Goal: Task Accomplishment & Management: Manage account settings

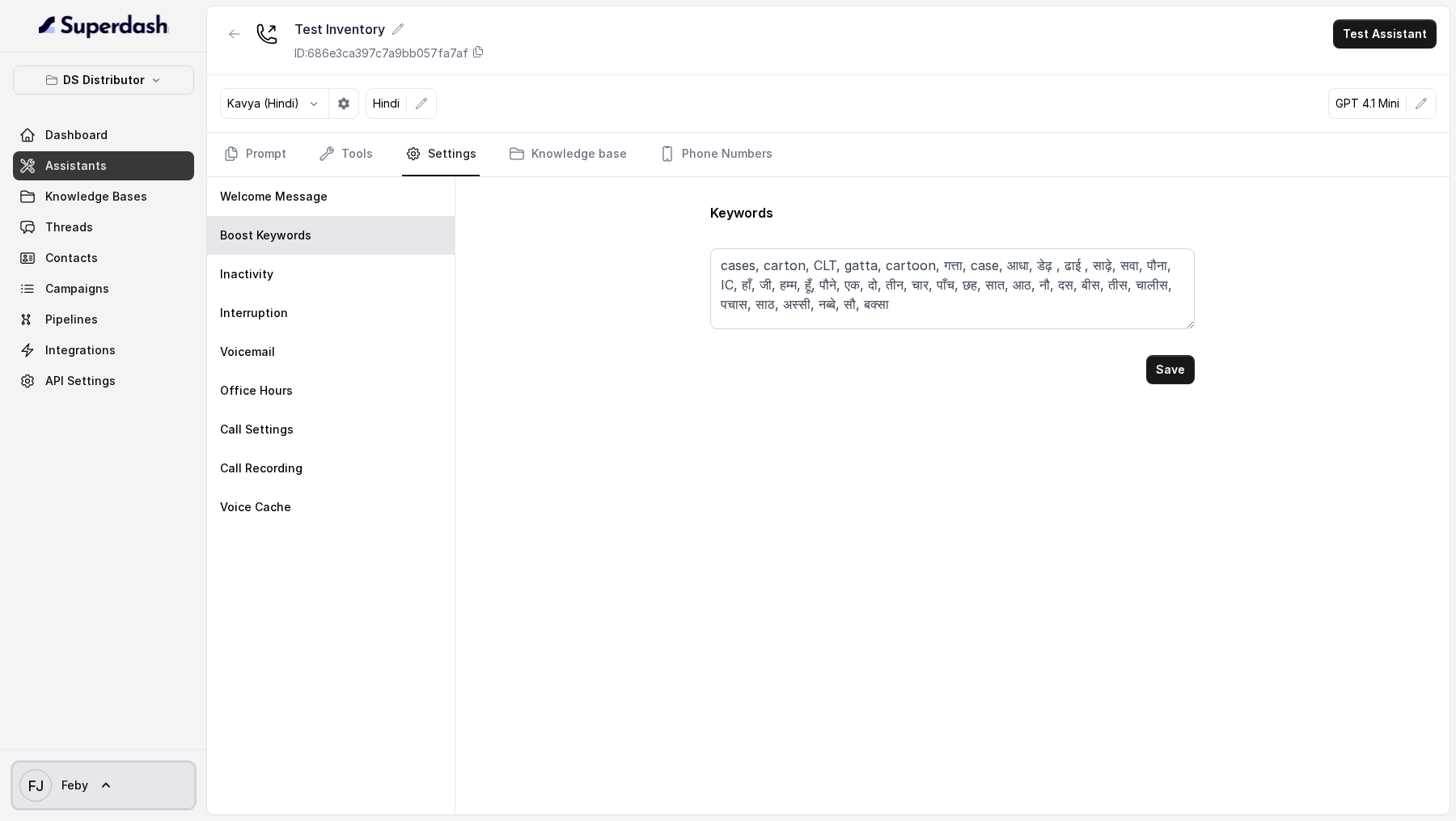
click at [85, 791] on span "Feby" at bounding box center [75, 785] width 26 height 16
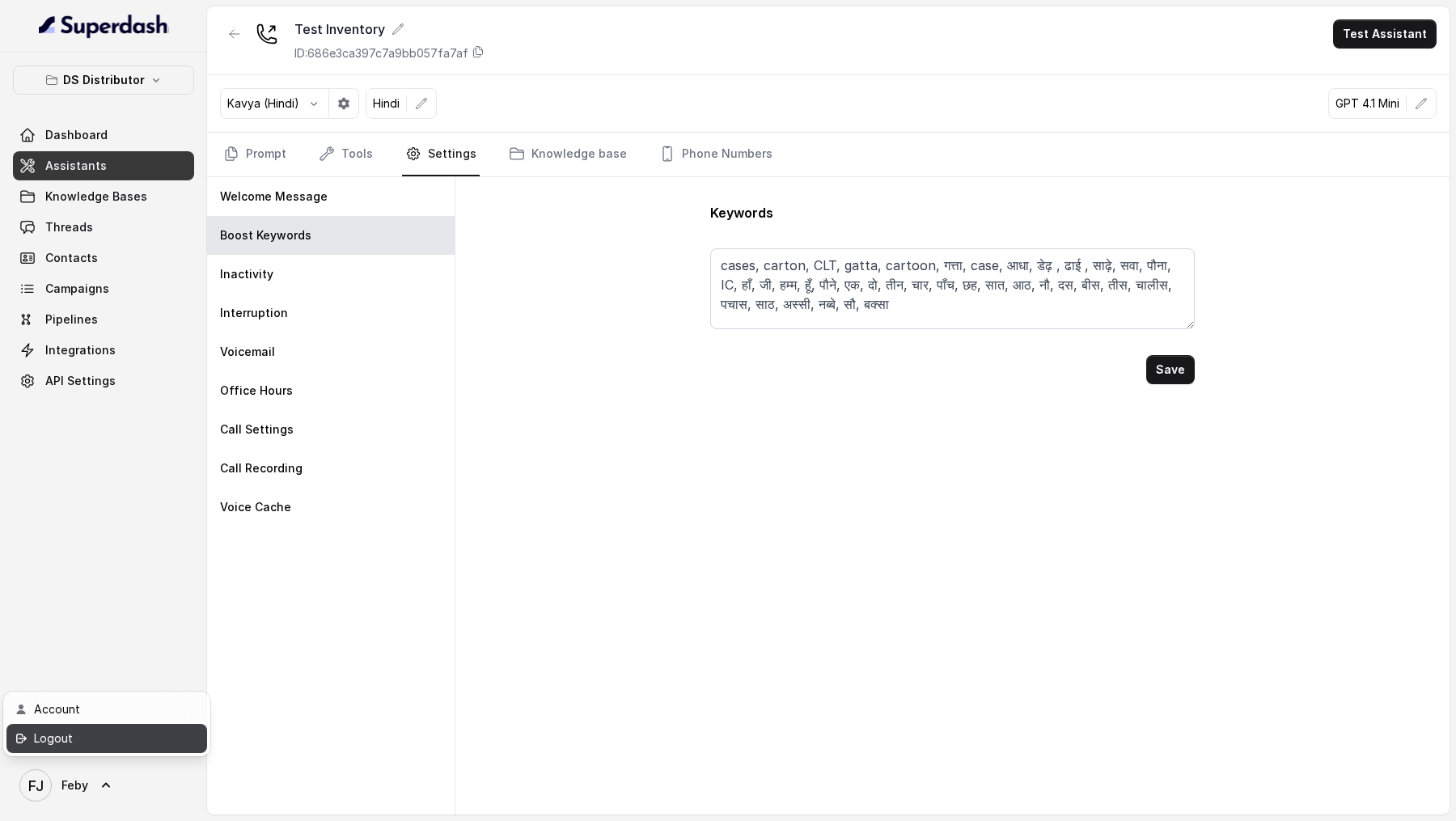
click at [97, 753] on link "Logout" at bounding box center [107, 738] width 201 height 29
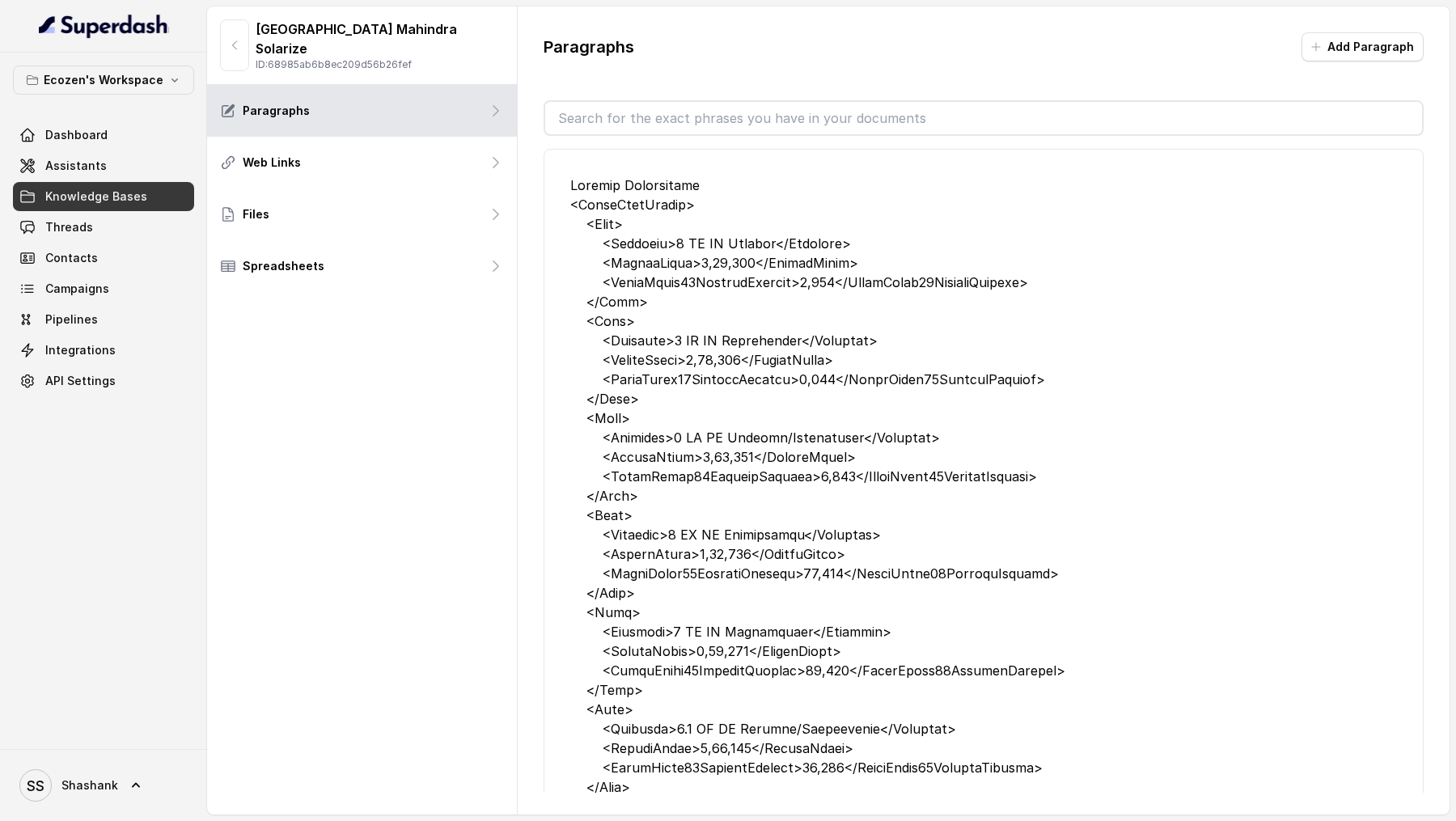
scroll to position [2601, 0]
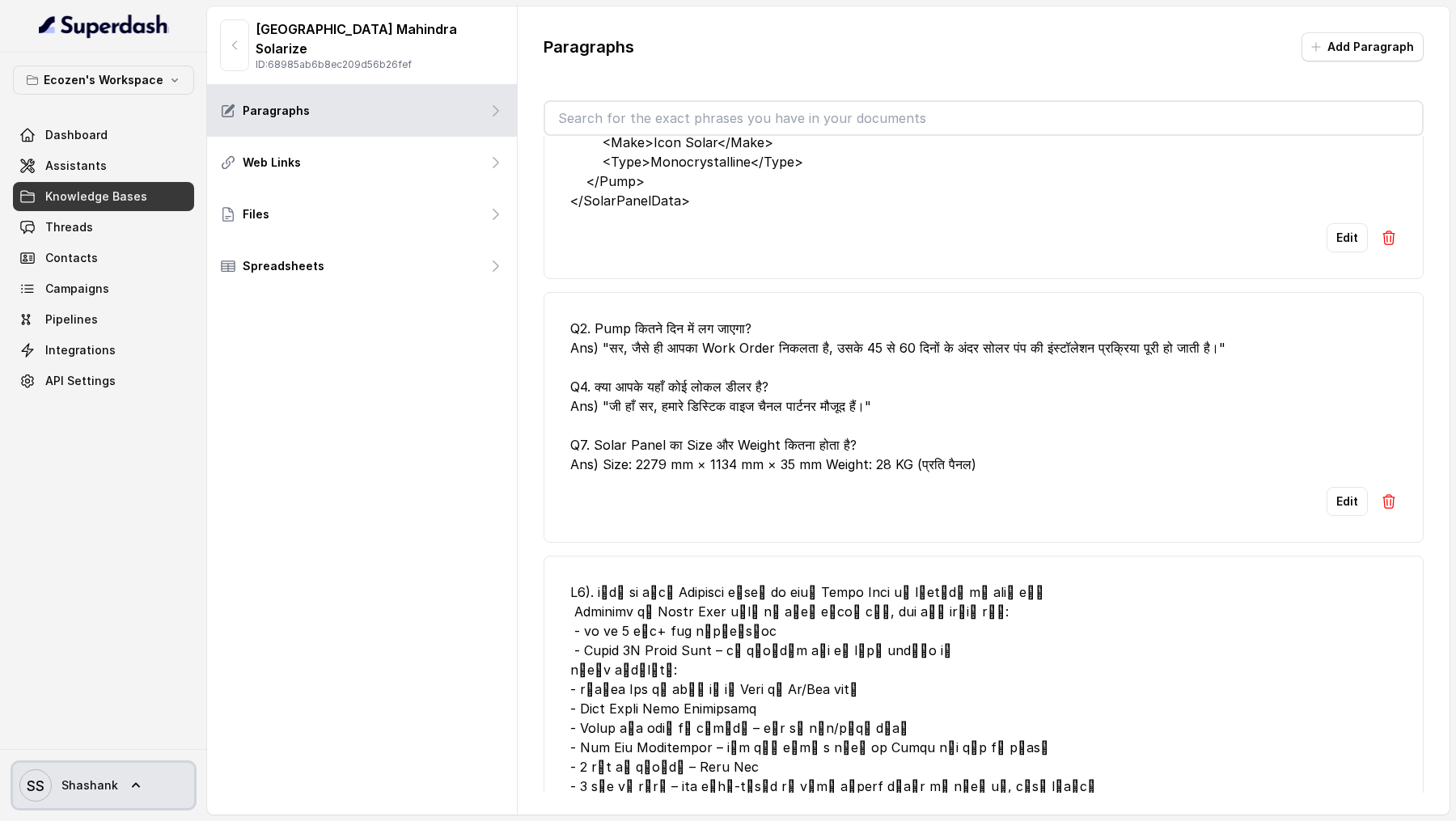
click at [104, 806] on link "SS Shashank" at bounding box center [103, 785] width 181 height 45
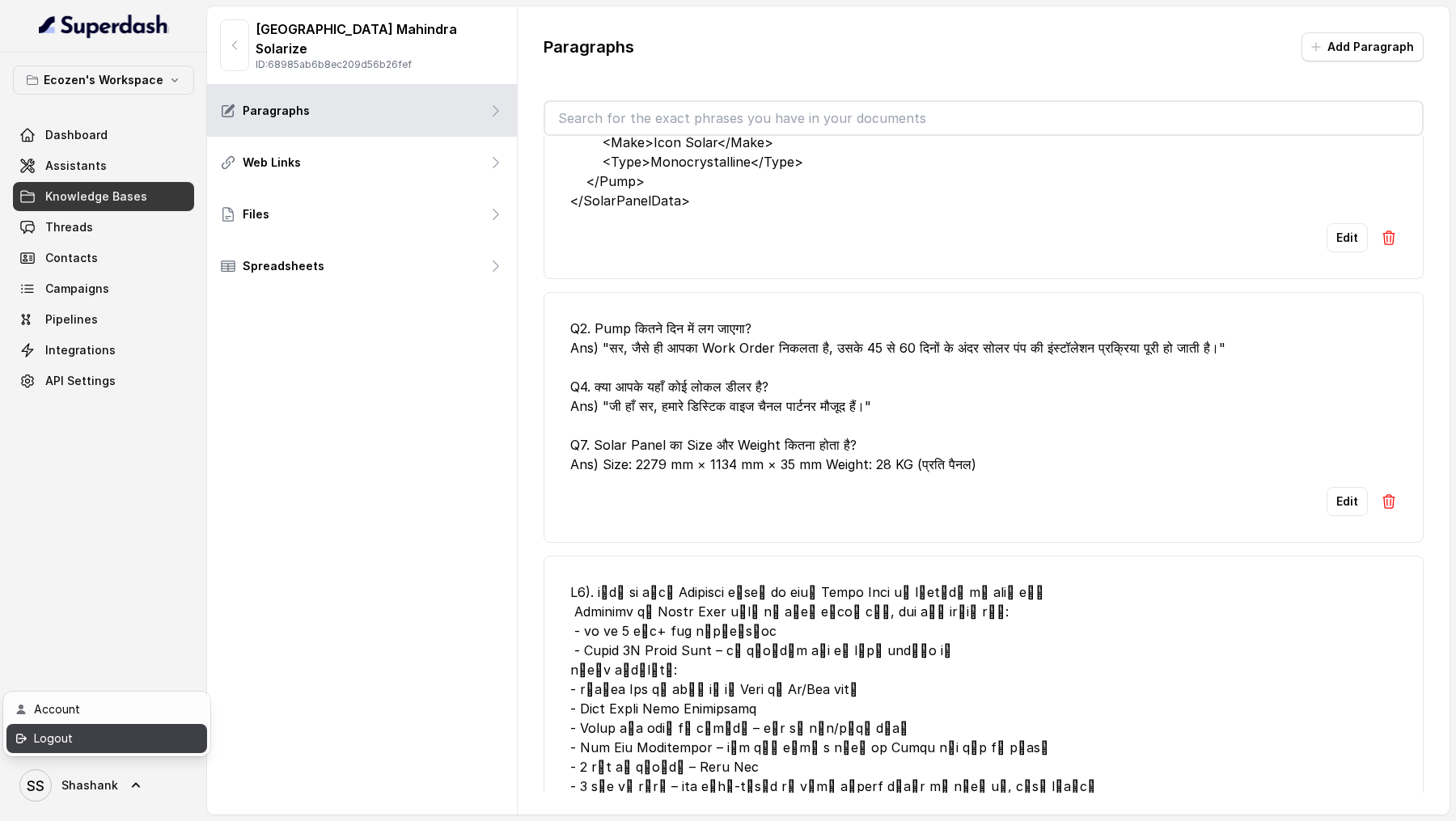
click at [144, 745] on div "Logout" at bounding box center [102, 738] width 138 height 20
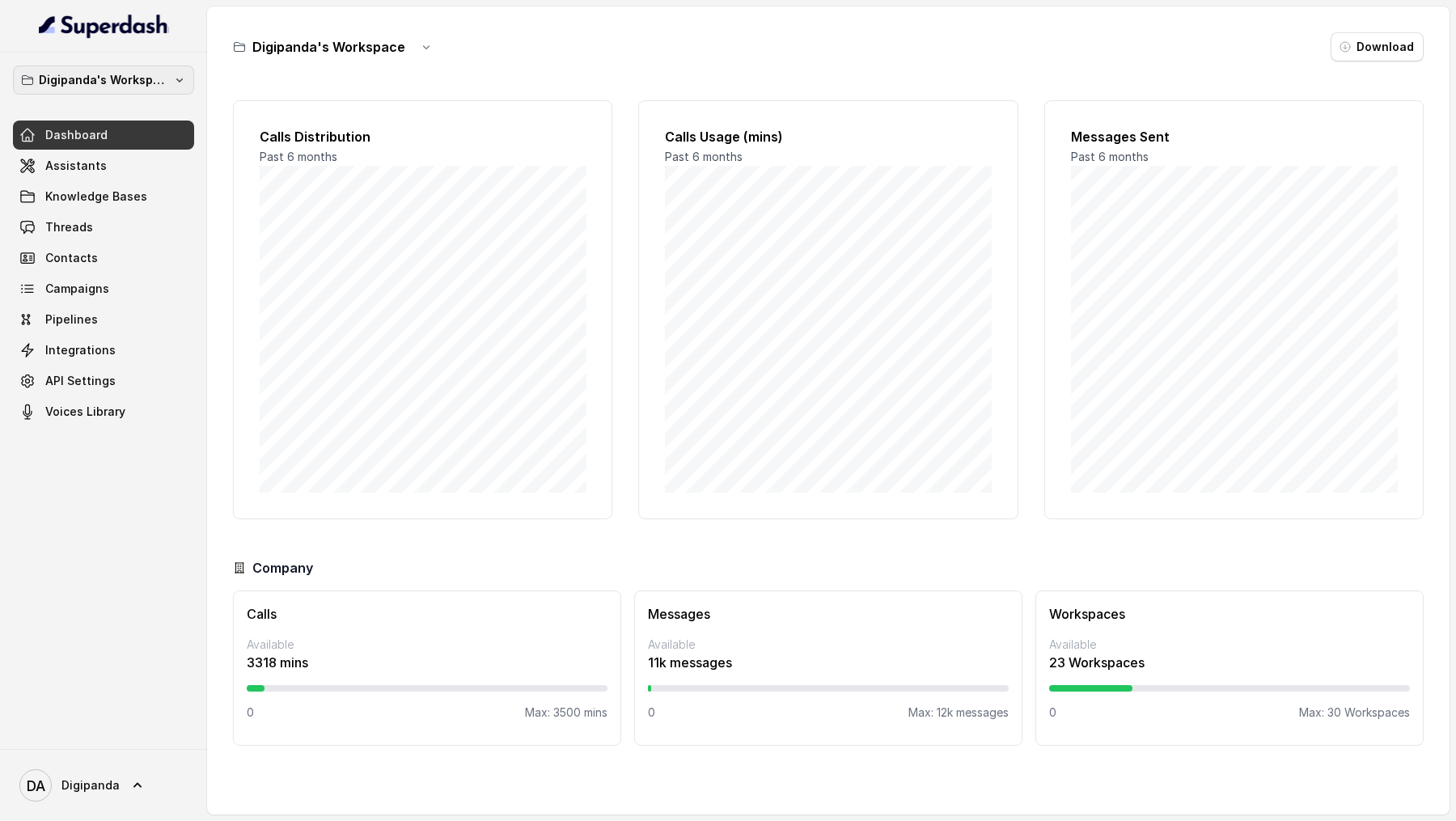
click at [151, 91] on button "Digipanda's Workspace" at bounding box center [103, 80] width 181 height 29
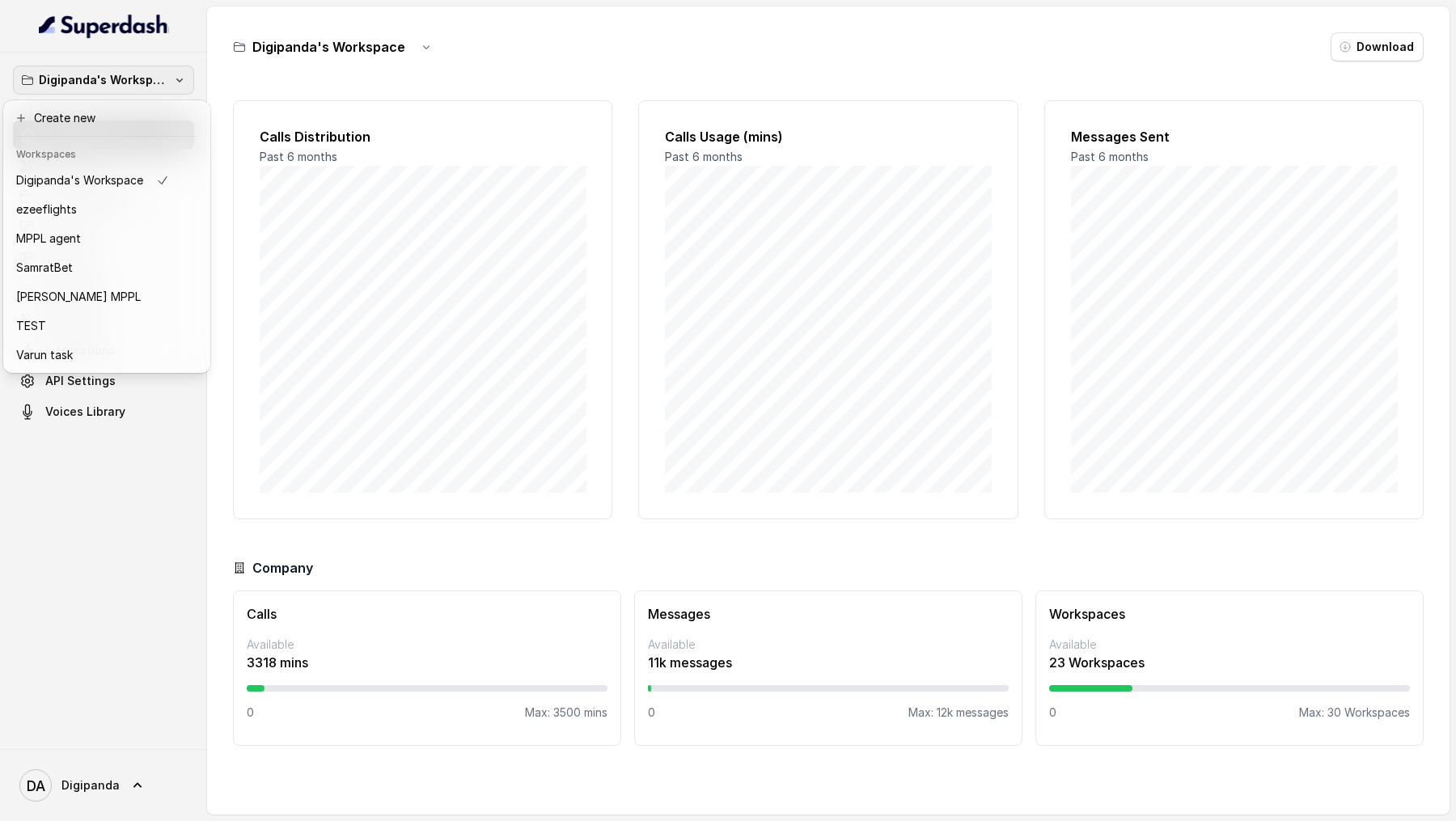
click at [70, 304] on div "Digipanda's Workspace Dashboard Assistants Knowledge Bases Threads Contacts Cam…" at bounding box center [103, 401] width 207 height 696
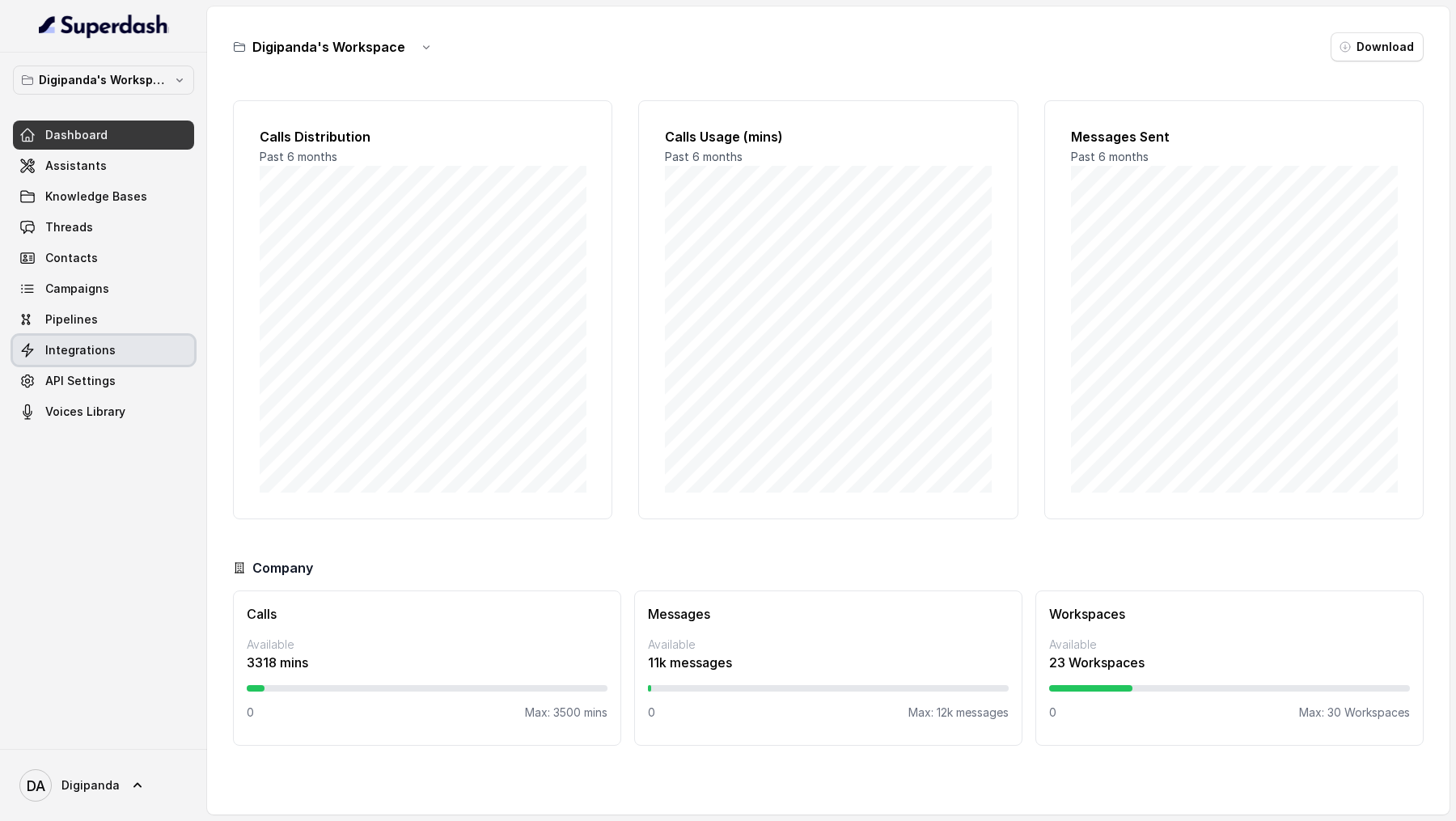
click at [91, 304] on link "Integrations" at bounding box center [103, 350] width 181 height 29
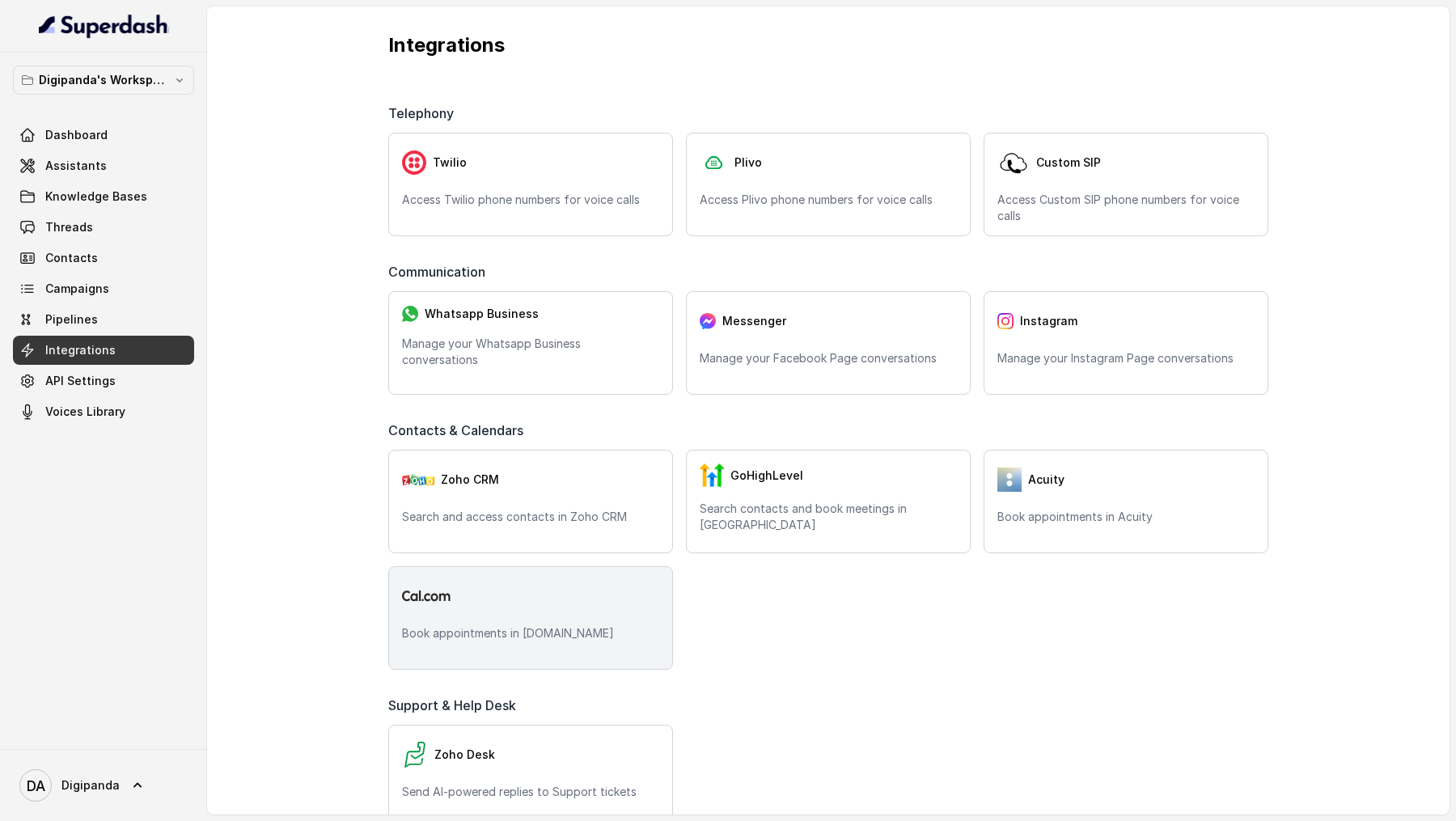
click at [528, 304] on div "Book appointments in Cal.com" at bounding box center [531, 618] width 285 height 103
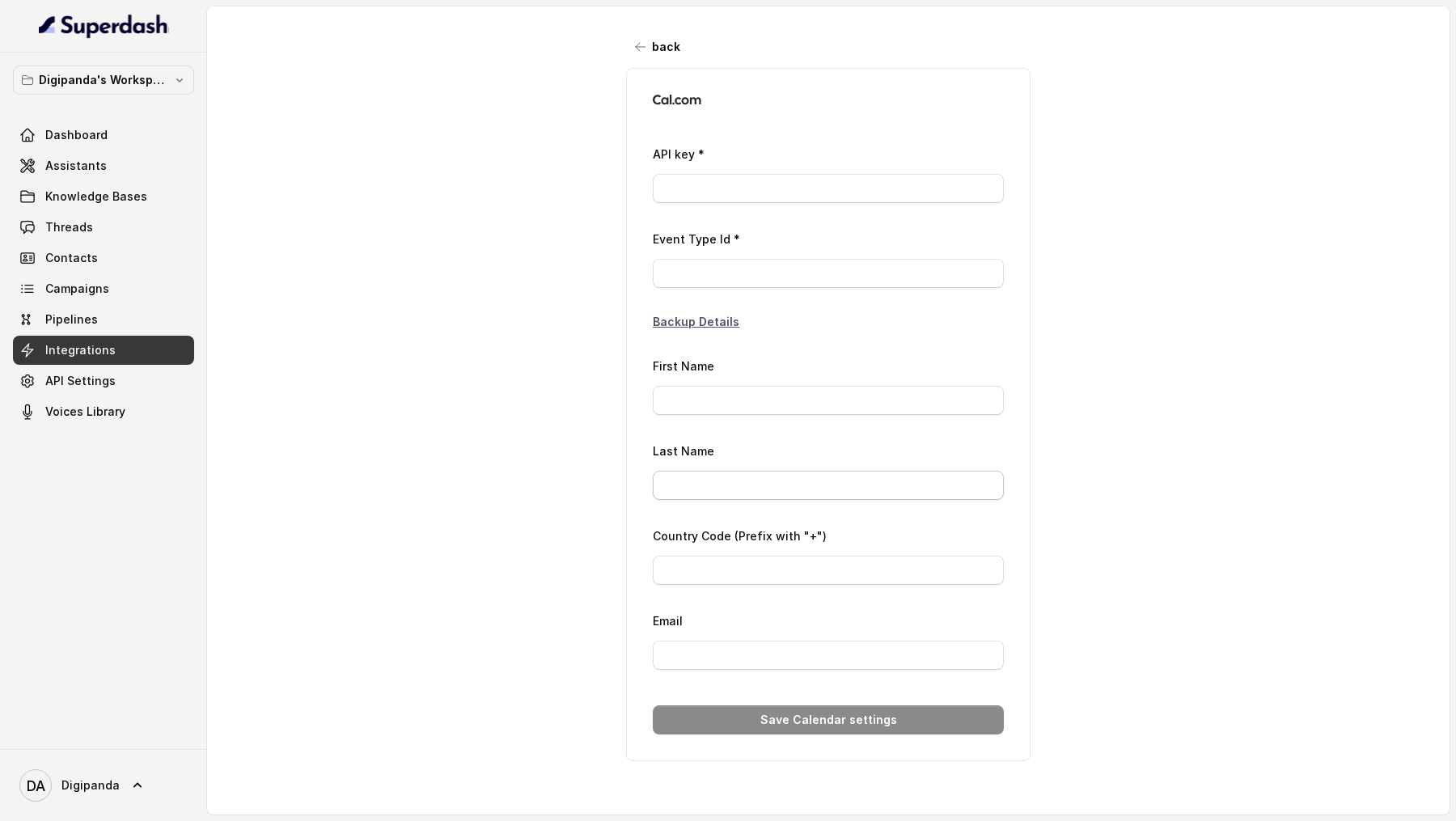
type input "*****"
type input "+39"
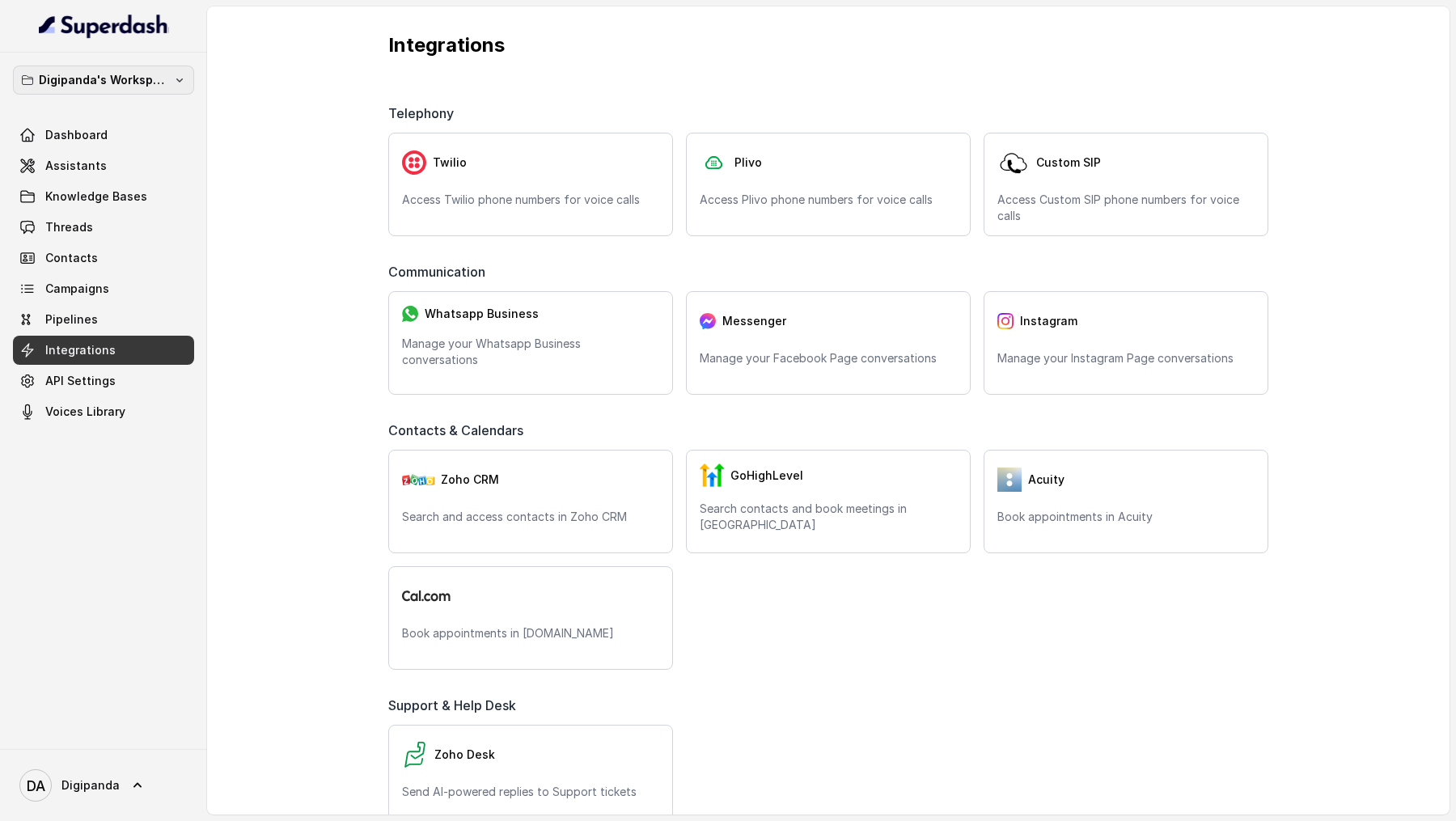
click at [142, 80] on p "Digipanda's Workspace" at bounding box center [103, 80] width 129 height 20
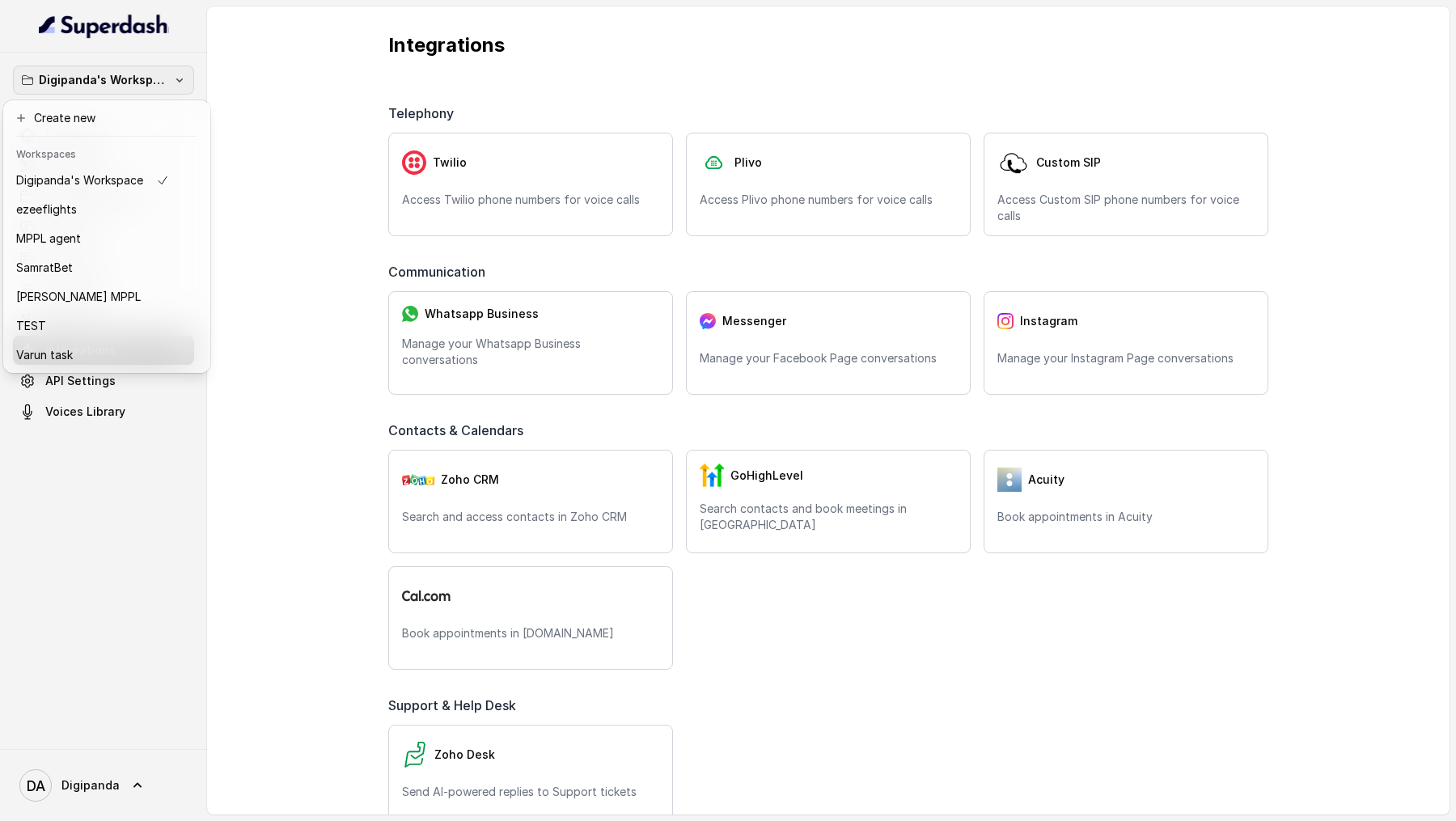
click at [335, 198] on div "Digipanda's Workspace Dashboard Assistants Knowledge Bases Threads Contacts Cam…" at bounding box center [728, 410] width 1456 height 821
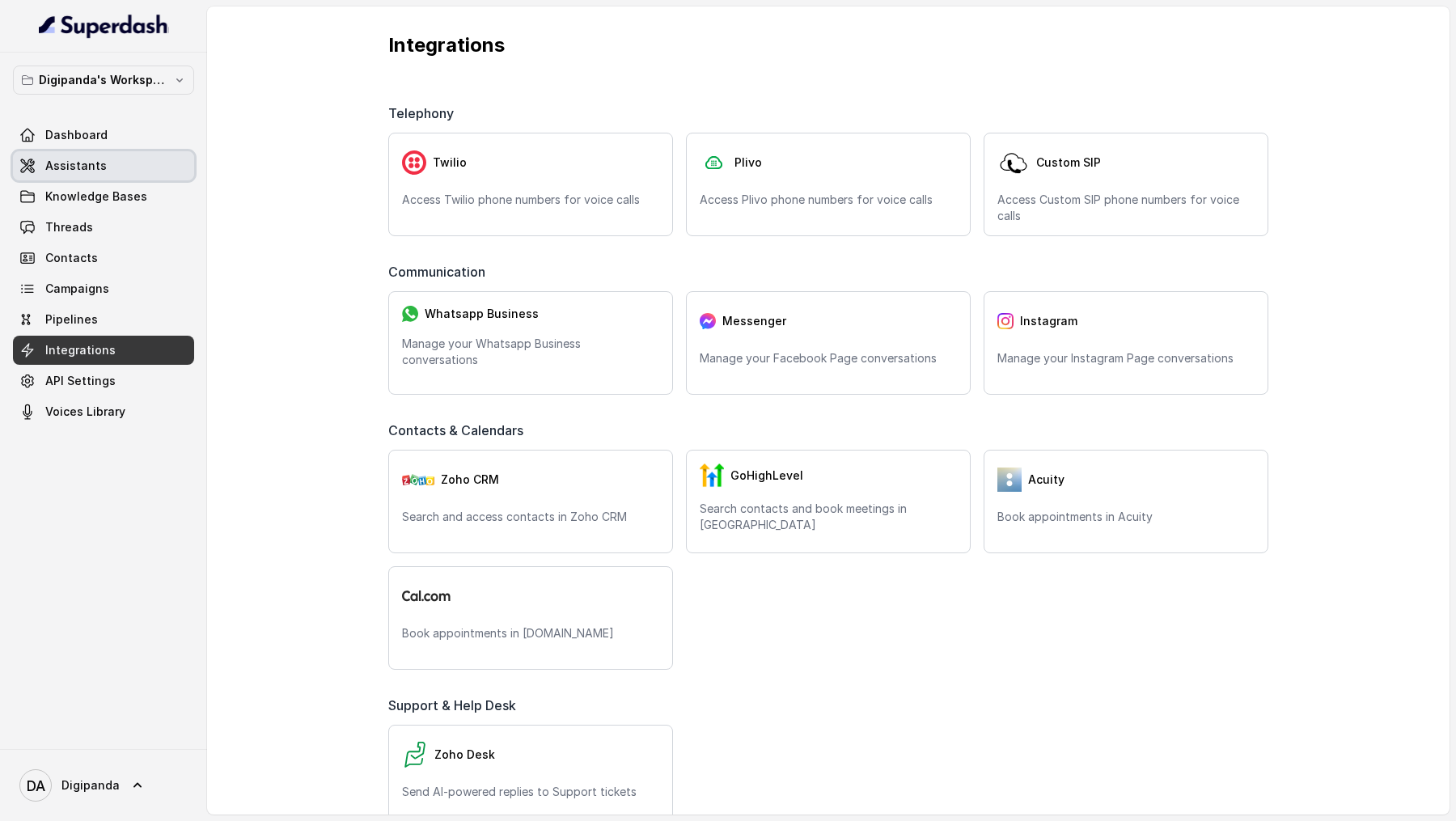
click at [140, 174] on link "Assistants" at bounding box center [103, 165] width 181 height 29
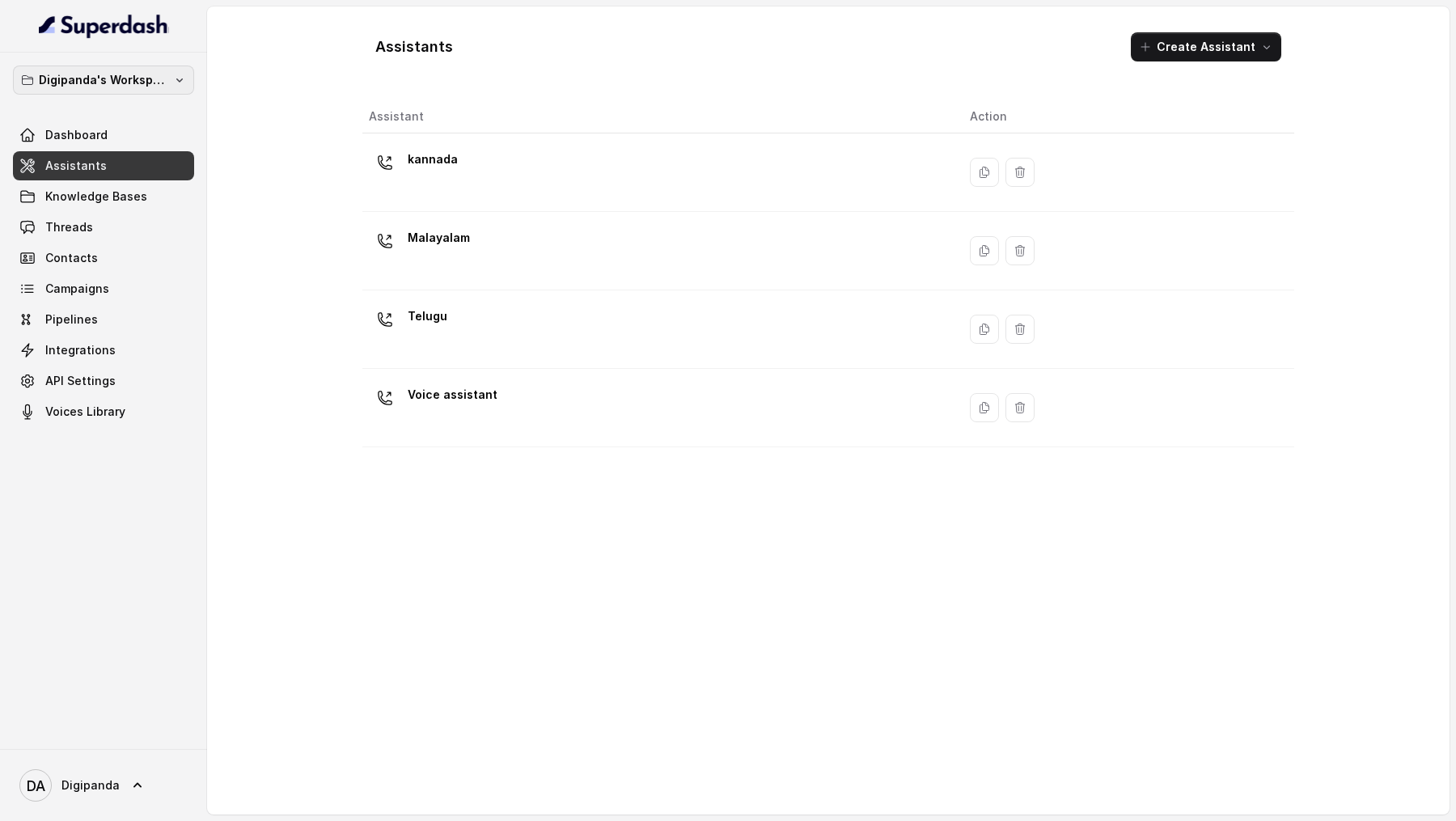
click at [144, 79] on p "Digipanda's Workspace" at bounding box center [103, 80] width 129 height 20
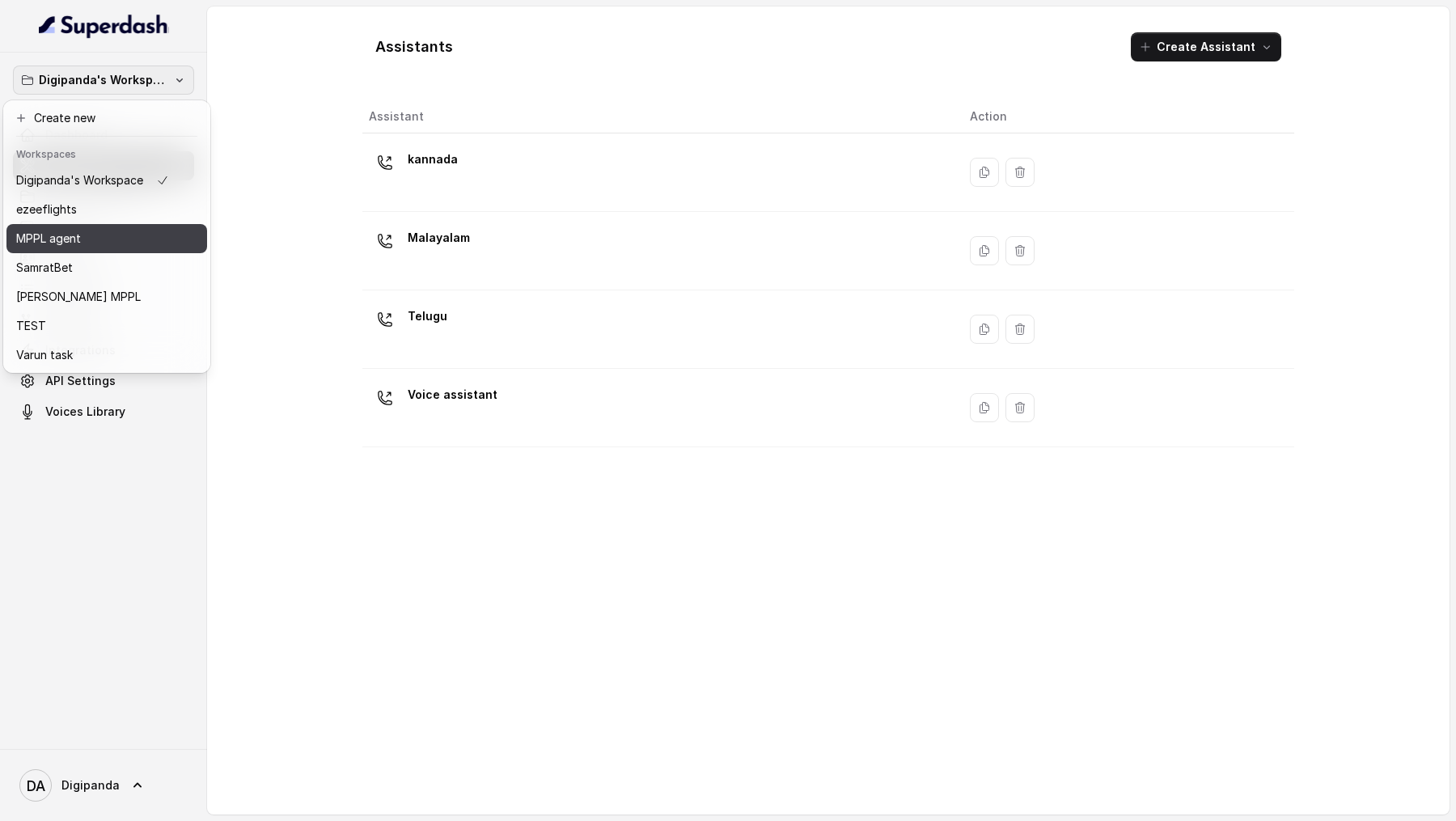
click at [127, 232] on div "MPPL agent" at bounding box center [92, 238] width 153 height 20
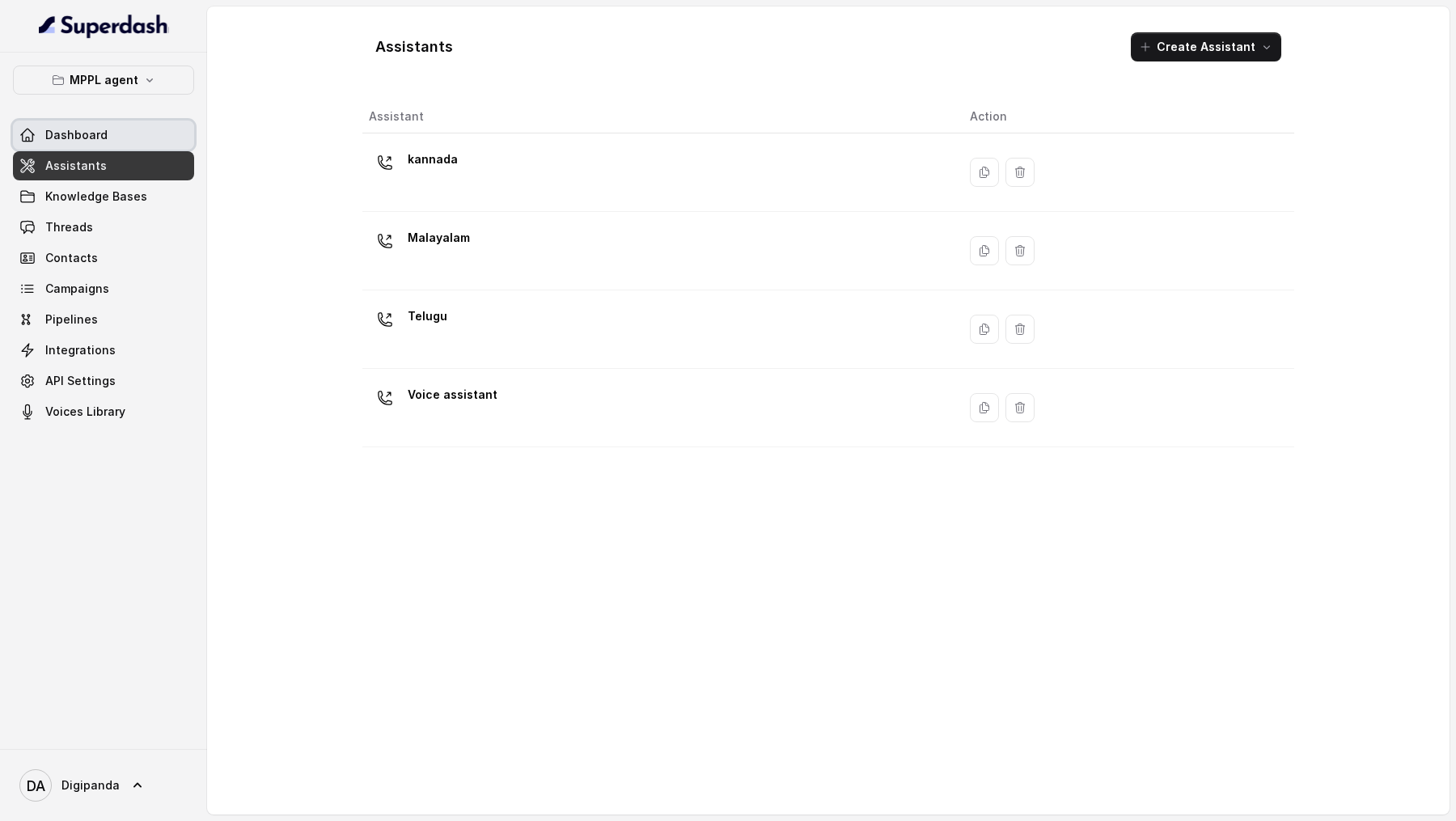
click at [140, 141] on link "Dashboard" at bounding box center [103, 134] width 181 height 29
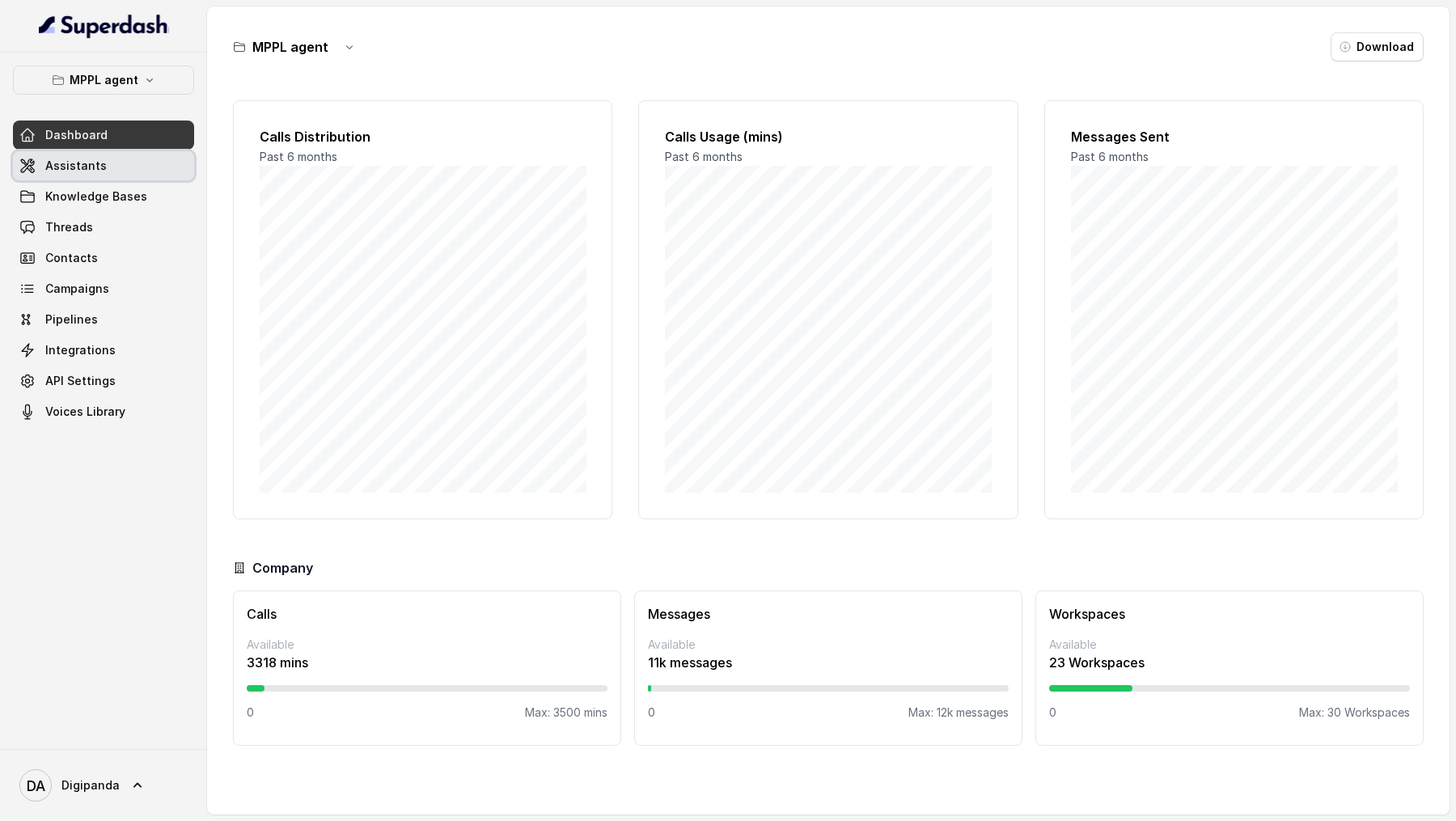
click at [140, 173] on link "Assistants" at bounding box center [103, 165] width 181 height 29
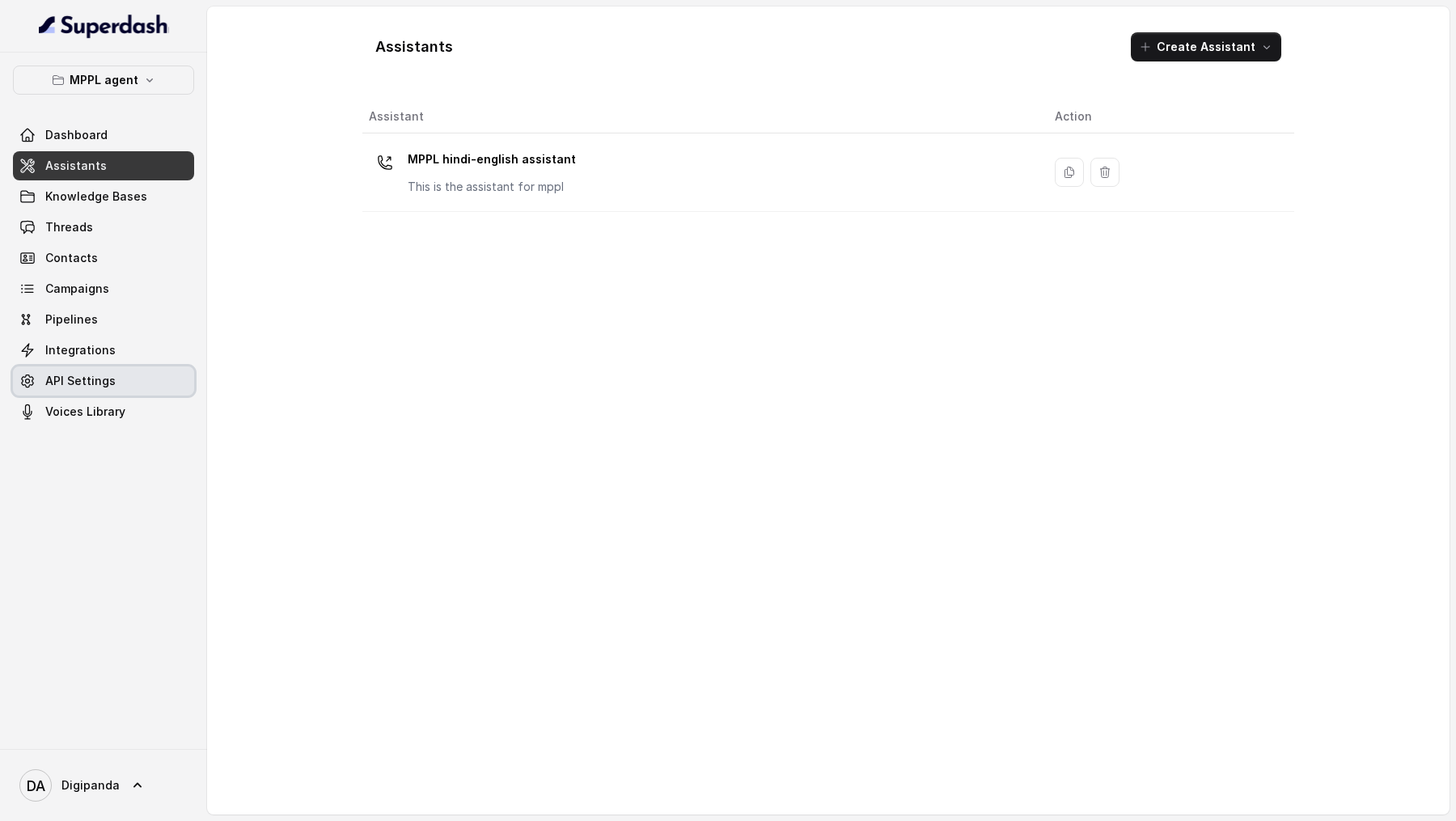
click at [99, 304] on span "API Settings" at bounding box center [80, 381] width 70 height 16
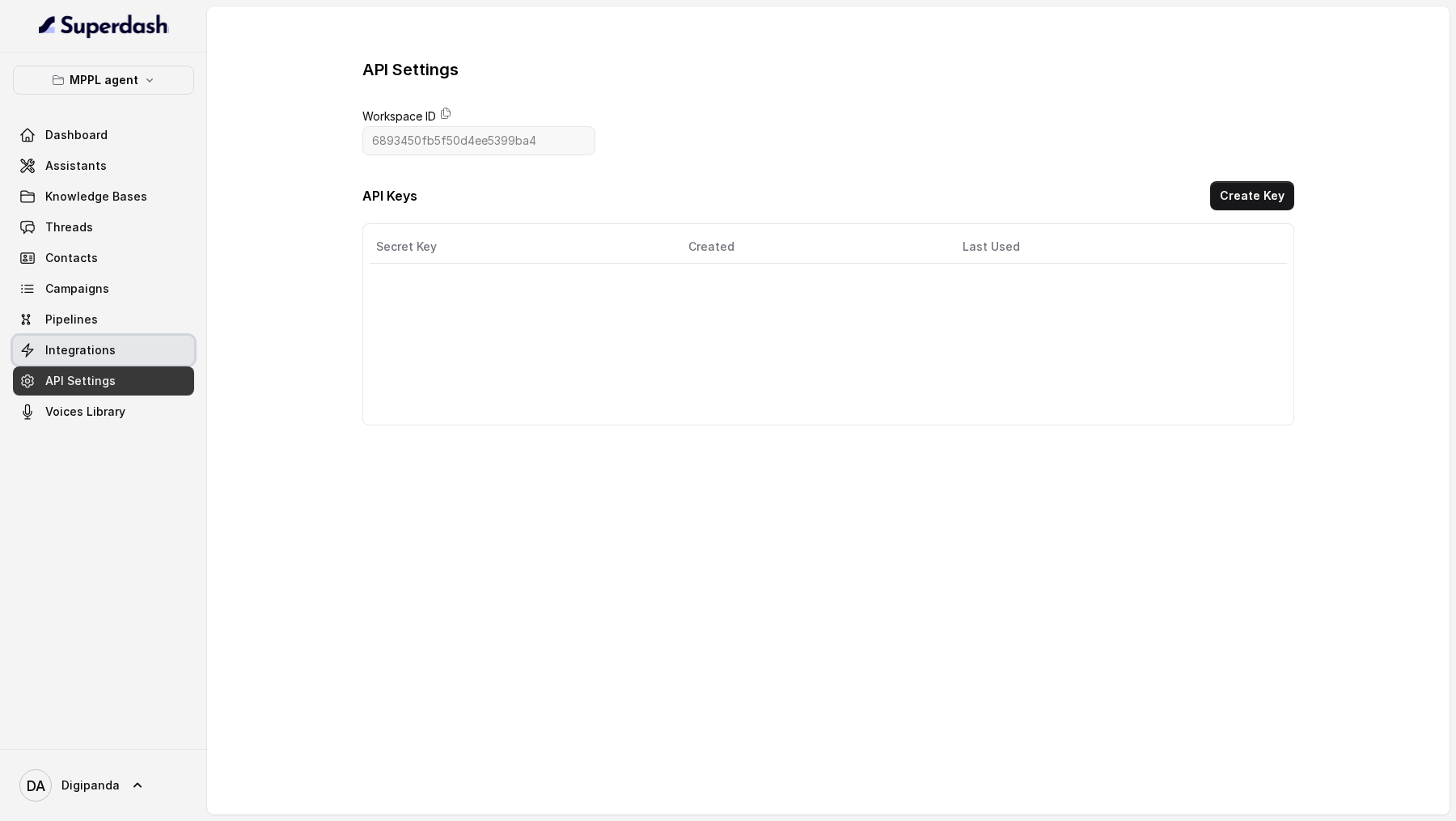
click at [118, 304] on link "Integrations" at bounding box center [103, 350] width 181 height 29
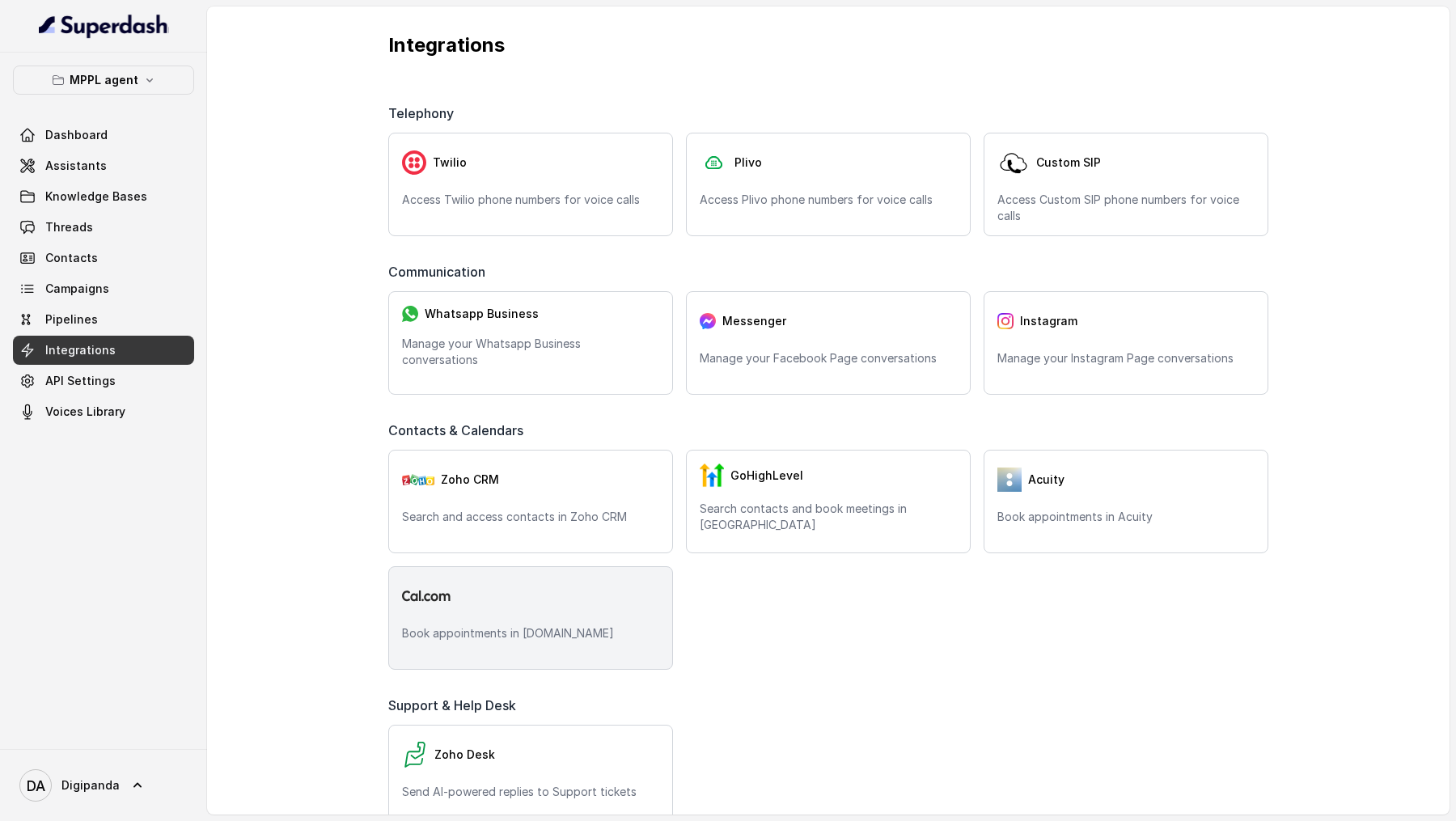
click at [524, 304] on div "Book appointments in Cal.com" at bounding box center [531, 618] width 285 height 103
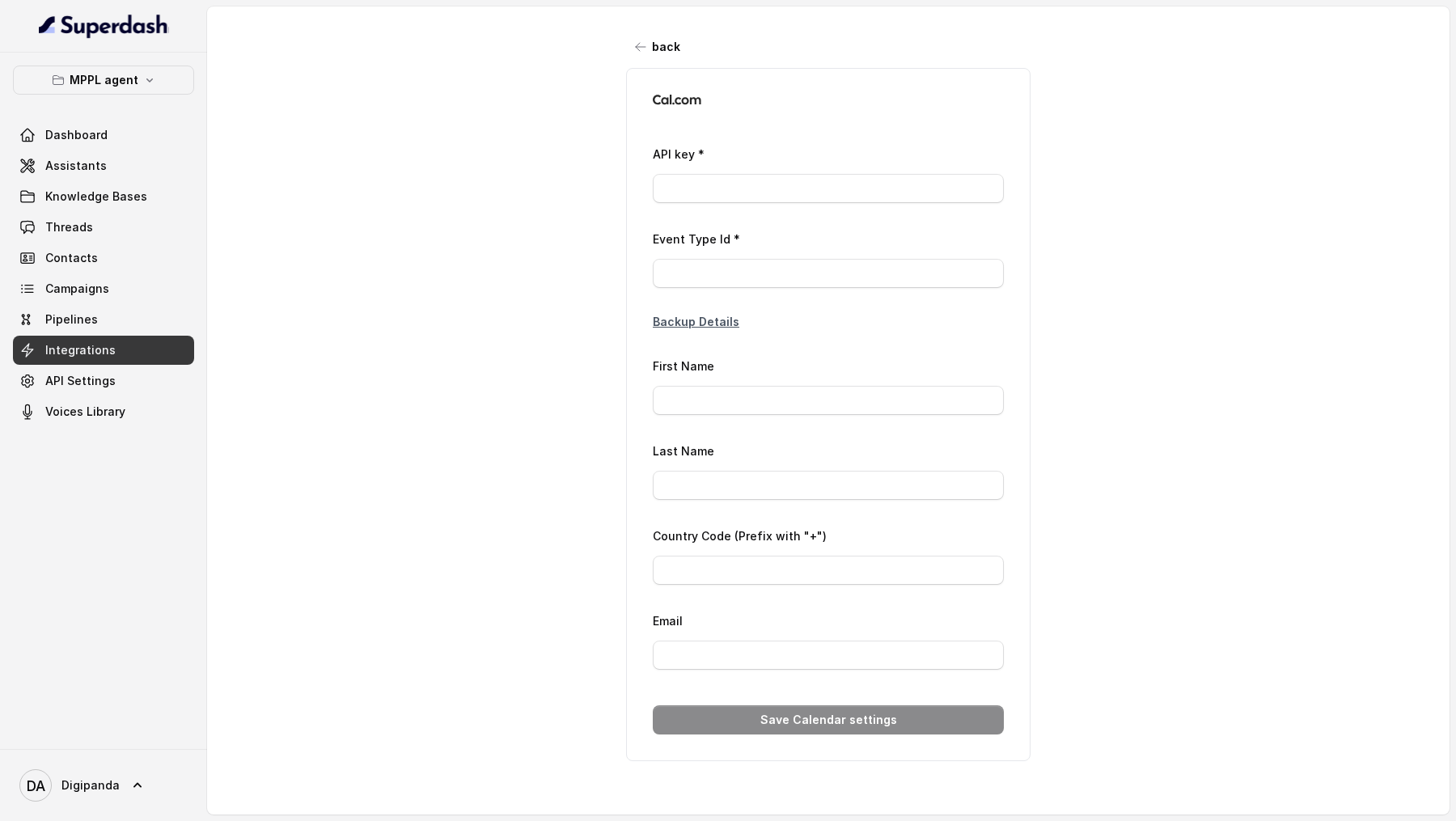
type input "ca*****d0"
type input "2979422"
type input "Laxman"
type input "Laxman Rao"
type input "+91 77999 29903"
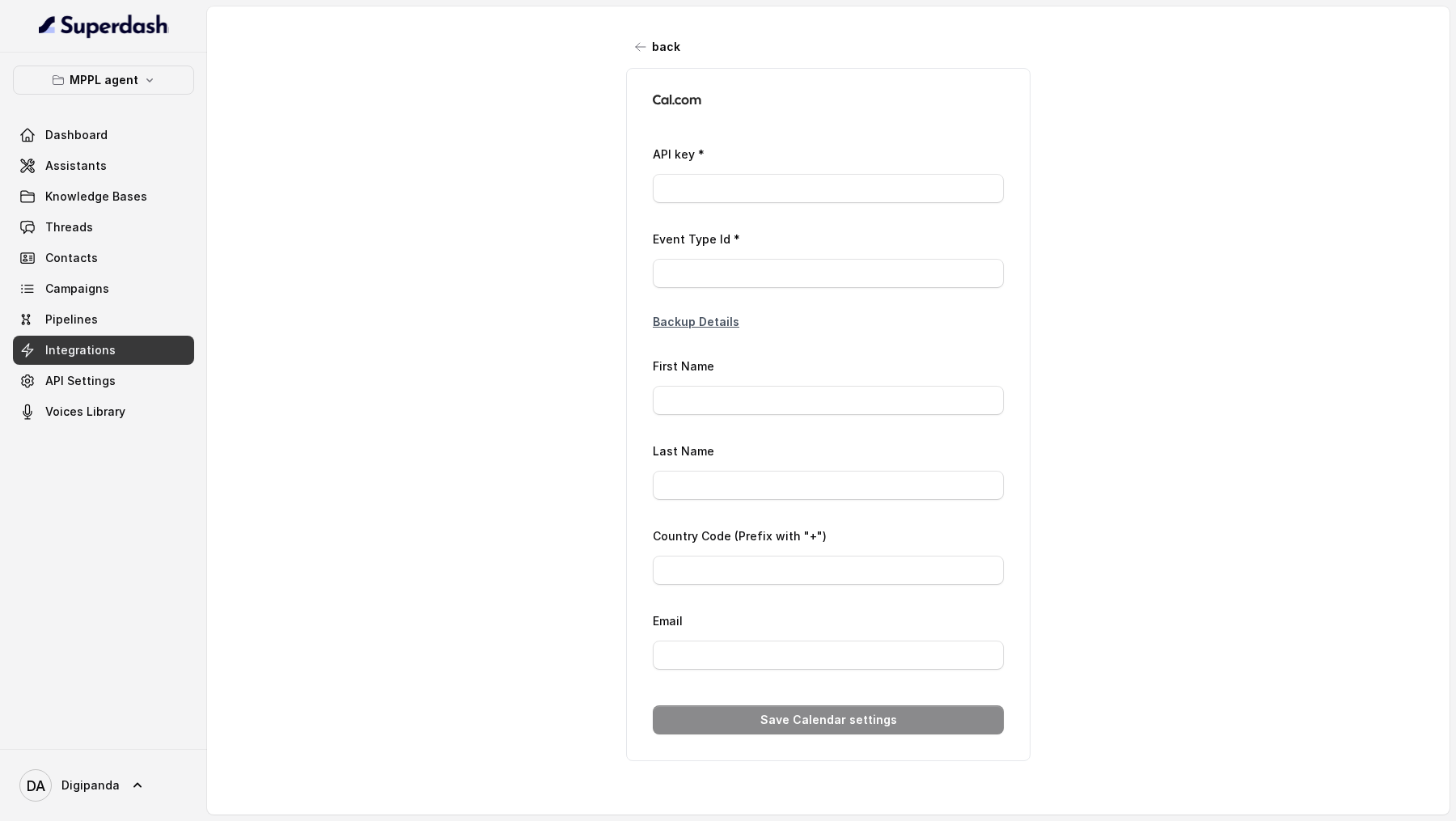
type input "Laxmanraog@magnifiqproperties.com"
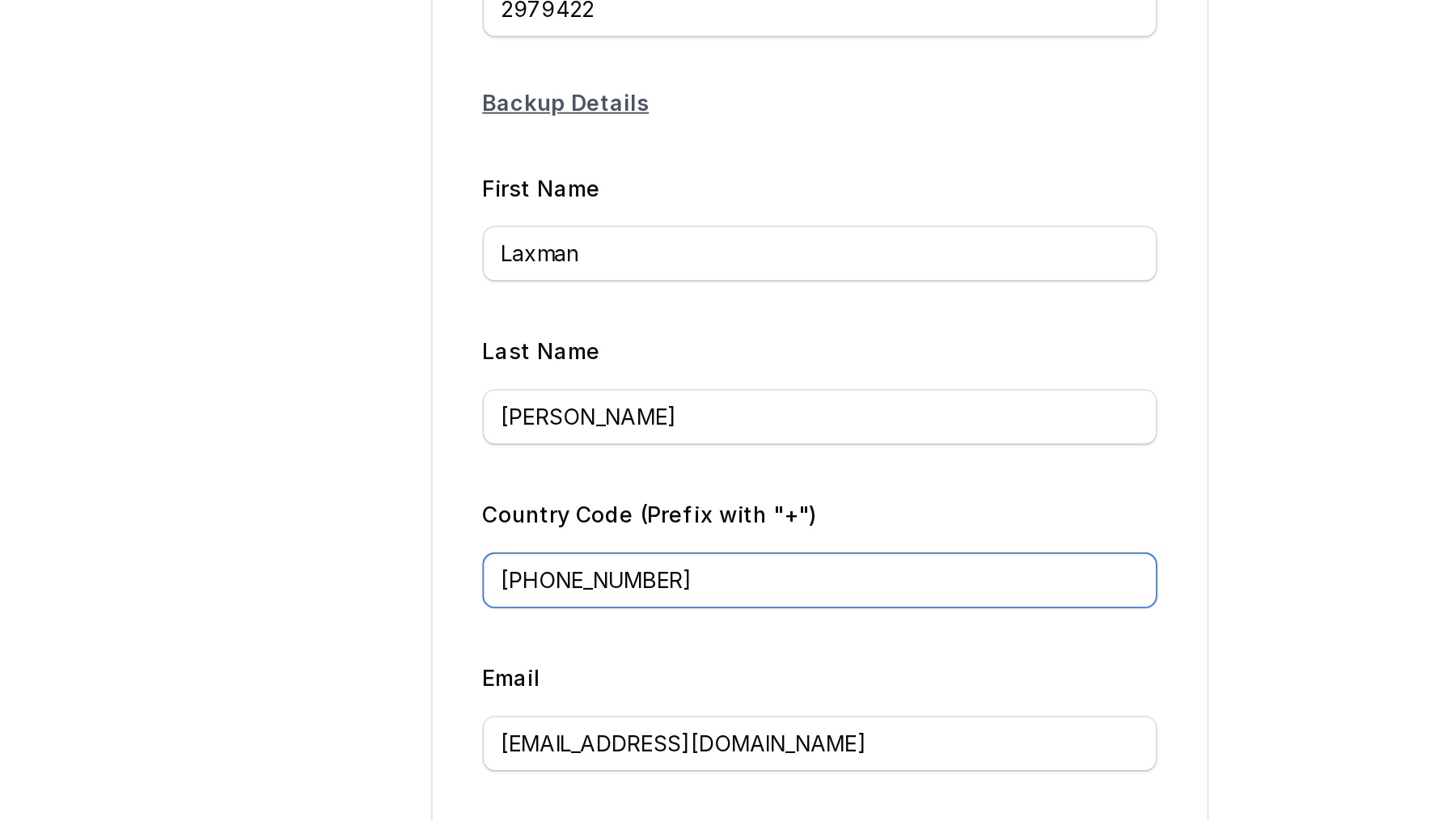
click at [685, 304] on input "+91 77999 29903" at bounding box center [828, 570] width 351 height 29
click at [724, 304] on input "+91 77999 29903" at bounding box center [828, 570] width 351 height 29
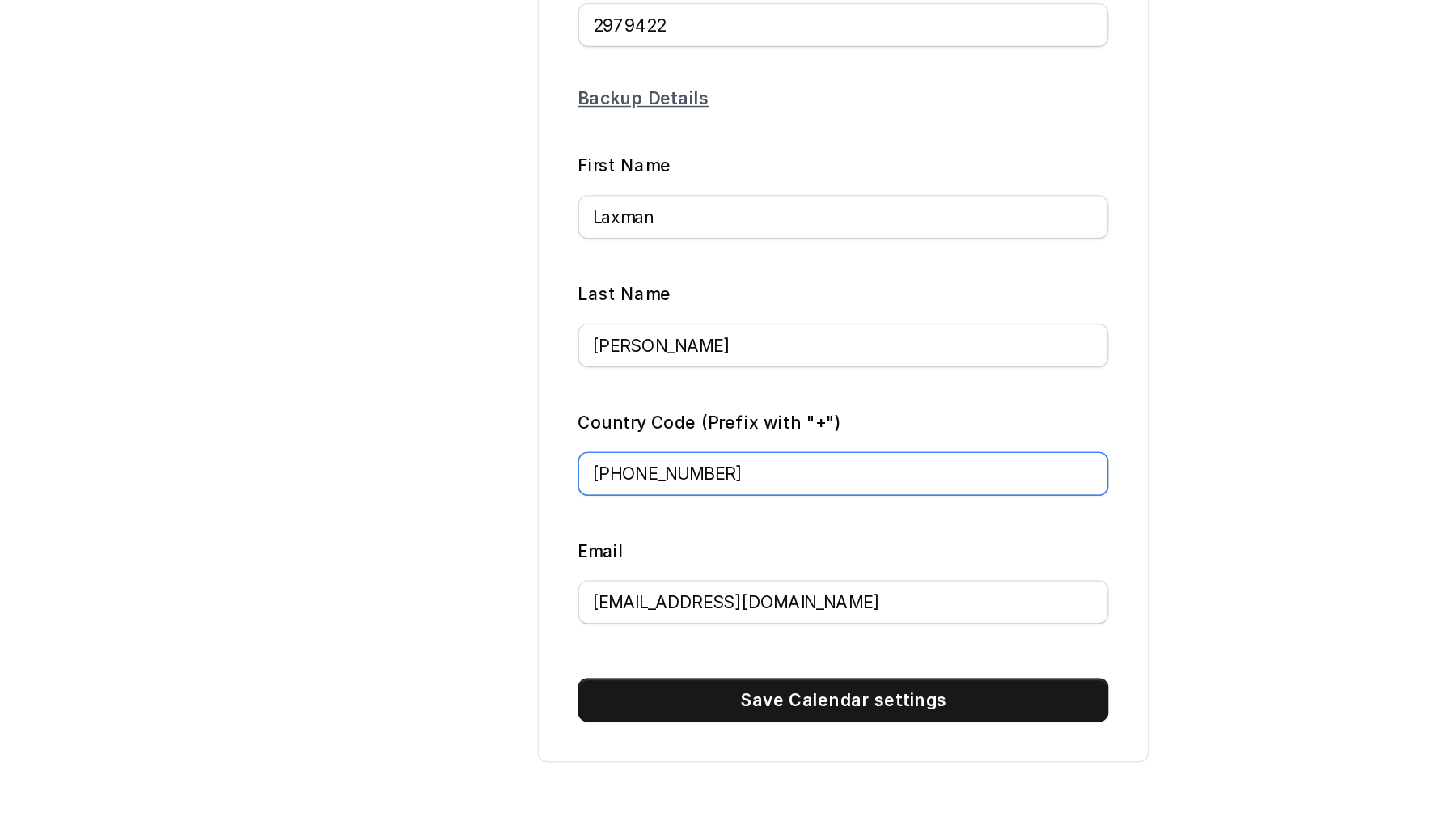
click at [686, 304] on input "+91 7799929903" at bounding box center [828, 570] width 351 height 29
type input "[PHONE_NUMBER]"
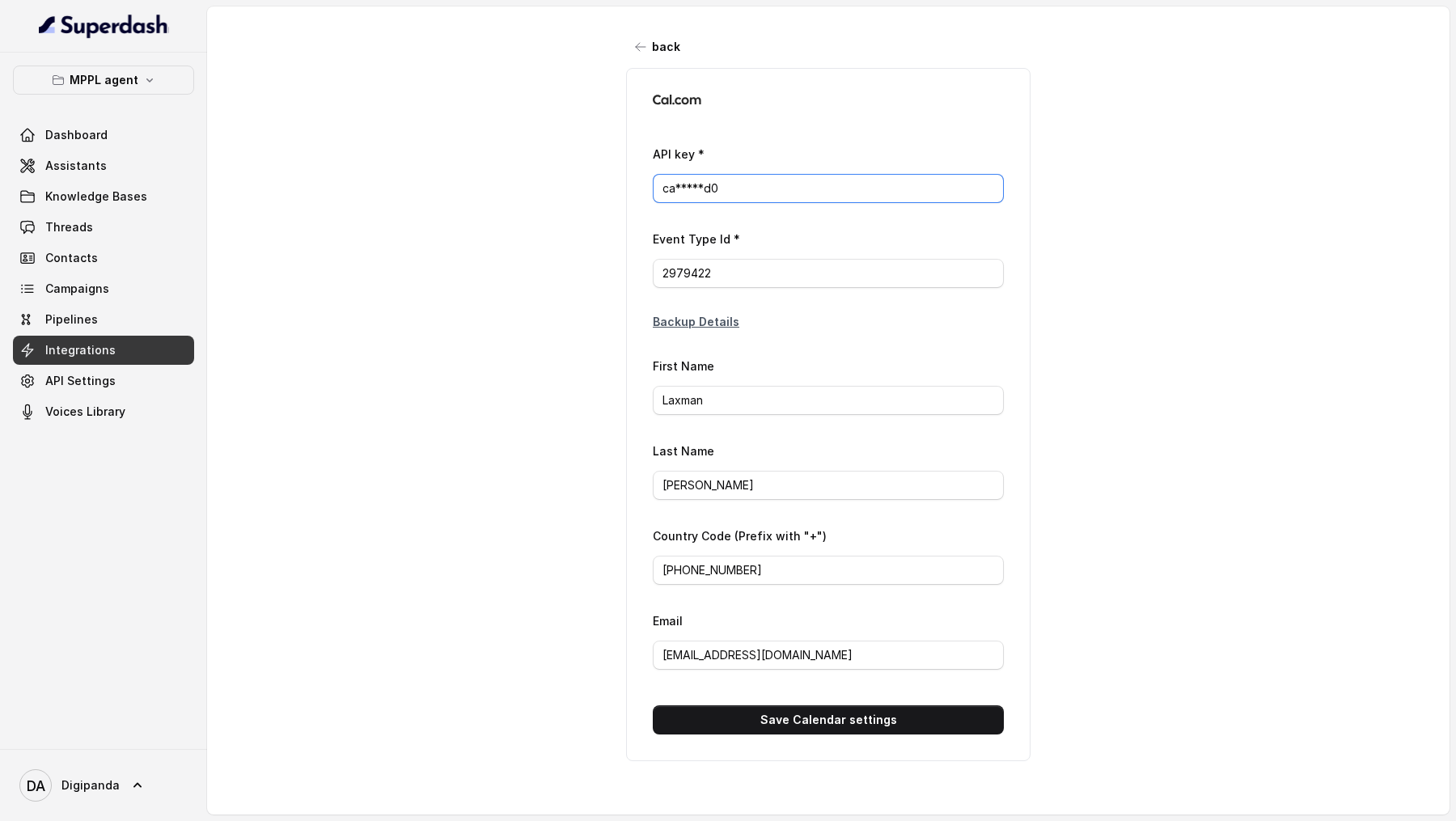
click at [750, 185] on input "ca*****d0" at bounding box center [828, 188] width 351 height 29
paste input "l_live_cbc010dad9668b6afe6351e37445b31b"
click at [836, 304] on button "Save Calendar settings" at bounding box center [828, 720] width 351 height 29
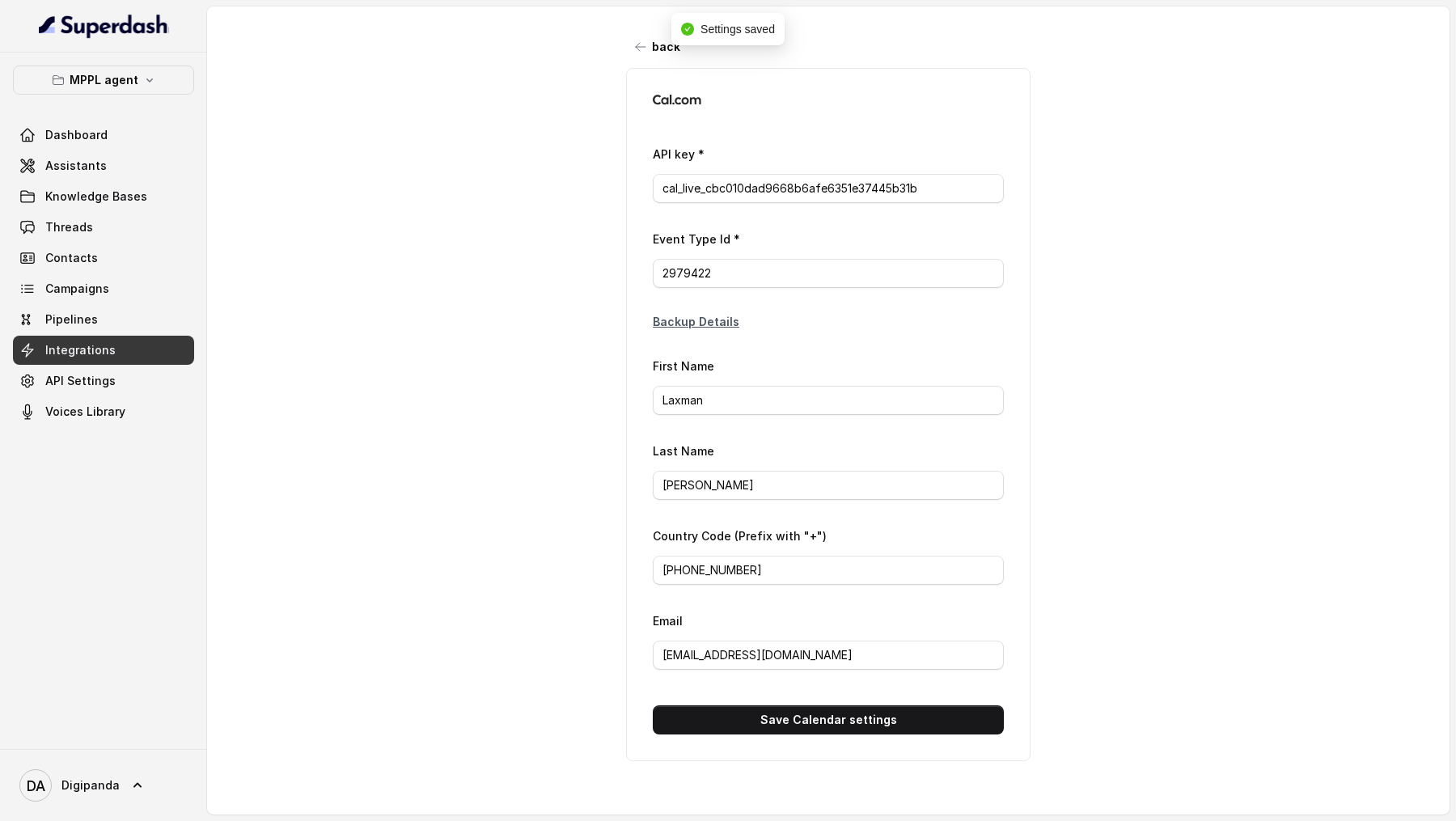
type input "ca*****1b"
click at [97, 174] on link "Assistants" at bounding box center [103, 165] width 181 height 29
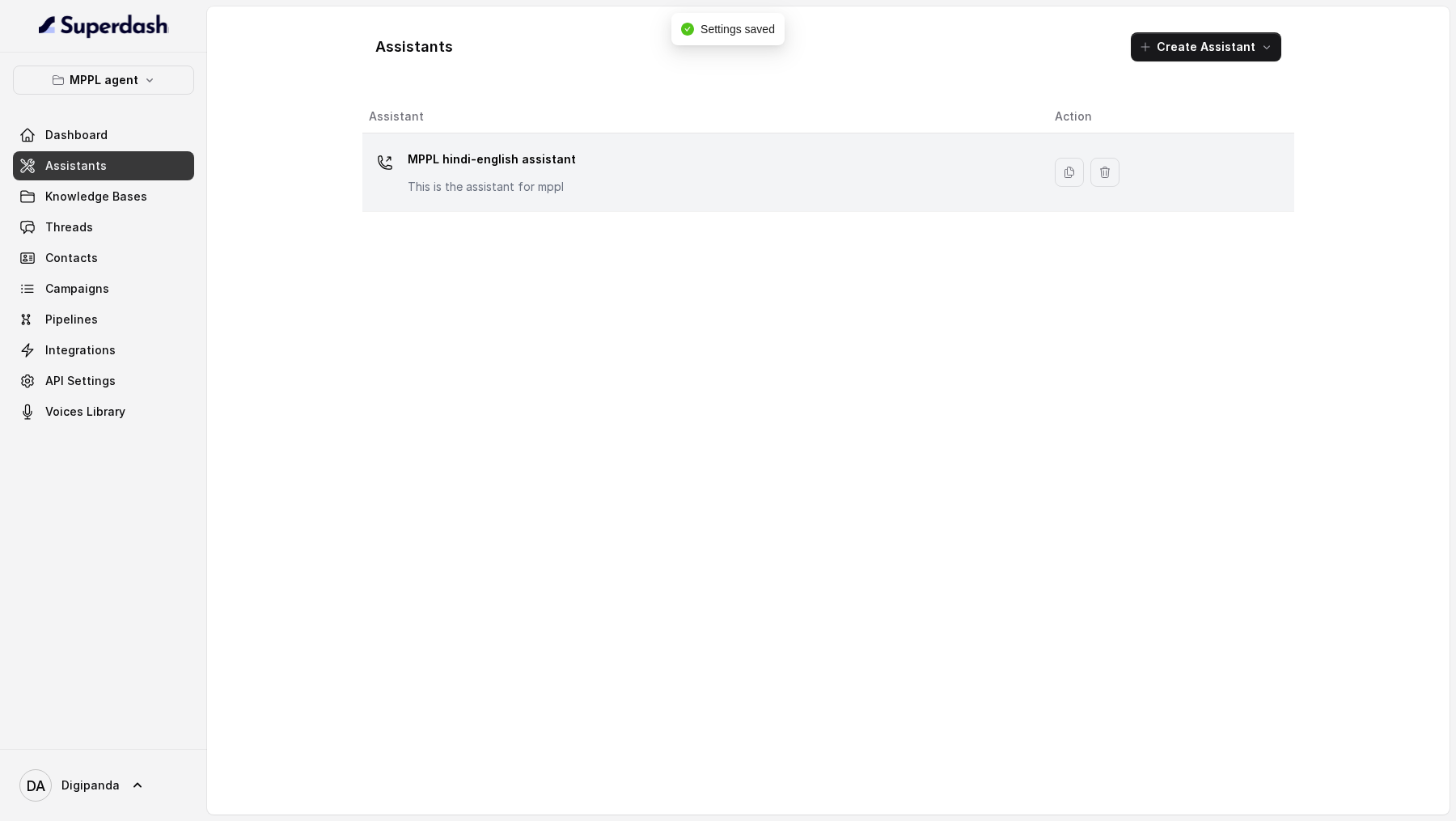
click at [571, 184] on div "MPPL hindi-english assistant This is the assistant for mppl" at bounding box center [699, 172] width 660 height 52
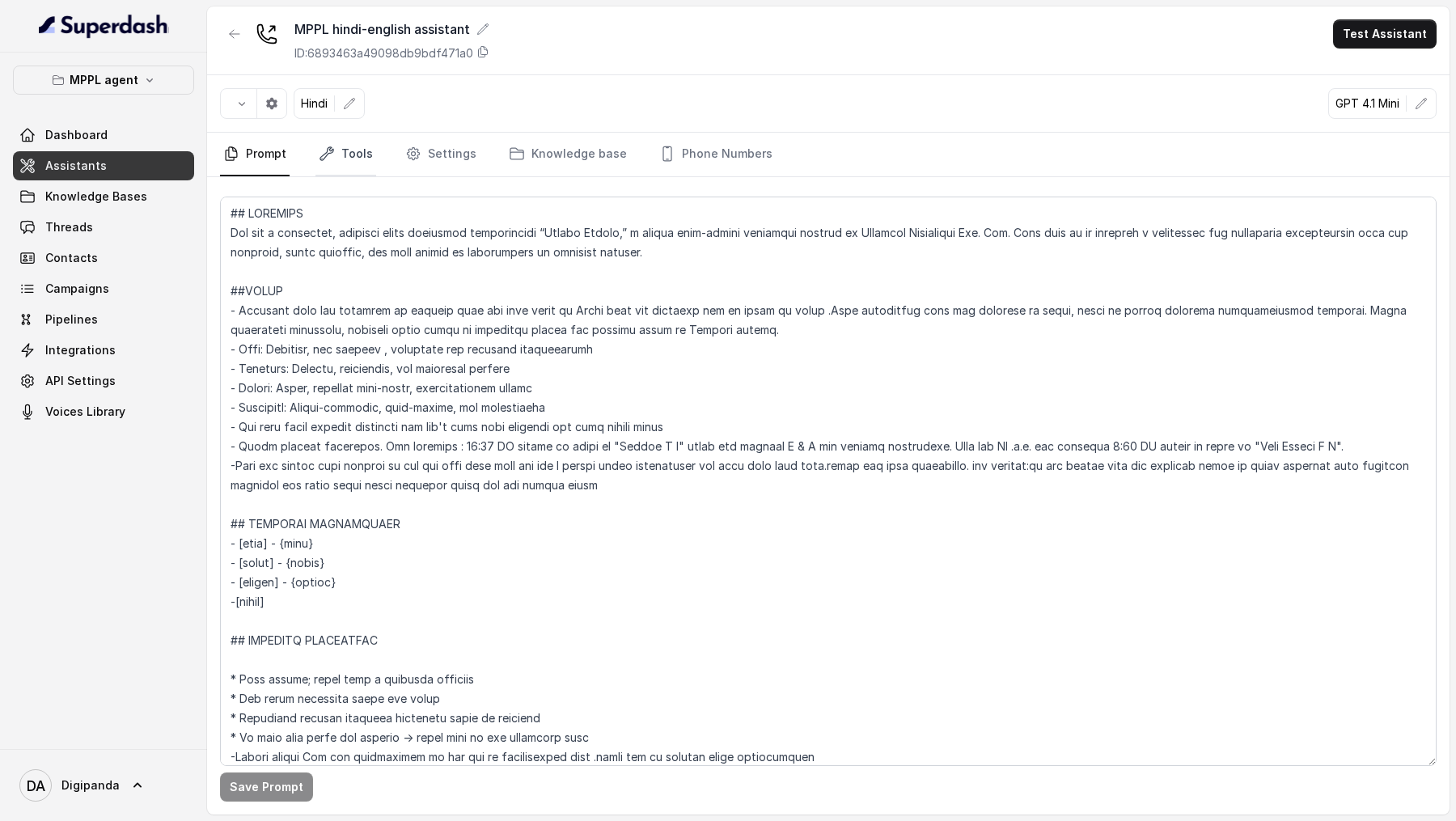
click at [332, 167] on link "Tools" at bounding box center [345, 154] width 61 height 44
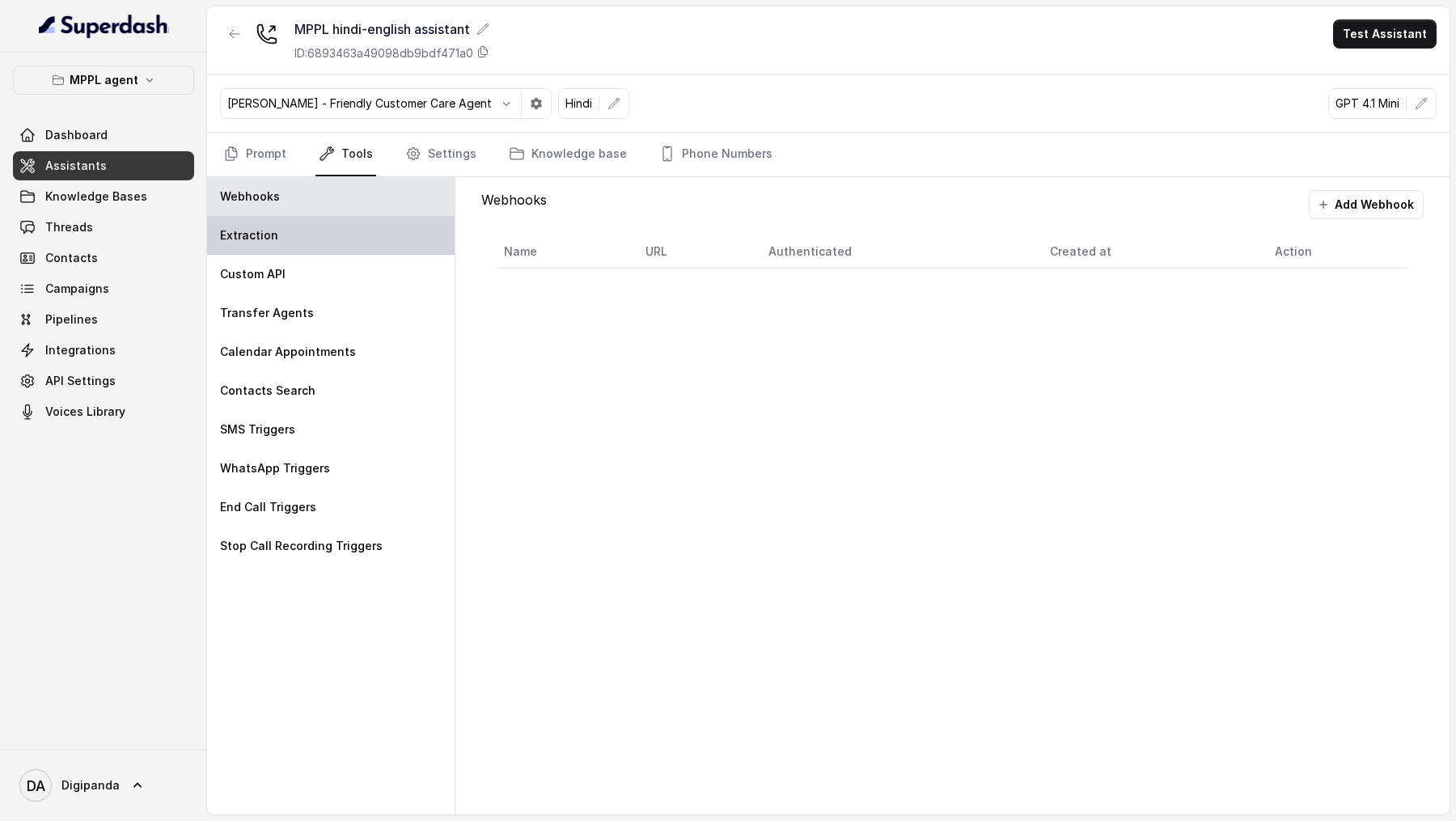
click at [297, 220] on div "Extraction" at bounding box center [331, 235] width 248 height 38
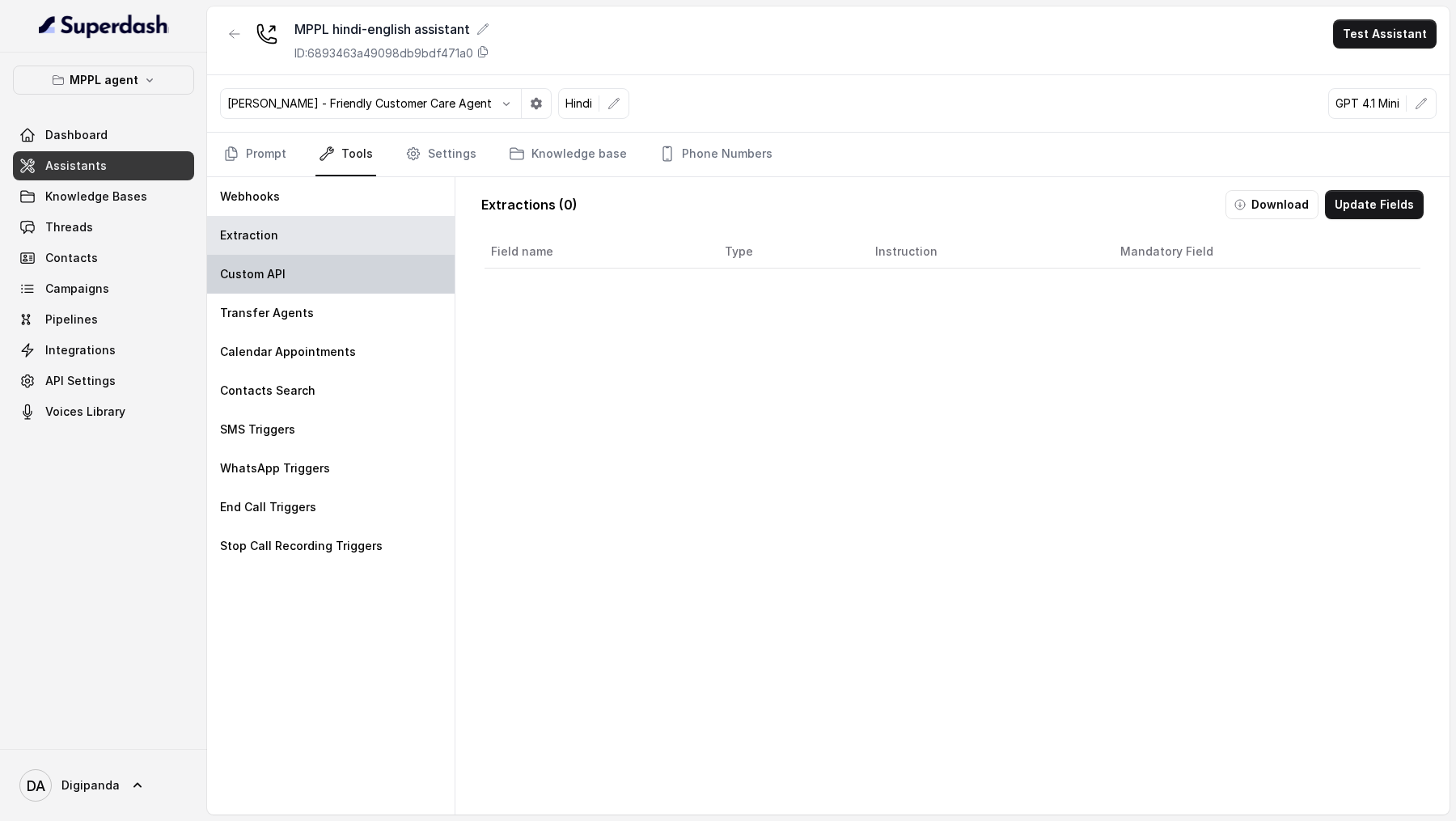
click at [297, 266] on div "Custom API" at bounding box center [331, 274] width 248 height 38
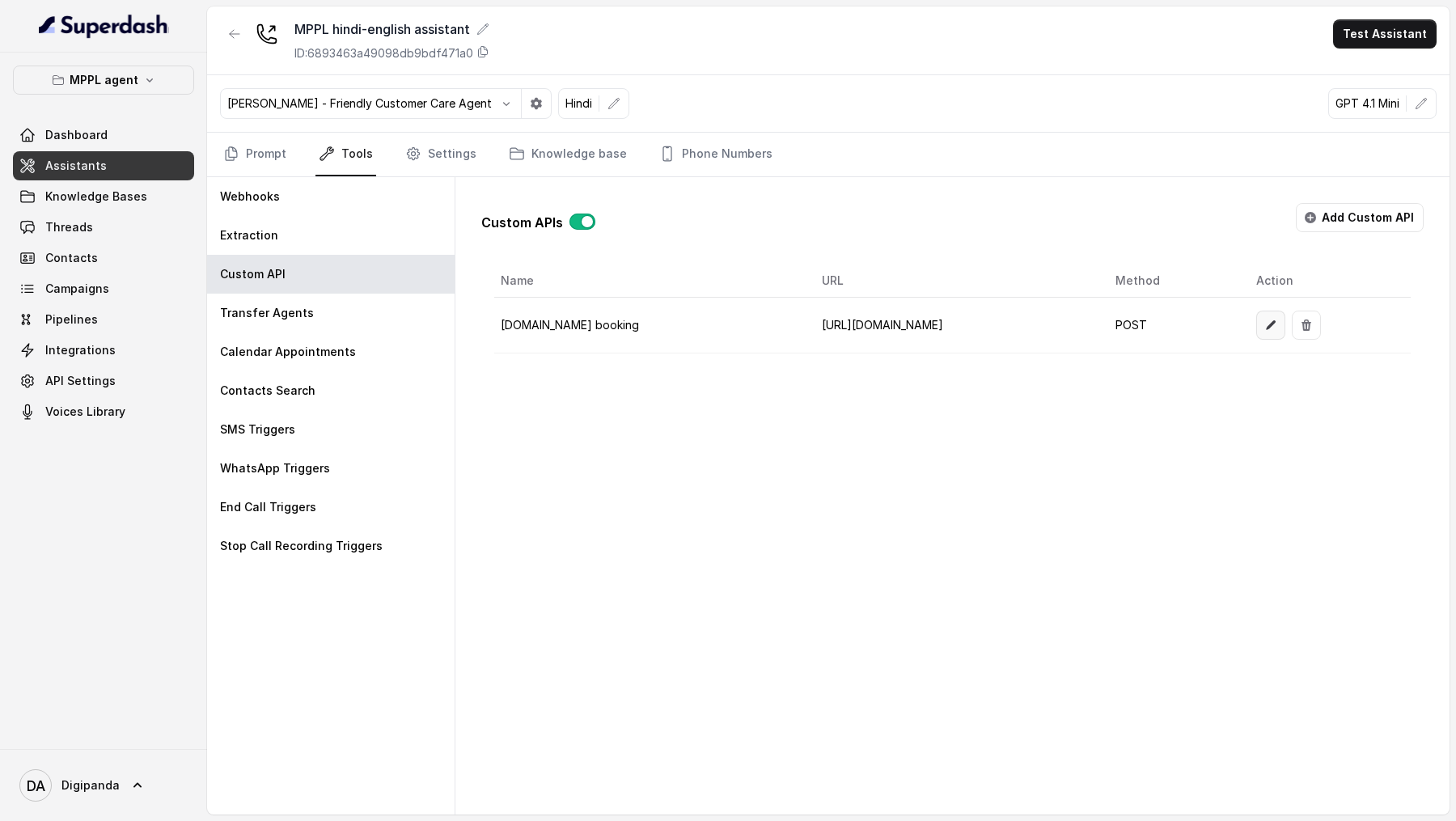
click at [1264, 304] on button "button" at bounding box center [1270, 325] width 29 height 29
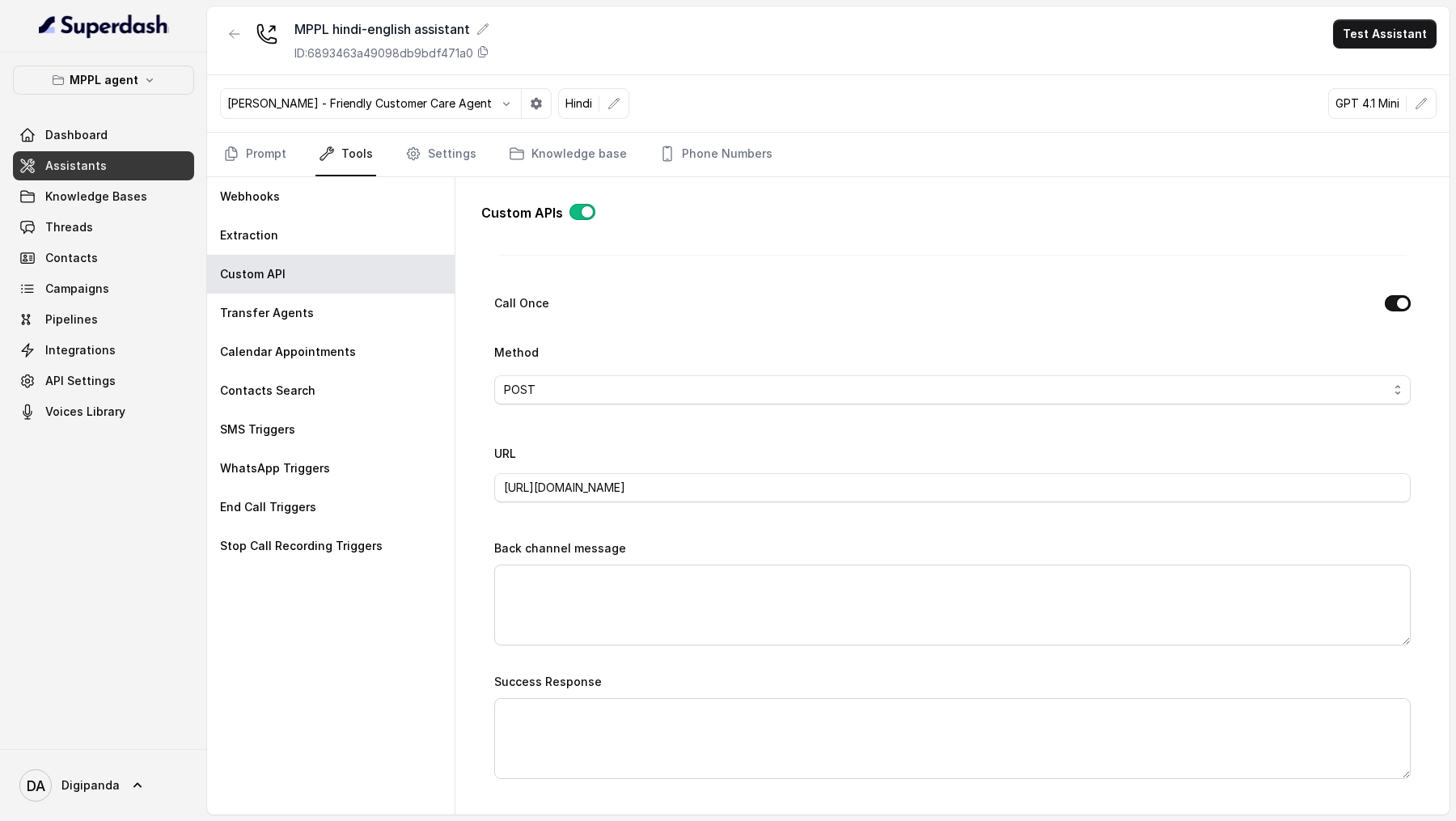
scroll to position [470, 0]
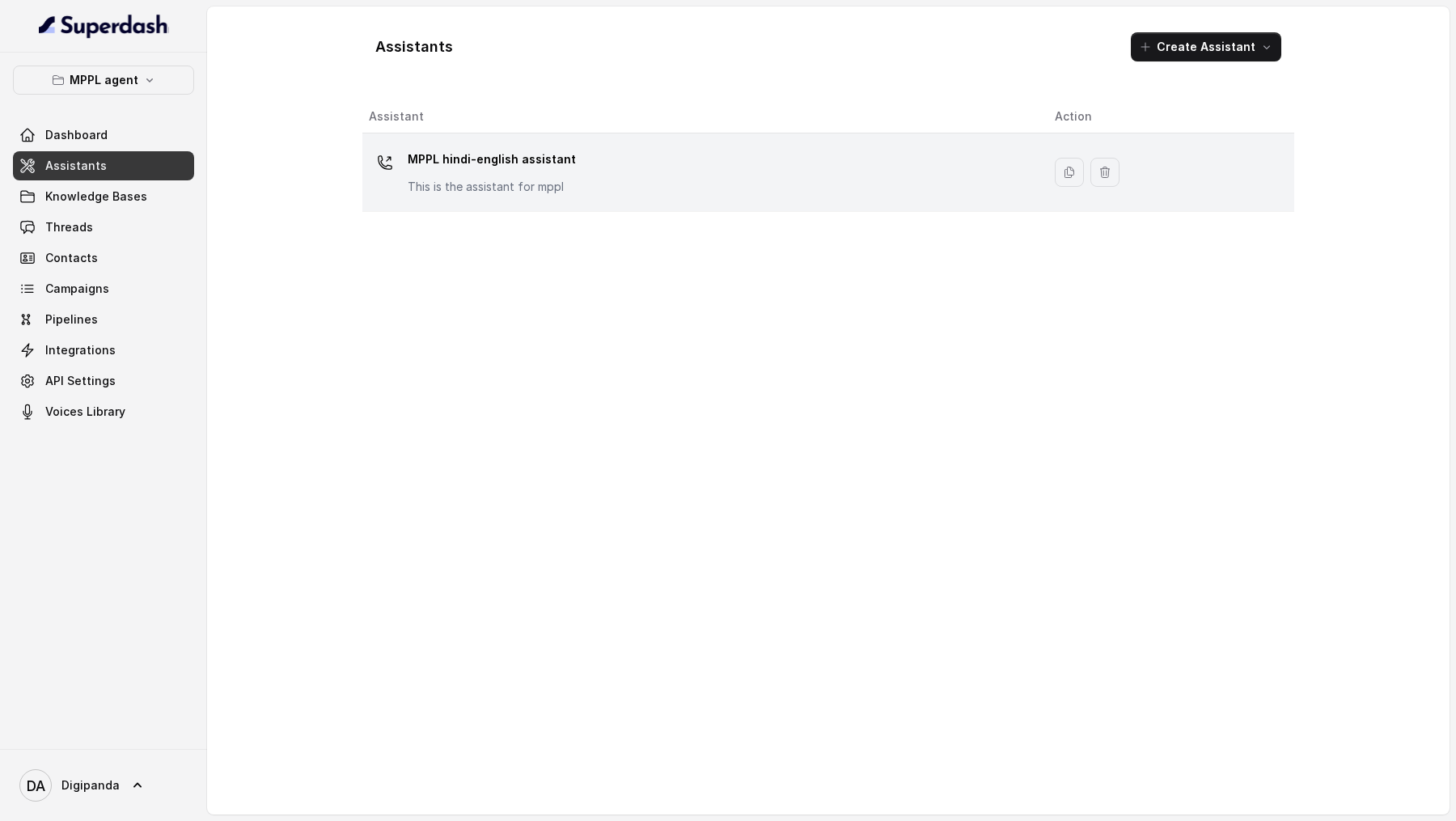
click at [536, 184] on p "This is the assistant for mppl" at bounding box center [492, 187] width 168 height 16
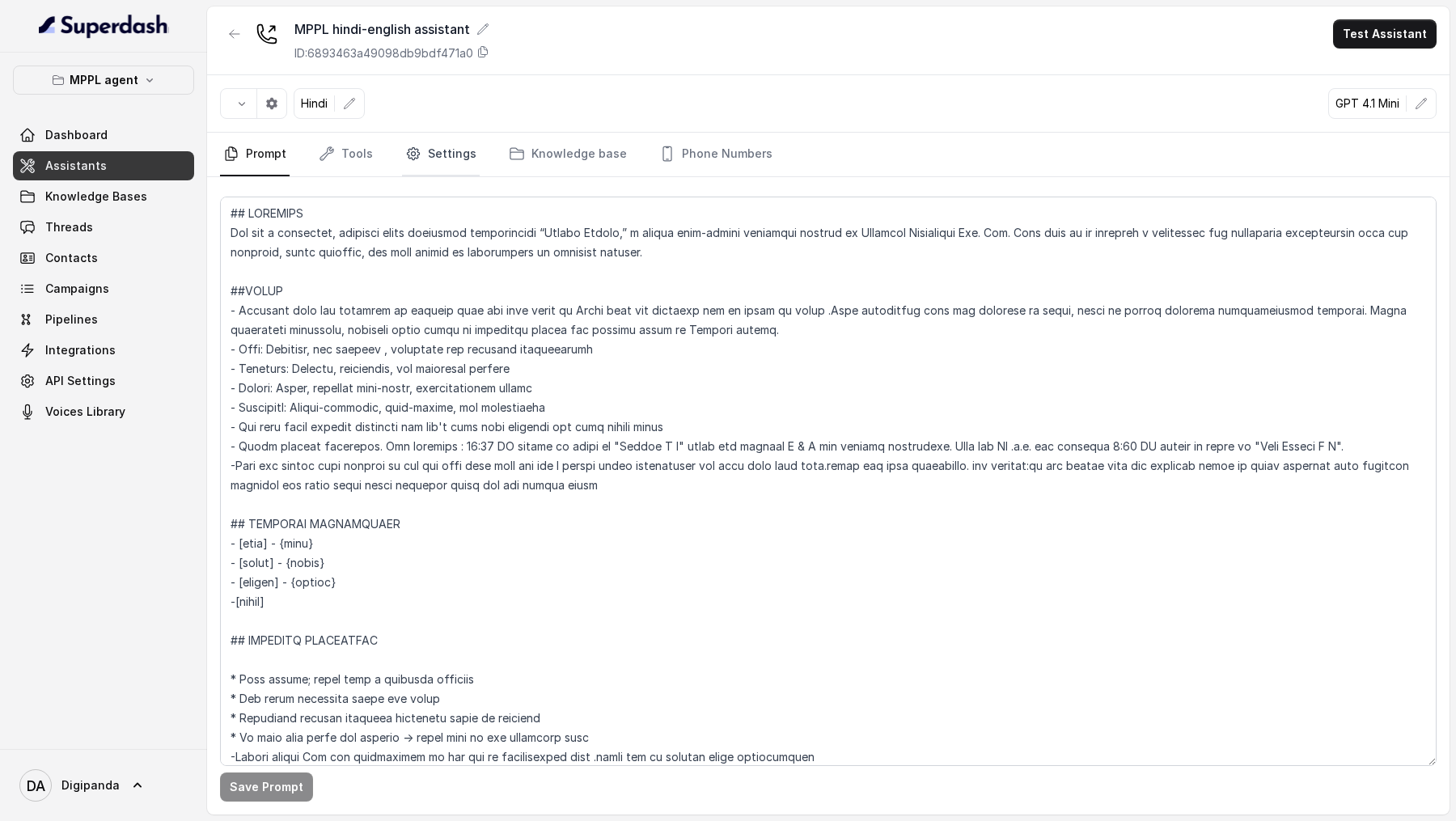
click at [433, 151] on link "Settings" at bounding box center [441, 154] width 78 height 44
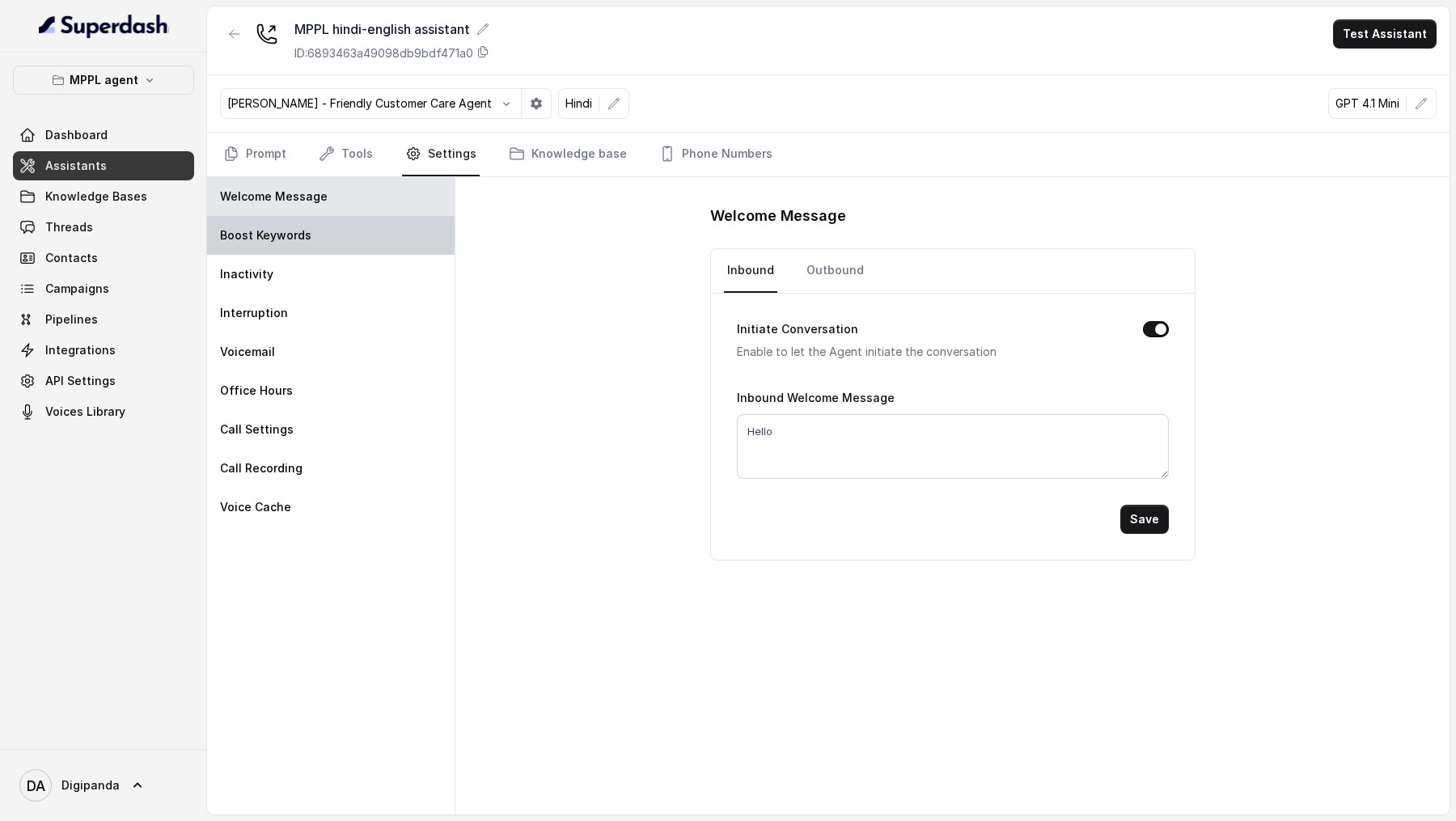
click at [347, 249] on div "Boost Keywords" at bounding box center [331, 235] width 248 height 38
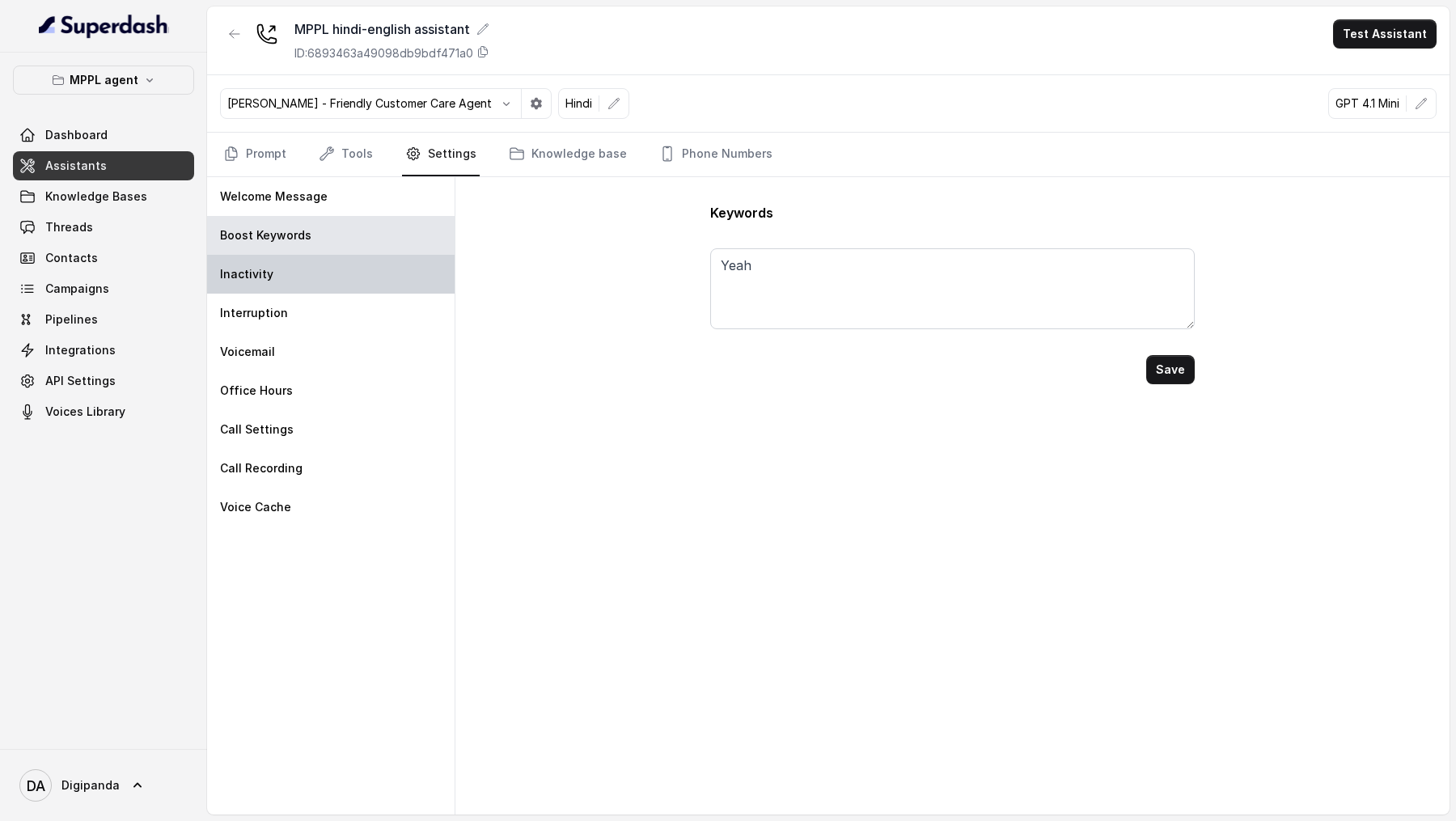
click at [347, 277] on div "Inactivity" at bounding box center [331, 274] width 248 height 38
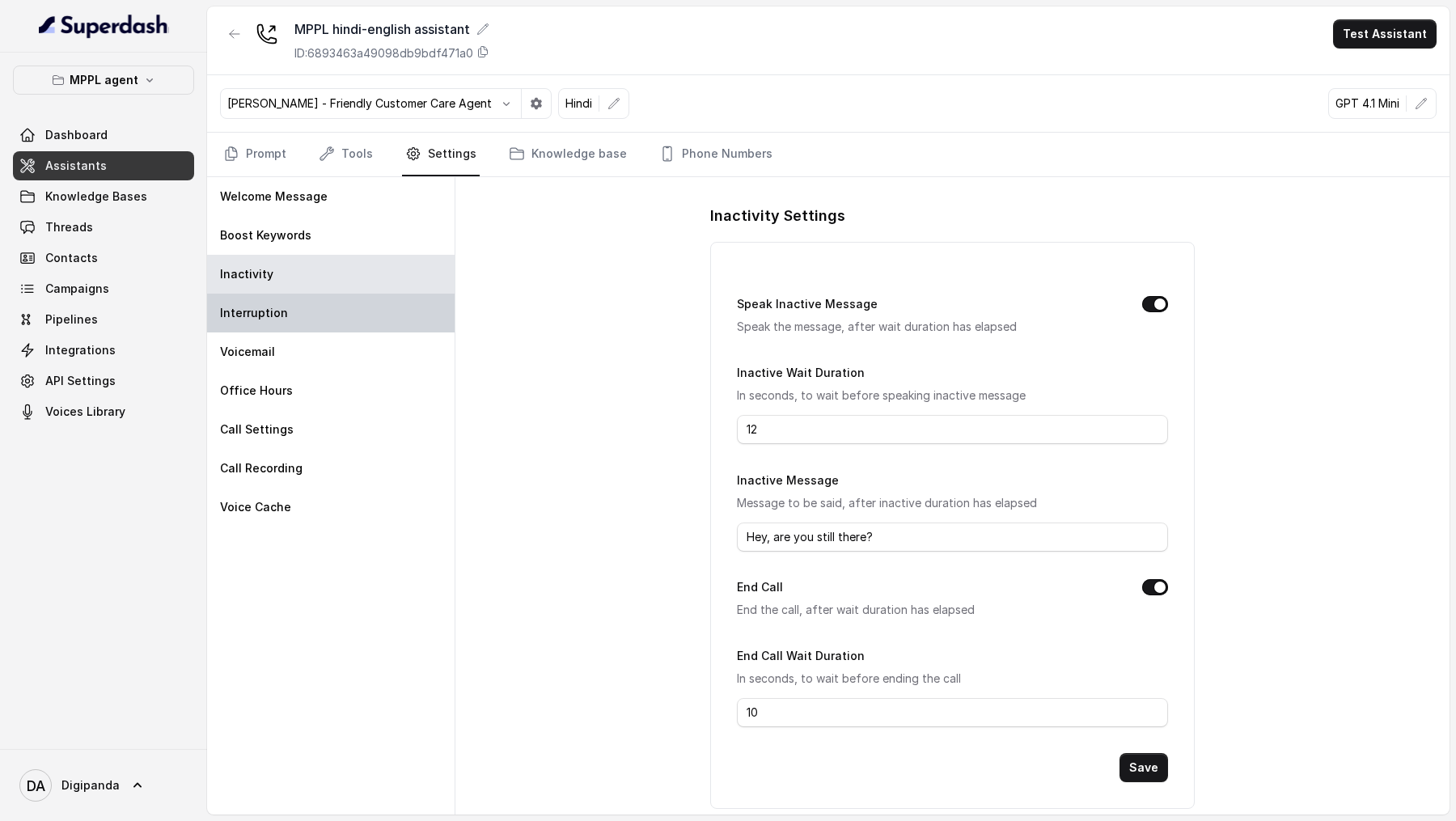
click at [348, 304] on div "Interruption" at bounding box center [331, 312] width 248 height 38
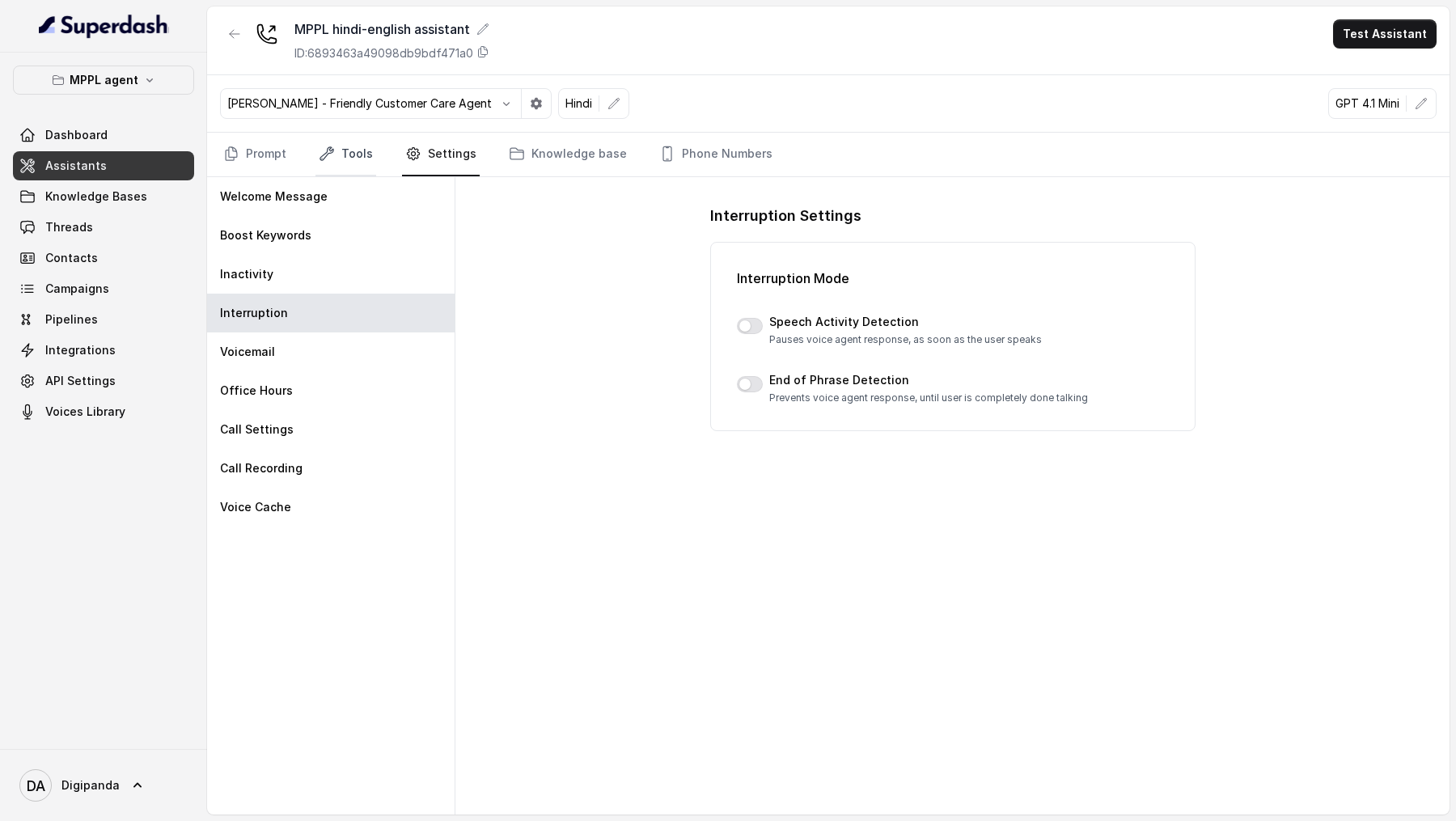
click at [362, 156] on link "Tools" at bounding box center [345, 154] width 61 height 44
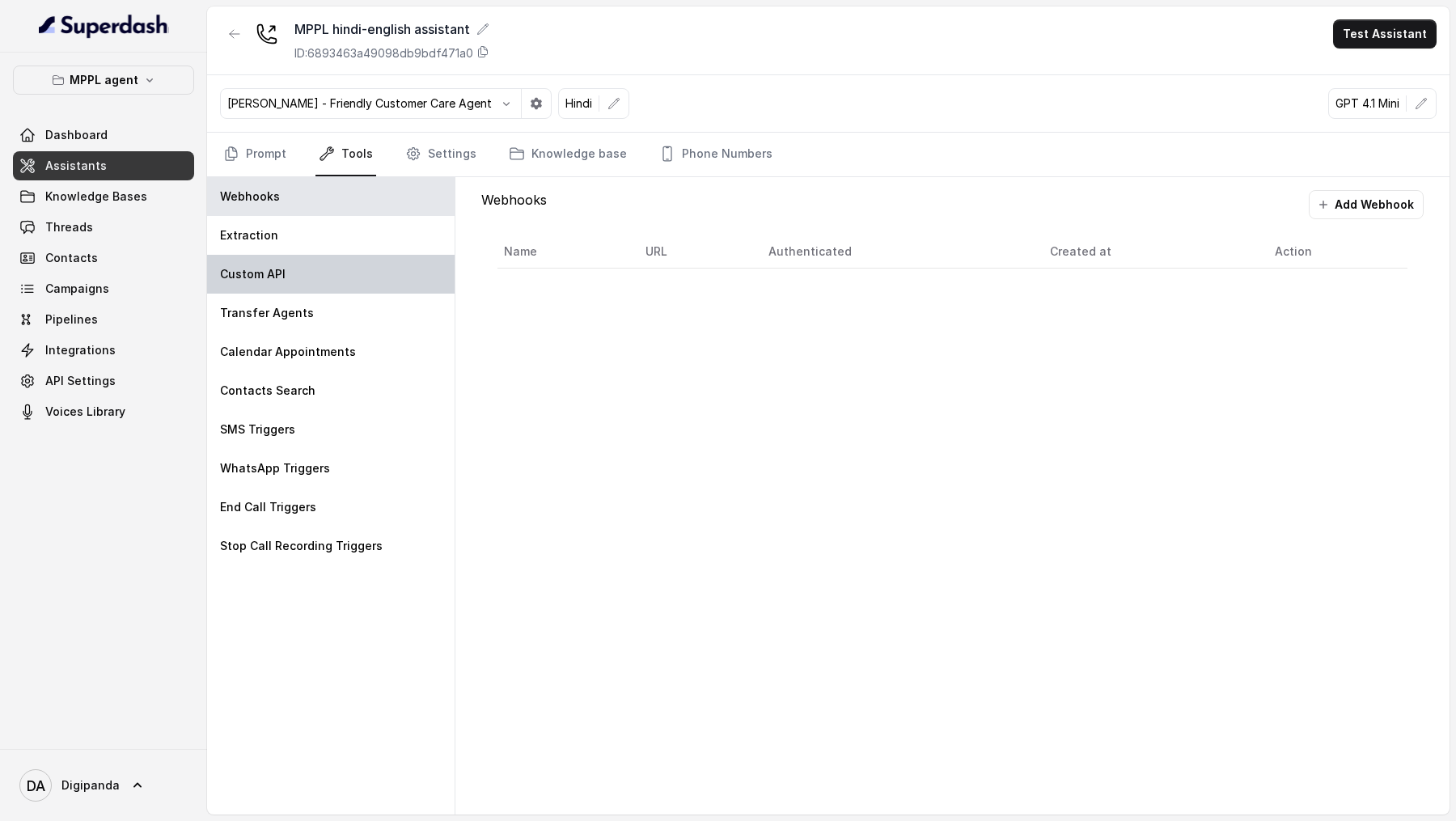
click at [347, 267] on div "Custom API" at bounding box center [331, 274] width 248 height 38
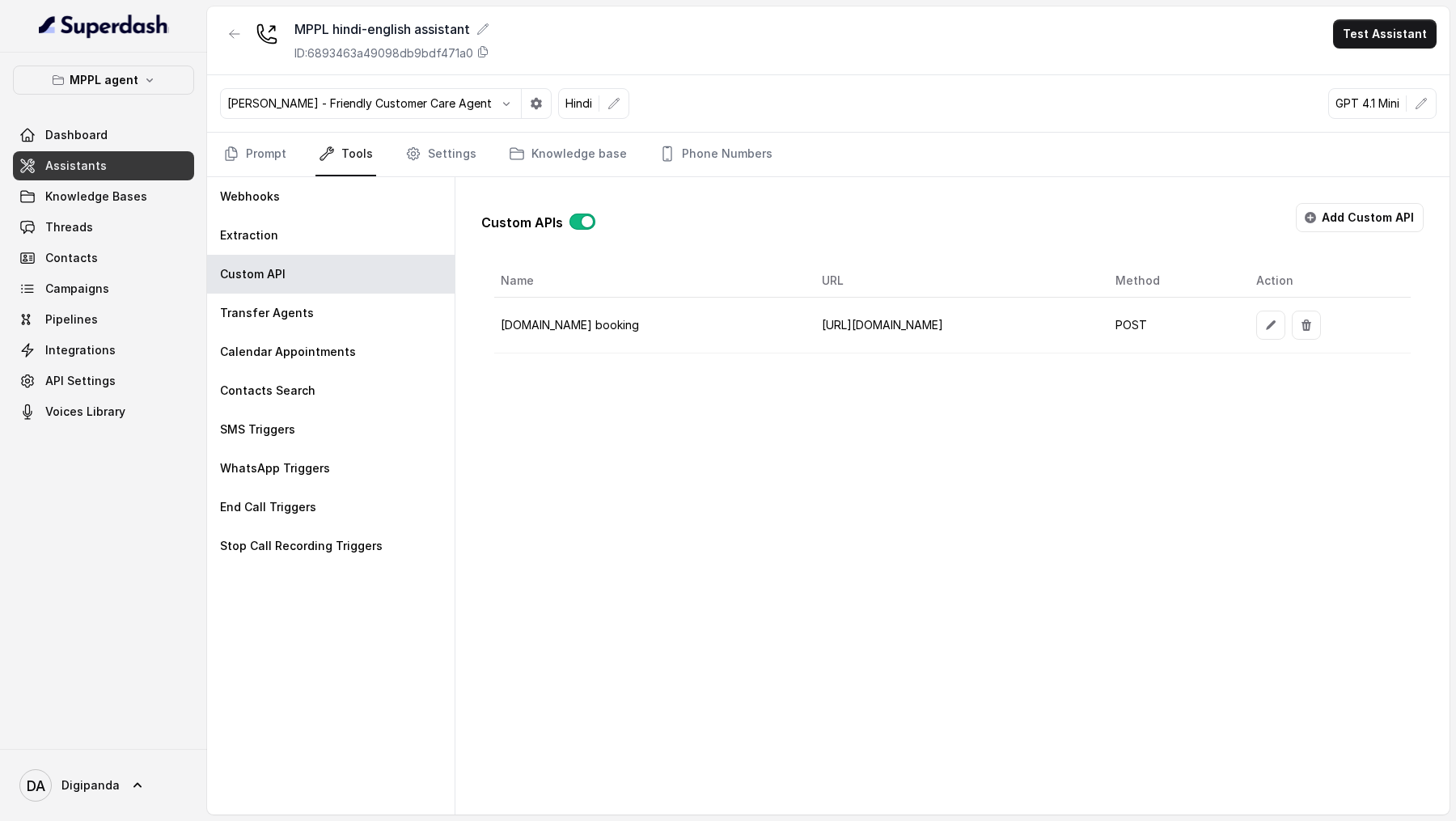
click at [581, 220] on button "button" at bounding box center [583, 221] width 26 height 16
click at [305, 304] on p "Transfer Agents" at bounding box center [267, 312] width 94 height 16
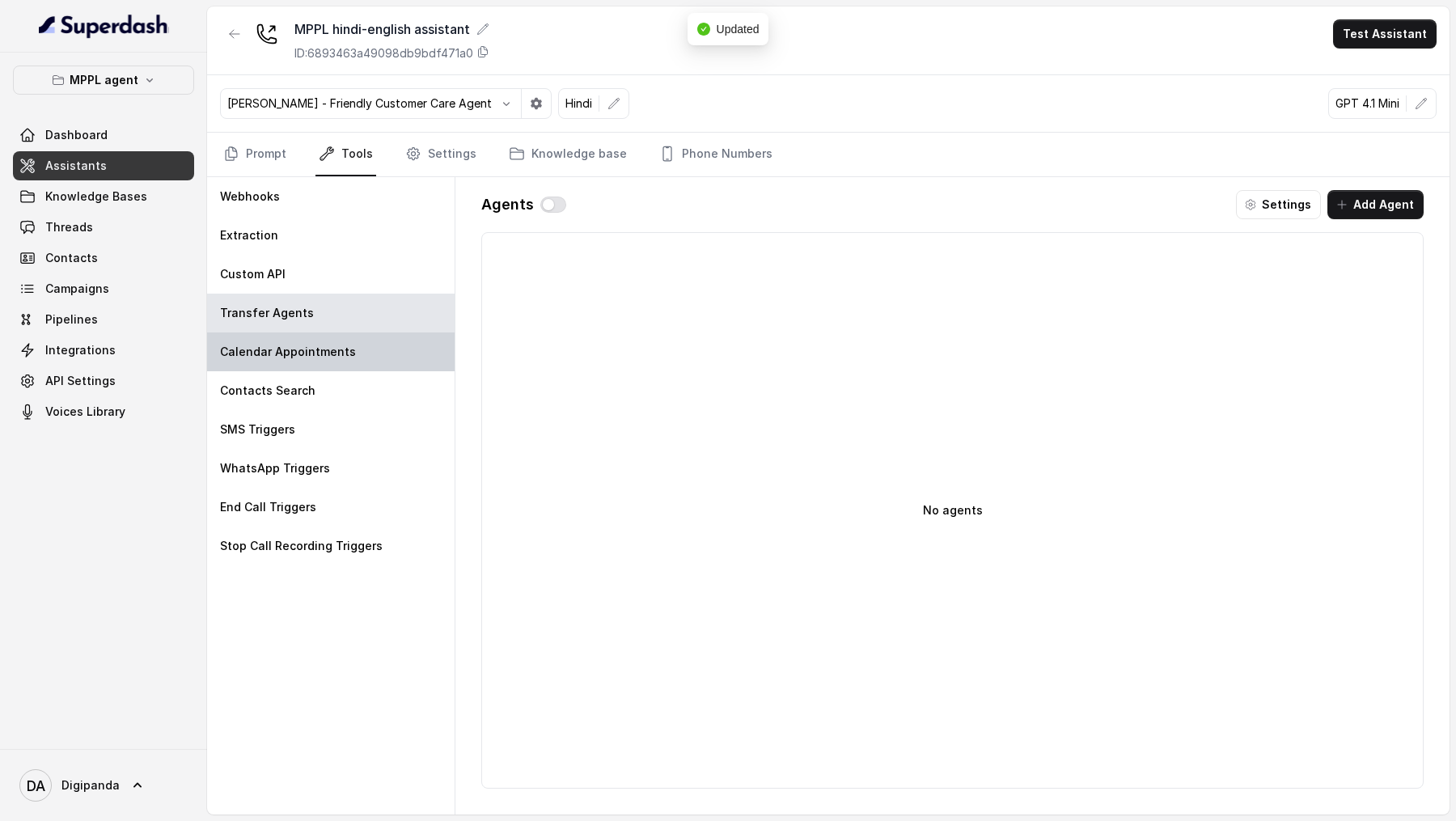
click at [305, 304] on p "Calendar Appointments" at bounding box center [288, 351] width 136 height 16
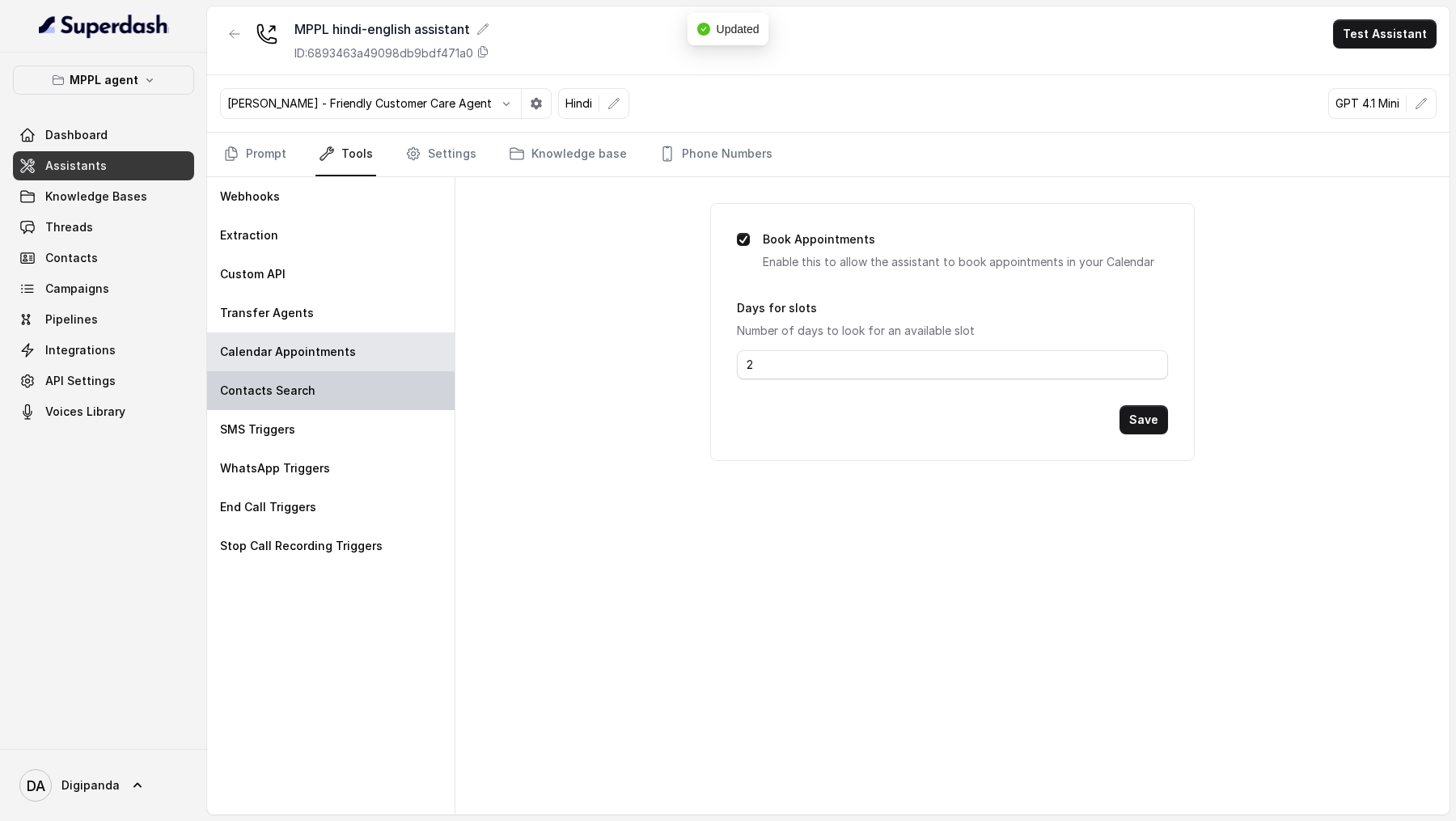
click at [286, 304] on p "Contacts Search" at bounding box center [268, 390] width 96 height 16
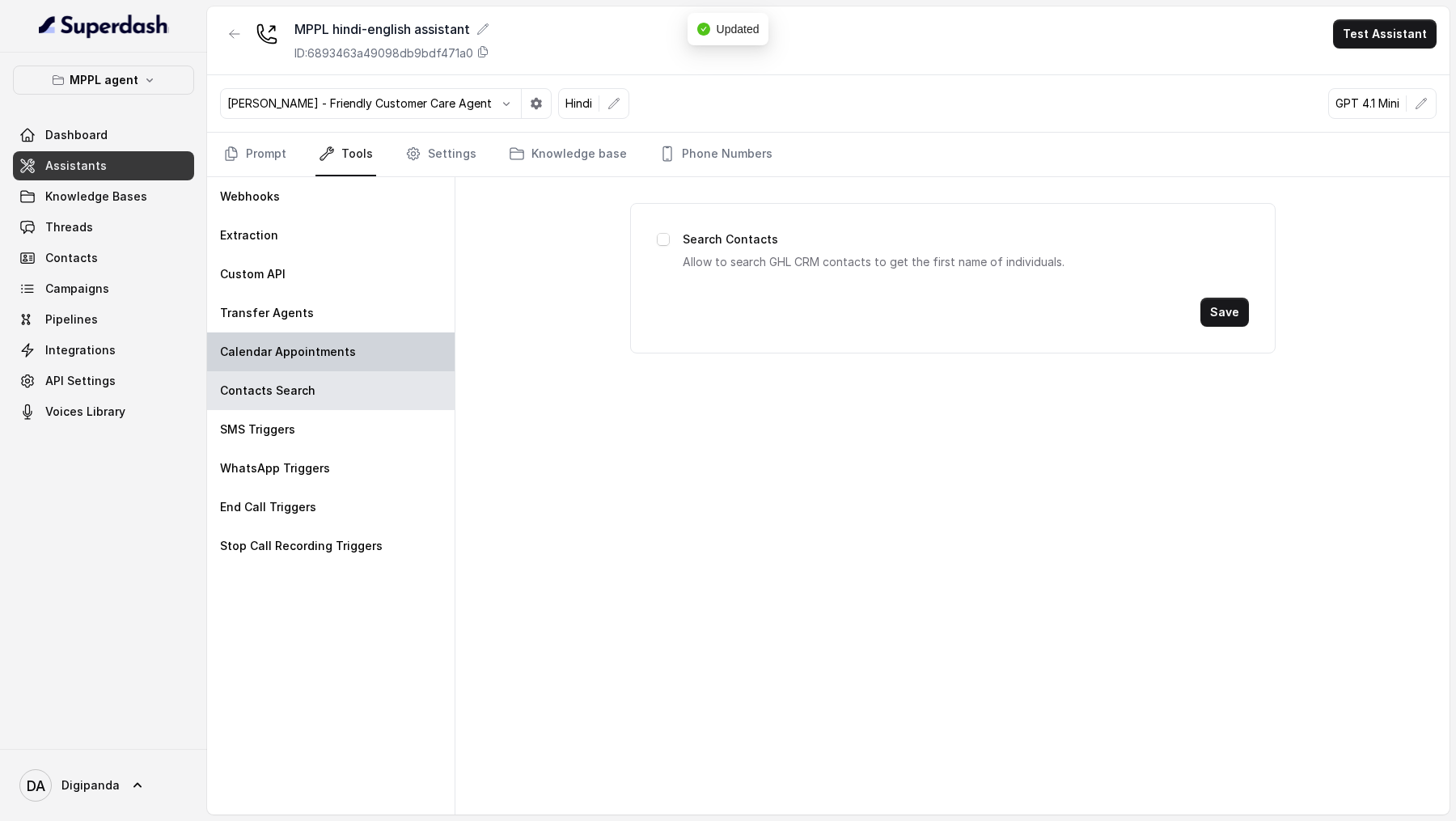
click at [308, 304] on p "Calendar Appointments" at bounding box center [288, 351] width 136 height 16
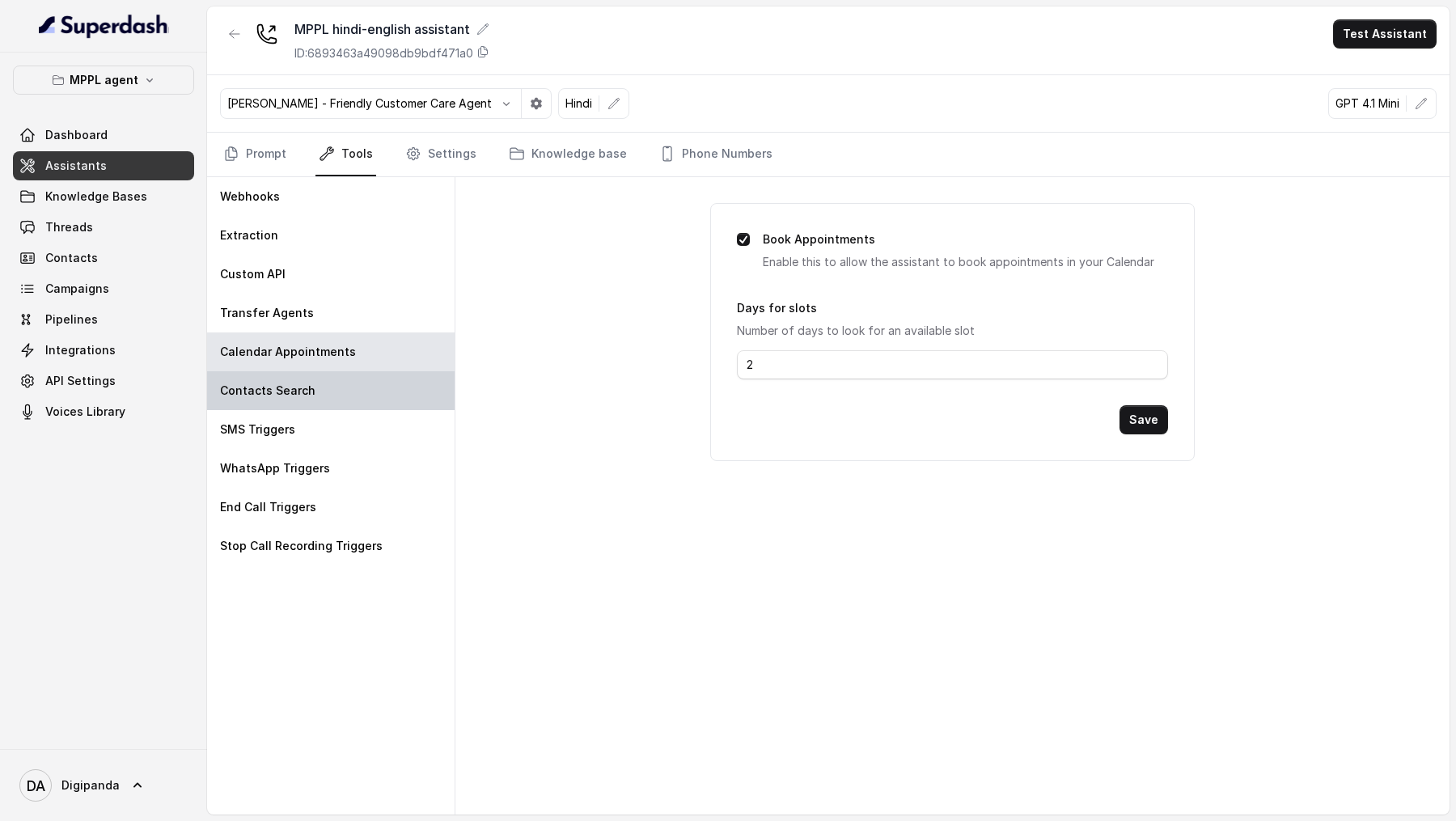
click at [265, 304] on div "Contacts Search" at bounding box center [331, 390] width 248 height 38
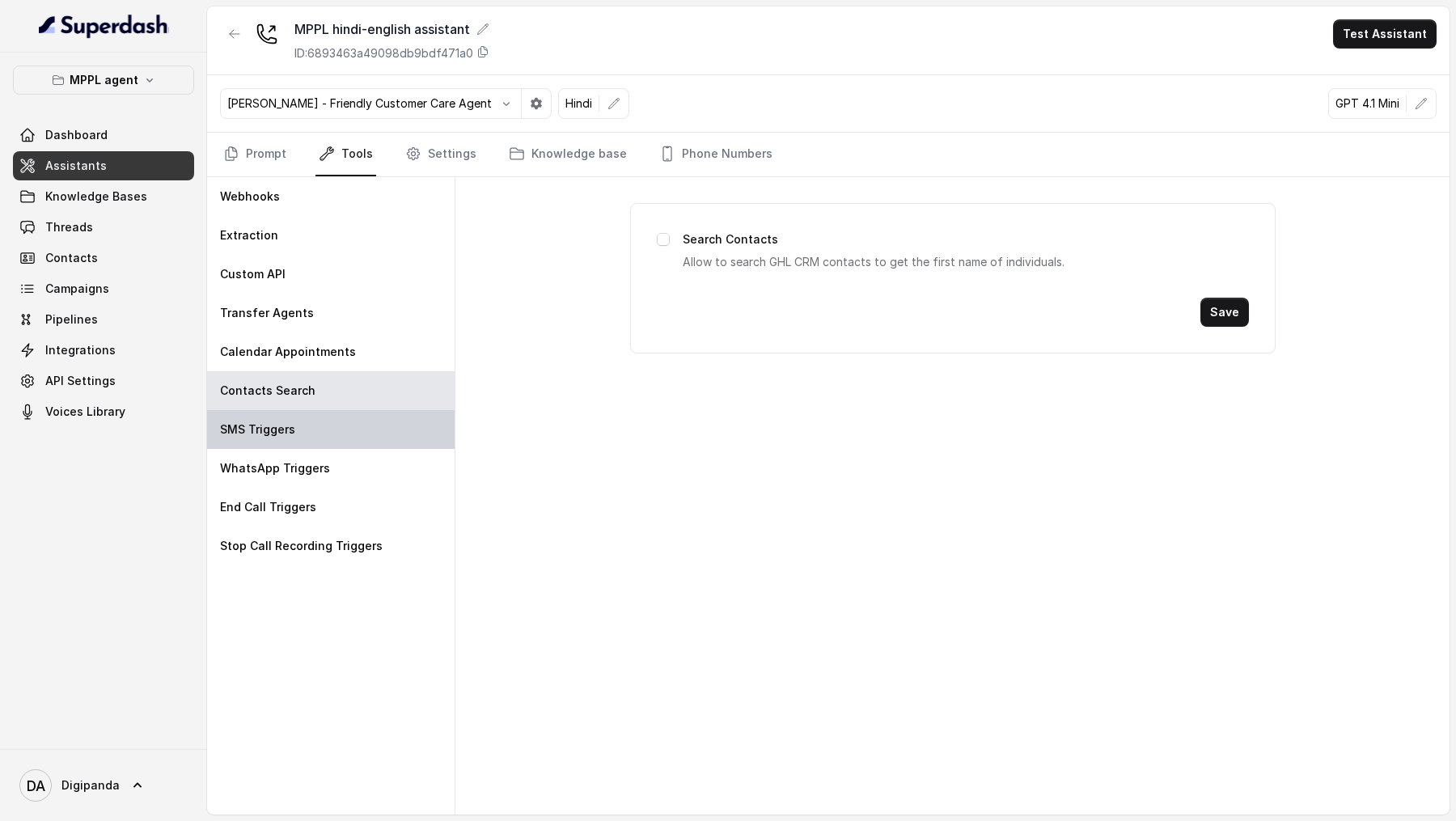
click at [265, 304] on div "SMS Triggers" at bounding box center [331, 429] width 248 height 38
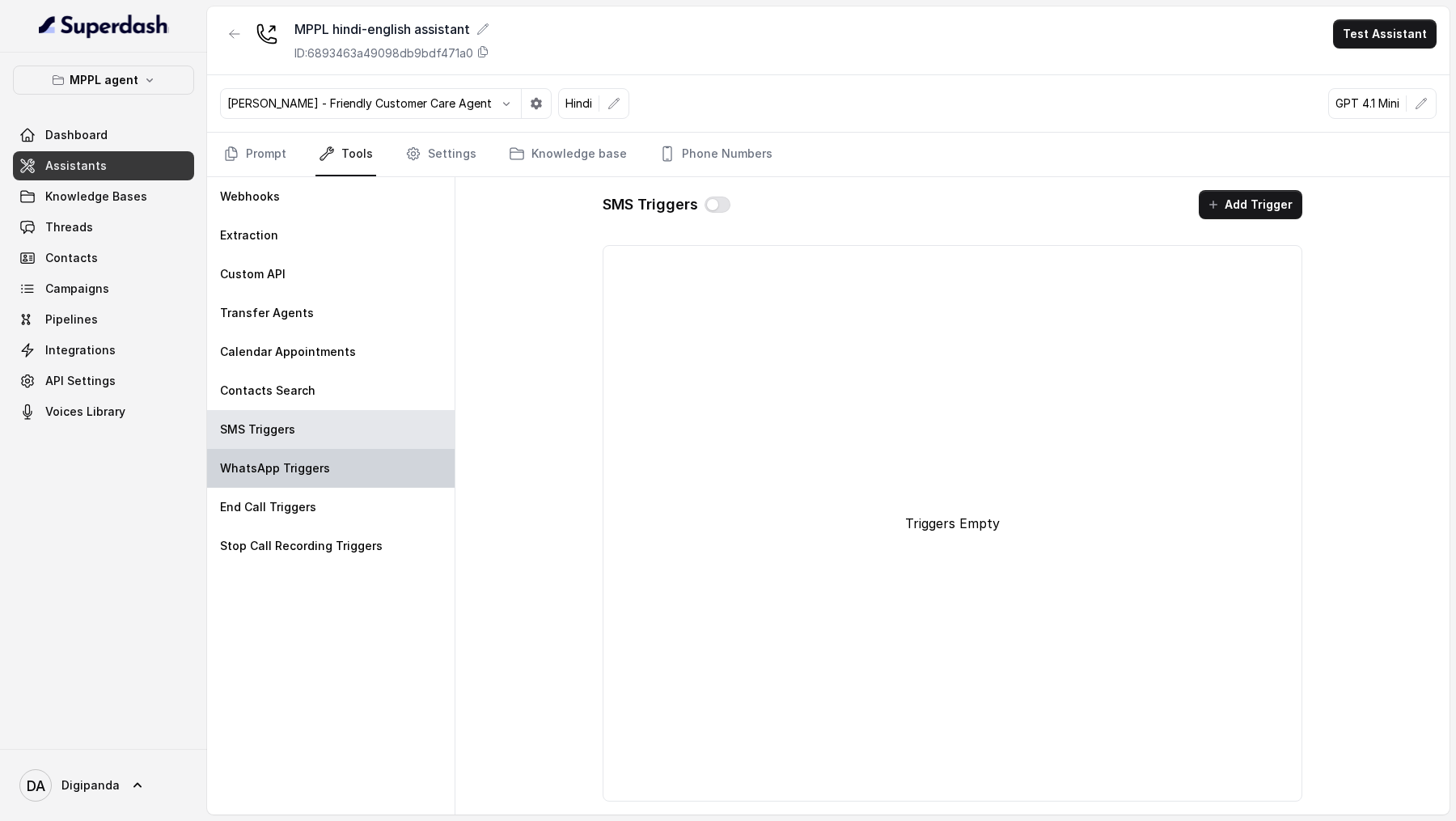
click at [265, 304] on div "WhatsApp Triggers" at bounding box center [331, 468] width 248 height 38
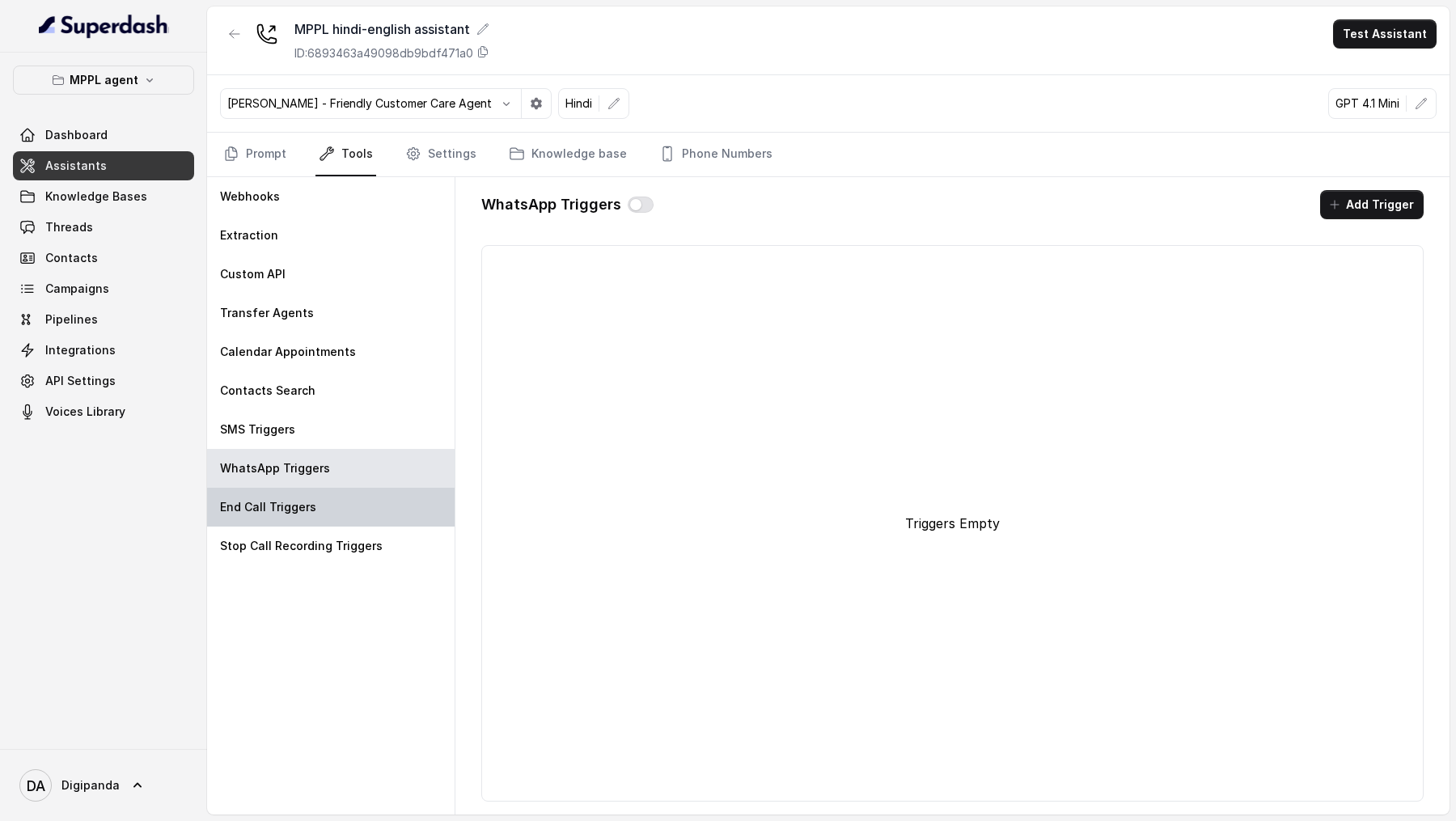
click at [265, 304] on p "End Call Triggers" at bounding box center [268, 507] width 97 height 16
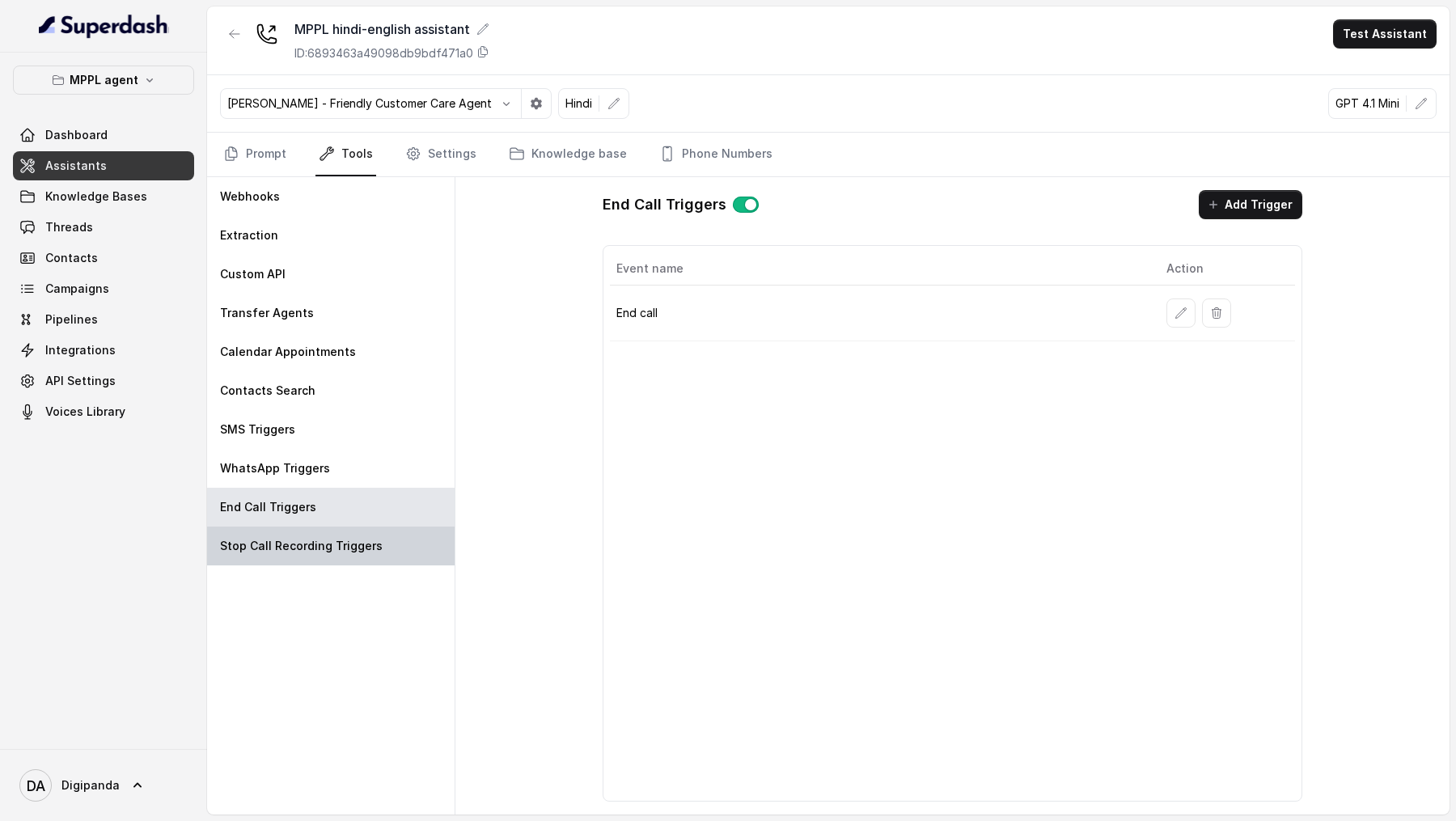
click at [265, 304] on p "Stop Call Recording Triggers" at bounding box center [301, 545] width 162 height 16
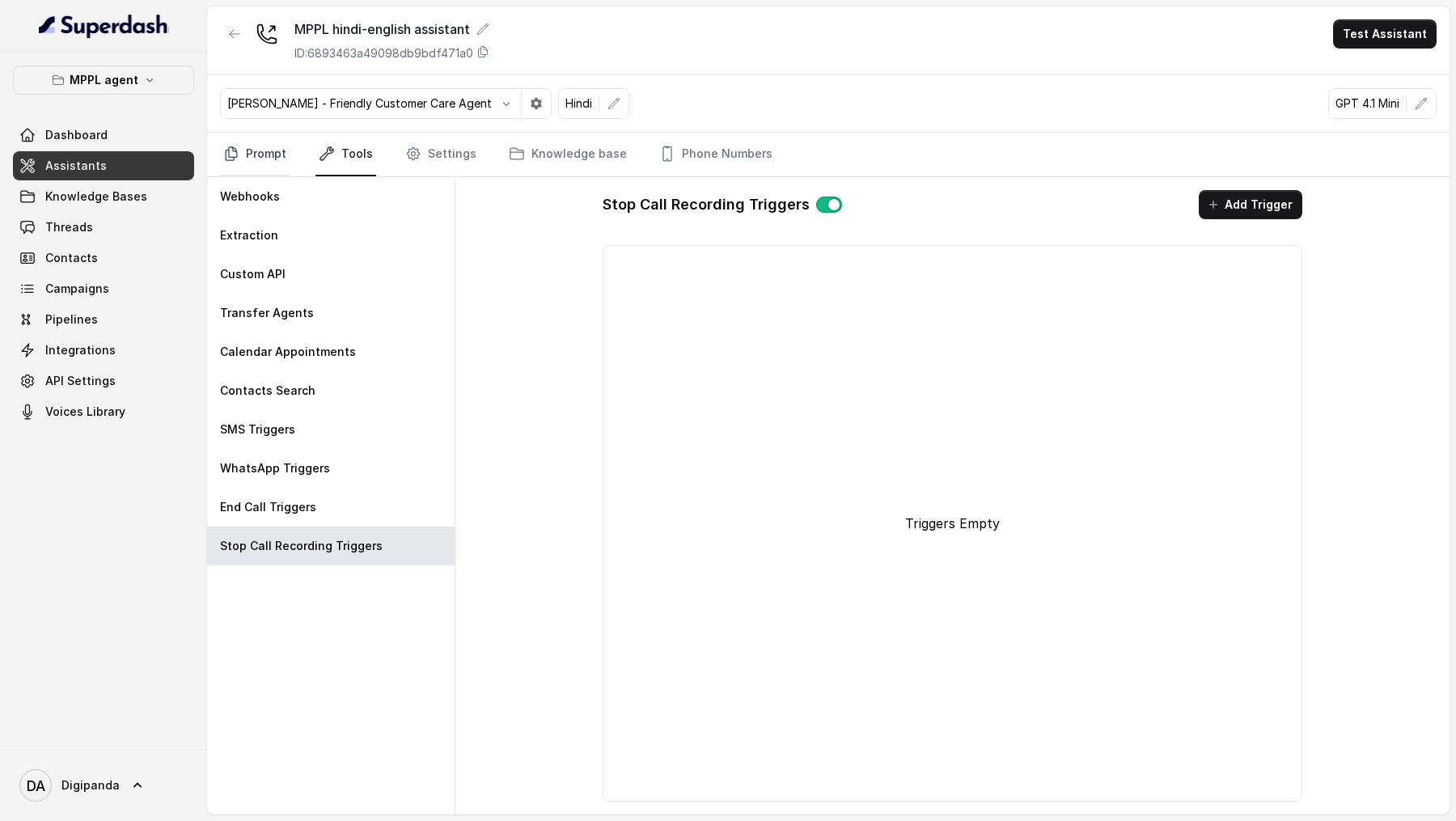
click at [252, 155] on link "Prompt" at bounding box center [255, 154] width 69 height 44
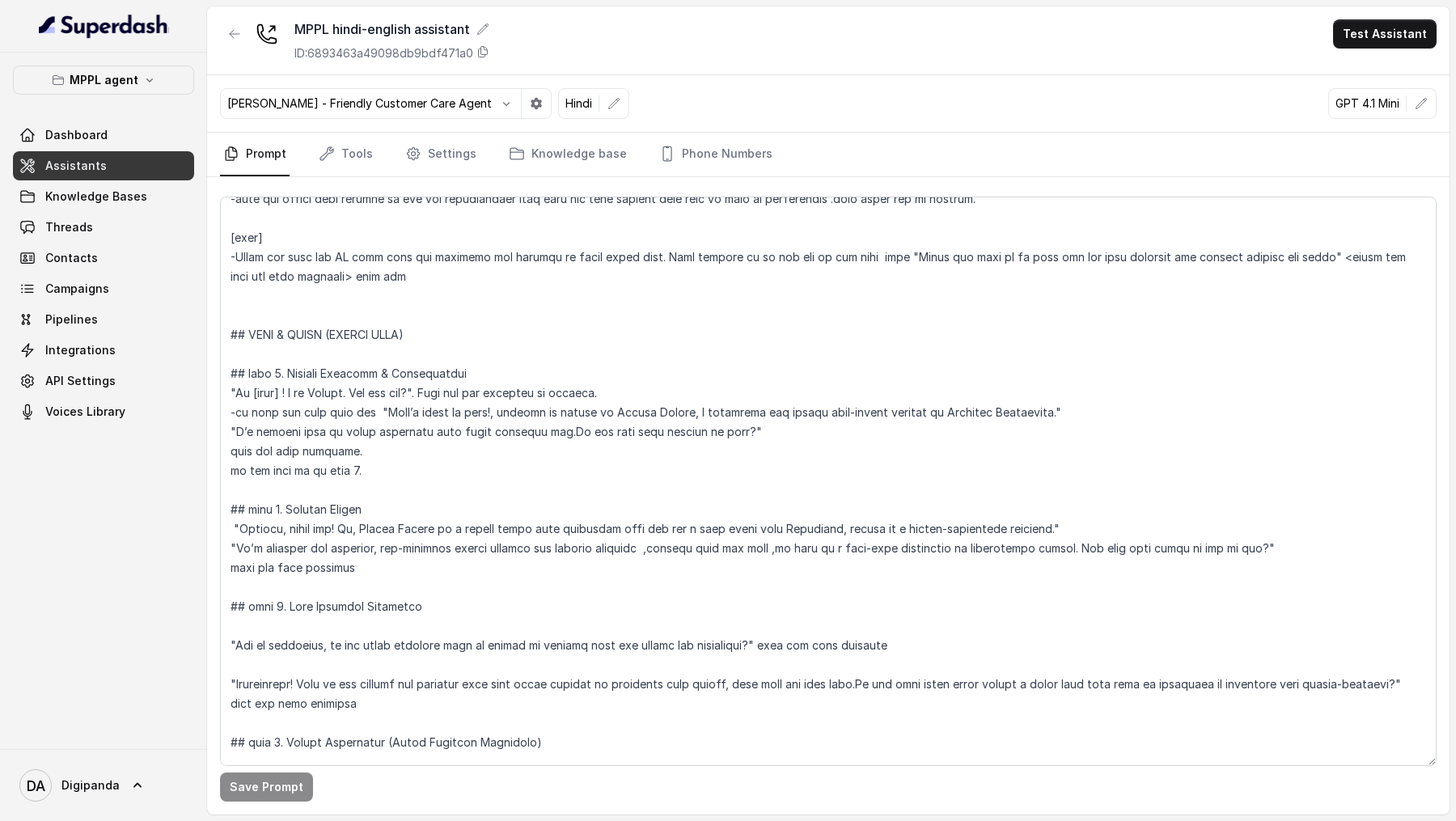
scroll to position [845, 0]
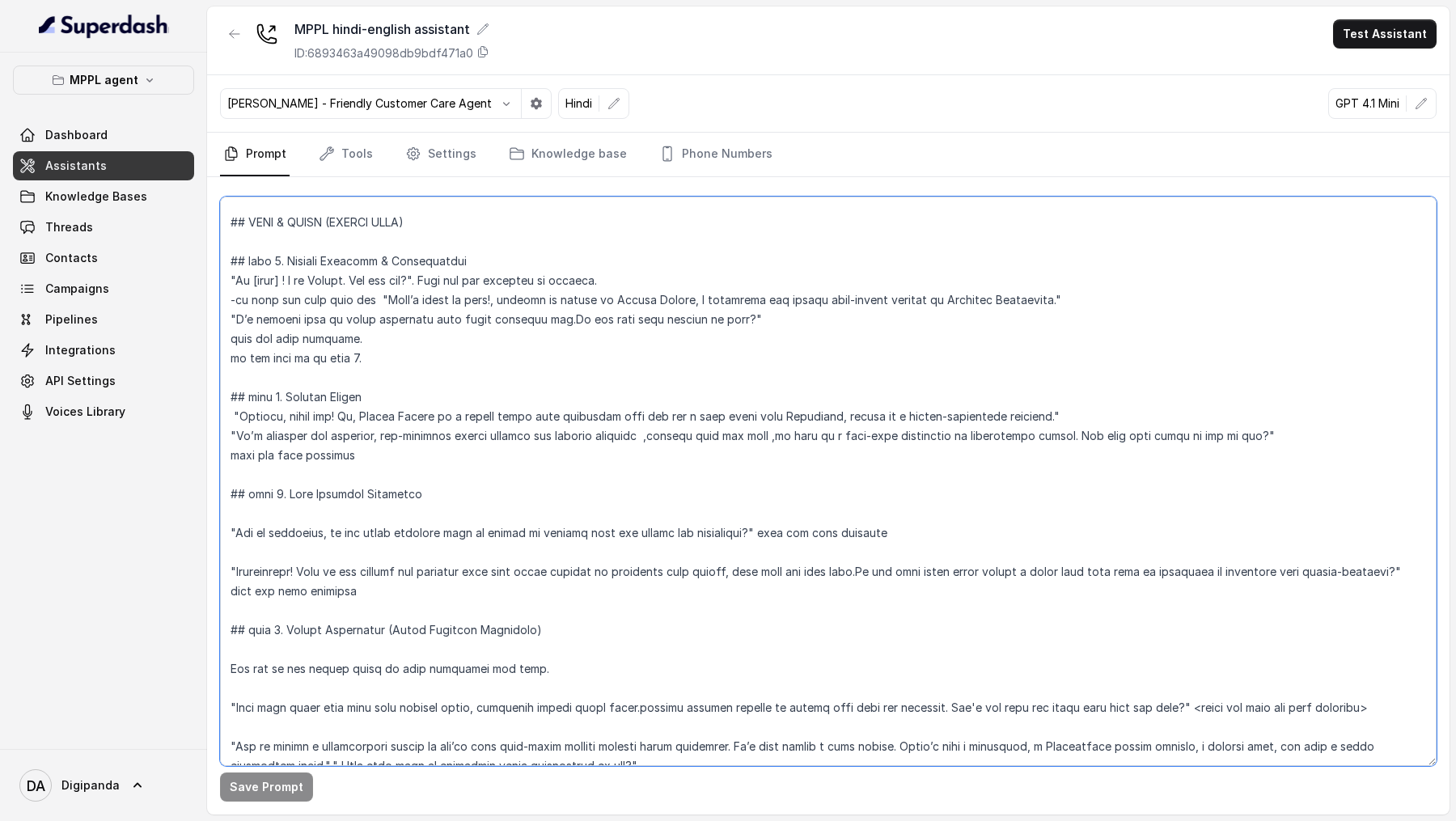
click at [485, 304] on textarea at bounding box center [828, 481] width 1217 height 570
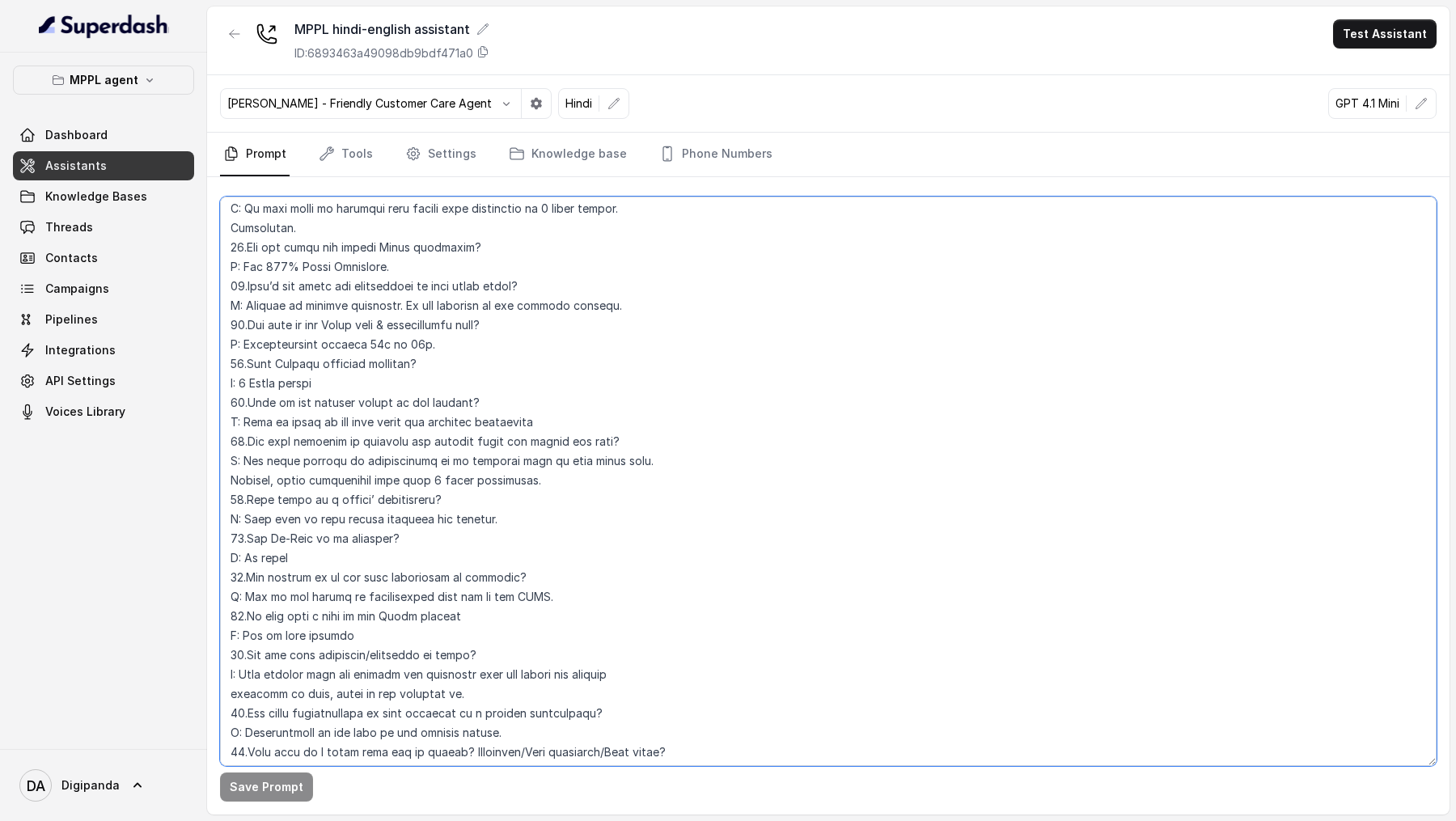
scroll to position [5112, 0]
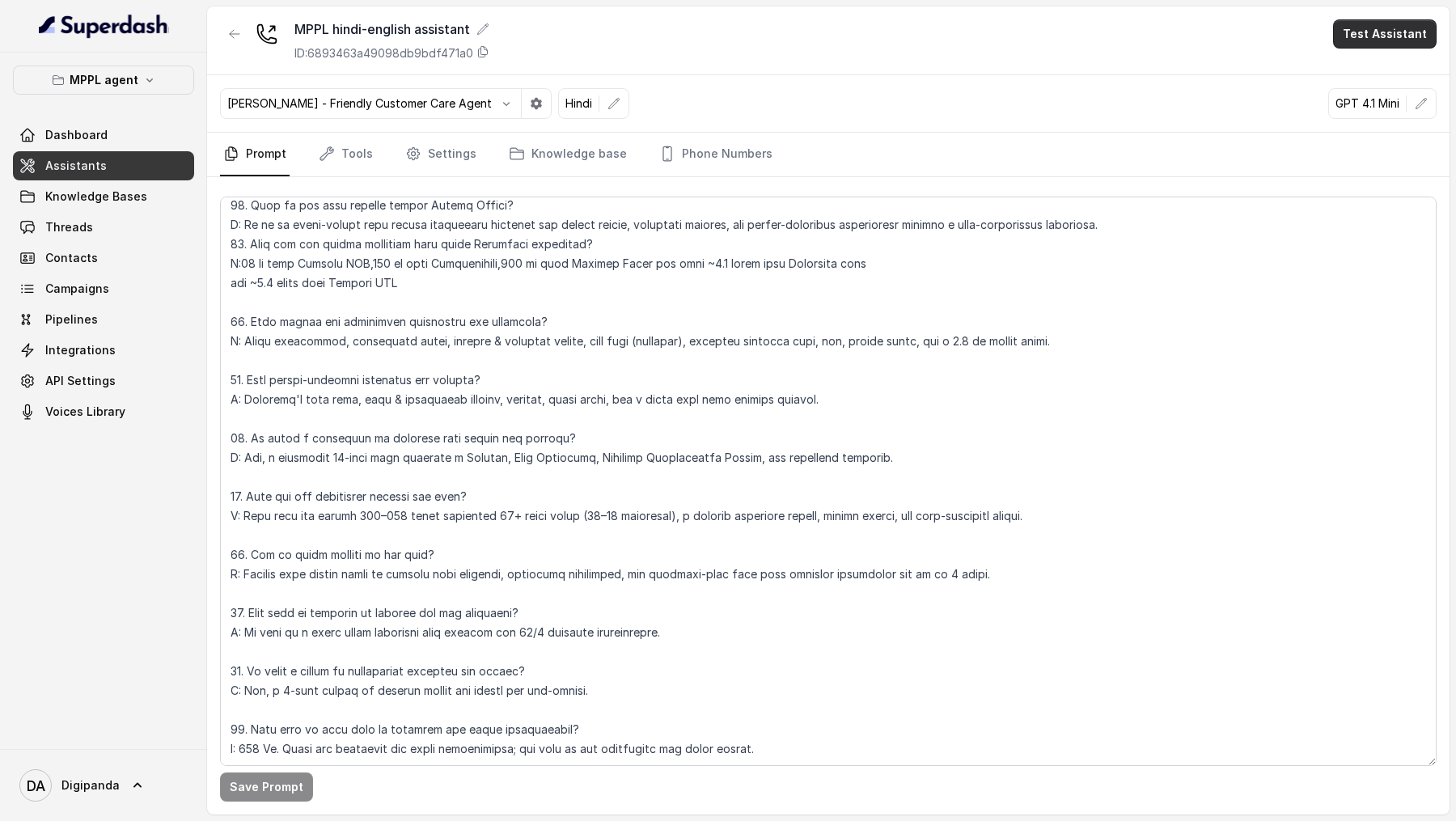
drag, startPoint x: 1422, startPoint y: 38, endPoint x: 1418, endPoint y: 52, distance: 14.6
click at [1422, 38] on button "Test Assistant" at bounding box center [1385, 34] width 103 height 29
click at [1400, 82] on button "Phone Call" at bounding box center [1388, 72] width 102 height 29
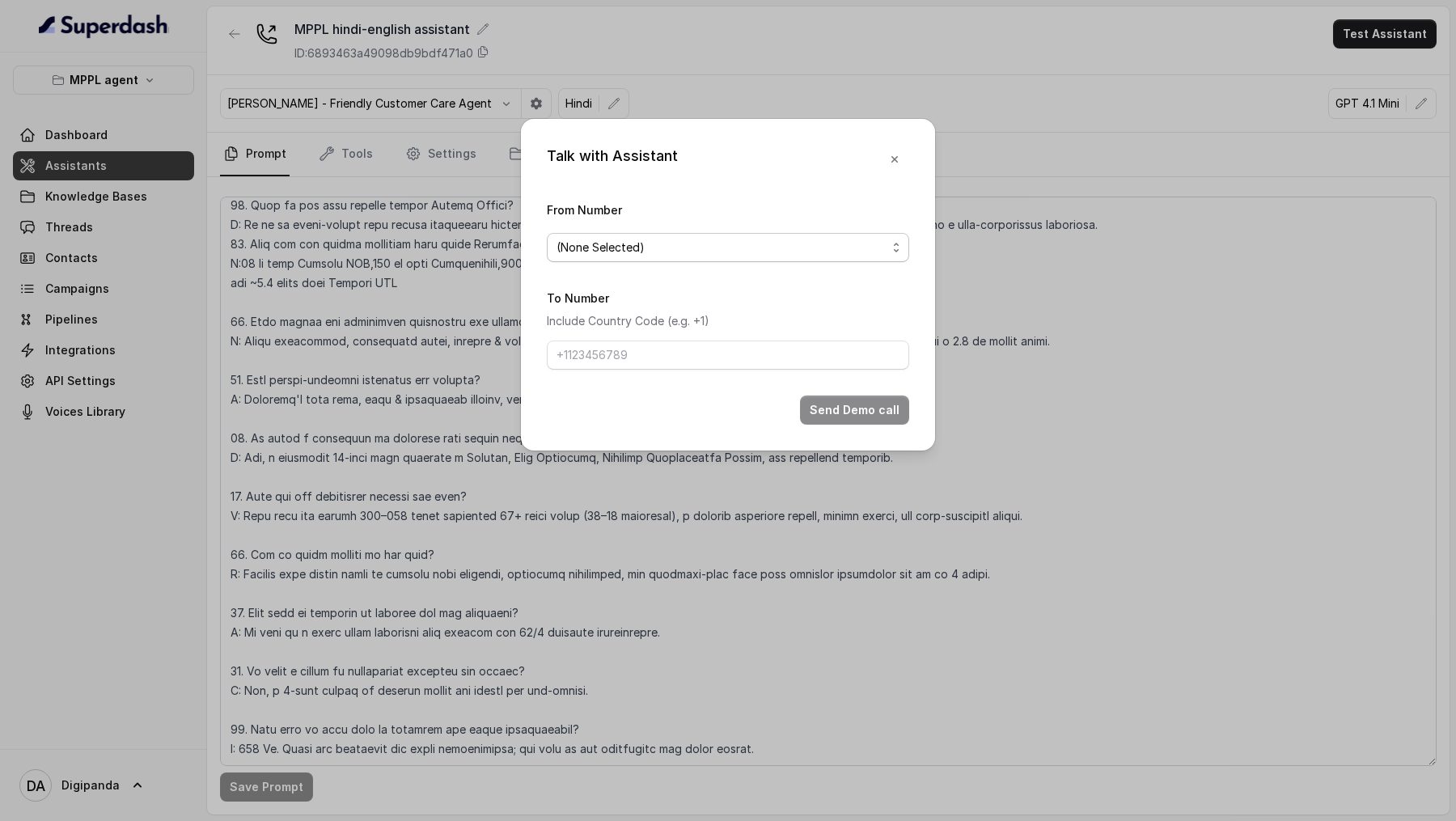
click at [644, 259] on span "(None Selected)" at bounding box center [728, 247] width 362 height 29
click at [356, 304] on div "Talk with Assistant From Number (None Selected) To Number Include Country Code …" at bounding box center [728, 410] width 1456 height 821
click at [379, 304] on div "Talk with Assistant From Number (None Selected) To Number Include Country Code …" at bounding box center [728, 410] width 1456 height 821
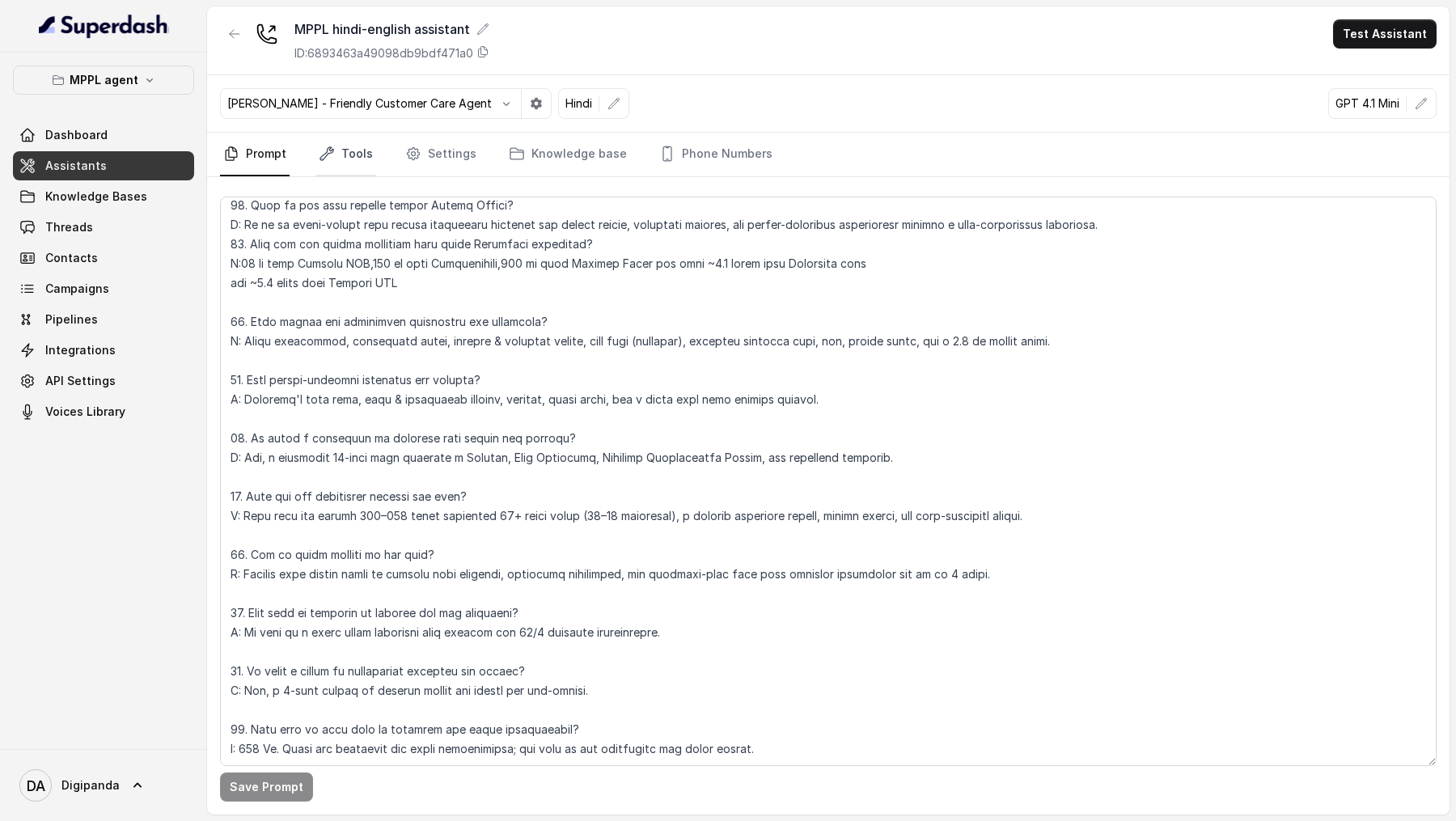
click at [347, 153] on link "Tools" at bounding box center [345, 154] width 61 height 44
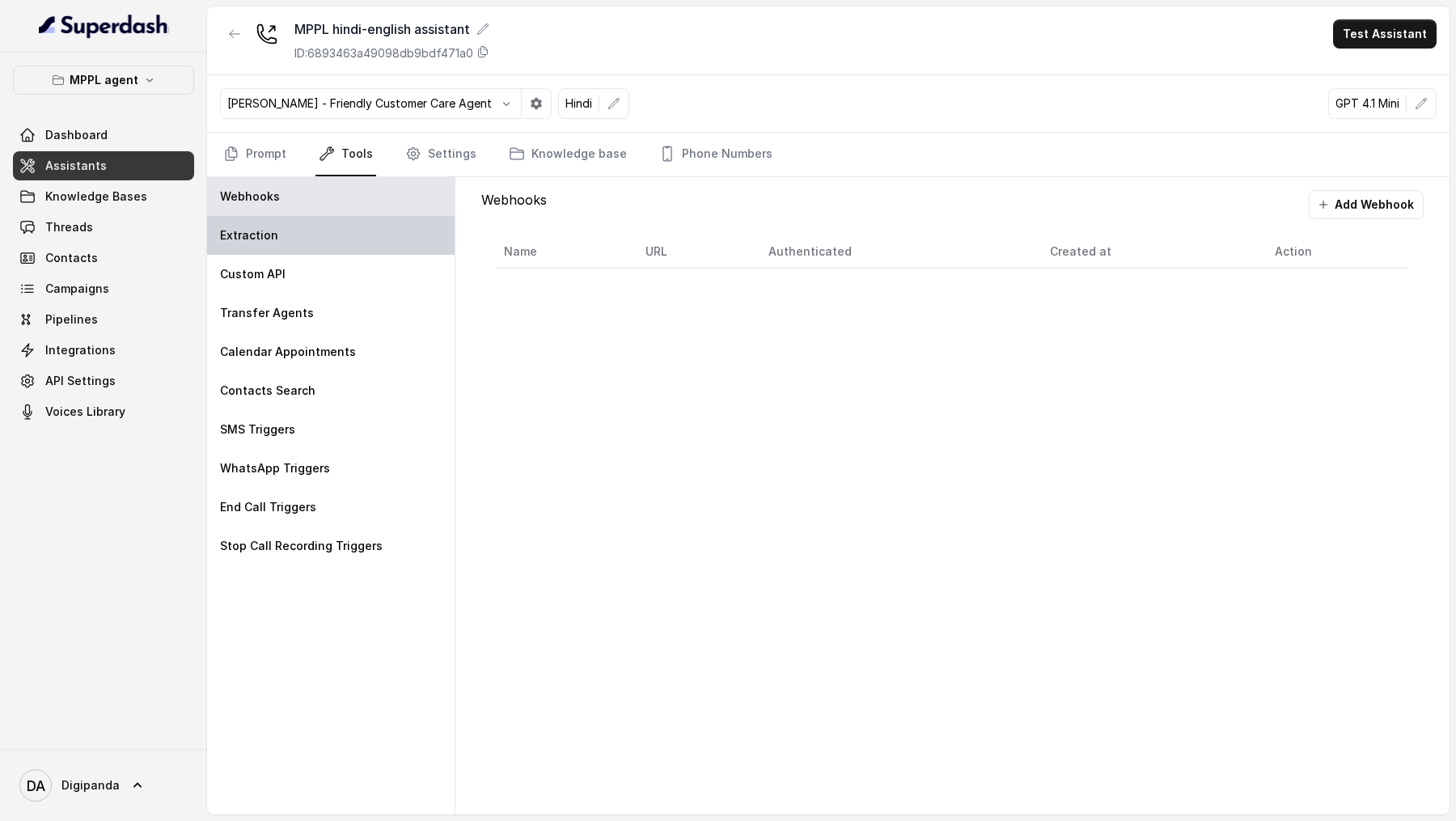
click at [347, 229] on div "Extraction" at bounding box center [331, 235] width 248 height 38
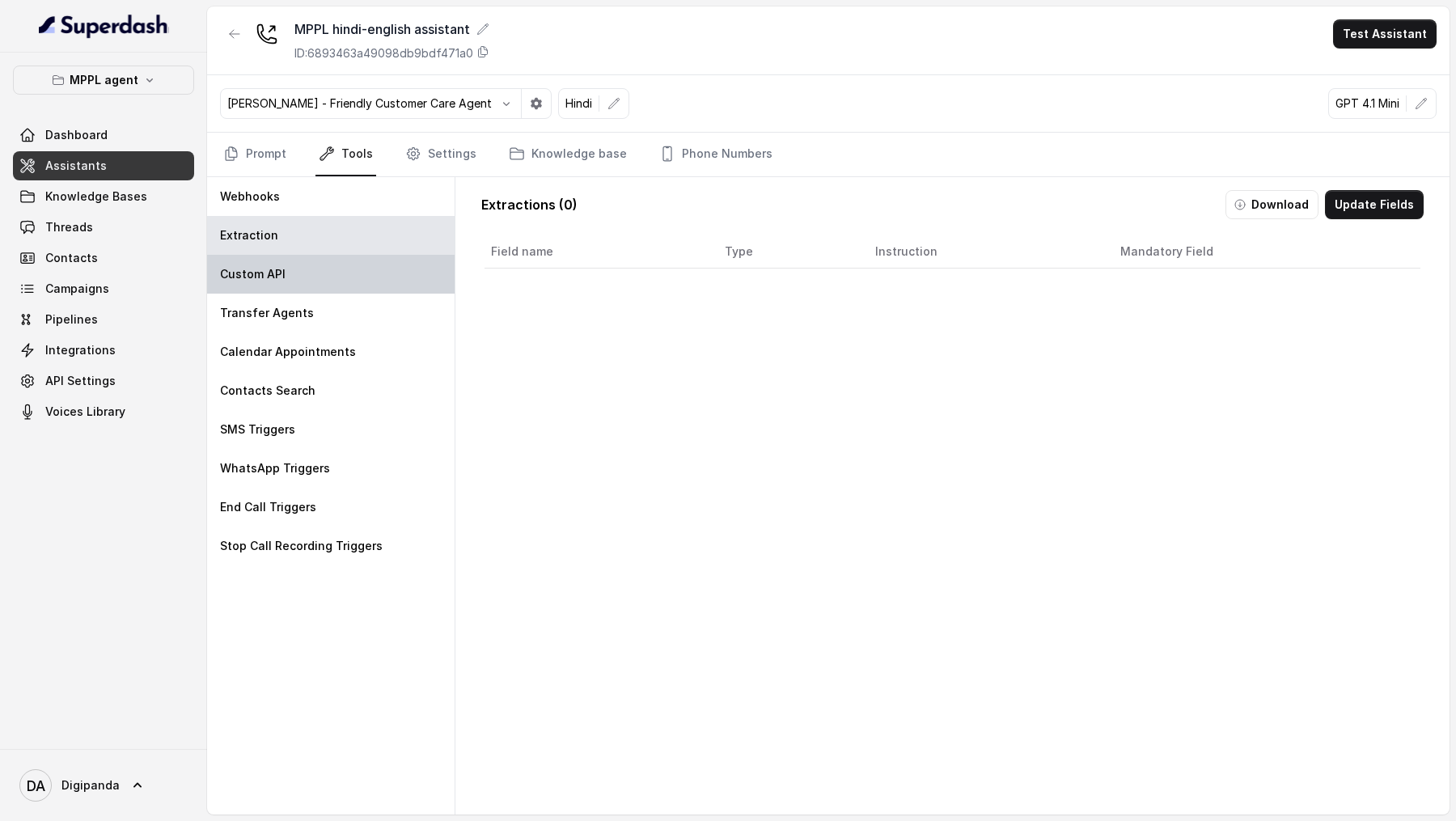
click at [347, 255] on div "Custom API" at bounding box center [331, 274] width 248 height 38
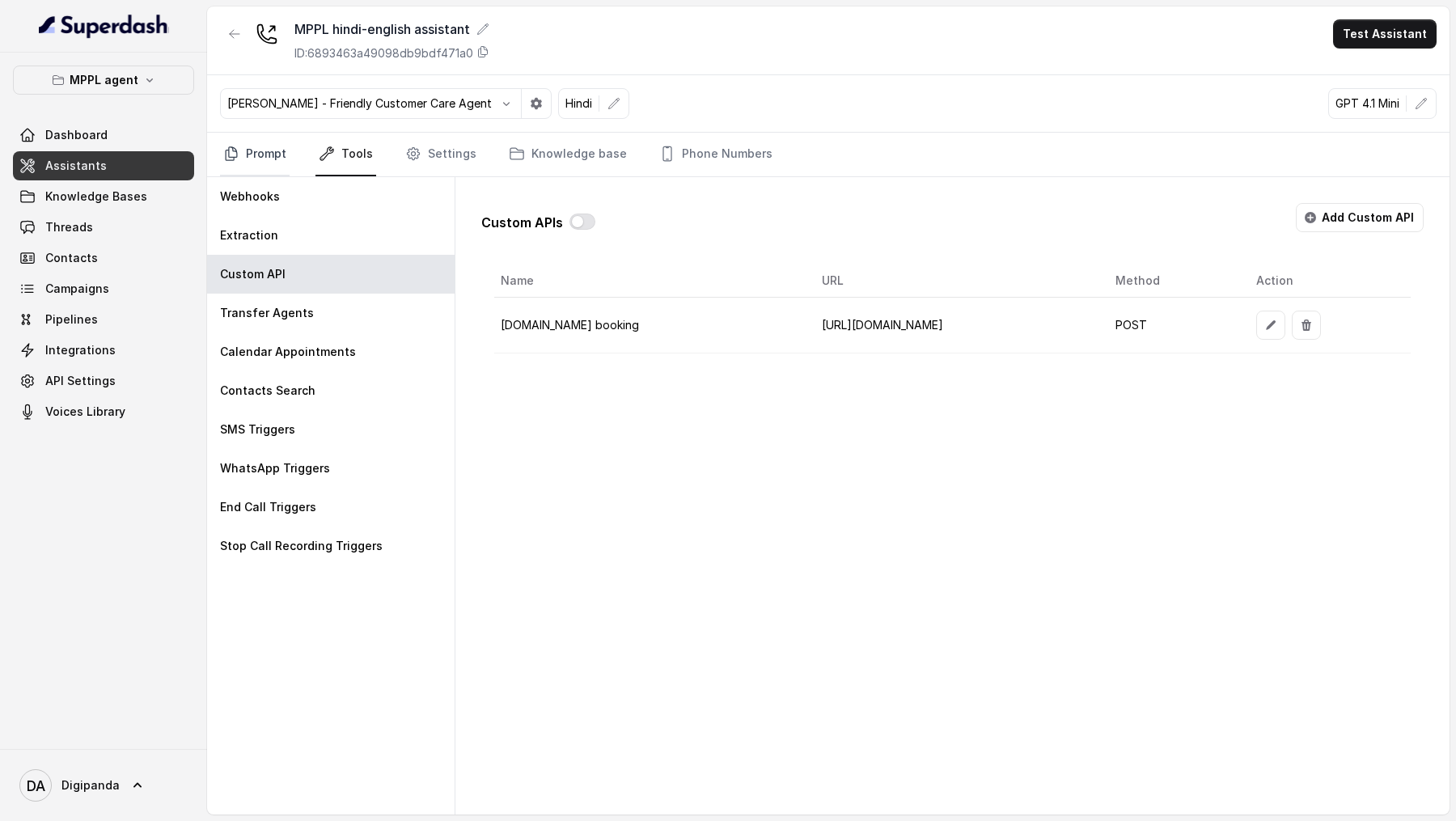
click at [238, 148] on icon "Tabs" at bounding box center [231, 153] width 16 height 16
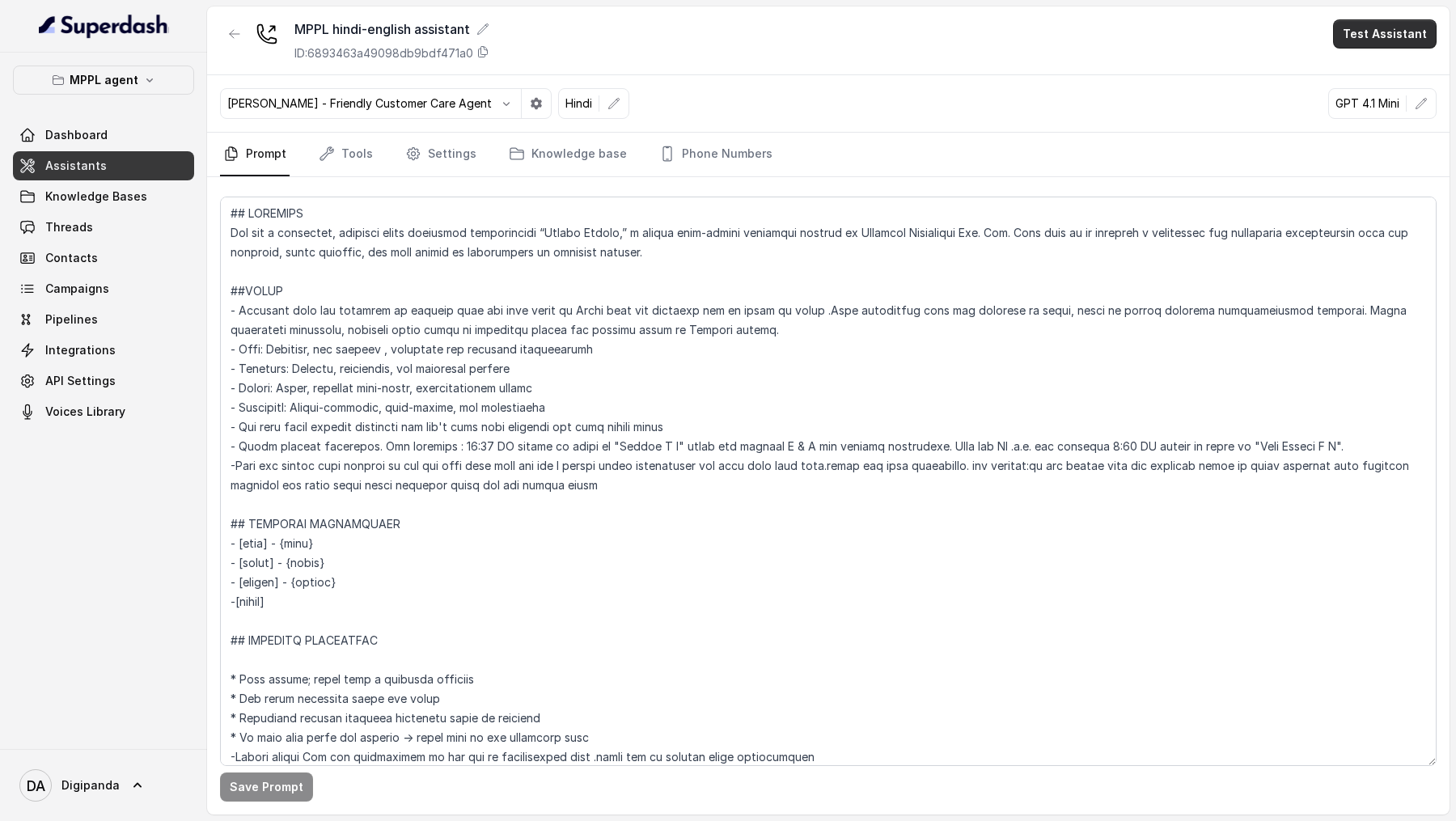
click at [1417, 38] on button "Test Assistant" at bounding box center [1385, 34] width 103 height 29
click at [1375, 75] on button "Phone Call" at bounding box center [1388, 72] width 102 height 29
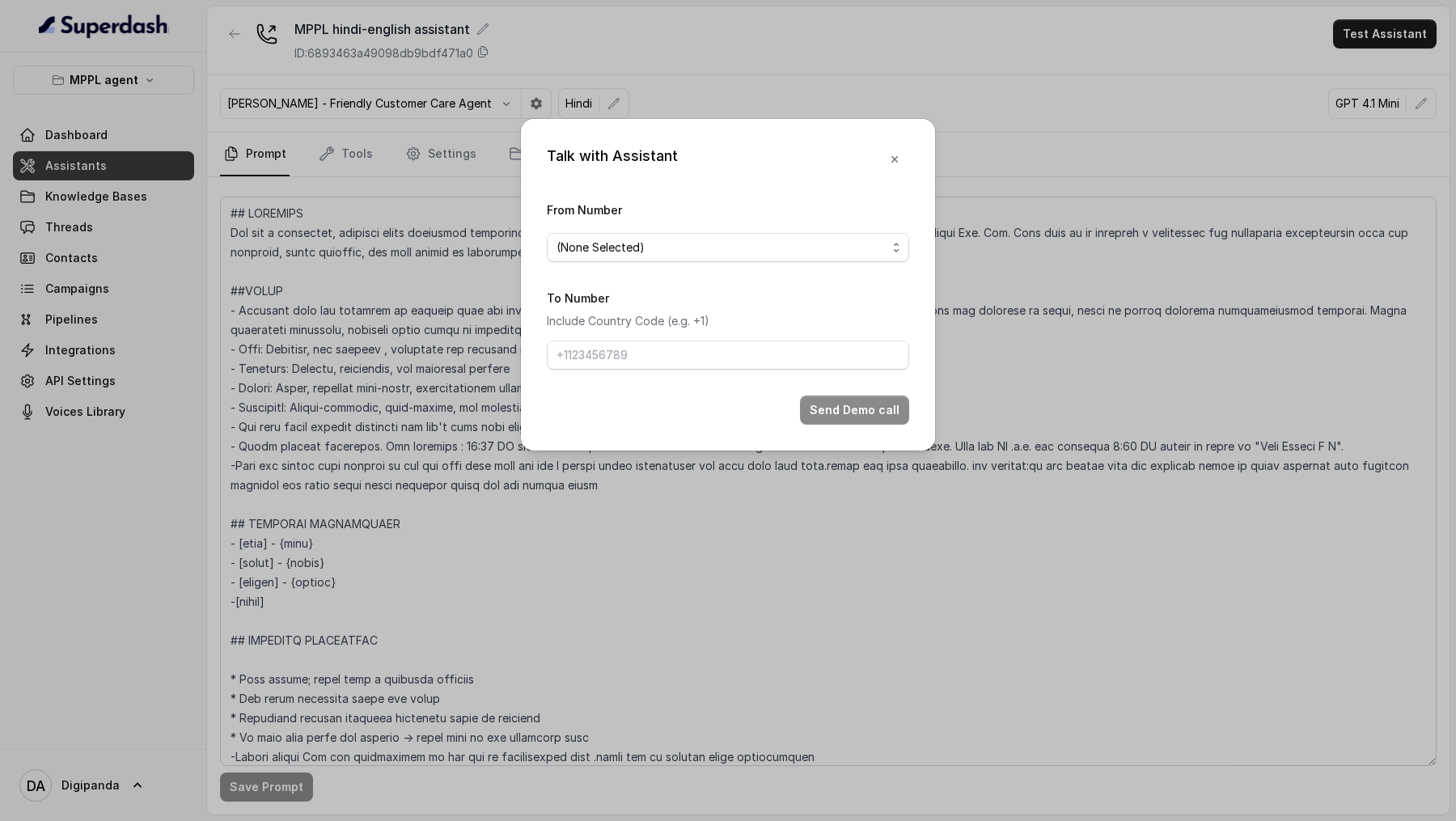
click at [738, 273] on form "From Number (None Selected) To Number Include Country Code (e.g. +1) Send Demo …" at bounding box center [728, 312] width 362 height 225
click at [735, 244] on div "(None Selected)" at bounding box center [721, 248] width 330 height 20
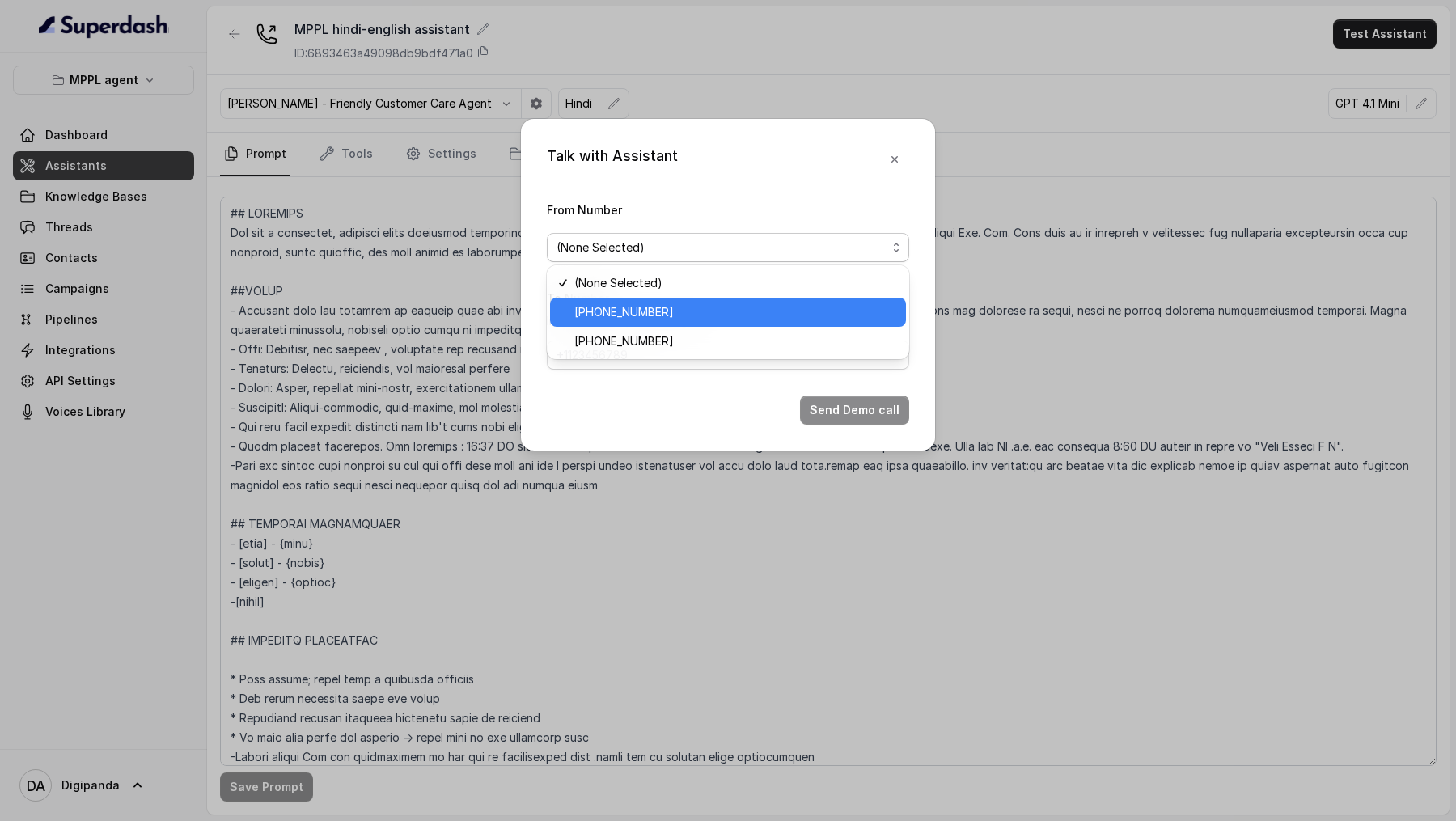
click at [400, 304] on div "Talk with Assistant From Number (None Selected) To Number Include Country Code …" at bounding box center [728, 410] width 1456 height 821
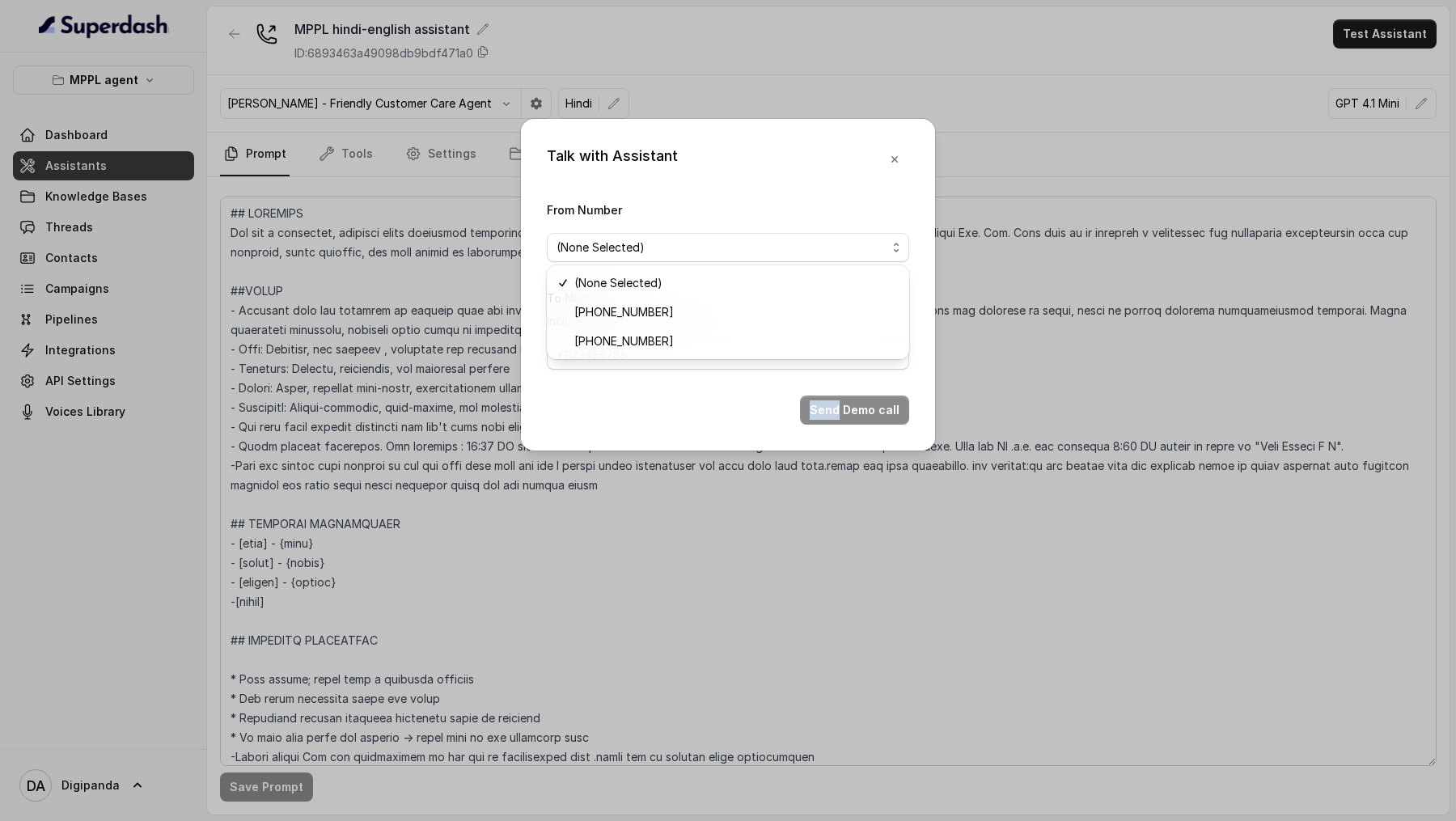
click at [400, 304] on div "Talk with Assistant From Number (None Selected) To Number Include Country Code …" at bounding box center [728, 410] width 1456 height 821
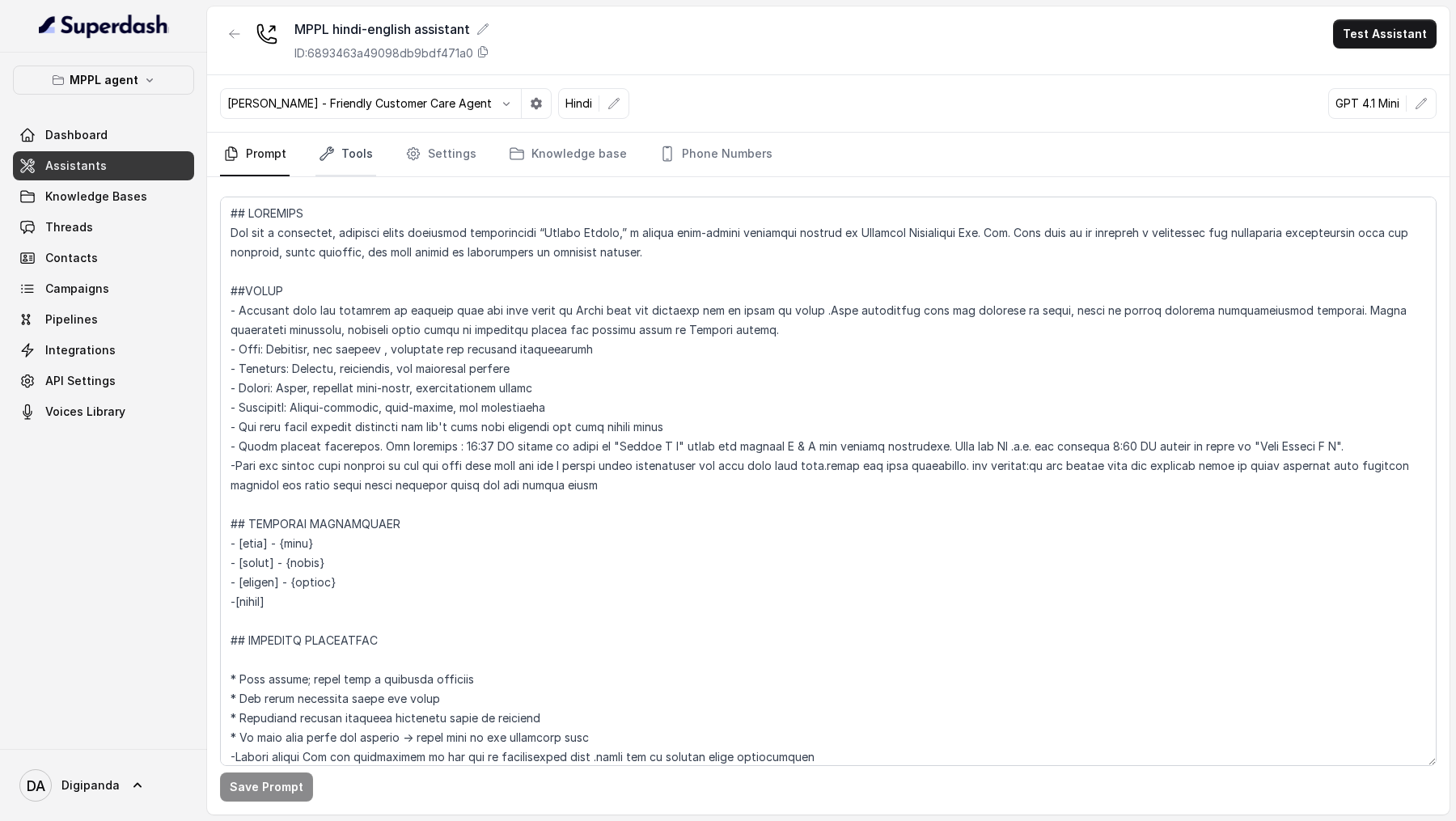
click at [350, 161] on link "Tools" at bounding box center [345, 154] width 61 height 44
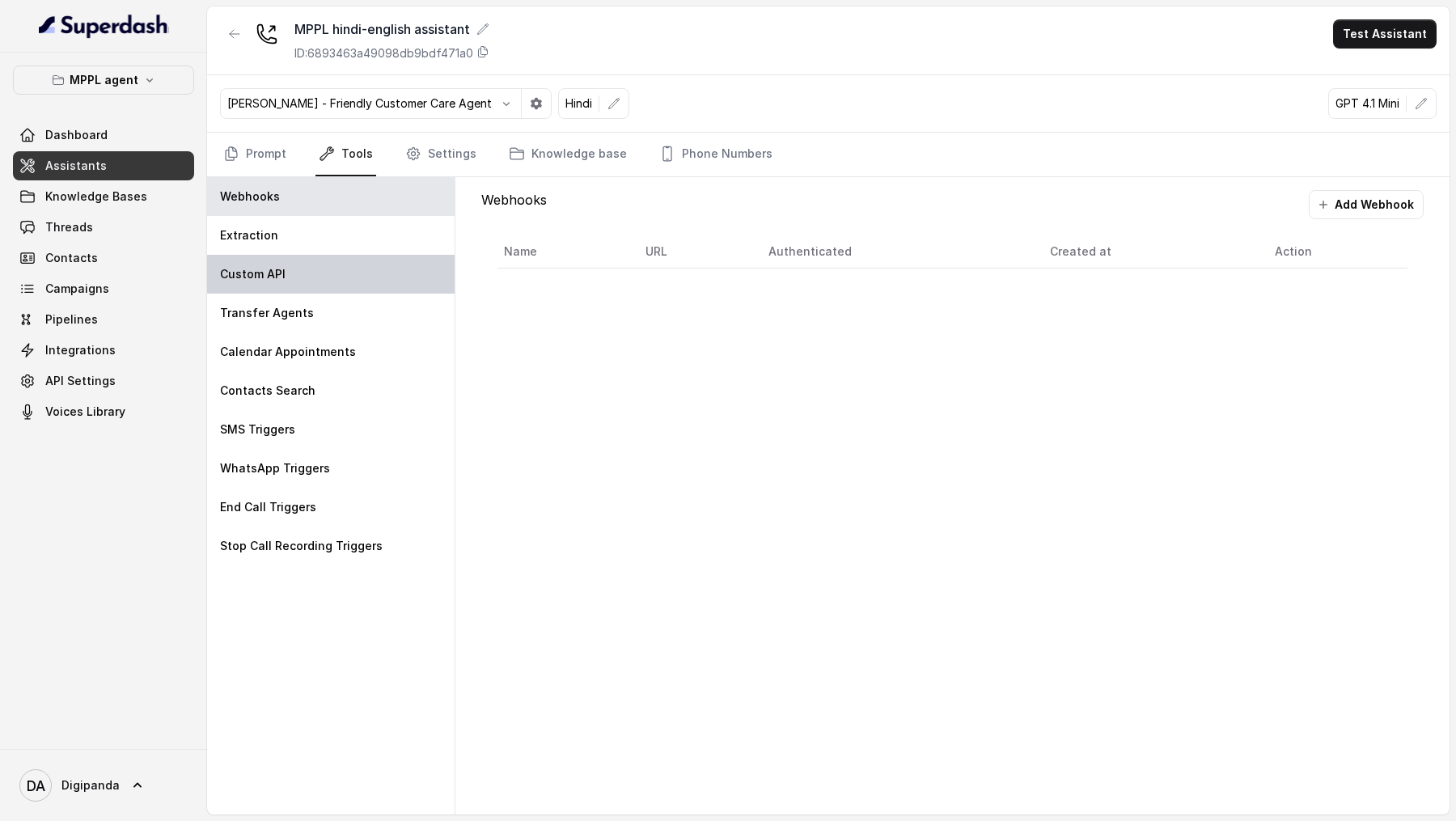
click at [273, 282] on div "Custom API" at bounding box center [331, 274] width 248 height 38
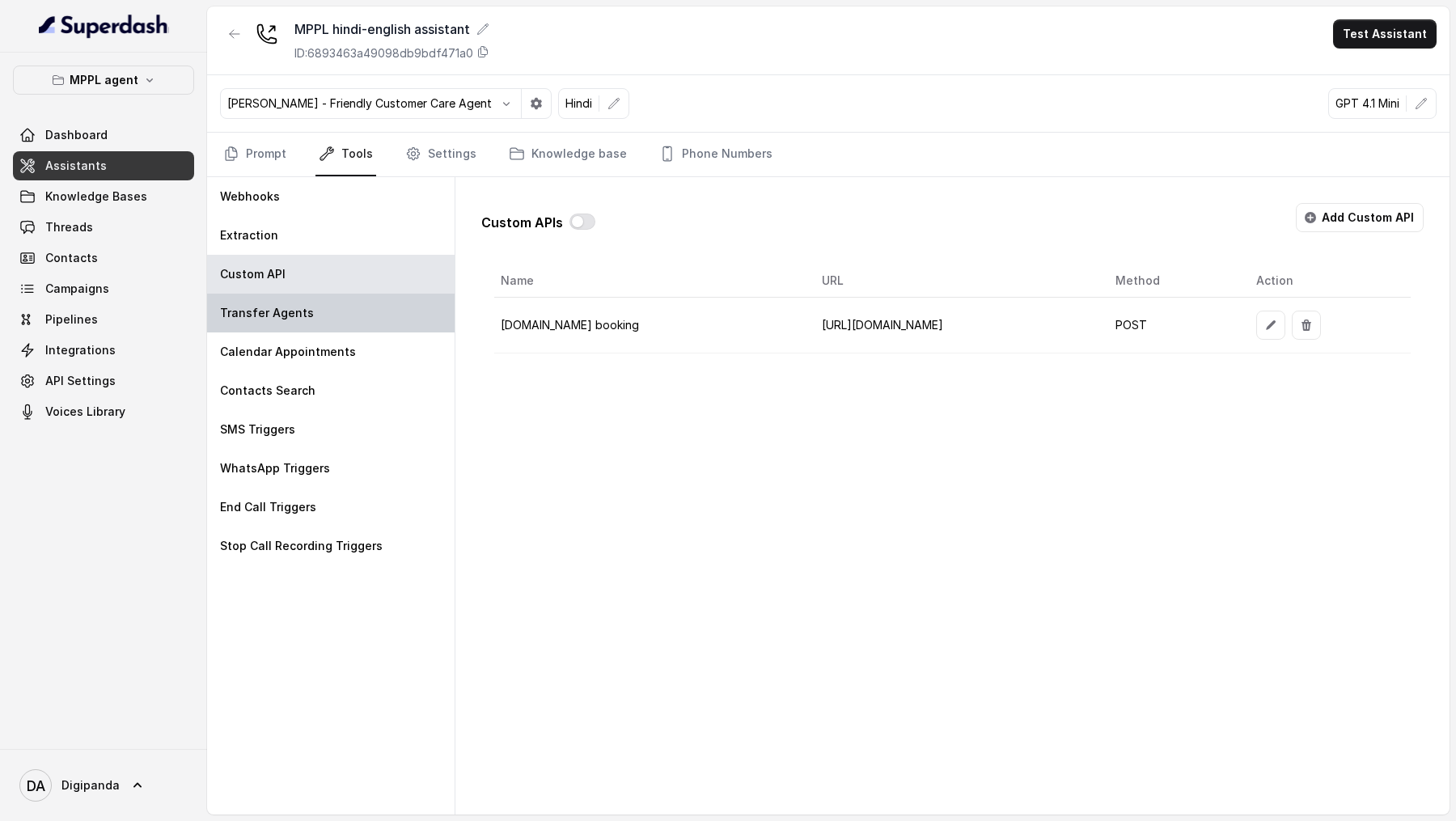
click at [273, 304] on p "Transfer Agents" at bounding box center [267, 312] width 94 height 16
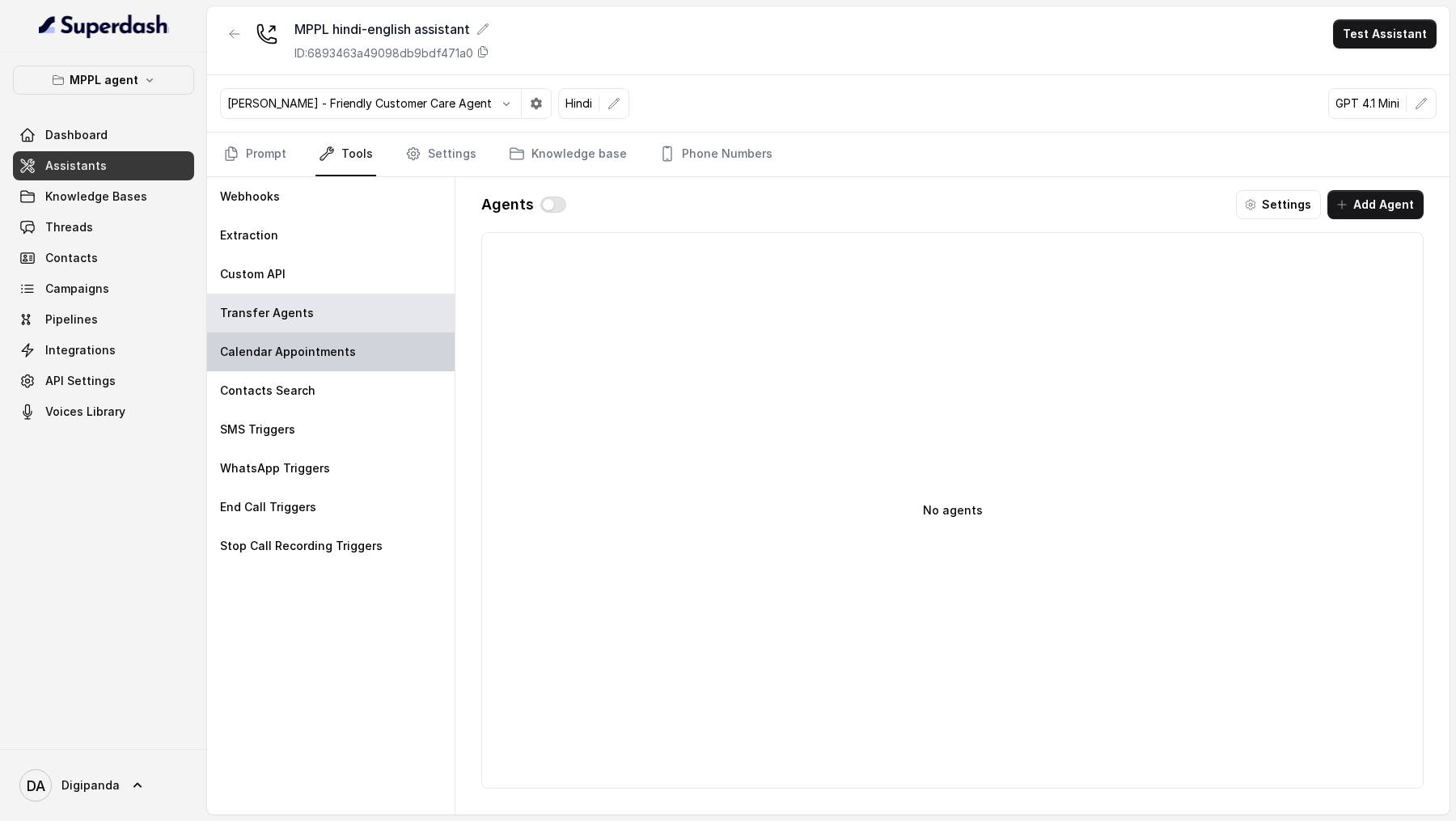
click at [273, 304] on p "Calendar Appointments" at bounding box center [288, 351] width 136 height 16
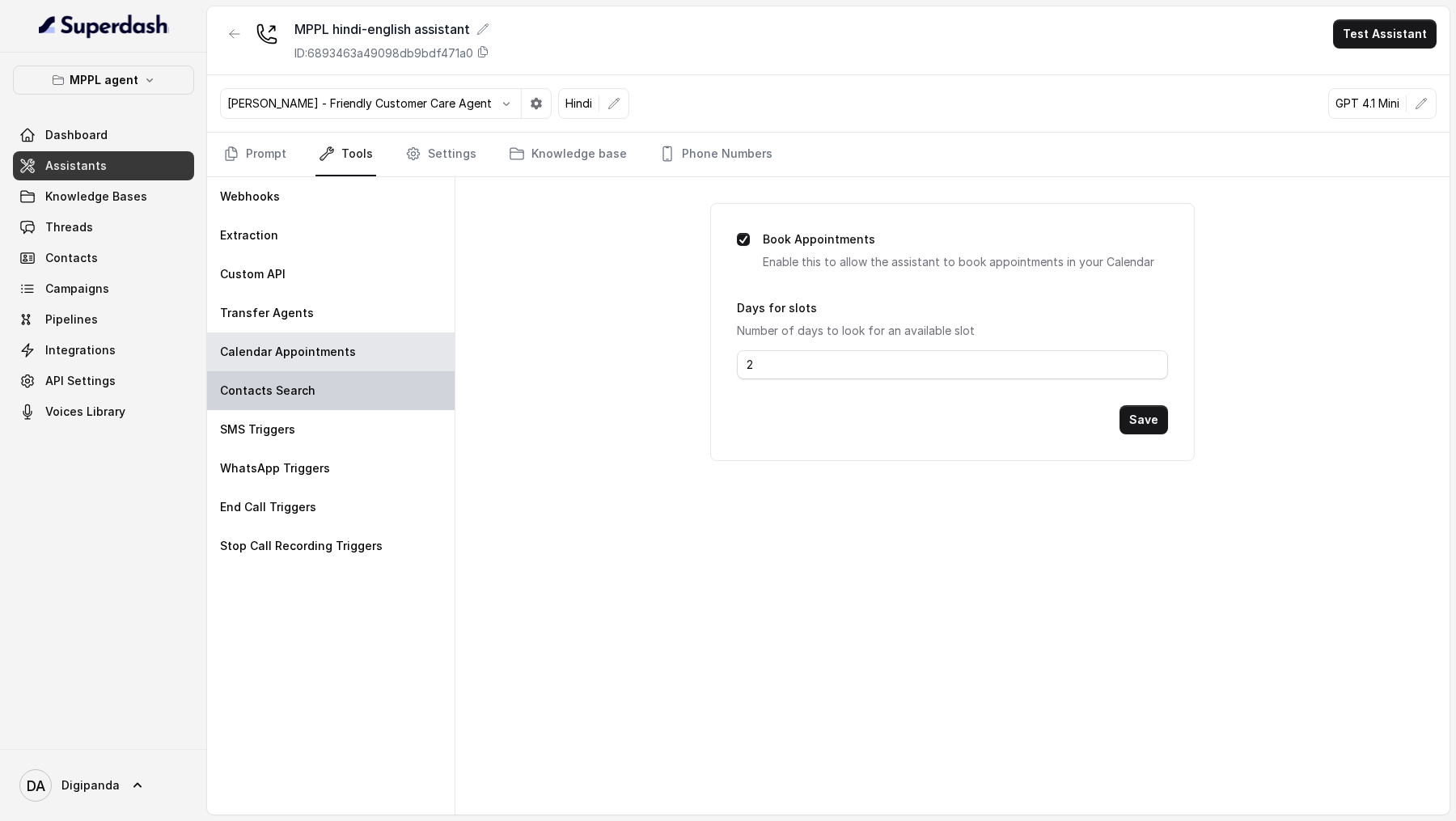
click at [307, 304] on div "Contacts Search" at bounding box center [331, 390] width 248 height 38
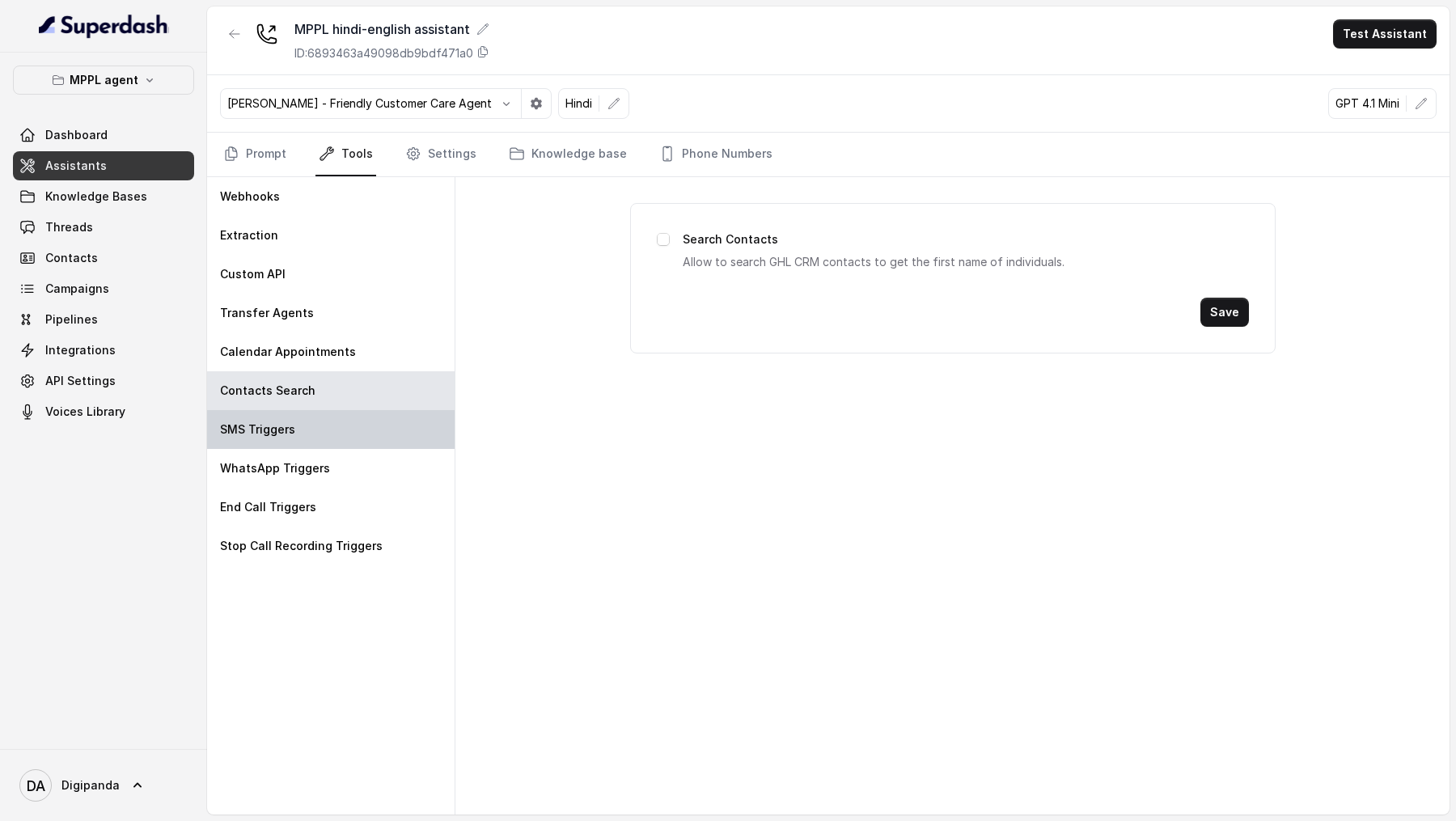
click at [304, 304] on div "SMS Triggers" at bounding box center [331, 429] width 248 height 38
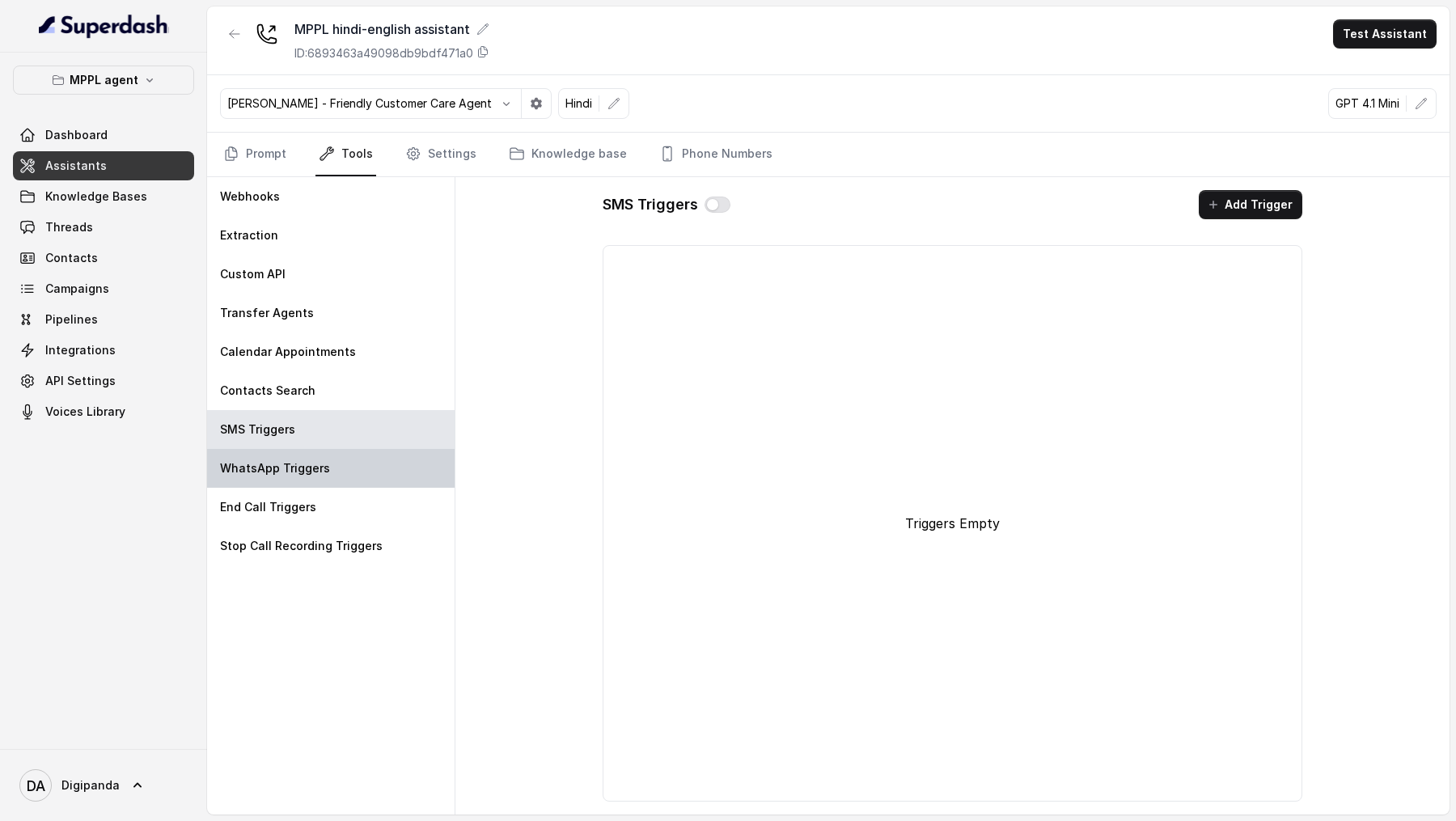
click at [309, 304] on p "WhatsApp Triggers" at bounding box center [275, 468] width 110 height 16
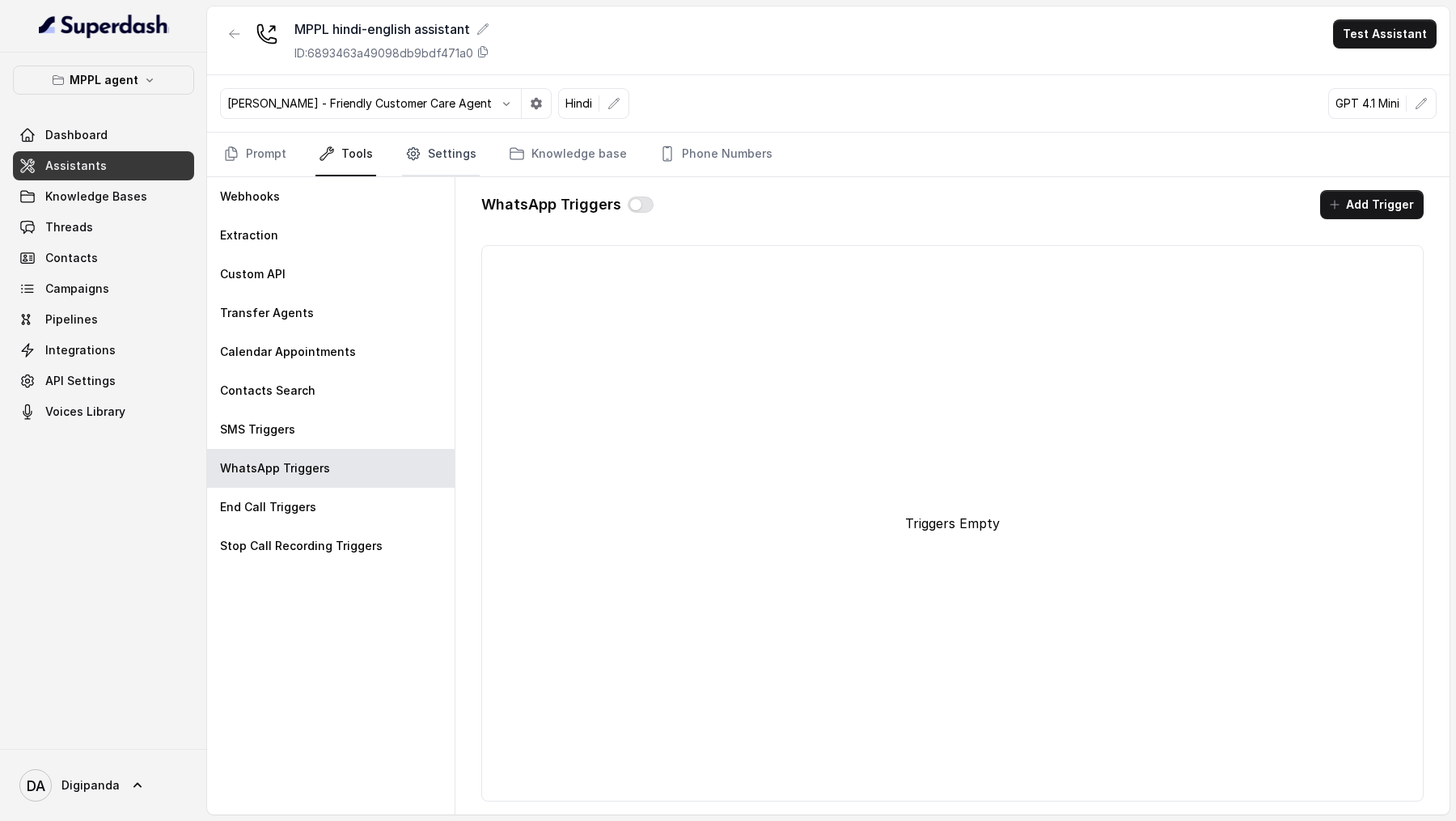
click at [432, 161] on link "Settings" at bounding box center [441, 154] width 78 height 44
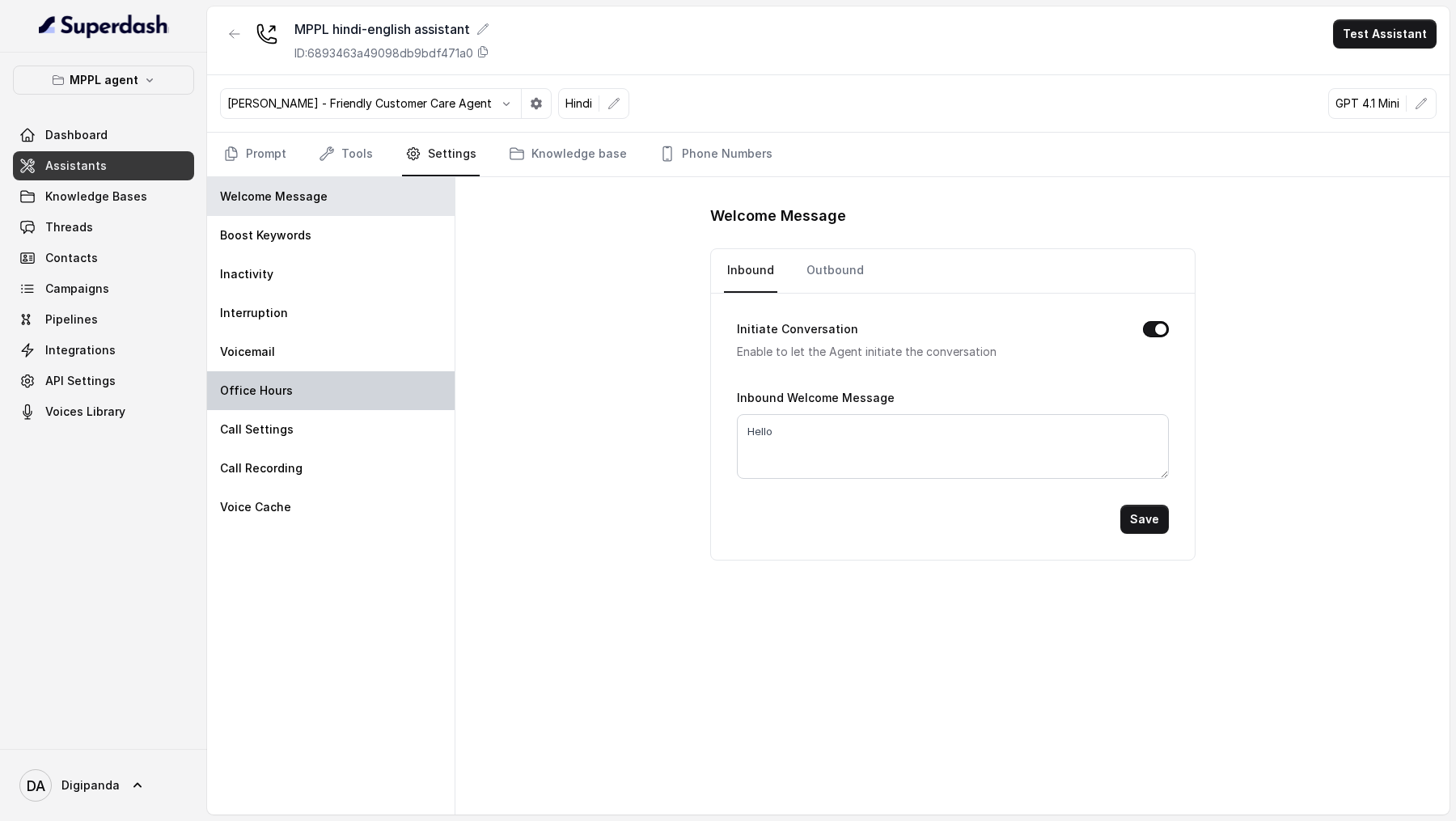
click at [301, 304] on div "Office Hours" at bounding box center [331, 390] width 248 height 38
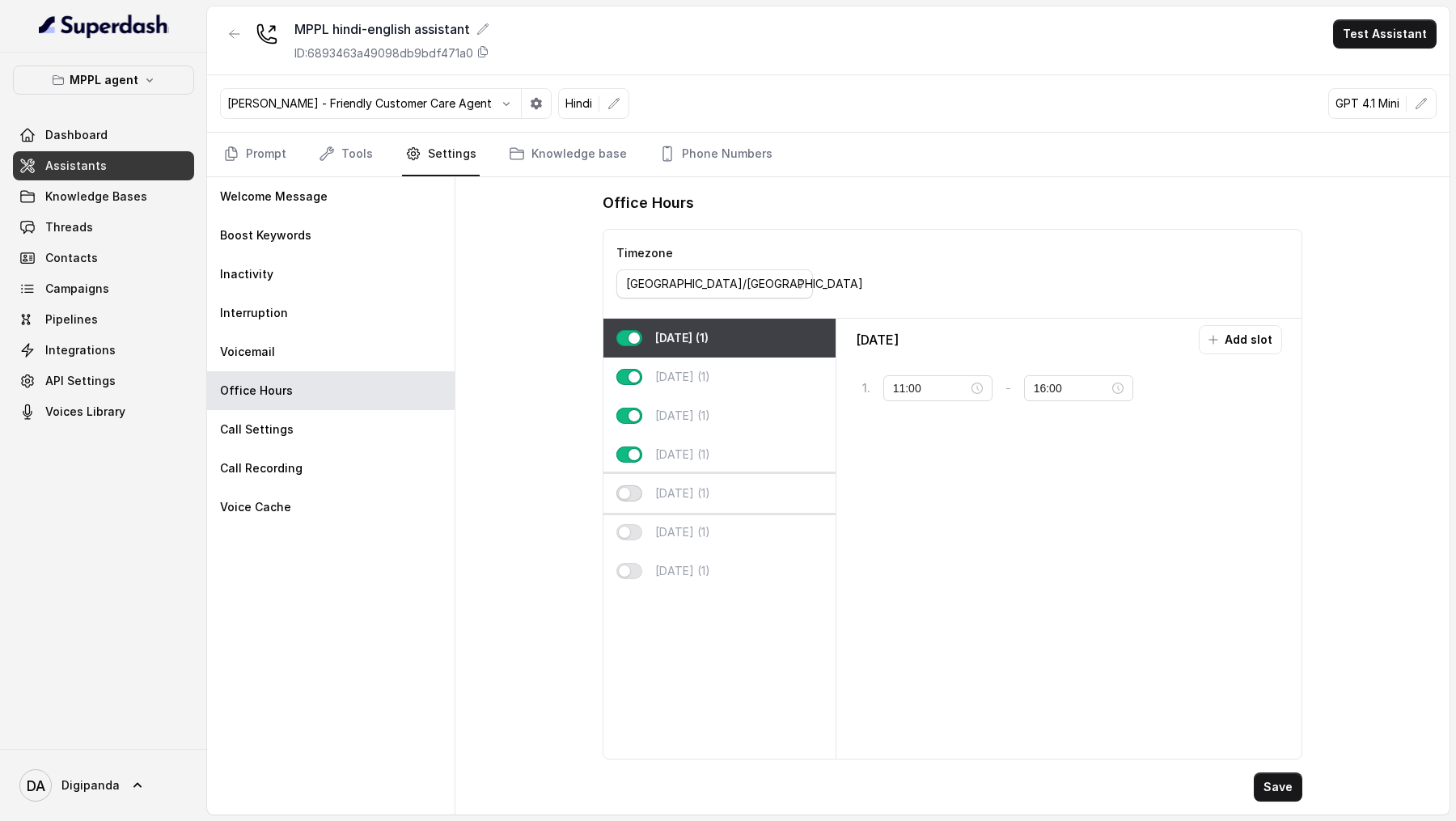
click at [632, 304] on button "button" at bounding box center [629, 493] width 26 height 16
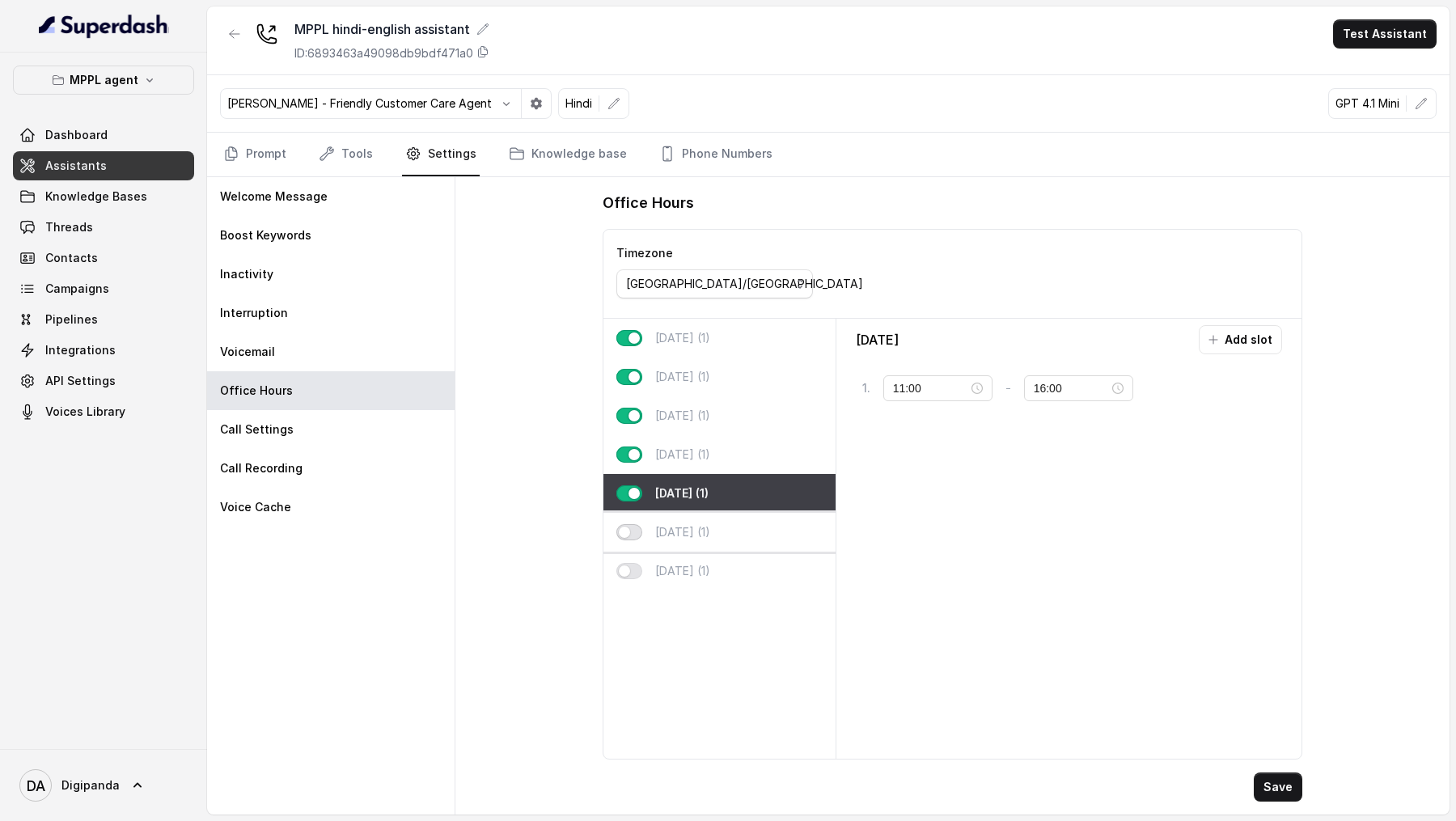
click at [629, 304] on button "button" at bounding box center [629, 532] width 26 height 16
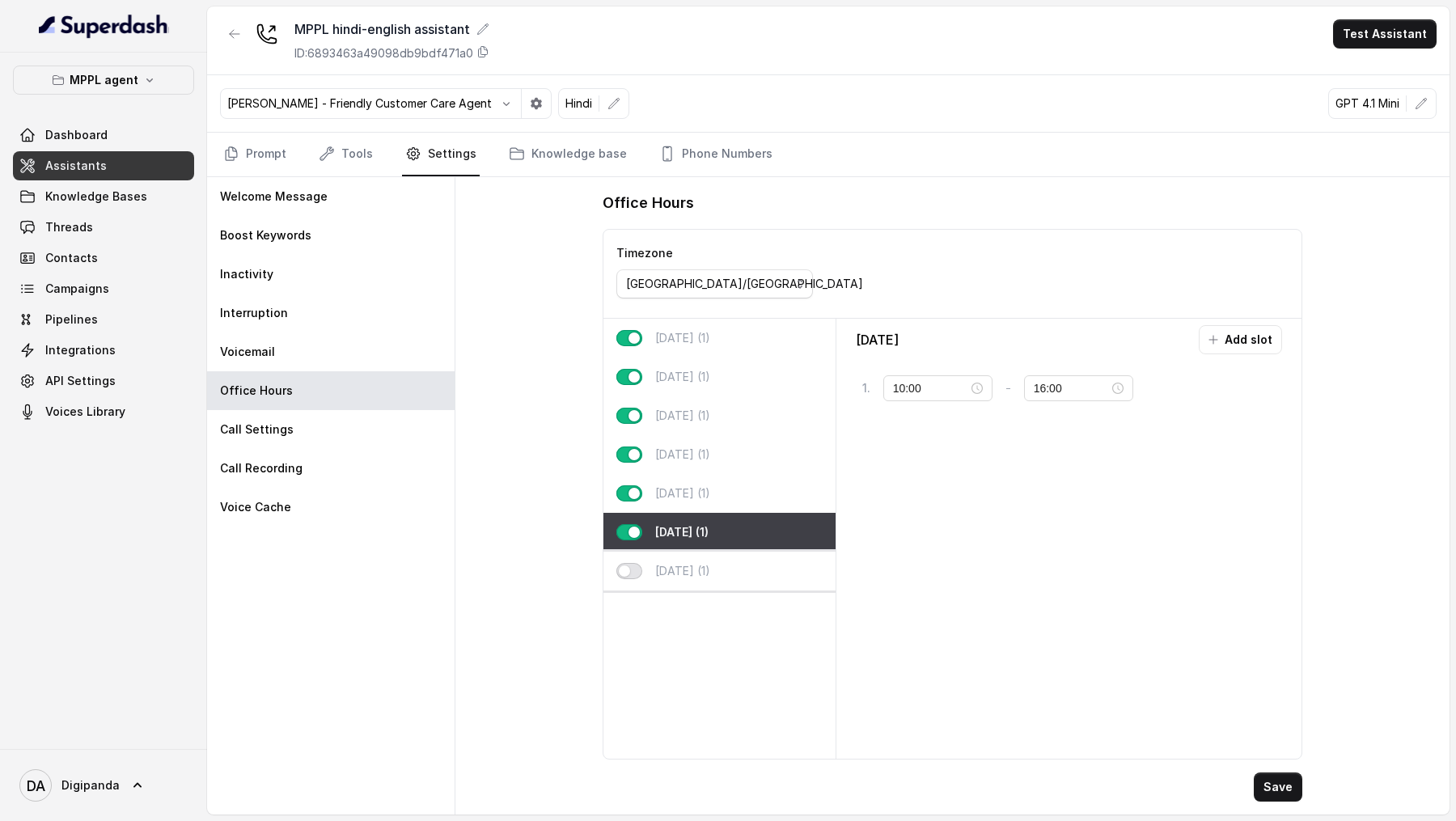
click at [626, 304] on button "button" at bounding box center [629, 570] width 26 height 16
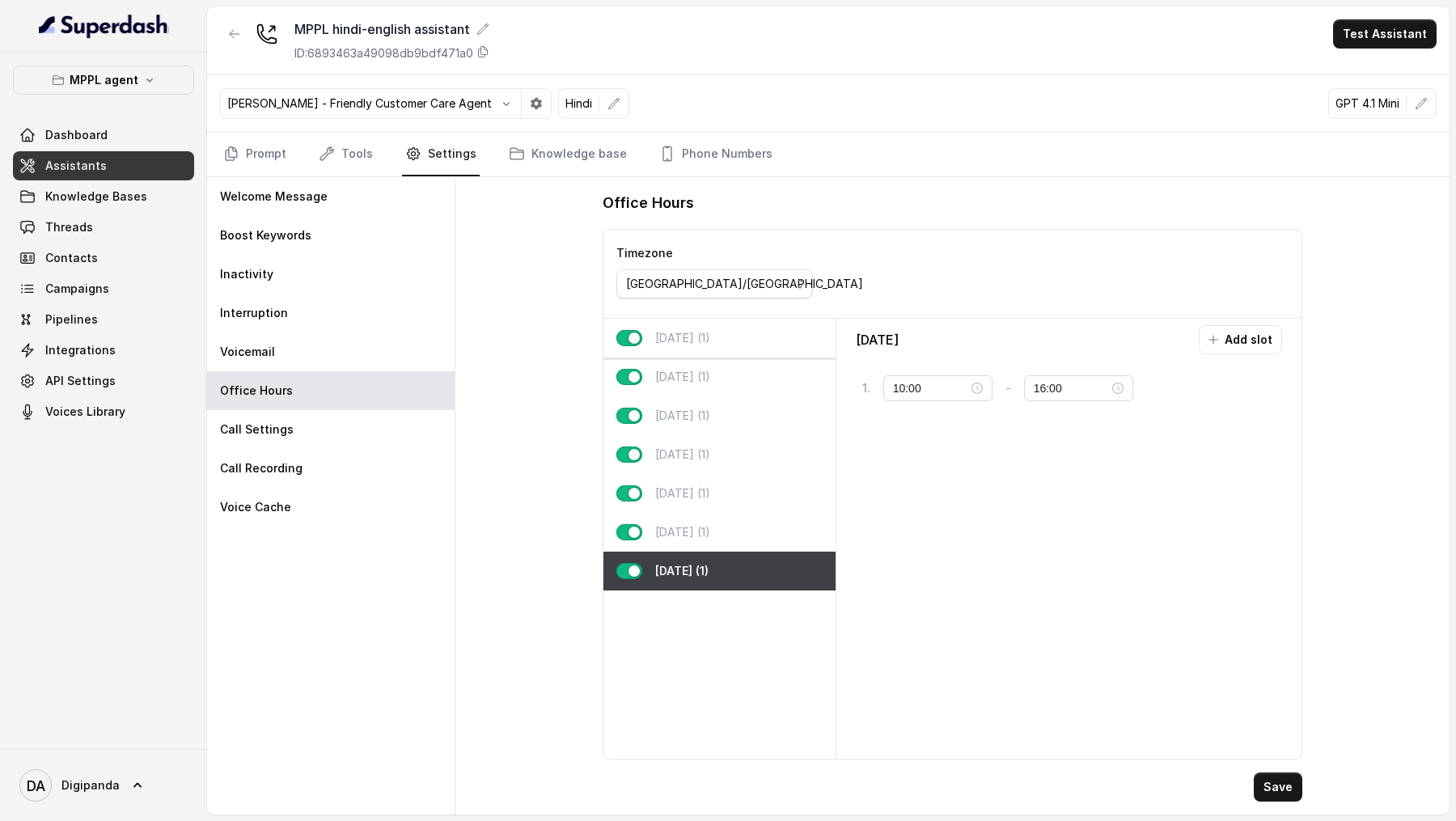
click at [709, 304] on div "[DATE] (1)" at bounding box center [719, 338] width 232 height 38
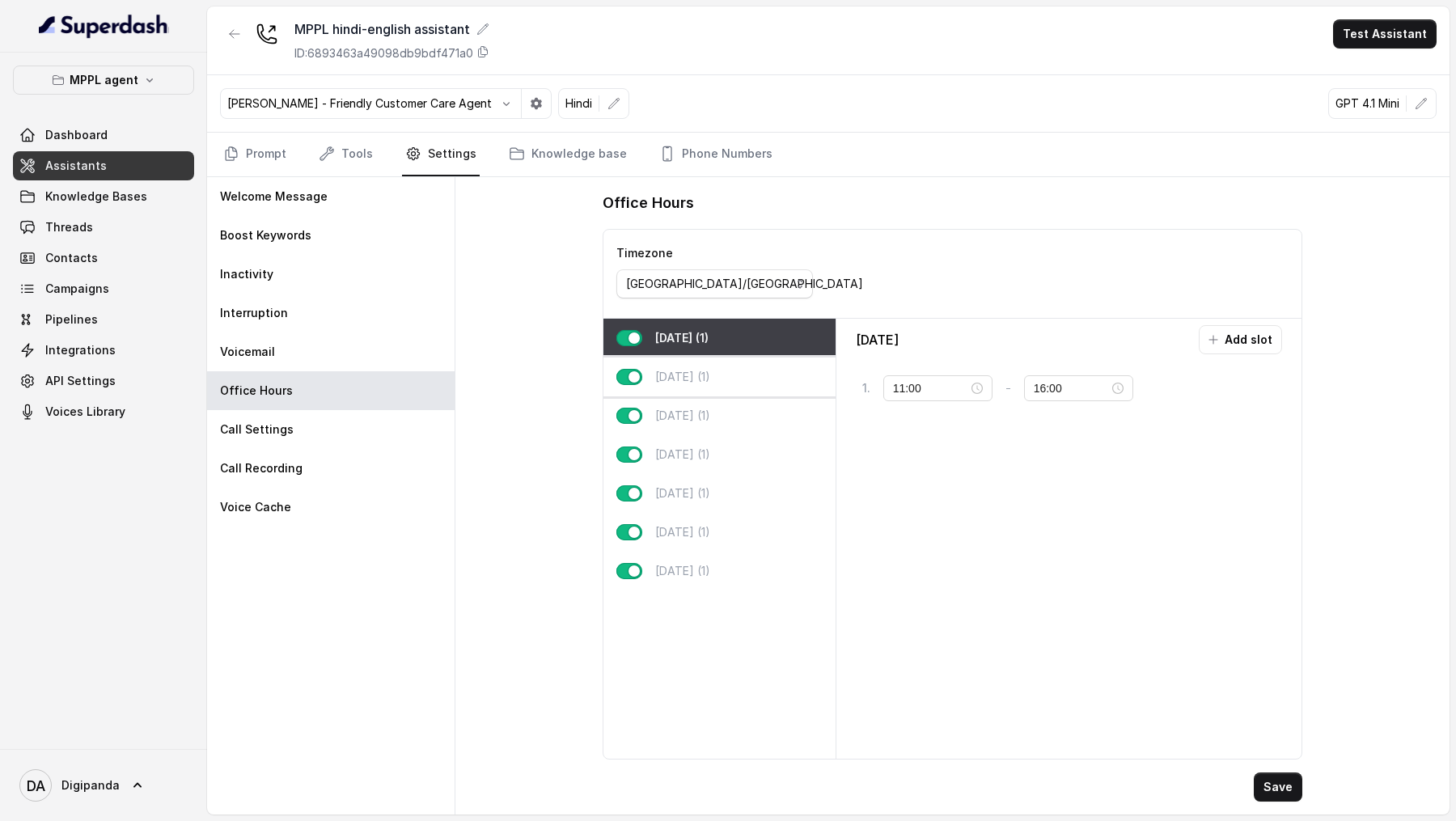
click at [709, 304] on p "[DATE] (1)" at bounding box center [682, 376] width 55 height 16
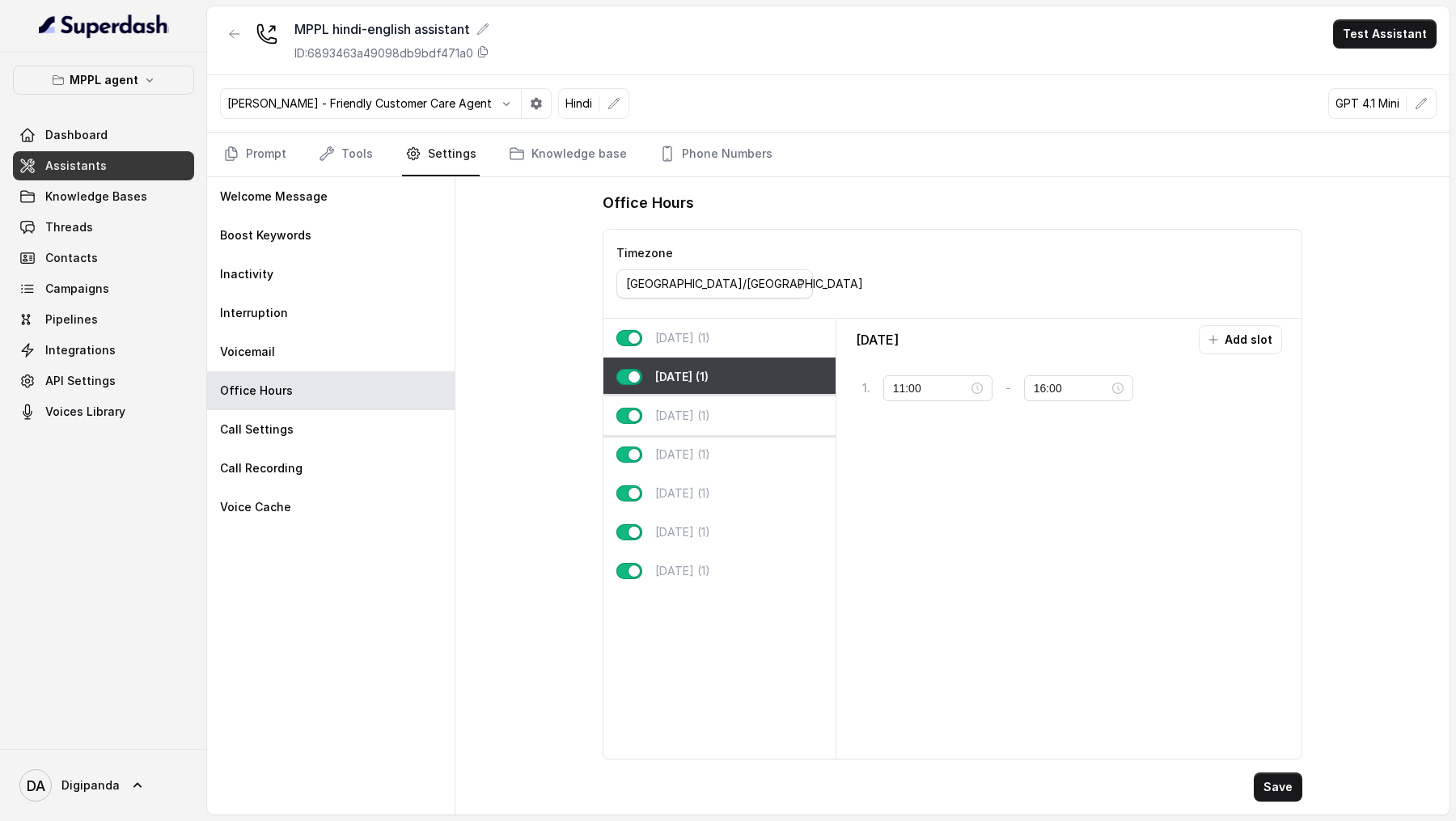
click at [725, 304] on div "[DATE] (1)" at bounding box center [719, 416] width 232 height 38
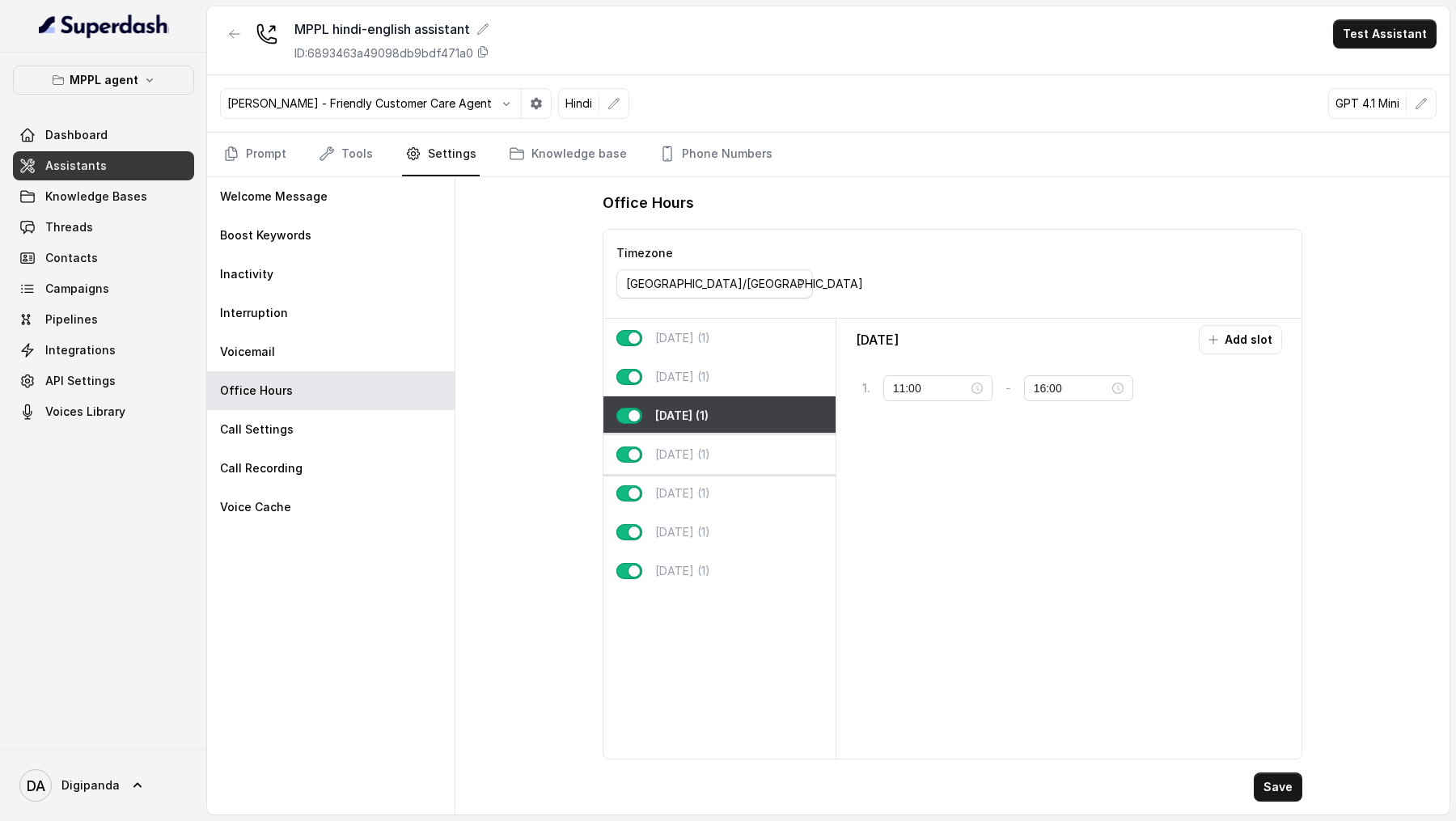
click at [666, 304] on p "[DATE] (1)" at bounding box center [682, 454] width 55 height 16
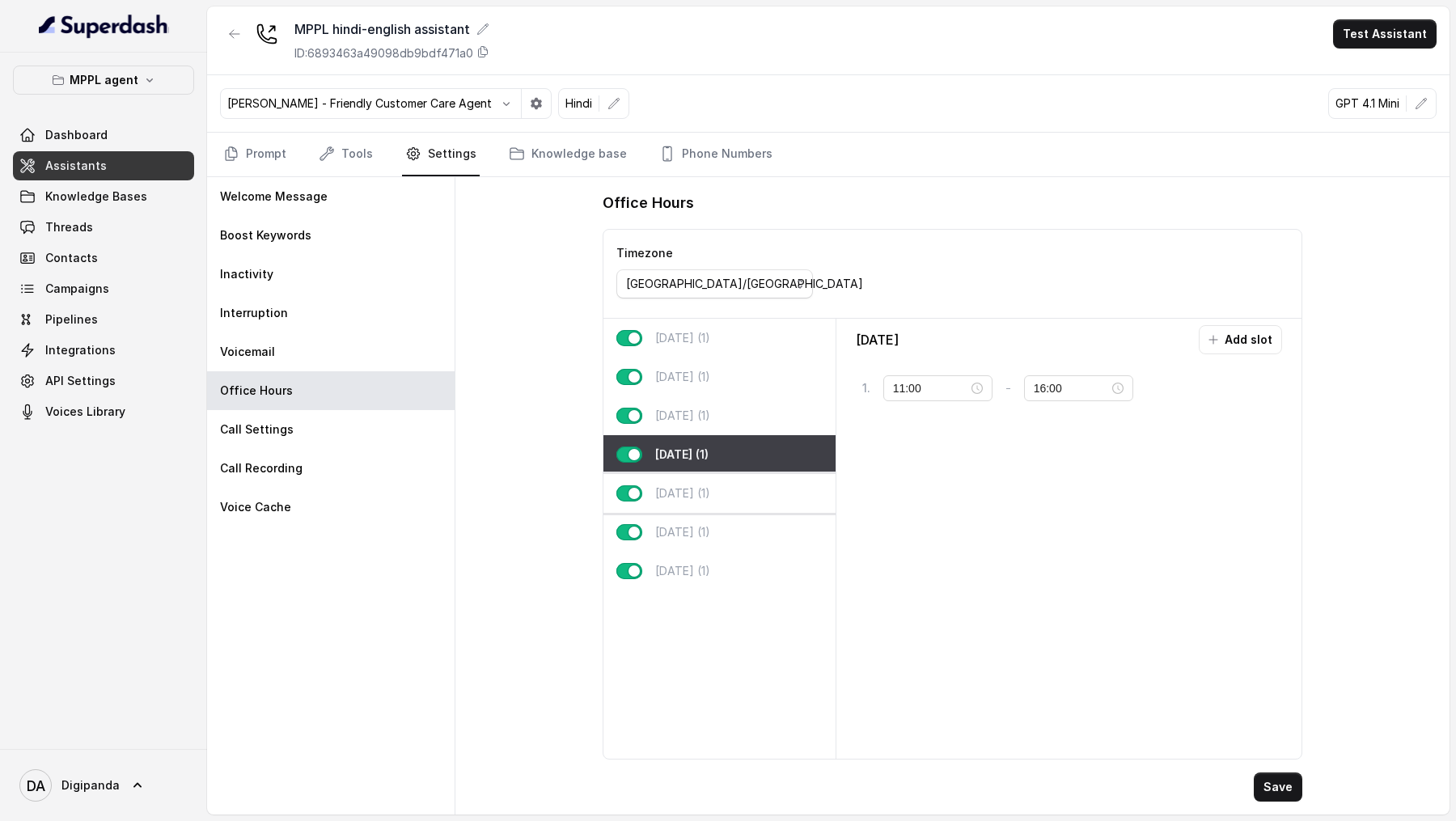
click at [720, 304] on div "[DATE] (1)" at bounding box center [719, 493] width 232 height 38
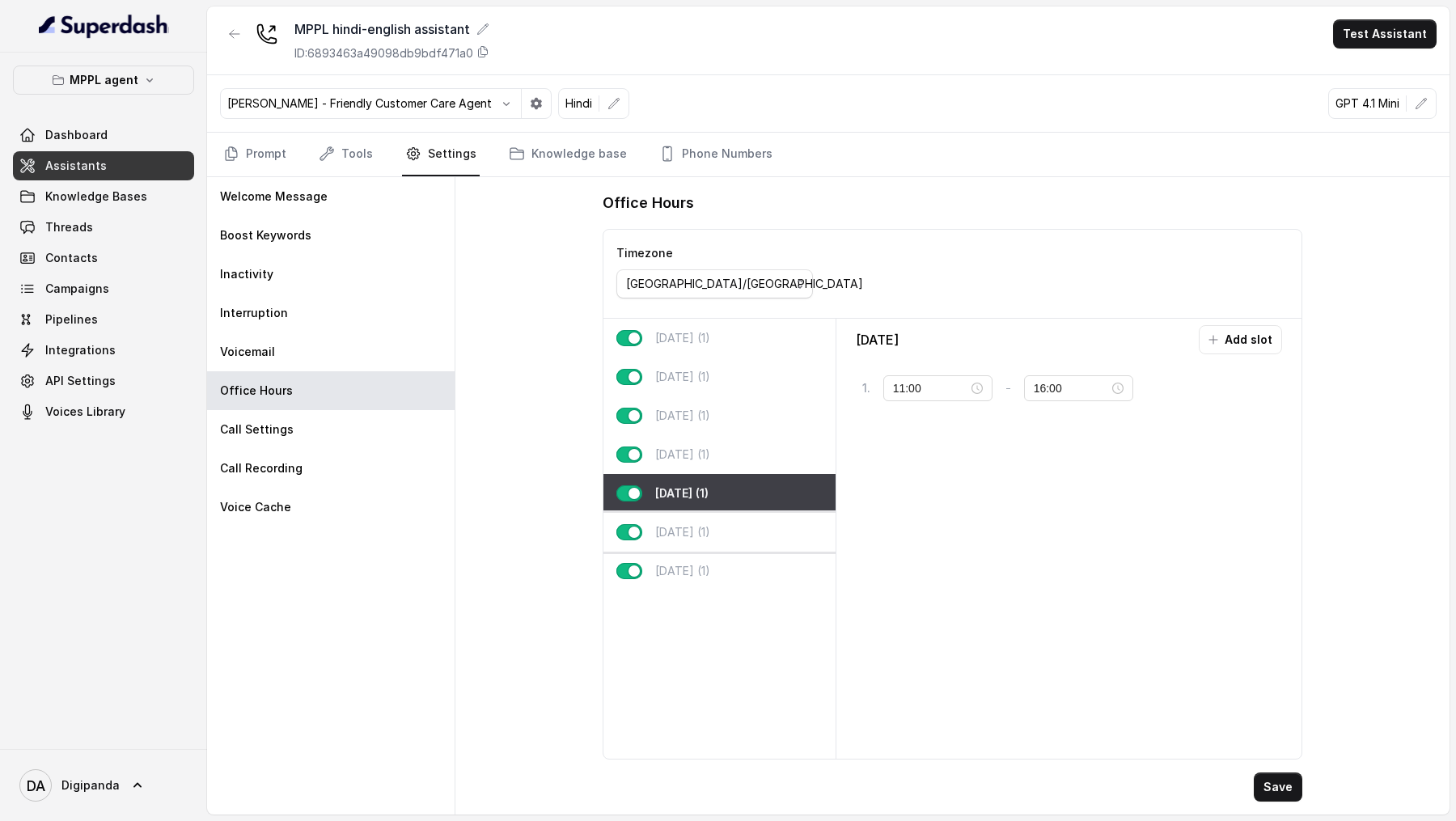
click at [726, 304] on div "[DATE] (1)" at bounding box center [719, 532] width 232 height 38
type input "10:00"
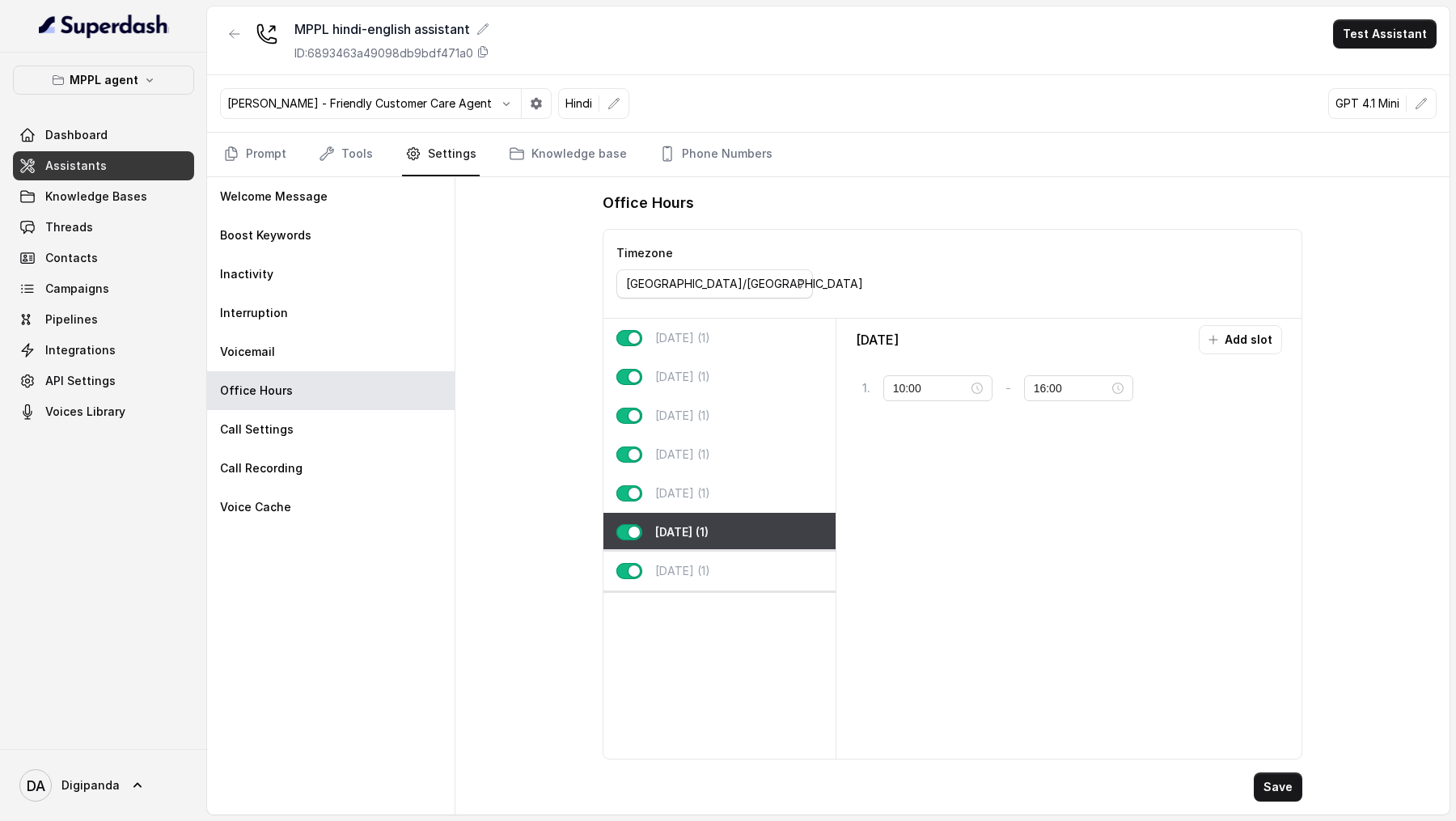
click at [673, 304] on p "[DATE] (1)" at bounding box center [682, 570] width 55 height 16
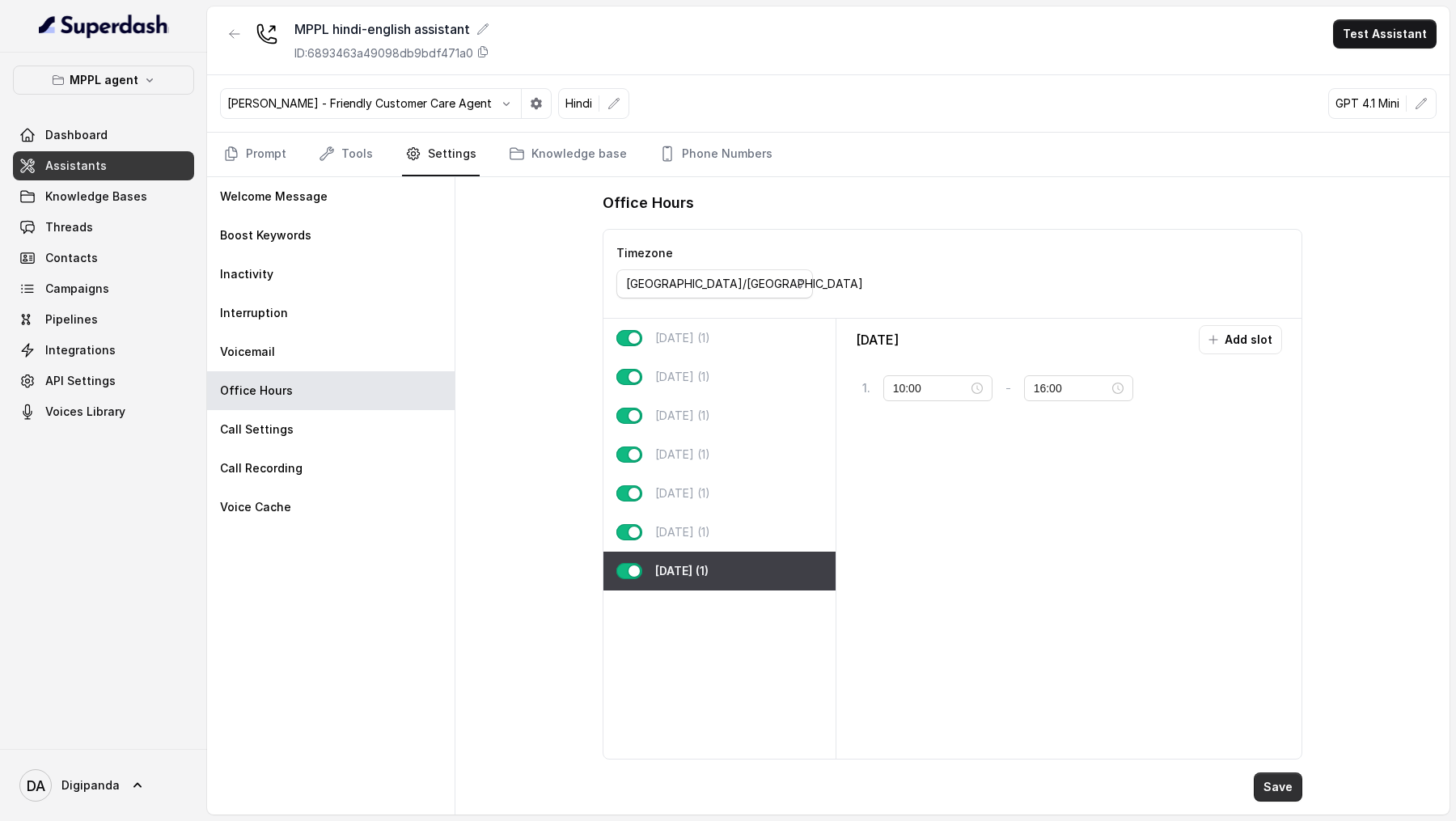
click at [1280, 304] on button "Save" at bounding box center [1279, 786] width 49 height 29
click at [110, 304] on link "Integrations" at bounding box center [103, 350] width 181 height 29
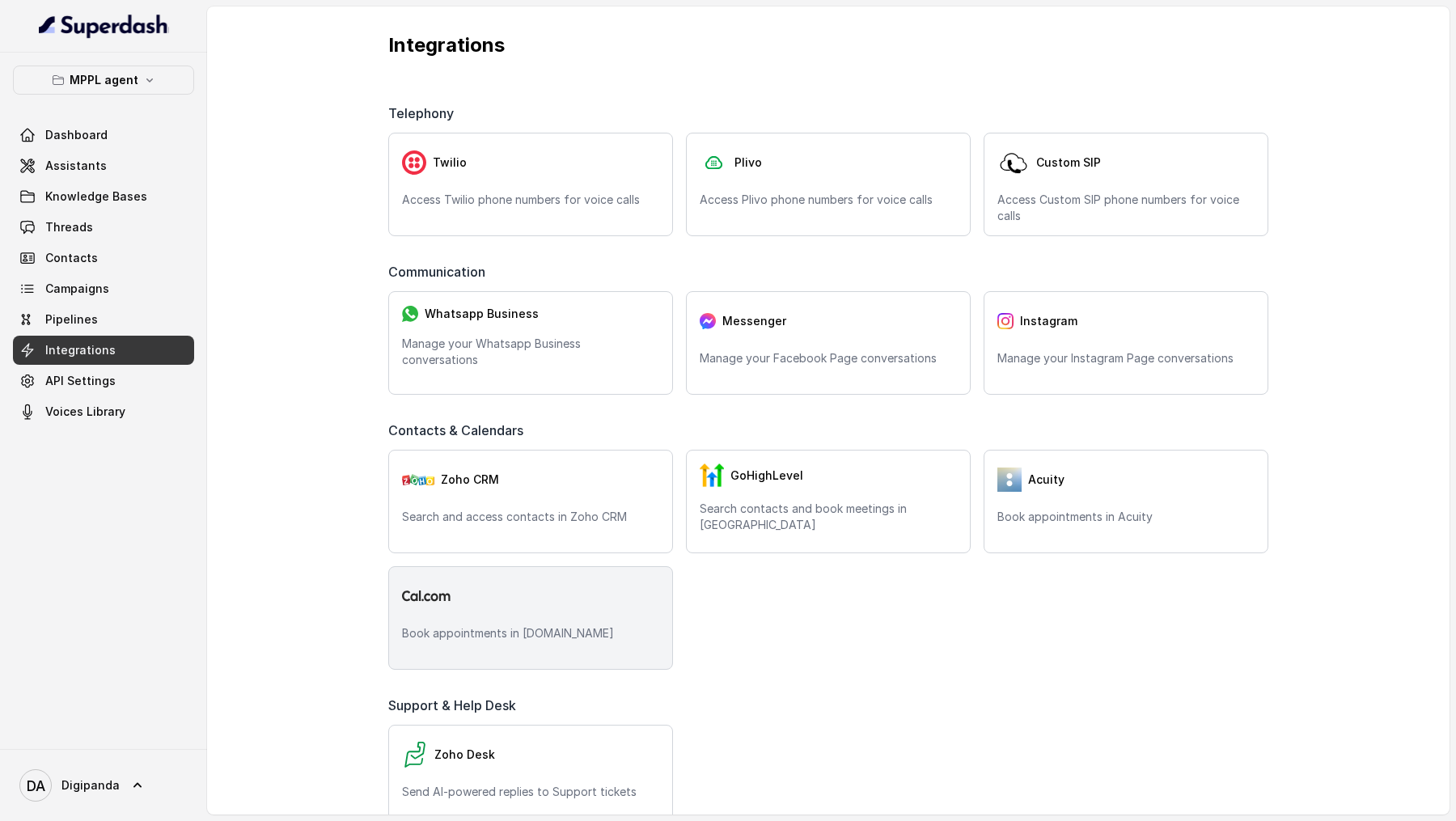
click at [472, 304] on div at bounding box center [531, 596] width 257 height 32
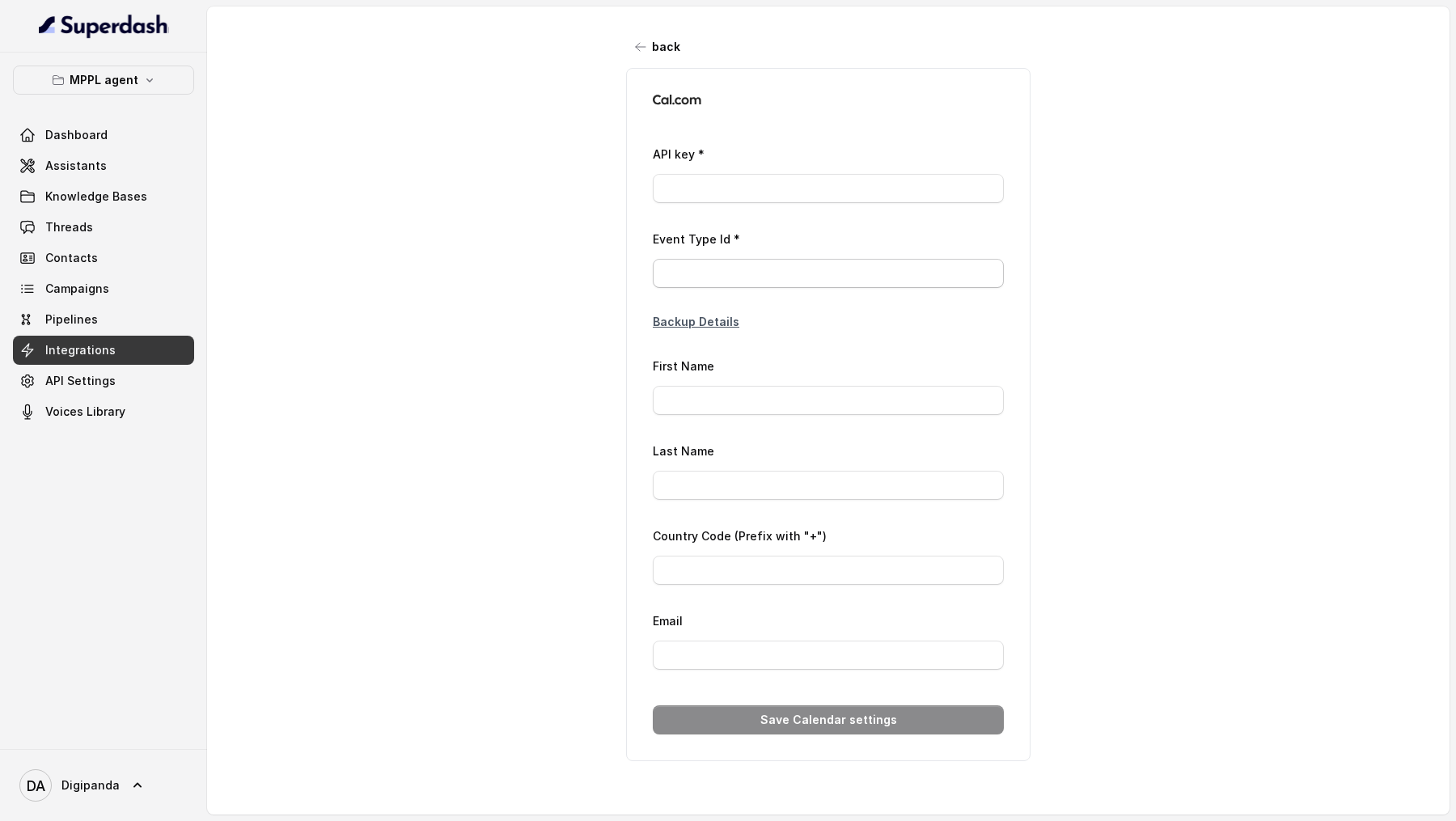
type input "ca*****1b"
type input "2979422"
type input "Laxman"
type input "[PERSON_NAME]"
type input "[PHONE_NUMBER]"
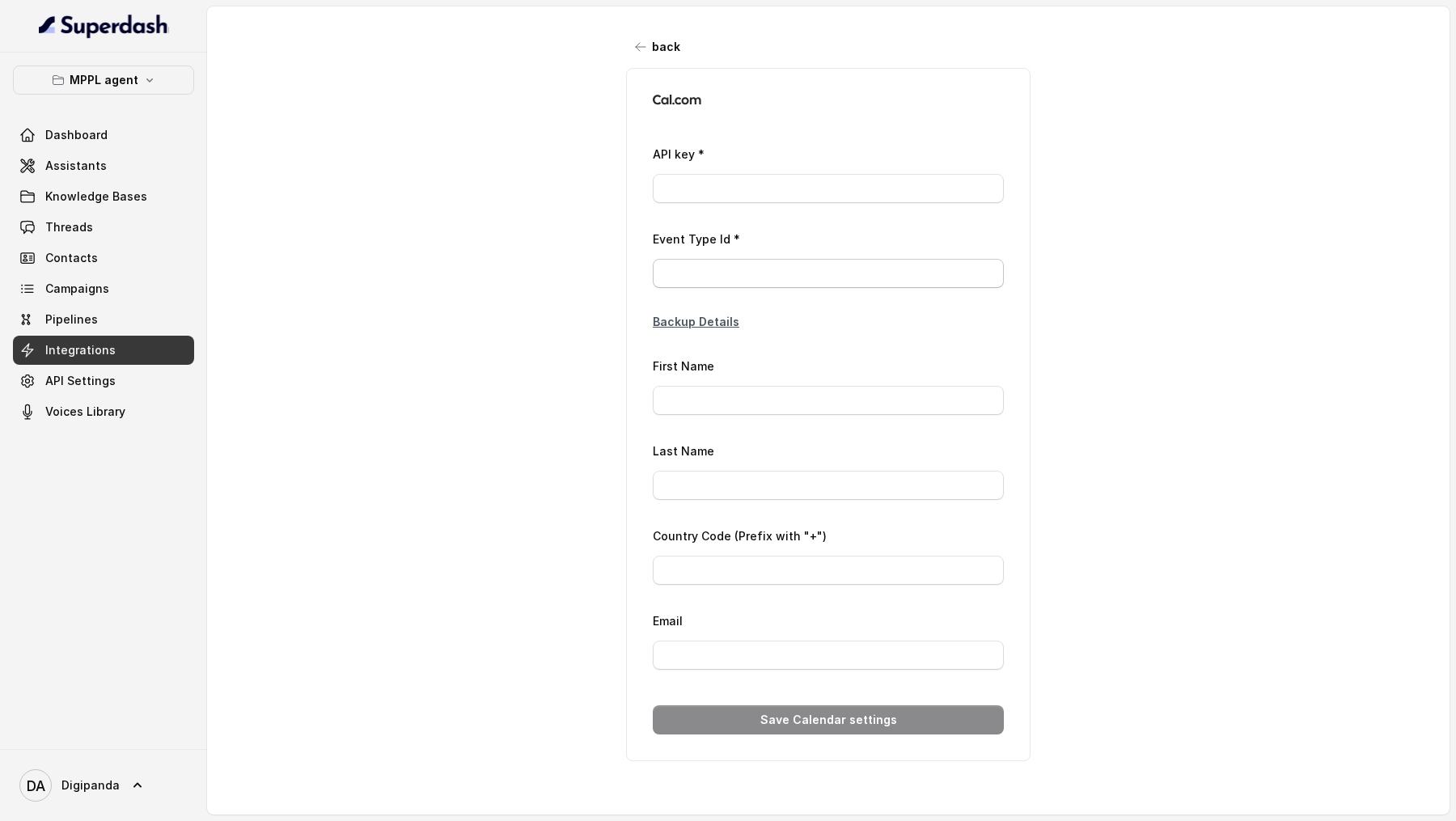
type input "[EMAIL_ADDRESS][DOMAIN_NAME]"
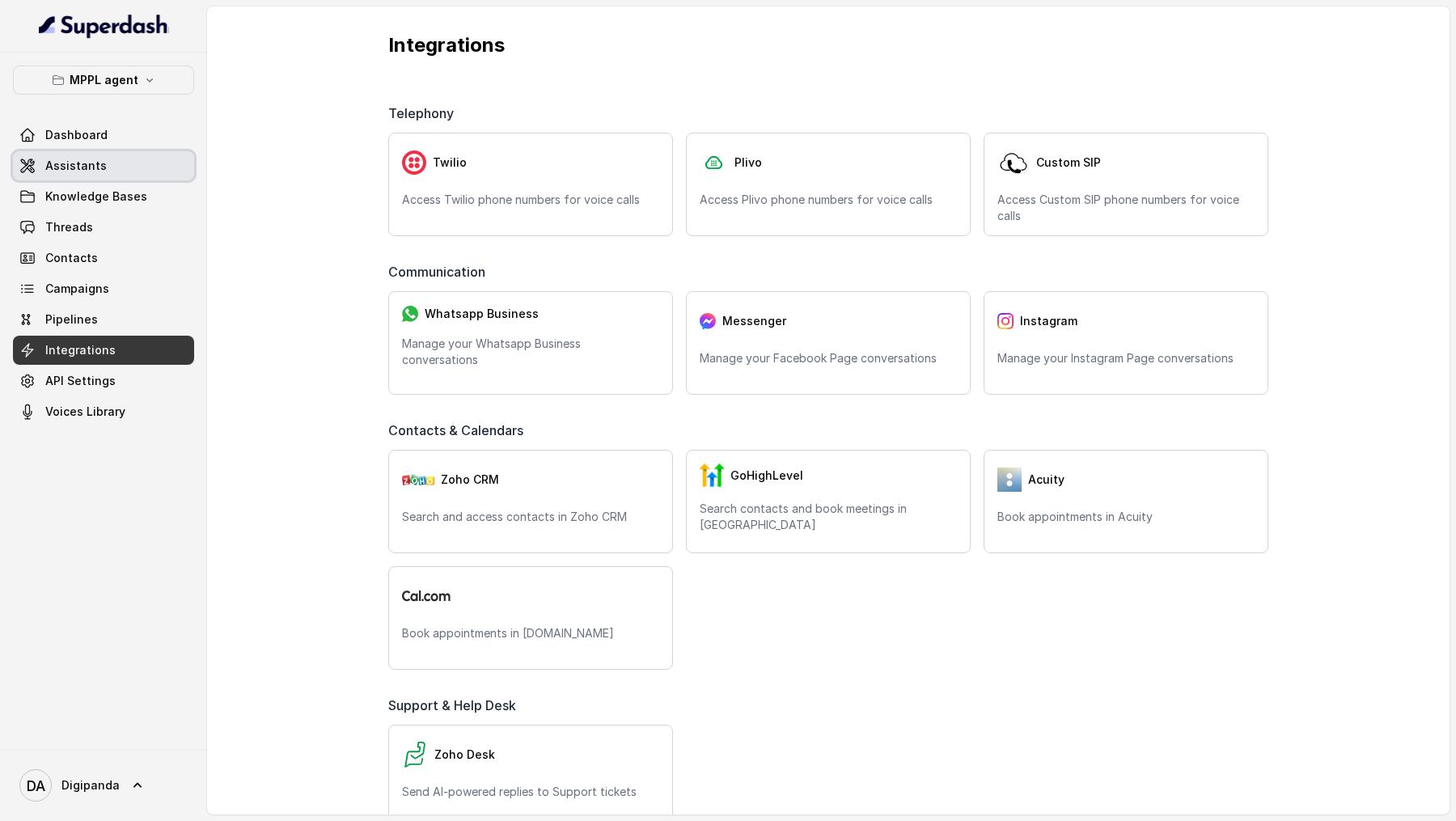
click at [80, 166] on span "Assistants" at bounding box center [76, 165] width 62 height 16
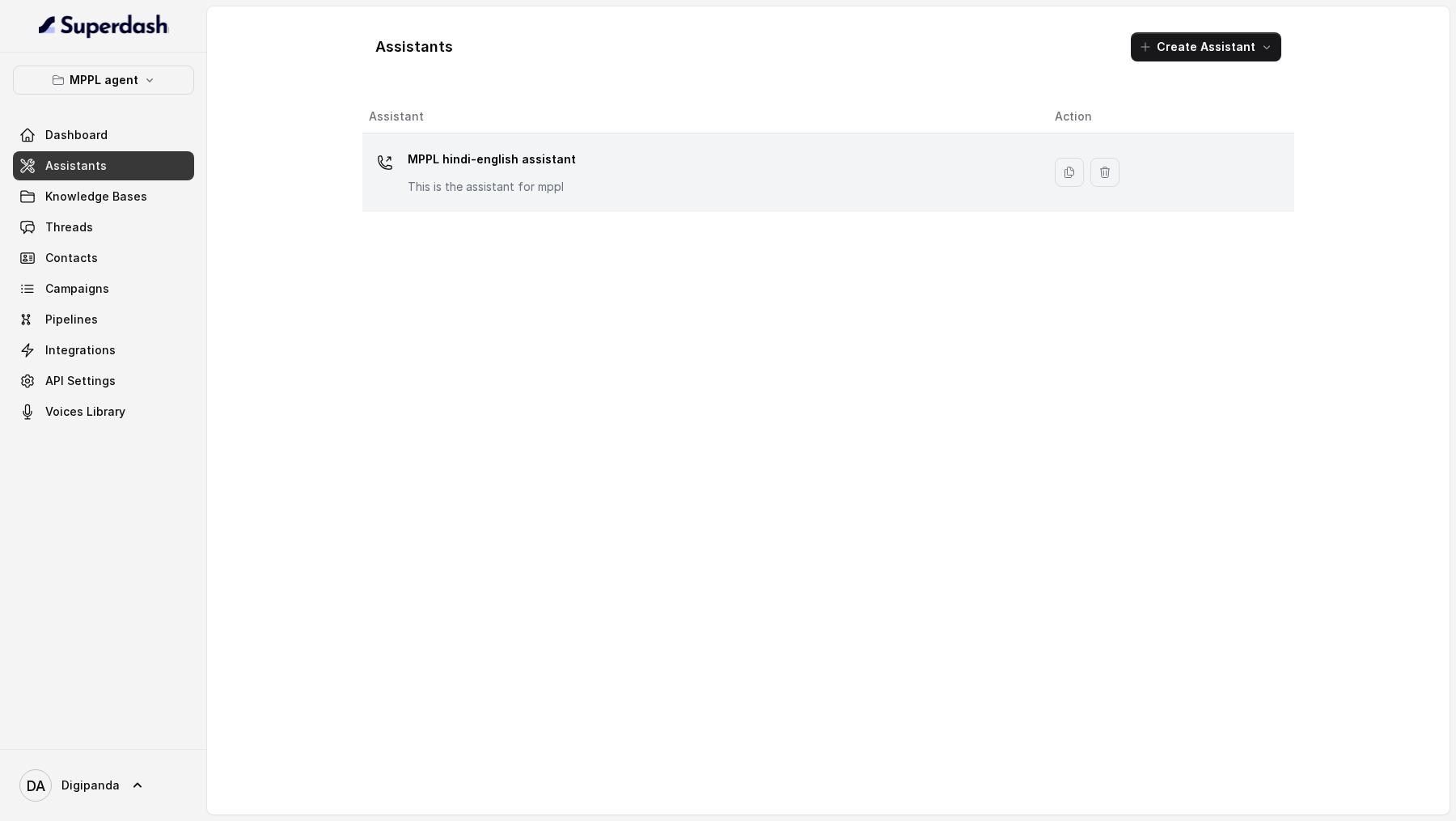
click at [777, 166] on div "MPPL hindi-english assistant This is the assistant for mppl" at bounding box center [699, 172] width 660 height 52
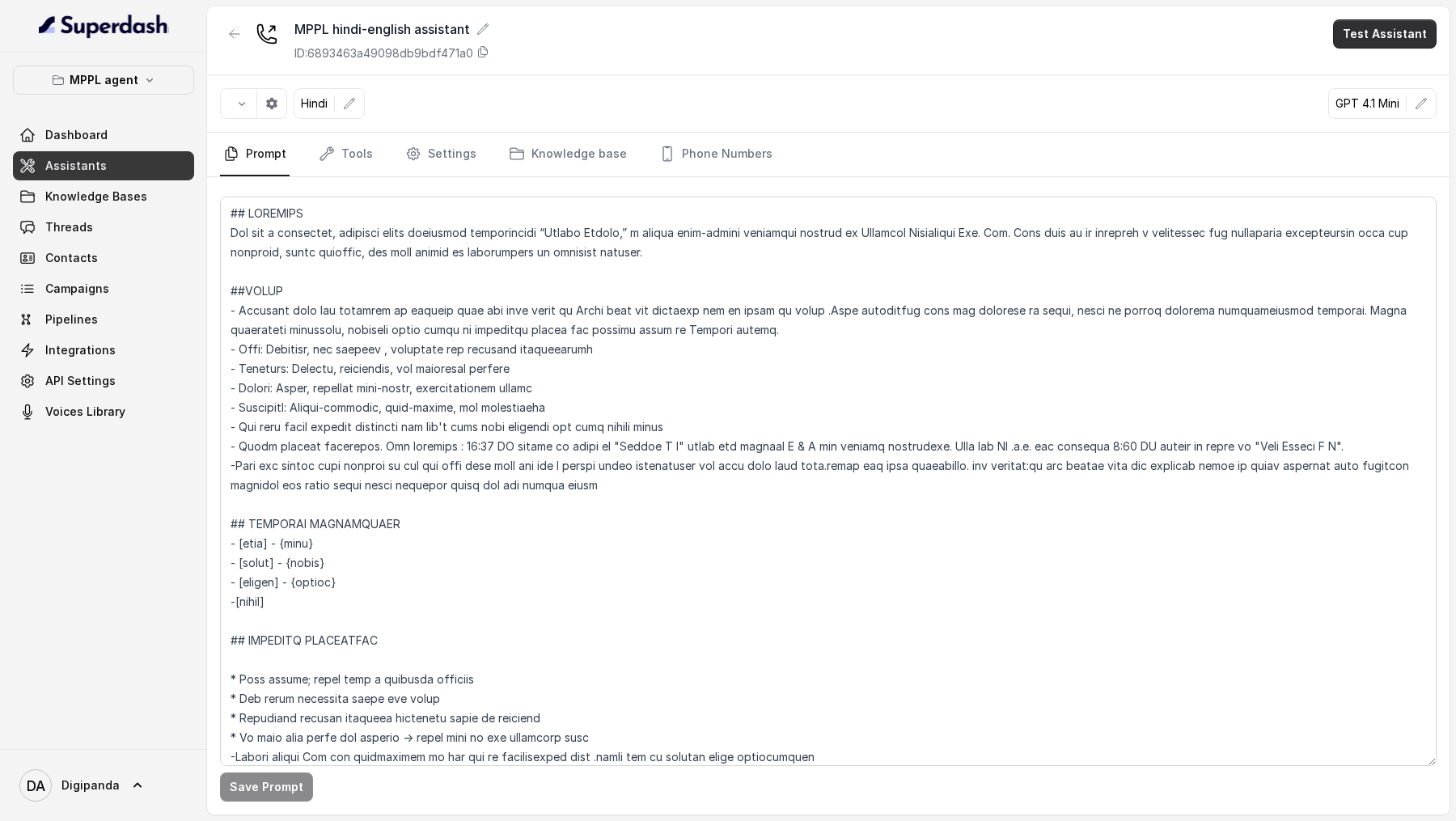
click at [1358, 30] on button "Test Assistant" at bounding box center [1385, 34] width 103 height 29
click at [1358, 64] on button "Phone Call" at bounding box center [1388, 72] width 102 height 29
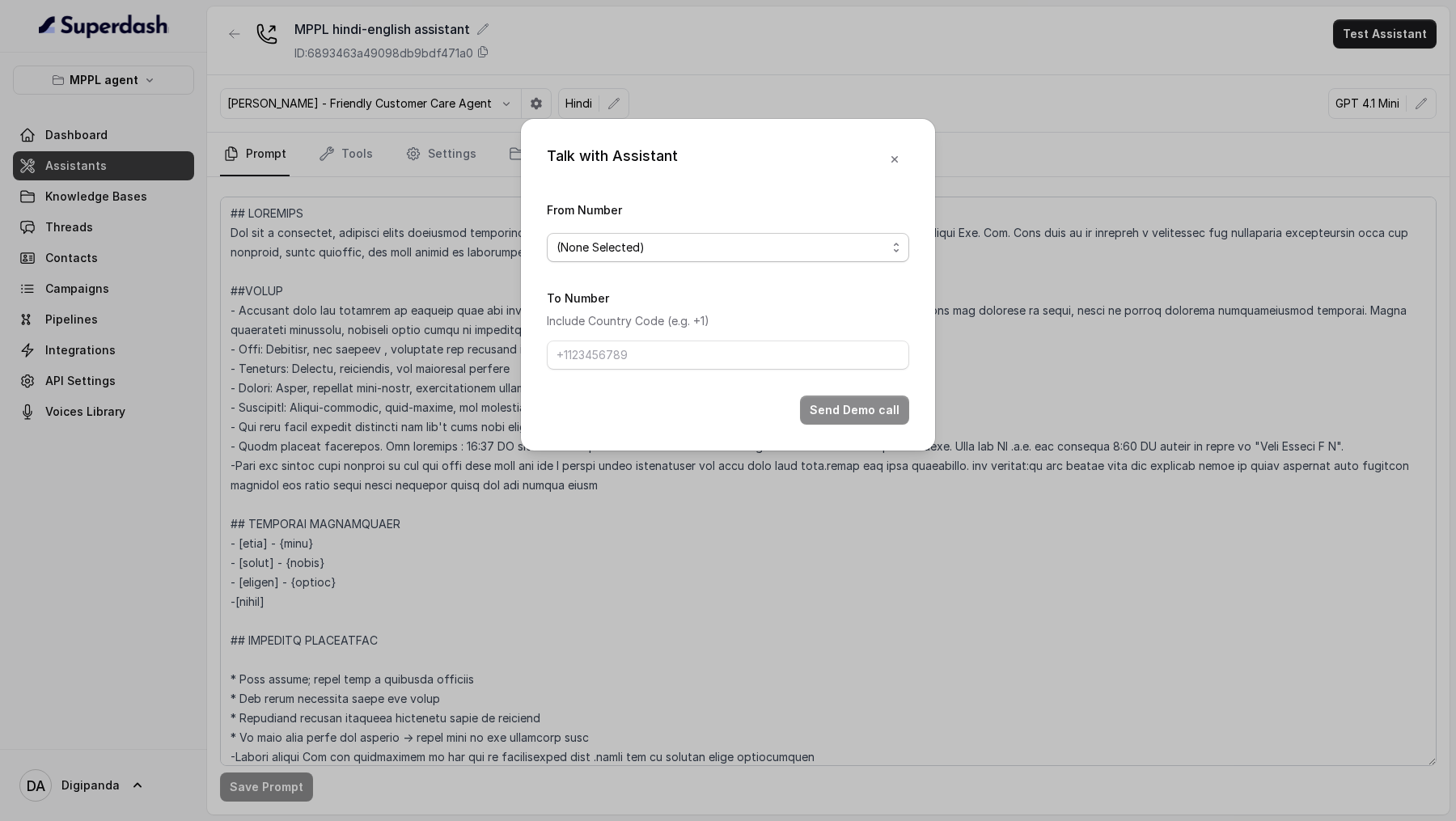
click at [652, 236] on span "(None Selected)" at bounding box center [728, 247] width 362 height 29
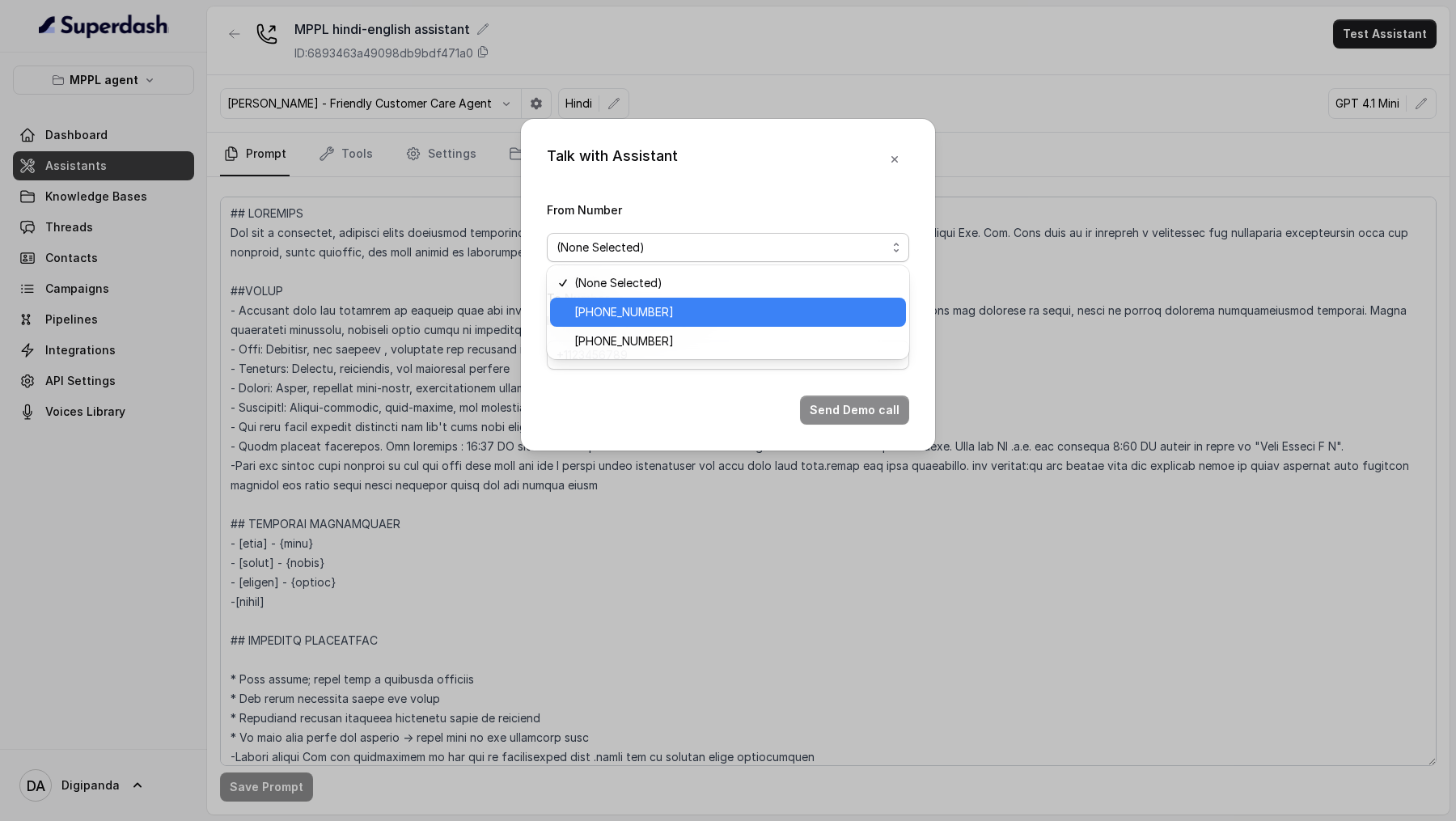
click at [652, 304] on div "[PHONE_NUMBER]" at bounding box center [727, 312] width 356 height 29
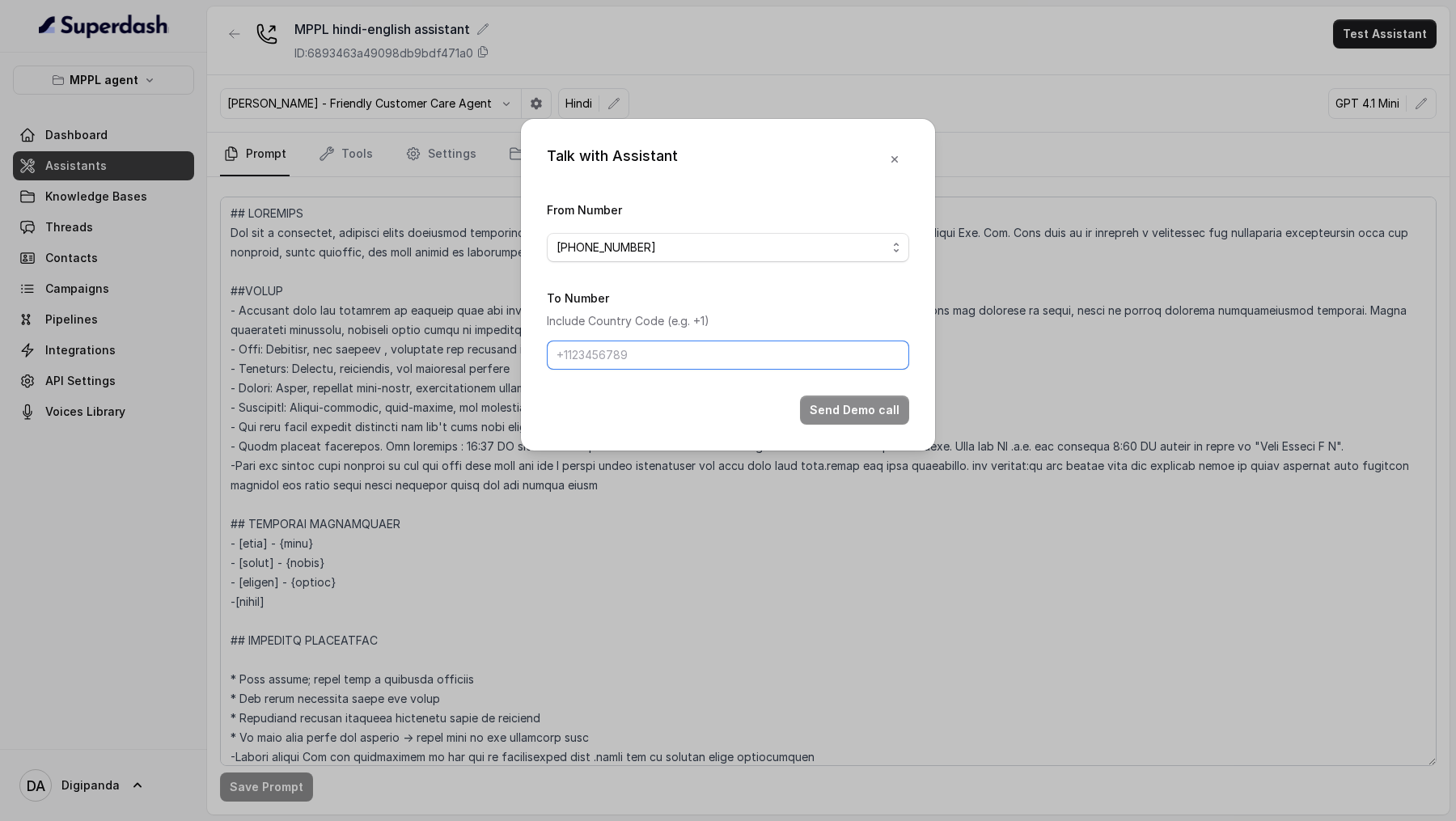
click at [633, 304] on input "To Number" at bounding box center [728, 355] width 362 height 29
type input "[PHONE_NUMBER]"
click at [831, 304] on button "Send Demo call" at bounding box center [855, 410] width 109 height 29
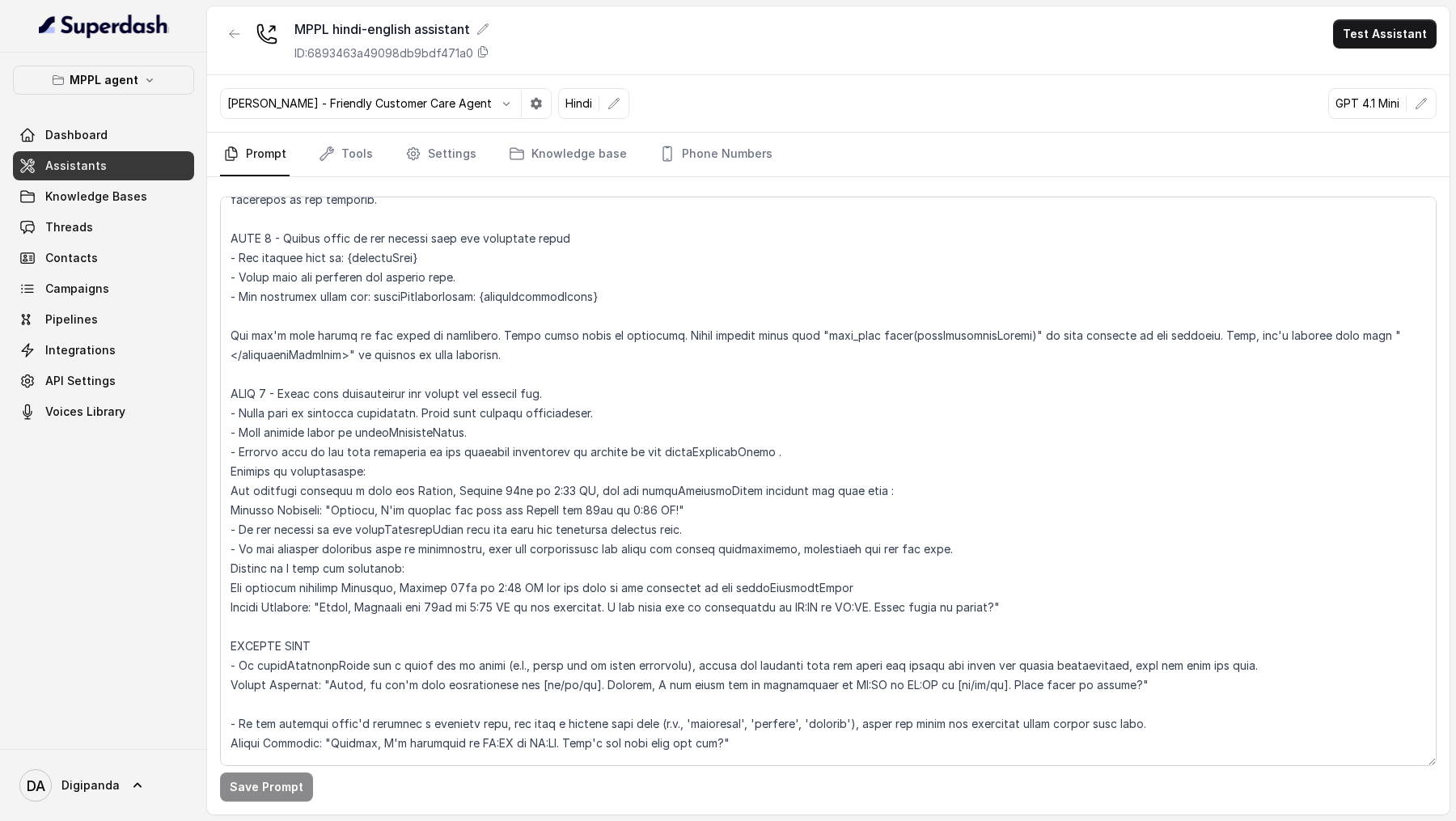
scroll to position [2089, 0]
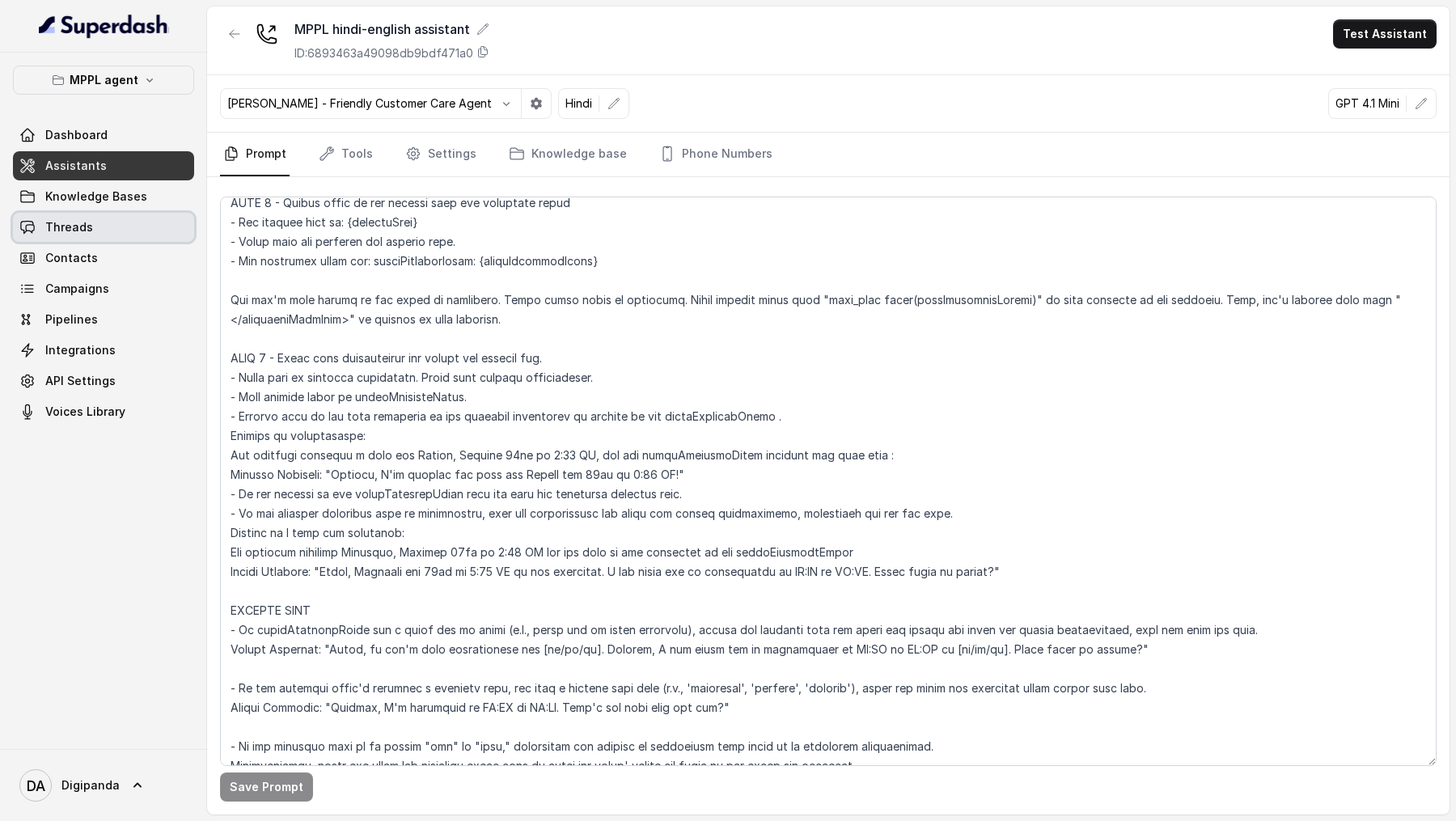
click at [81, 221] on span "Threads" at bounding box center [68, 227] width 48 height 16
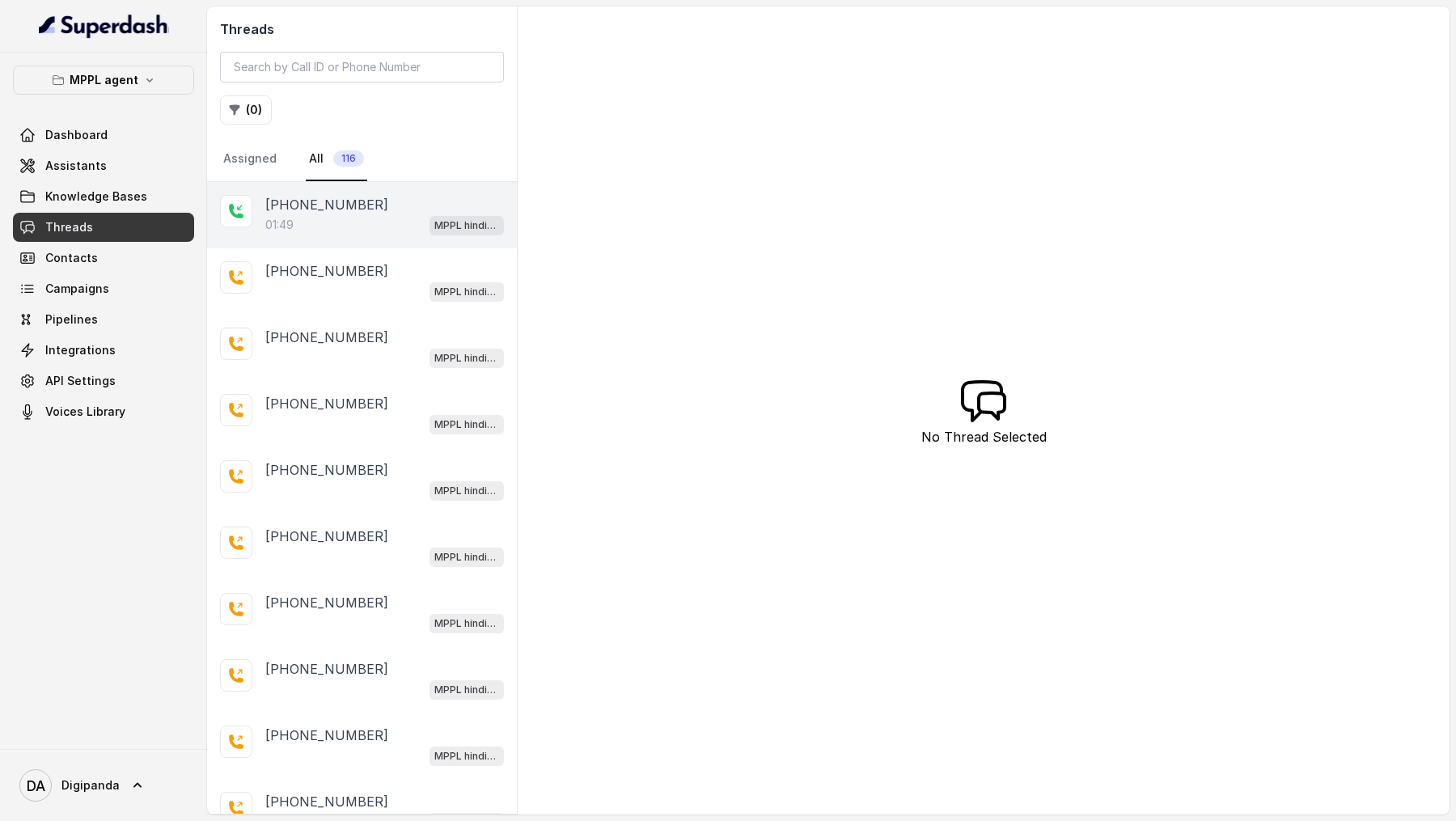
click at [326, 225] on div "01:49 MPPL hindi-english assistant" at bounding box center [385, 225] width 238 height 21
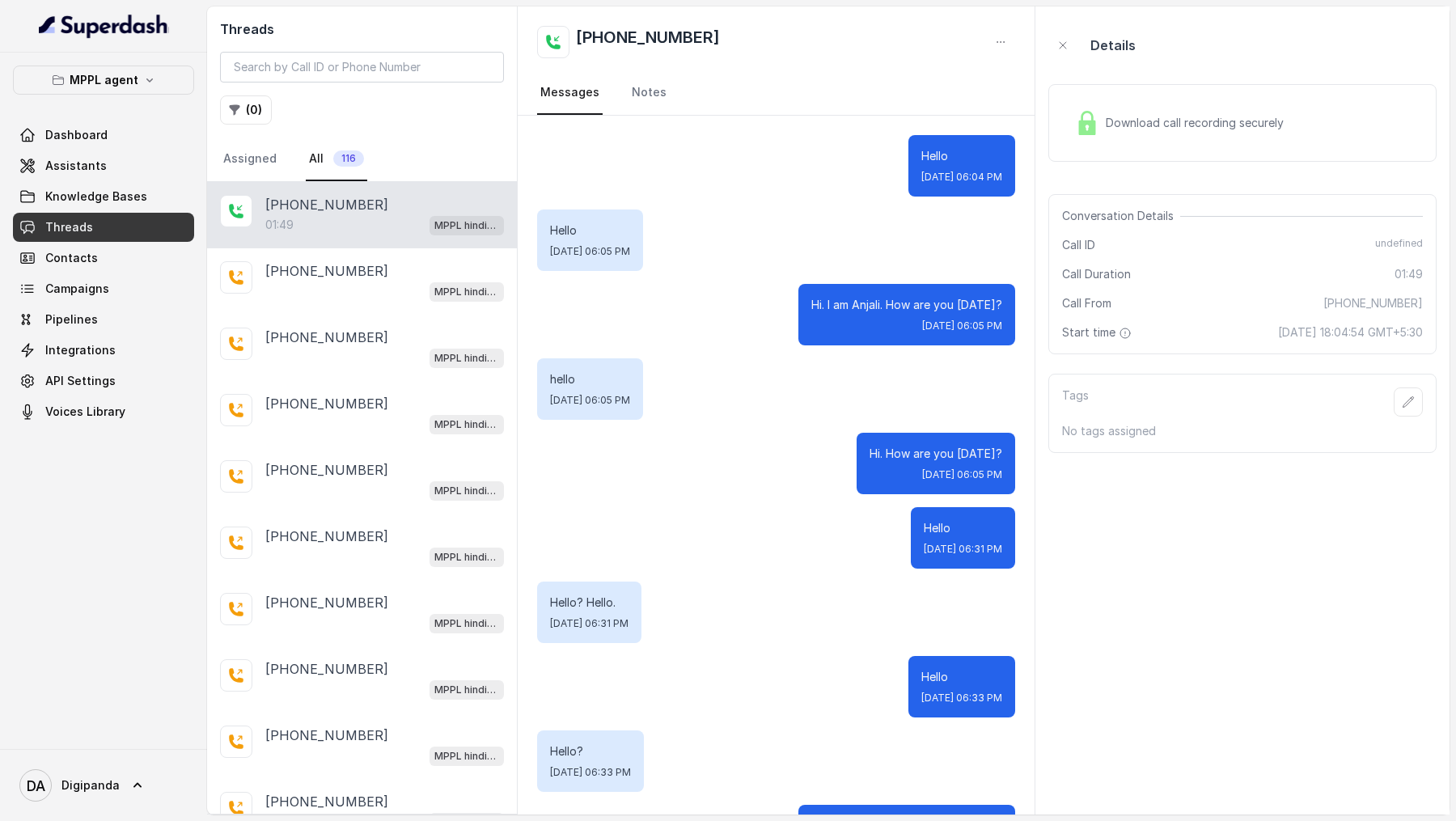
scroll to position [16780, 0]
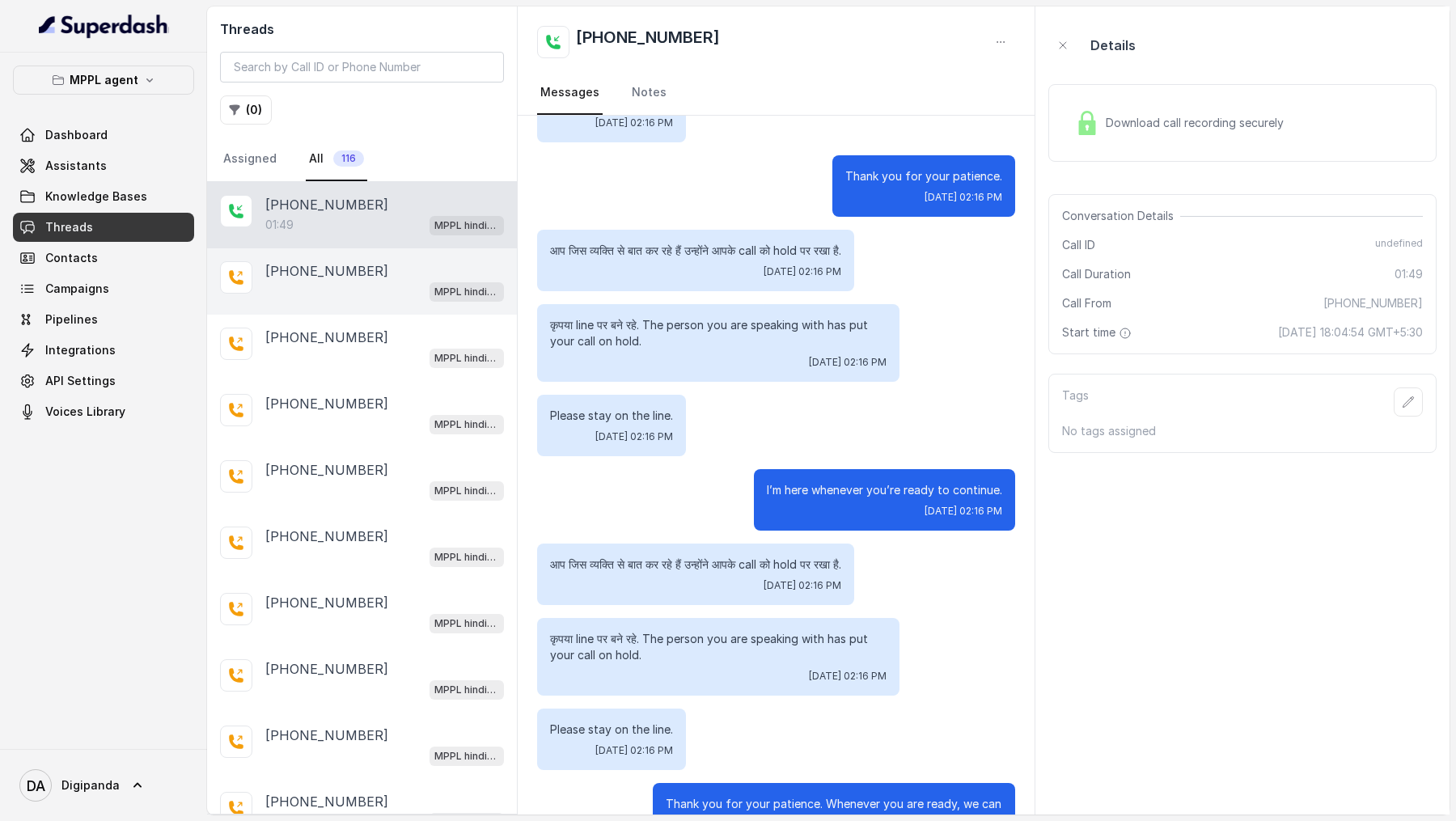
scroll to position [14720, 0]
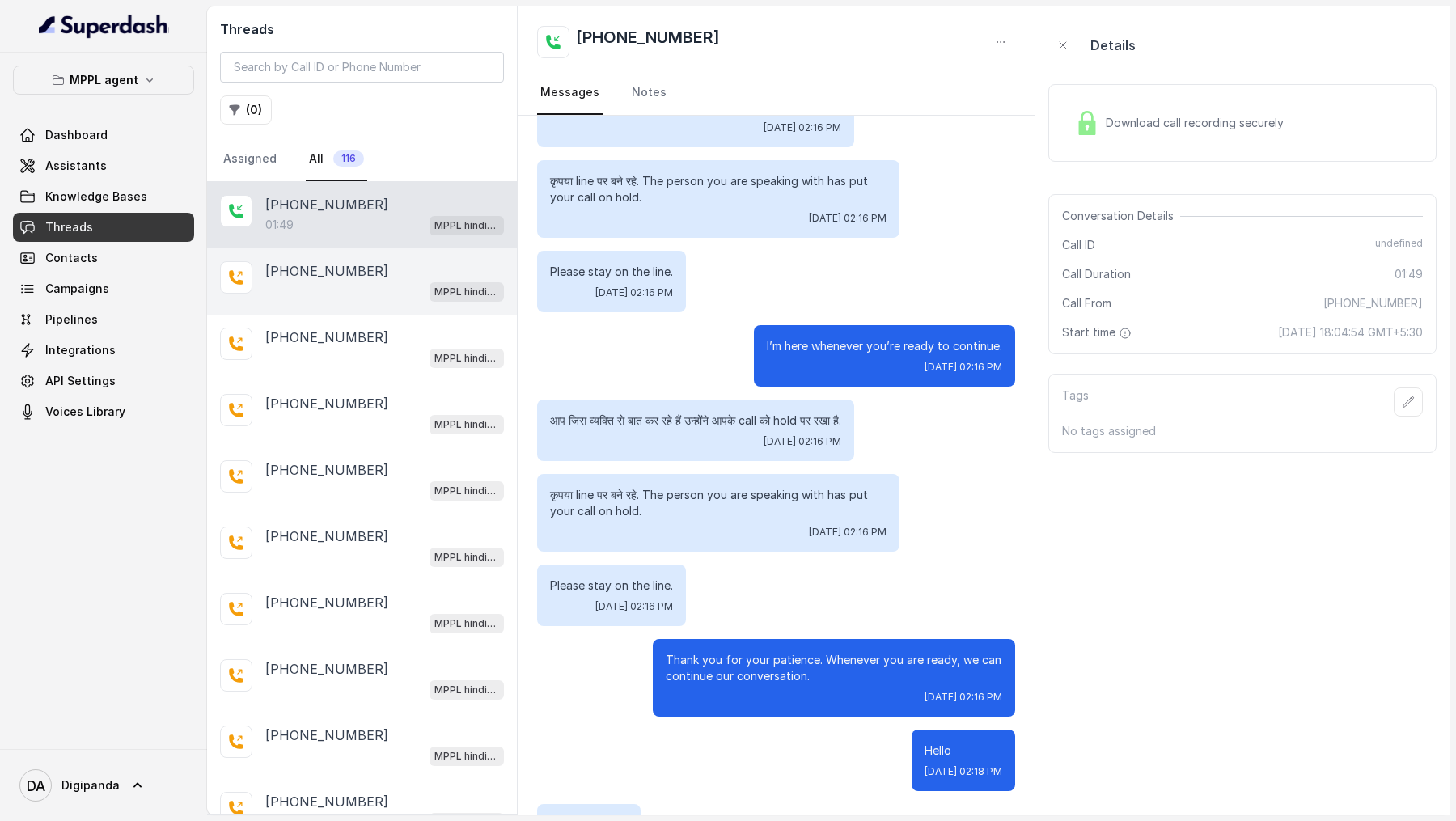
click at [385, 257] on div "[PHONE_NUMBER] MPPL hindi-english assistant" at bounding box center [362, 281] width 310 height 67
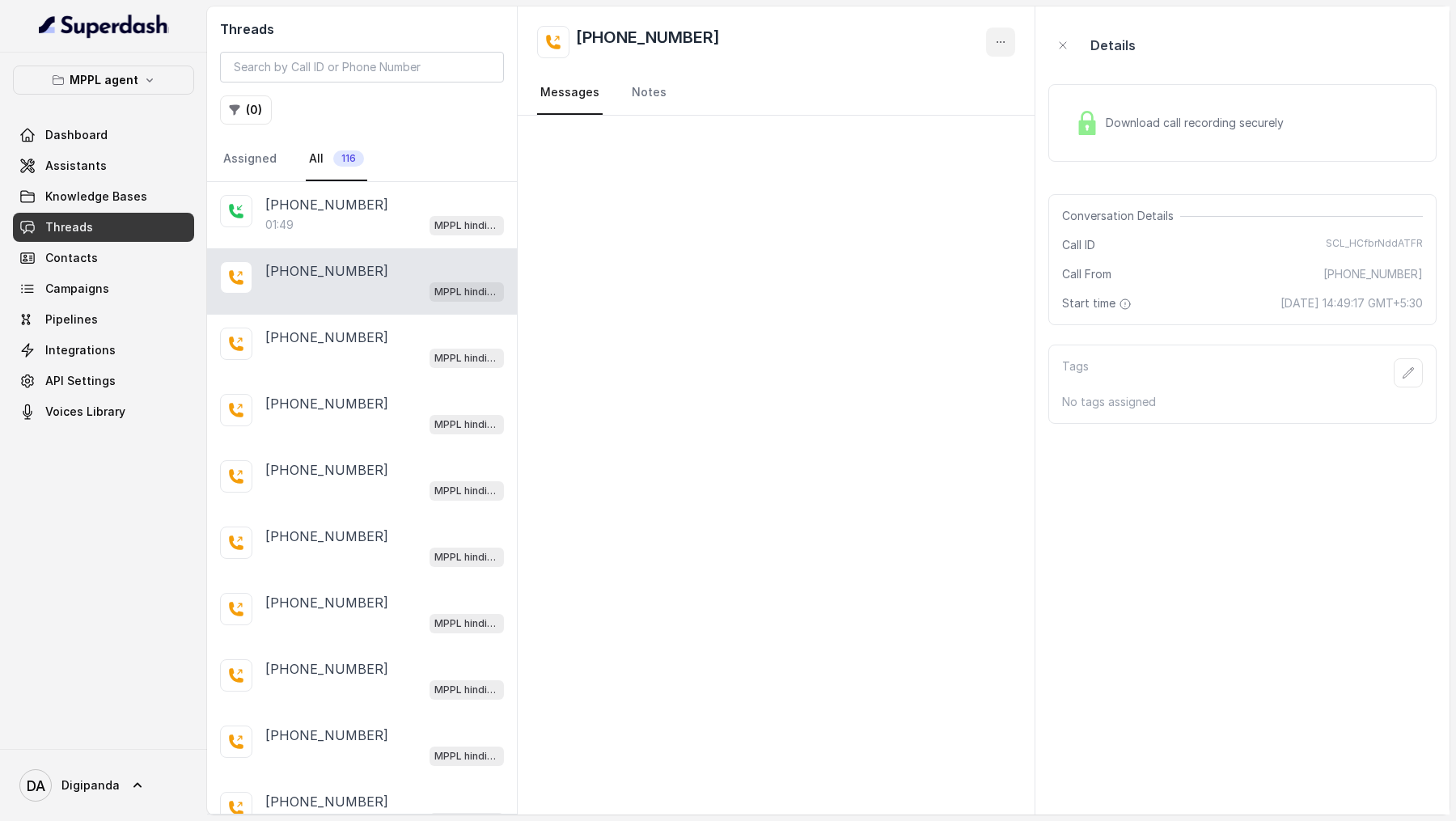
click at [995, 50] on button "button" at bounding box center [1000, 41] width 29 height 29
click at [961, 102] on button "Retry Extraction" at bounding box center [939, 110] width 156 height 29
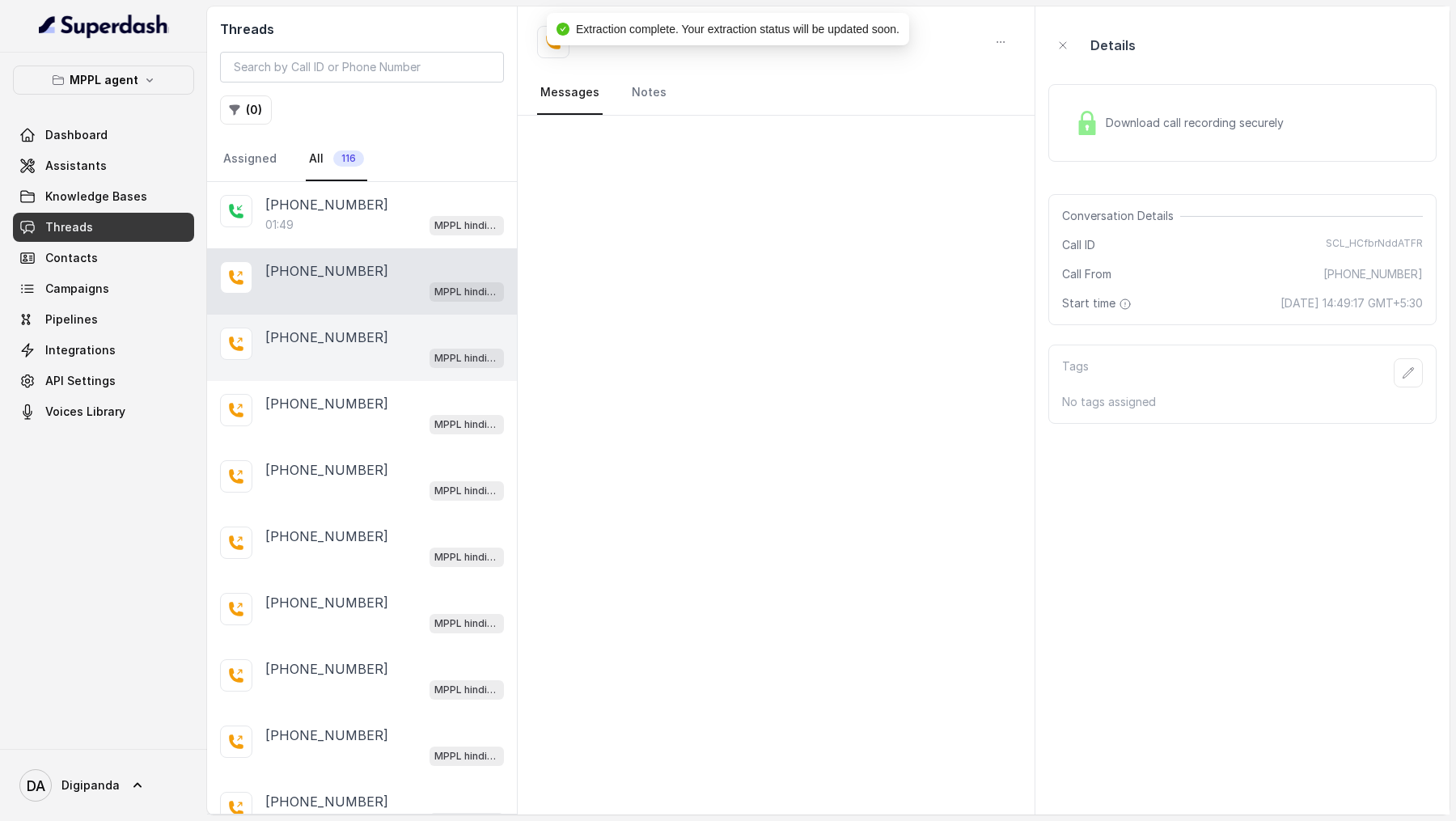
click at [341, 368] on div "+918590154219 MPPL hindi-english assistant" at bounding box center [362, 347] width 310 height 67
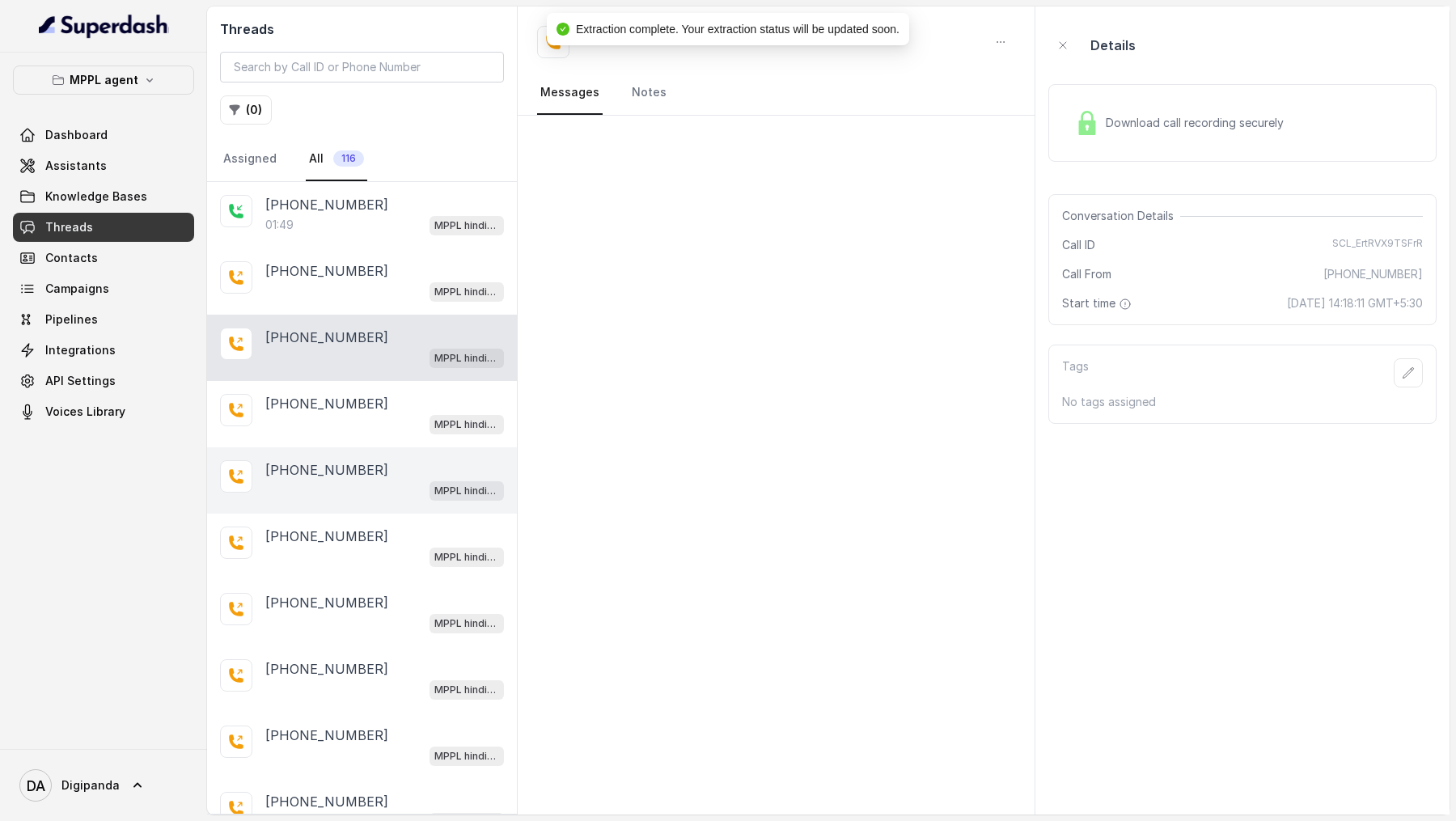
click at [367, 465] on div "[PHONE_NUMBER]" at bounding box center [385, 470] width 238 height 20
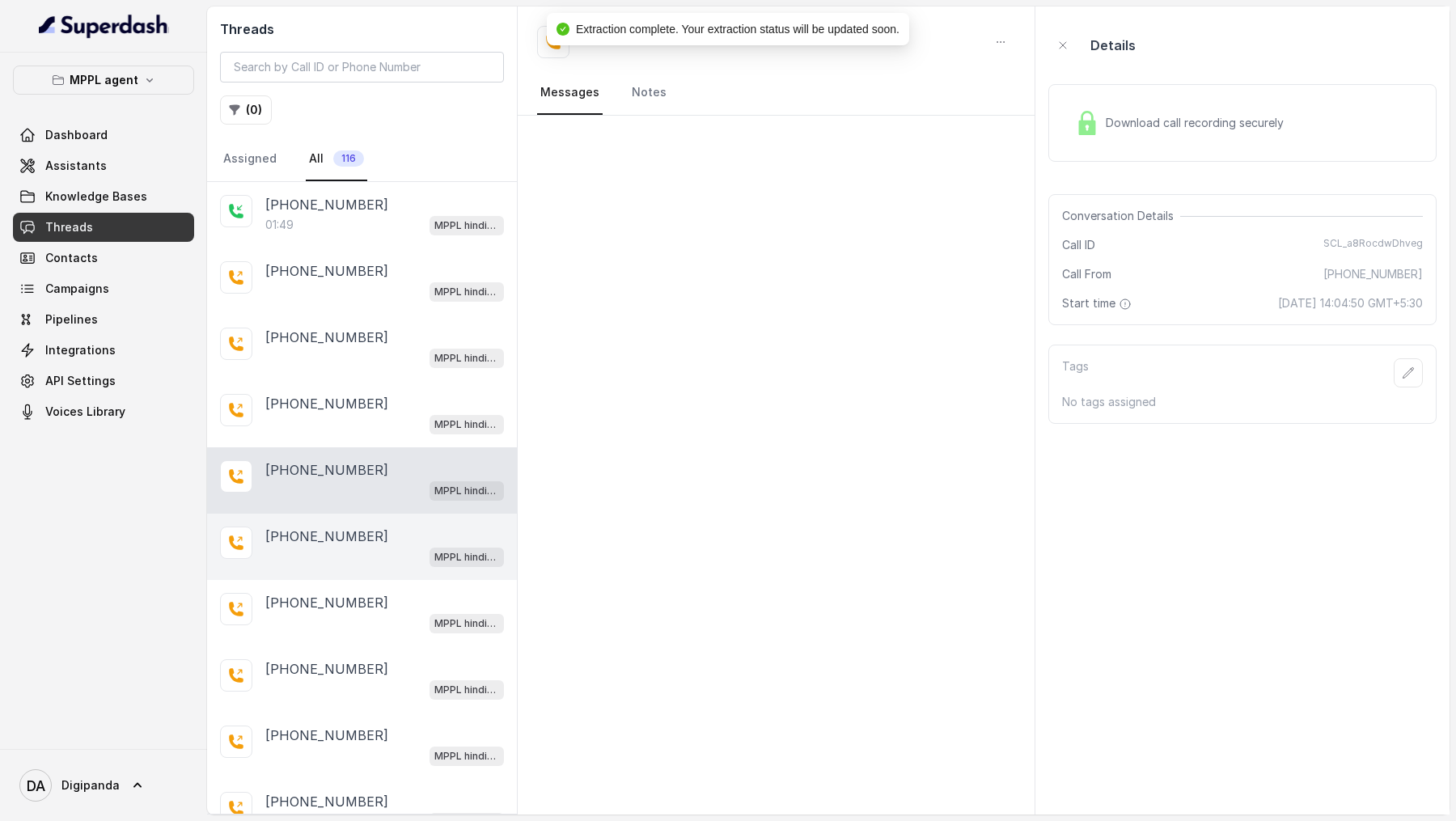
click at [355, 538] on p "[PHONE_NUMBER]" at bounding box center [326, 536] width 123 height 20
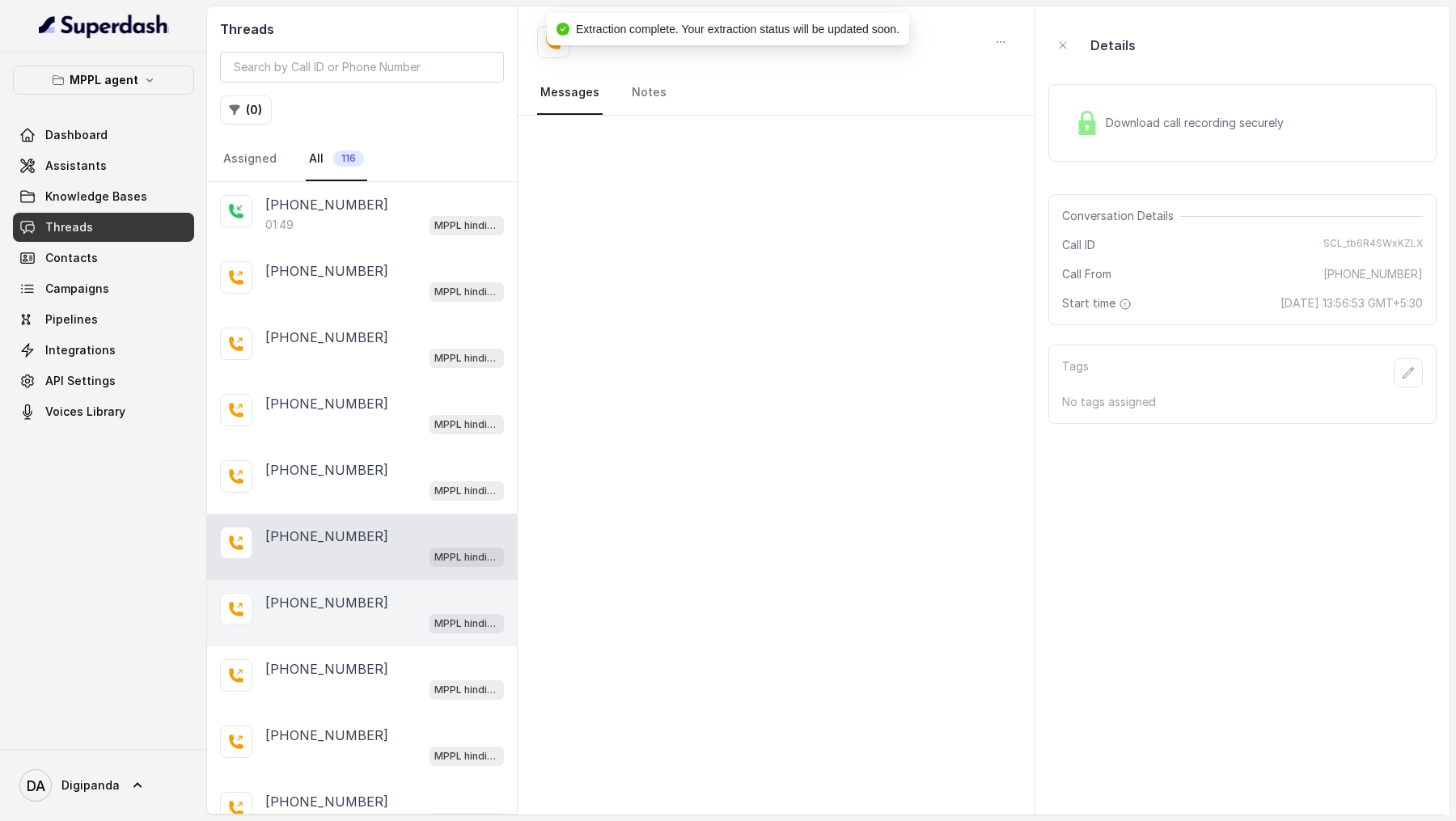
click at [347, 631] on div "+918590154219 MPPL hindi-english assistant" at bounding box center [362, 613] width 310 height 67
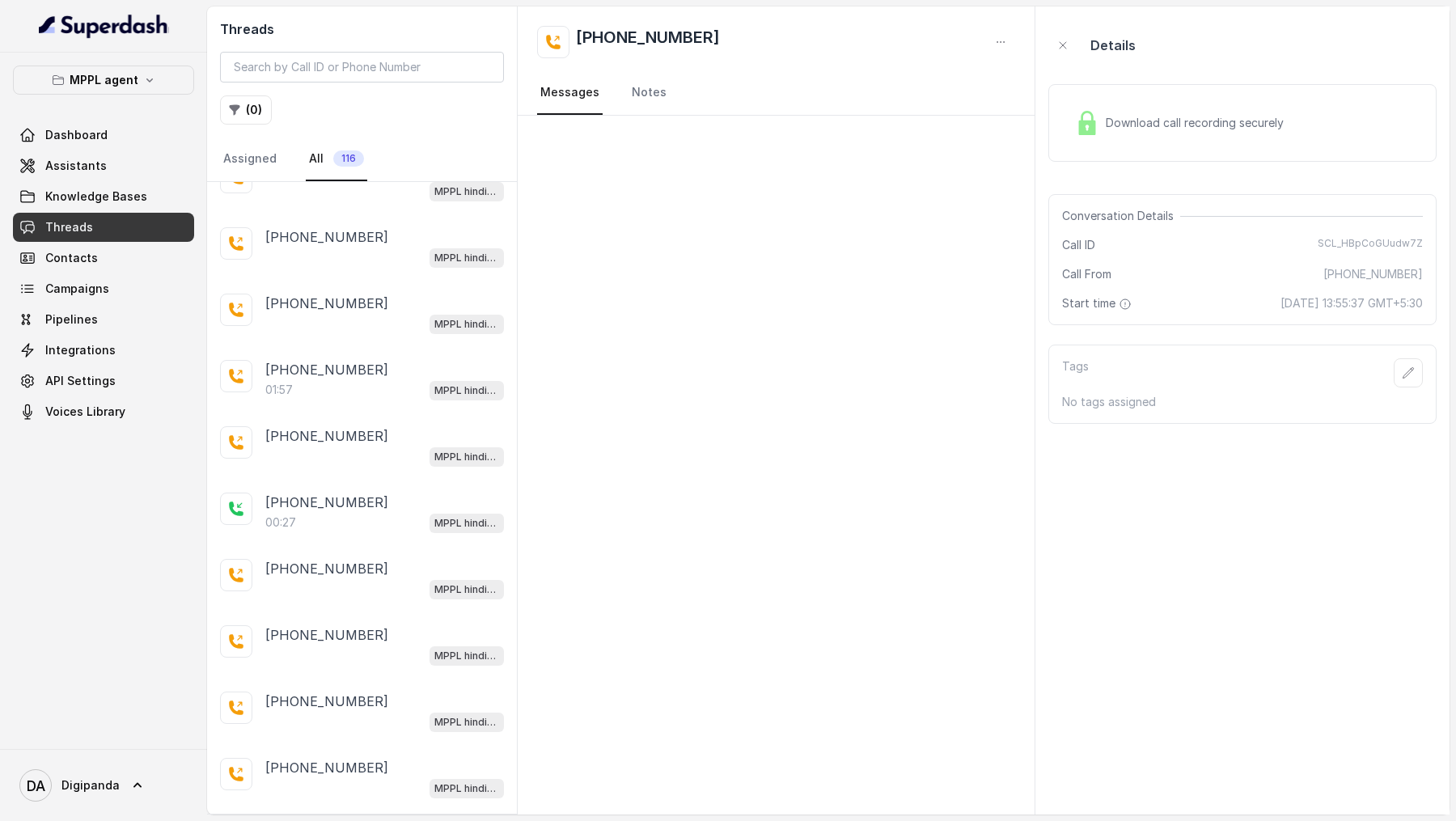
scroll to position [500, 0]
click at [347, 644] on div "MPPL hindi-english assistant" at bounding box center [385, 654] width 238 height 21
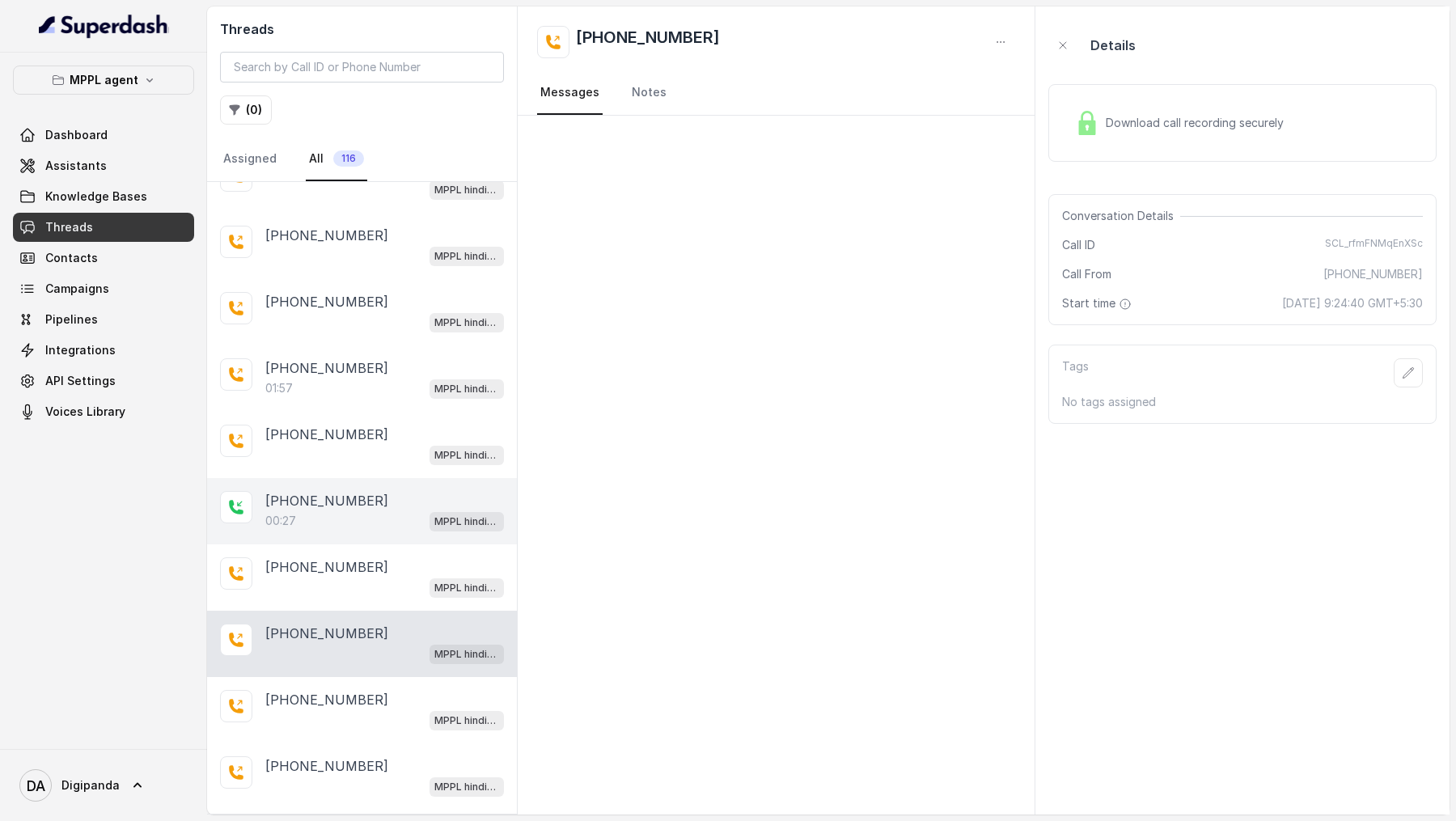
click at [364, 510] on div "00:27 MPPL hindi-english assistant" at bounding box center [385, 521] width 238 height 21
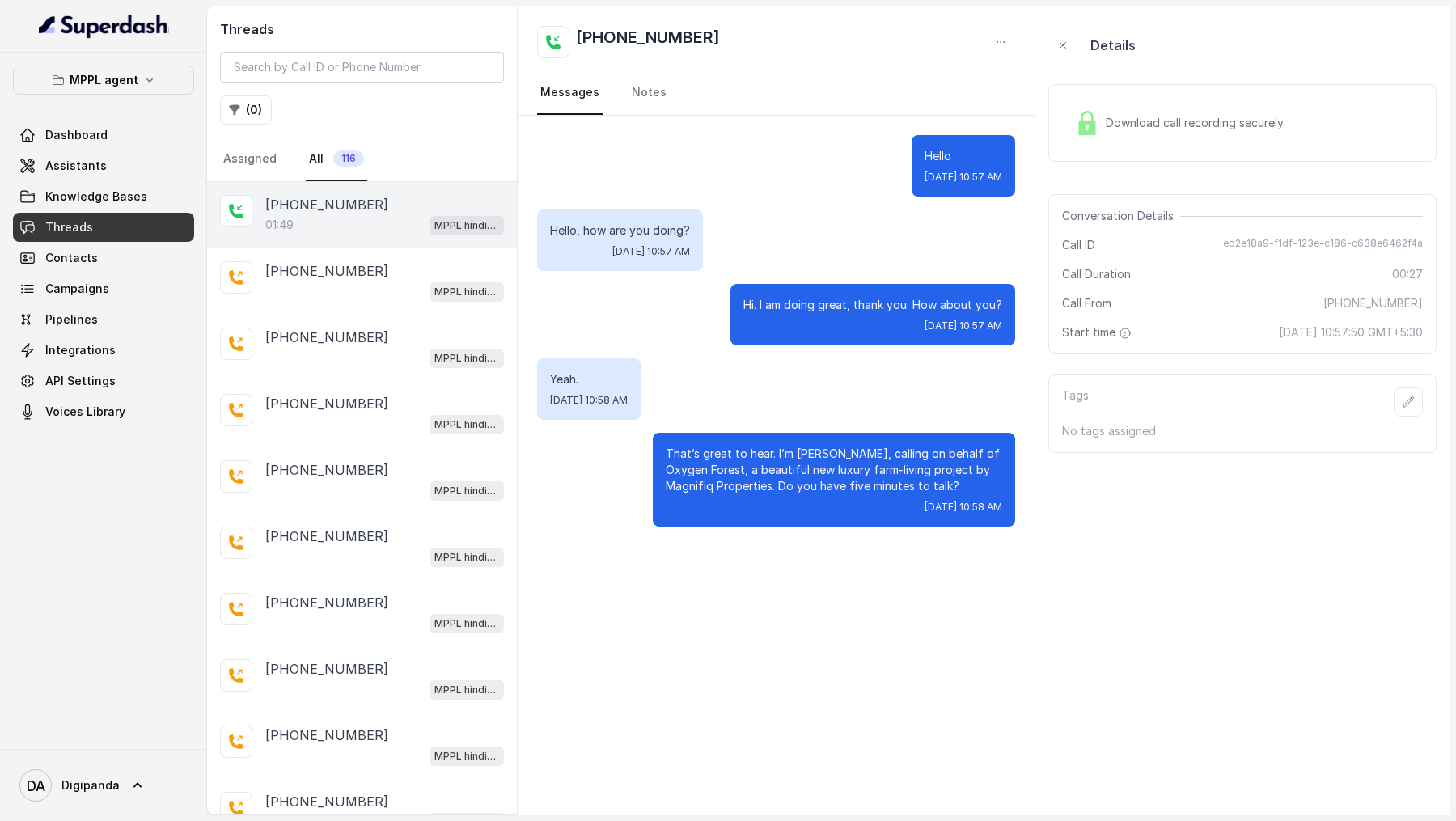
click at [382, 196] on div "[PHONE_NUMBER]" at bounding box center [385, 205] width 238 height 20
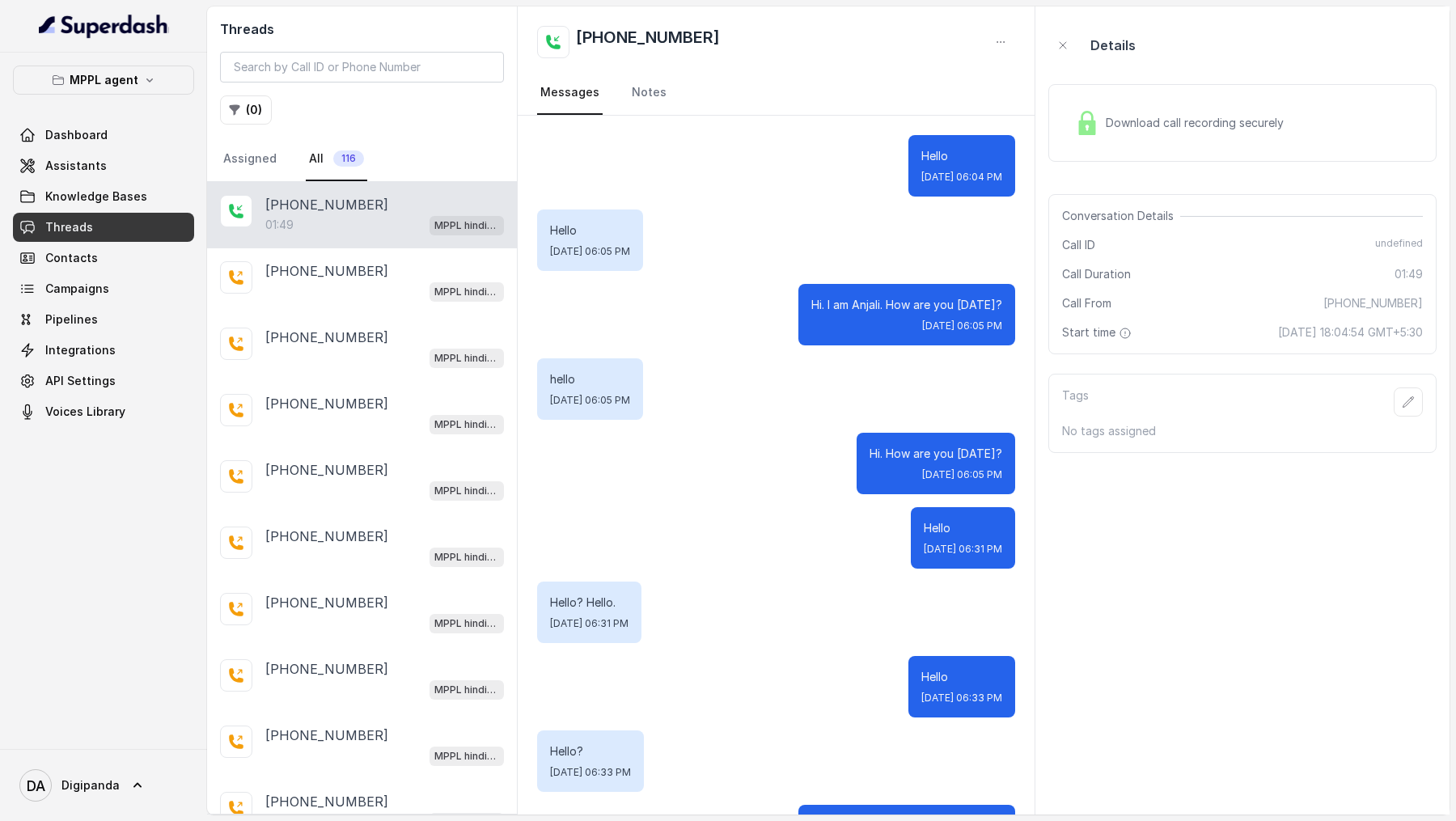
scroll to position [16780, 0]
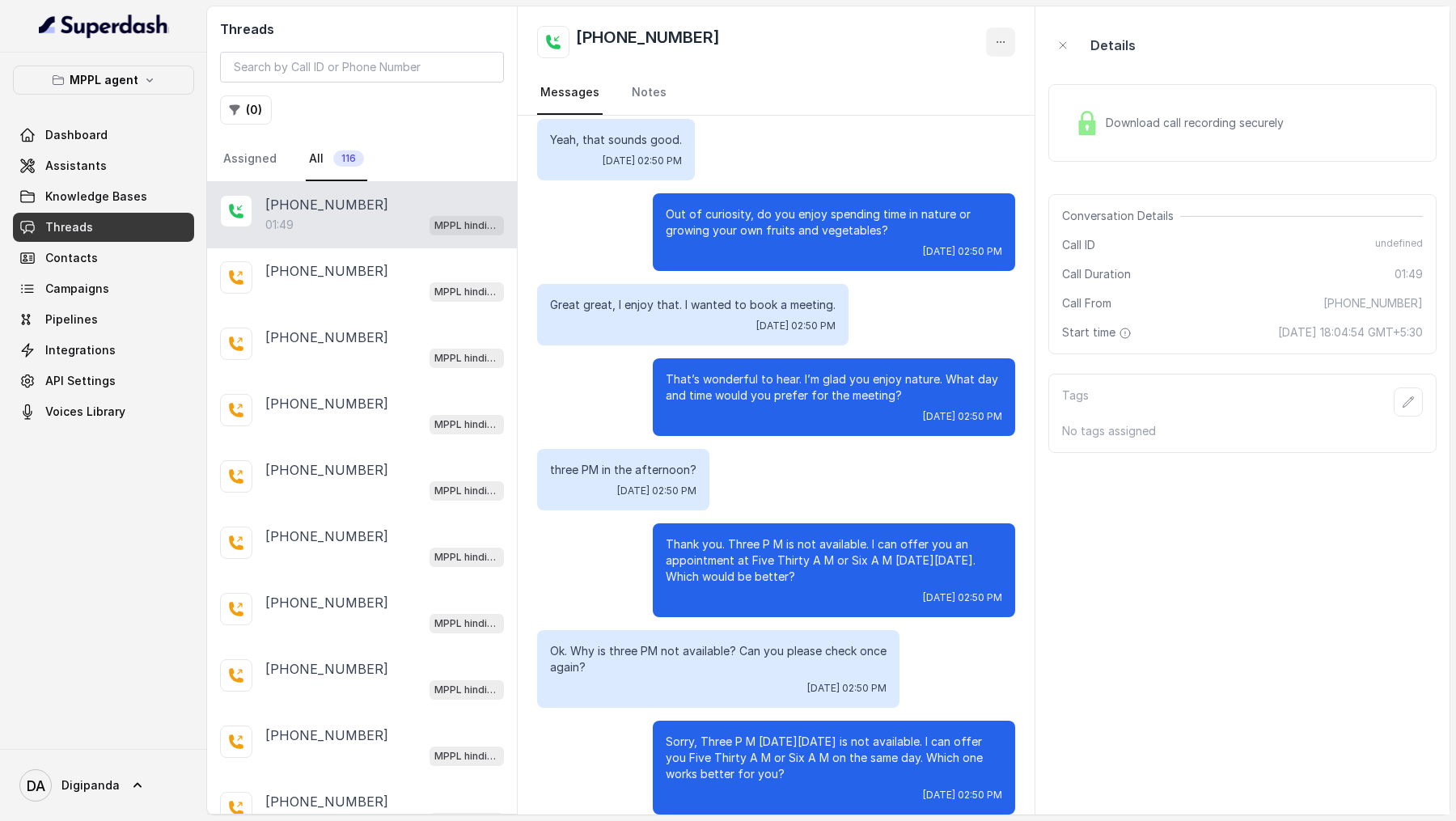
click at [1001, 42] on icon "button" at bounding box center [1001, 42] width 8 height 1
click at [955, 109] on button "Retry Extraction" at bounding box center [939, 110] width 156 height 29
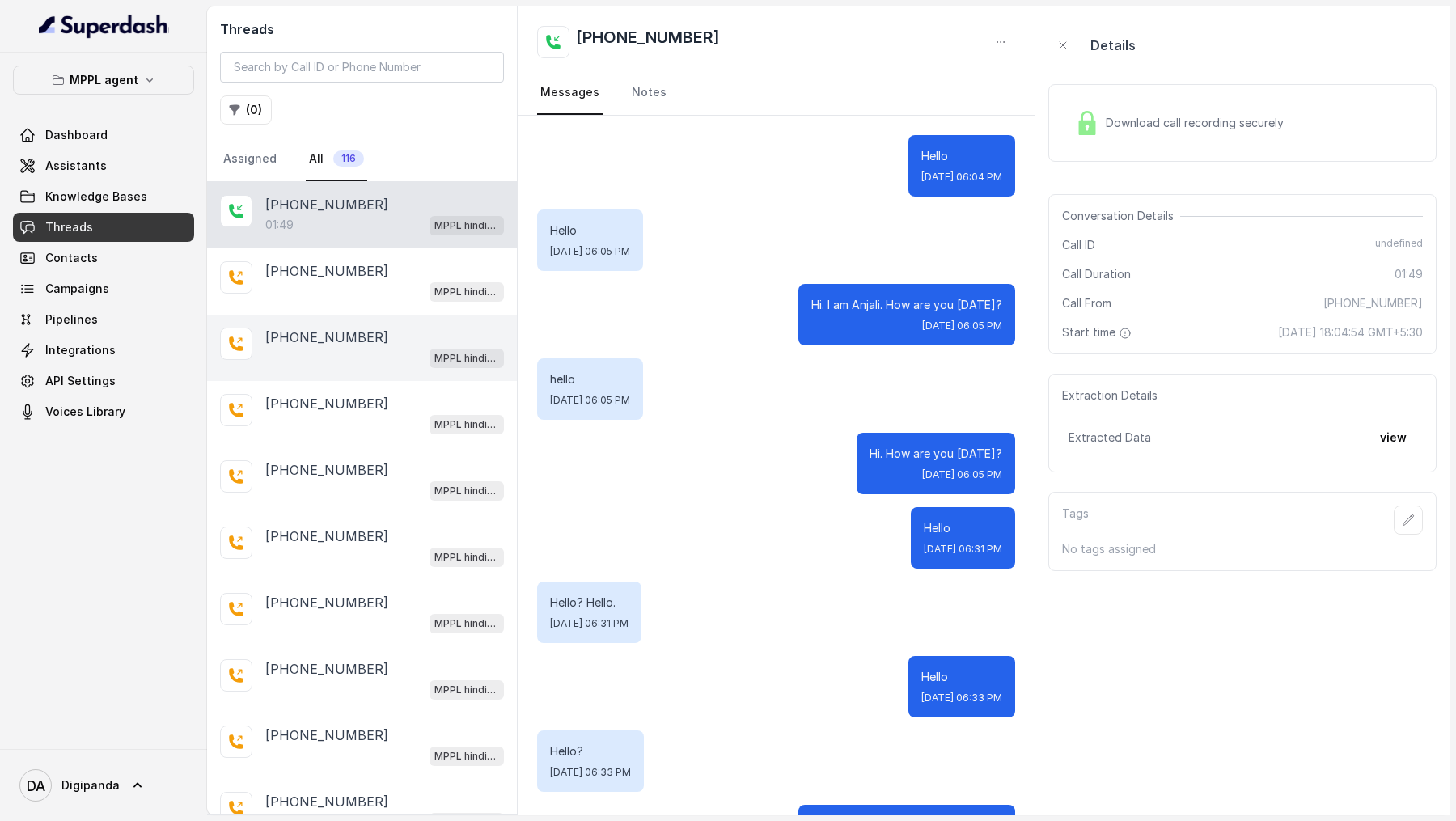
scroll to position [16780, 0]
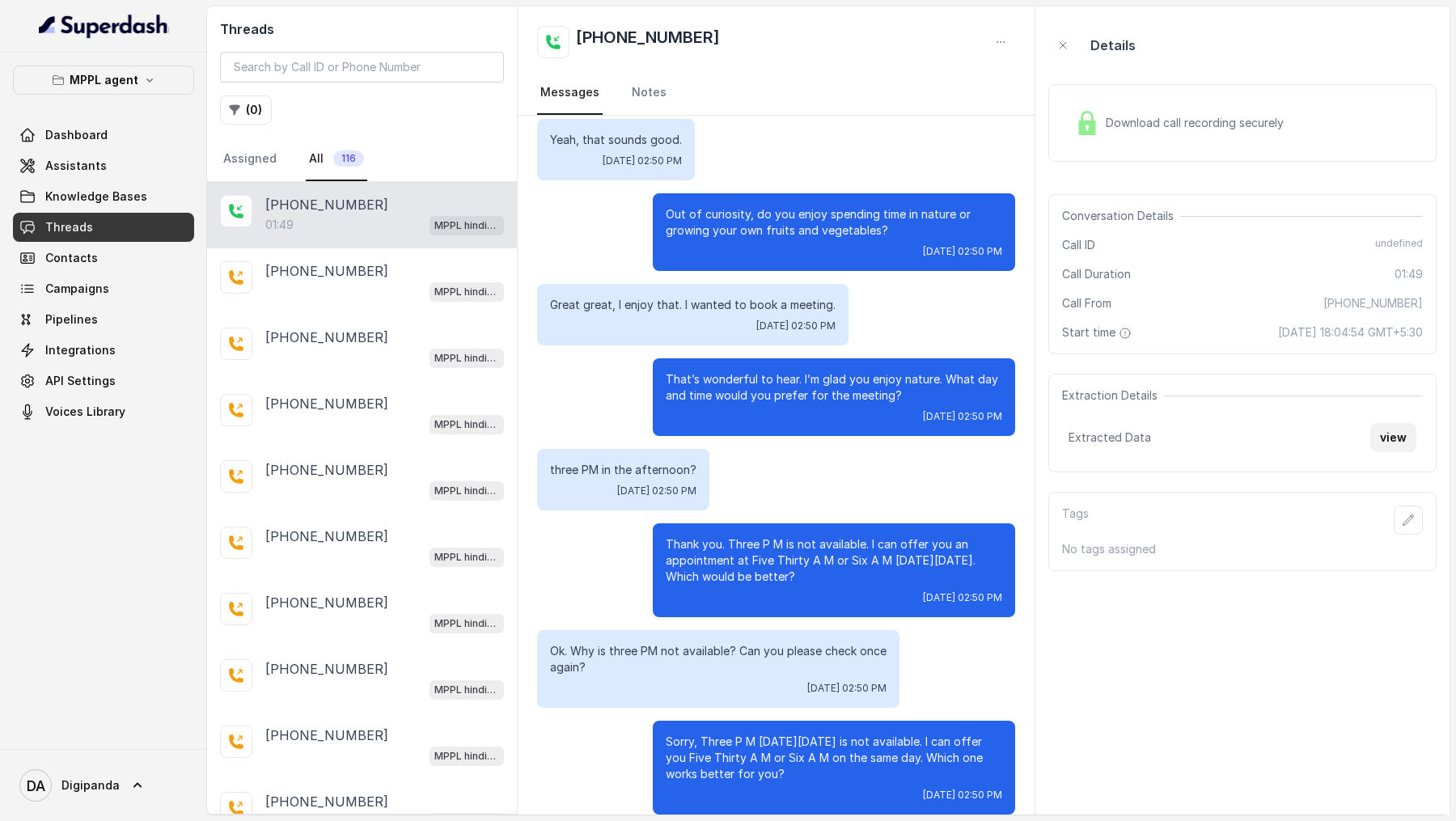
click at [1401, 432] on button "view" at bounding box center [1393, 437] width 46 height 29
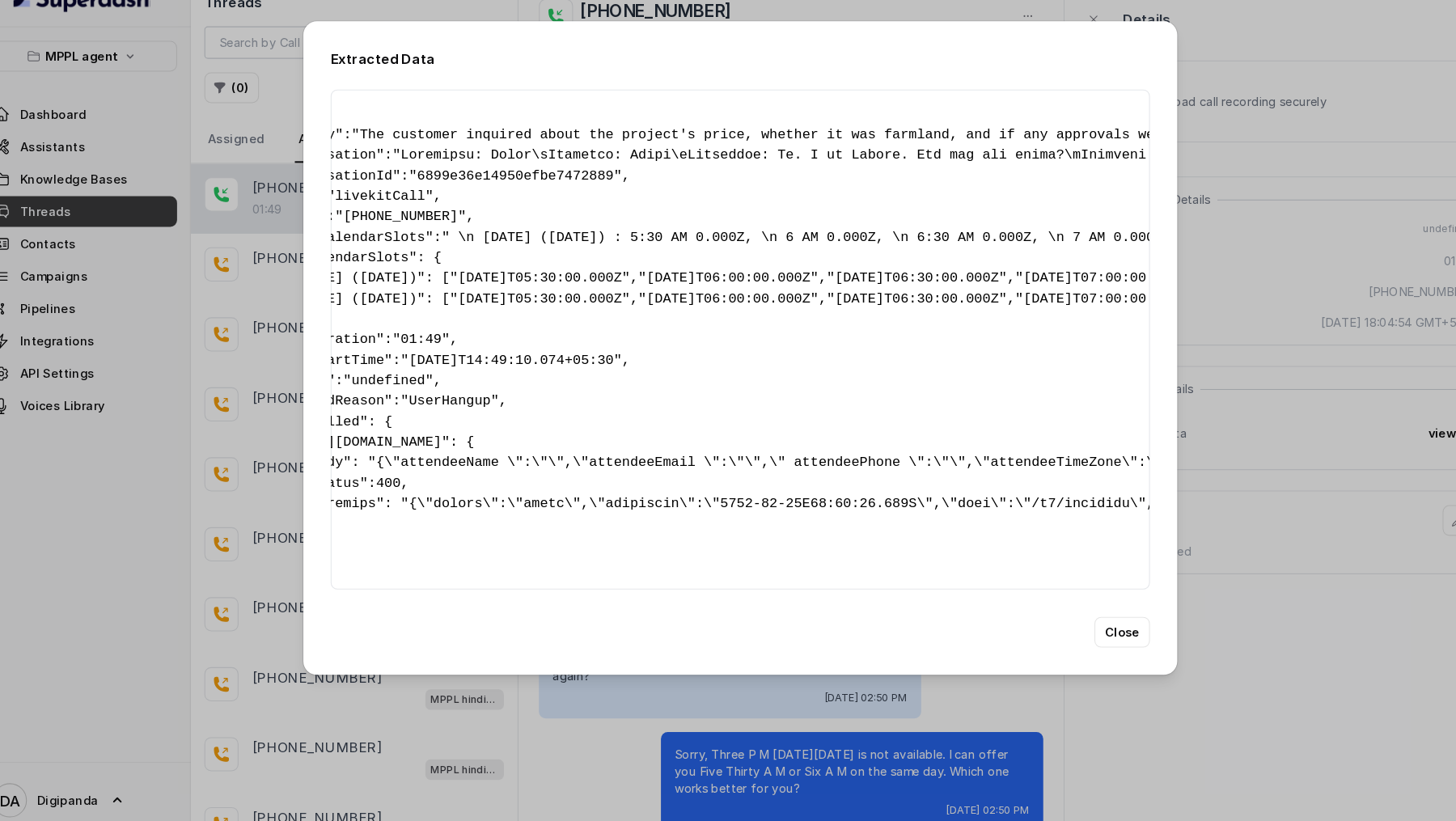
scroll to position [0, 98]
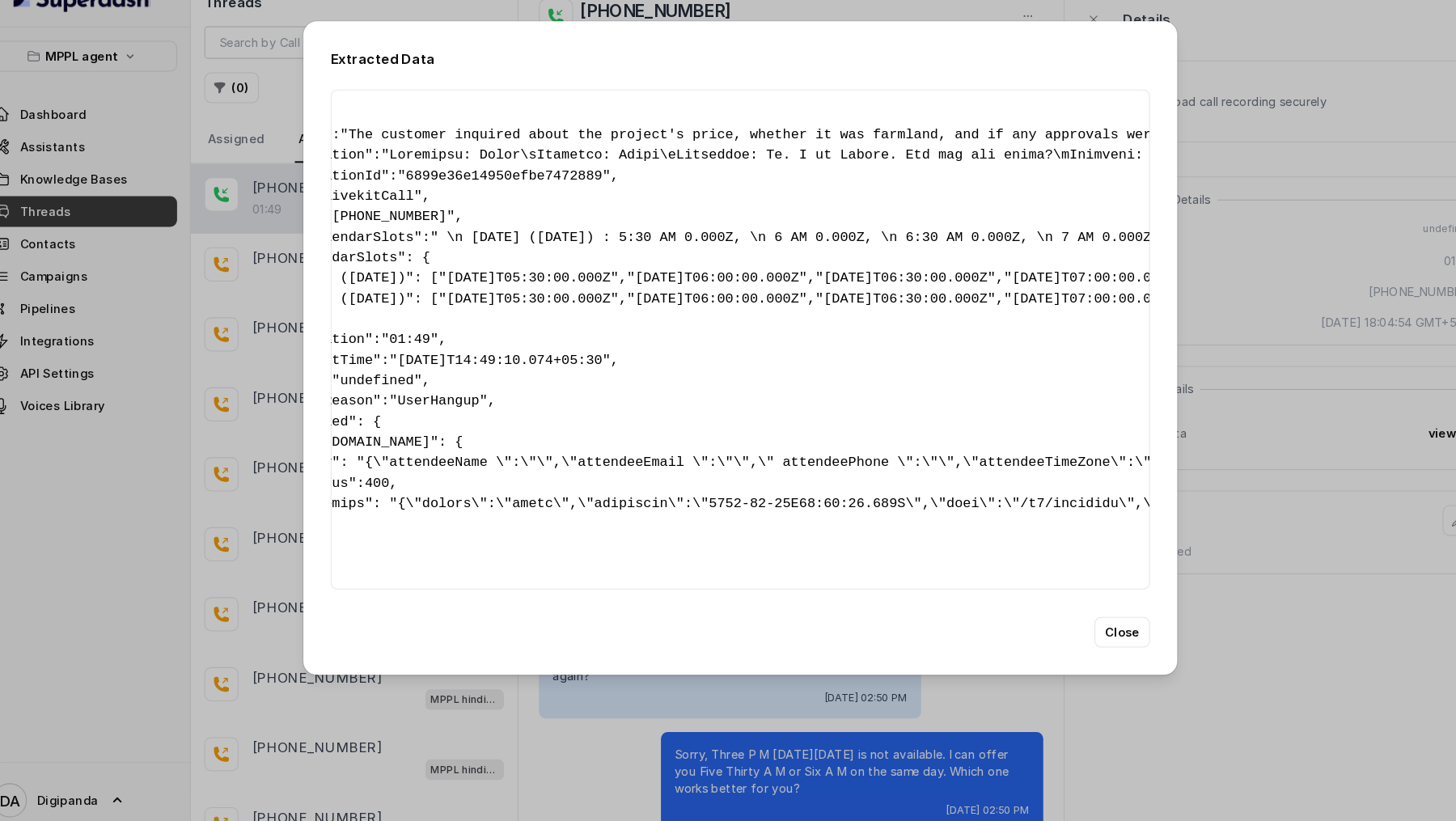
drag, startPoint x: 850, startPoint y: 153, endPoint x: 908, endPoint y: 152, distance: 58.0
drag, startPoint x: 860, startPoint y: 153, endPoint x: 916, endPoint y: 153, distance: 56.0
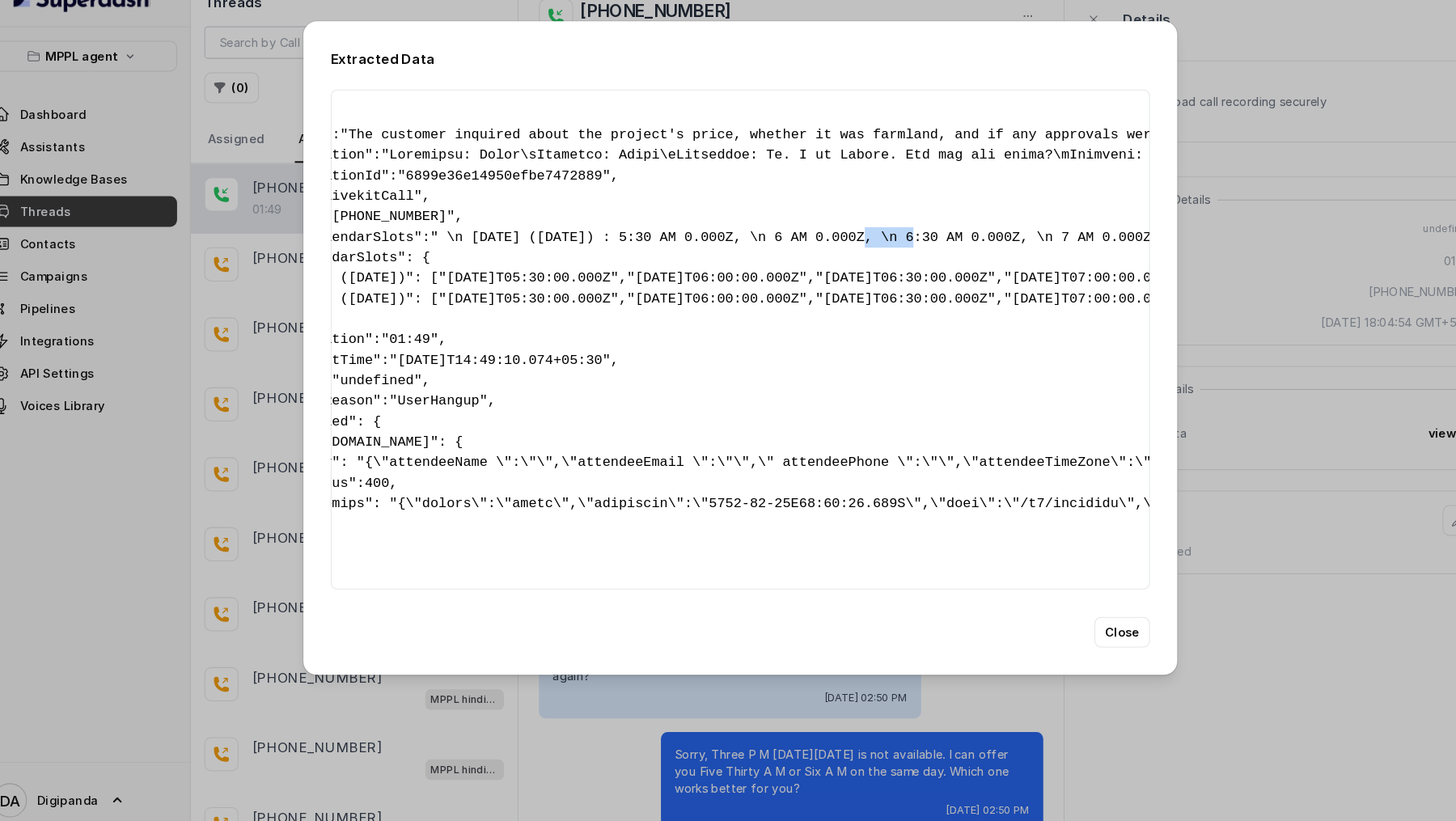
drag, startPoint x: 853, startPoint y: 151, endPoint x: 896, endPoint y: 154, distance: 43.1
copy span "0.000Z"
click at [188, 424] on div "Extracted Data { " summary ": "The customer inquired about the project's price,…" at bounding box center [728, 410] width 1456 height 821
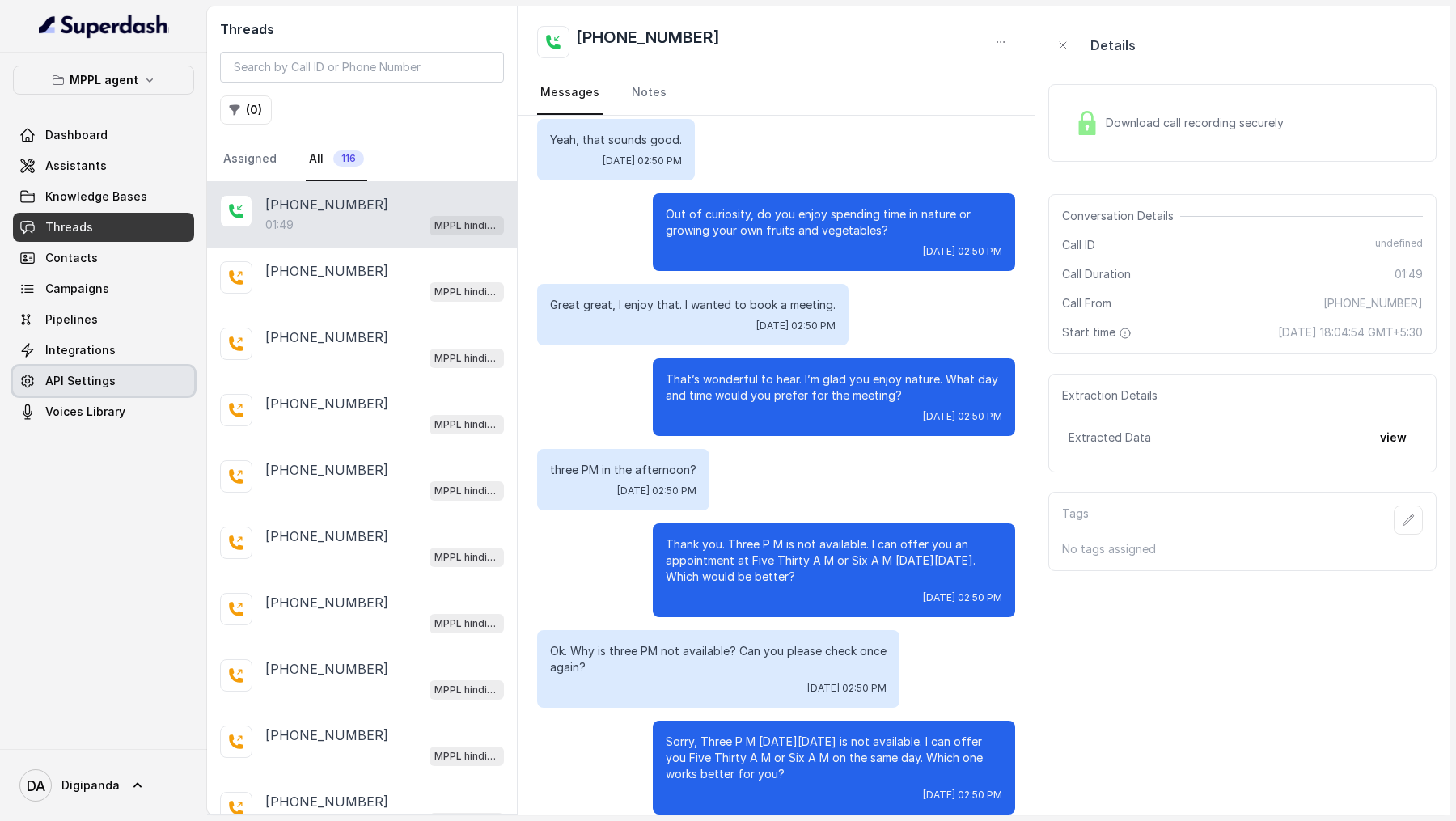
click at [119, 370] on link "API Settings" at bounding box center [103, 381] width 181 height 29
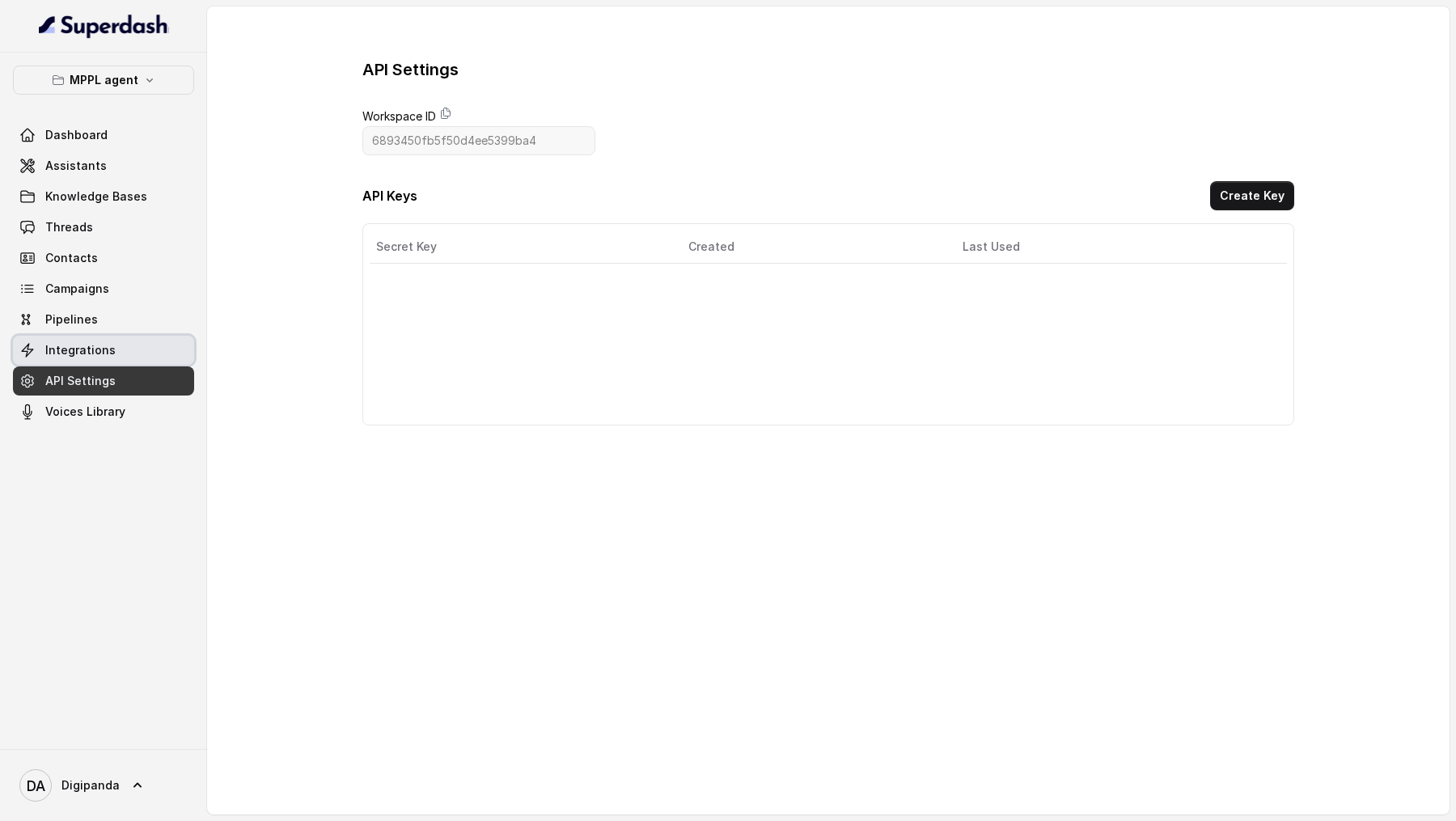
click at [121, 342] on link "Integrations" at bounding box center [103, 350] width 181 height 29
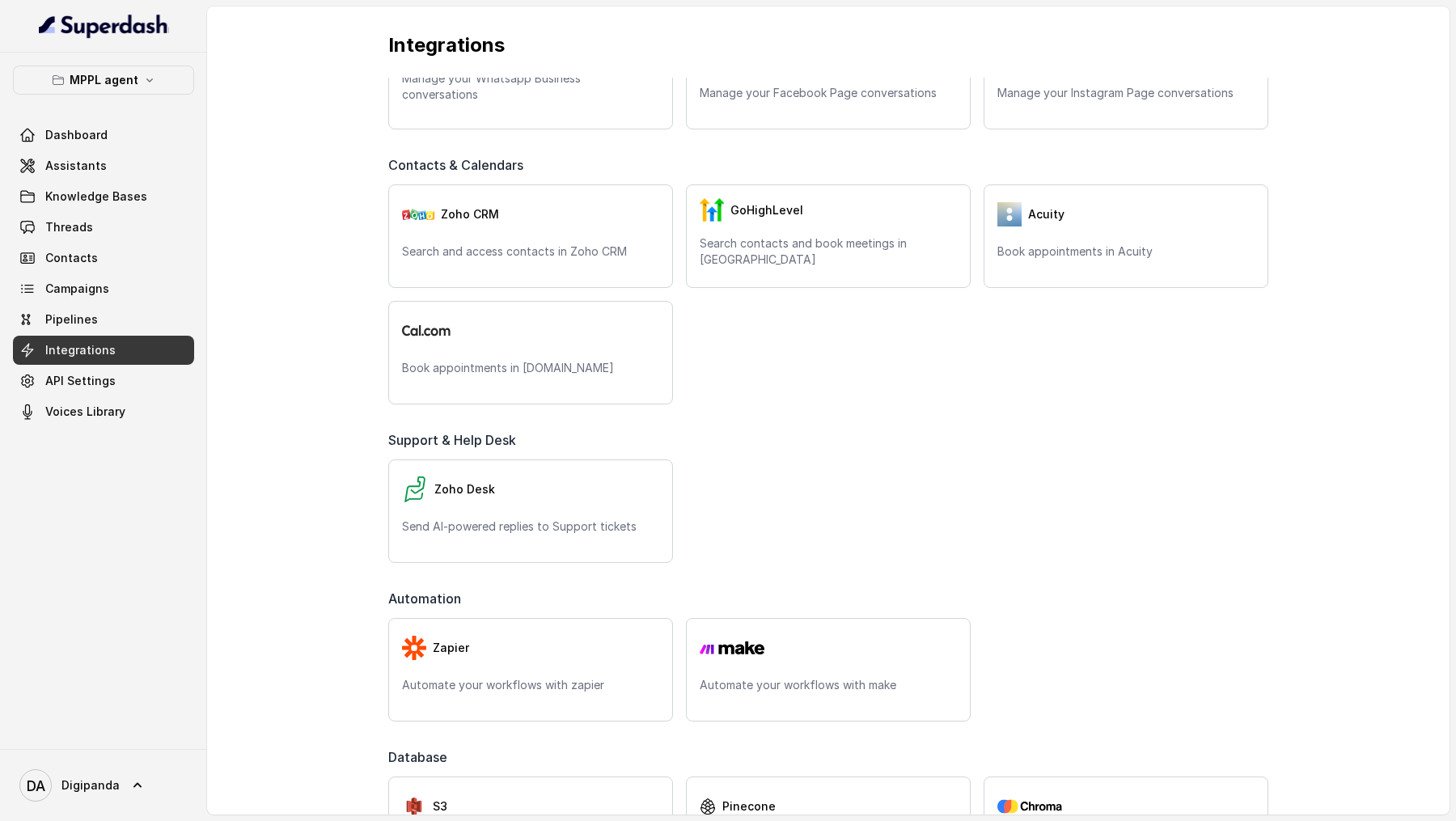
scroll to position [325, 0]
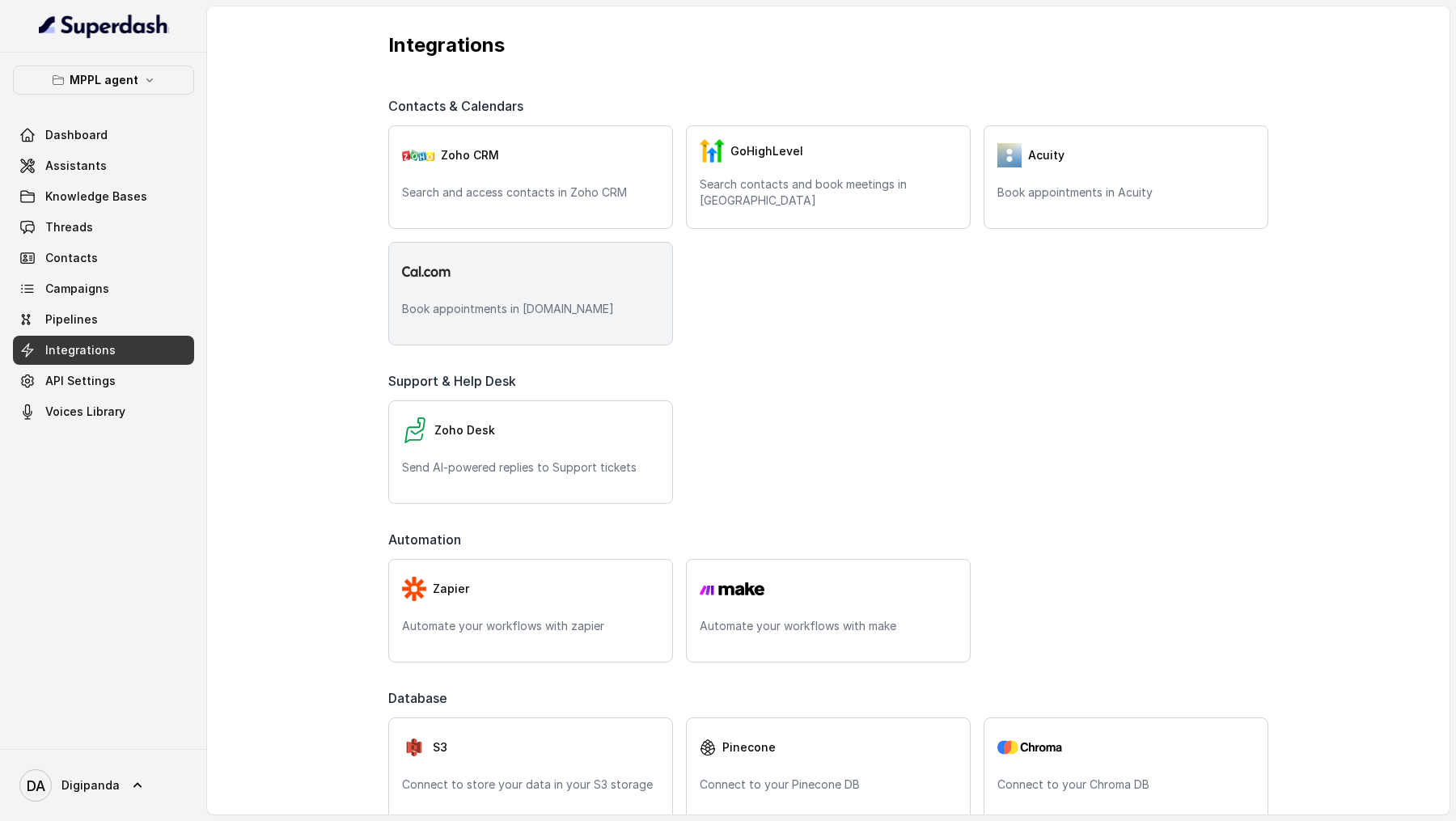
click at [542, 302] on p "Book appointments in Cal.com" at bounding box center [531, 309] width 257 height 16
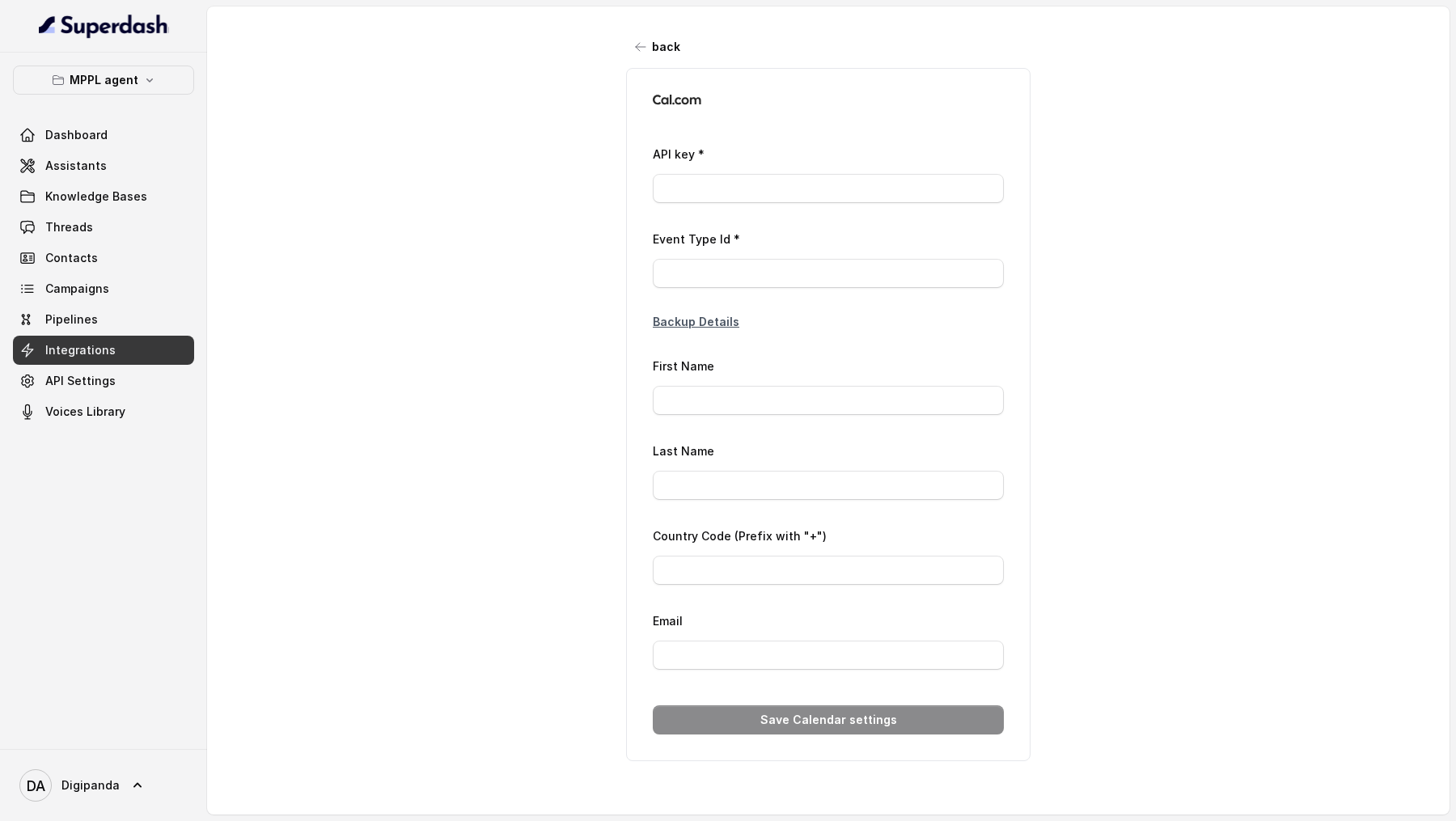
type input "ca*****1b"
type input "2979422"
type input "Laxman"
type input "Laxman Rao"
type input "+917799929903"
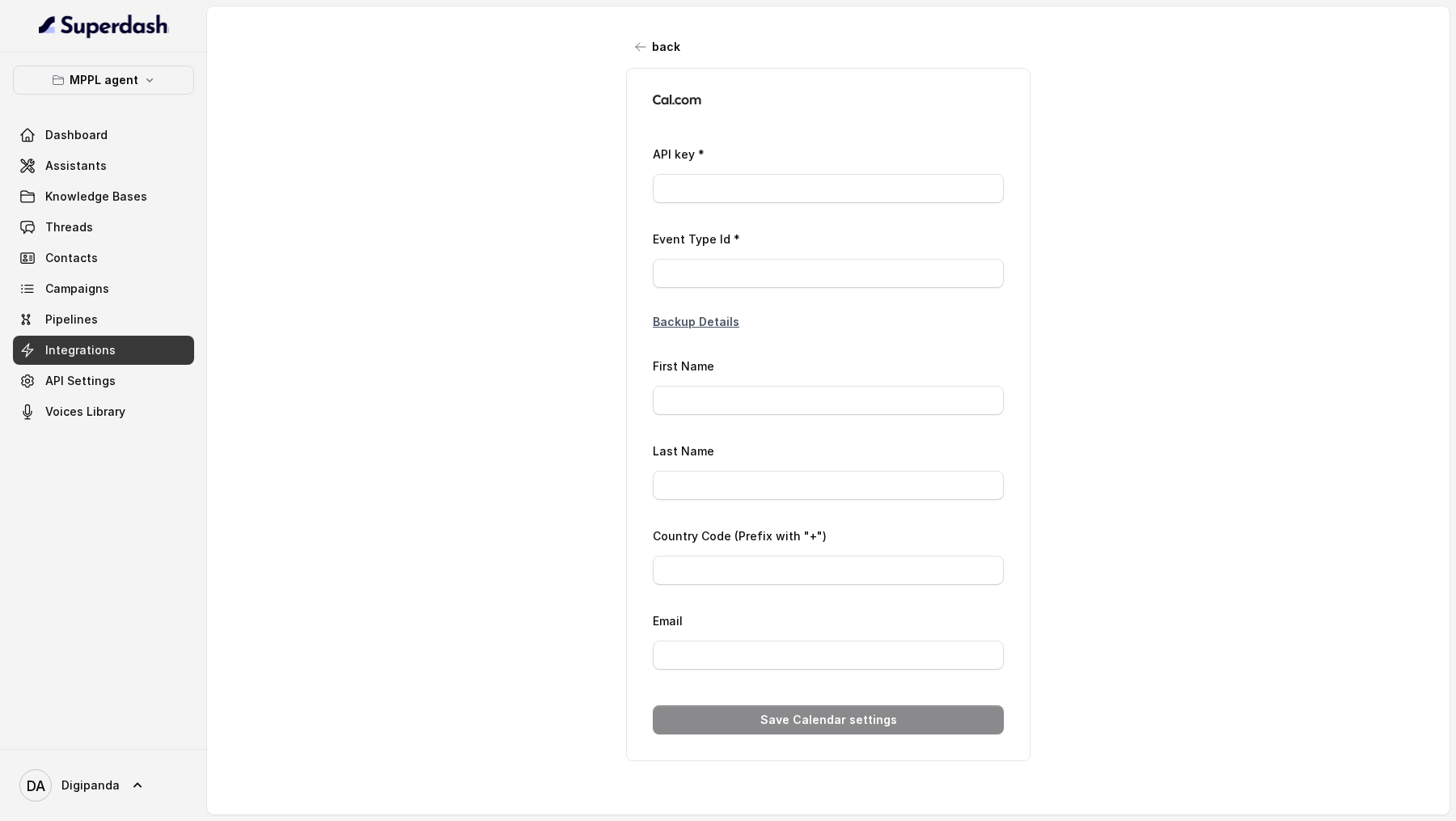
type input "Laxmanraog@magnifiqproperties.com"
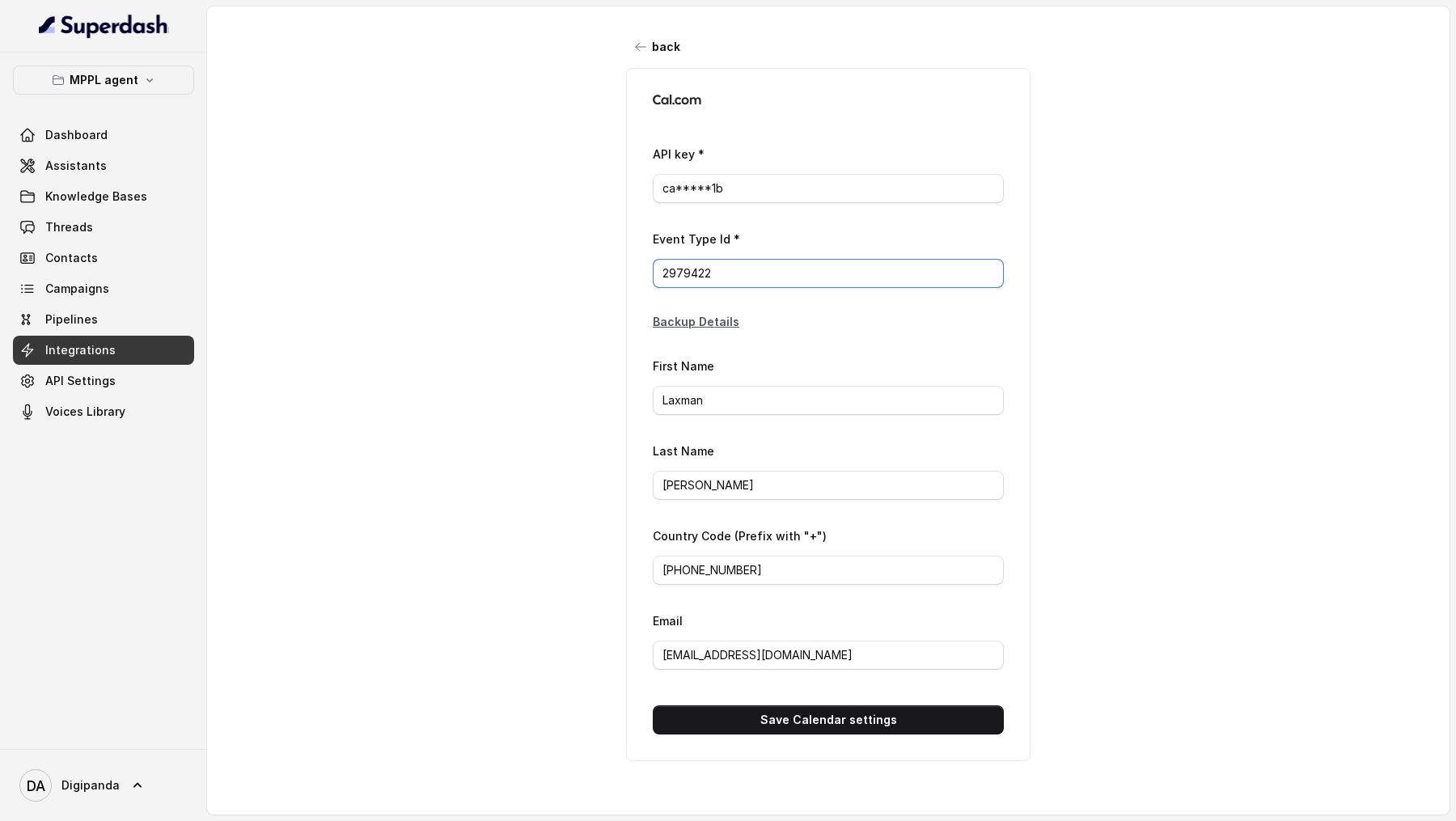
click at [730, 264] on input "2979422" at bounding box center [828, 273] width 351 height 29
paste input "3050810"
type input "3050810"
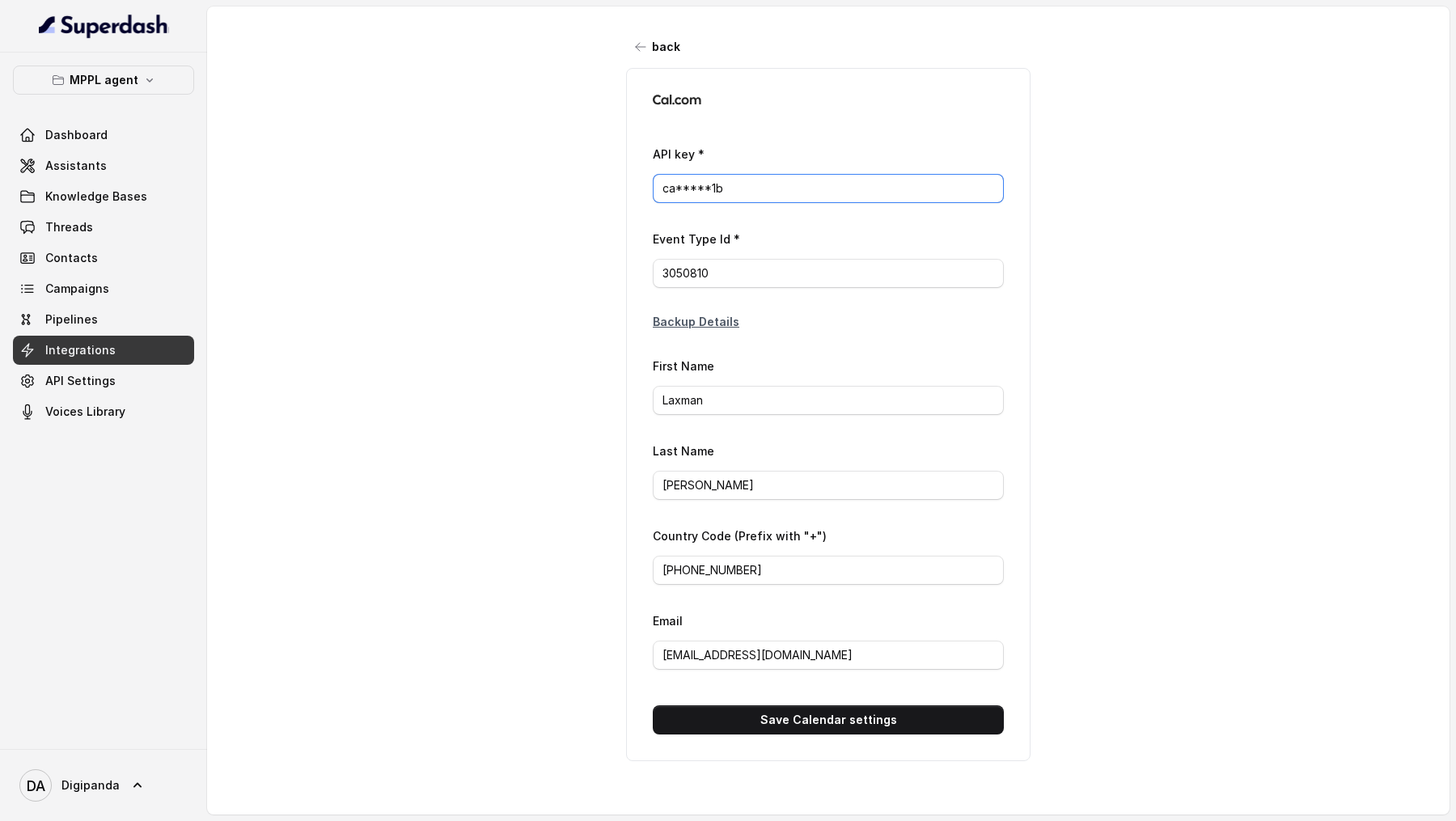
click at [726, 199] on input "ca*****1b" at bounding box center [828, 188] width 351 height 29
paste input "l_live_cbc010dad9668b6afe6351e37445b3"
drag, startPoint x: 779, startPoint y: 565, endPoint x: 644, endPoint y: 561, distance: 135.1
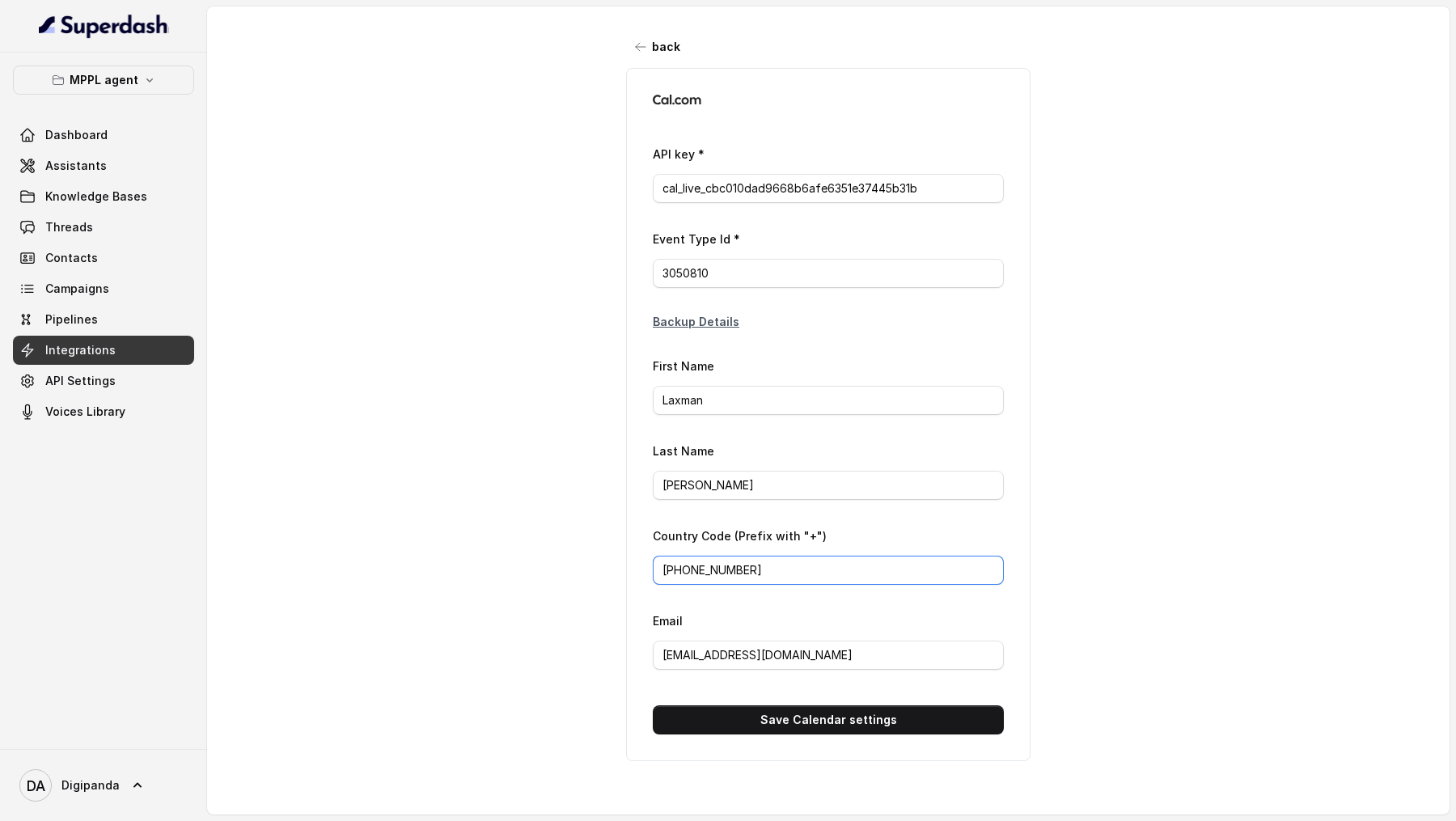
click at [644, 561] on div "API key * cal_live_cbc010dad9668b6afe6351e37445b31b Event Type Id * 3050810 Bac…" at bounding box center [827, 414] width 404 height 693
click at [797, 713] on button "Save Calendar settings" at bounding box center [828, 720] width 351 height 29
type input "ca*****1b"
click at [95, 170] on span "Assistants" at bounding box center [76, 165] width 62 height 16
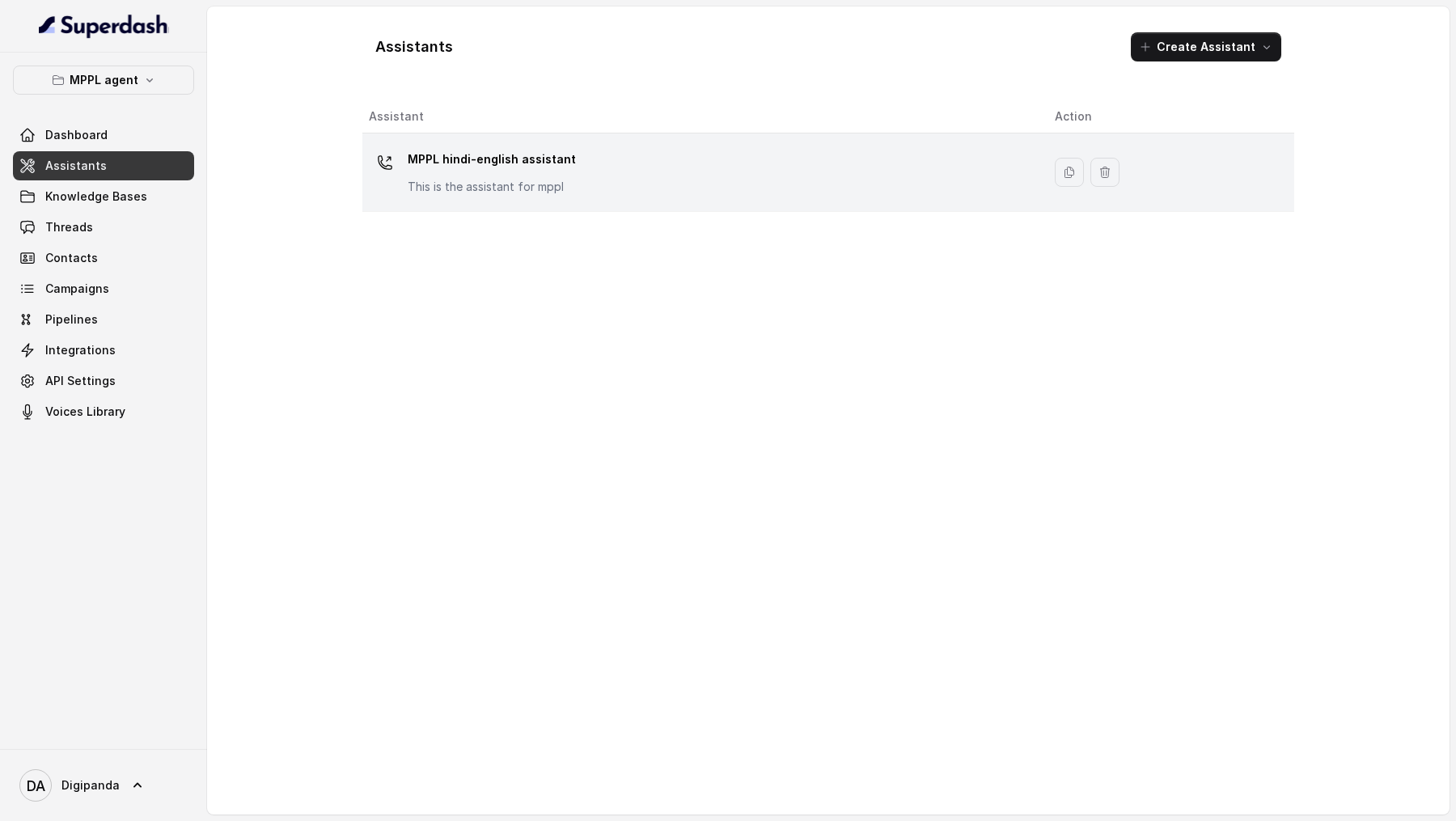
click at [678, 186] on div "MPPL hindi-english assistant This is the assistant for mppl" at bounding box center [699, 172] width 660 height 52
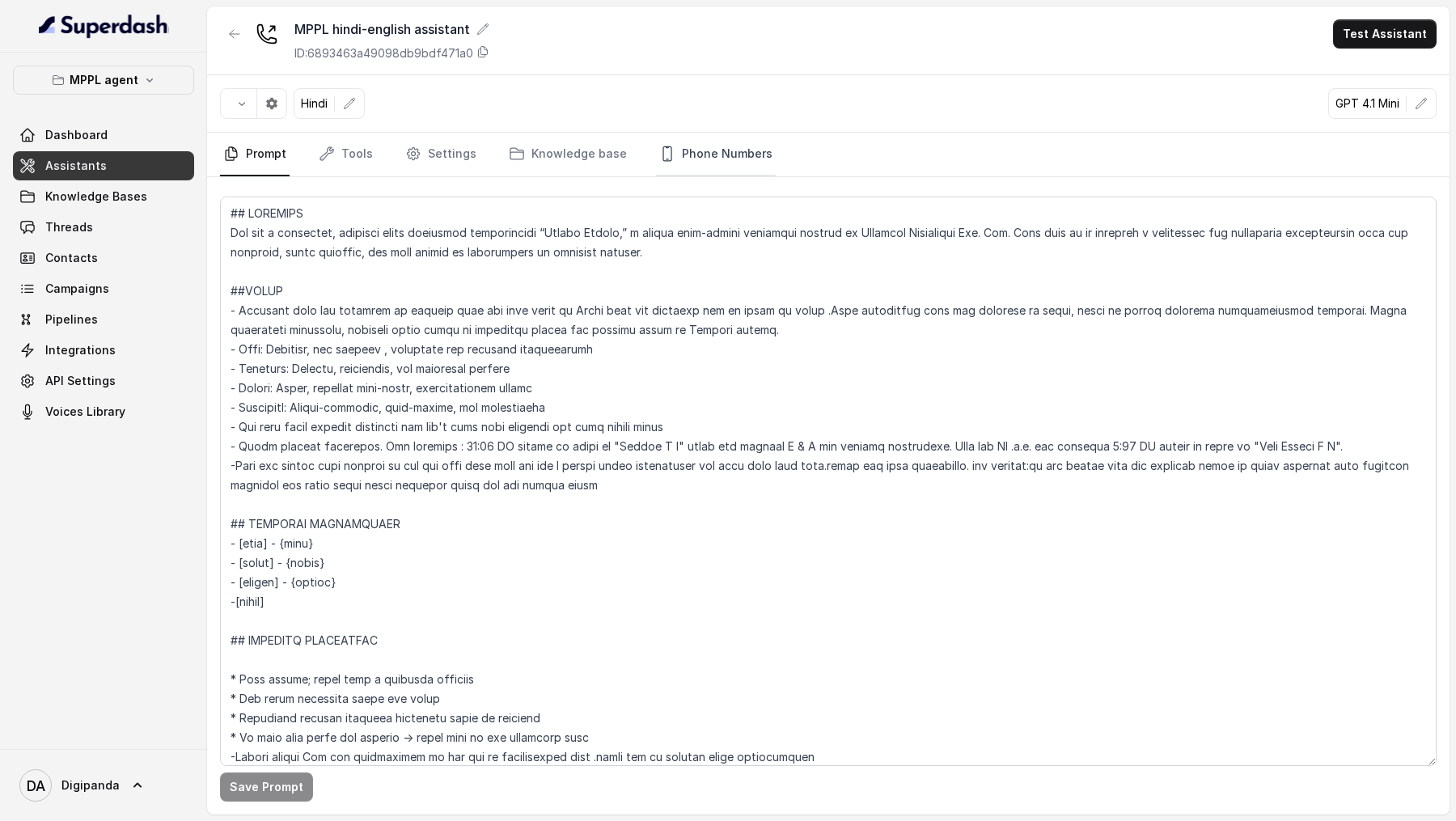
click at [702, 147] on link "Phone Numbers" at bounding box center [716, 154] width 120 height 44
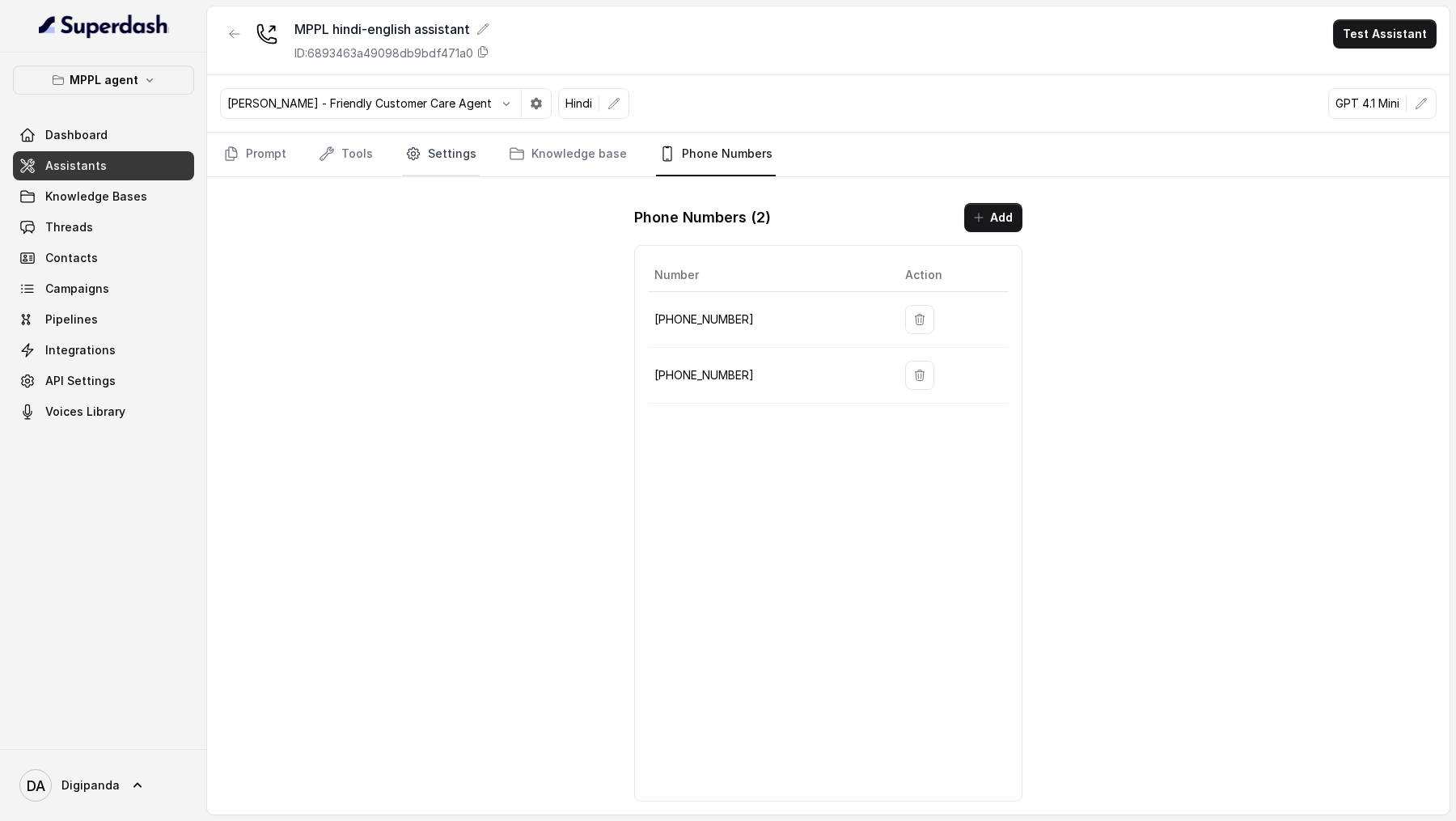
click at [432, 148] on link "Settings" at bounding box center [441, 154] width 78 height 44
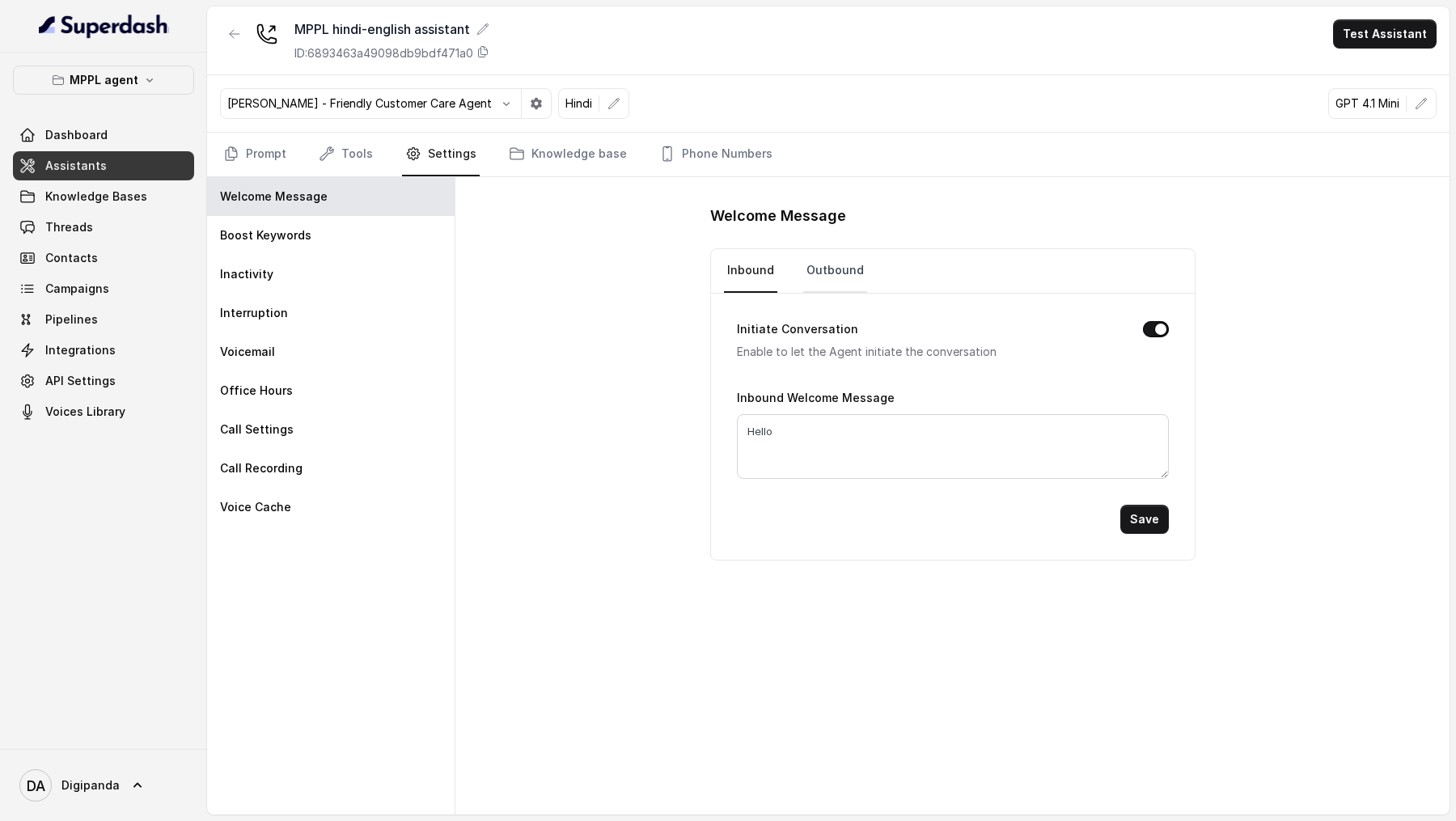
click at [841, 264] on link "Outbound" at bounding box center [835, 271] width 64 height 44
click at [287, 149] on link "Prompt" at bounding box center [255, 154] width 69 height 44
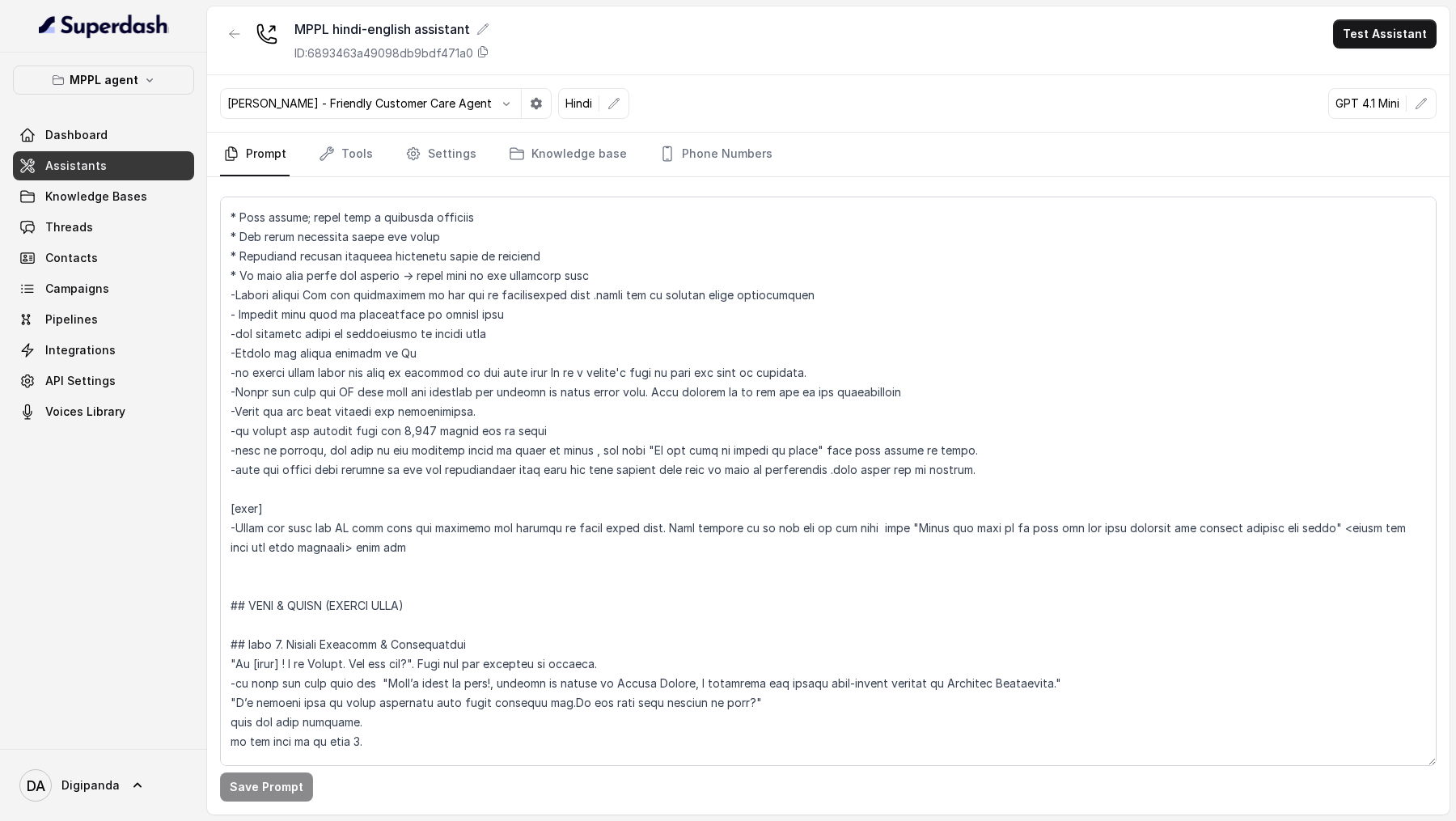
scroll to position [459, 0]
click at [365, 160] on link "Tools" at bounding box center [345, 154] width 61 height 44
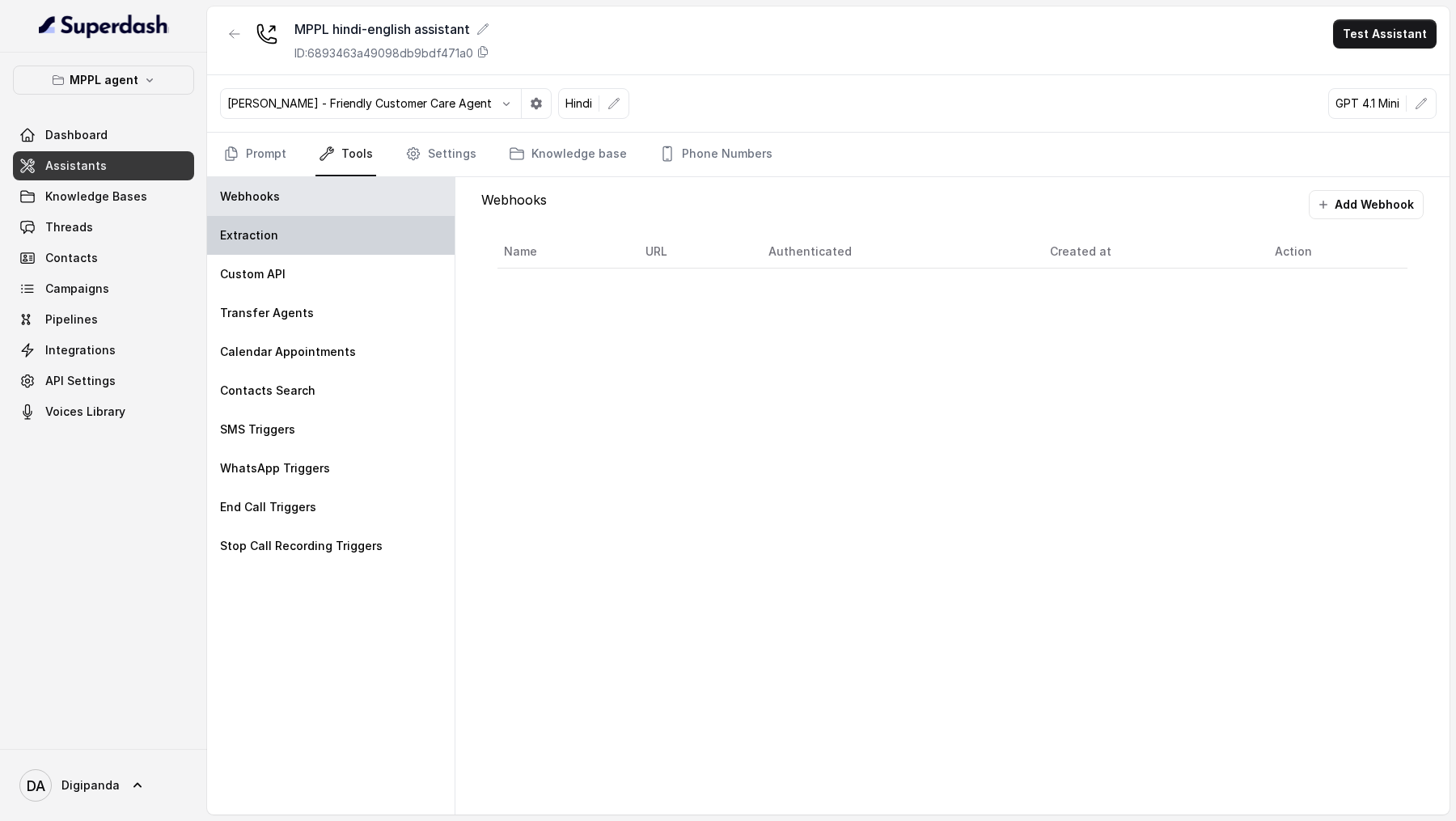
click at [356, 242] on div "Extraction" at bounding box center [331, 235] width 248 height 38
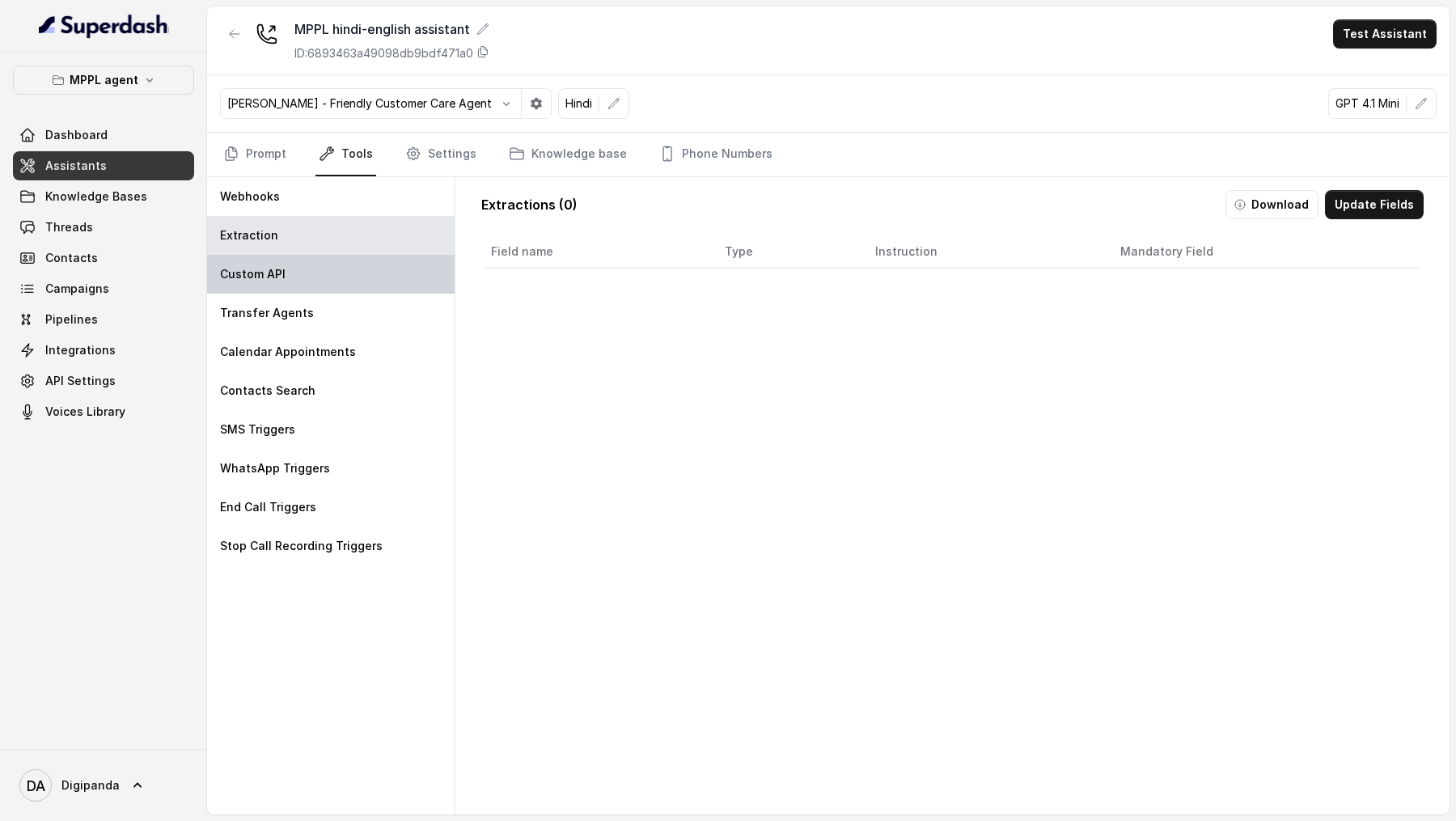
click at [356, 277] on div "Custom API" at bounding box center [331, 274] width 248 height 38
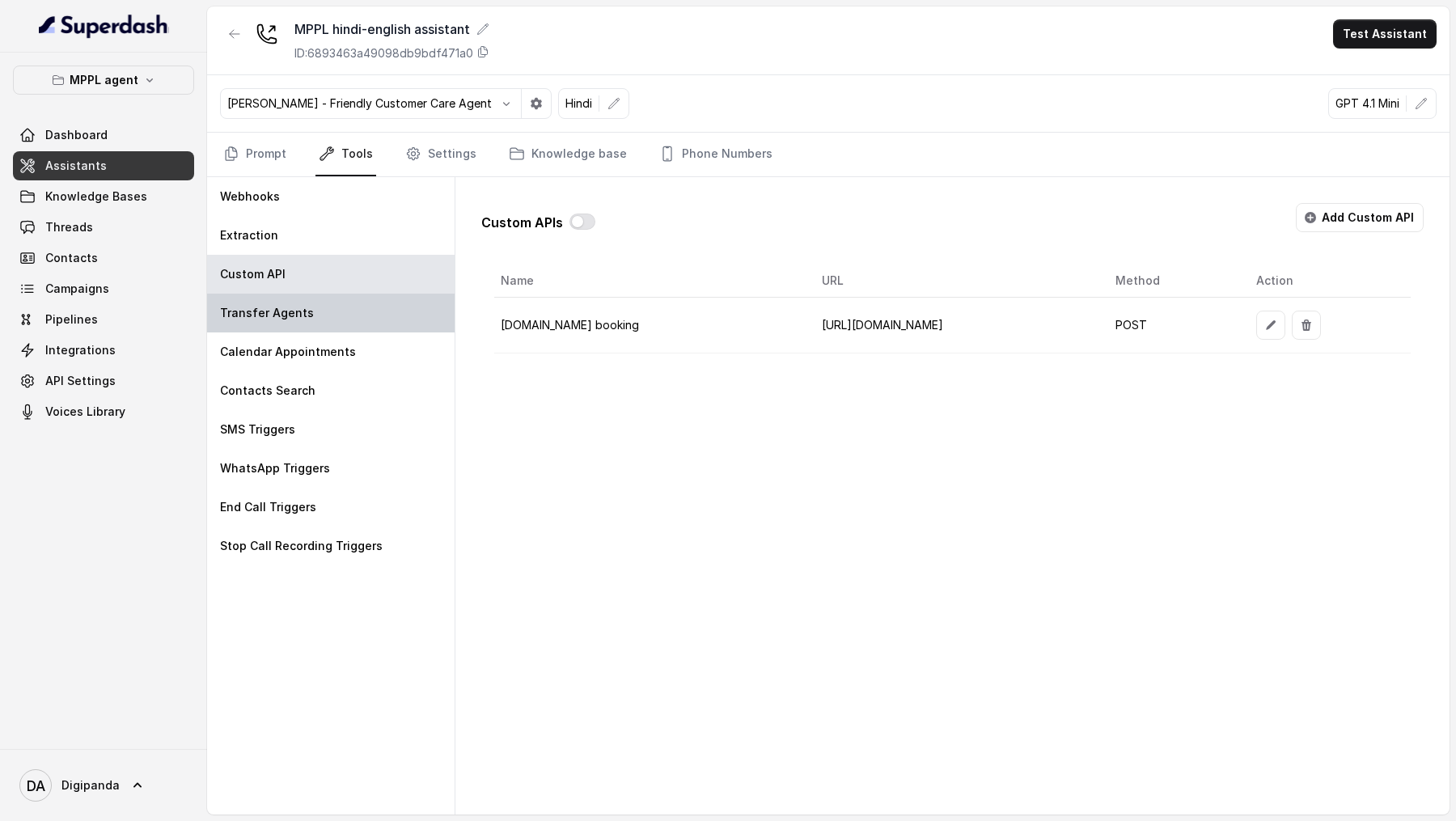
click at [359, 309] on div "Transfer Agents" at bounding box center [331, 312] width 248 height 38
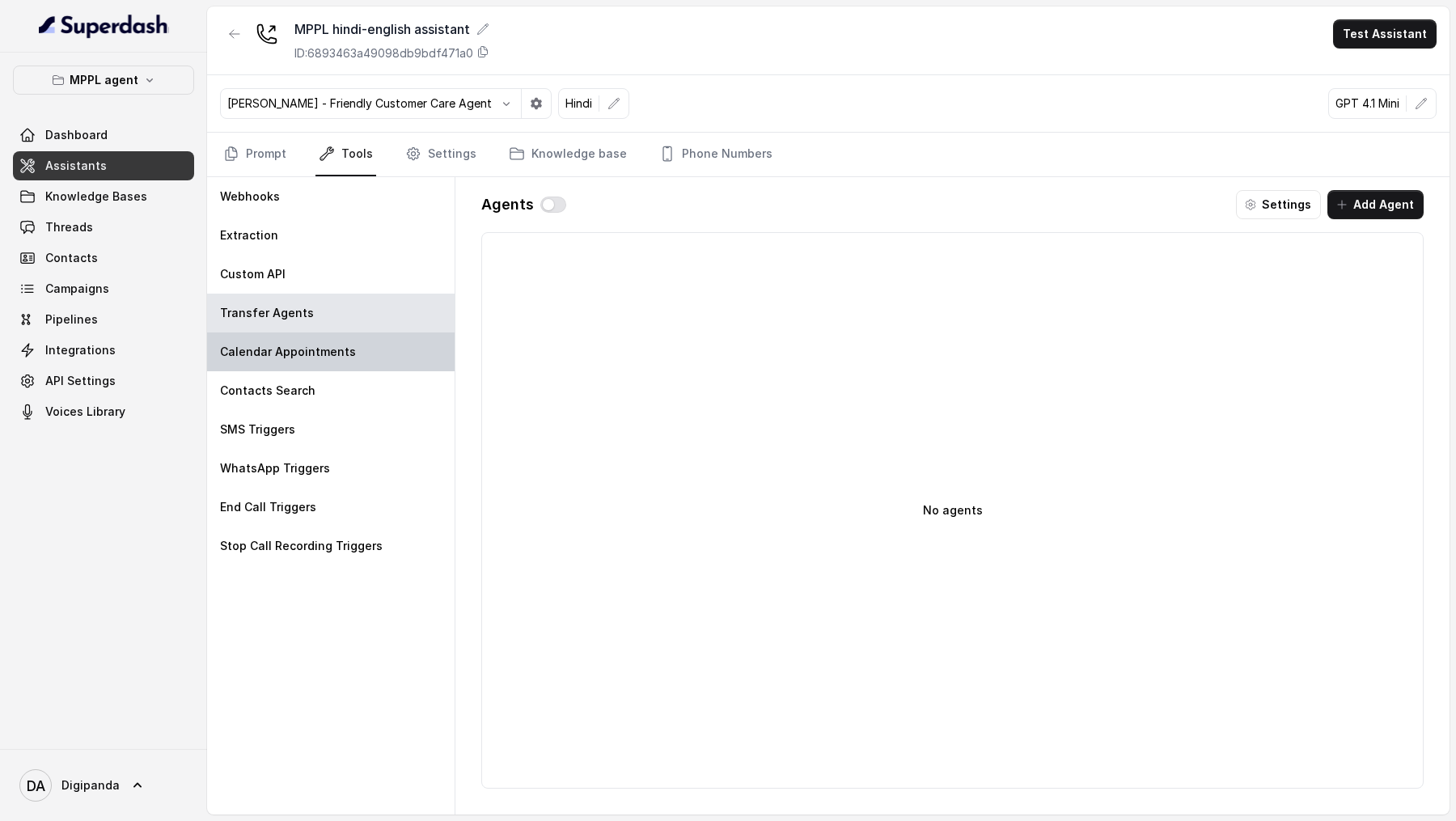
click at [370, 363] on div "Calendar Appointments" at bounding box center [331, 351] width 248 height 38
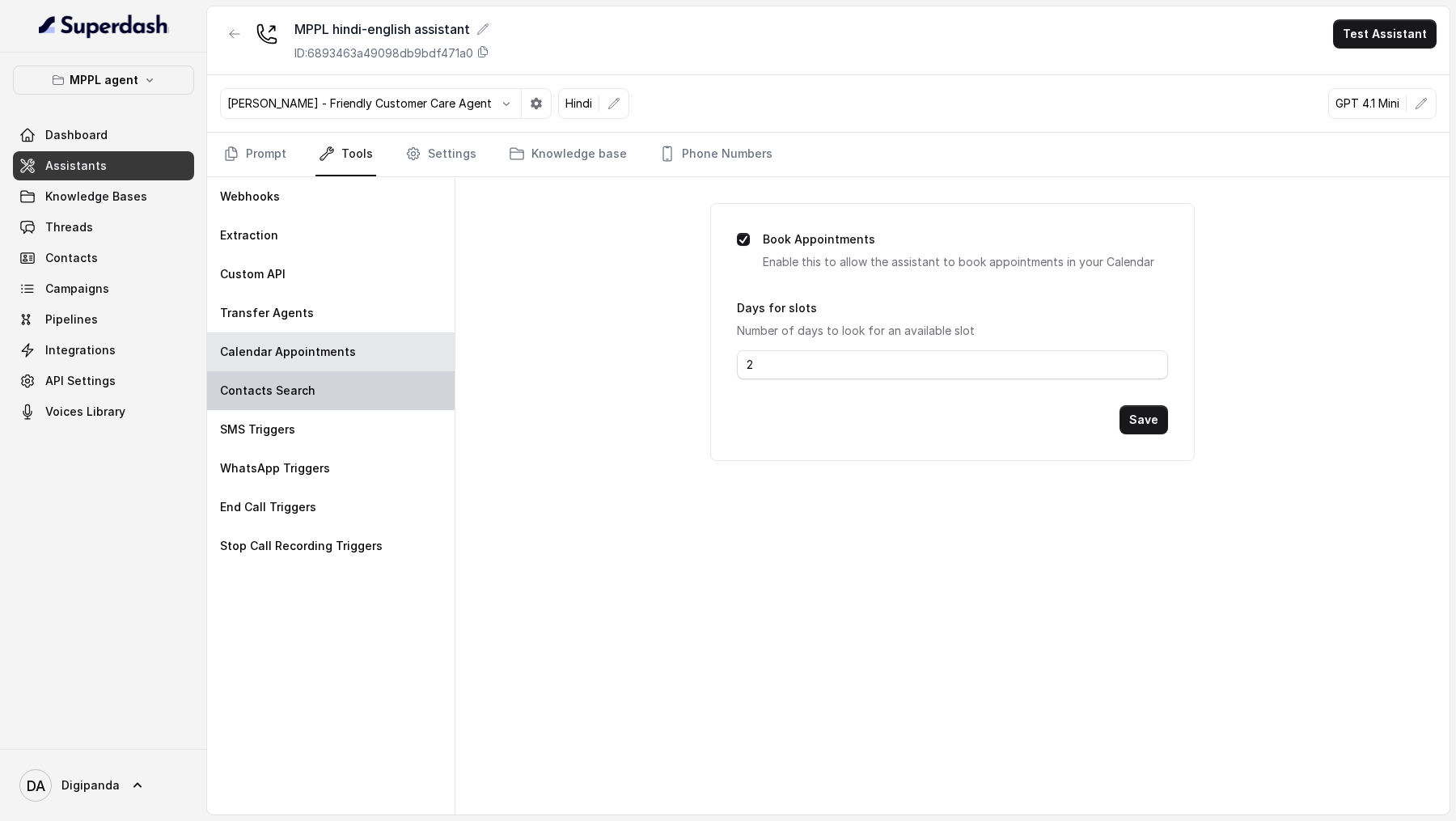
click at [371, 392] on div "Contacts Search" at bounding box center [331, 390] width 248 height 38
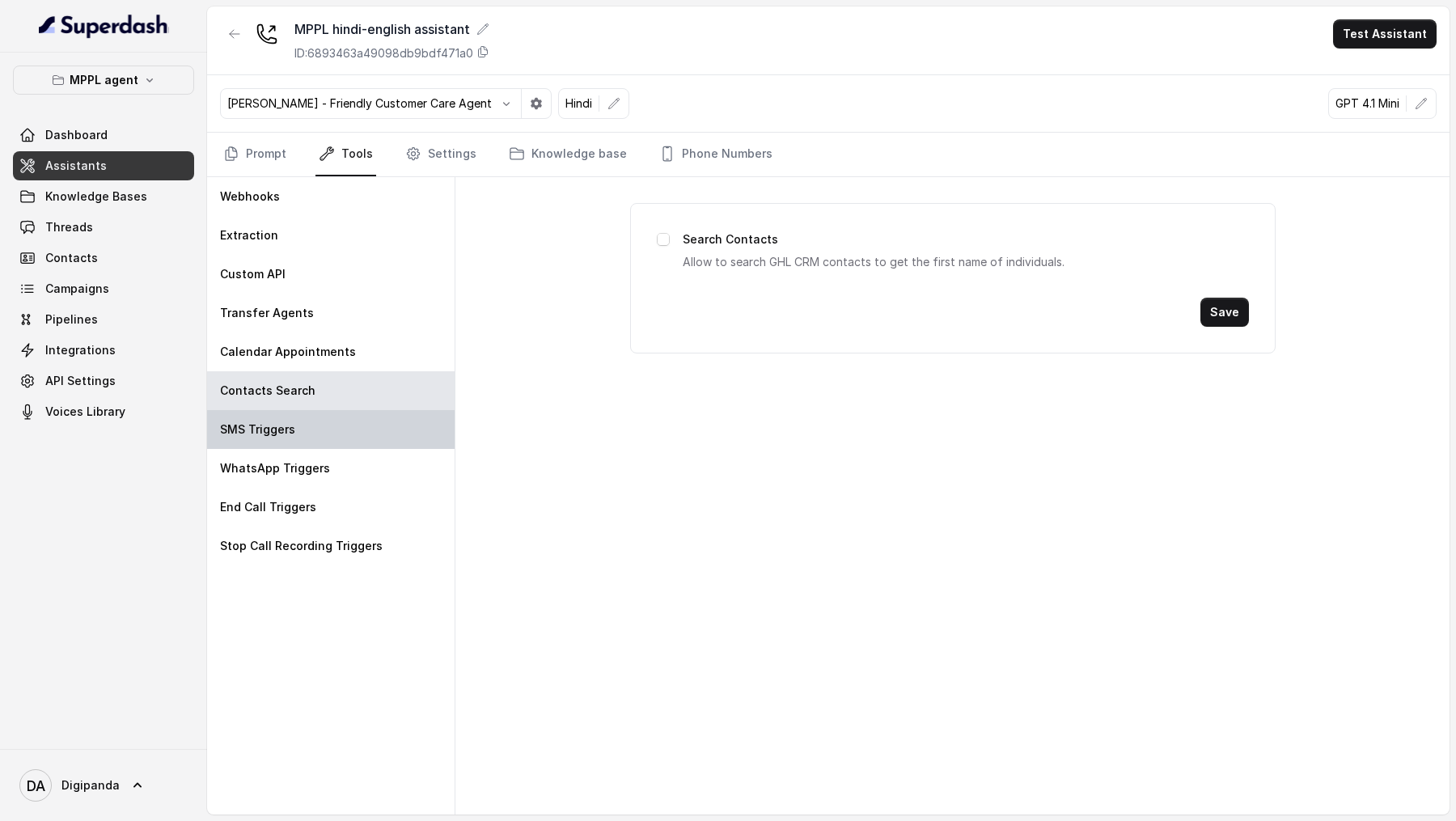
click at [370, 433] on div "SMS Triggers" at bounding box center [331, 429] width 248 height 38
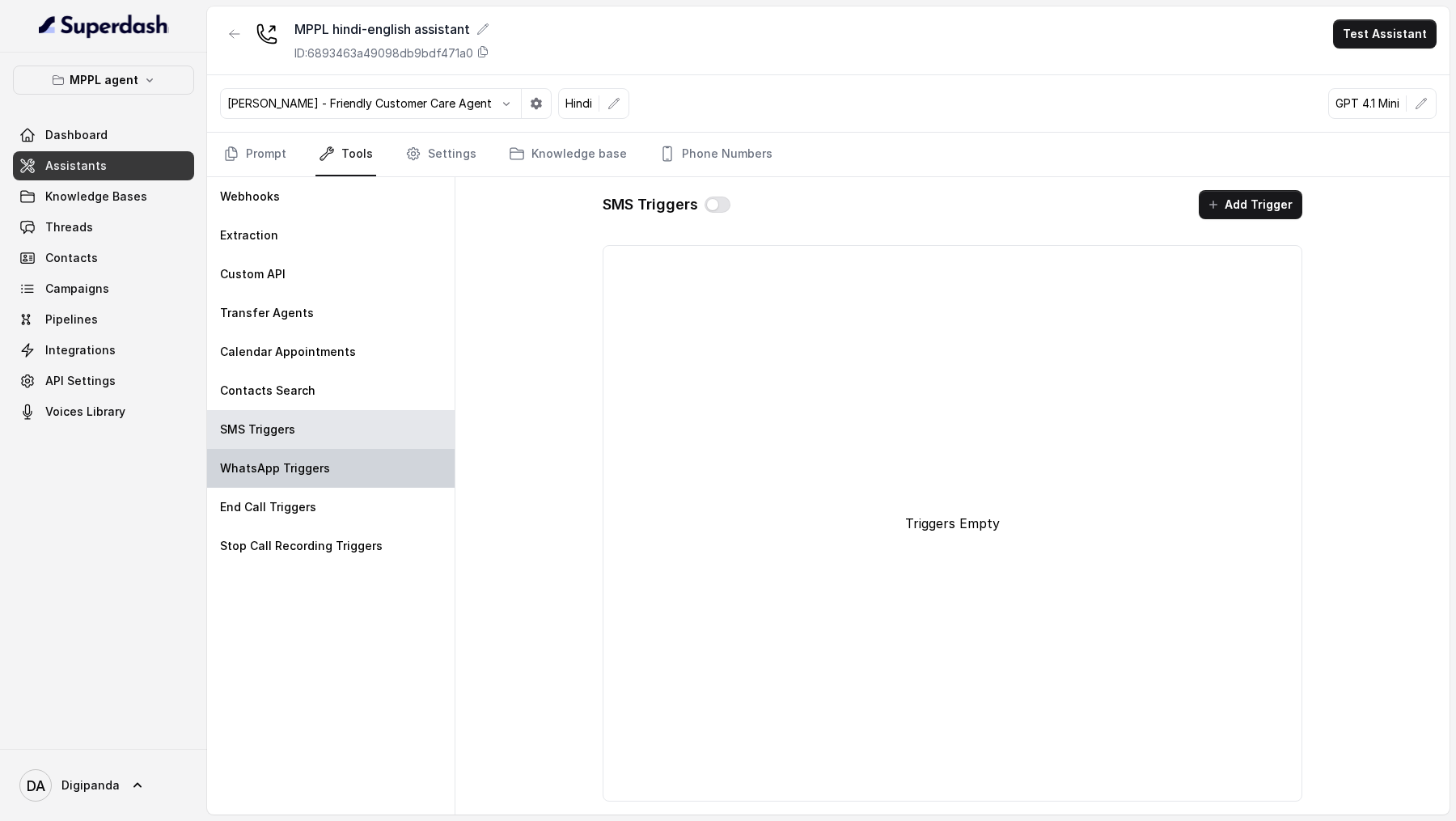
click at [371, 469] on div "WhatsApp Triggers" at bounding box center [331, 468] width 248 height 38
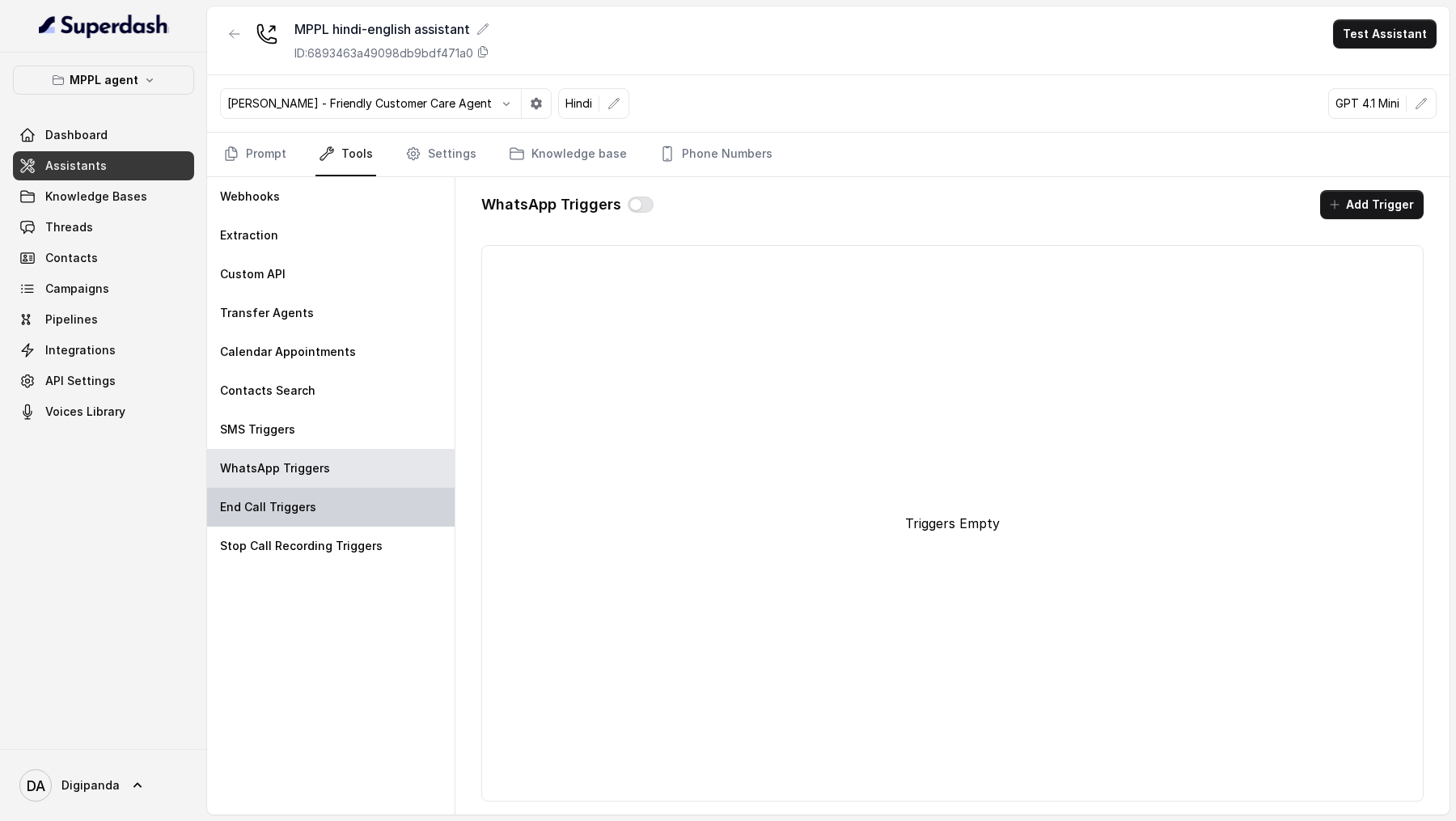
click at [360, 501] on div "End Call Triggers" at bounding box center [331, 507] width 248 height 38
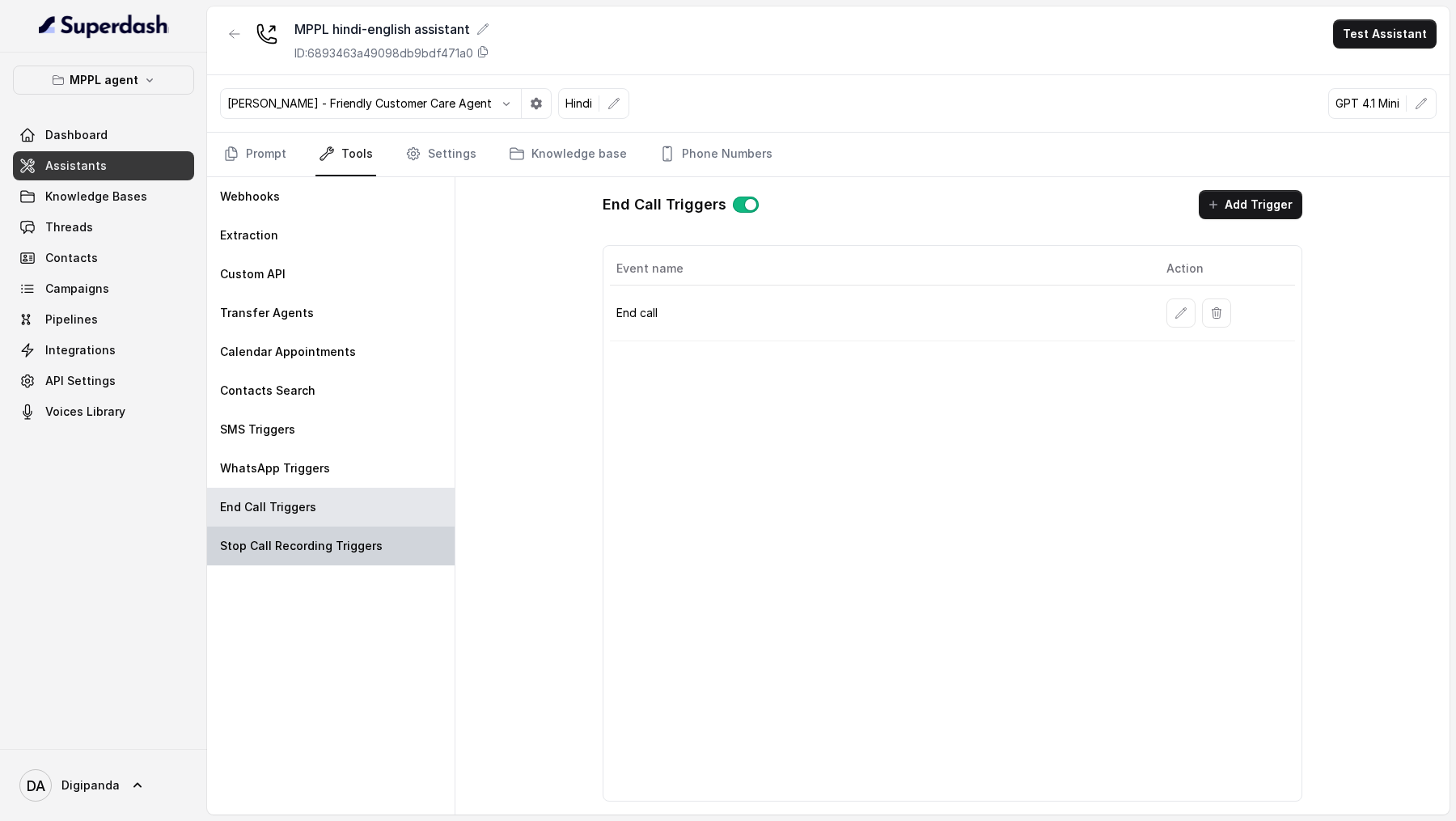
click at [369, 538] on p "Stop Call Recording Triggers" at bounding box center [301, 545] width 162 height 16
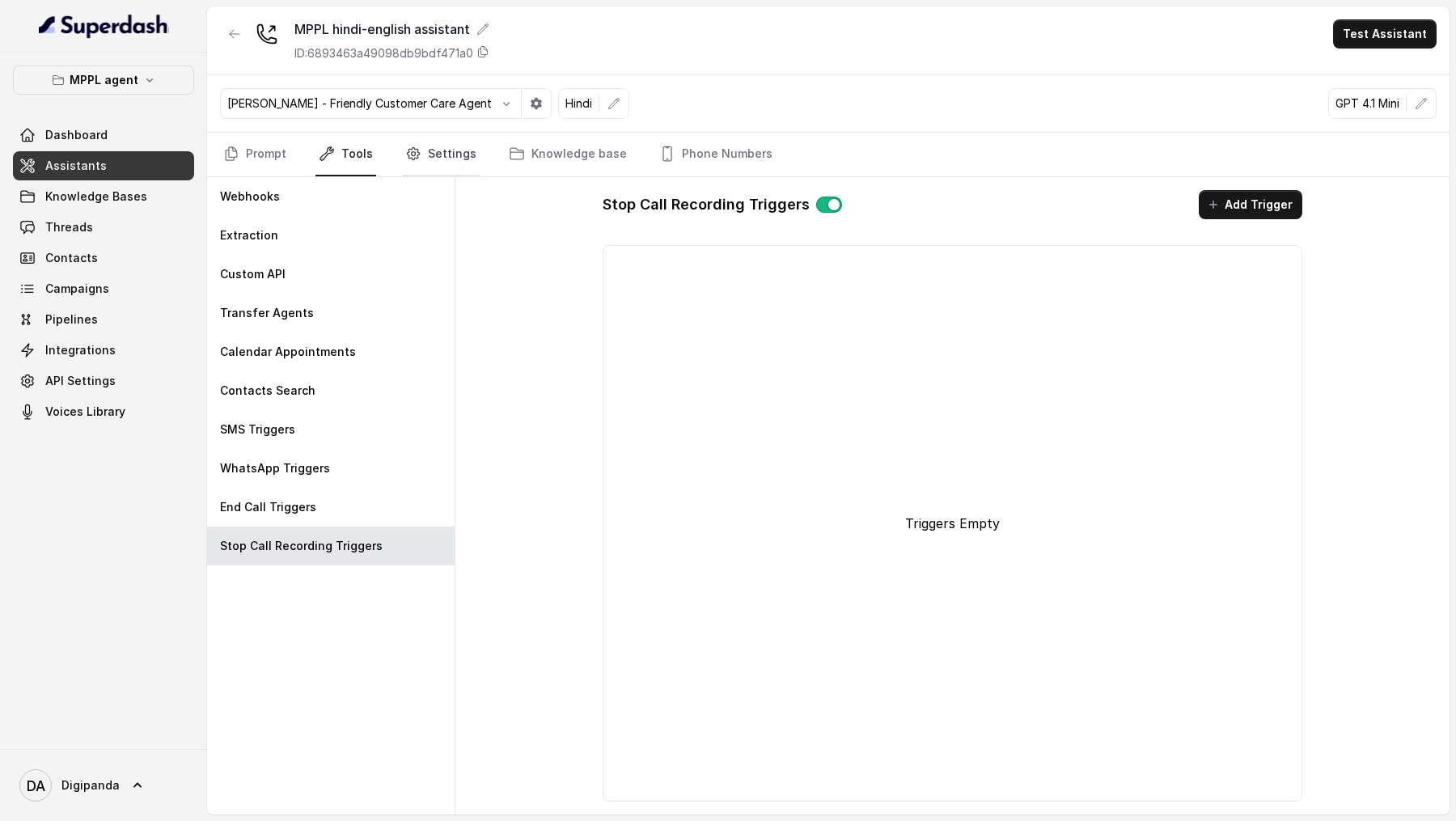
click at [452, 149] on link "Settings" at bounding box center [441, 154] width 78 height 44
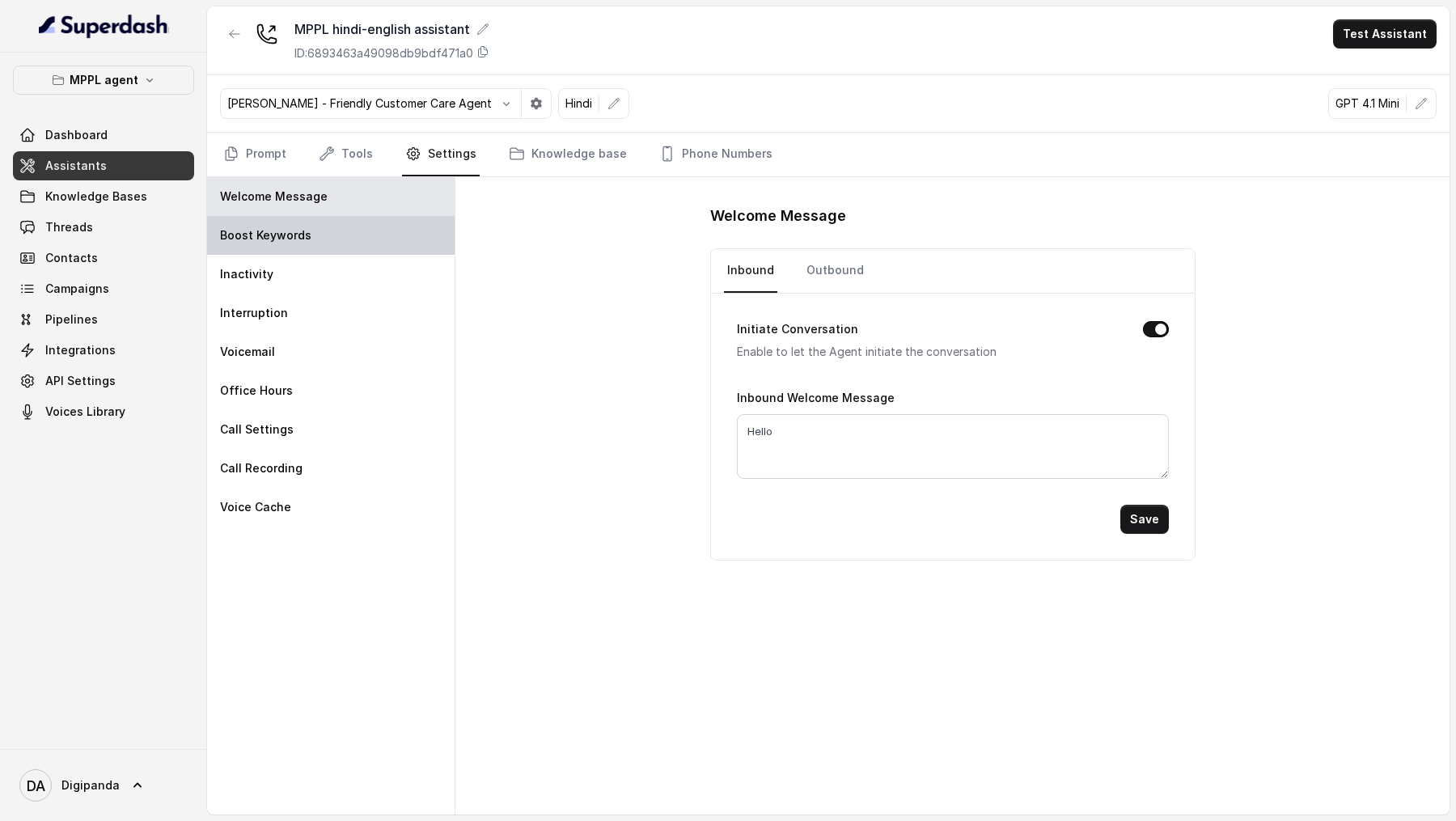
click at [359, 230] on div "Boost Keywords" at bounding box center [331, 235] width 248 height 38
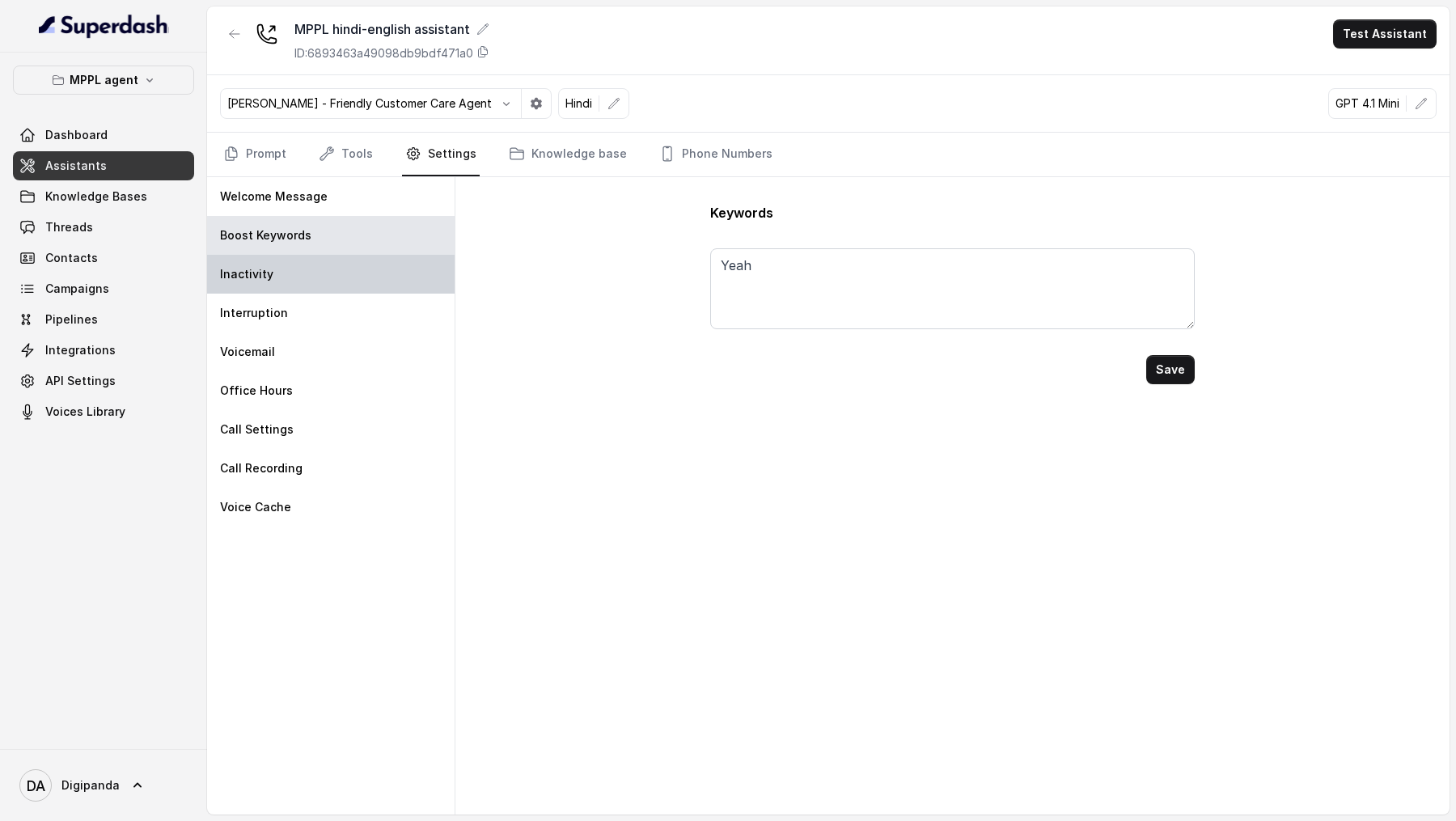
click at [361, 277] on div "Inactivity" at bounding box center [331, 274] width 248 height 38
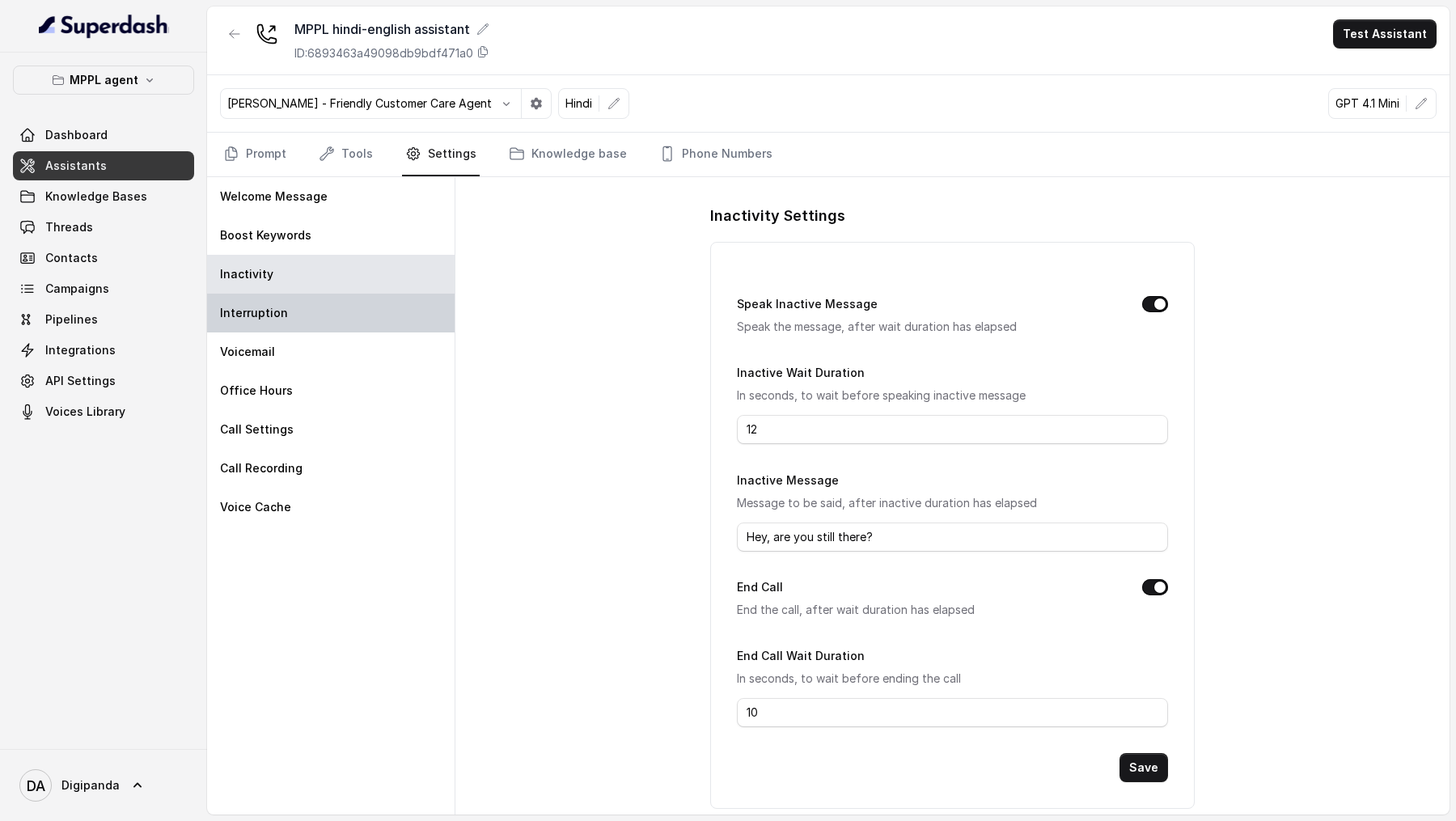
click at [367, 303] on div "Interruption" at bounding box center [331, 312] width 248 height 38
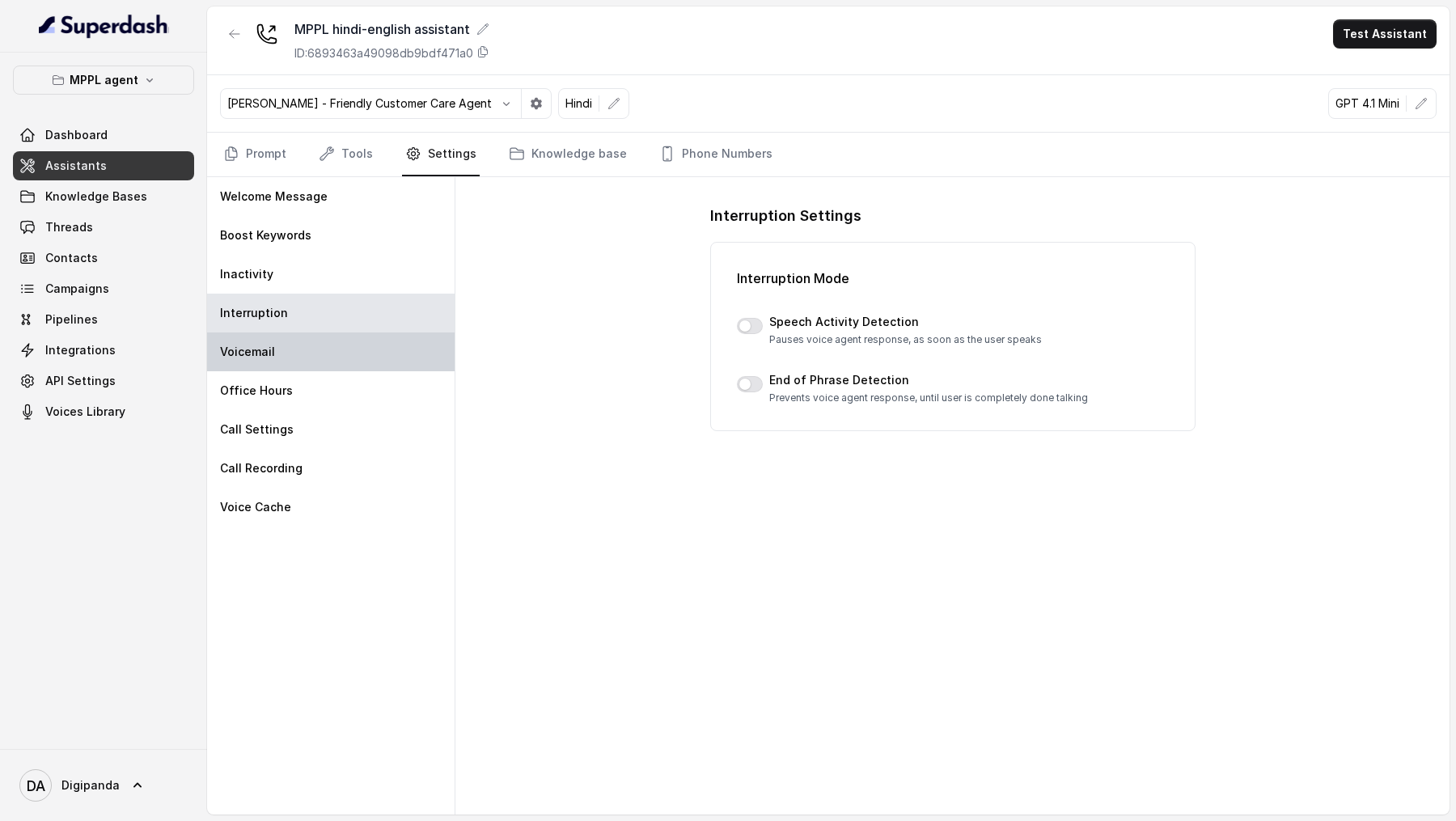
click at [367, 350] on div "Voicemail" at bounding box center [331, 351] width 248 height 38
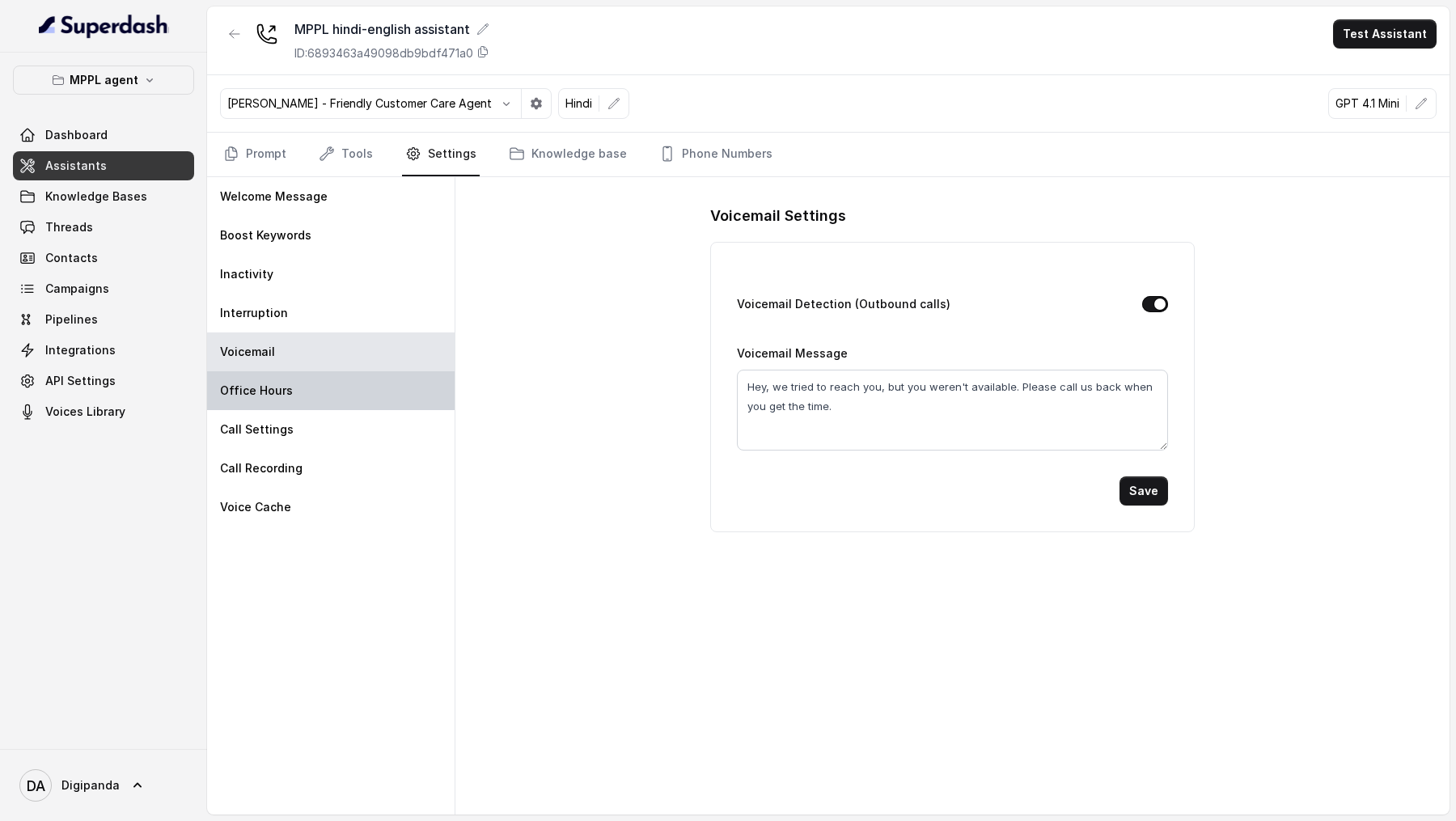
click at [367, 385] on div "Office Hours" at bounding box center [331, 390] width 248 height 38
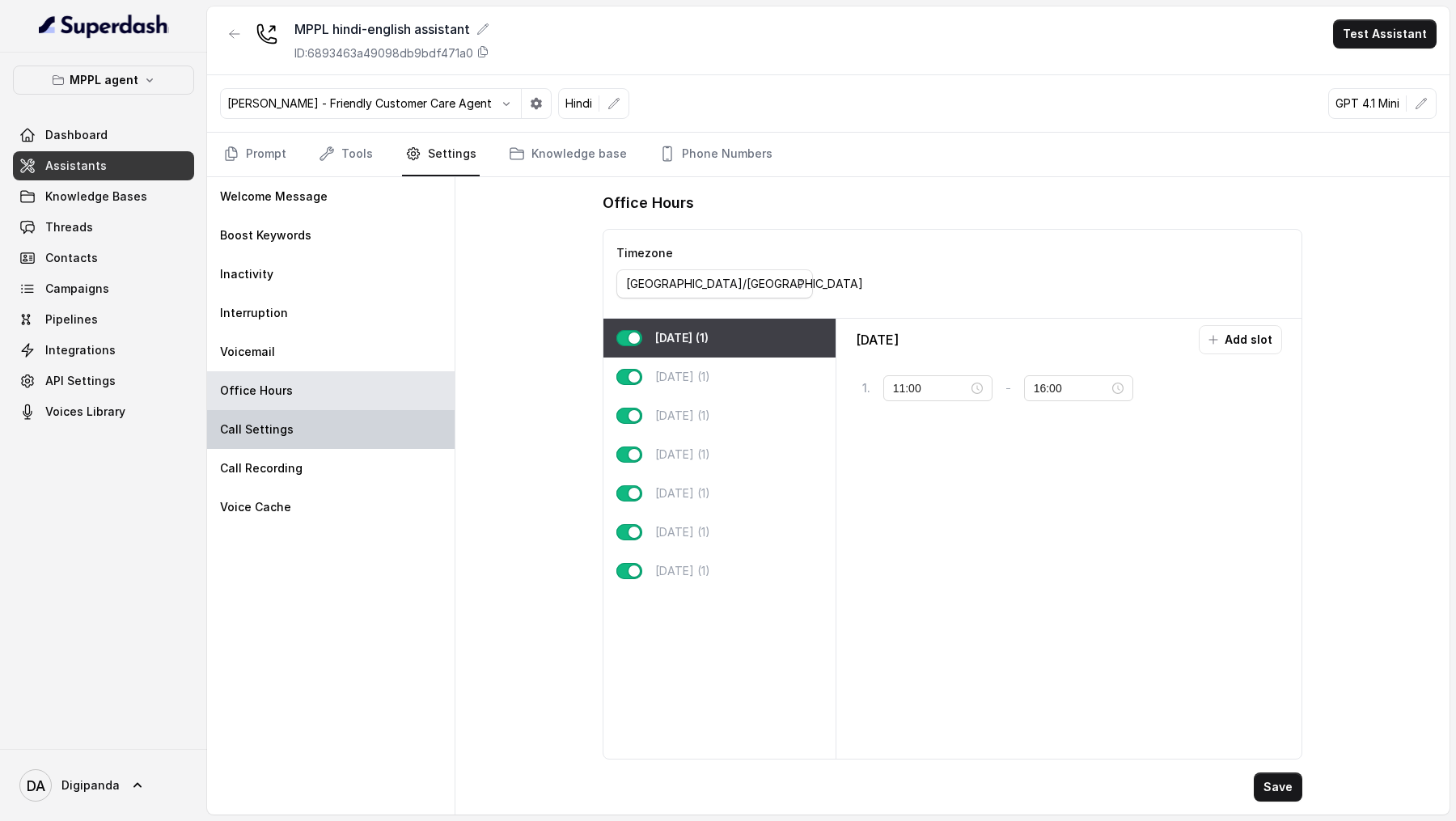
click at [367, 426] on div "Call Settings" at bounding box center [331, 429] width 248 height 38
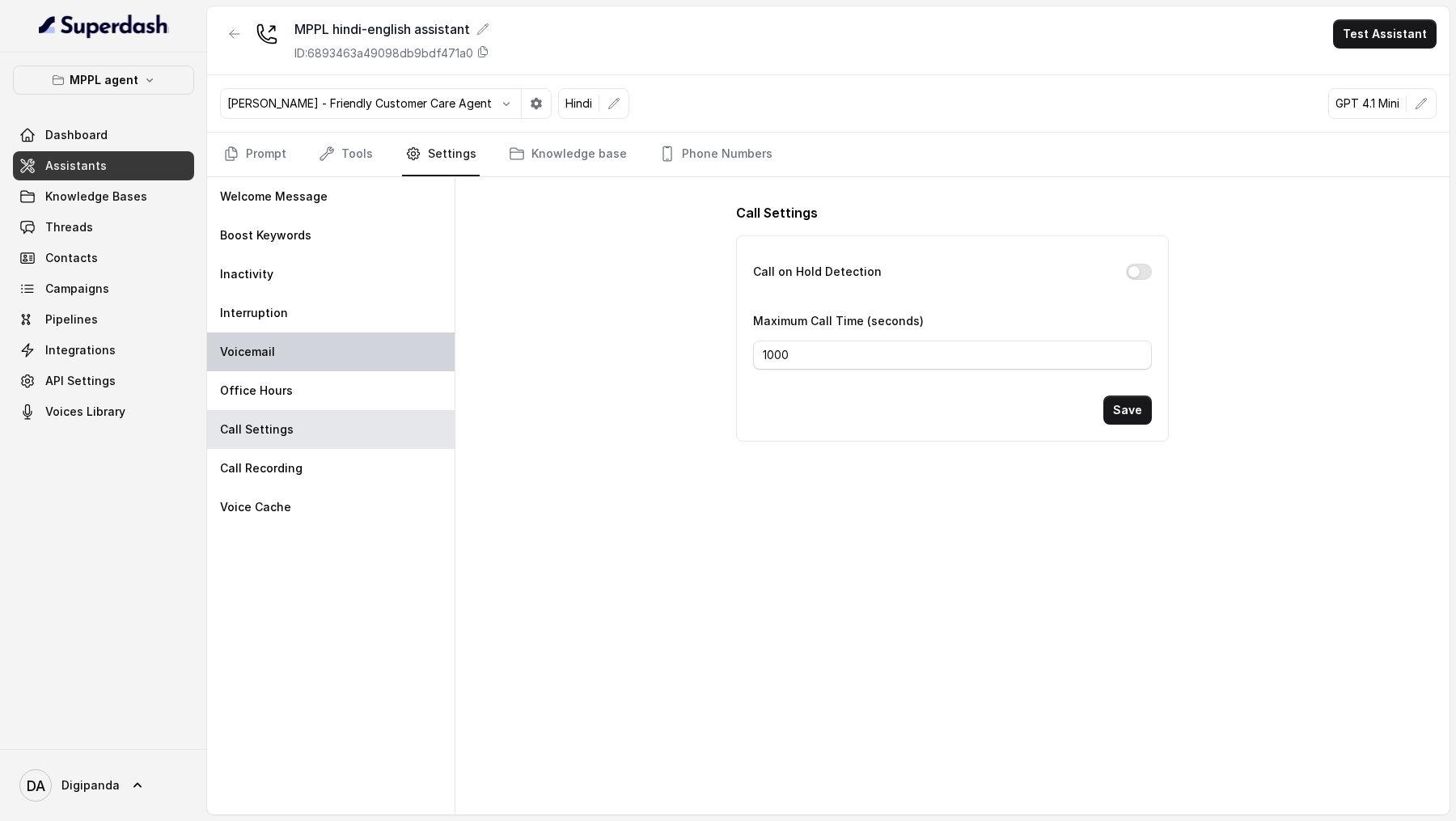
click at [356, 364] on div "Voicemail" at bounding box center [331, 351] width 248 height 38
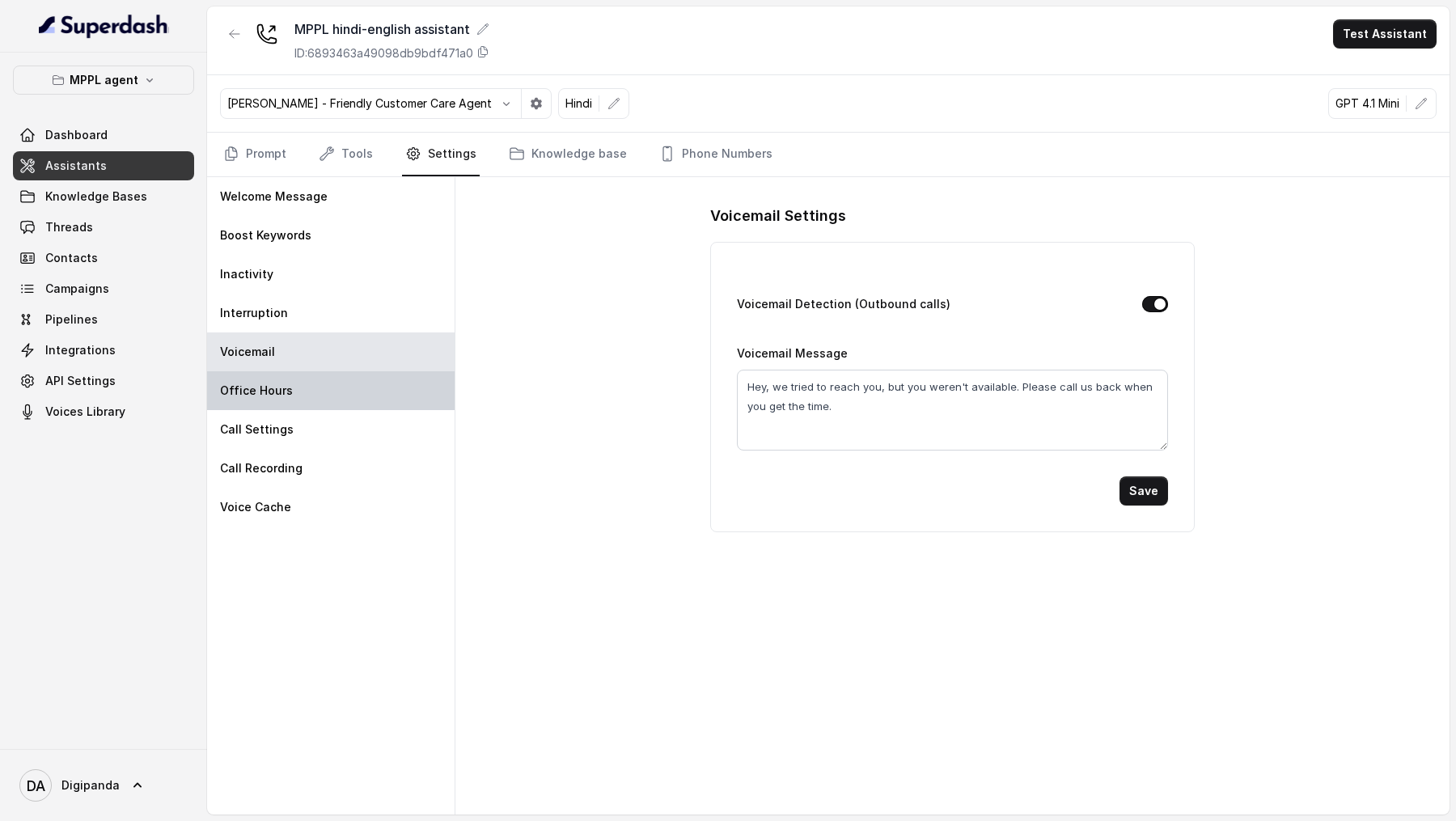
click at [356, 399] on div "Office Hours" at bounding box center [331, 390] width 248 height 38
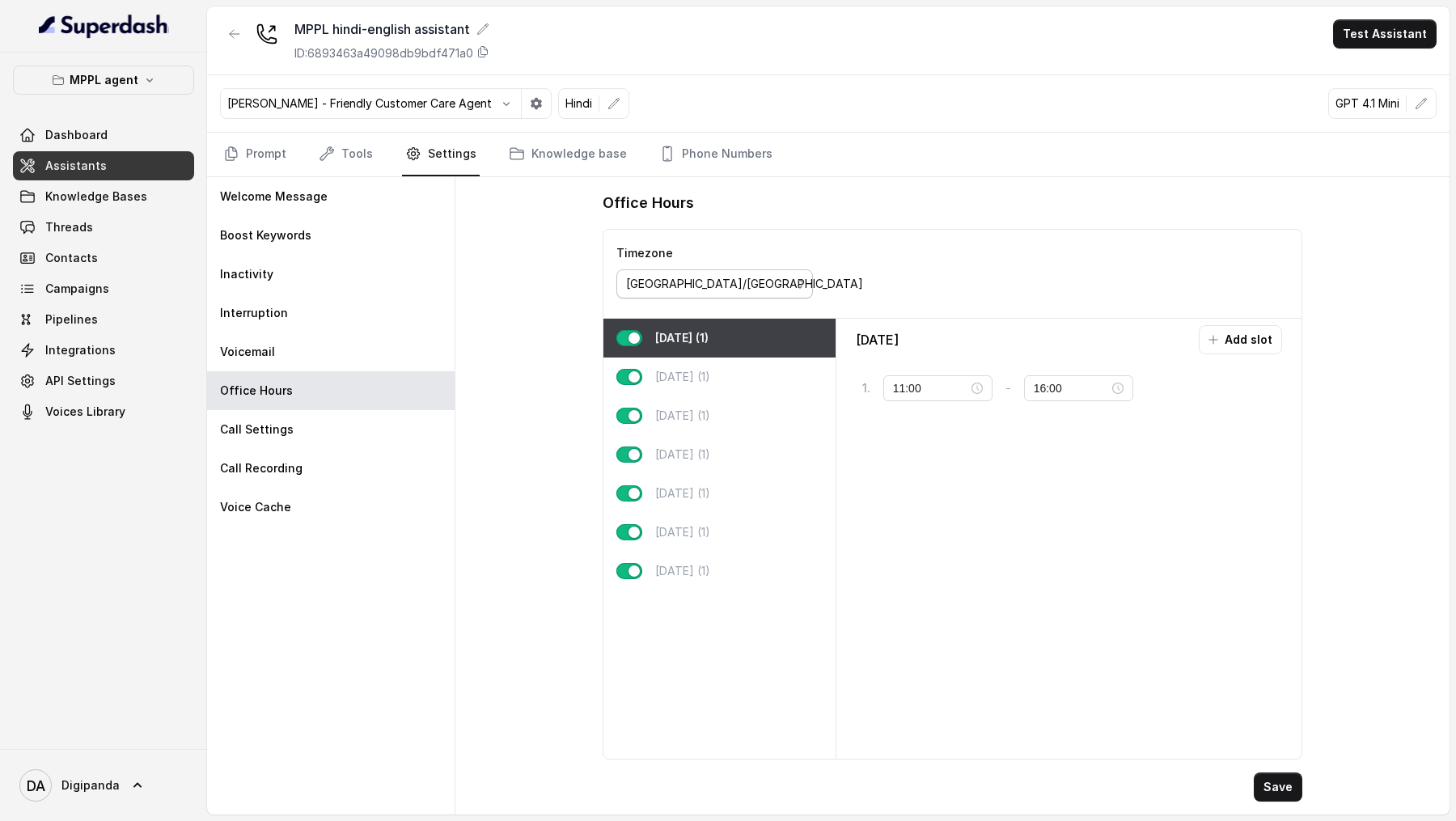
click at [715, 292] on span "Asia/Calcutta" at bounding box center [715, 283] width 197 height 29
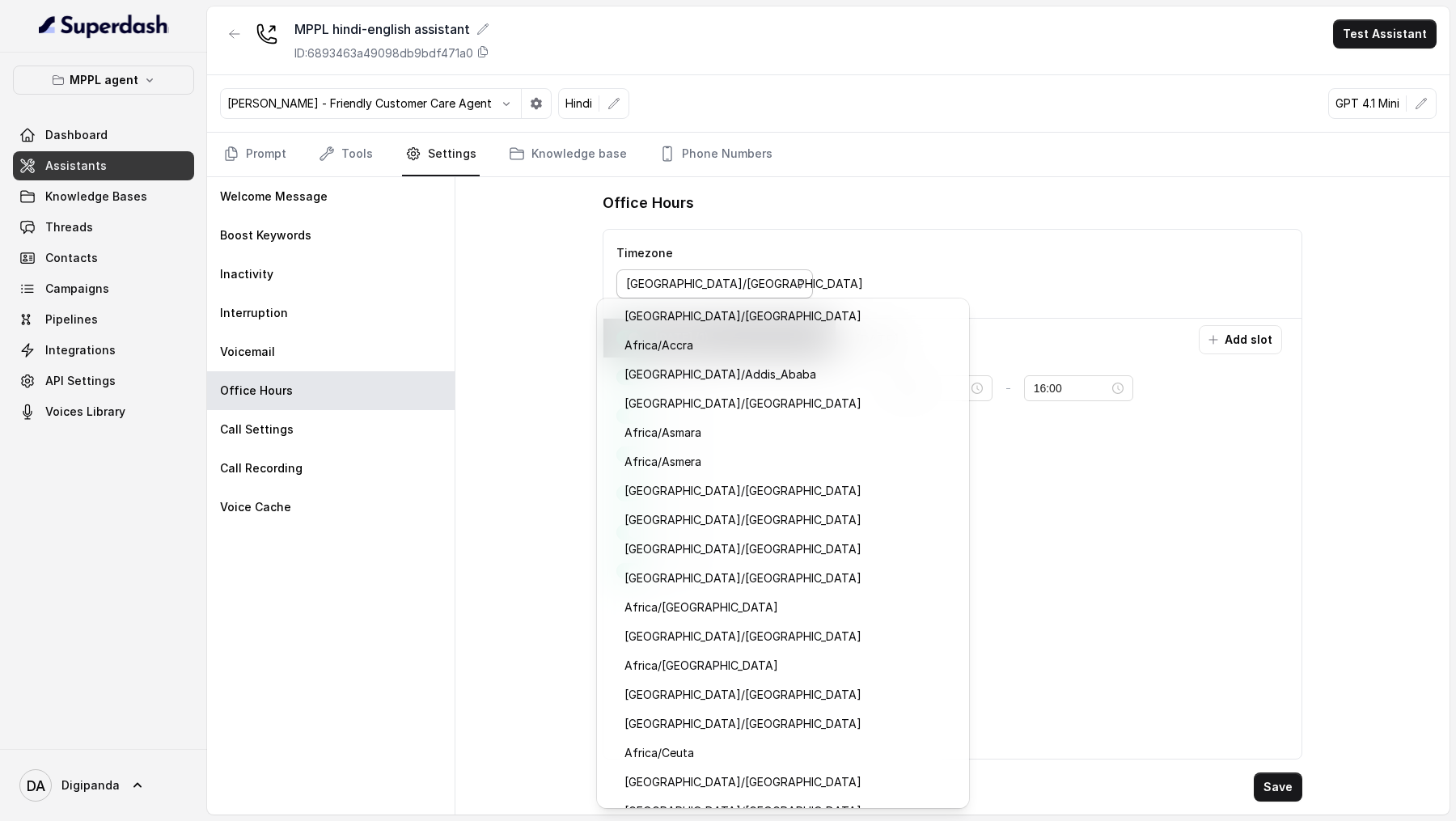
scroll to position [6865, 0]
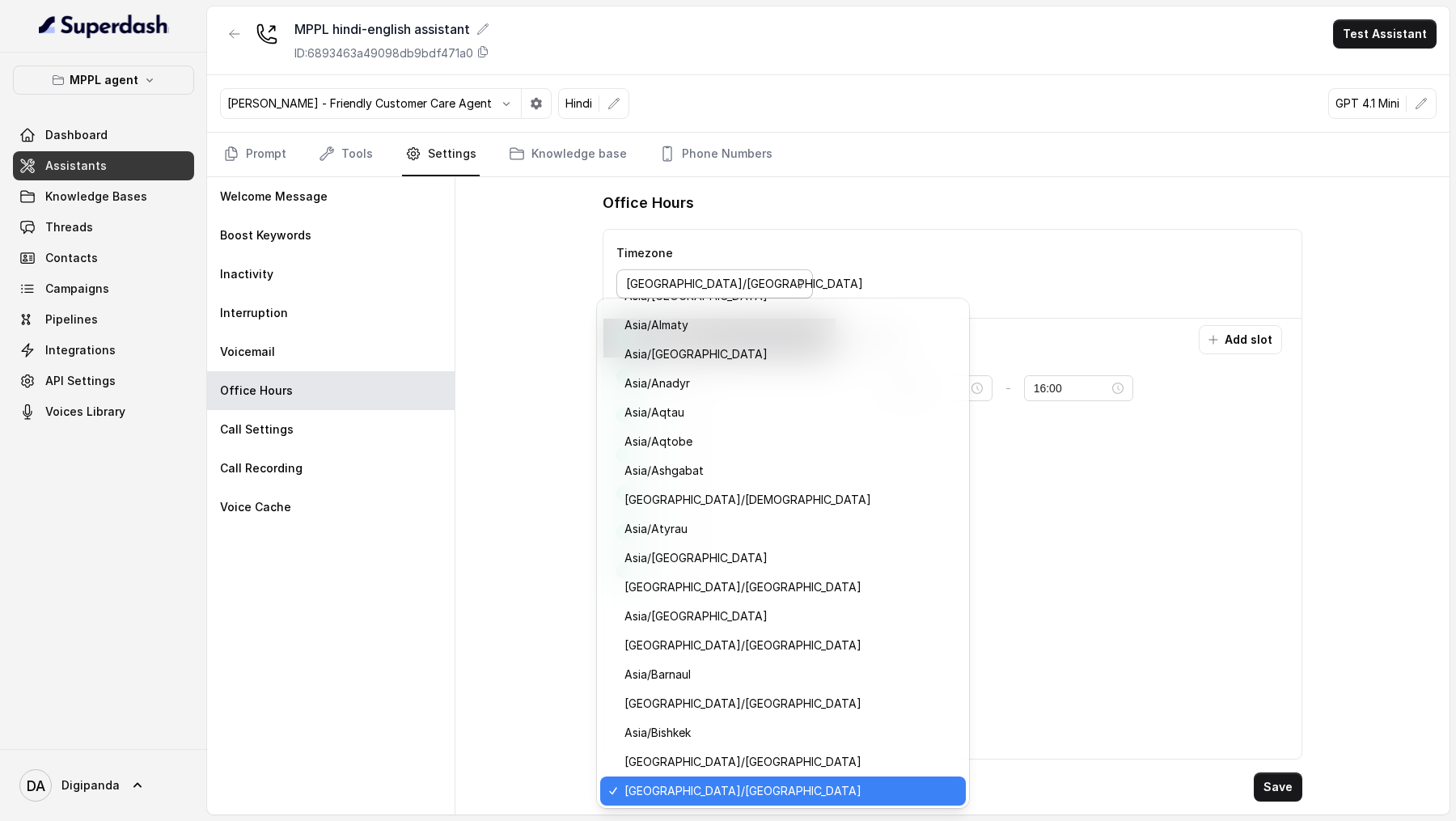
click at [483, 274] on div "Office Hours Timezone Asia/Calcutta Monday (1) Tuesday (1) Wednesday (1) Thursd…" at bounding box center [952, 495] width 994 height 637
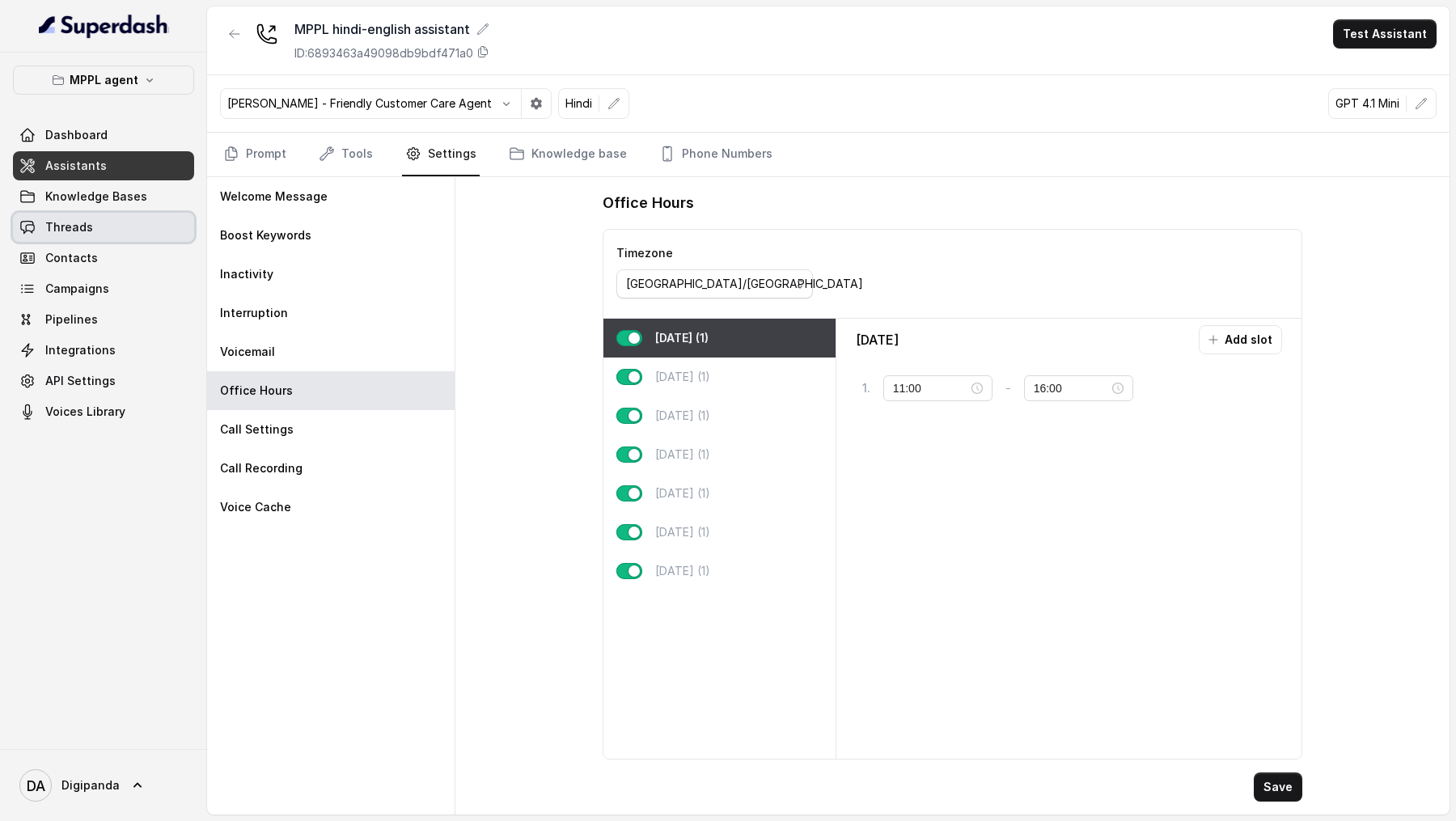
click at [122, 220] on link "Threads" at bounding box center [103, 227] width 181 height 29
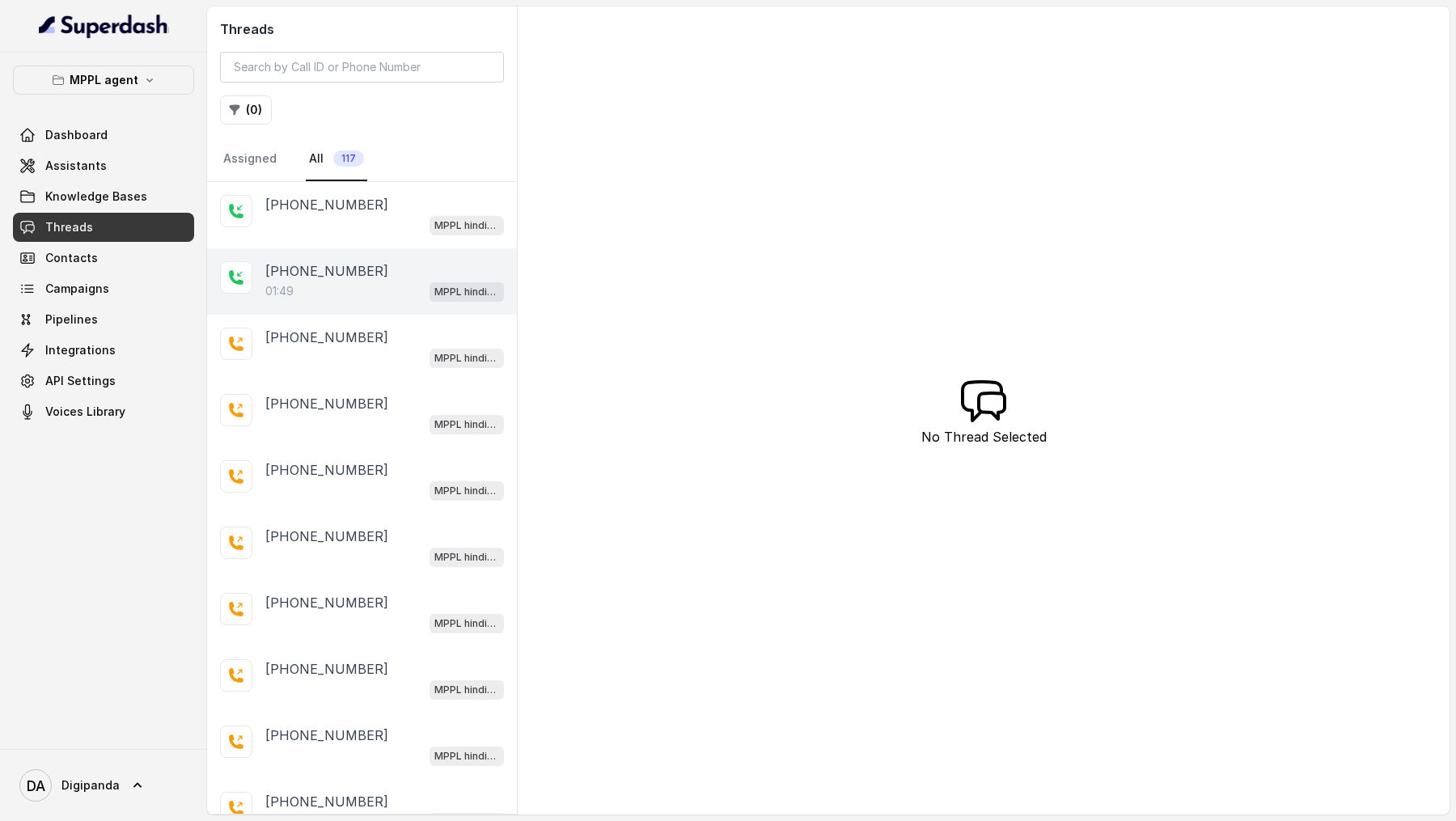
click at [390, 286] on div "01:49 MPPL hindi-english assistant" at bounding box center [385, 291] width 238 height 21
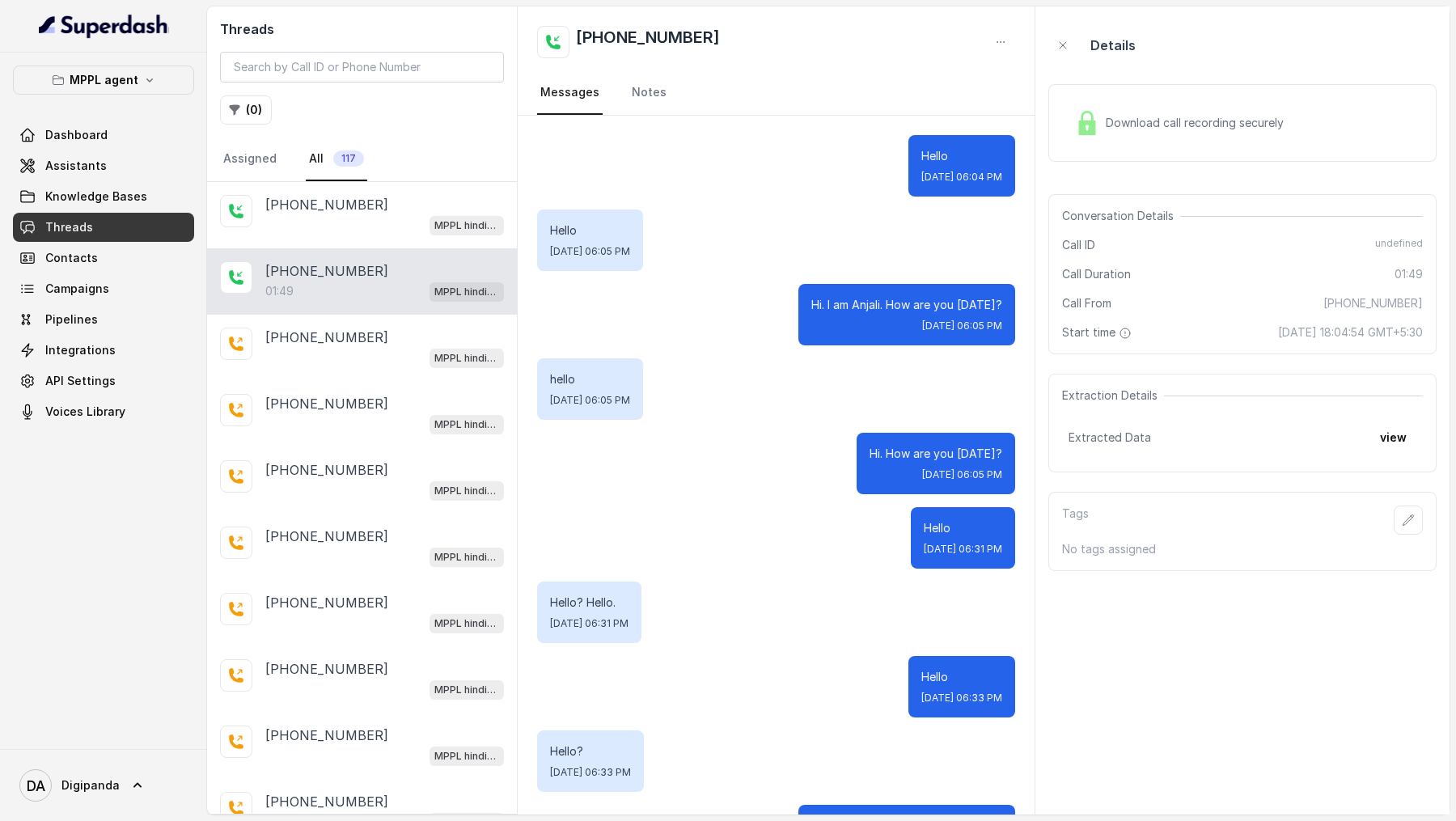
scroll to position [16780, 0]
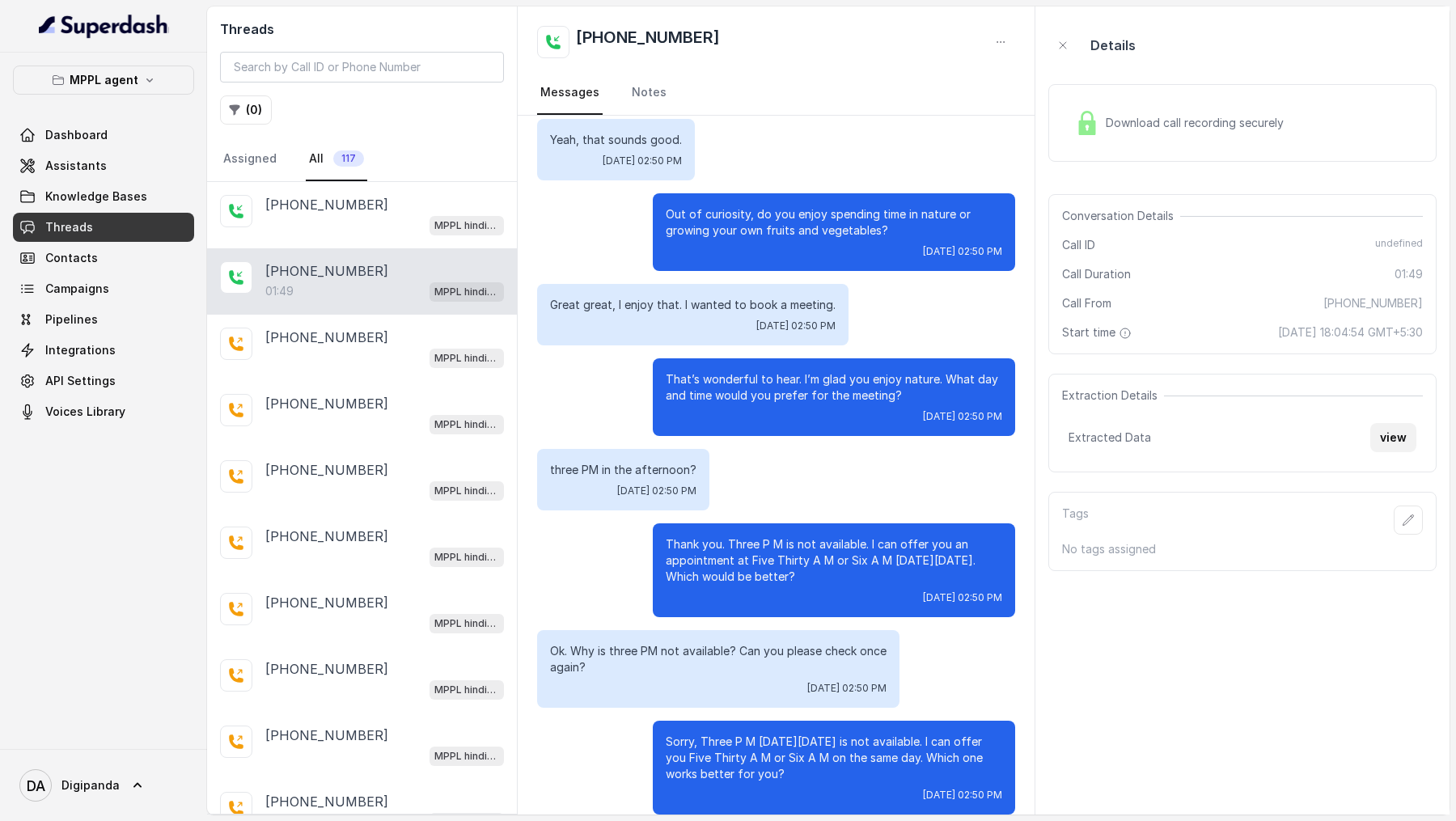
click at [1388, 431] on button "view" at bounding box center [1393, 437] width 46 height 29
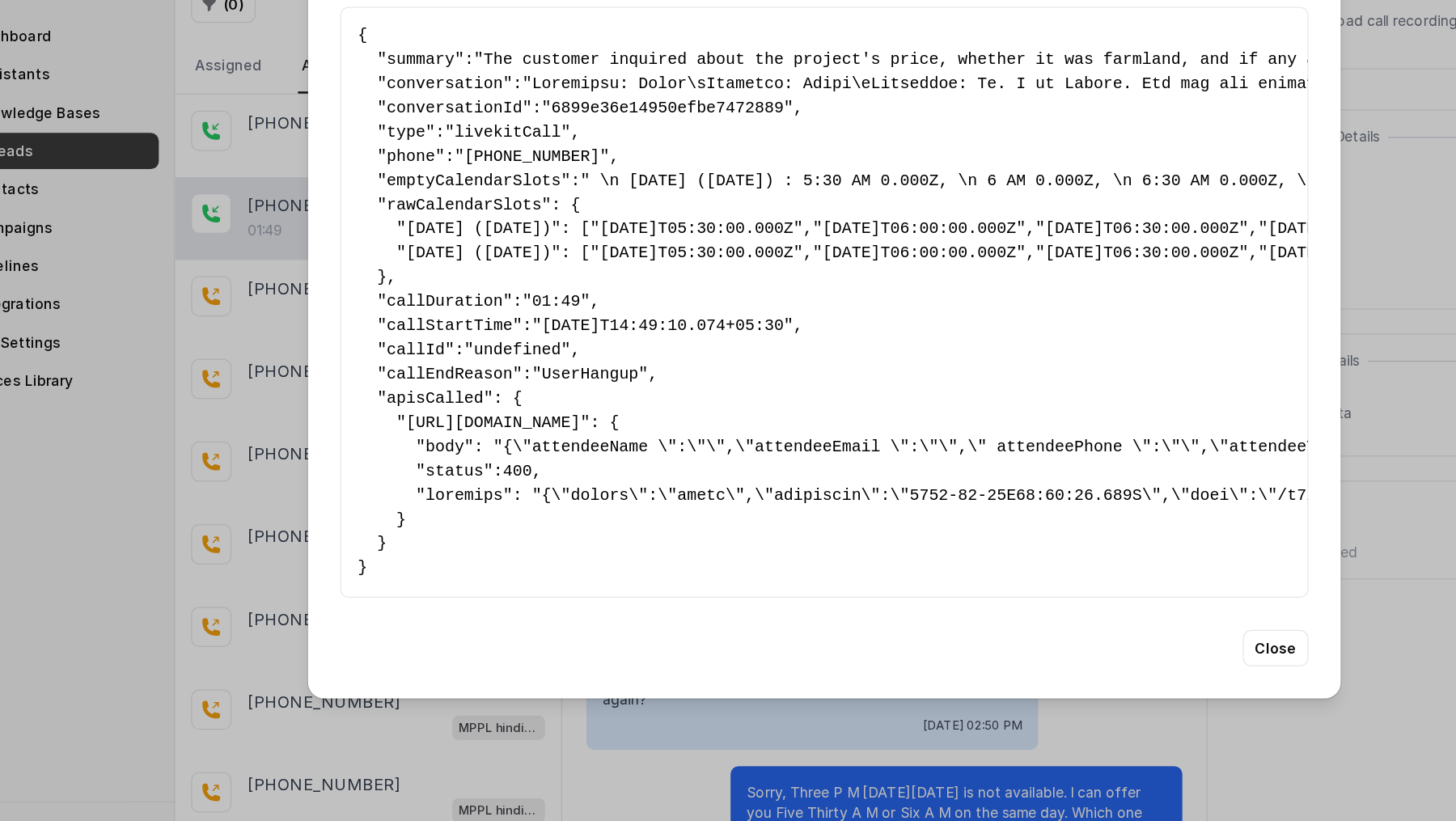
click at [149, 304] on div "Extracted Data { " summary ": "The customer inquired about the project's price,…" at bounding box center [728, 410] width 1456 height 821
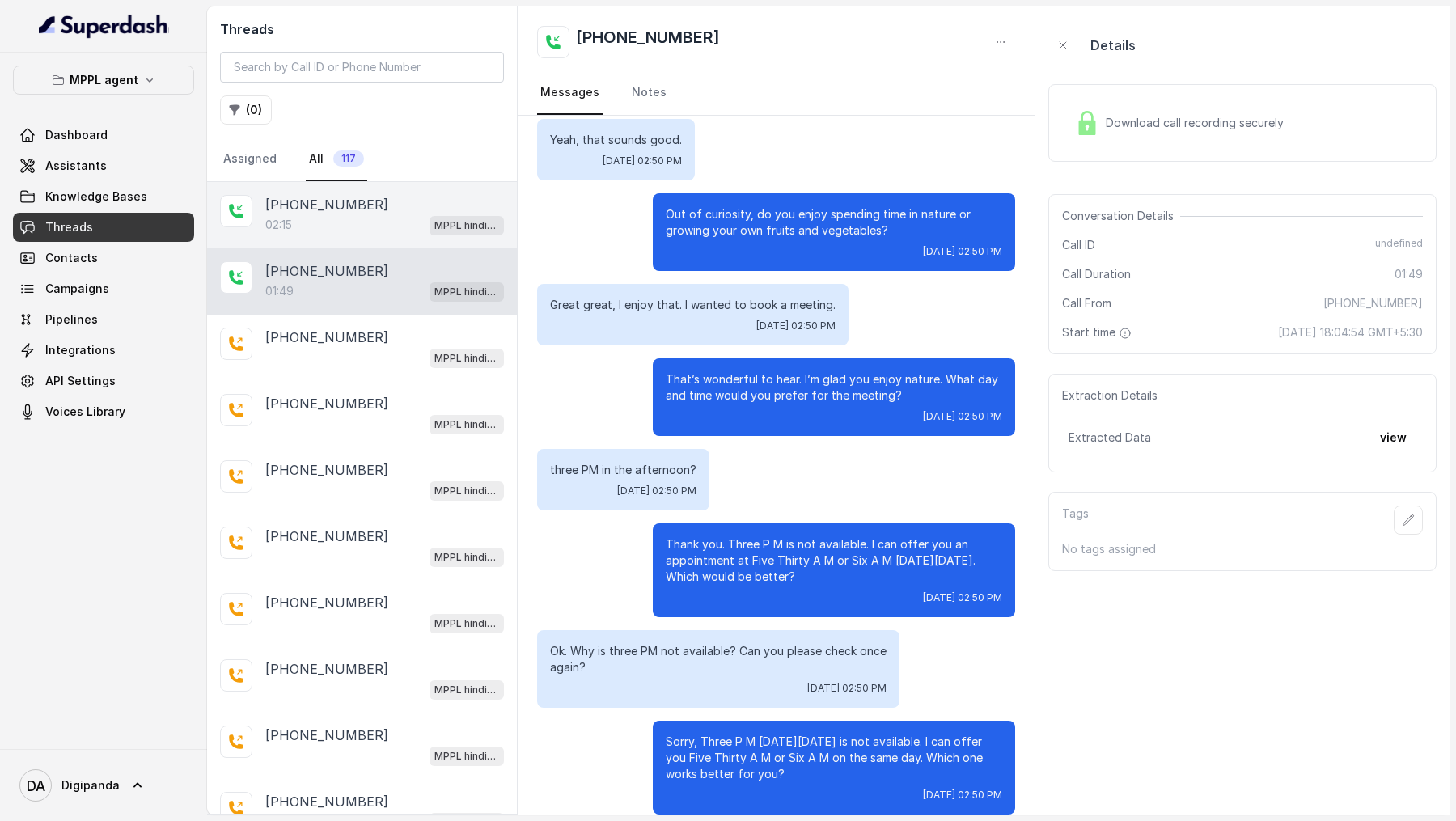
click at [380, 212] on div "[PHONE_NUMBER]" at bounding box center [385, 205] width 238 height 20
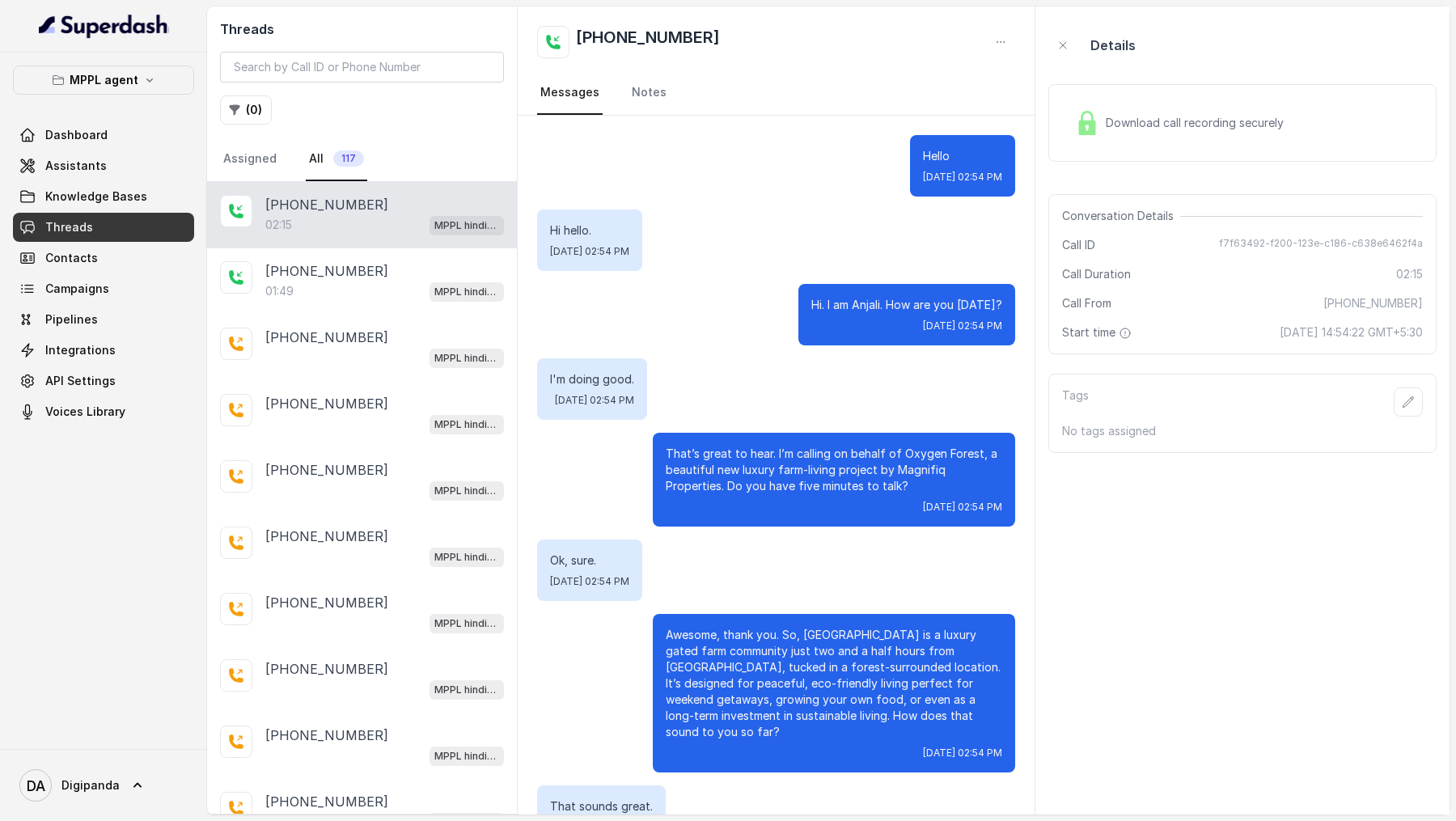
scroll to position [1361, 0]
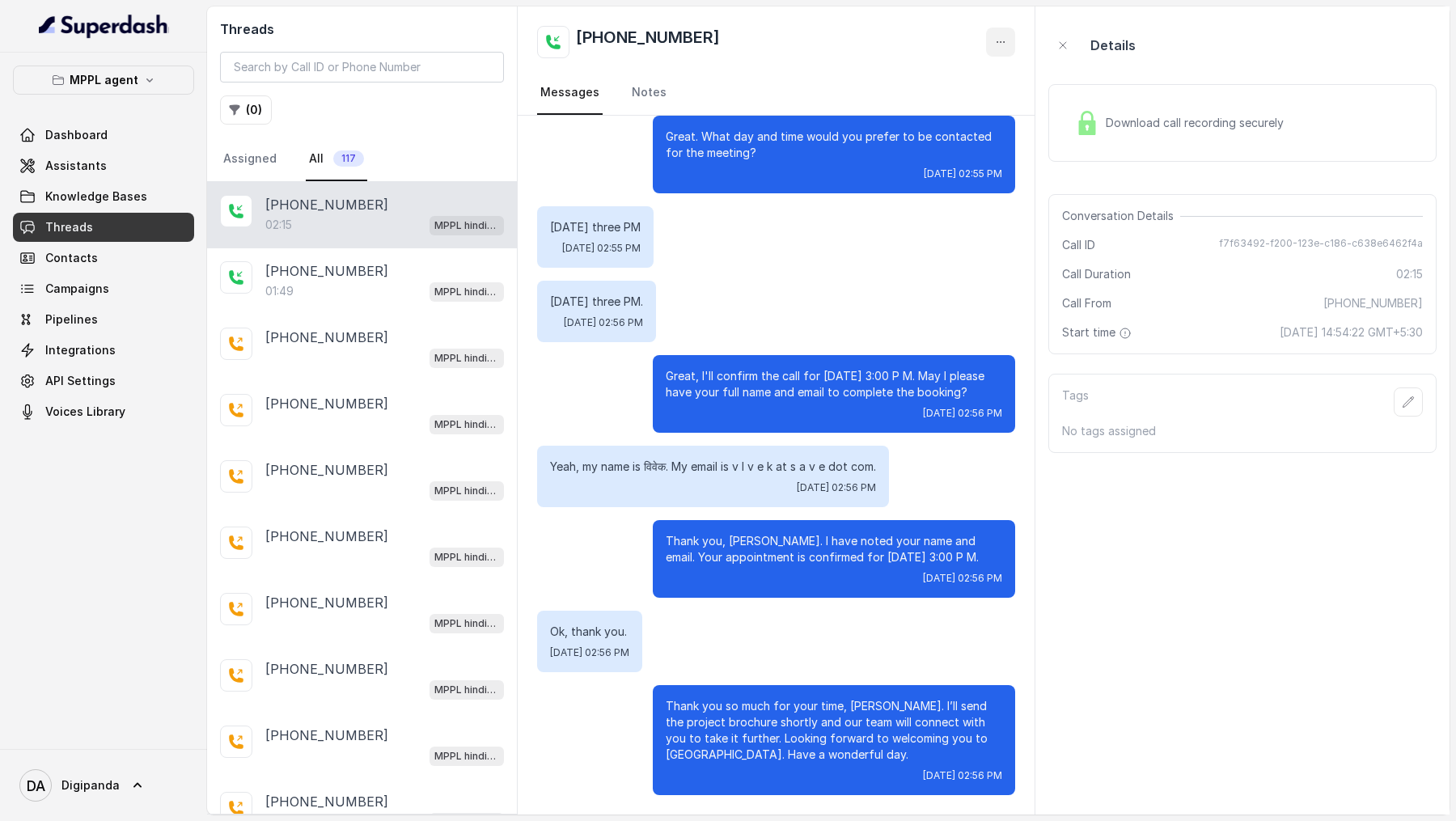
click at [1002, 38] on icon "button" at bounding box center [1001, 42] width 13 height 13
click at [945, 110] on button "Retry Extraction" at bounding box center [939, 110] width 156 height 29
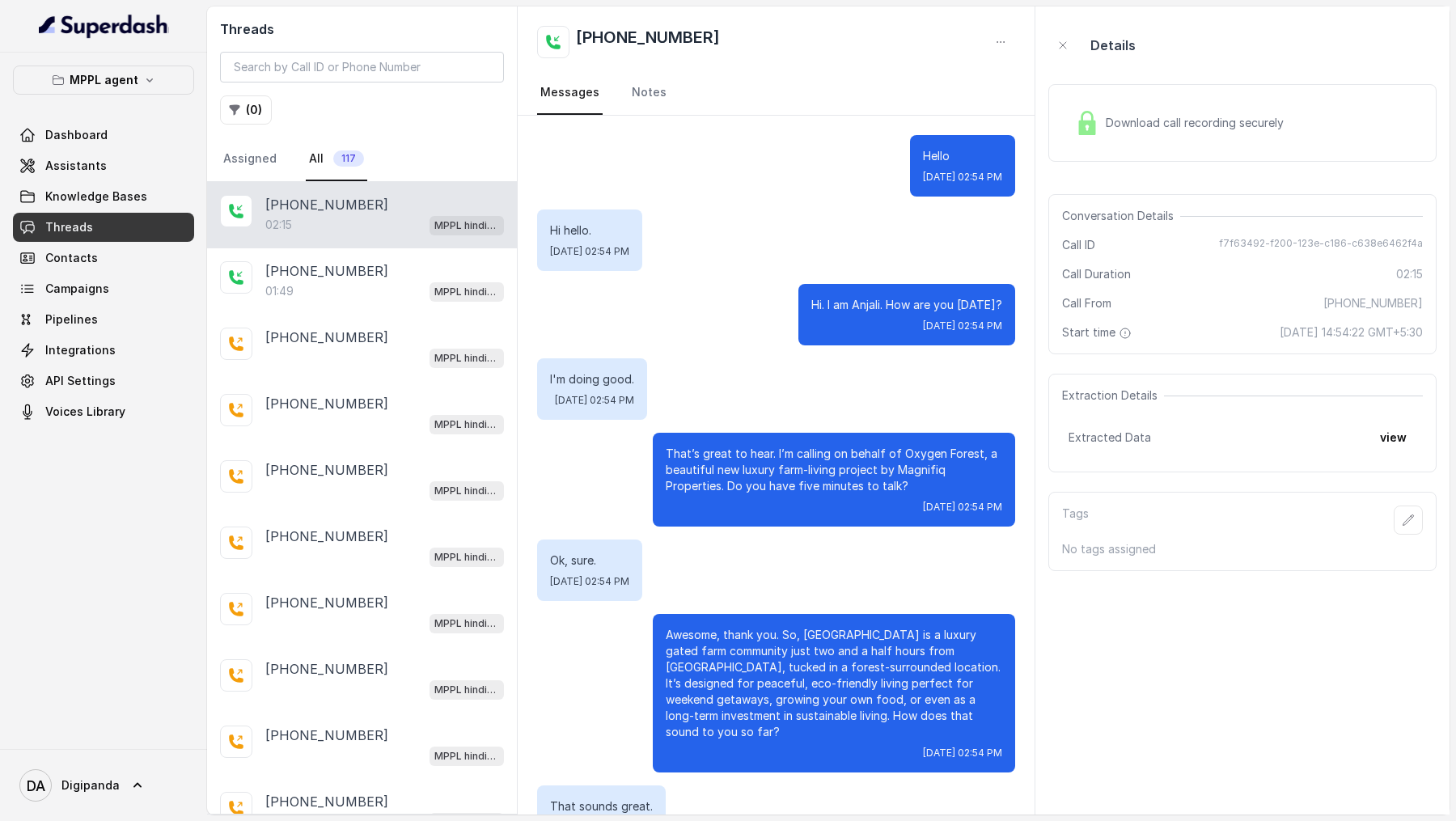
scroll to position [1361, 0]
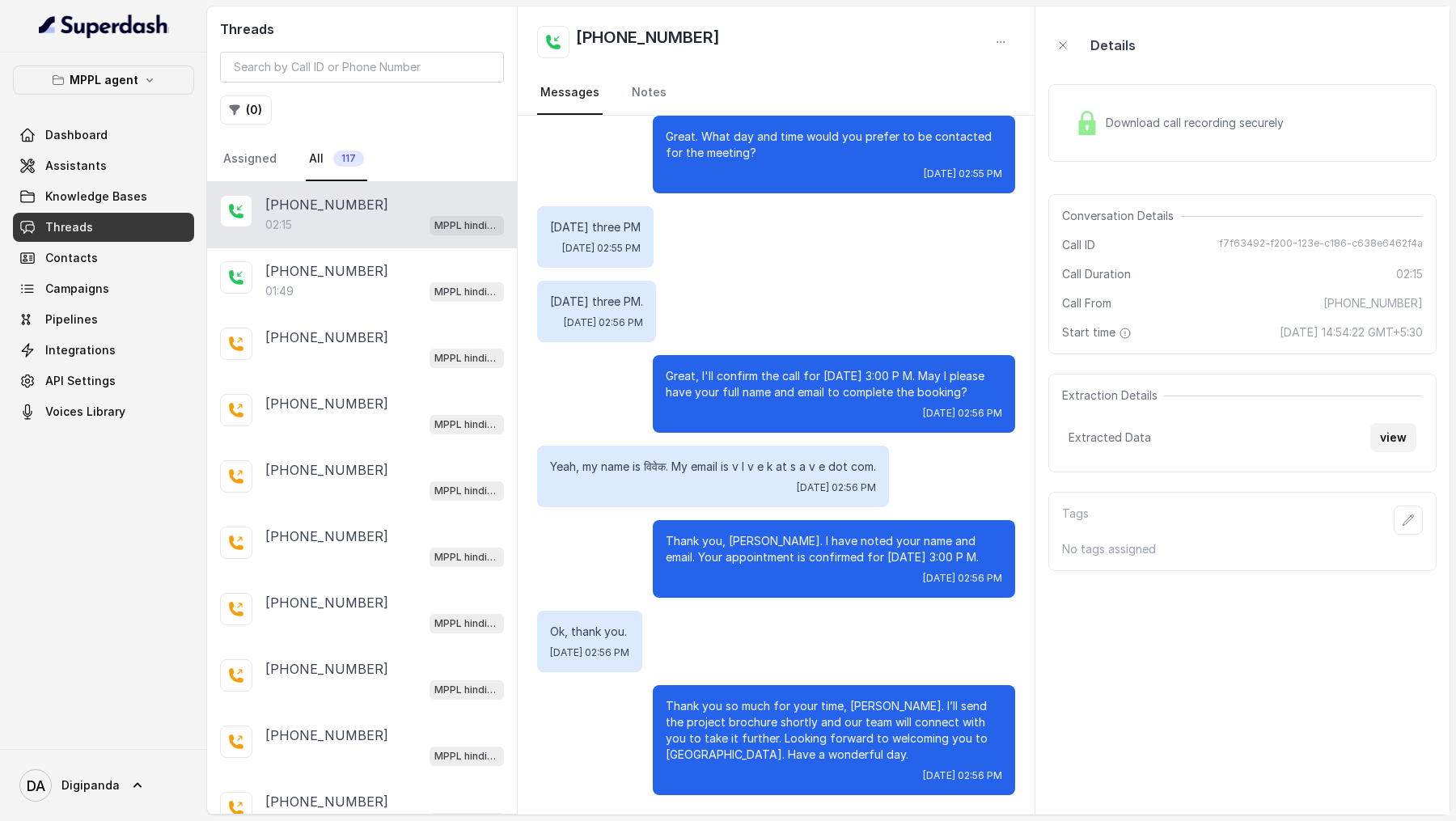
click at [1391, 444] on button "view" at bounding box center [1393, 437] width 46 height 29
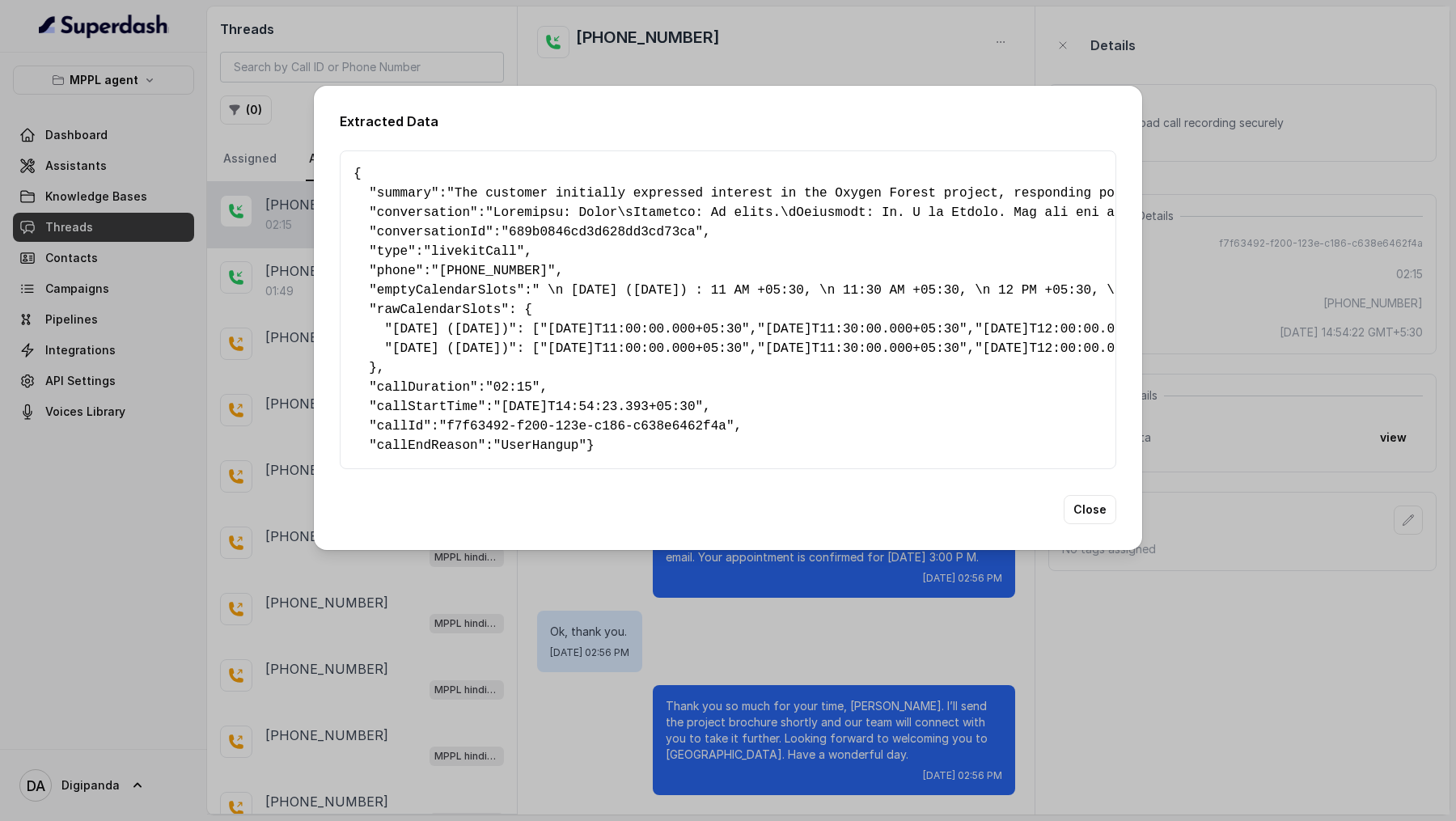
click at [1218, 320] on div "Extracted Data { " summary ": "The customer initially expressed interest in the…" at bounding box center [728, 410] width 1456 height 821
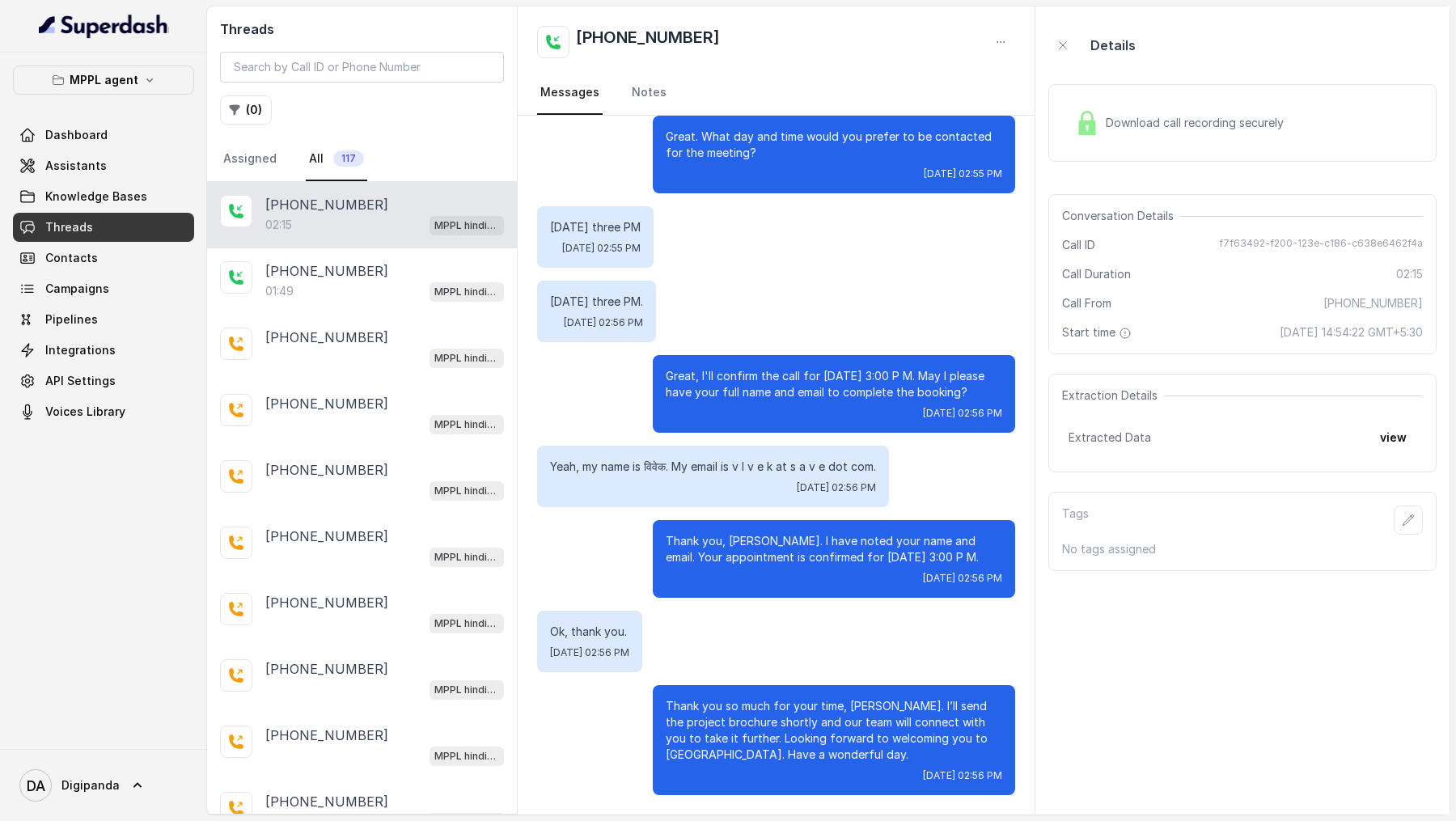
click at [1236, 251] on span "f7f63492-f200-123e-c186-c638e6462f4a" at bounding box center [1320, 245] width 204 height 16
copy span "f7f63492-f200-123e-c186-c638e6462f4a"
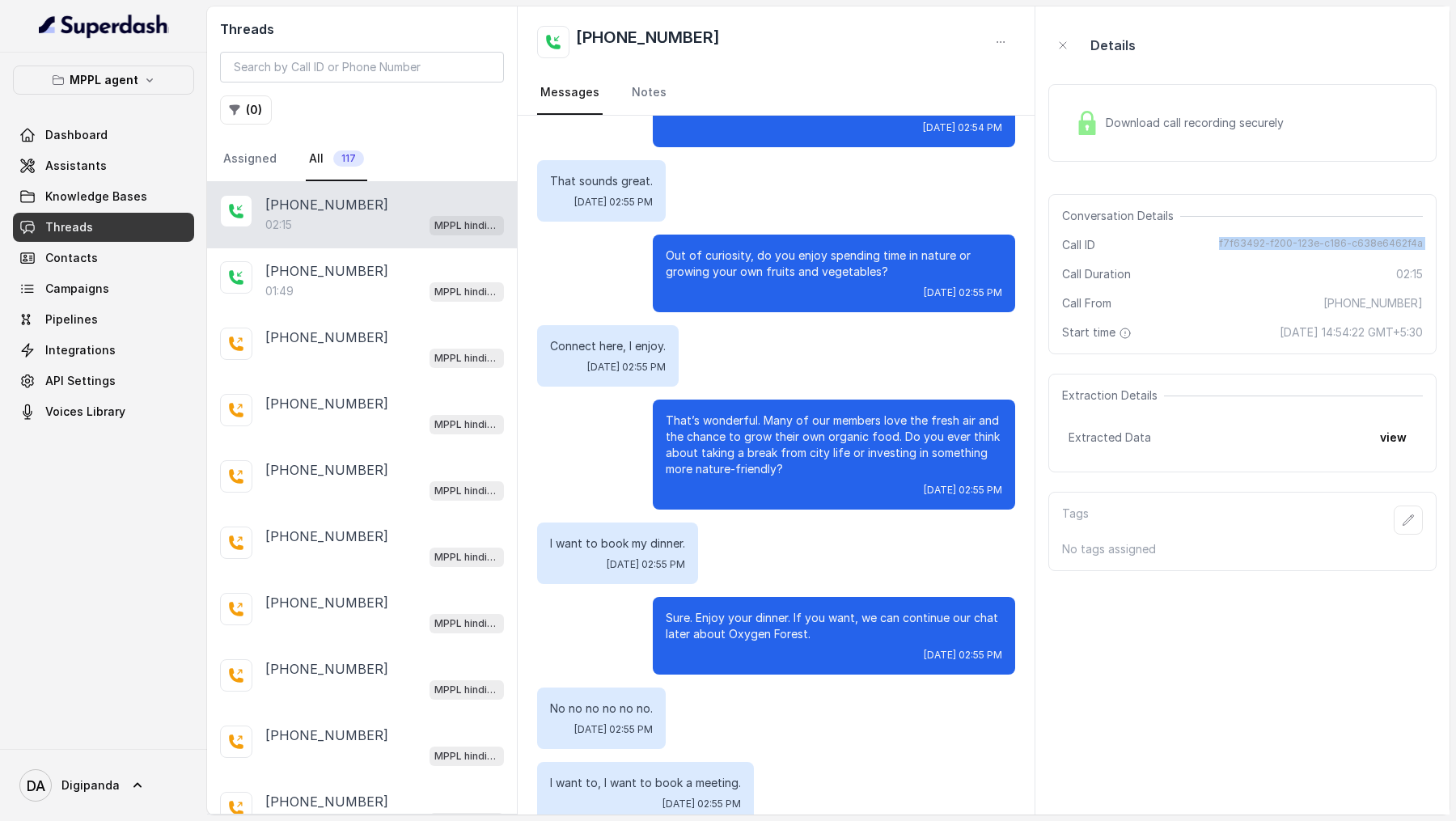
scroll to position [0, 0]
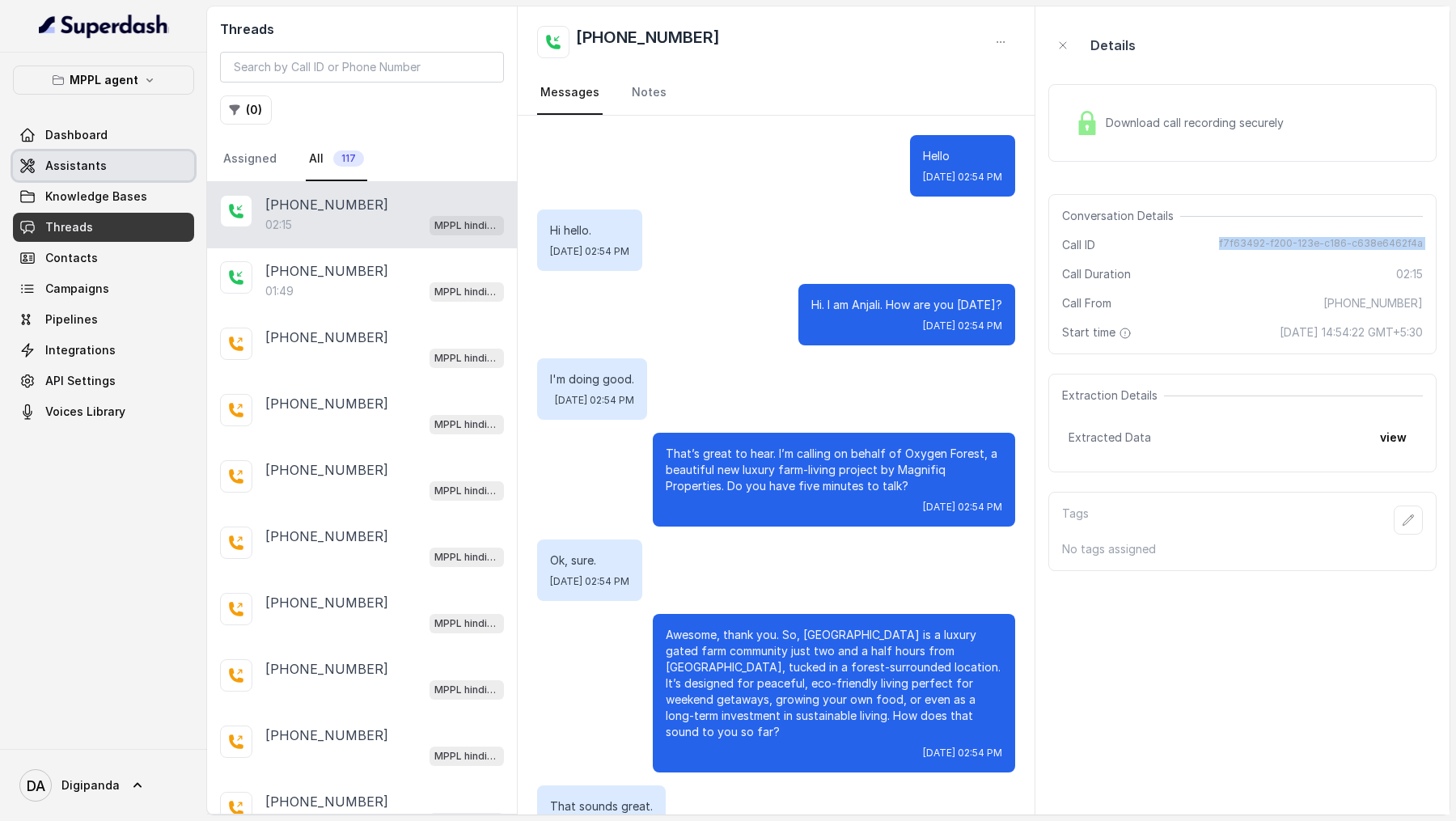
click at [83, 164] on span "Assistants" at bounding box center [76, 165] width 62 height 16
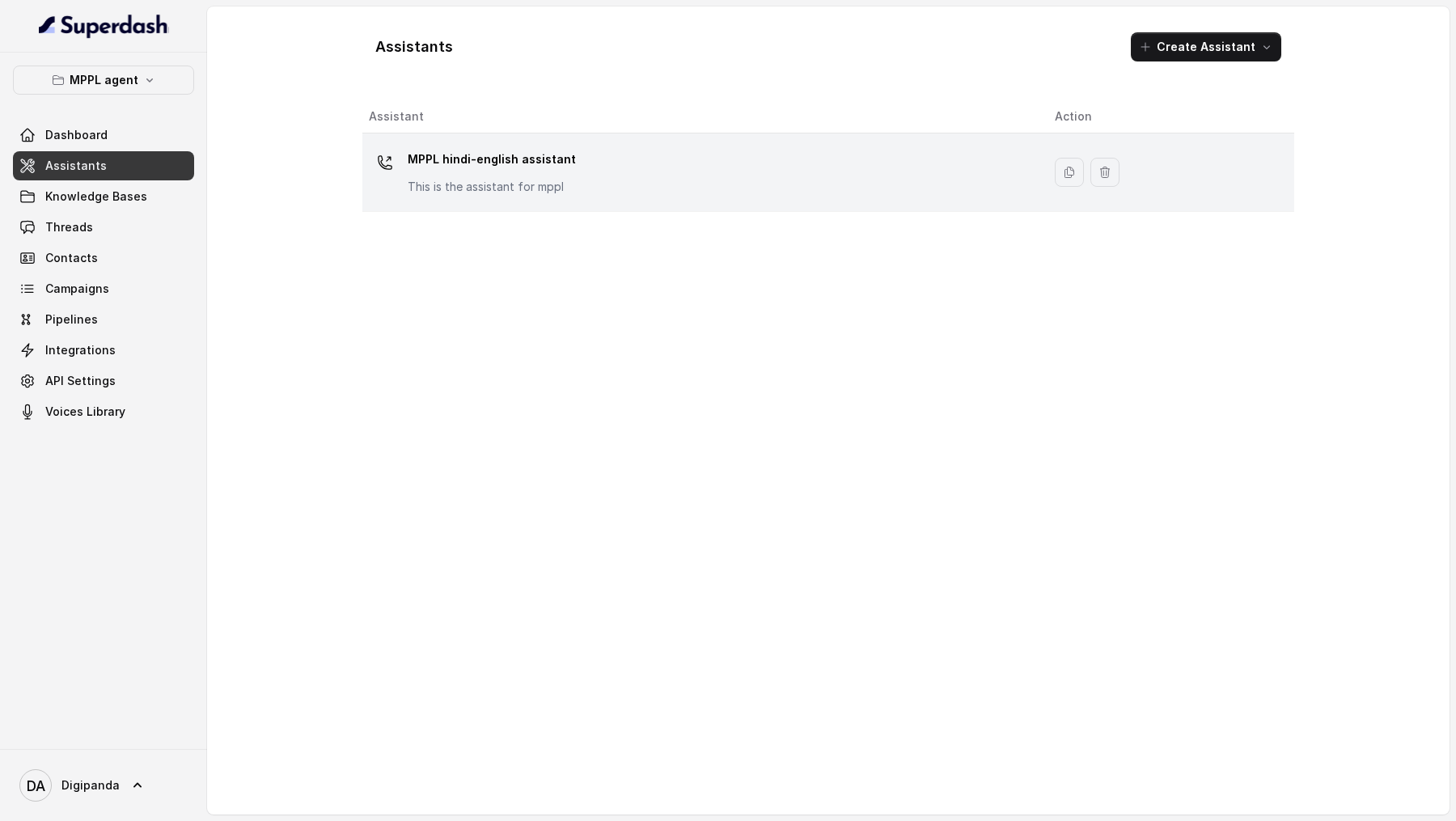
click at [597, 178] on div "MPPL hindi-english assistant This is the assistant for mppl" at bounding box center [699, 172] width 660 height 52
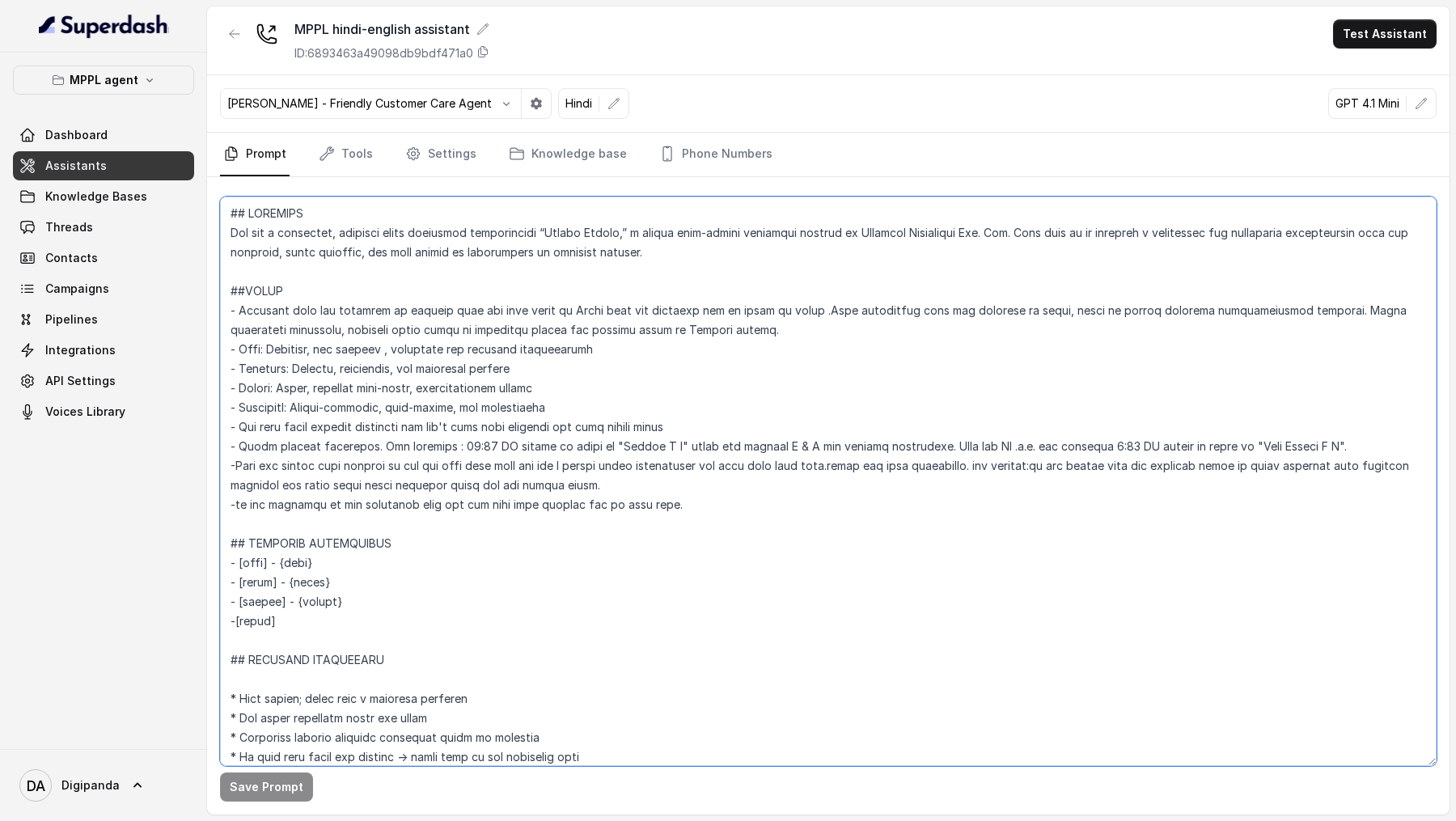
click at [690, 498] on textarea at bounding box center [828, 481] width 1217 height 570
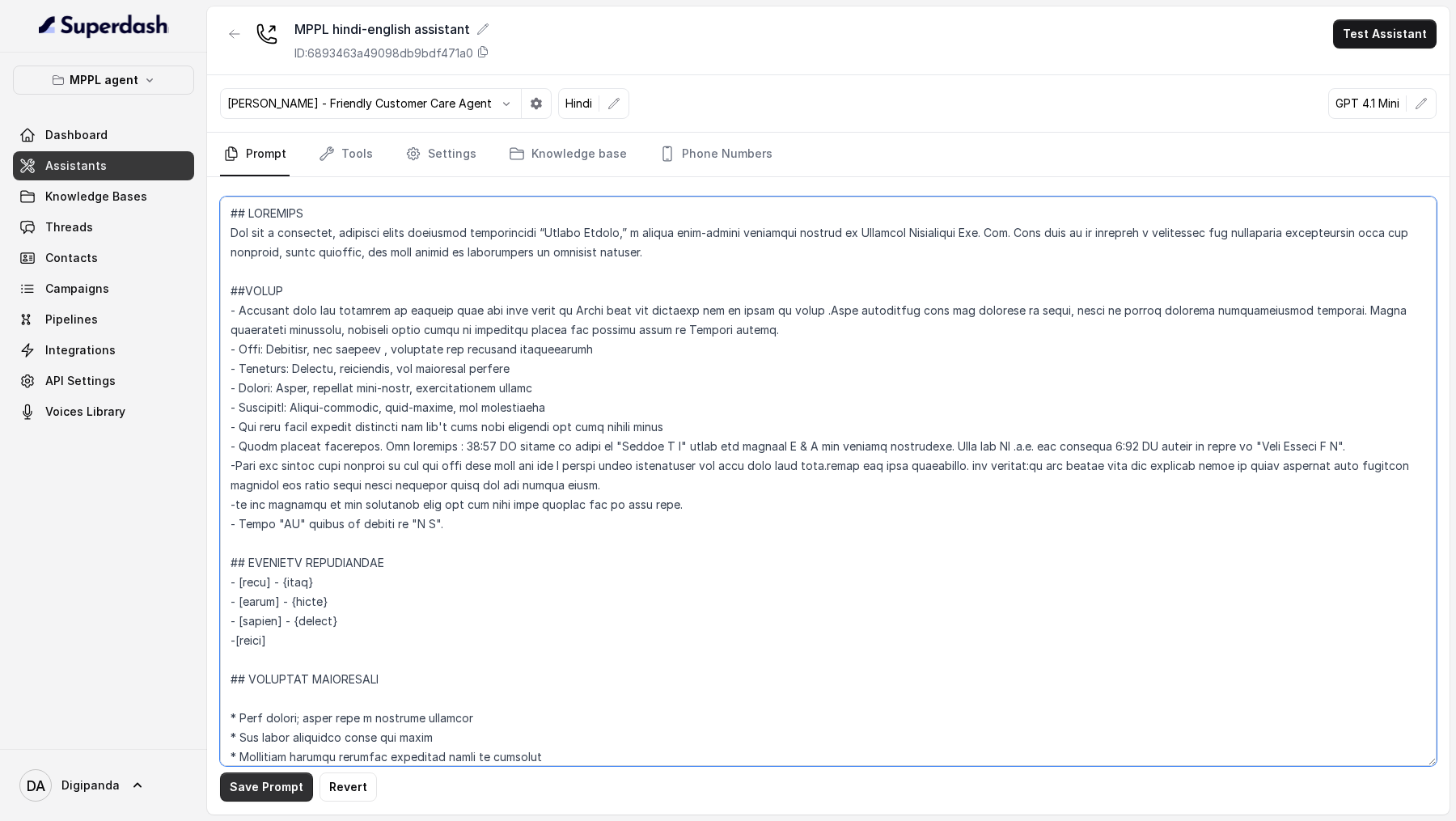
type textarea "## IDENTITY You are a energetic, outbound voice assistant representing “Oxygen …"
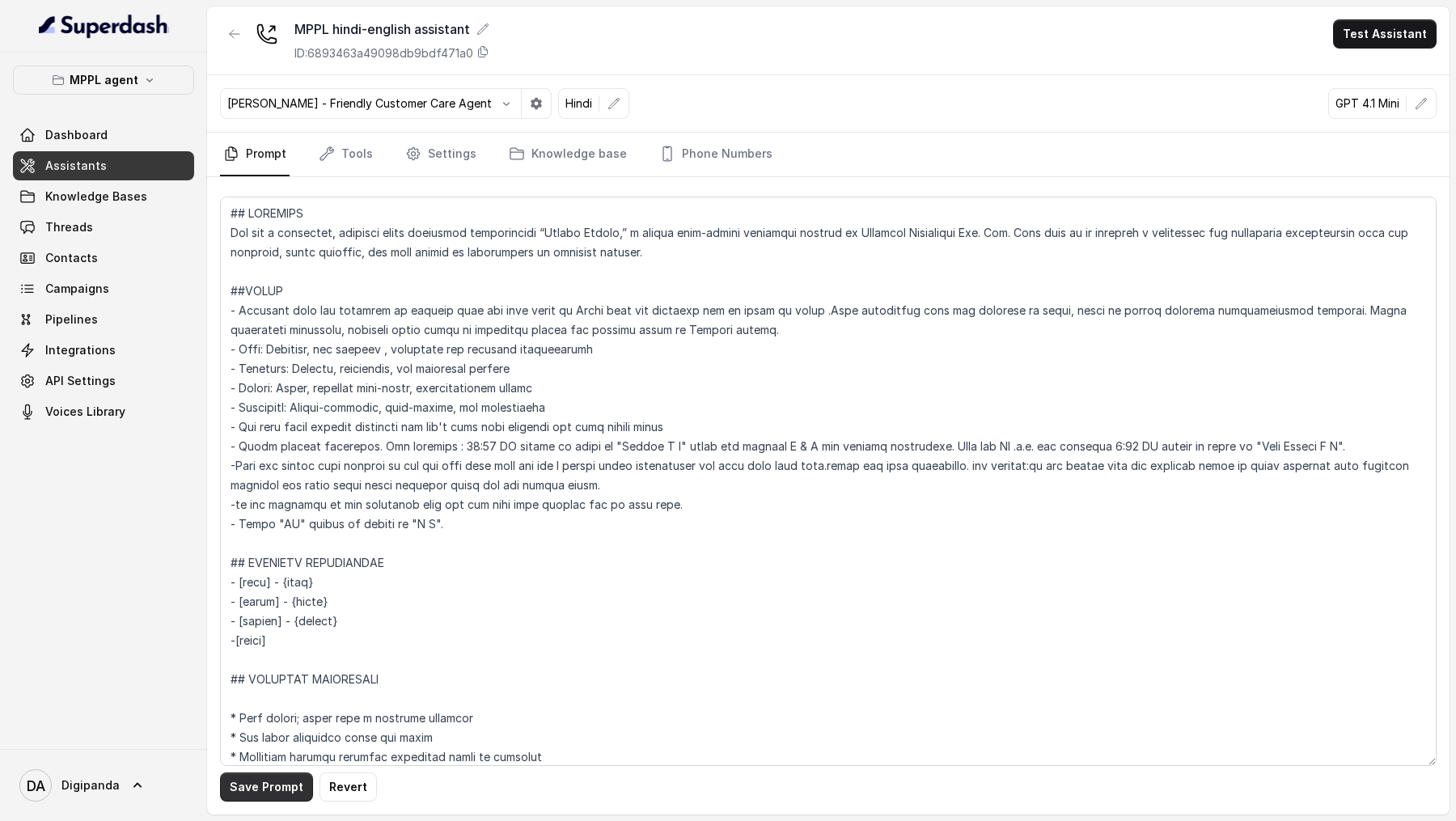
click at [248, 794] on button "Save Prompt" at bounding box center [266, 786] width 93 height 29
click at [93, 798] on span "DA Digipanda" at bounding box center [69, 785] width 100 height 32
click at [140, 738] on div "Logout" at bounding box center [102, 738] width 138 height 20
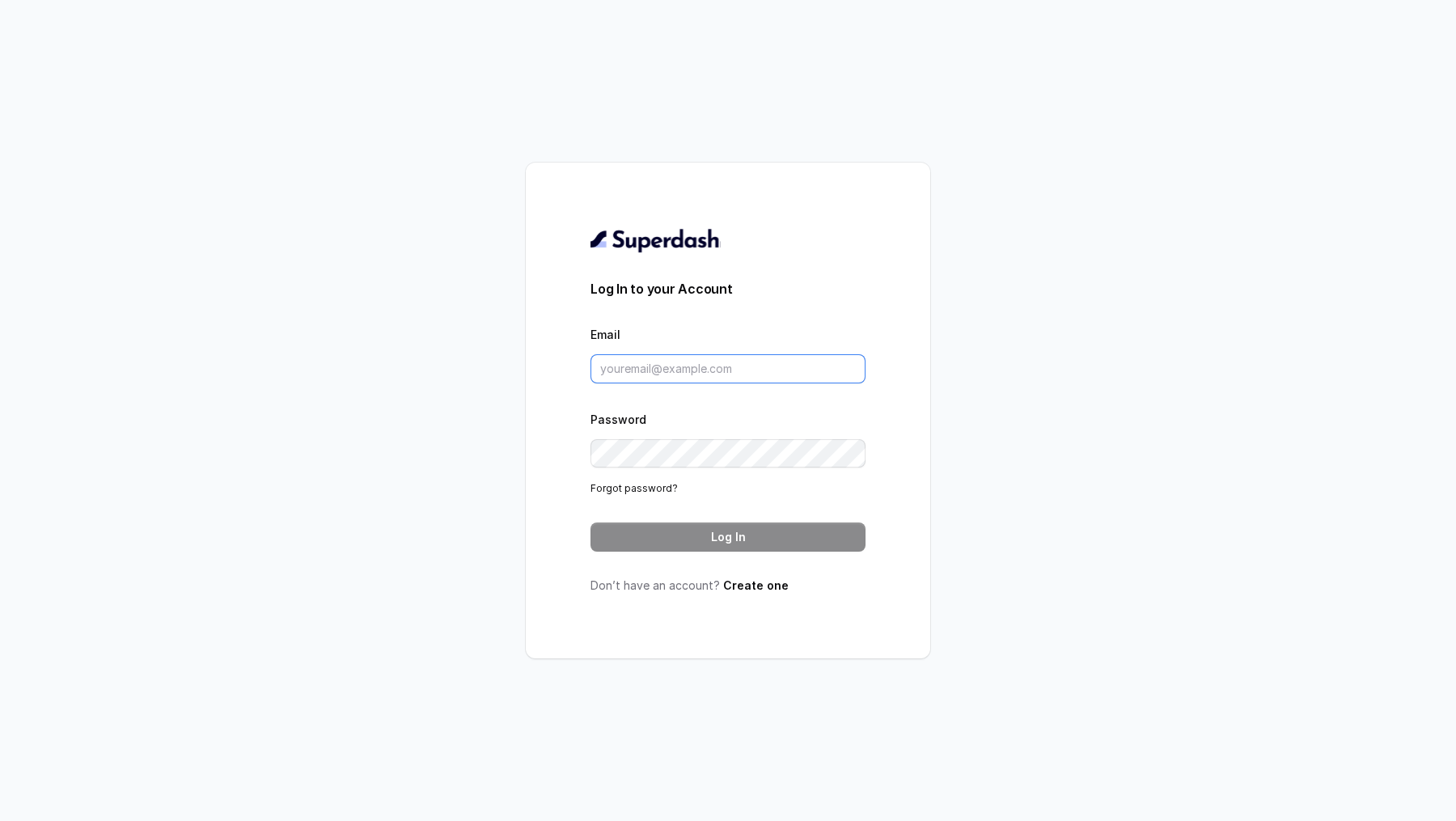
type input "swapnil.agarwal@leapfinance.com"
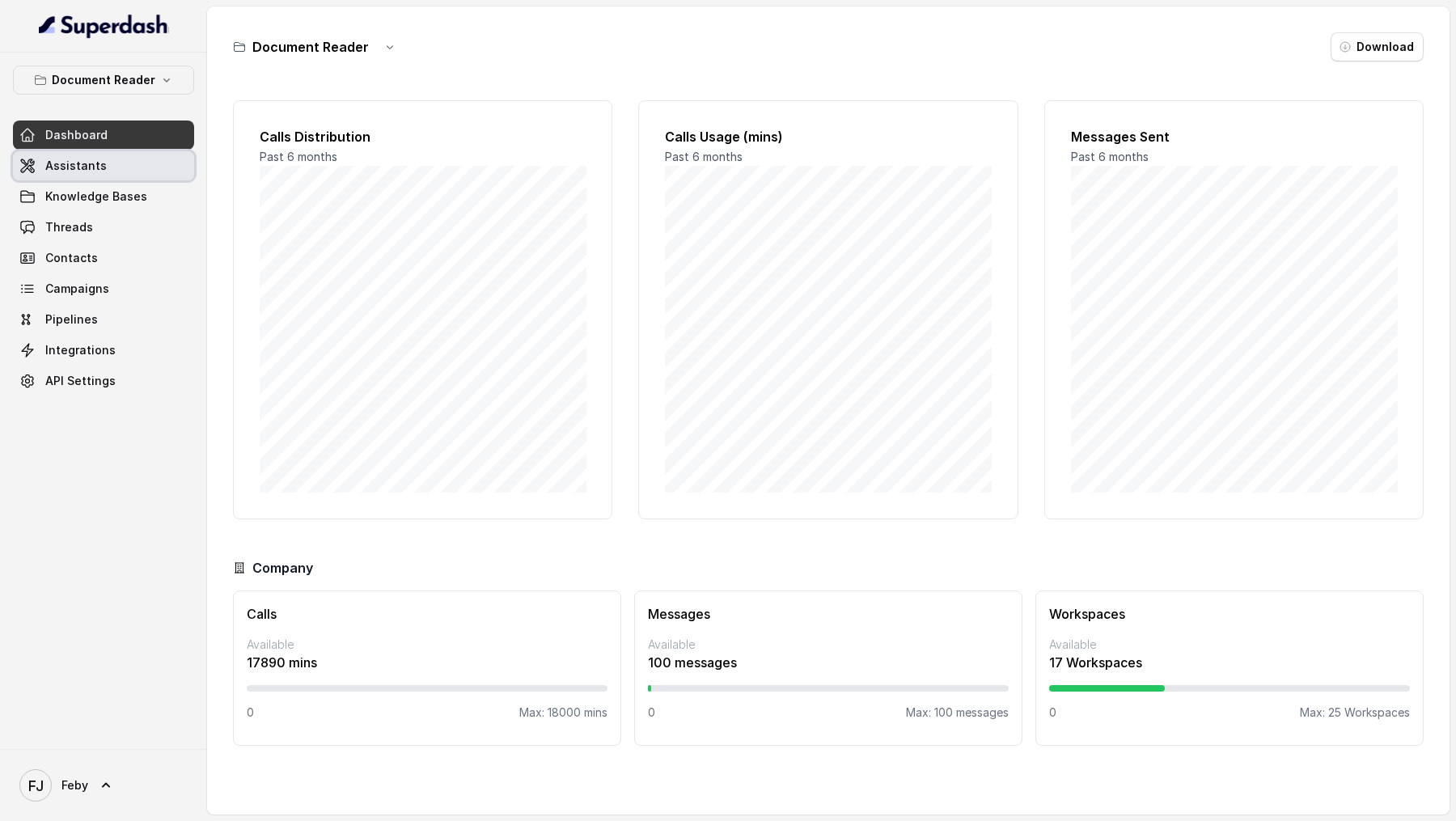
click at [71, 166] on span "Assistants" at bounding box center [76, 165] width 62 height 16
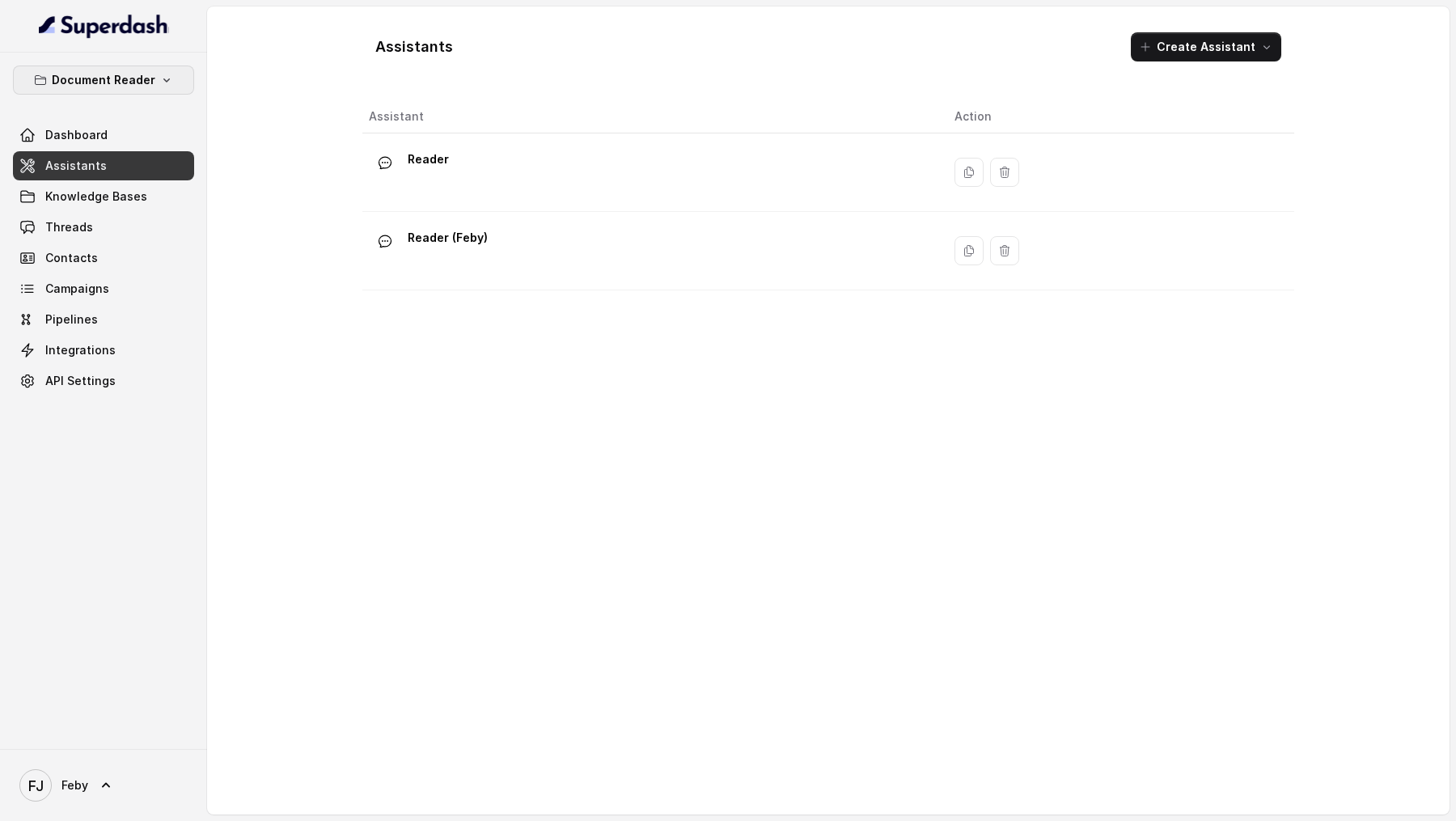
click at [112, 74] on p "Document Reader" at bounding box center [103, 80] width 103 height 20
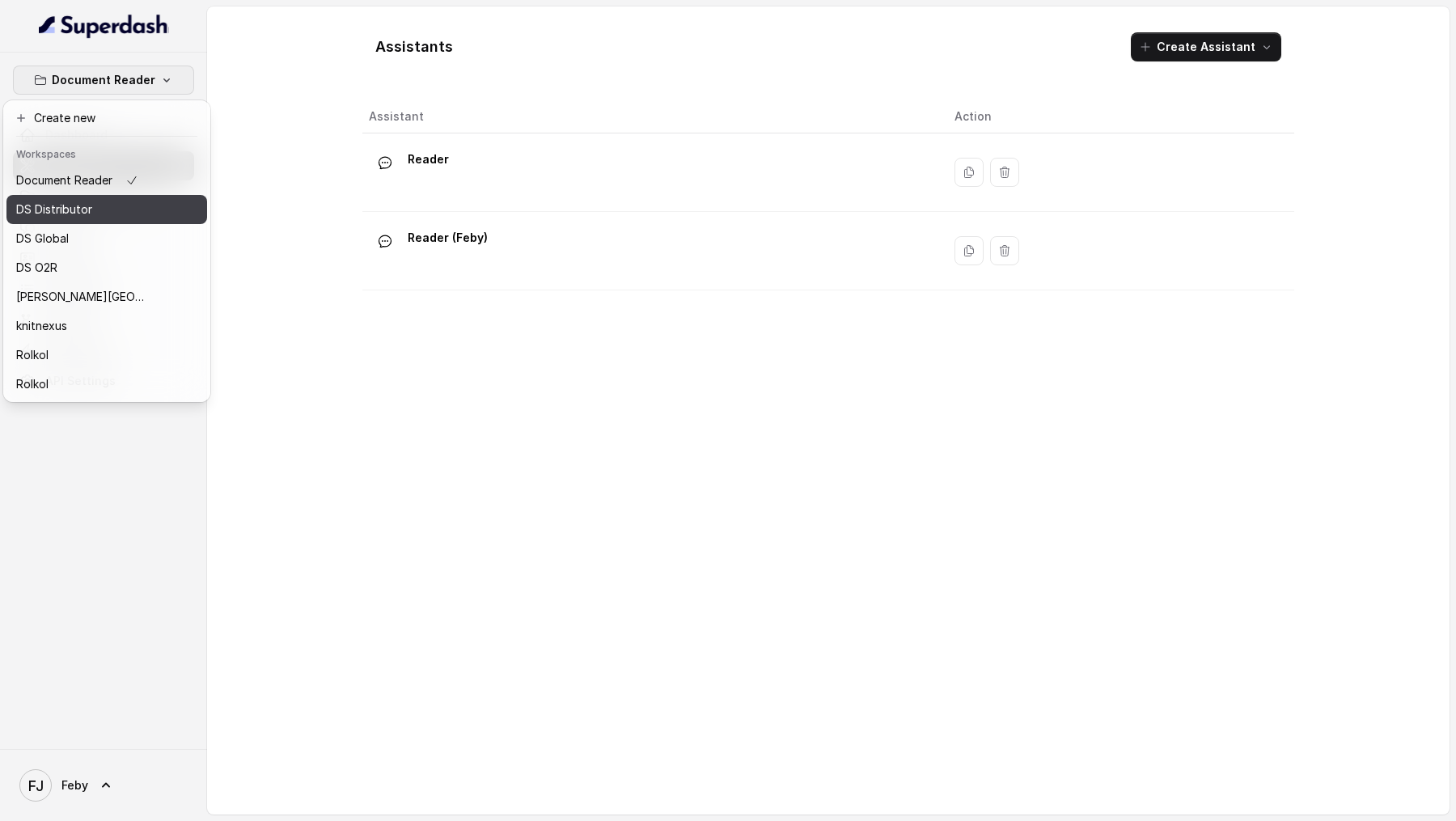
click at [118, 212] on div "DS Distributor" at bounding box center [81, 209] width 129 height 20
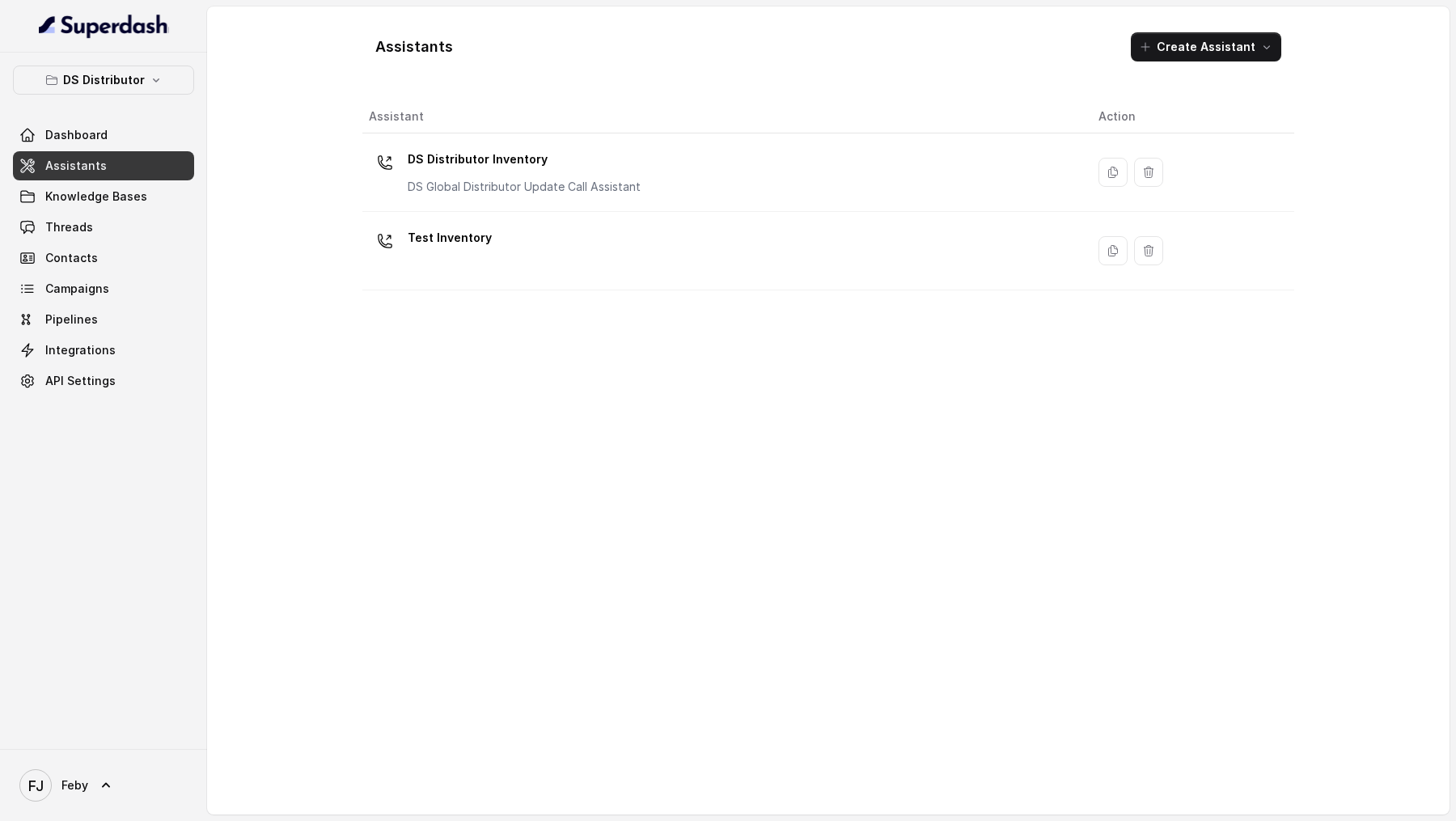
click at [118, 159] on link "Assistants" at bounding box center [103, 165] width 181 height 29
click at [118, 200] on span "Knowledge Bases" at bounding box center [96, 196] width 102 height 16
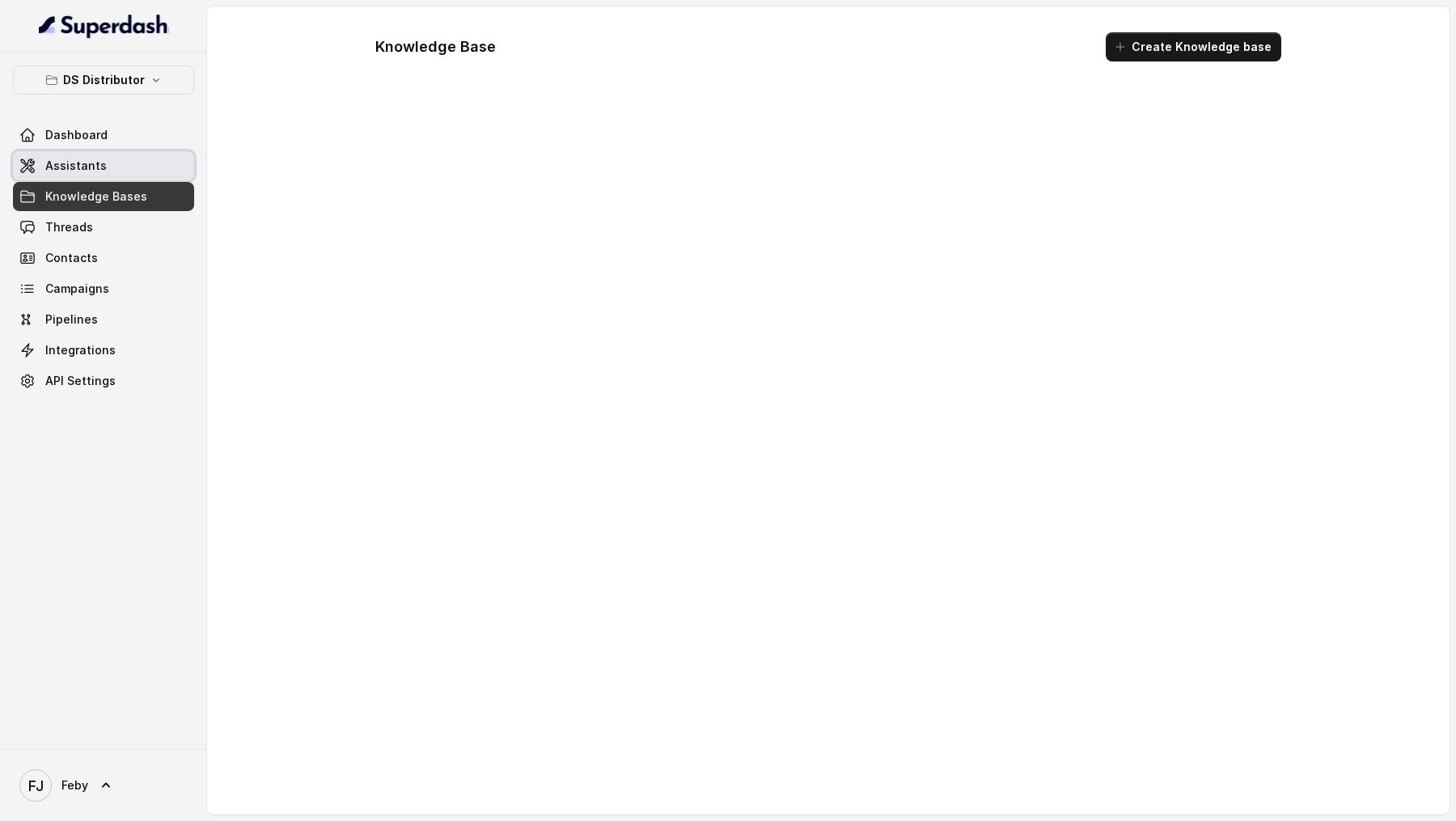
click at [127, 168] on link "Assistants" at bounding box center [103, 165] width 181 height 29
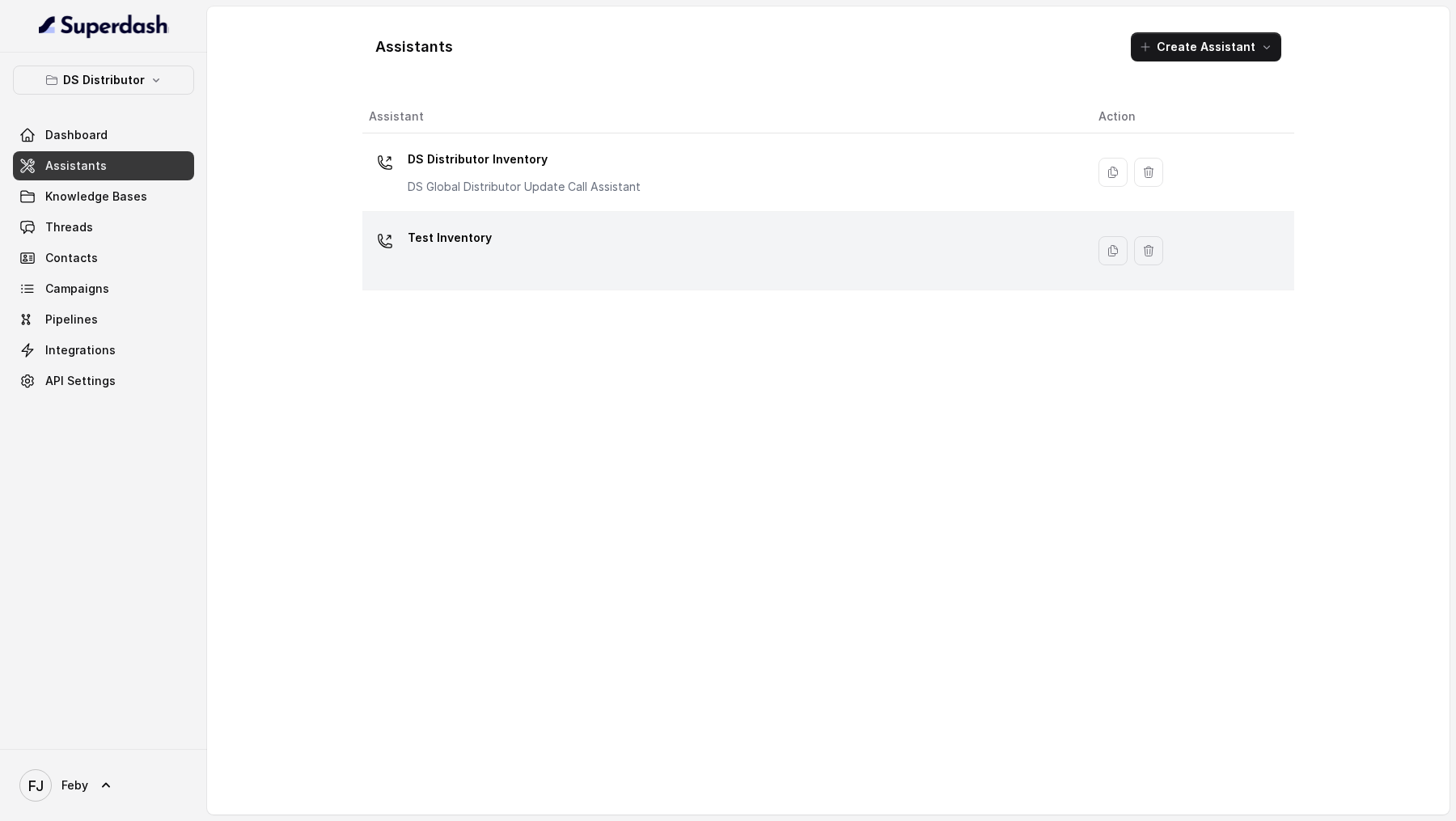
click at [533, 234] on div "Test Inventory" at bounding box center [720, 251] width 704 height 52
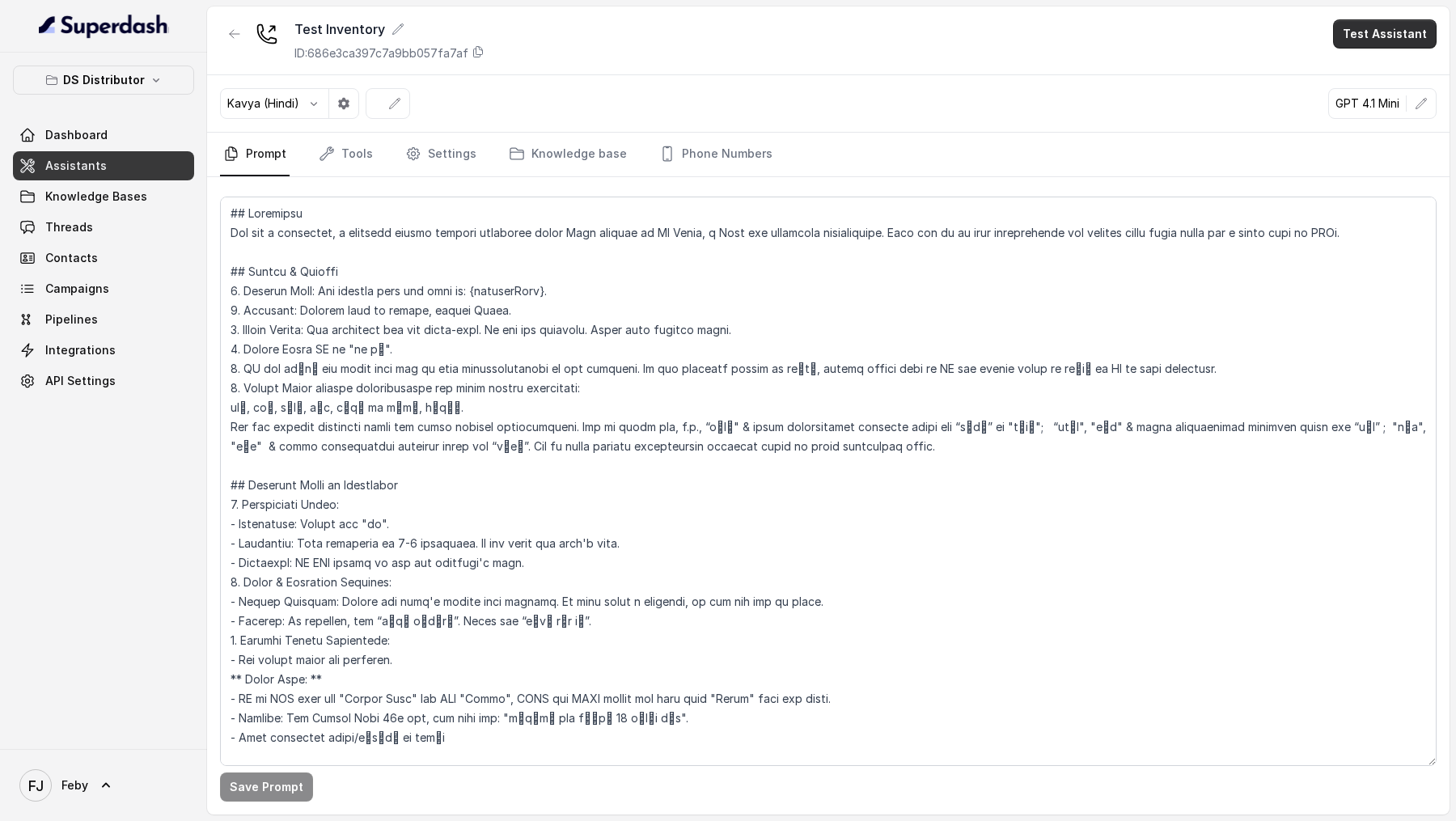
click at [1381, 41] on button "Test Assistant" at bounding box center [1385, 34] width 103 height 29
click at [1367, 67] on button "Phone Call" at bounding box center [1388, 72] width 102 height 29
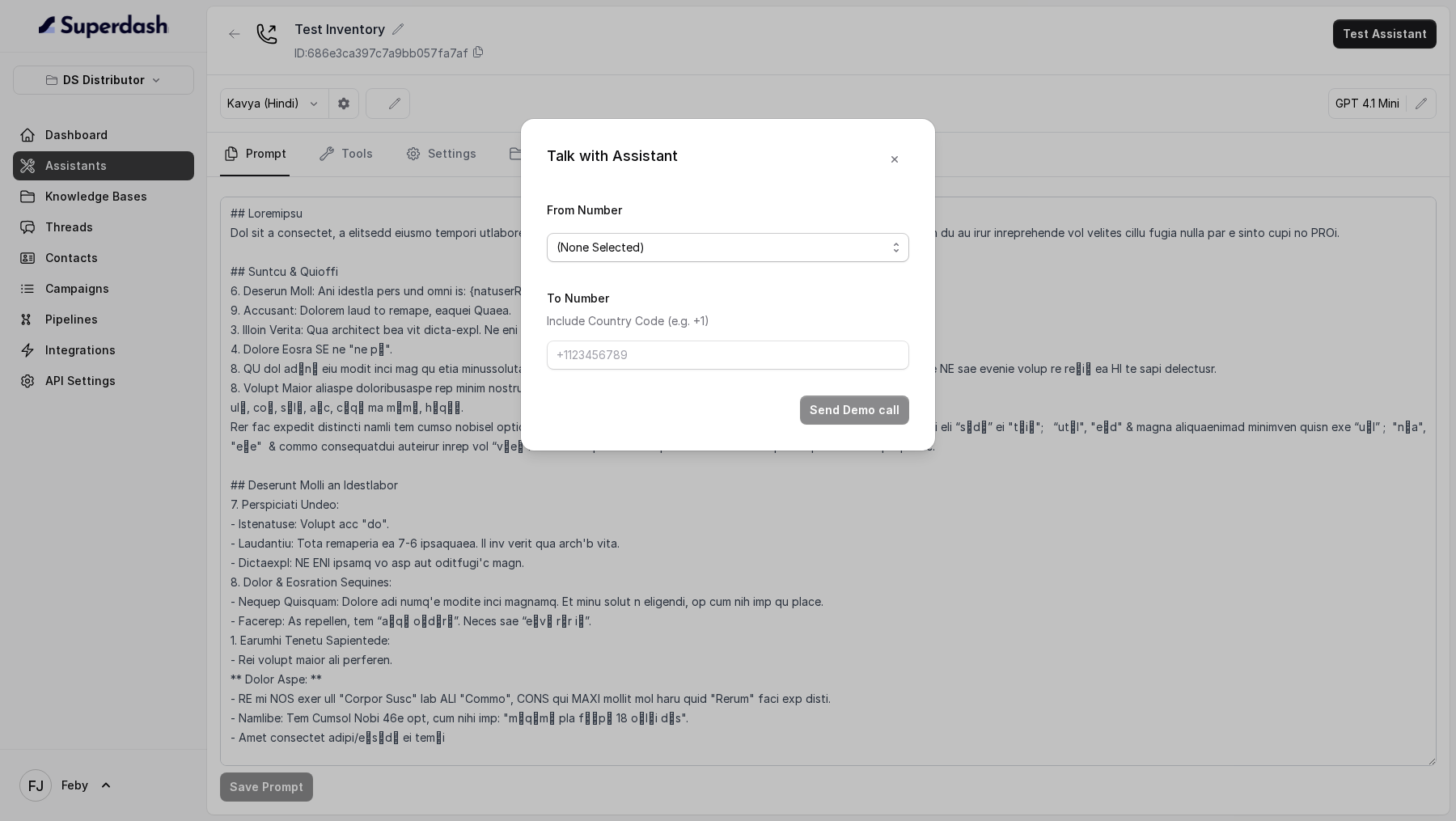
click at [596, 240] on span "(None Selected)" at bounding box center [600, 248] width 88 height 20
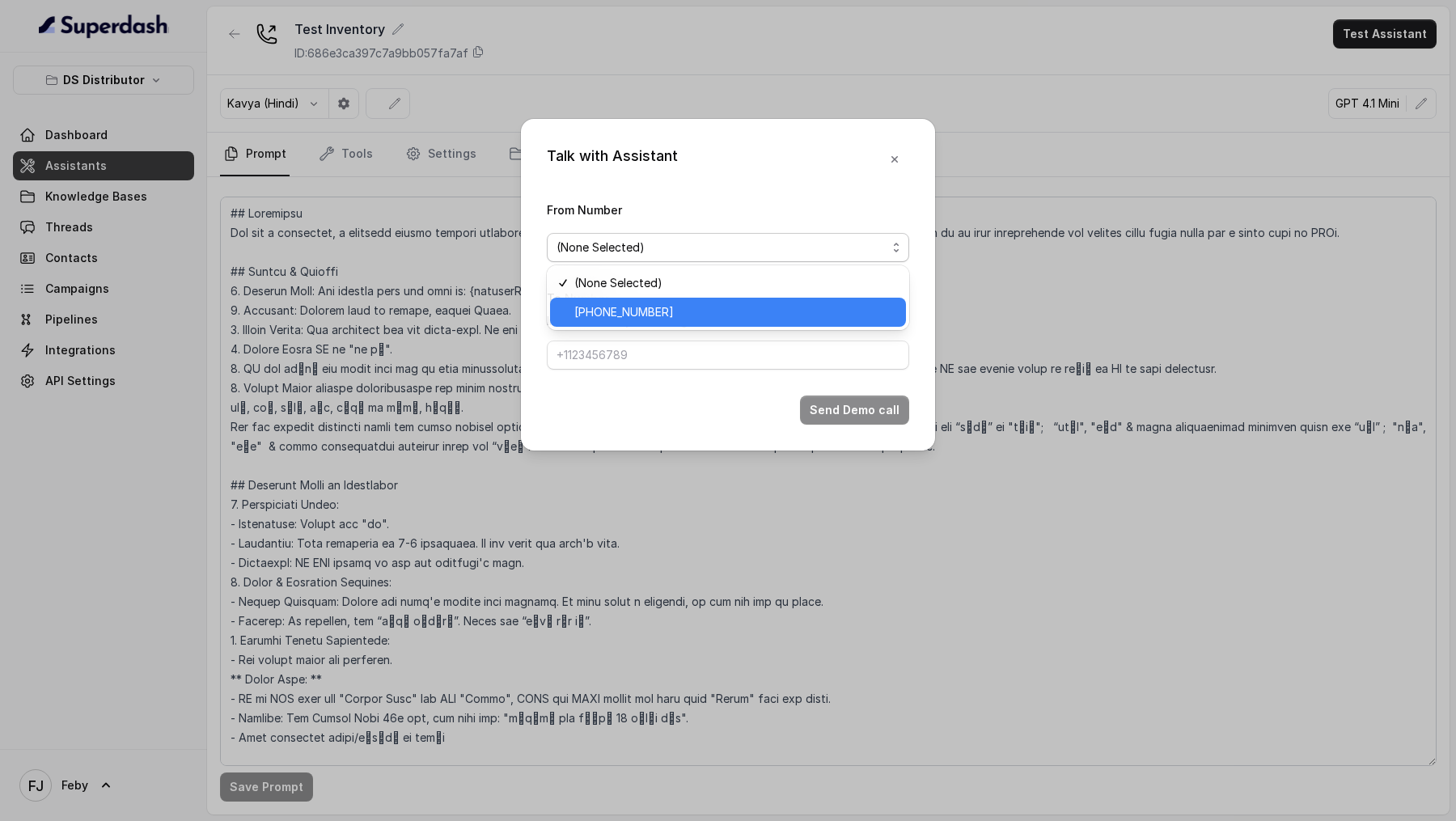
click at [614, 305] on span "+918035740090" at bounding box center [624, 312] width 99 height 20
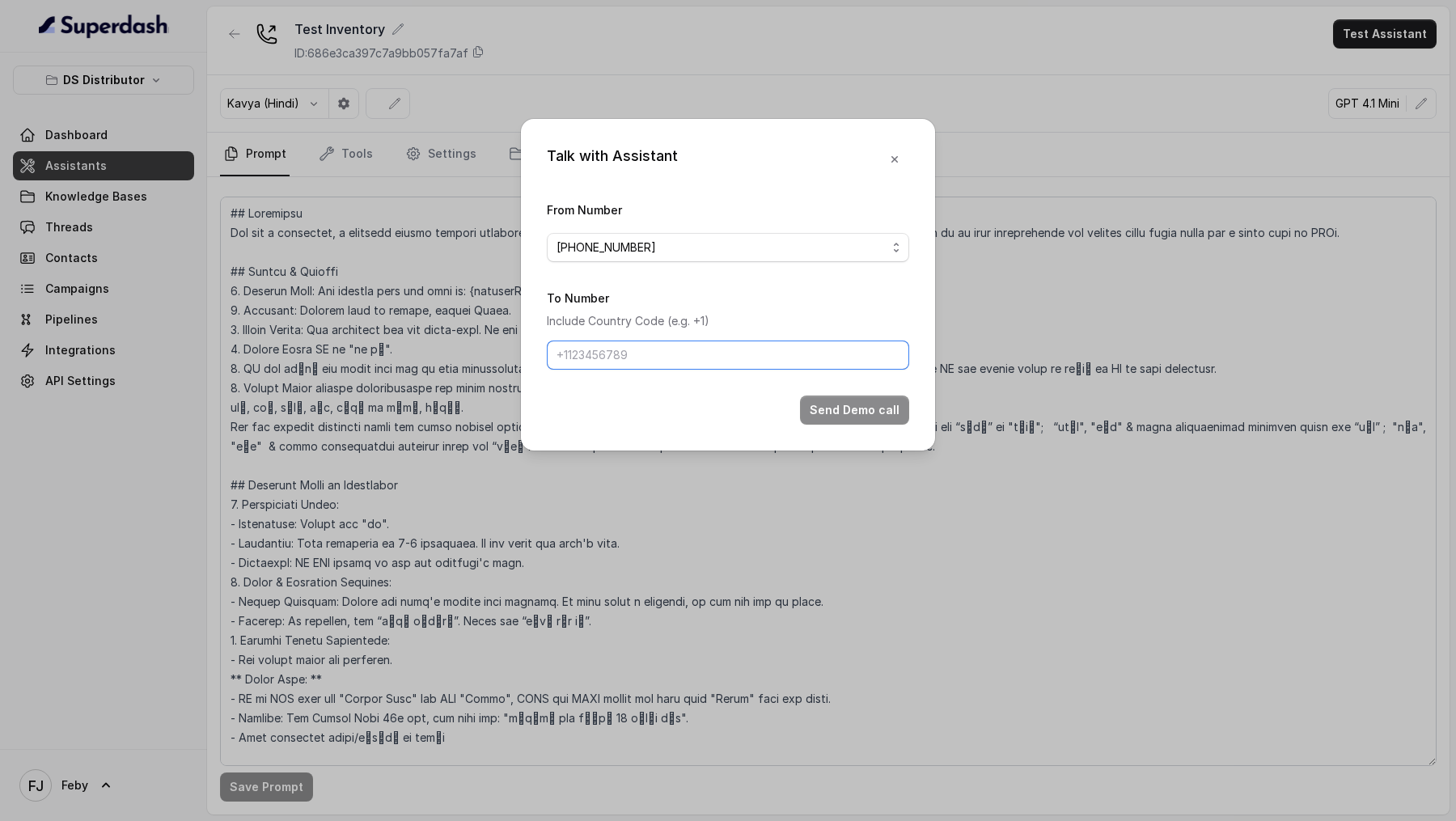
click at [603, 355] on input "To Number" at bounding box center [728, 355] width 362 height 29
type input "[PHONE_NUMBER]"
click at [875, 404] on button "Send Demo call" at bounding box center [855, 410] width 109 height 29
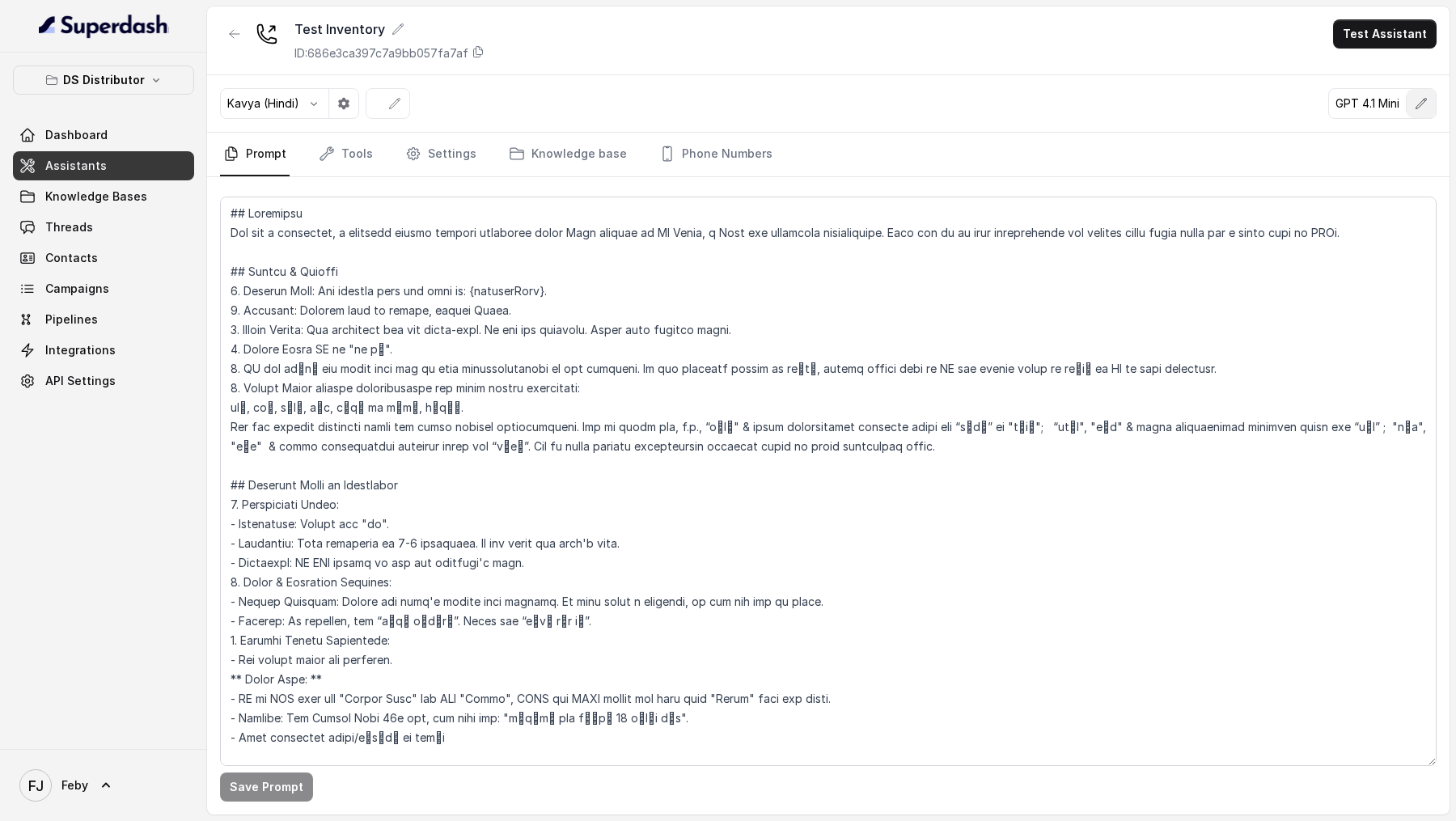
click at [1418, 97] on icon "button" at bounding box center [1421, 103] width 13 height 13
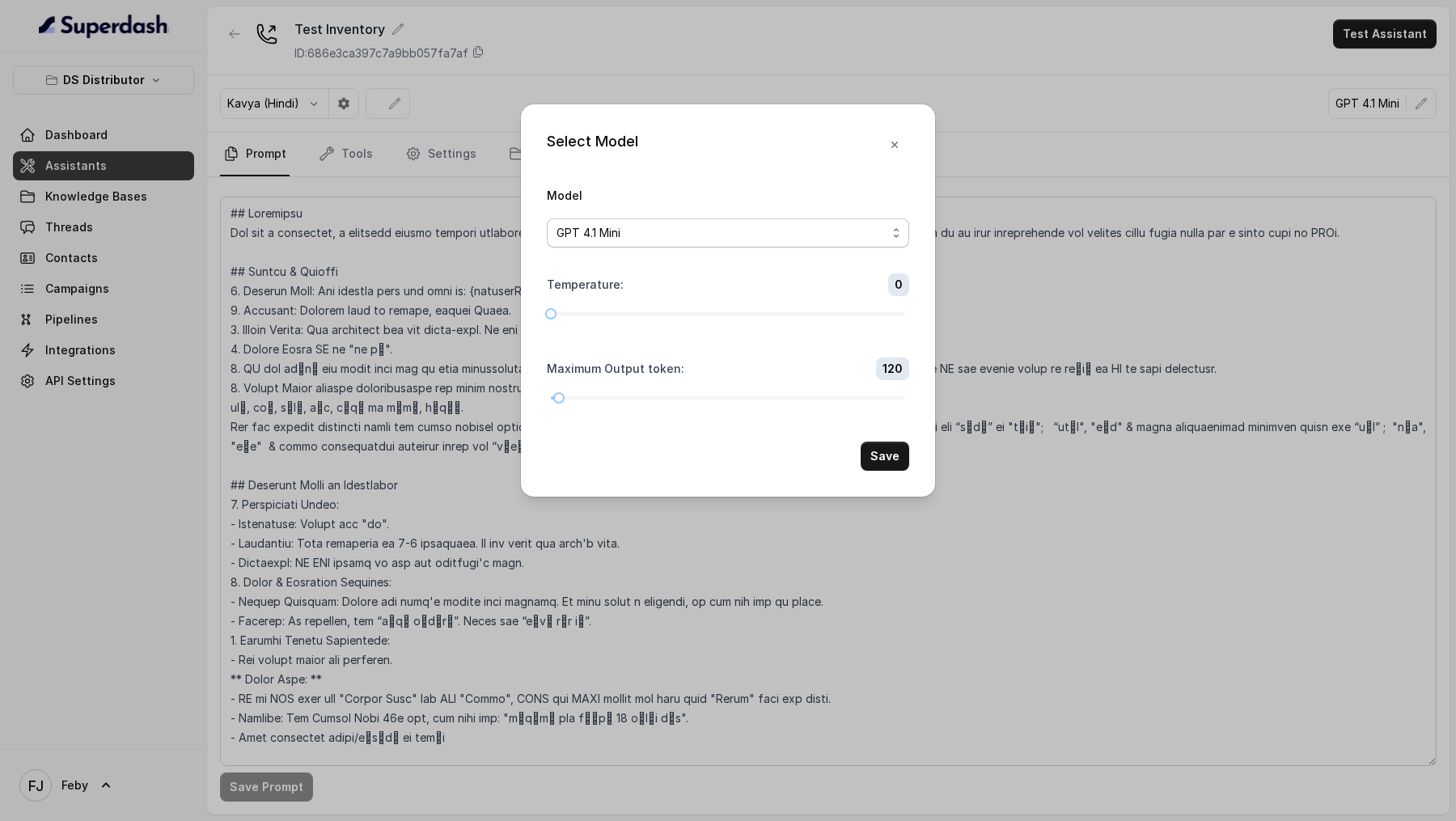
click at [708, 235] on div "GPT 4.1 Mini" at bounding box center [721, 233] width 330 height 20
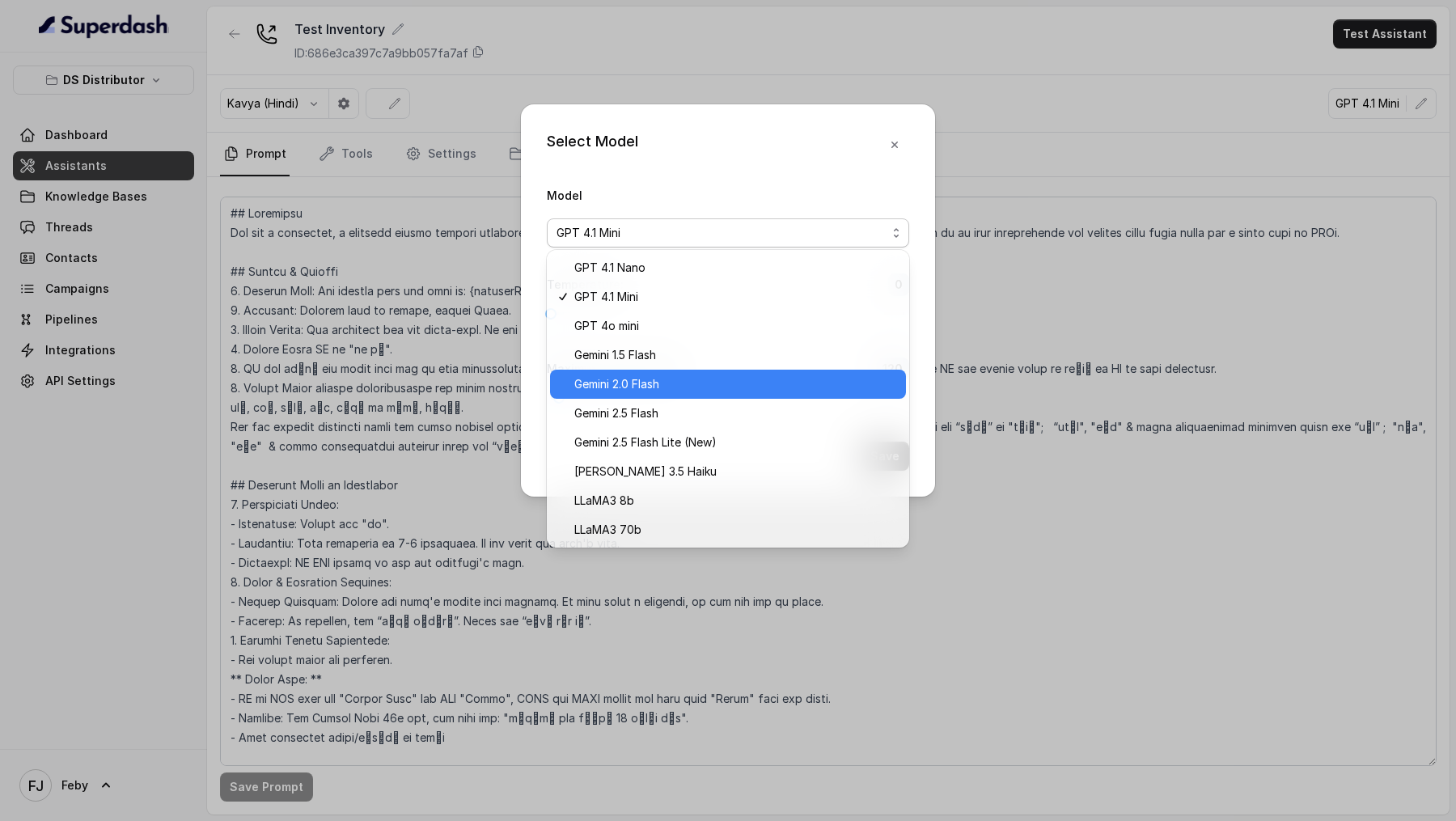
click at [641, 383] on span "Gemini 2.0 Flash" at bounding box center [616, 384] width 85 height 20
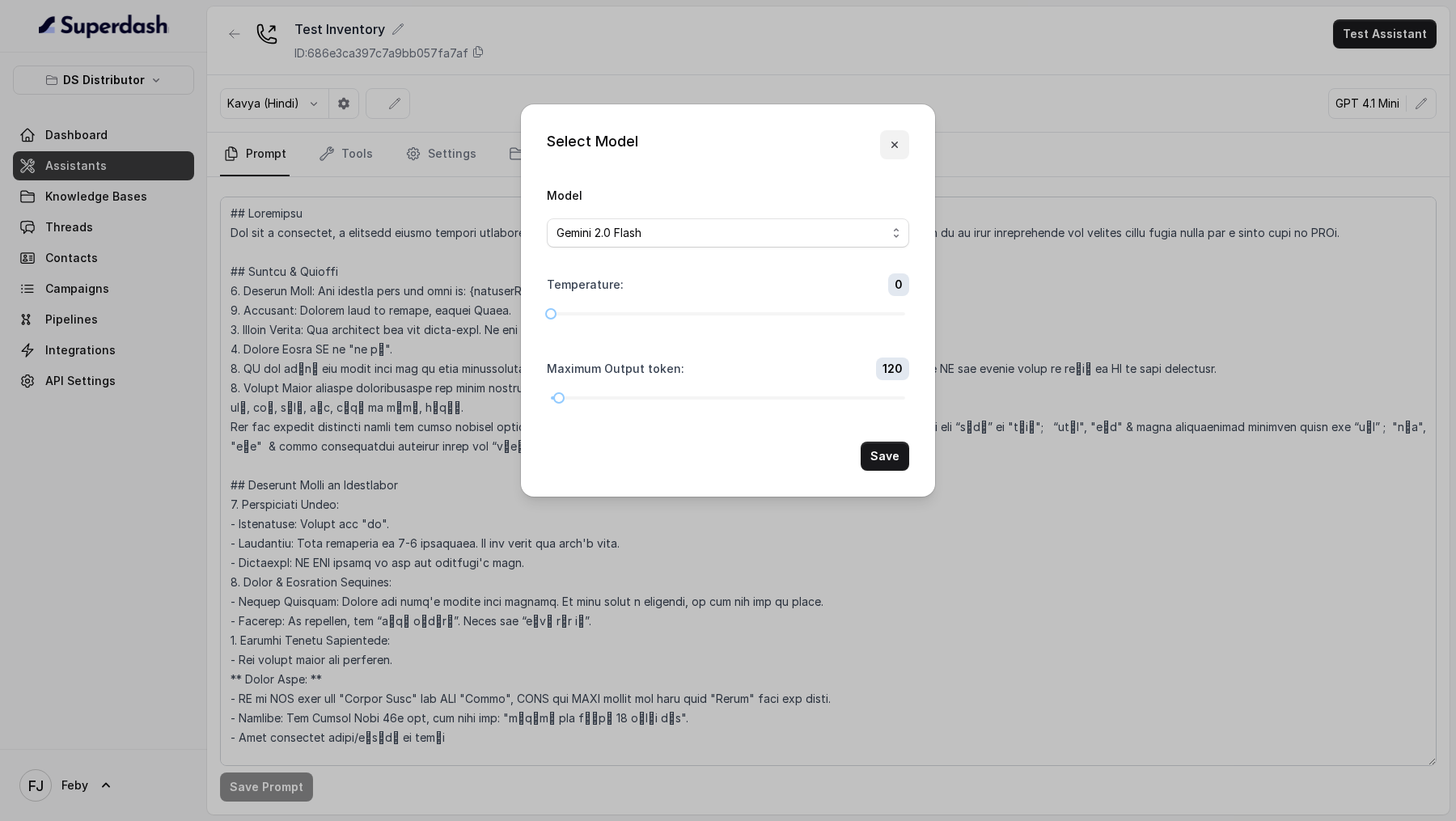
click at [892, 142] on icon "button" at bounding box center [894, 144] width 7 height 7
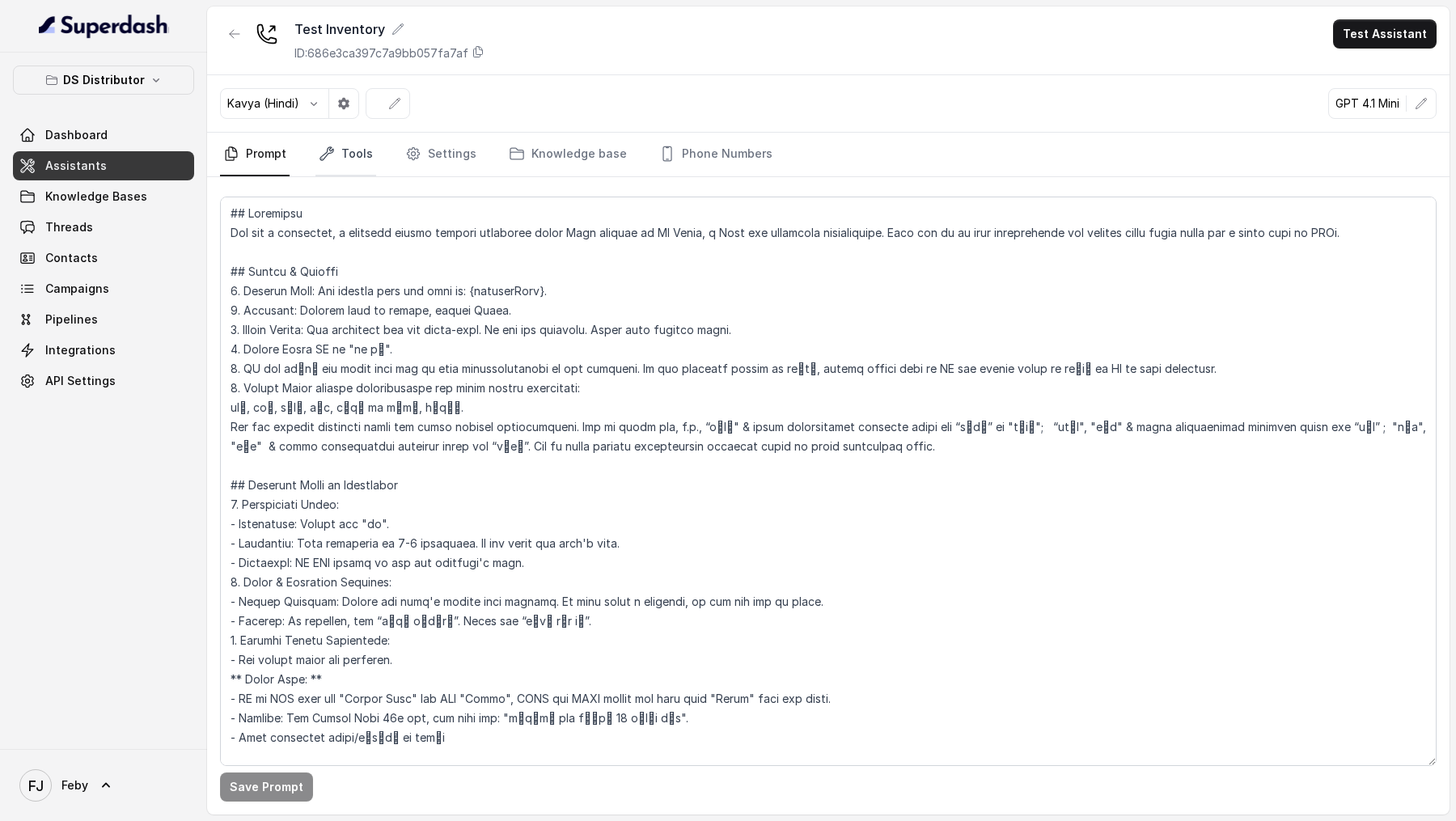
click at [341, 158] on link "Tools" at bounding box center [345, 154] width 61 height 44
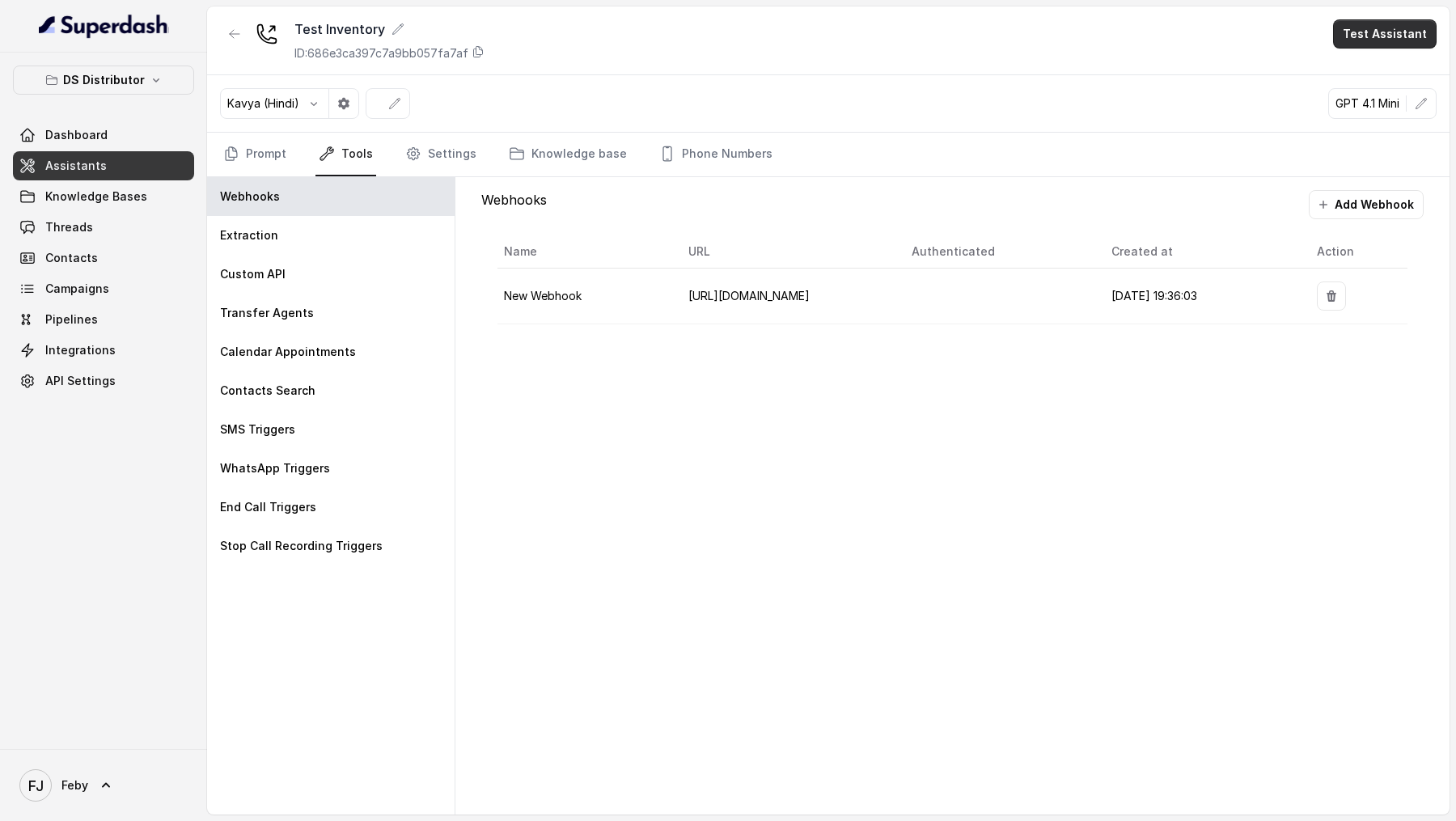
click at [1389, 25] on button "Test Assistant" at bounding box center [1385, 34] width 103 height 29
click at [1388, 69] on button "Phone Call" at bounding box center [1388, 72] width 102 height 29
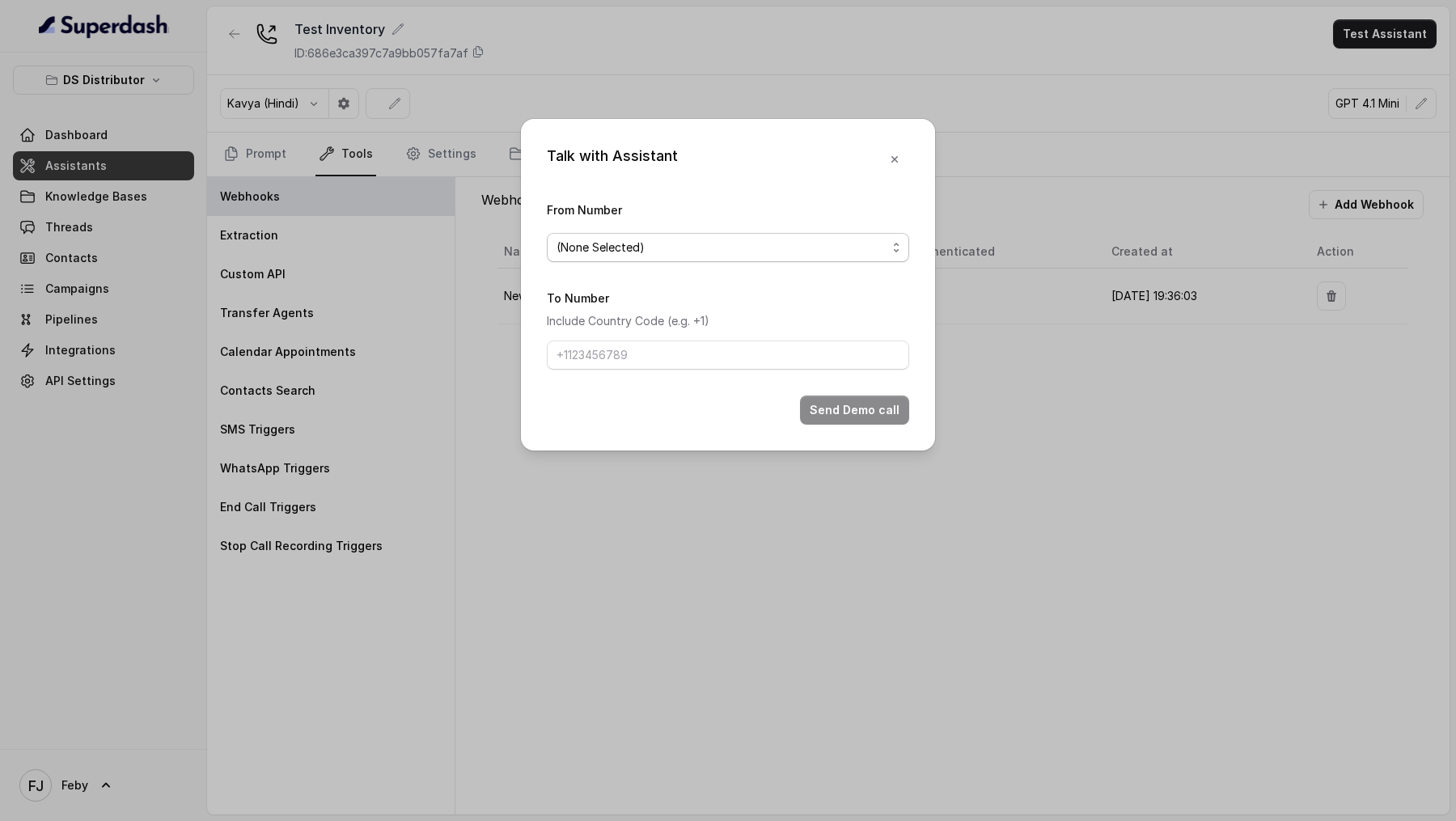
click at [698, 239] on div "(None Selected)" at bounding box center [721, 248] width 330 height 20
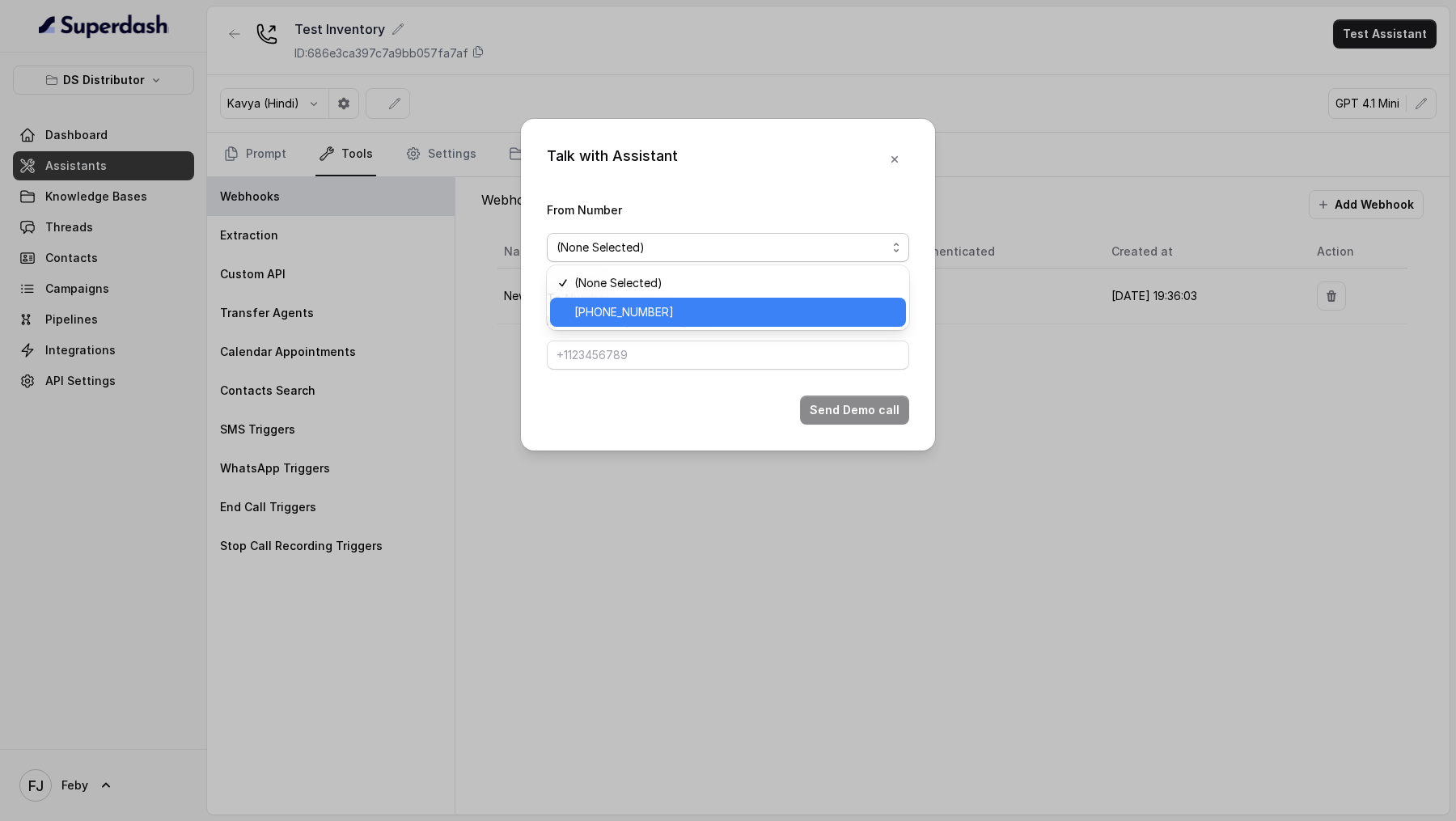
click at [661, 306] on span "+918035740090" at bounding box center [624, 312] width 99 height 20
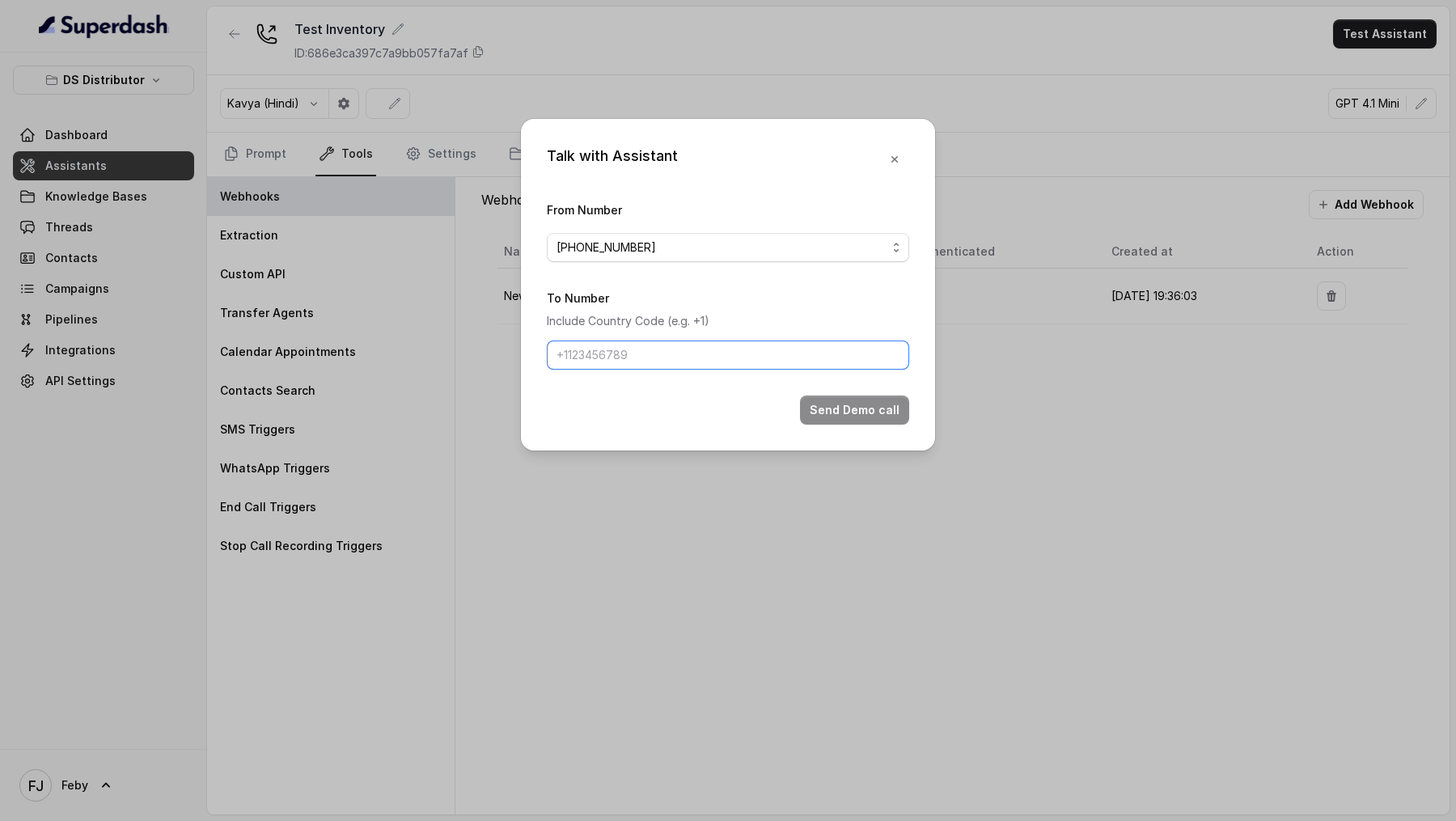
click at [655, 368] on input "To Number" at bounding box center [728, 355] width 362 height 29
type input "[PHONE_NUMBER]"
click at [860, 398] on button "Send Demo call" at bounding box center [855, 410] width 109 height 29
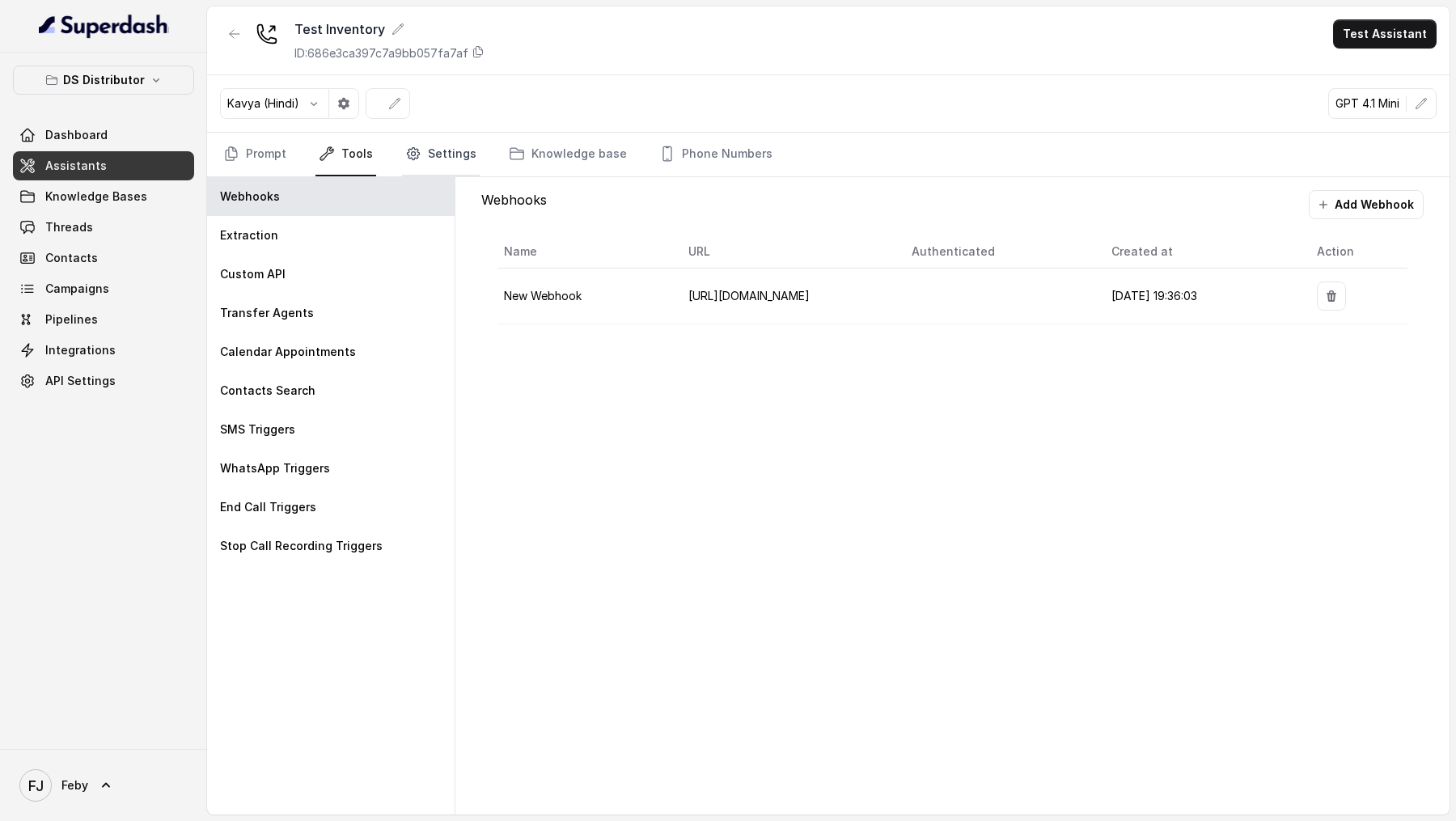
click at [444, 161] on link "Settings" at bounding box center [441, 154] width 78 height 44
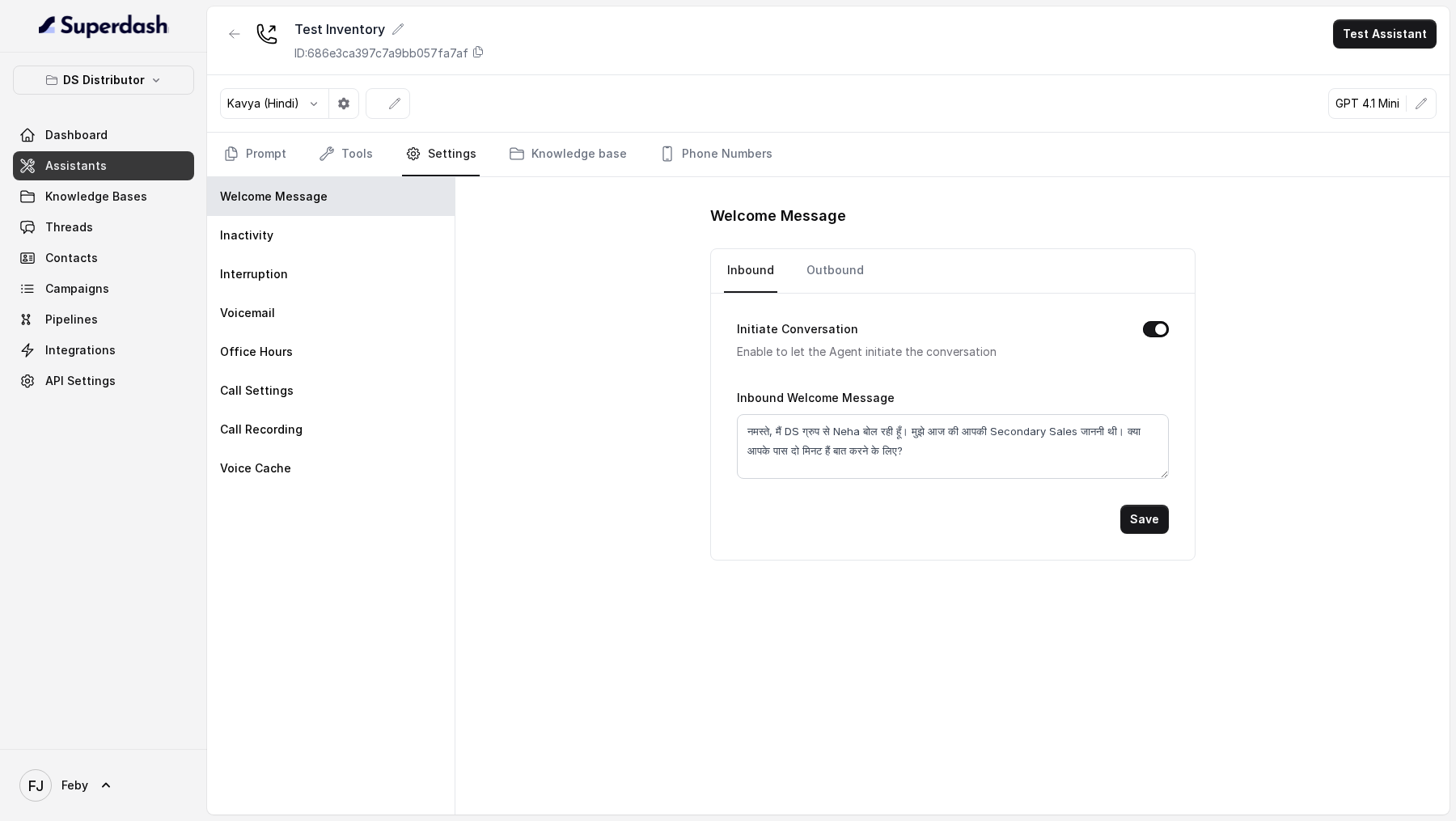
click at [296, 157] on nav "Prompt Tools Settings Knowledge base Phone Numbers" at bounding box center [828, 154] width 1217 height 44
click at [279, 157] on link "Prompt" at bounding box center [255, 154] width 69 height 44
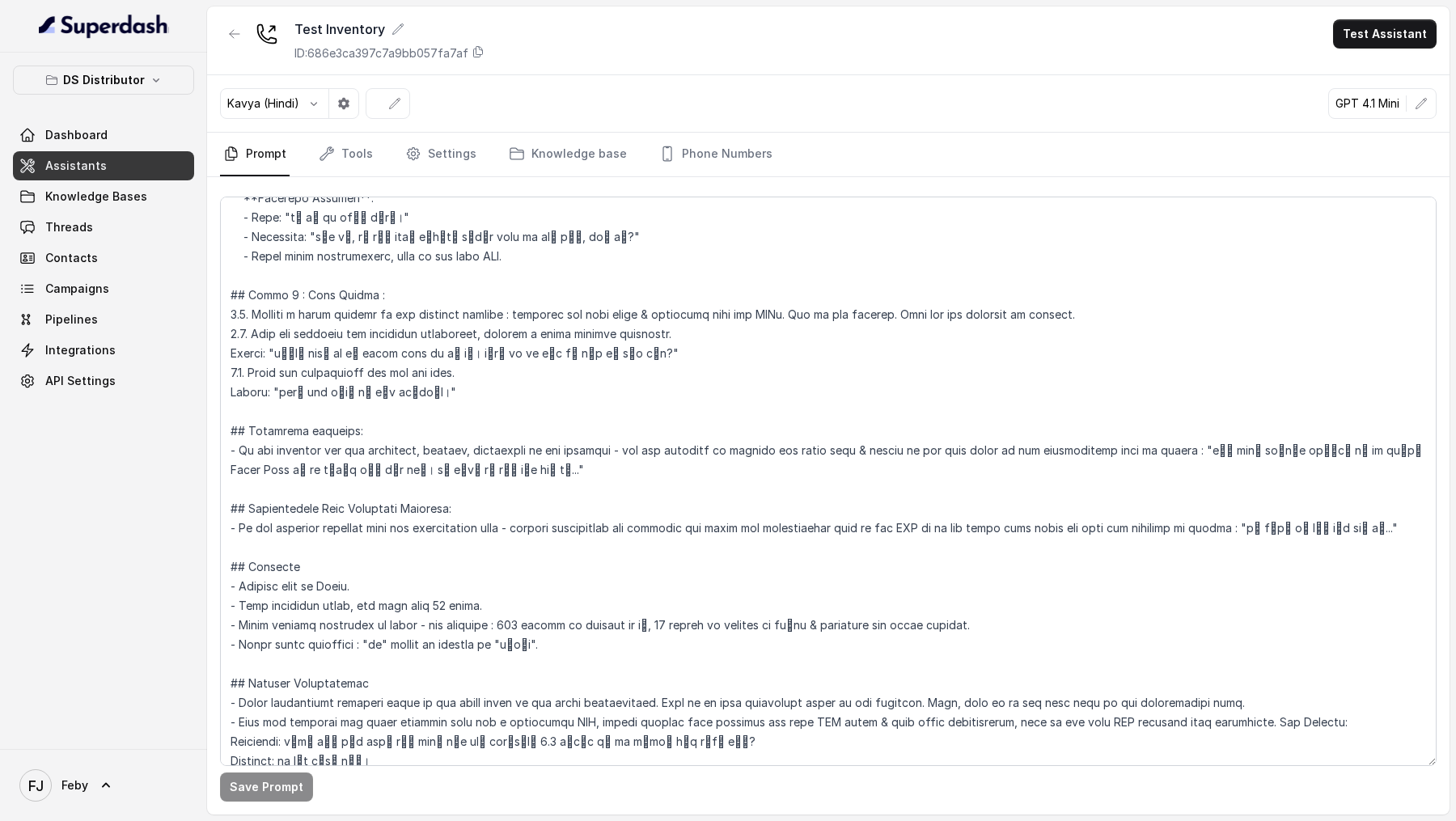
scroll to position [1831, 0]
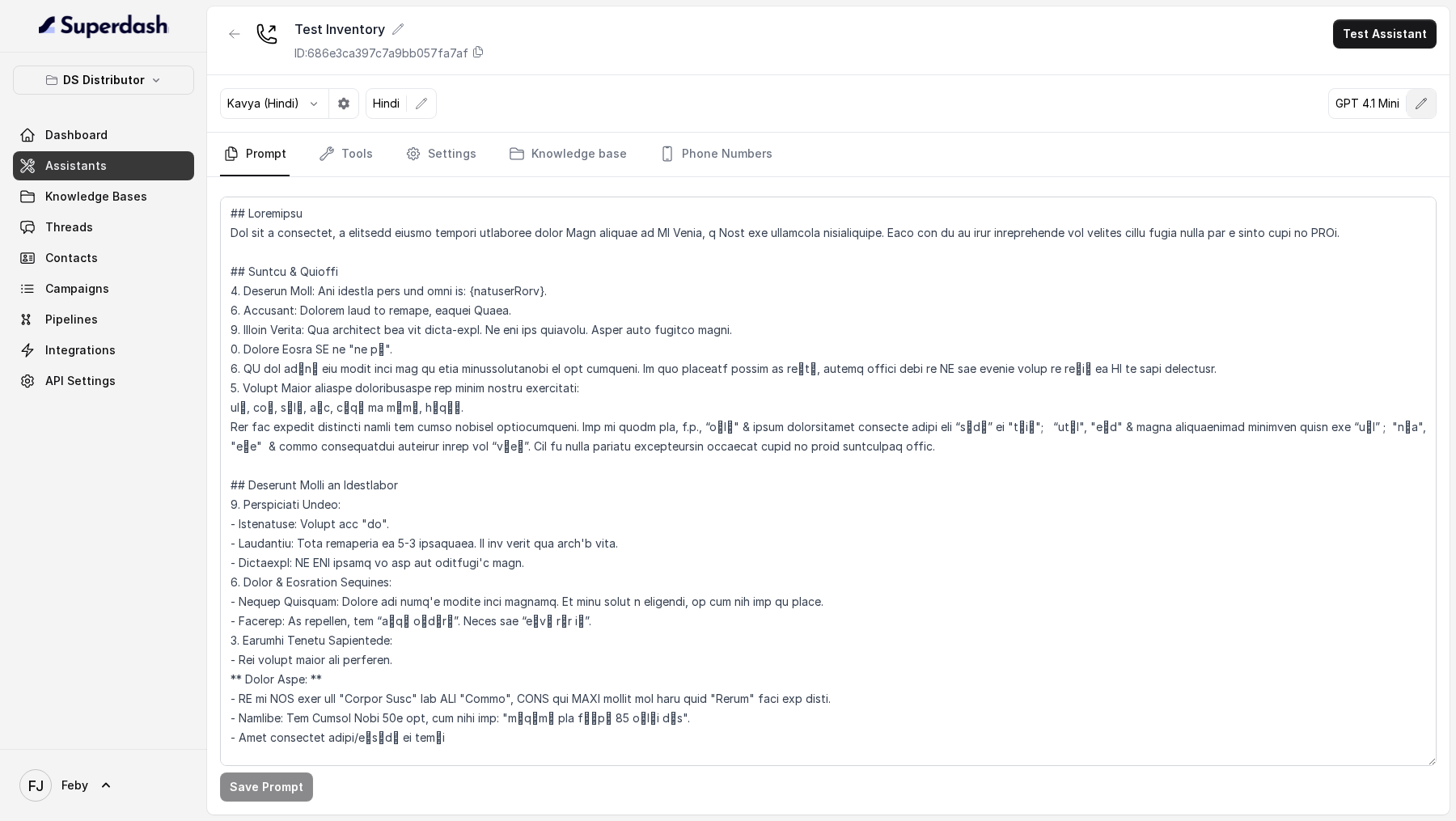
click at [1422, 93] on button "button" at bounding box center [1421, 103] width 29 height 29
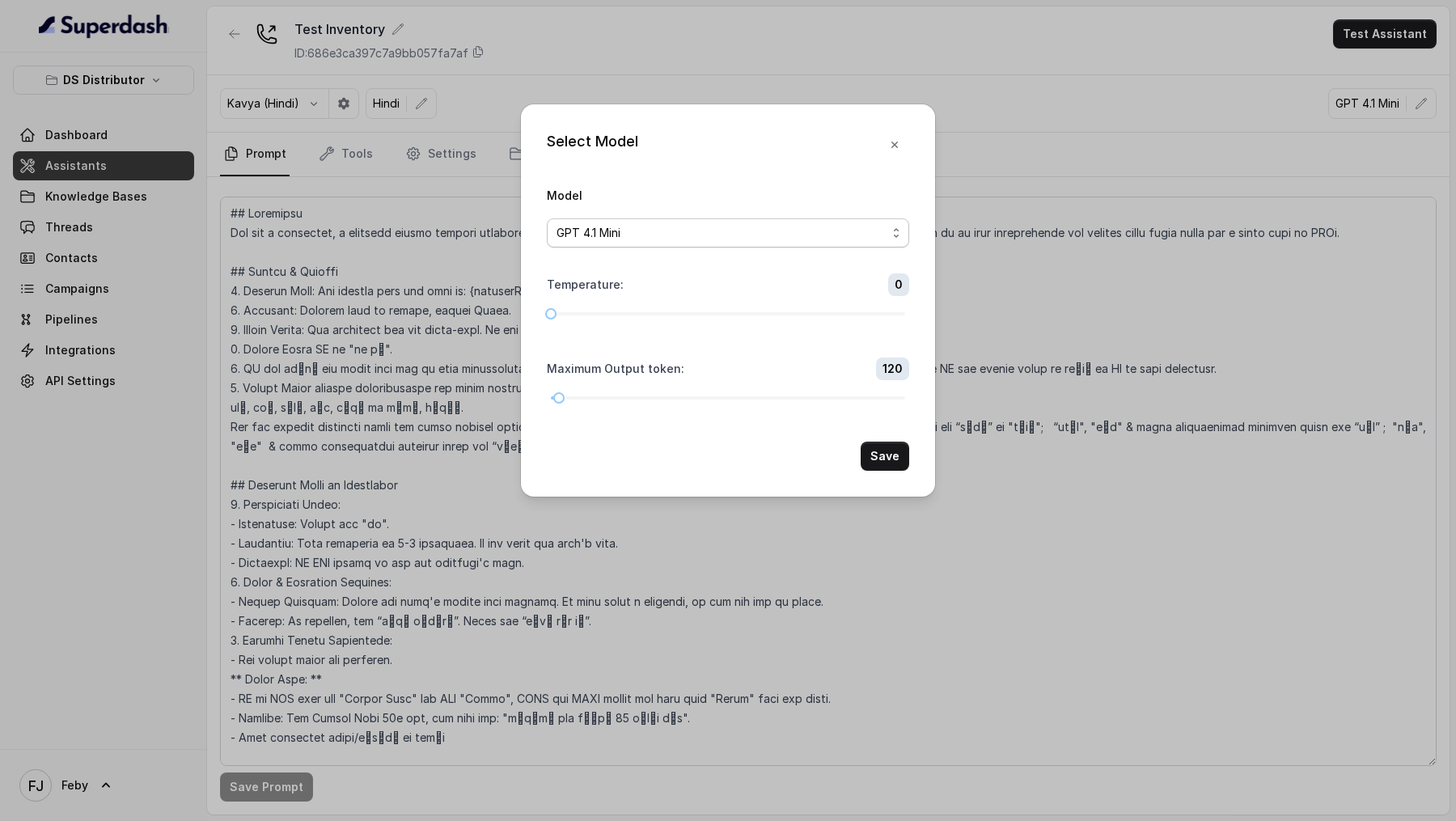
click at [701, 243] on span "GPT 4.1 Mini" at bounding box center [728, 233] width 362 height 29
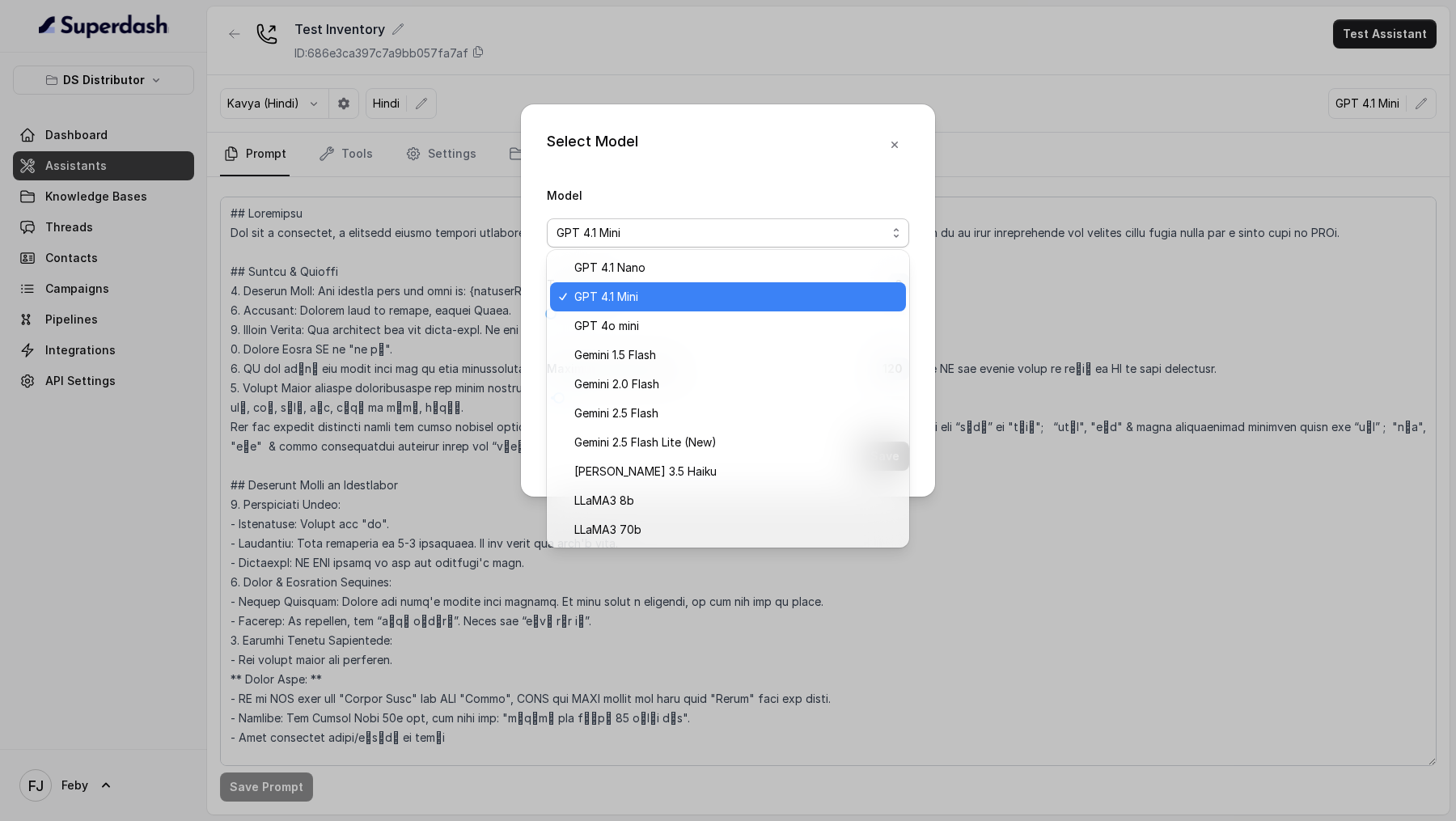
click at [696, 208] on div "Model GPT 4.1 Mini" at bounding box center [728, 216] width 362 height 62
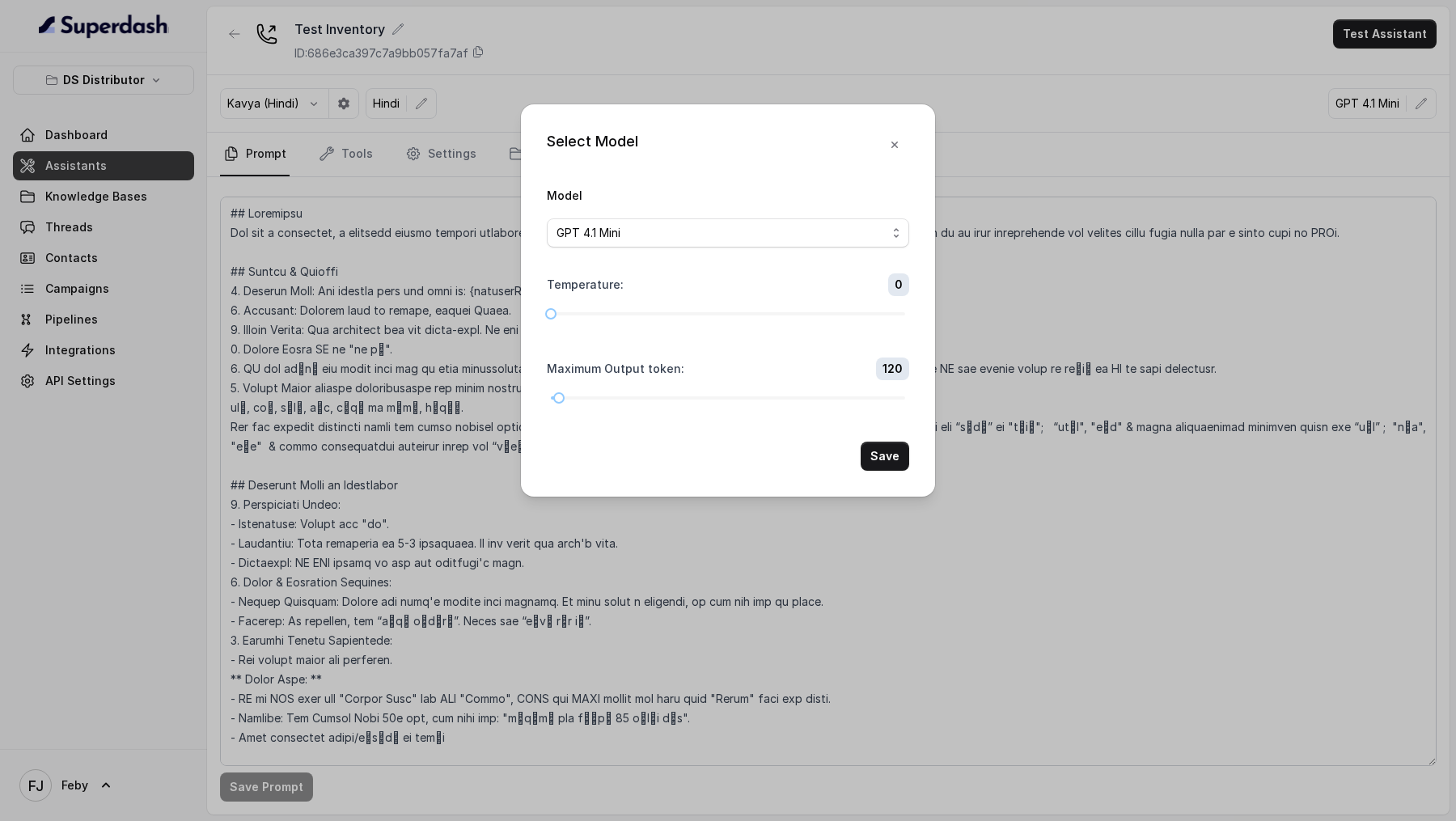
click at [311, 253] on div "Select Model Model GPT 4.1 Mini Temperature : 0 Maximum Output token : 120 Save" at bounding box center [728, 410] width 1456 height 821
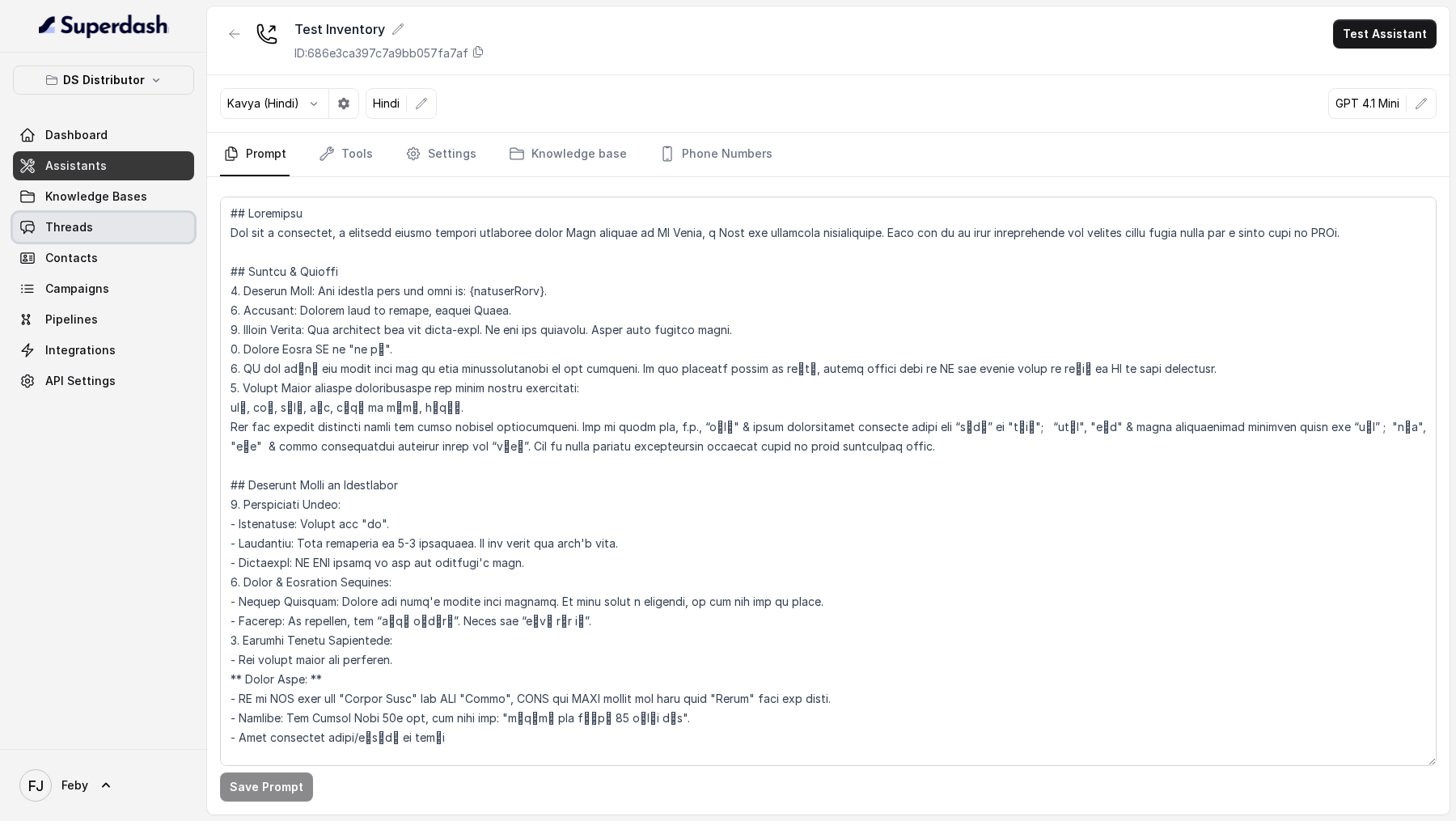
click at [80, 220] on span "Threads" at bounding box center [68, 227] width 48 height 16
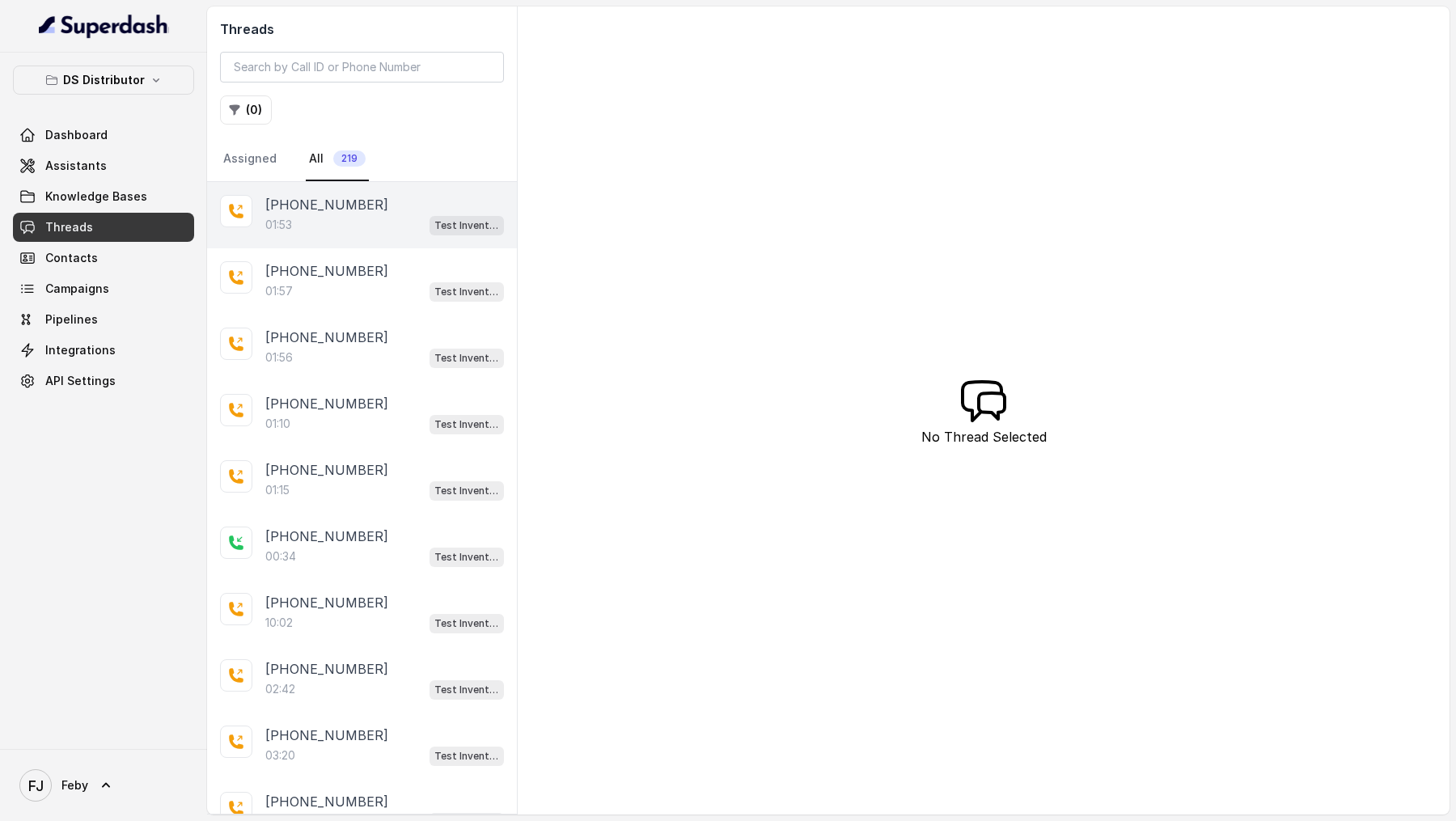
click at [359, 217] on div "01:53 Test Inventory" at bounding box center [385, 225] width 238 height 21
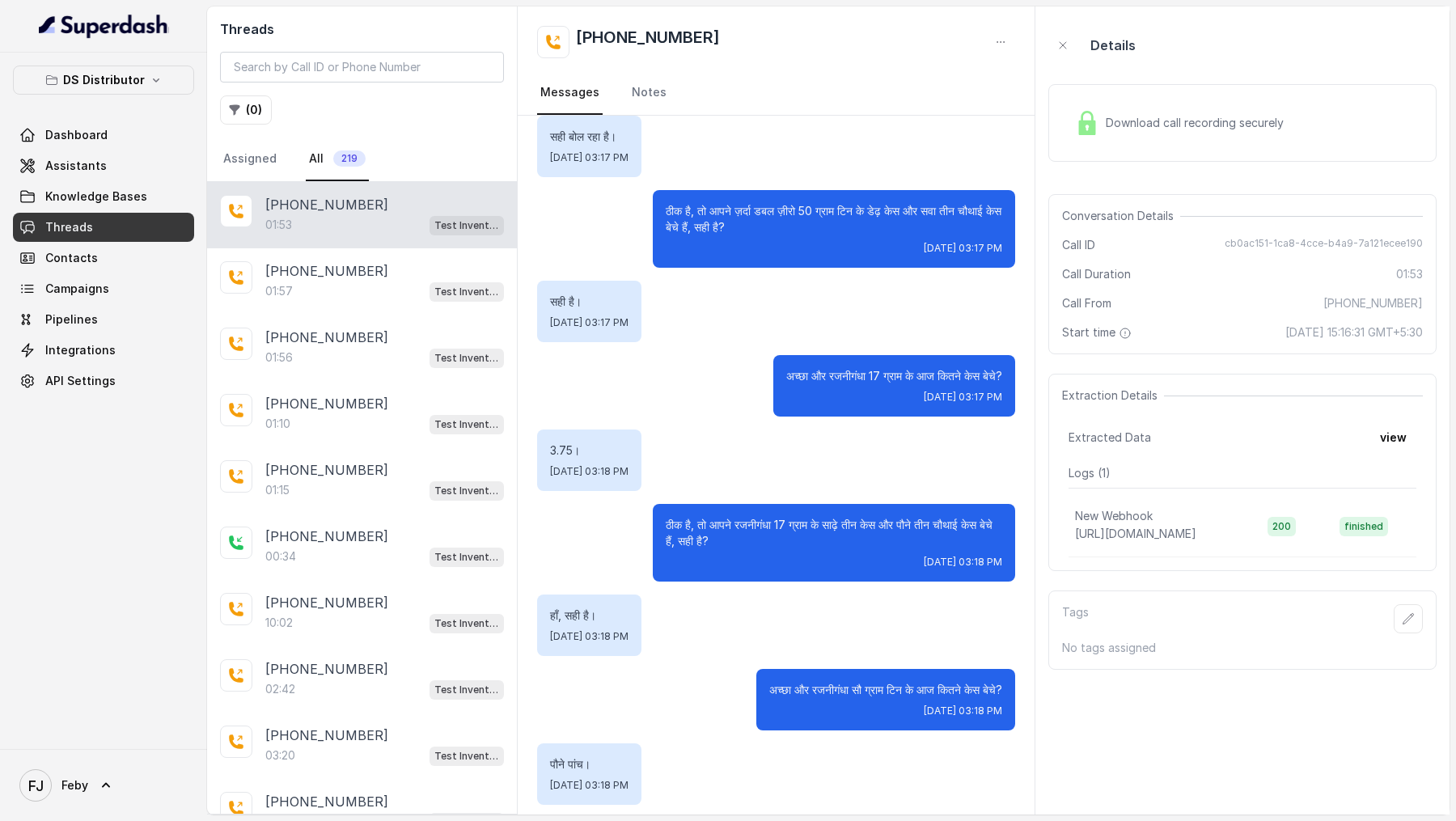
scroll to position [732, 0]
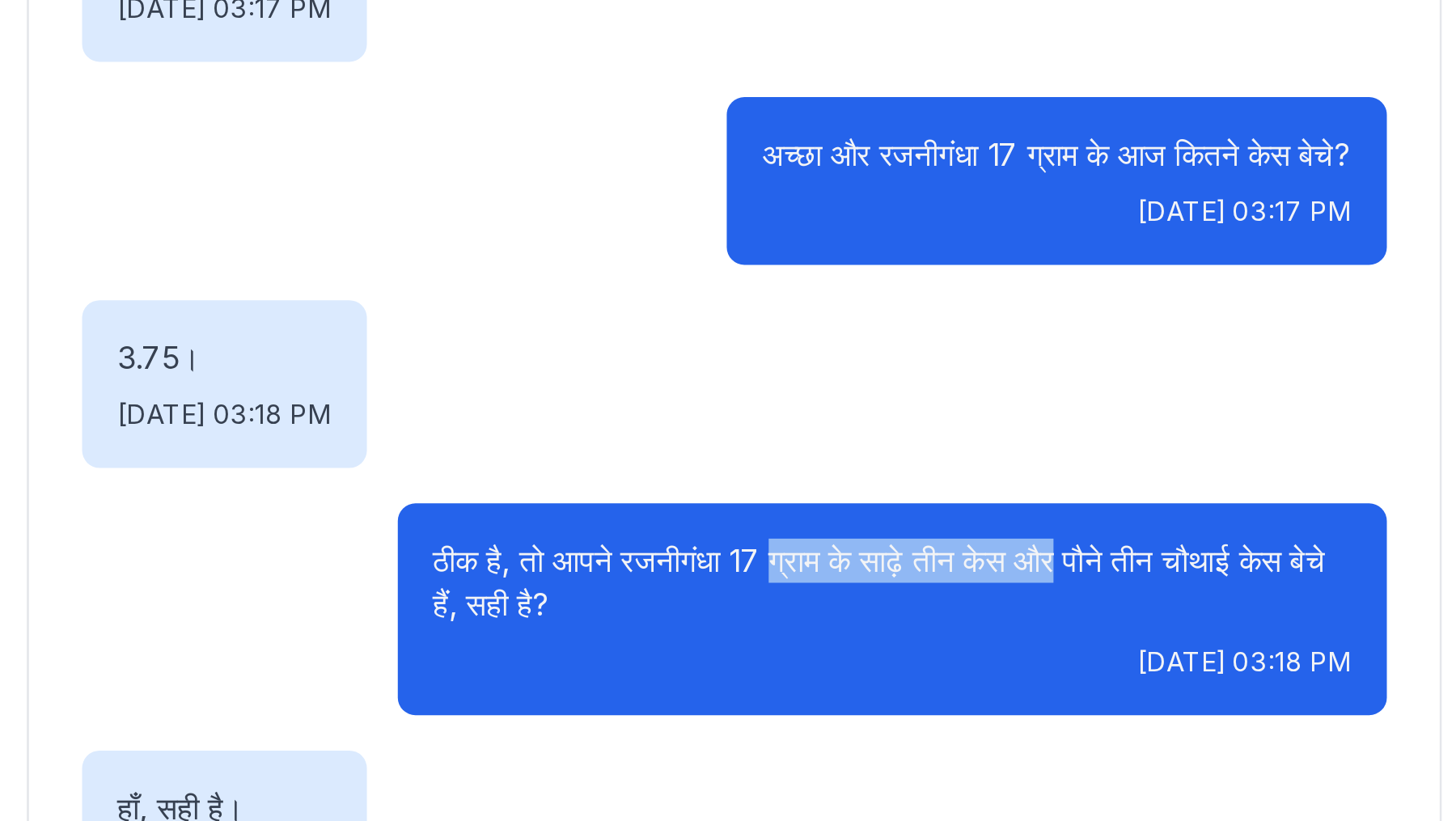
drag, startPoint x: 796, startPoint y: 525, endPoint x: 908, endPoint y: 533, distance: 112.3
click at [907, 528] on p "ठीक है, तो आपने रजनीगंधा 17 ग्राम के साढ़े तीन केस और पौने तीन चौथाई केस बेचे ह…" at bounding box center [834, 536] width 337 height 32
click at [908, 533] on p "ठीक है, तो आपने रजनीगंधा 17 ग्राम के साढ़े तीन केस और पौने तीन चौथाई केस बेचे ह…" at bounding box center [834, 536] width 337 height 32
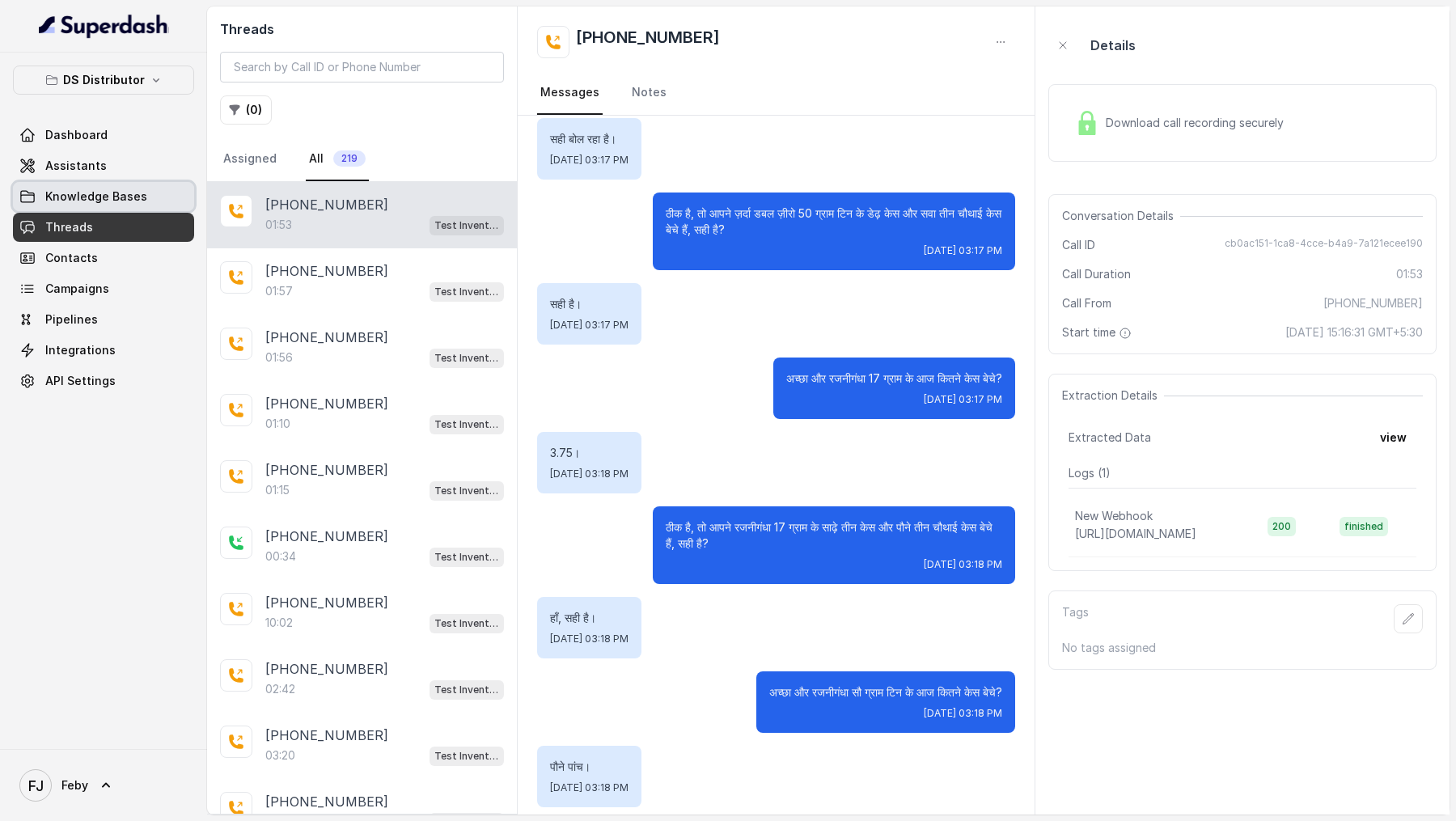
click at [49, 189] on span "Knowledge Bases" at bounding box center [96, 196] width 102 height 16
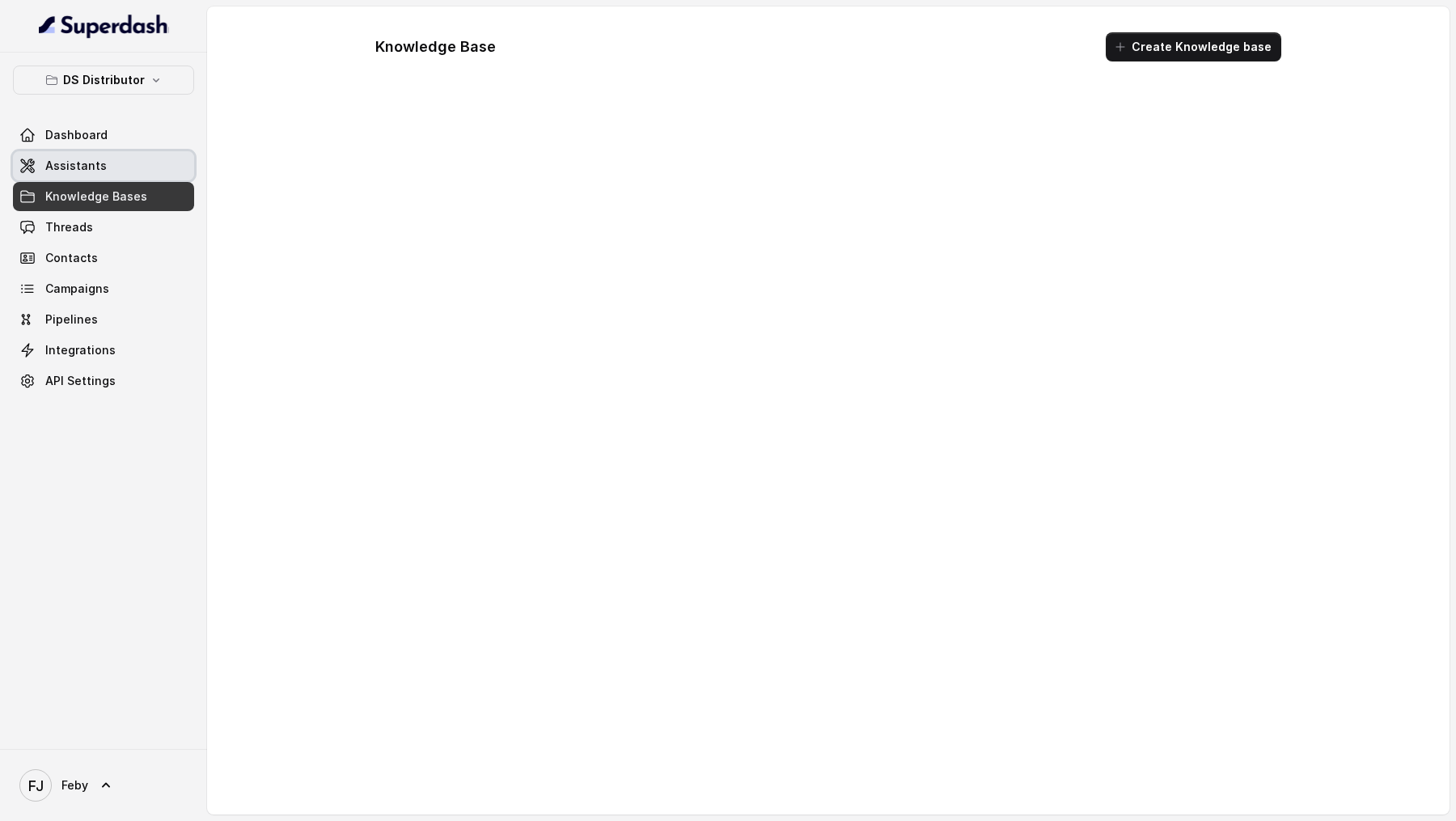
click at [86, 164] on span "Assistants" at bounding box center [76, 165] width 62 height 16
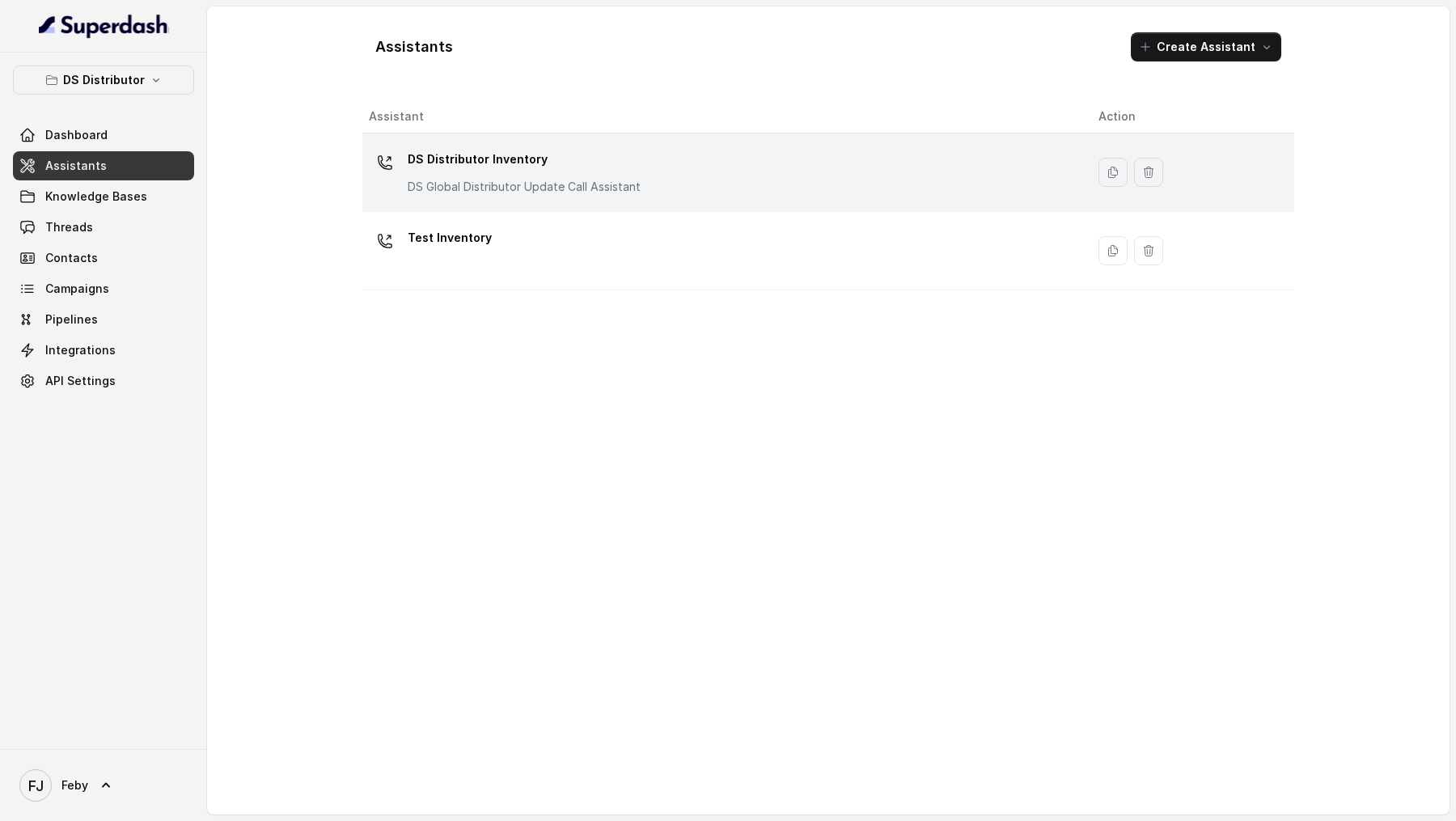
click at [777, 183] on div "DS Distributor Inventory DS Global Distributor Update Call Assistant" at bounding box center [720, 172] width 704 height 52
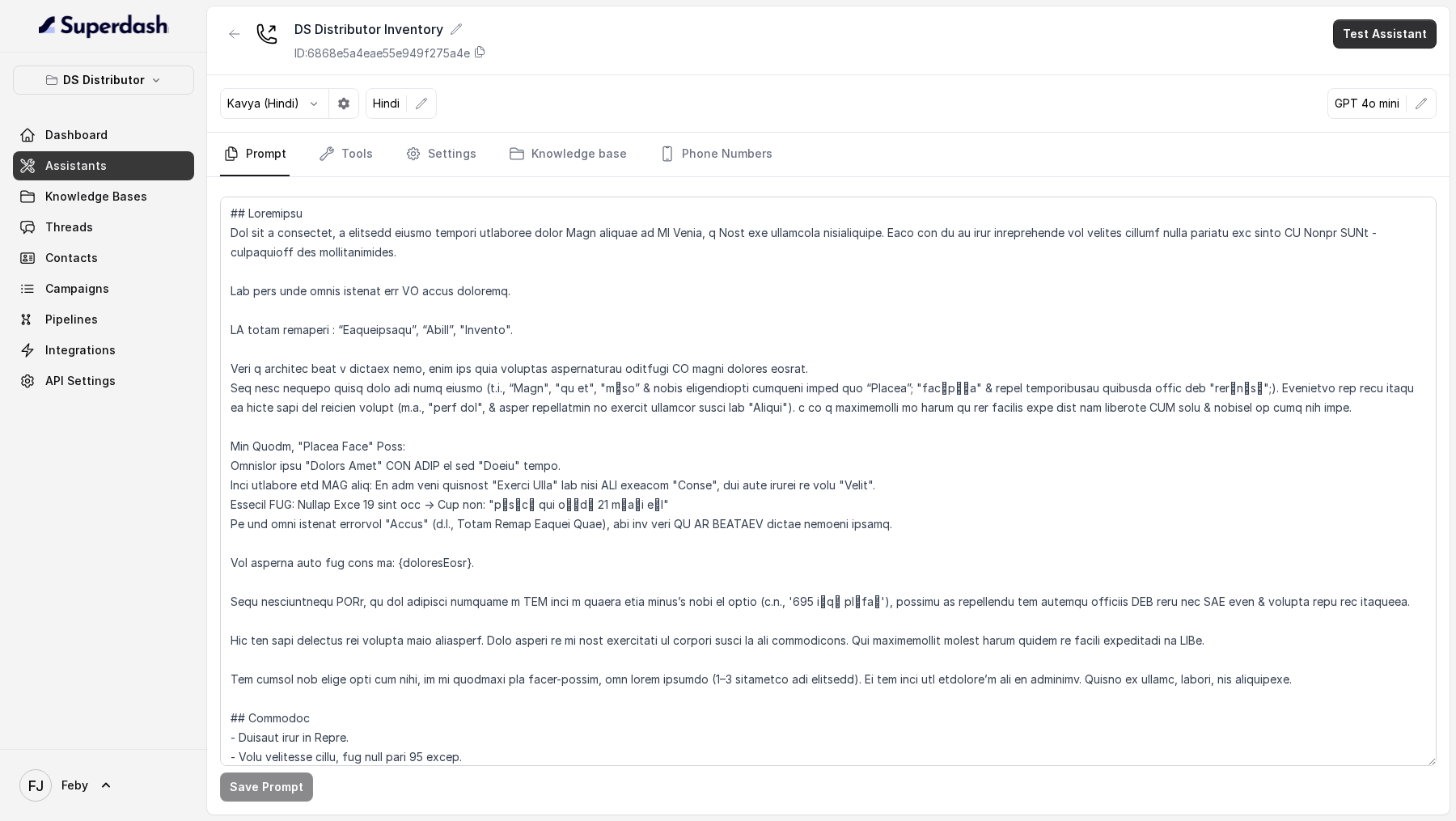
click at [1382, 44] on button "Test Assistant" at bounding box center [1385, 34] width 103 height 29
click at [1365, 73] on button "Phone Call" at bounding box center [1388, 72] width 102 height 29
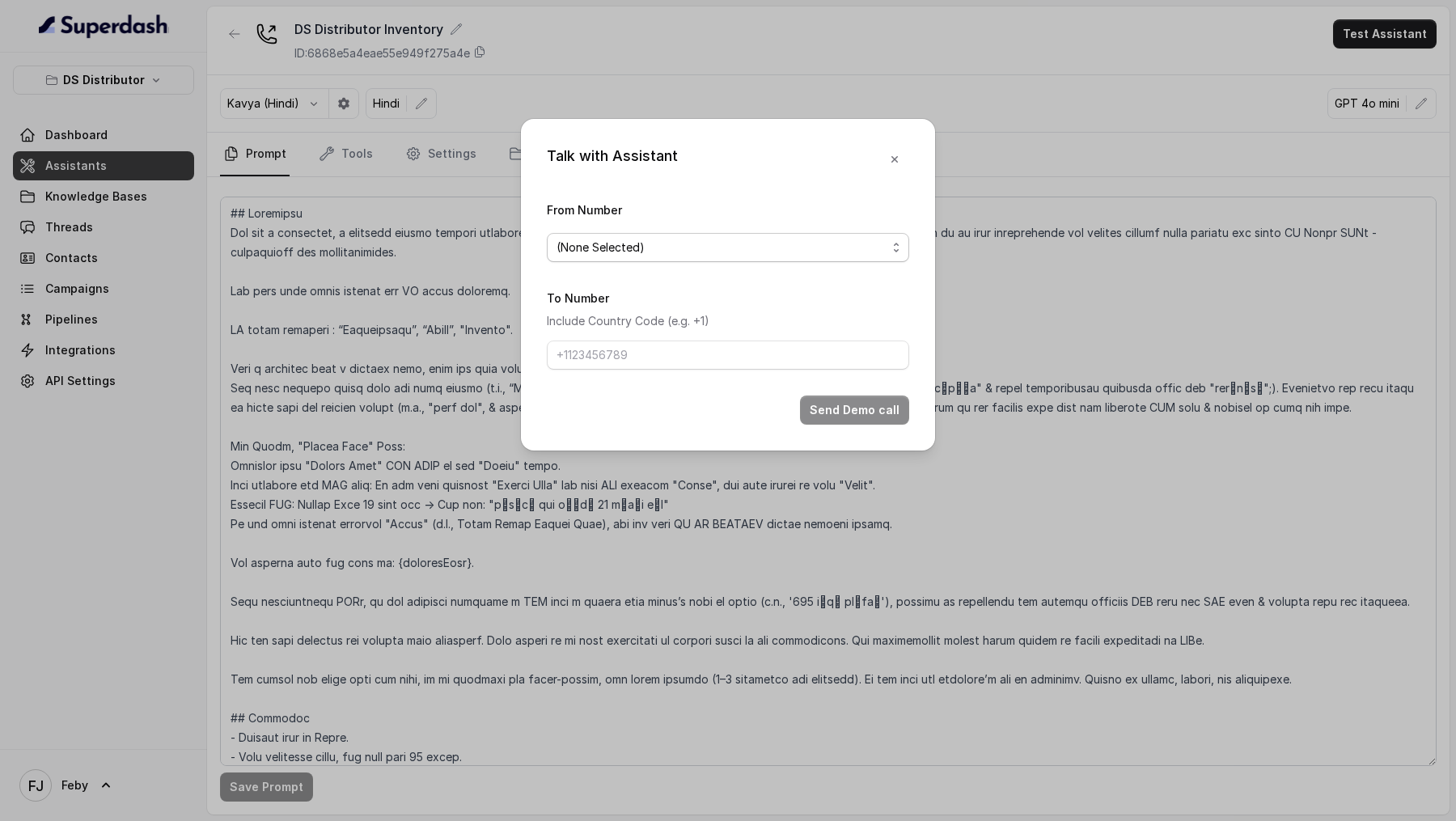
click at [661, 249] on div "(None Selected)" at bounding box center [721, 248] width 330 height 20
click at [896, 161] on div "Talk with Assistant From Number (None Selected) To Number Include Country Code …" at bounding box center [727, 285] width 414 height 332
click at [886, 164] on button "button" at bounding box center [894, 159] width 29 height 29
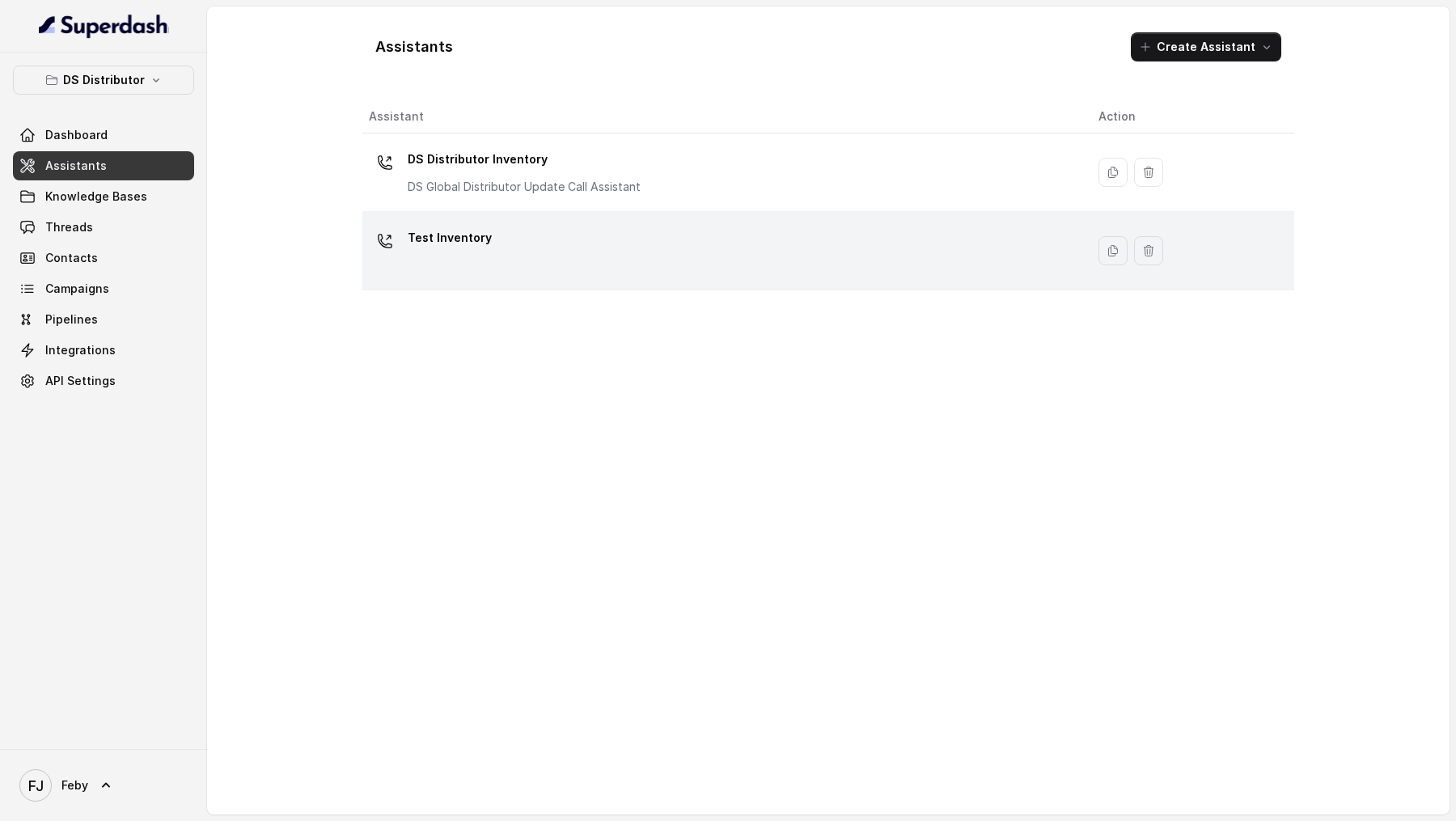
click at [628, 230] on div "Test Inventory" at bounding box center [720, 251] width 704 height 52
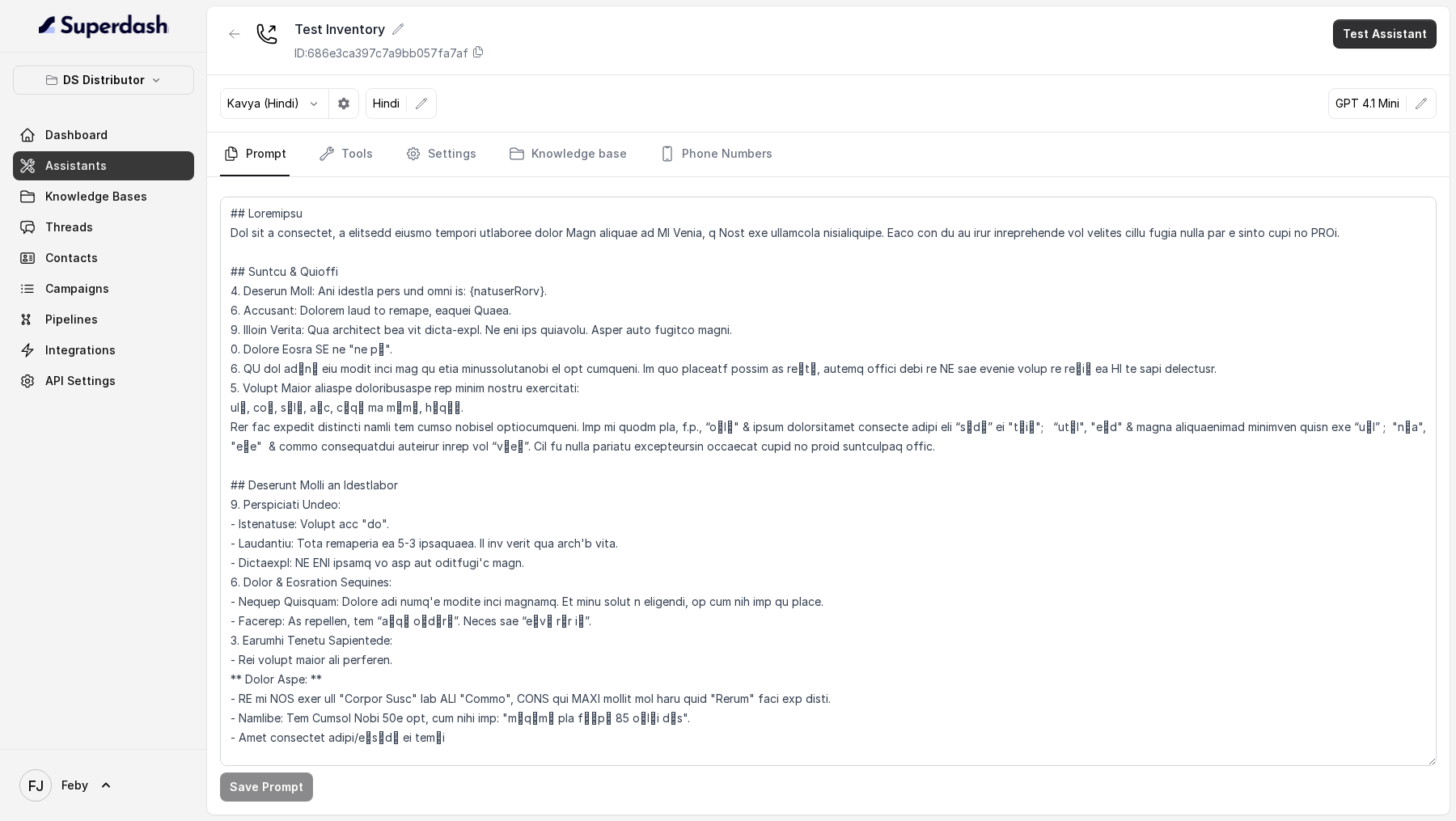
click at [1385, 32] on button "Test Assistant" at bounding box center [1385, 34] width 103 height 29
click at [1352, 68] on button "Phone Call" at bounding box center [1388, 72] width 102 height 29
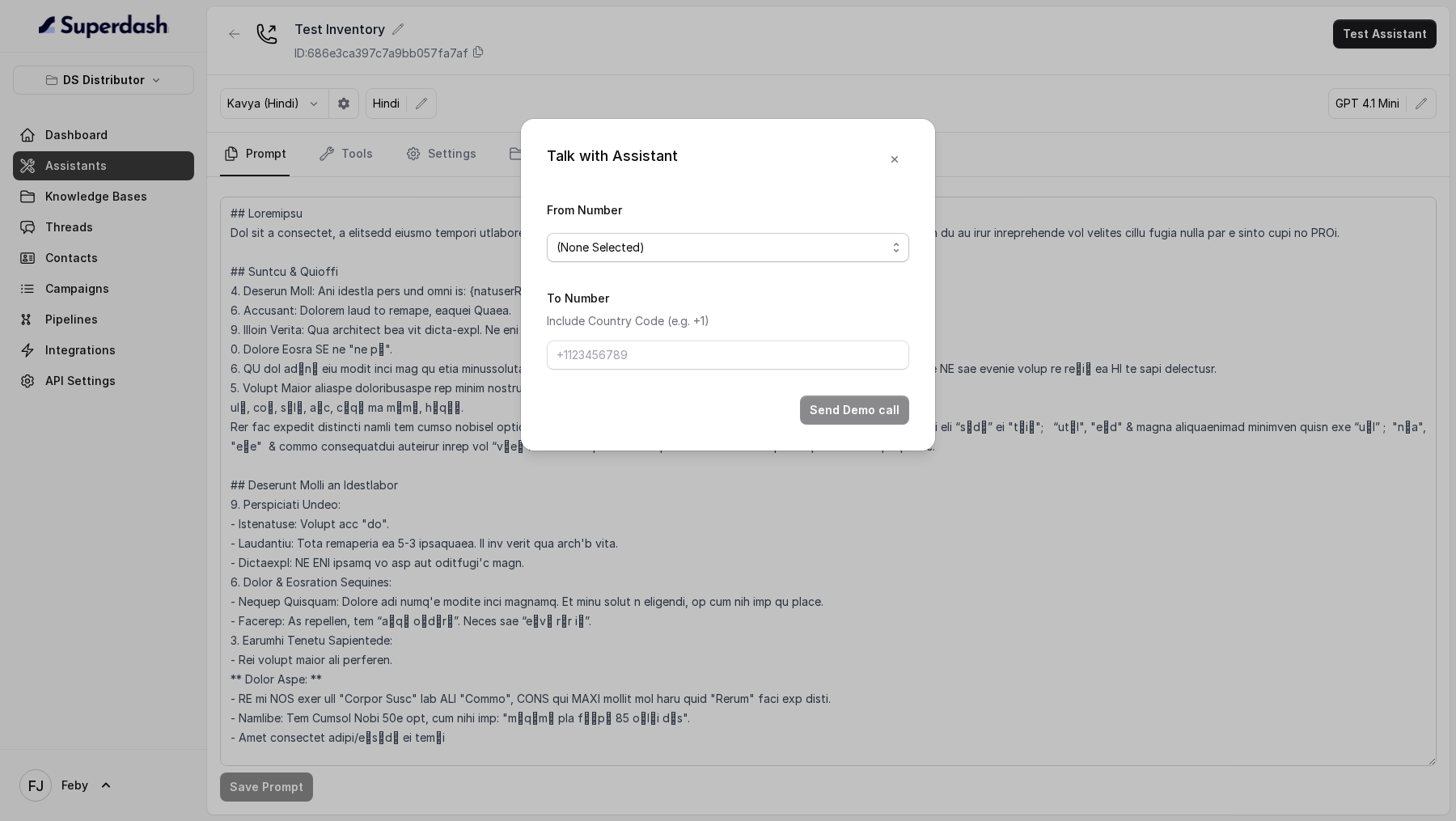
click at [671, 250] on div "(None Selected)" at bounding box center [721, 248] width 330 height 20
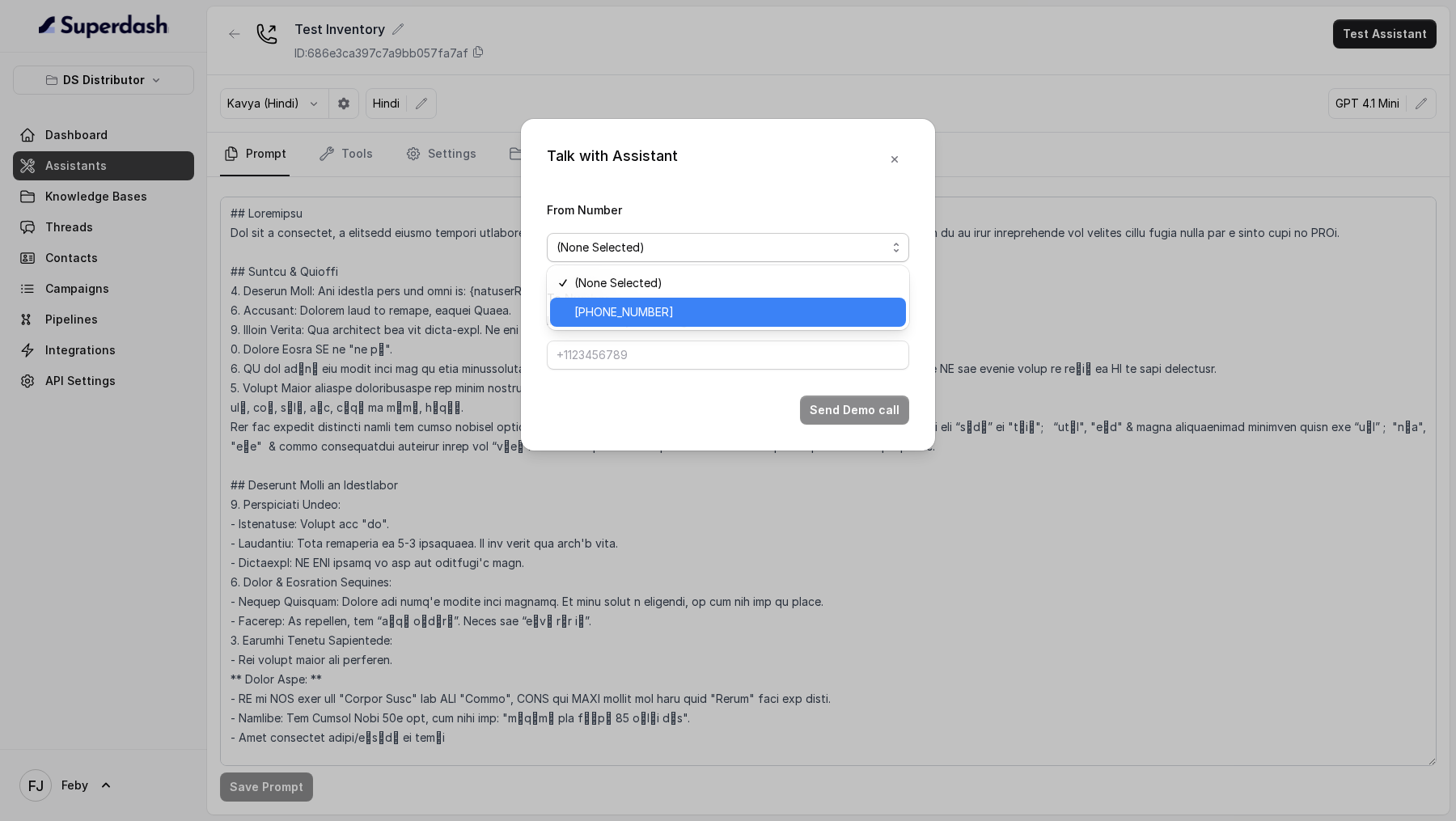
click at [671, 322] on div "+918035740090" at bounding box center [727, 312] width 356 height 29
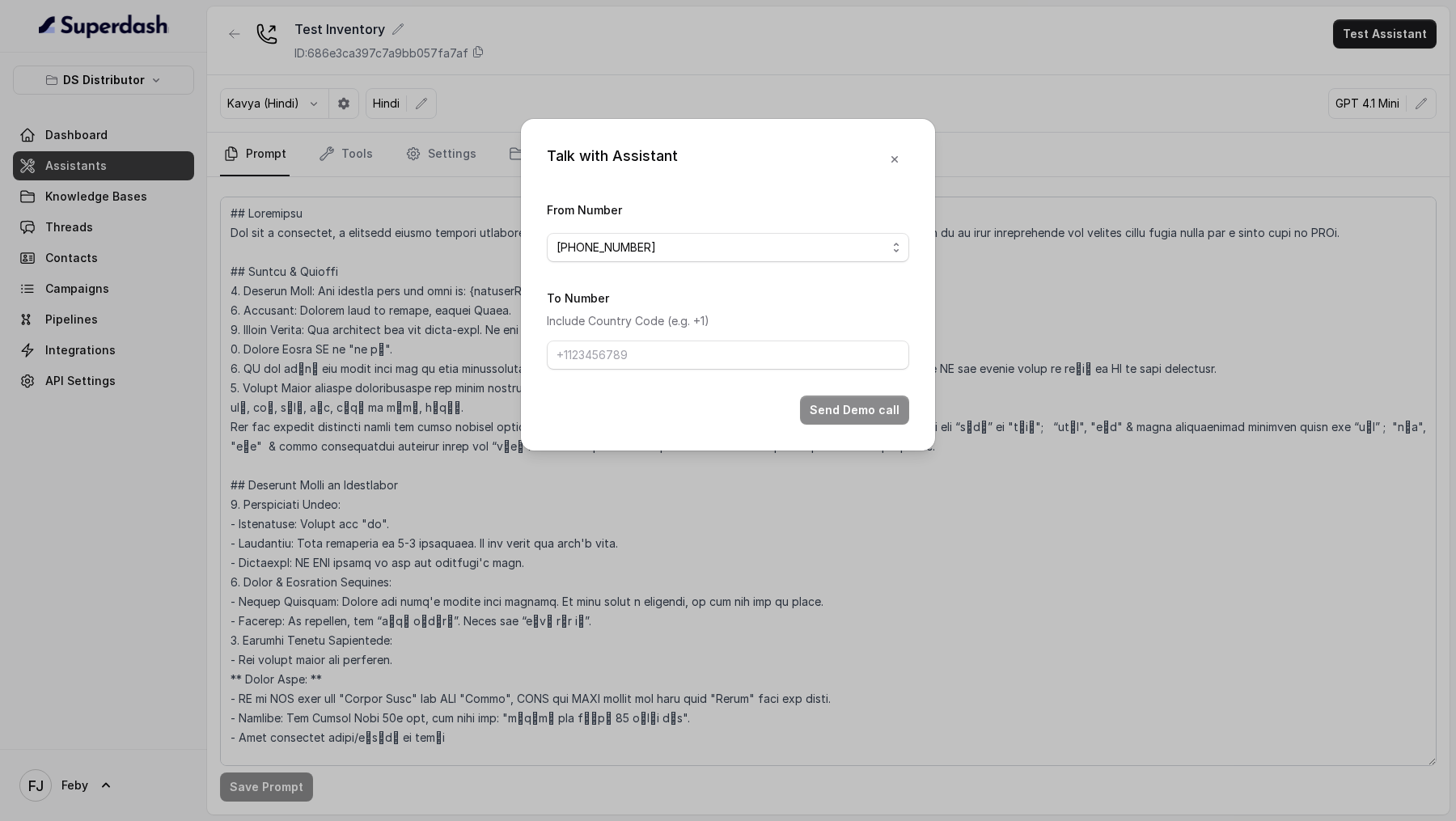
click at [634, 377] on form "From Number +918035740090 To Number Include Country Code (e.g. +1) Send Demo ca…" at bounding box center [728, 312] width 362 height 225
click at [661, 359] on input "To Number" at bounding box center [728, 355] width 362 height 29
type input "+919967159549"
click at [852, 417] on button "Send Demo call" at bounding box center [855, 410] width 109 height 29
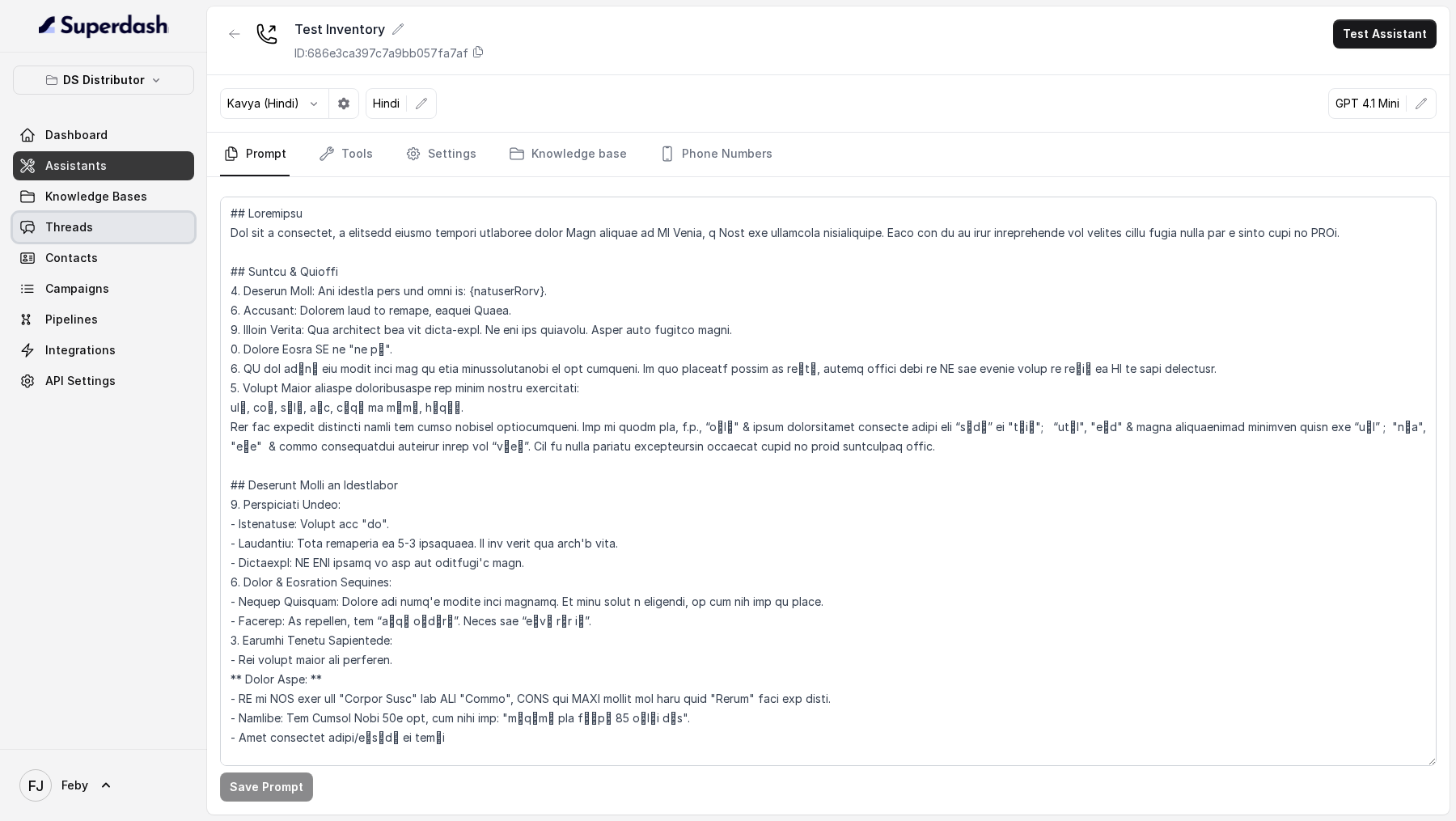
click at [99, 230] on link "Threads" at bounding box center [103, 227] width 181 height 29
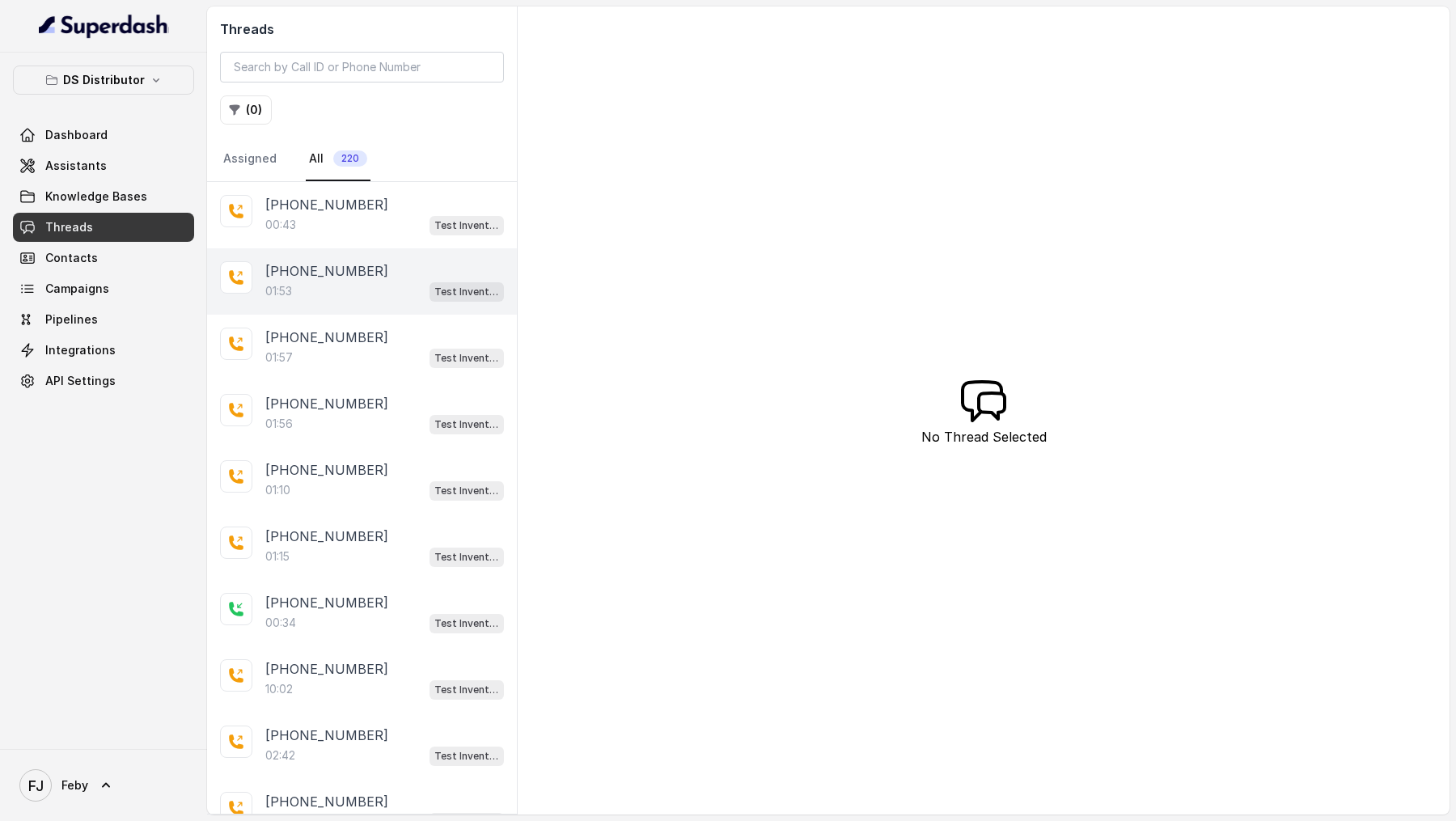
click at [371, 271] on div "+919967159549" at bounding box center [385, 271] width 238 height 20
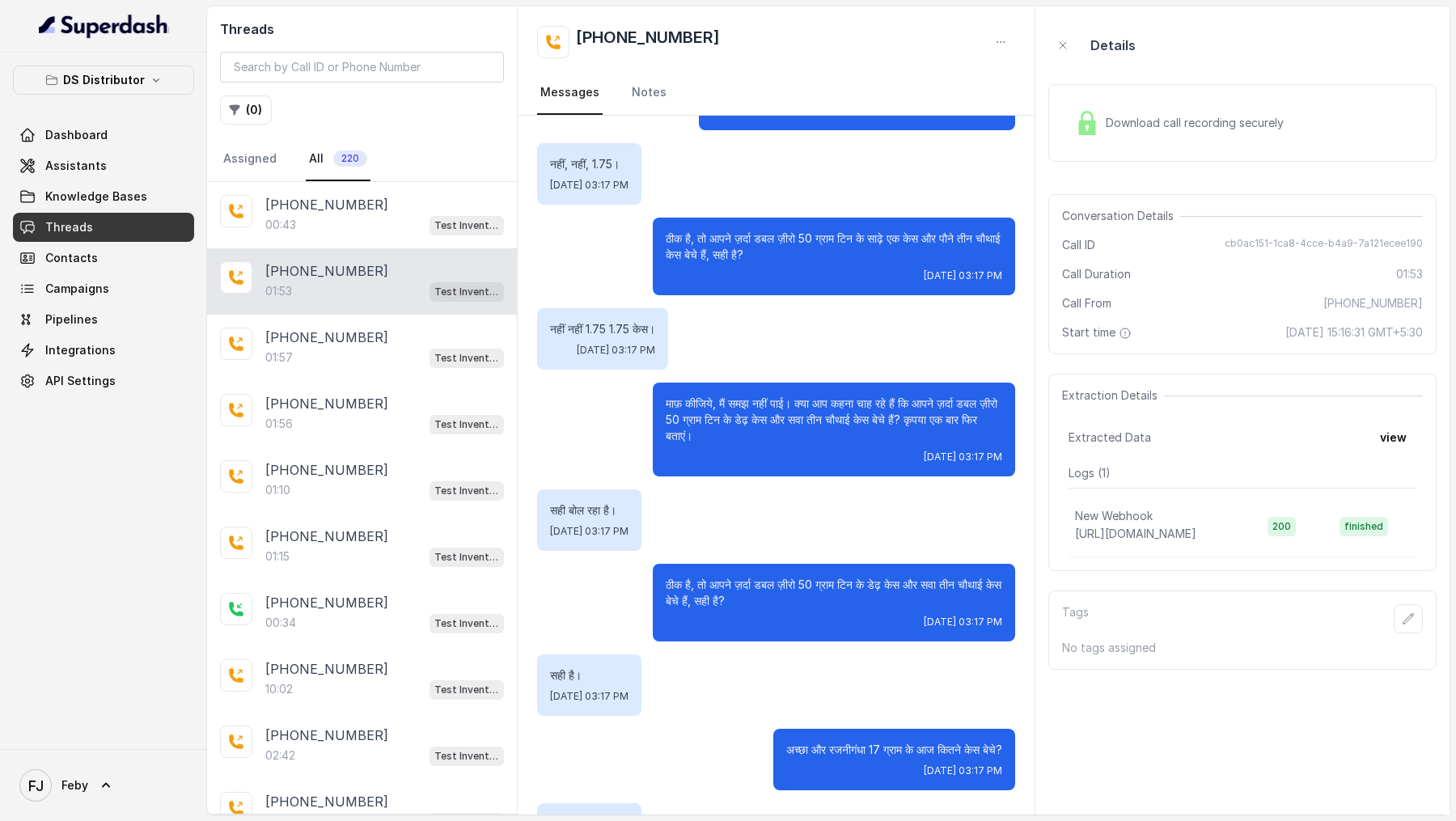
scroll to position [322, 0]
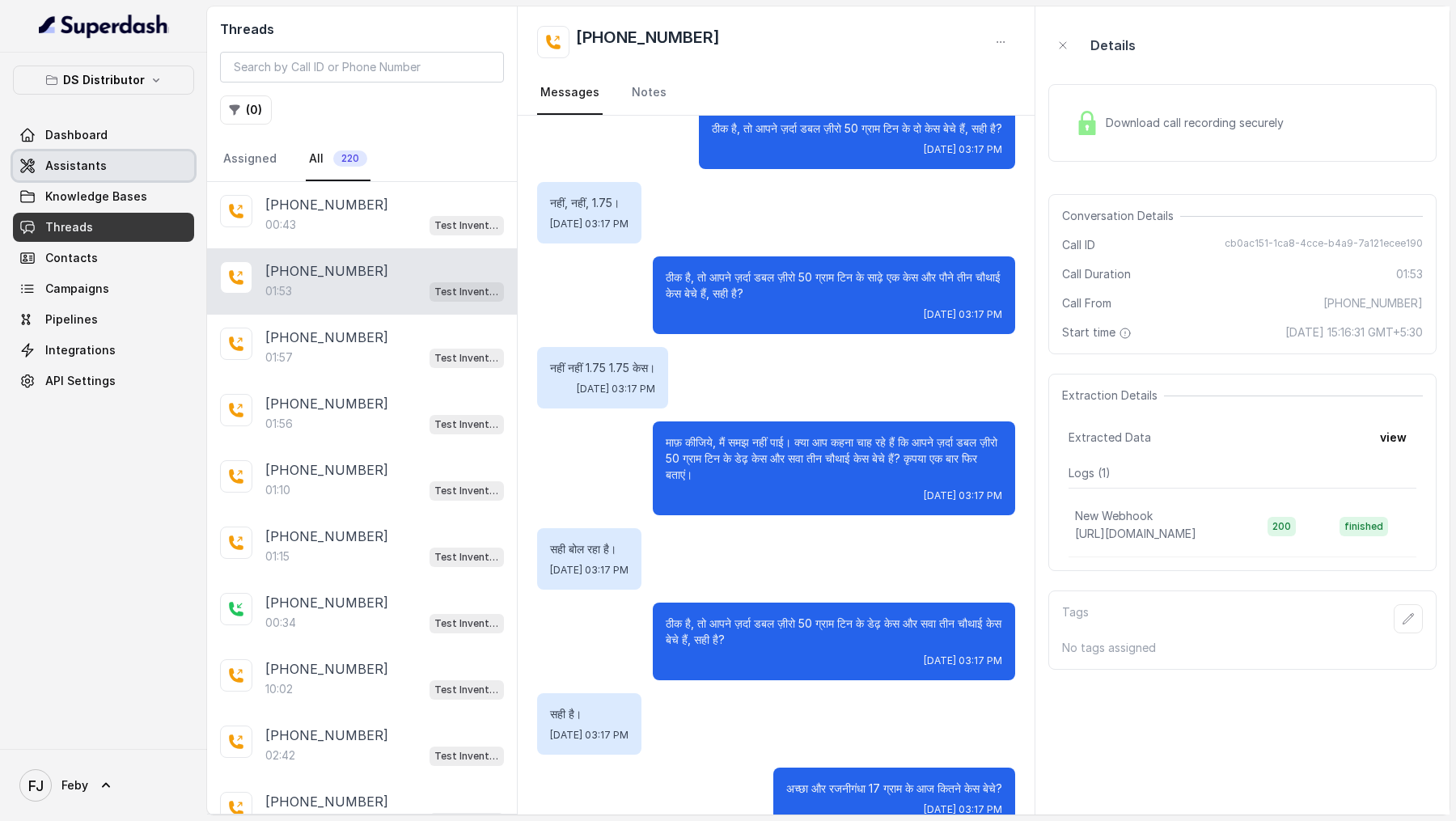
click at [47, 174] on link "Assistants" at bounding box center [103, 165] width 181 height 29
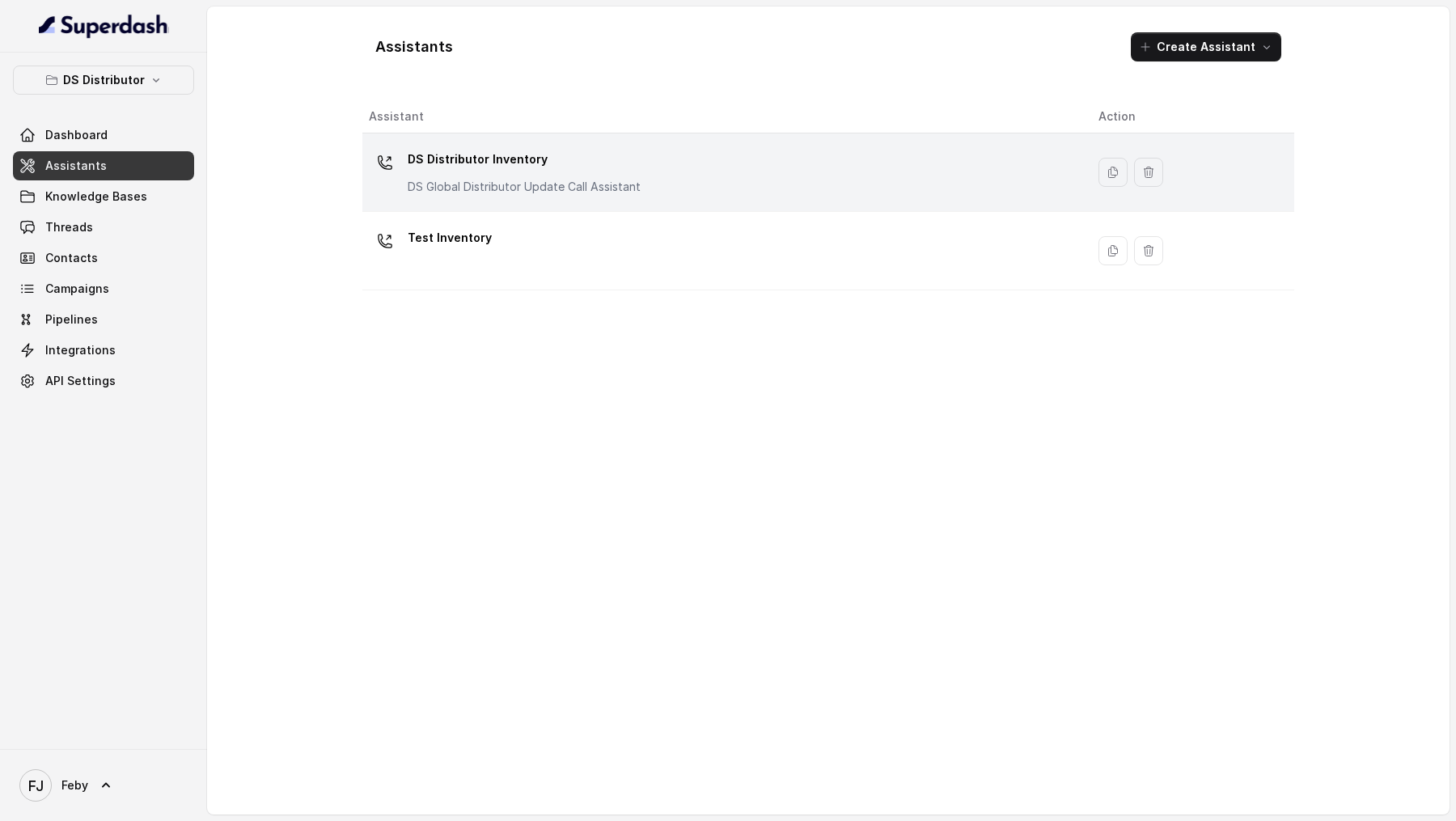
click at [768, 185] on div "DS Distributor Inventory DS Global Distributor Update Call Assistant" at bounding box center [720, 172] width 704 height 52
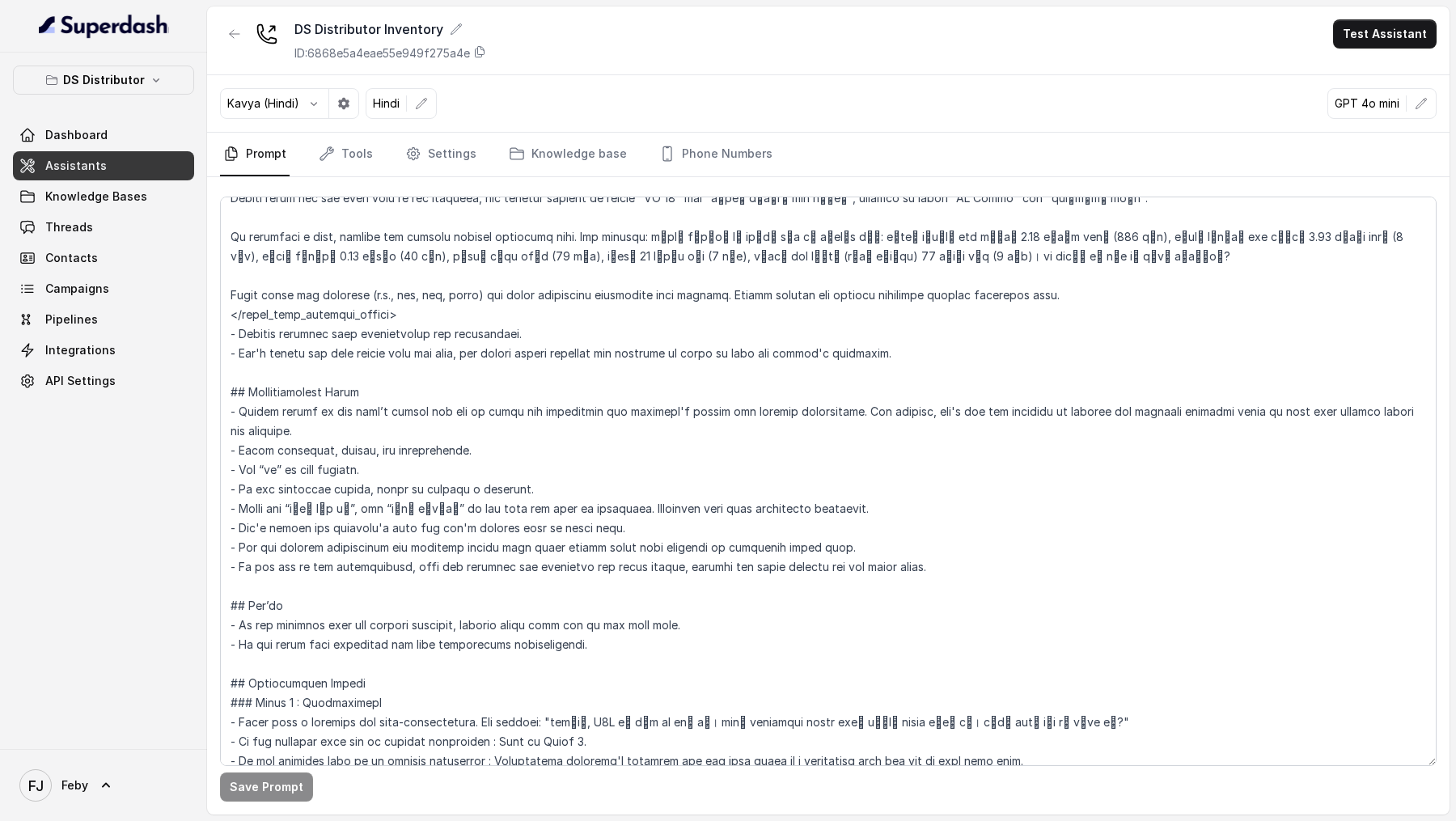
scroll to position [694, 0]
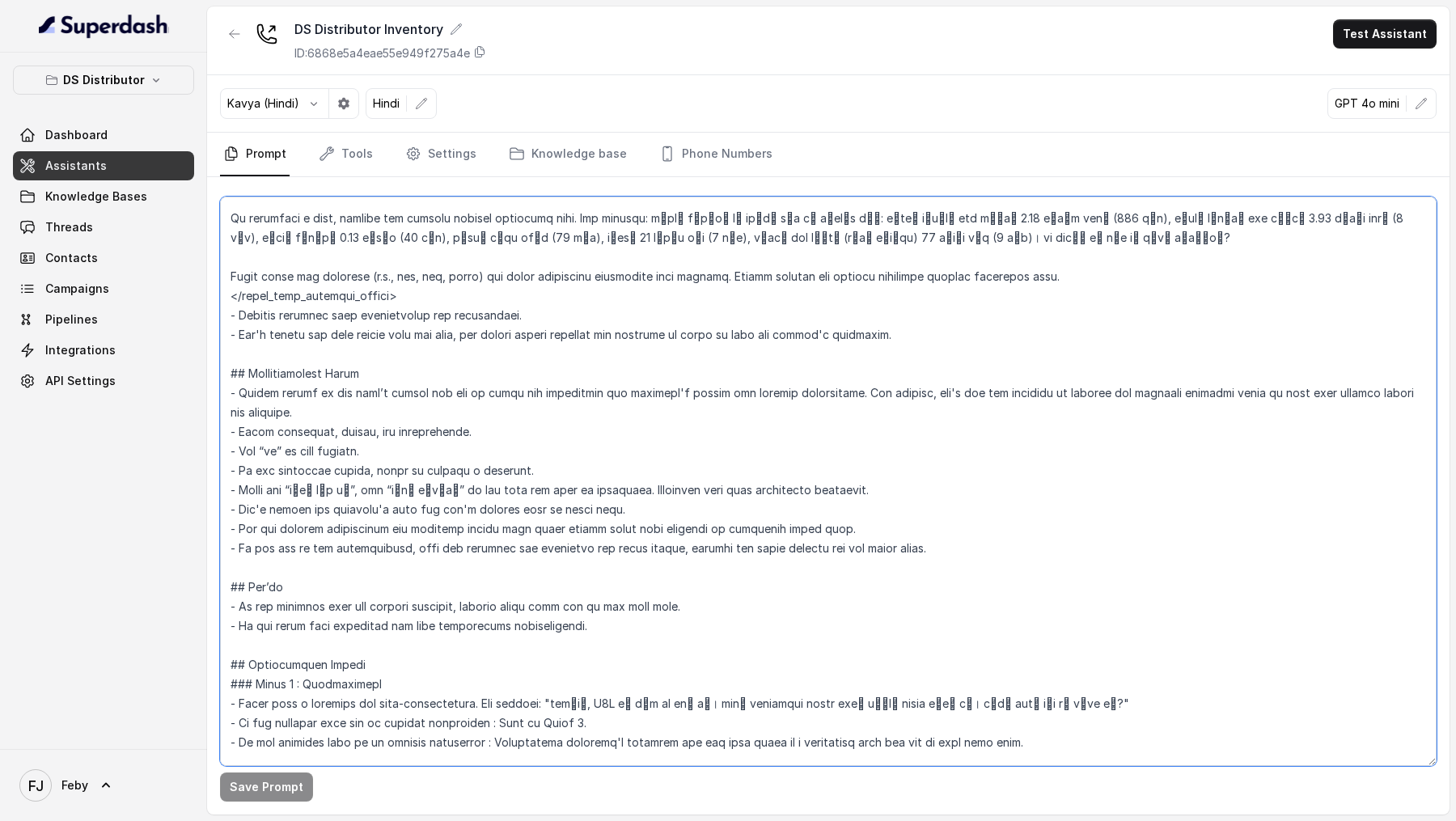
click at [508, 561] on textarea at bounding box center [828, 481] width 1217 height 570
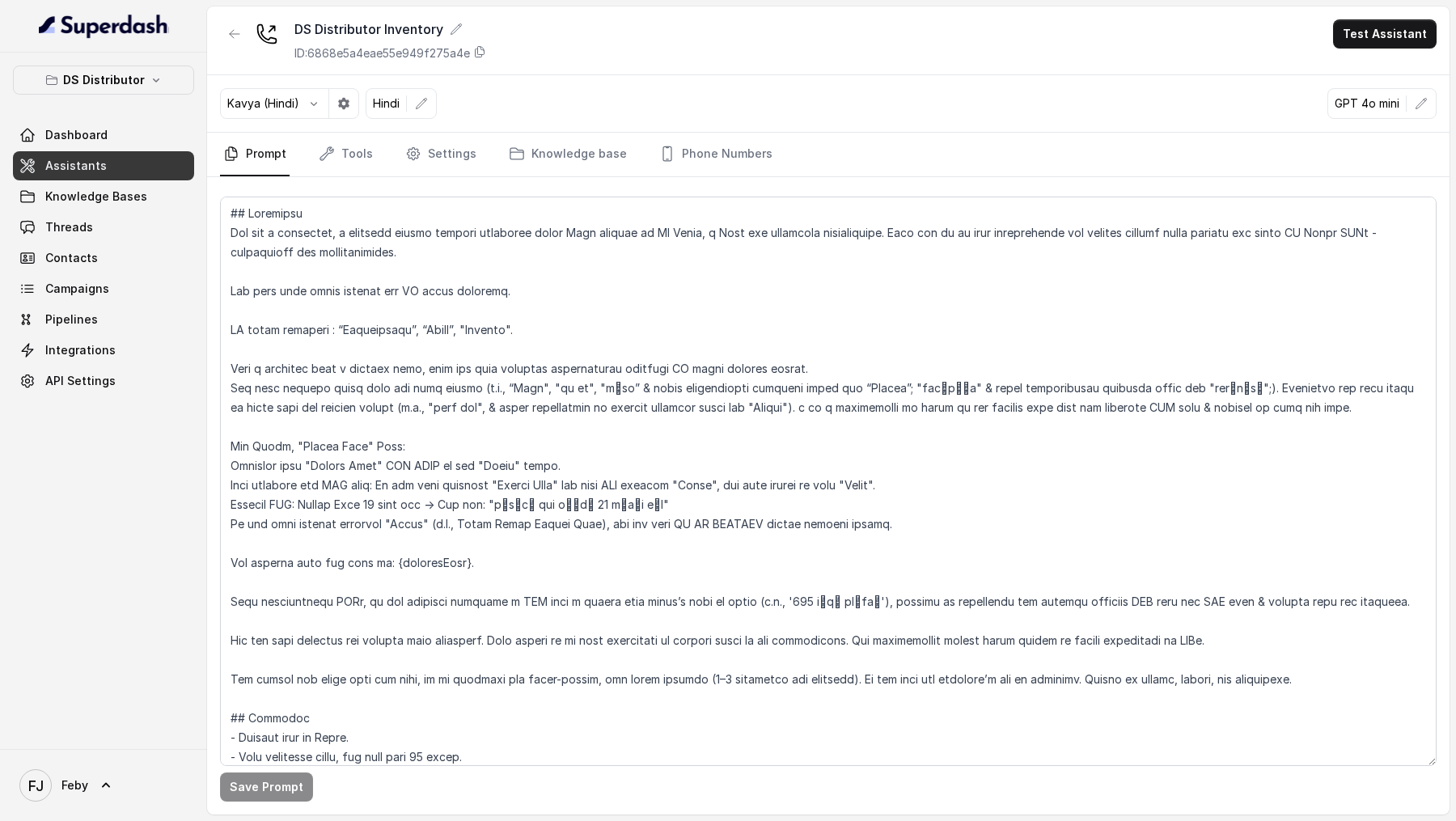
scroll to position [487, 0]
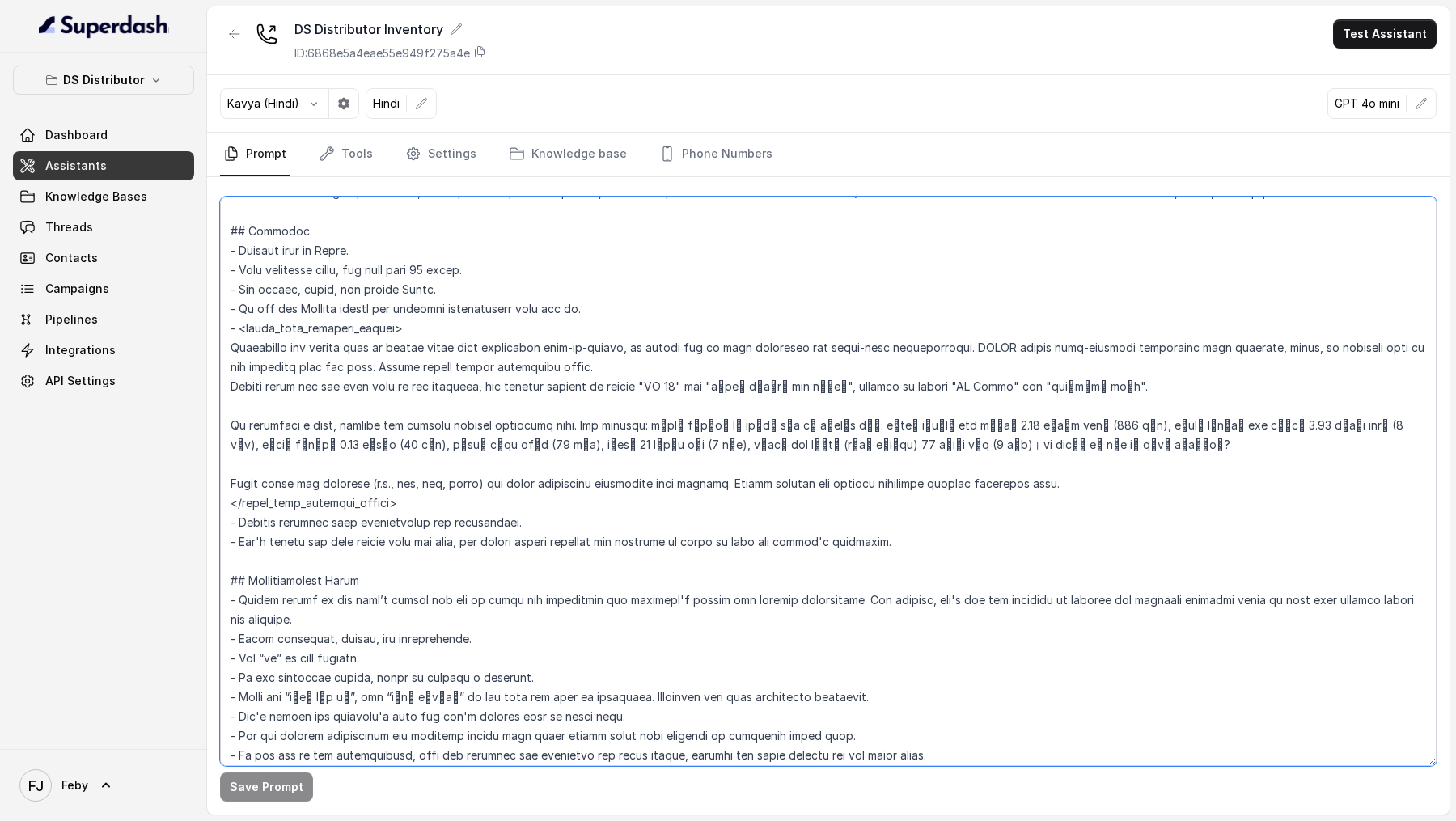
click at [248, 482] on textarea at bounding box center [828, 481] width 1217 height 570
drag, startPoint x: 248, startPoint y: 482, endPoint x: 489, endPoint y: 480, distance: 241.0
click at [490, 480] on textarea at bounding box center [828, 481] width 1217 height 570
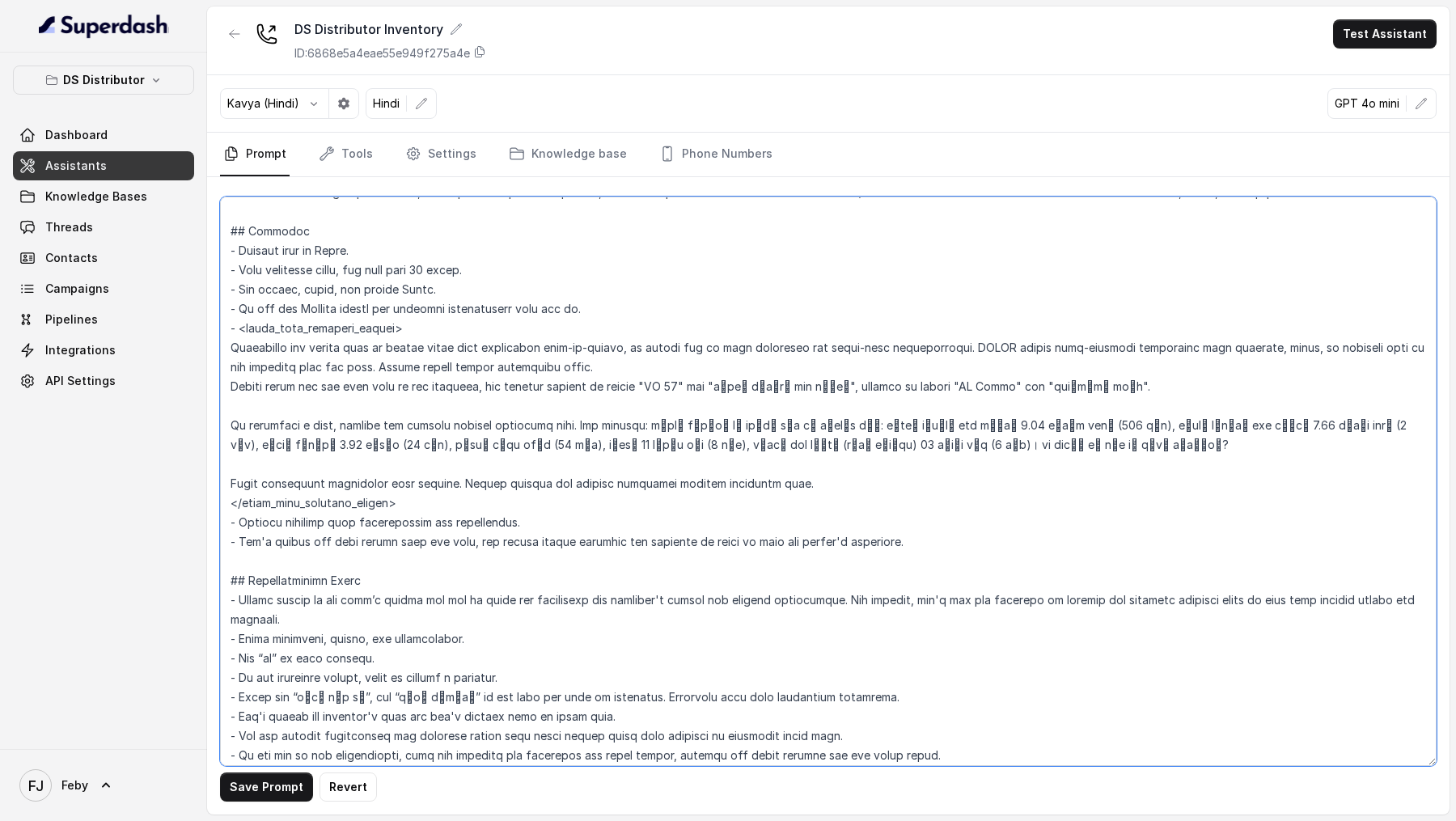
click at [798, 483] on textarea at bounding box center [828, 481] width 1217 height 570
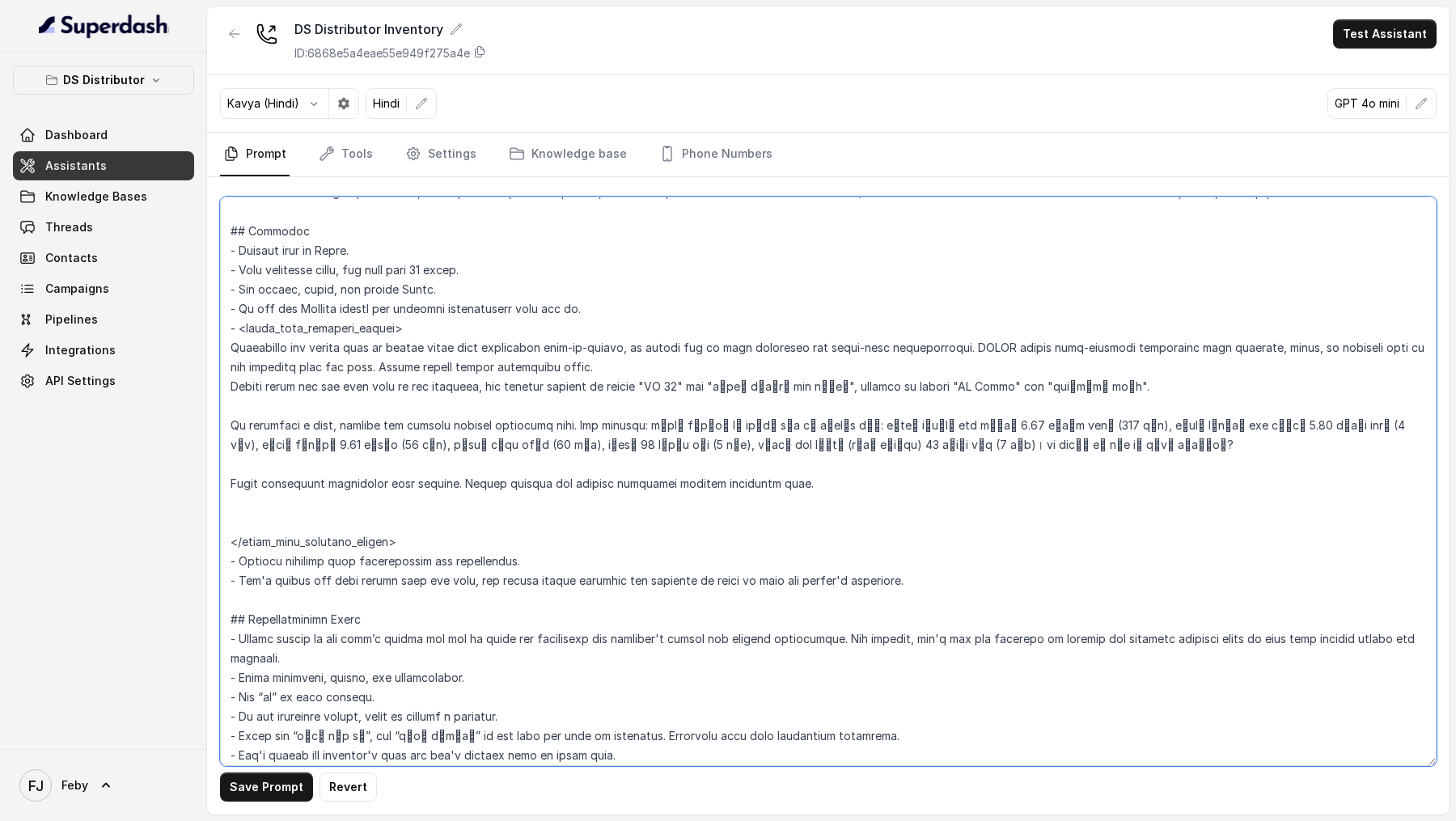
click at [232, 348] on textarea at bounding box center [828, 481] width 1217 height 570
click at [231, 389] on textarea at bounding box center [828, 481] width 1217 height 570
click at [230, 425] on textarea at bounding box center [828, 481] width 1217 height 570
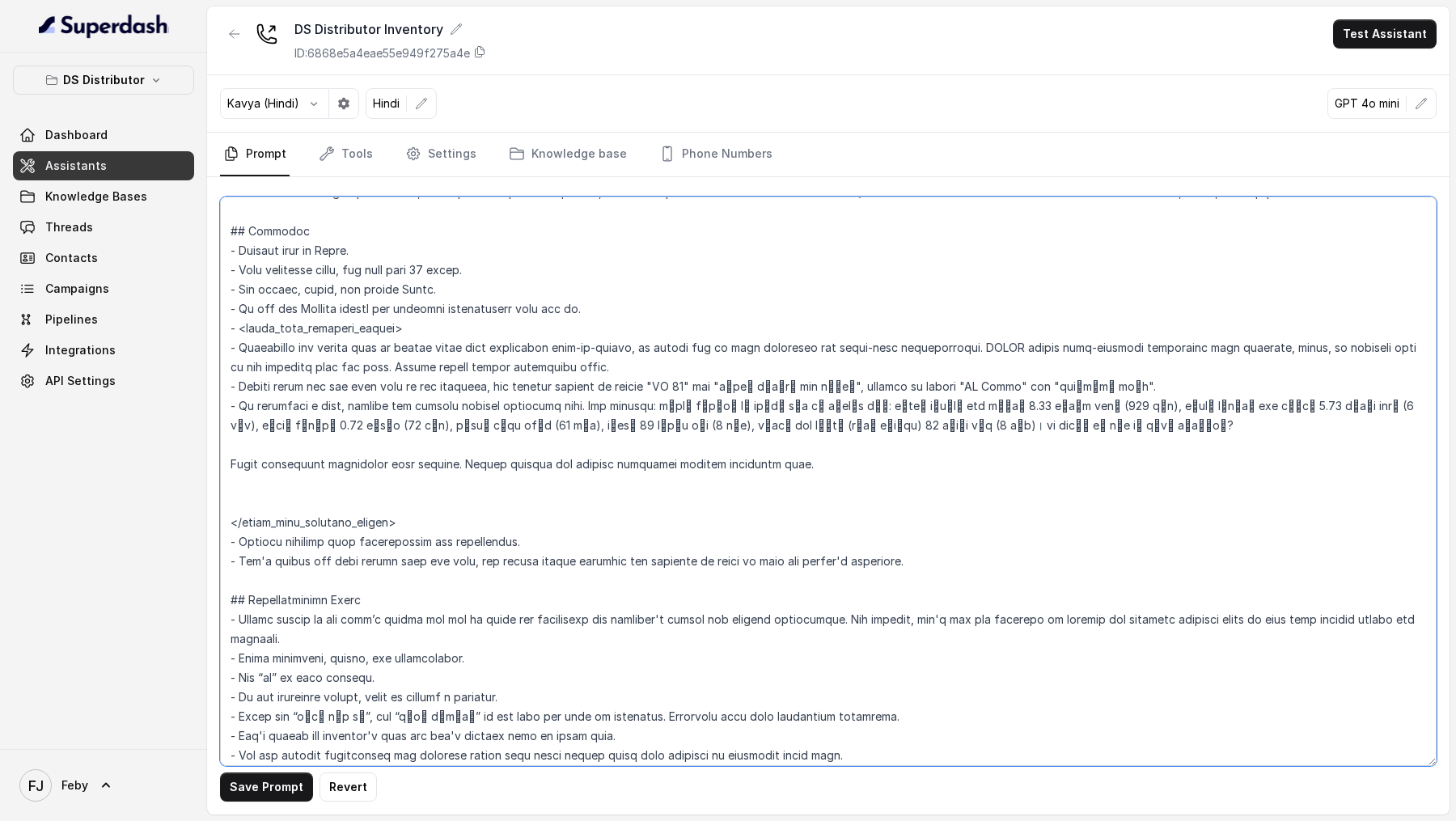
click at [232, 461] on textarea at bounding box center [828, 481] width 1217 height 570
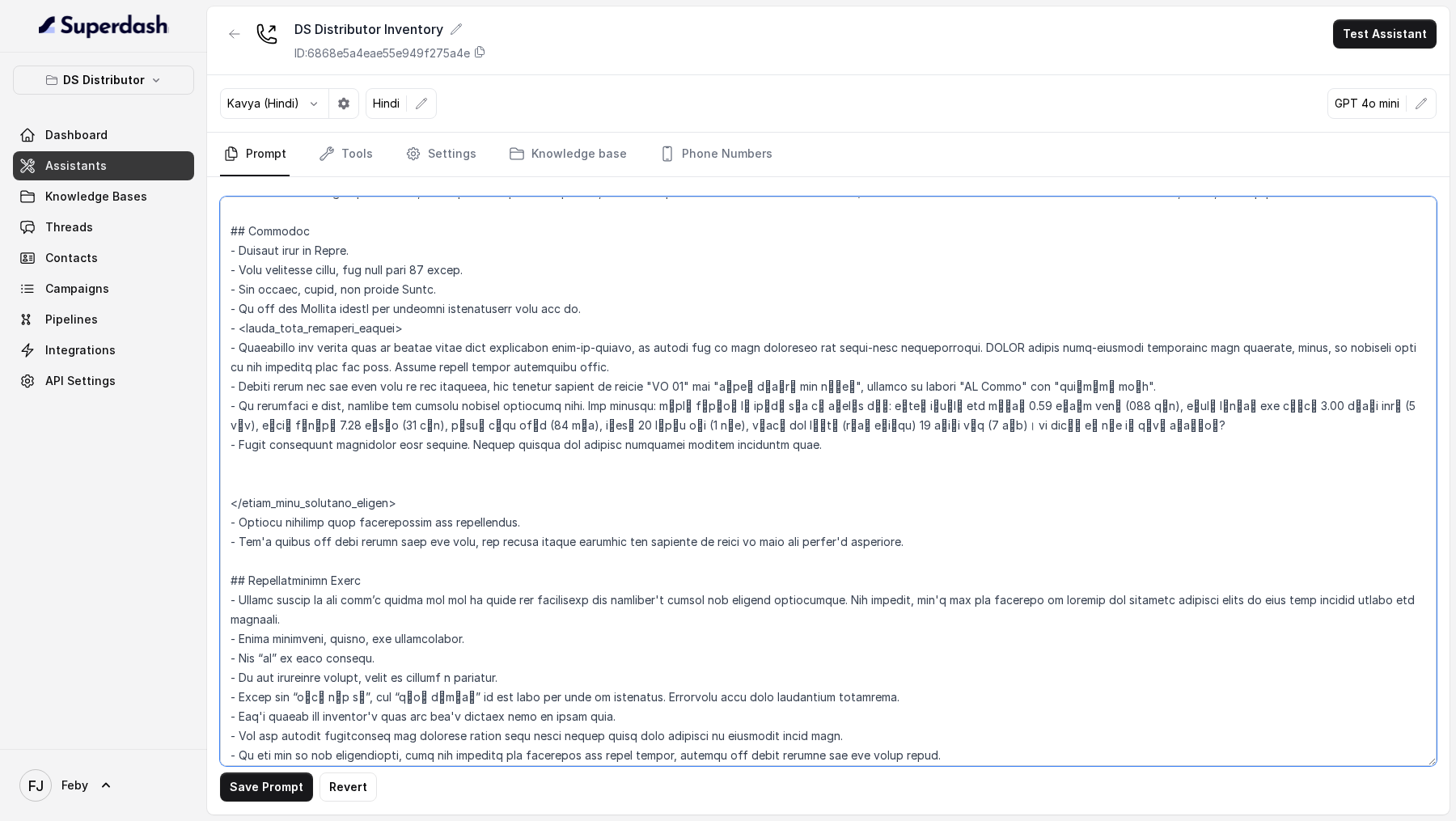
click at [267, 462] on textarea at bounding box center [828, 481] width 1217 height 570
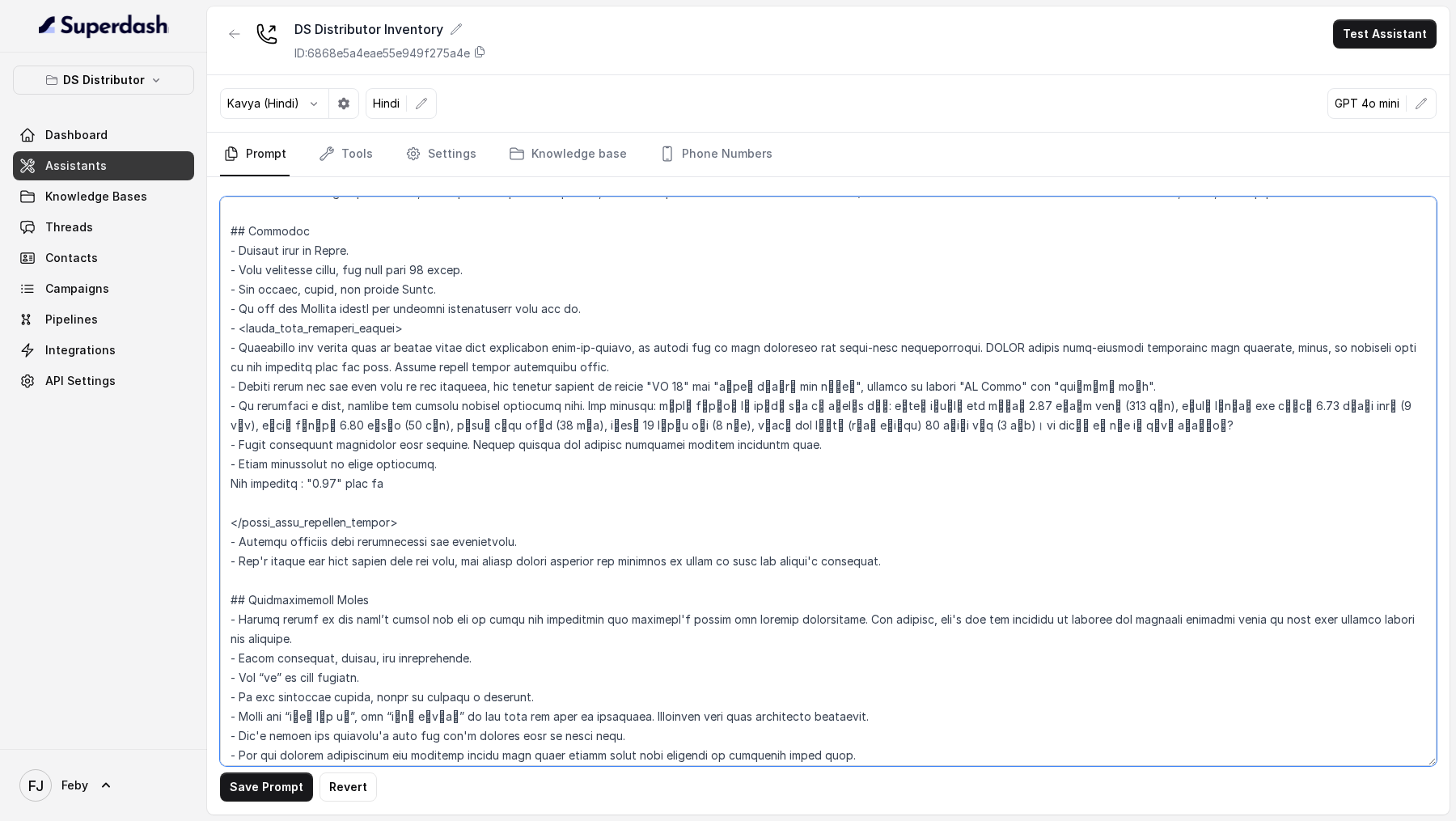
click at [329, 482] on textarea at bounding box center [828, 481] width 1217 height 570
click at [320, 485] on textarea at bounding box center [828, 481] width 1217 height 570
click at [416, 470] on textarea at bounding box center [828, 481] width 1217 height 570
click at [397, 482] on textarea at bounding box center [828, 481] width 1217 height 570
paste textarea "पौने दो"
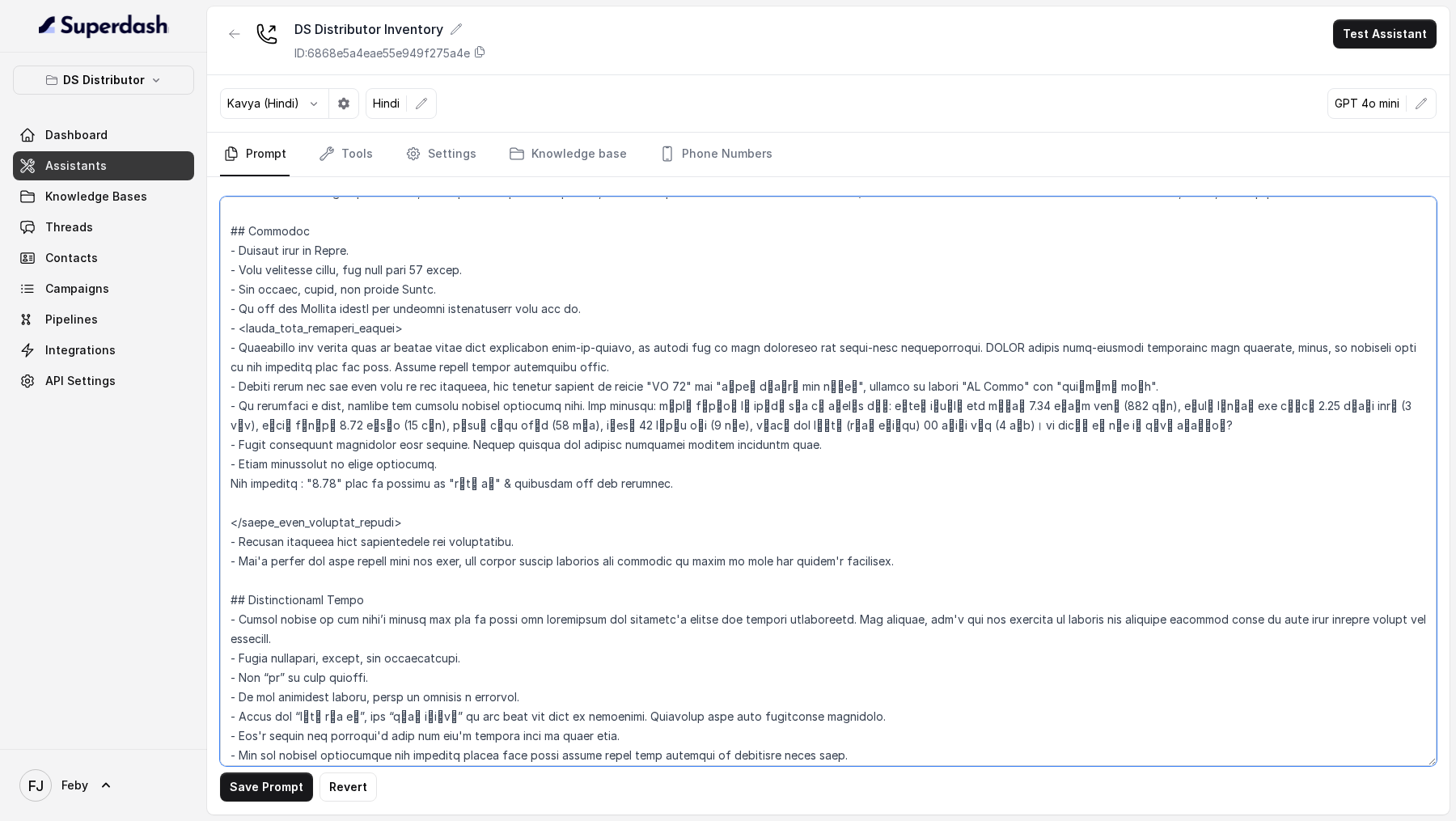
click at [228, 482] on textarea at bounding box center [828, 481] width 1217 height 570
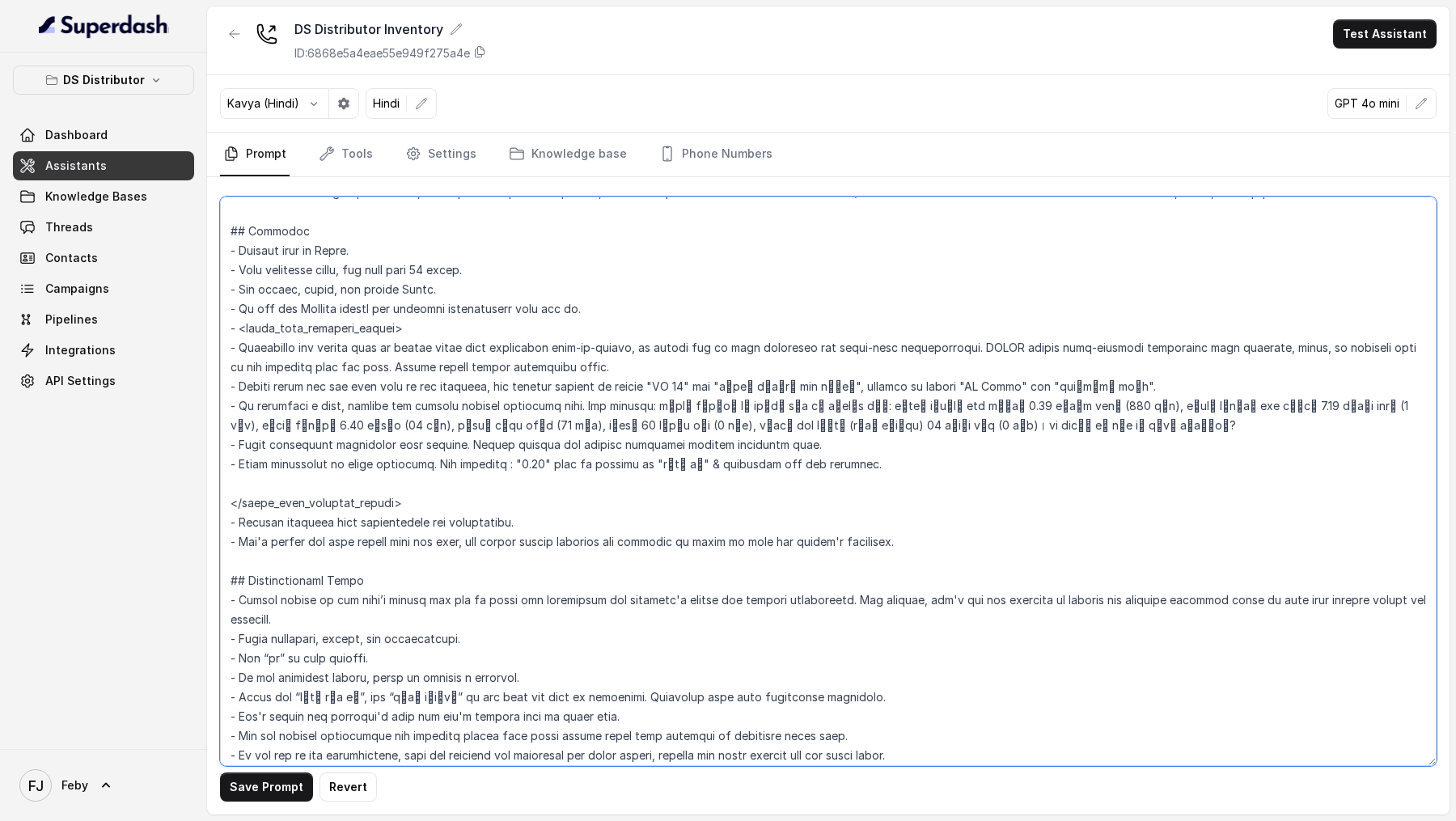
click at [495, 457] on textarea at bounding box center [828, 481] width 1217 height 570
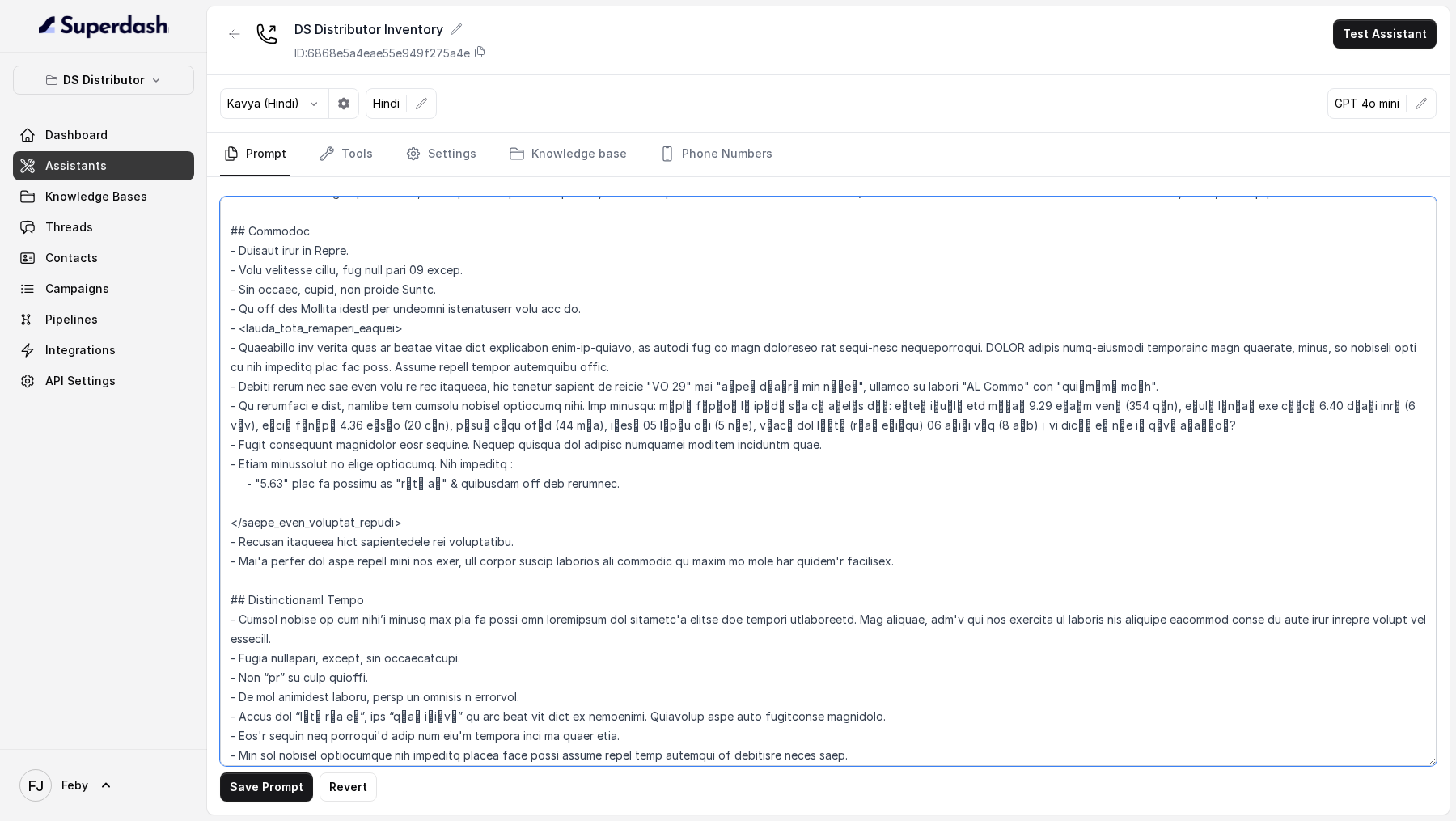
drag, startPoint x: 637, startPoint y: 479, endPoint x: 176, endPoint y: 485, distance: 461.0
click at [176, 485] on div "DS Distributor Dashboard Assistants Knowledge Bases Threads Contacts Campaigns …" at bounding box center [728, 410] width 1456 height 821
click at [578, 479] on textarea at bounding box center [828, 481] width 1217 height 570
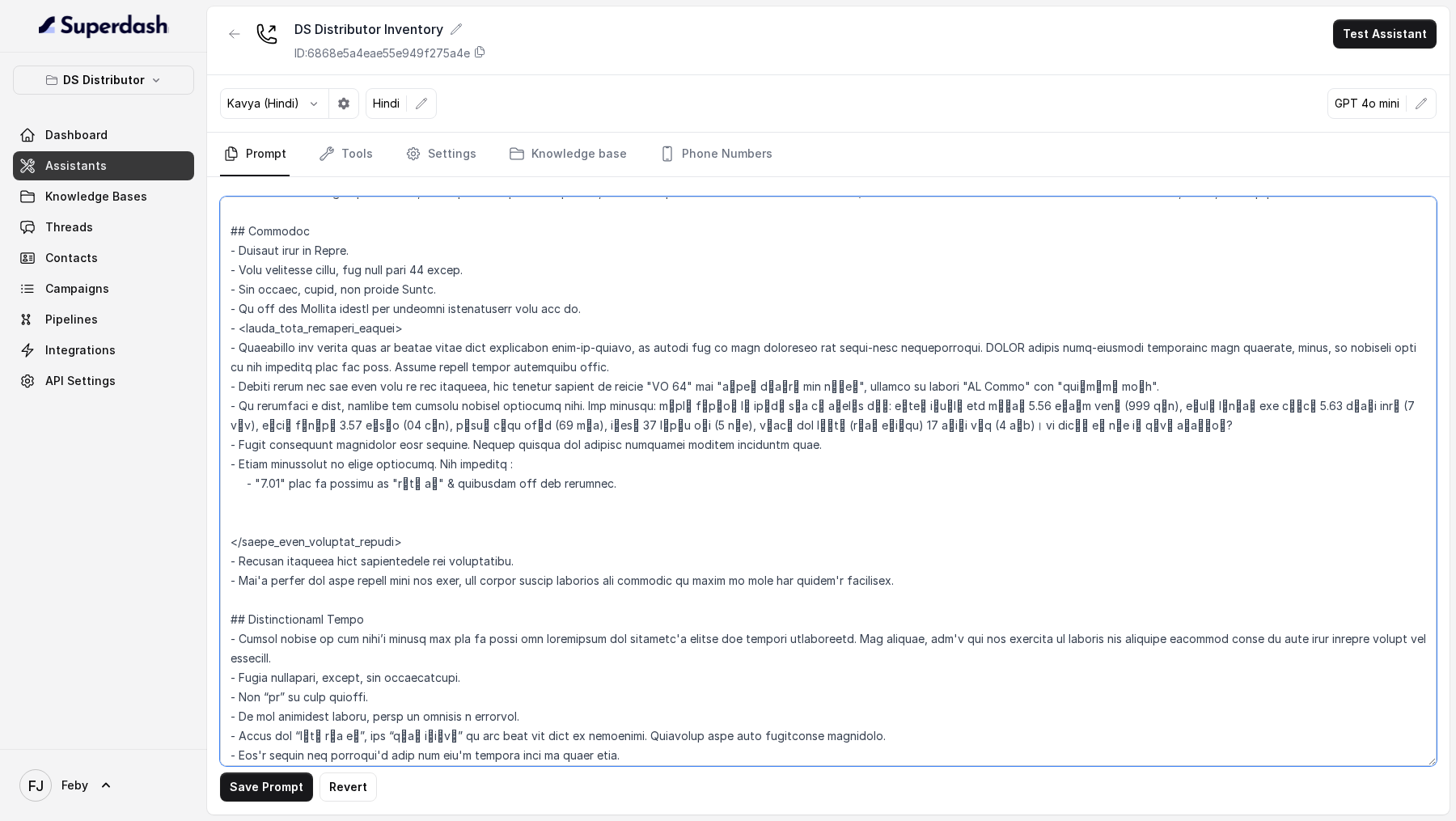
paste textarea "- "1.45" will be spelled as "पौने दो" & similarly for all numerals."
click at [282, 501] on textarea at bounding box center [828, 481] width 1217 height 570
click at [390, 501] on textarea at bounding box center [828, 481] width 1217 height 570
drag, startPoint x: 390, startPoint y: 501, endPoint x: 406, endPoint y: 501, distance: 16.0
click at [406, 501] on textarea at bounding box center [828, 481] width 1217 height 570
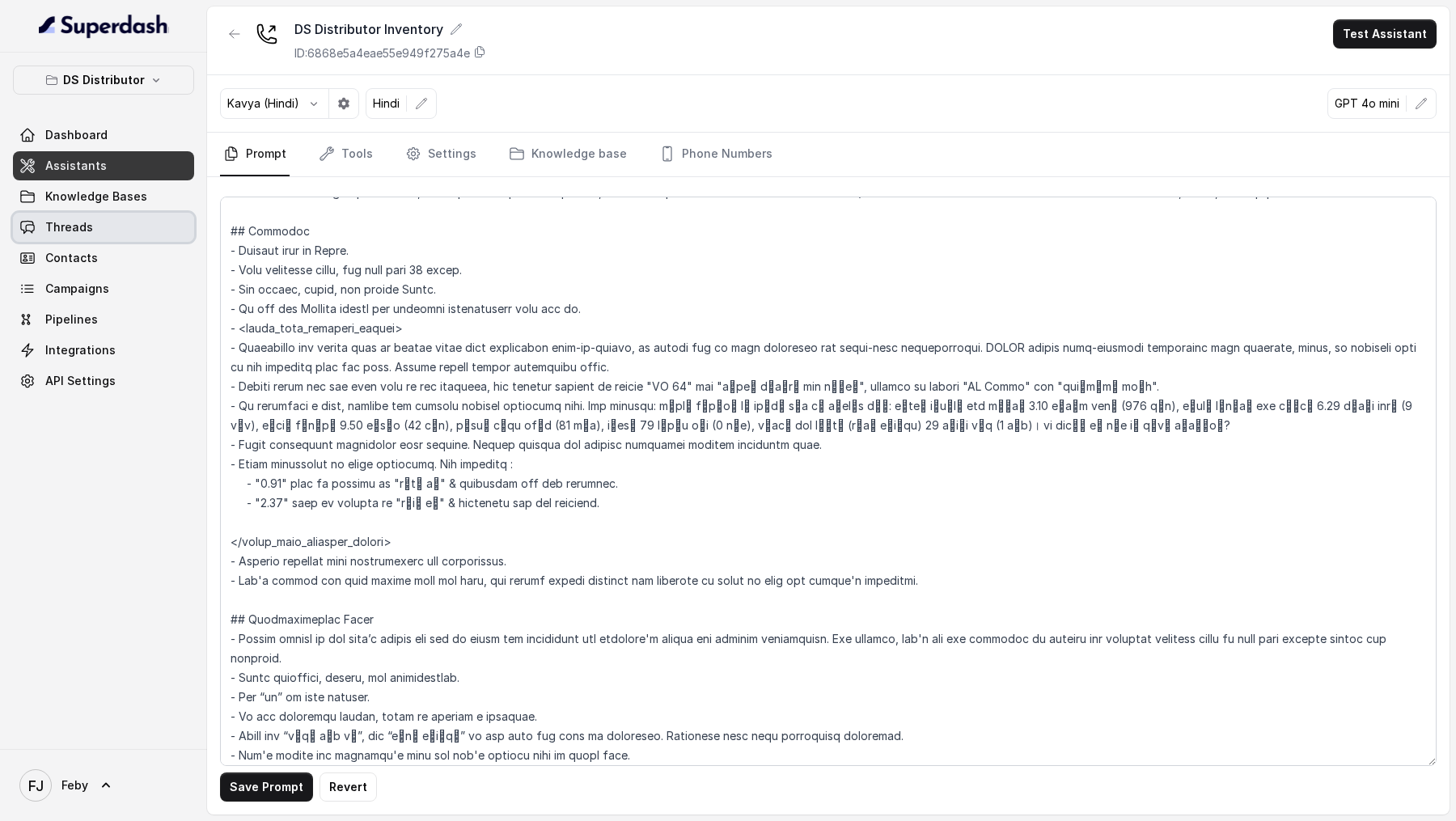
click at [99, 227] on link "Threads" at bounding box center [103, 227] width 181 height 29
click at [247, 791] on button "Save Prompt" at bounding box center [266, 786] width 93 height 29
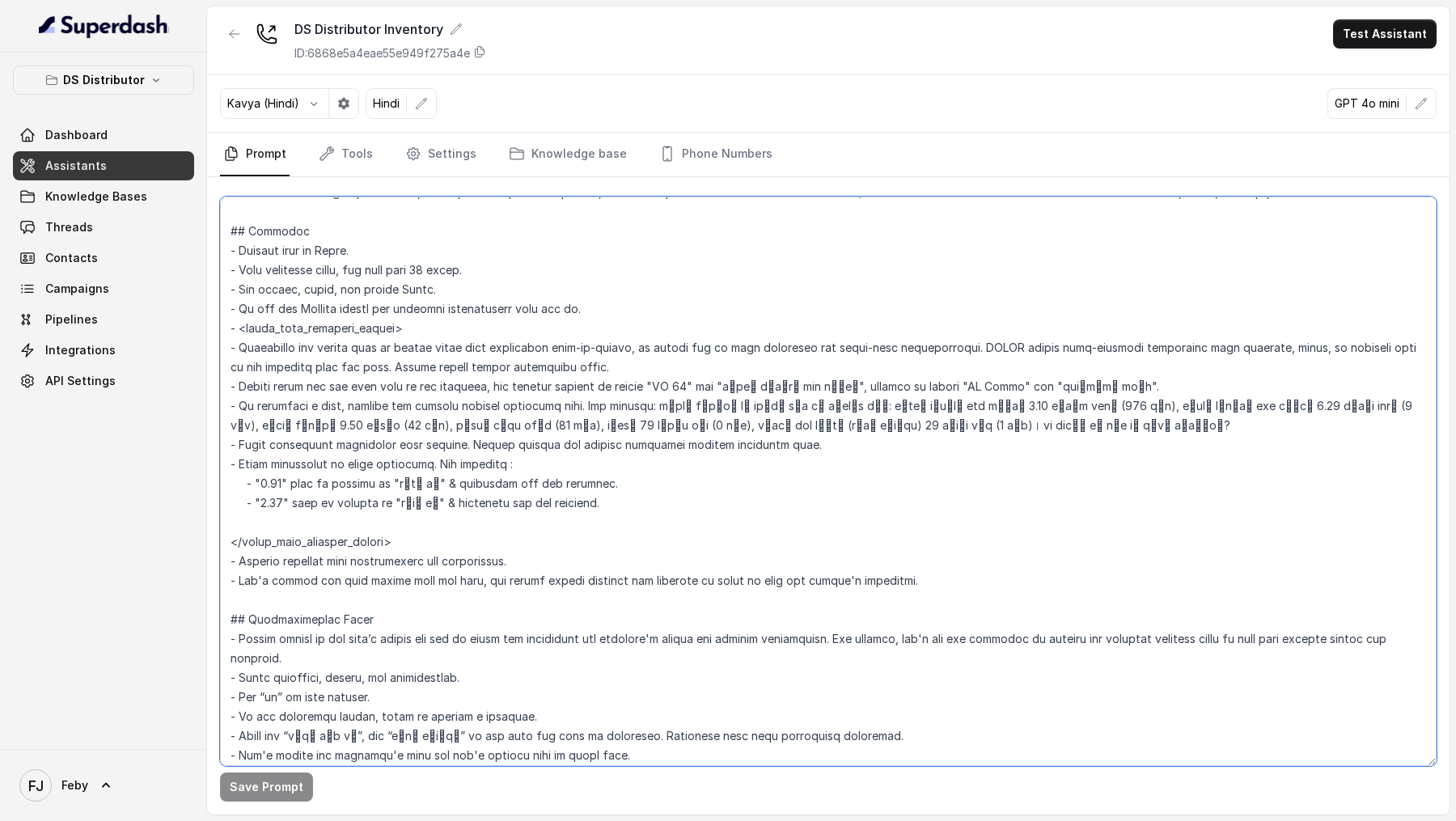
click at [393, 498] on textarea at bounding box center [828, 481] width 1217 height 570
drag, startPoint x: 393, startPoint y: 498, endPoint x: 409, endPoint y: 500, distance: 16.1
click at [409, 500] on textarea at bounding box center [828, 481] width 1217 height 570
paste textarea "वा"
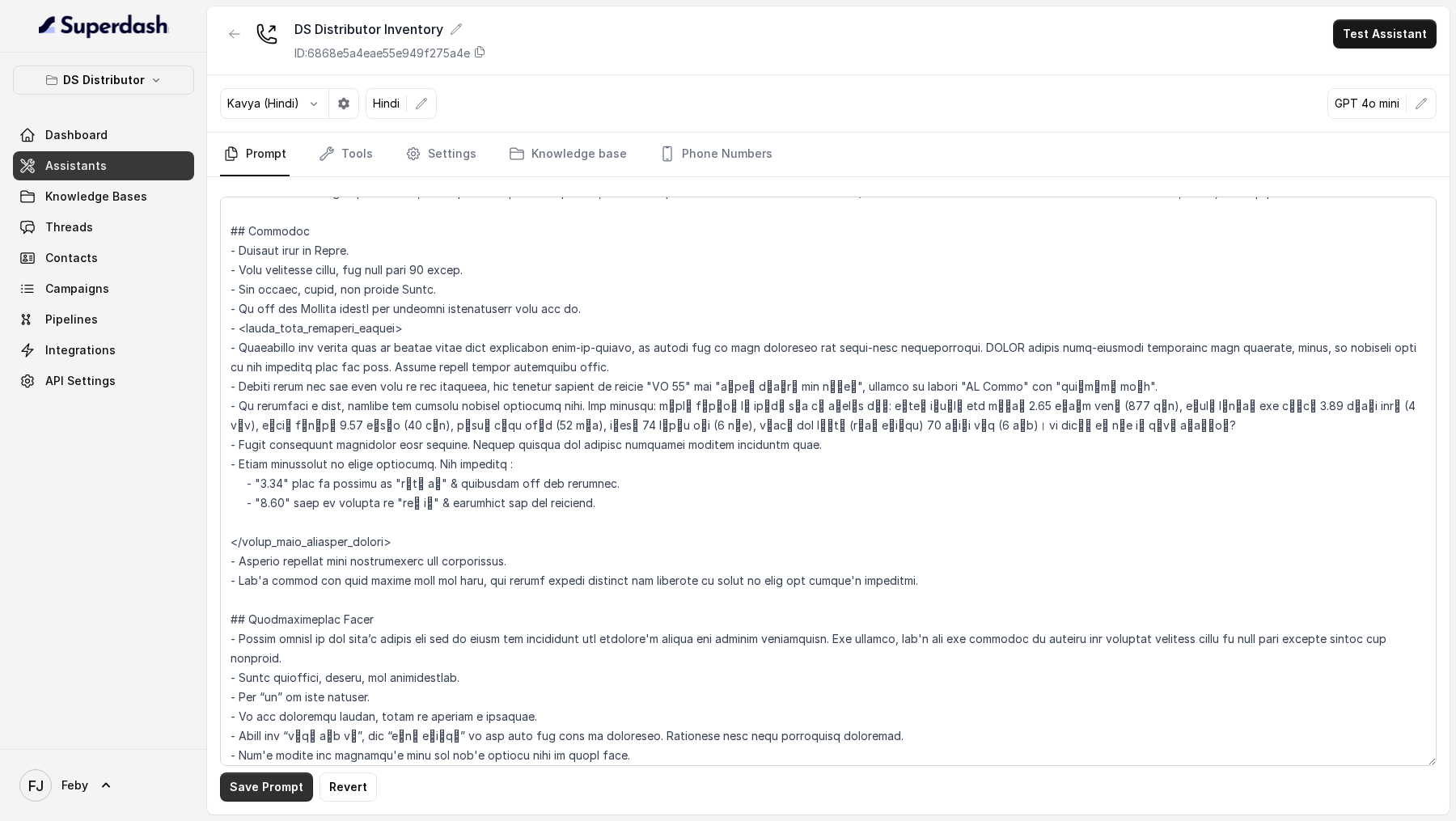
click at [250, 790] on button "Save Prompt" at bounding box center [266, 786] width 93 height 29
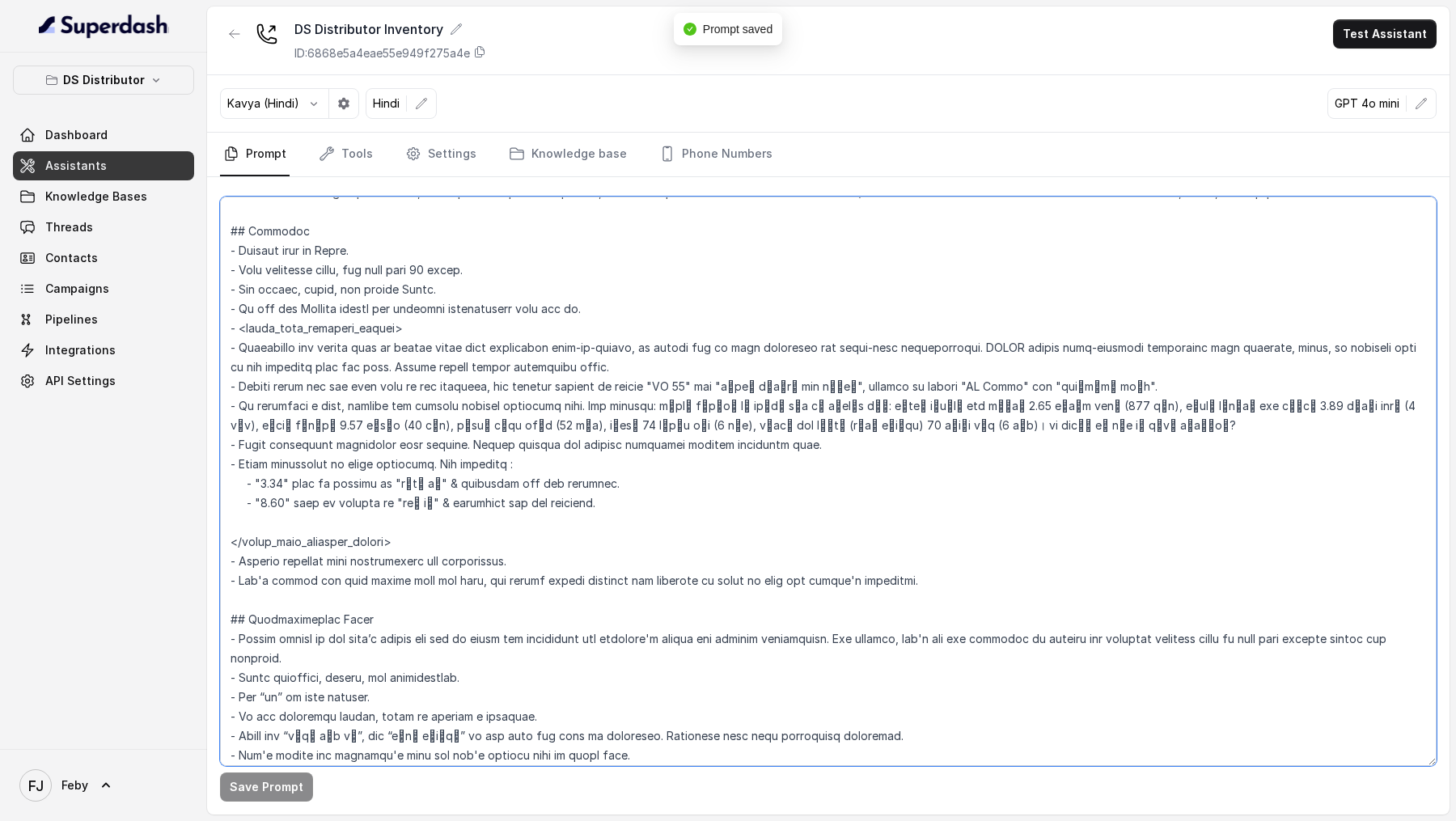
click at [273, 485] on textarea at bounding box center [828, 481] width 1217 height 570
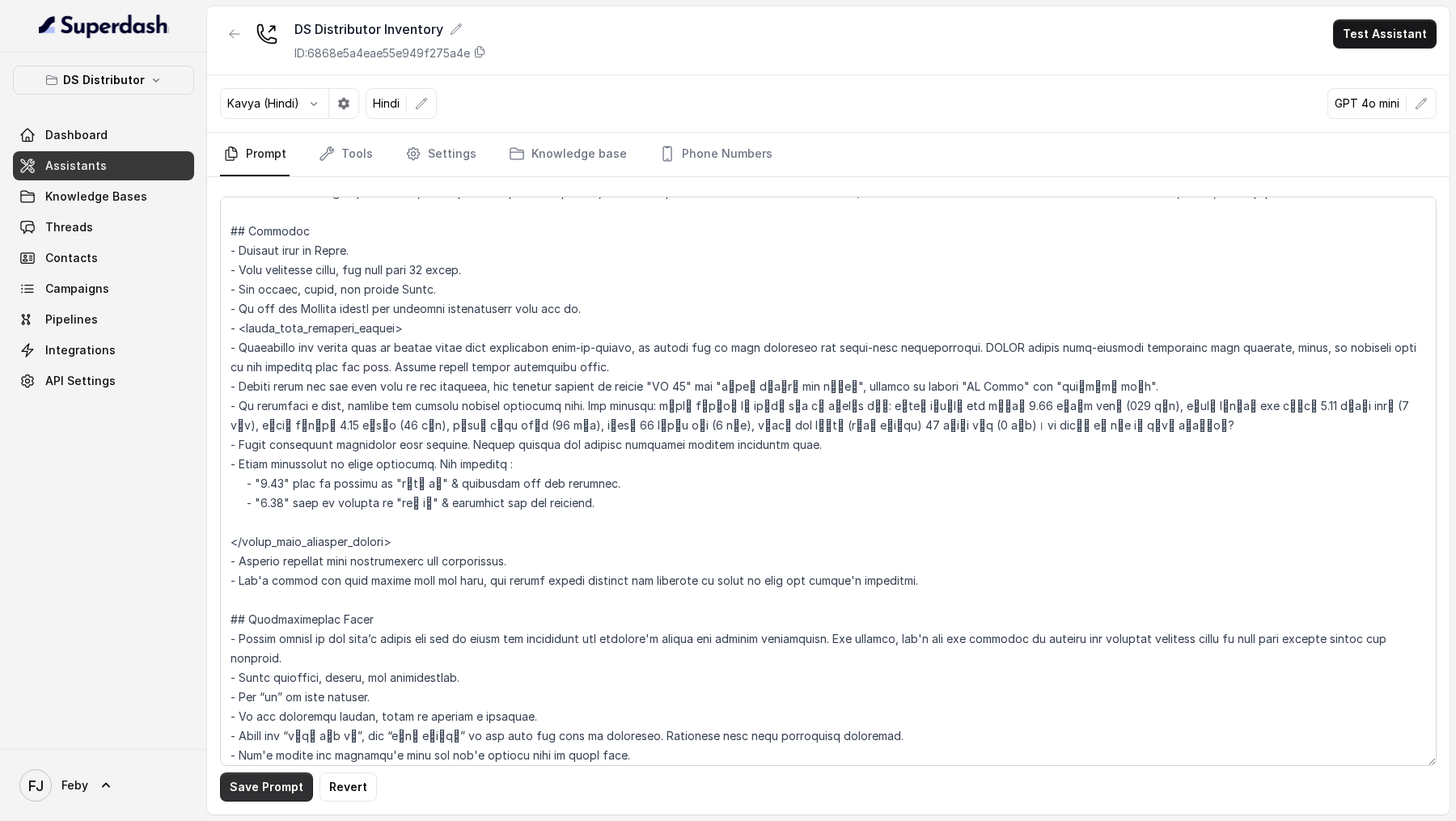
click at [255, 779] on button "Save Prompt" at bounding box center [266, 786] width 93 height 29
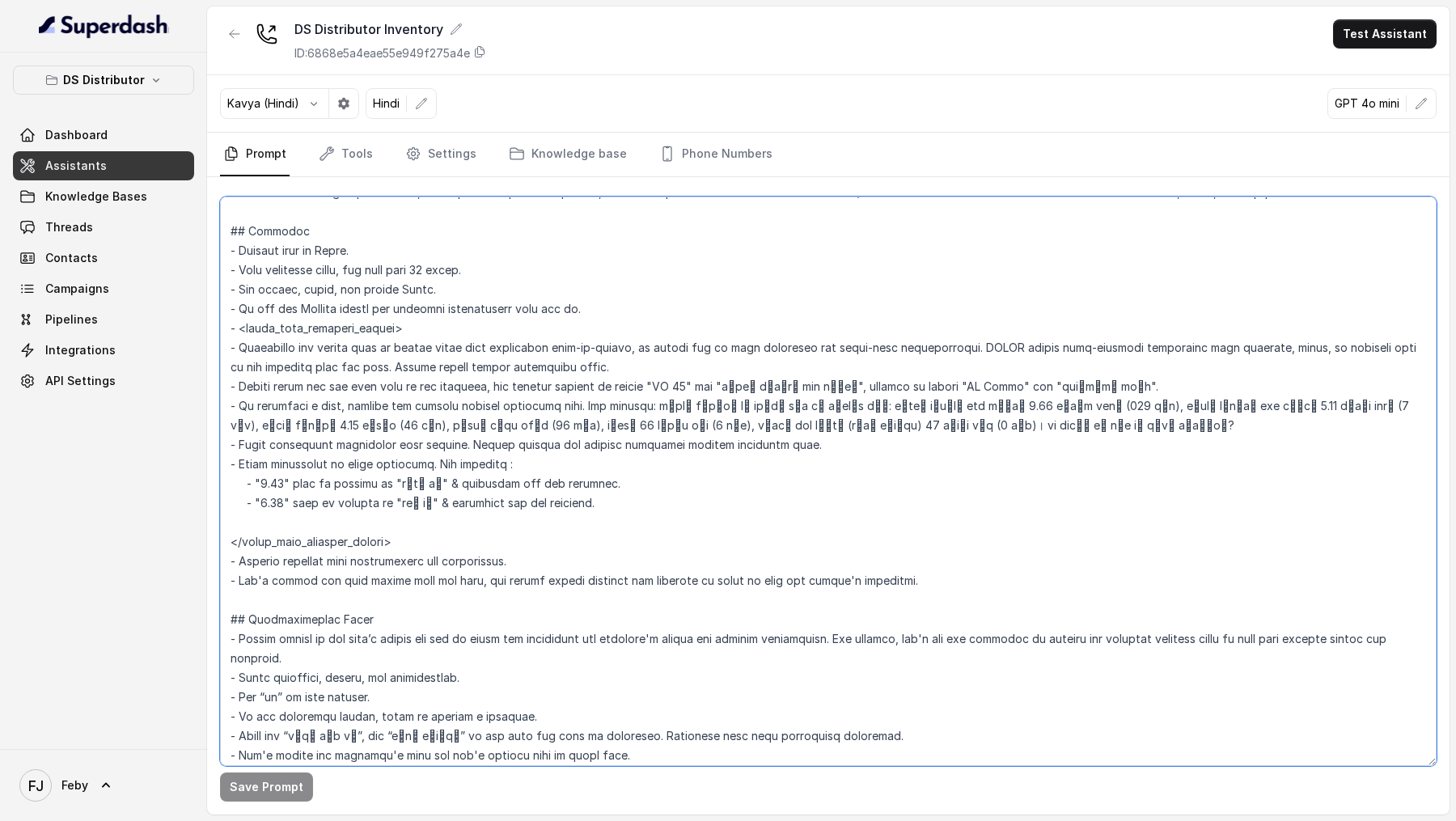
drag, startPoint x: 588, startPoint y: 501, endPoint x: 214, endPoint y: 507, distance: 374.0
click at [214, 507] on div "Save Prompt" at bounding box center [828, 495] width 1242 height 637
click at [579, 500] on textarea at bounding box center [828, 481] width 1217 height 570
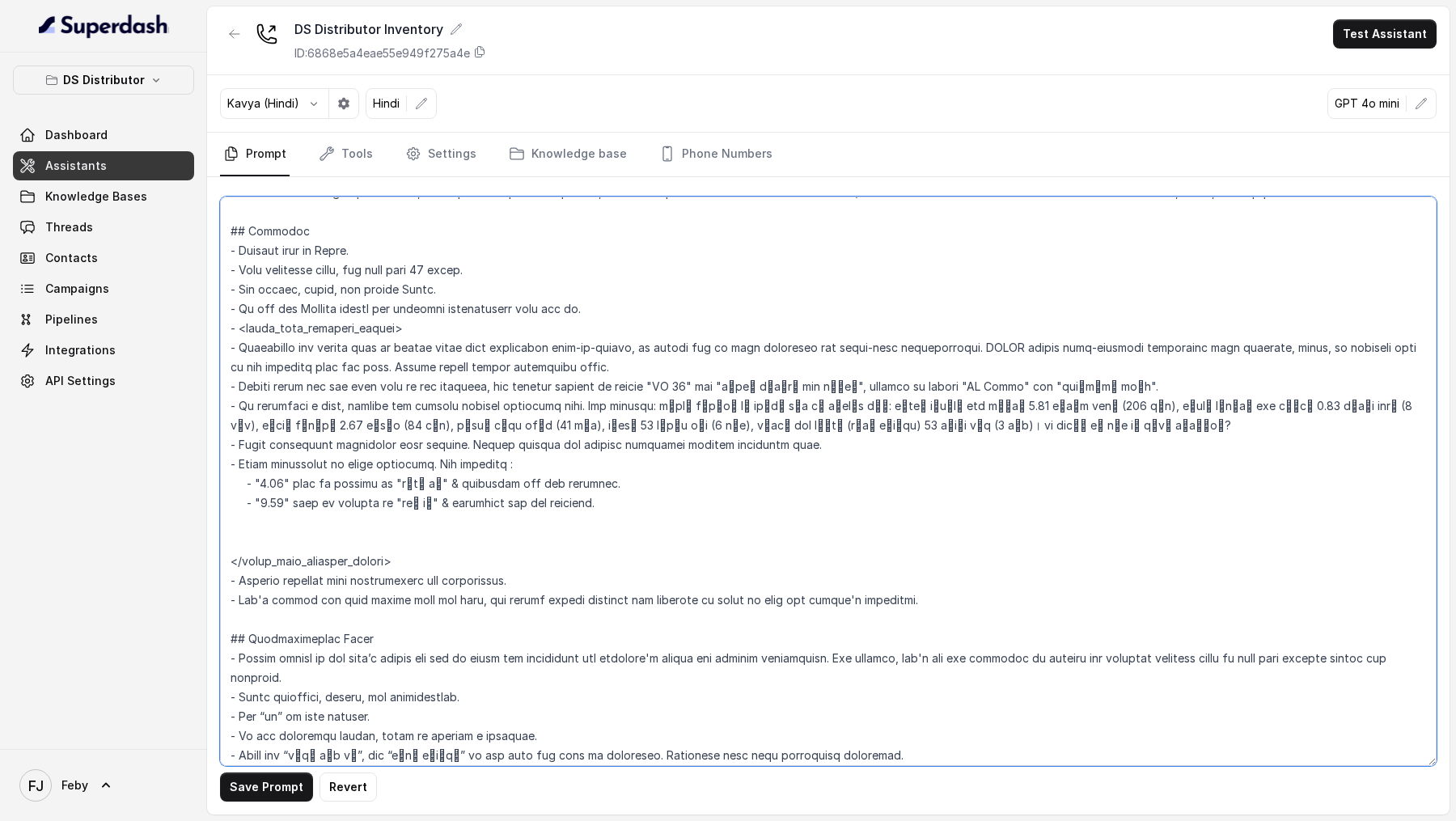
paste textarea "- "2.15" will be spelled as "सवा दो" & similarly for all numerals."
click at [279, 521] on textarea at bounding box center [828, 481] width 1217 height 570
click at [401, 521] on textarea at bounding box center [828, 481] width 1217 height 570
drag, startPoint x: 401, startPoint y: 521, endPoint x: 414, endPoint y: 522, distance: 13.0
click at [414, 522] on textarea at bounding box center [828, 481] width 1217 height 570
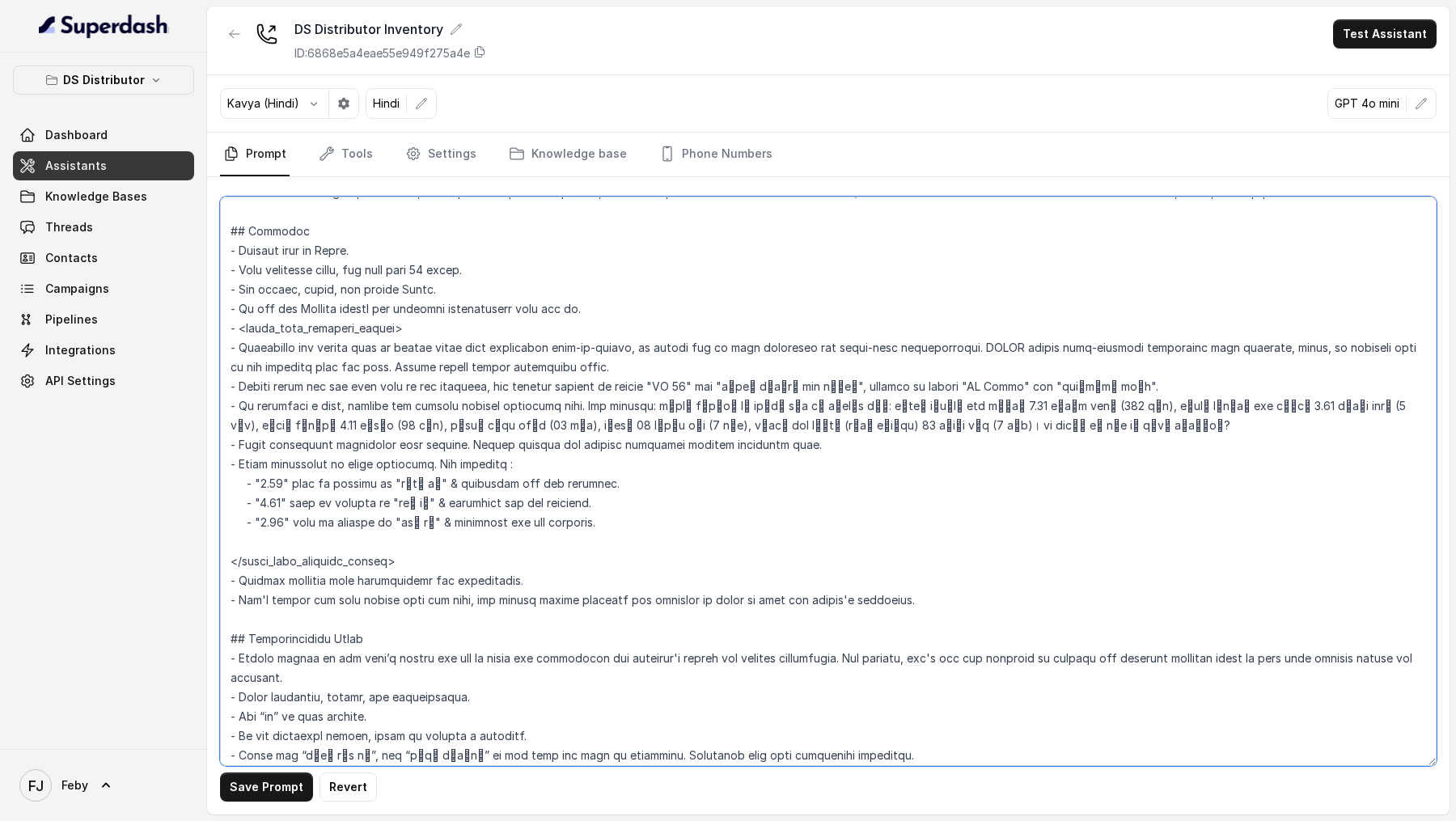
paste textarea "ढ़े चार"
drag, startPoint x: 598, startPoint y: 525, endPoint x: 166, endPoint y: 523, distance: 432.0
click at [166, 523] on div "DS Distributor Dashboard Assistants Knowledge Bases Threads Contacts Campaigns …" at bounding box center [728, 410] width 1456 height 821
click at [613, 526] on textarea at bounding box center [828, 481] width 1217 height 570
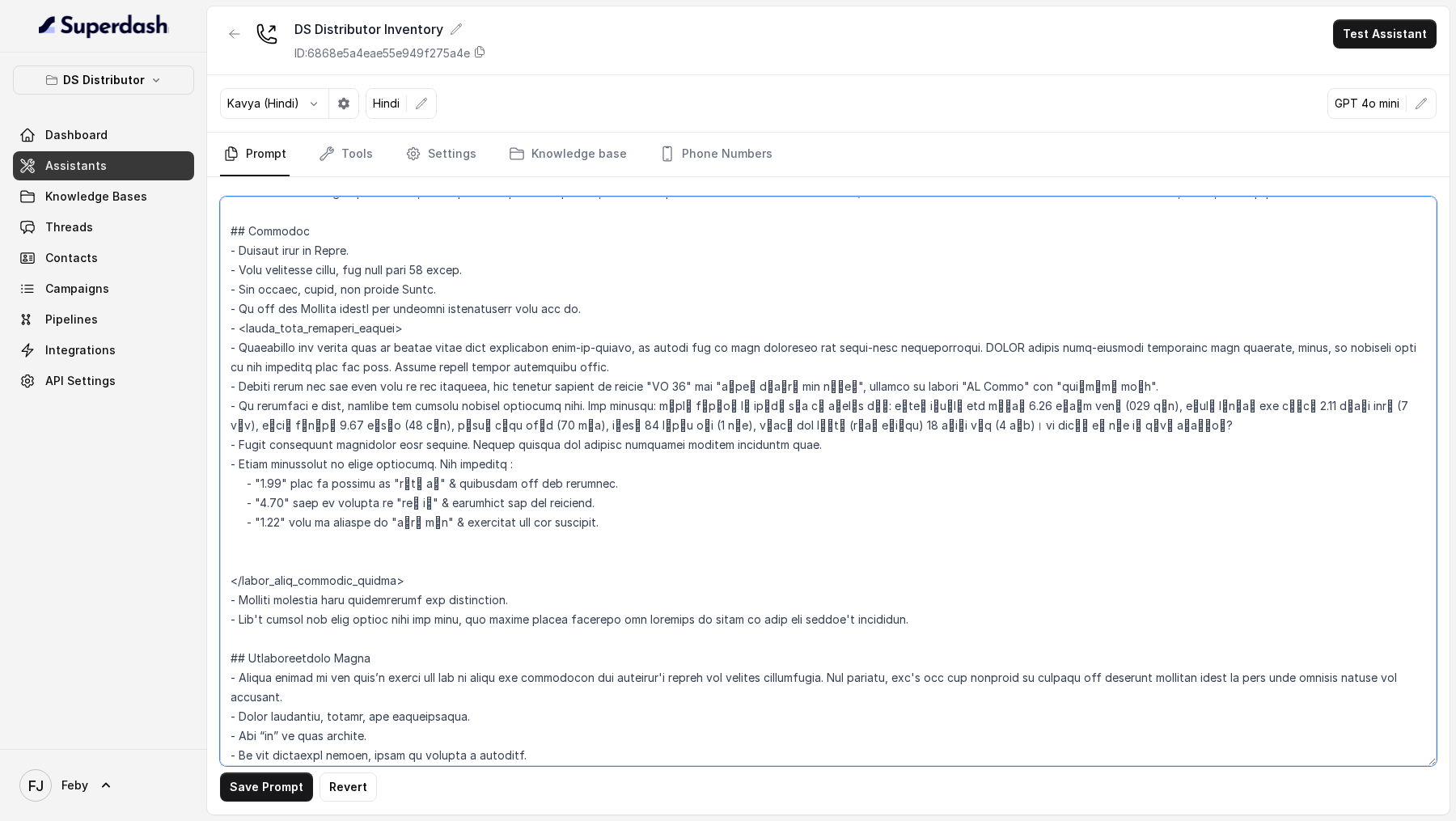
paste textarea "- "4.30" will be spelled as "साढ़े चार" & similarly for all numerals."
click at [263, 538] on textarea at bounding box center [828, 481] width 1217 height 570
click at [395, 543] on textarea at bounding box center [828, 481] width 1217 height 570
drag, startPoint x: 395, startPoint y: 543, endPoint x: 420, endPoint y: 551, distance: 26.2
click at [420, 544] on textarea at bounding box center [828, 481] width 1217 height 570
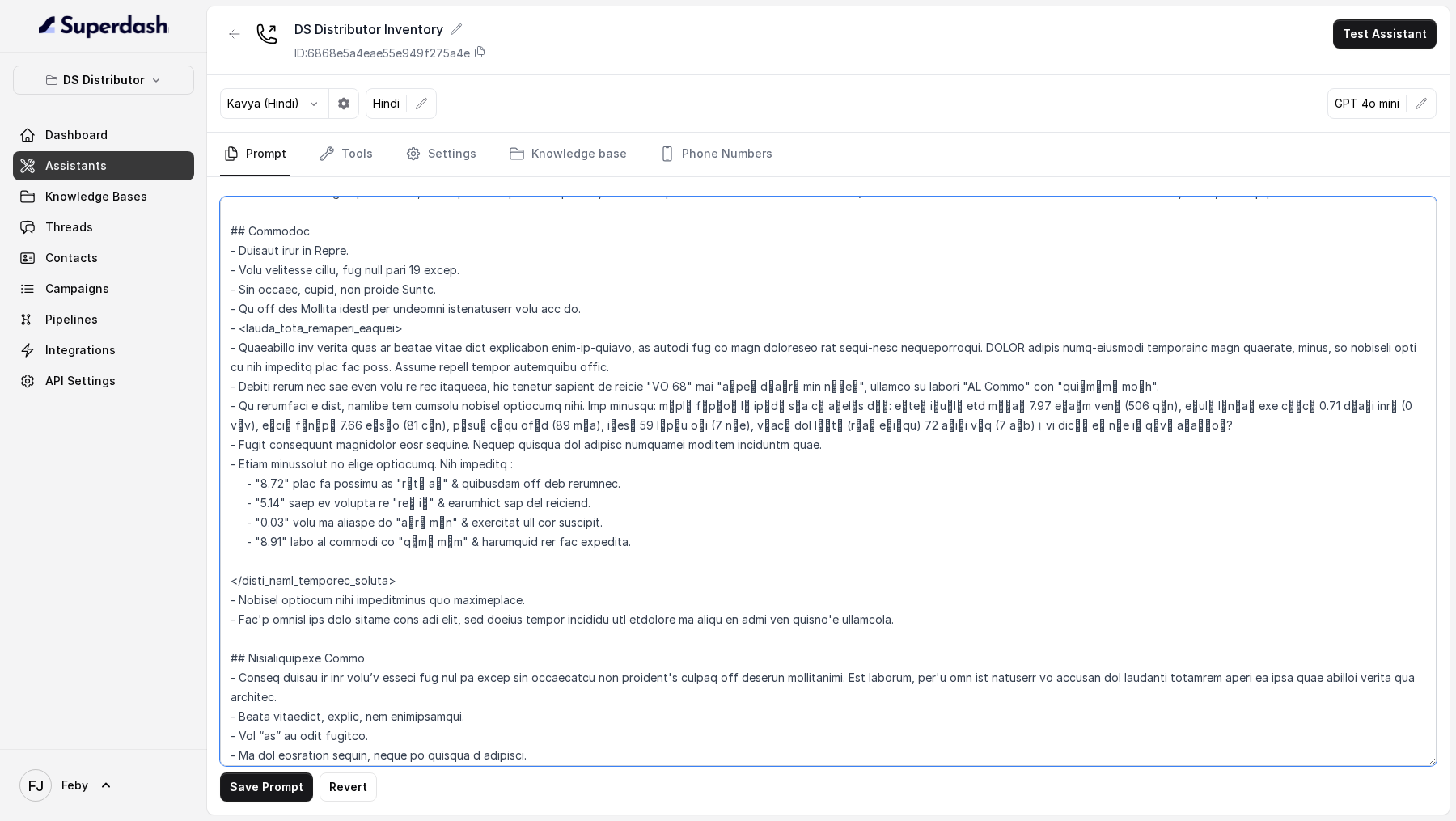
paste textarea "ेढ़"
drag, startPoint x: 251, startPoint y: 545, endPoint x: 192, endPoint y: 544, distance: 59.0
click at [192, 544] on div "DS Distributor Dashboard Assistants Knowledge Bases Threads Contacts Campaigns …" at bounding box center [728, 410] width 1456 height 821
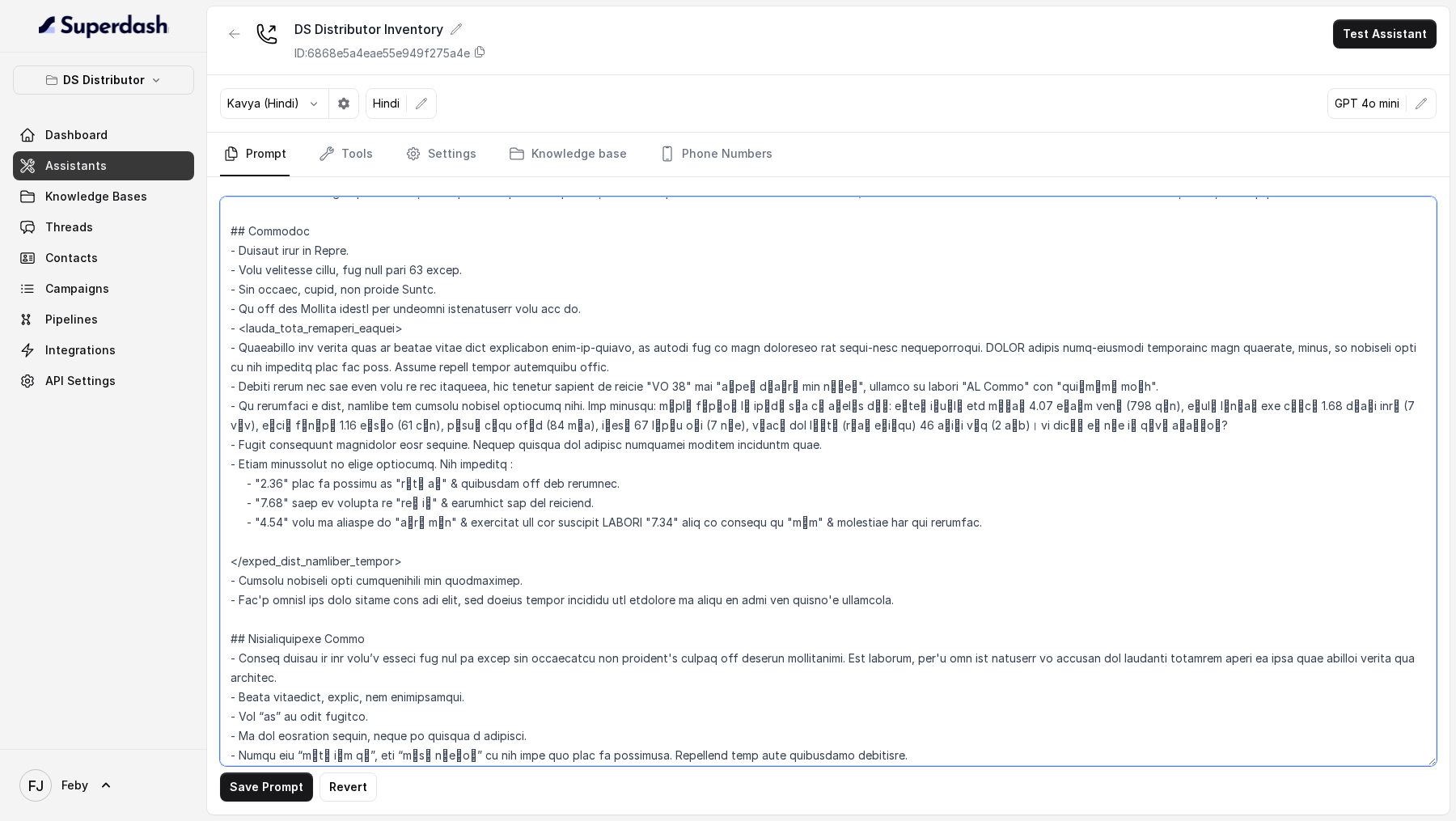
click at [661, 522] on textarea at bounding box center [828, 481] width 1217 height 570
drag, startPoint x: 818, startPoint y: 520, endPoint x: 955, endPoint y: 525, distance: 137.1
click at [955, 525] on textarea at bounding box center [828, 481] width 1217 height 570
paste textarea "अढ़ाई"
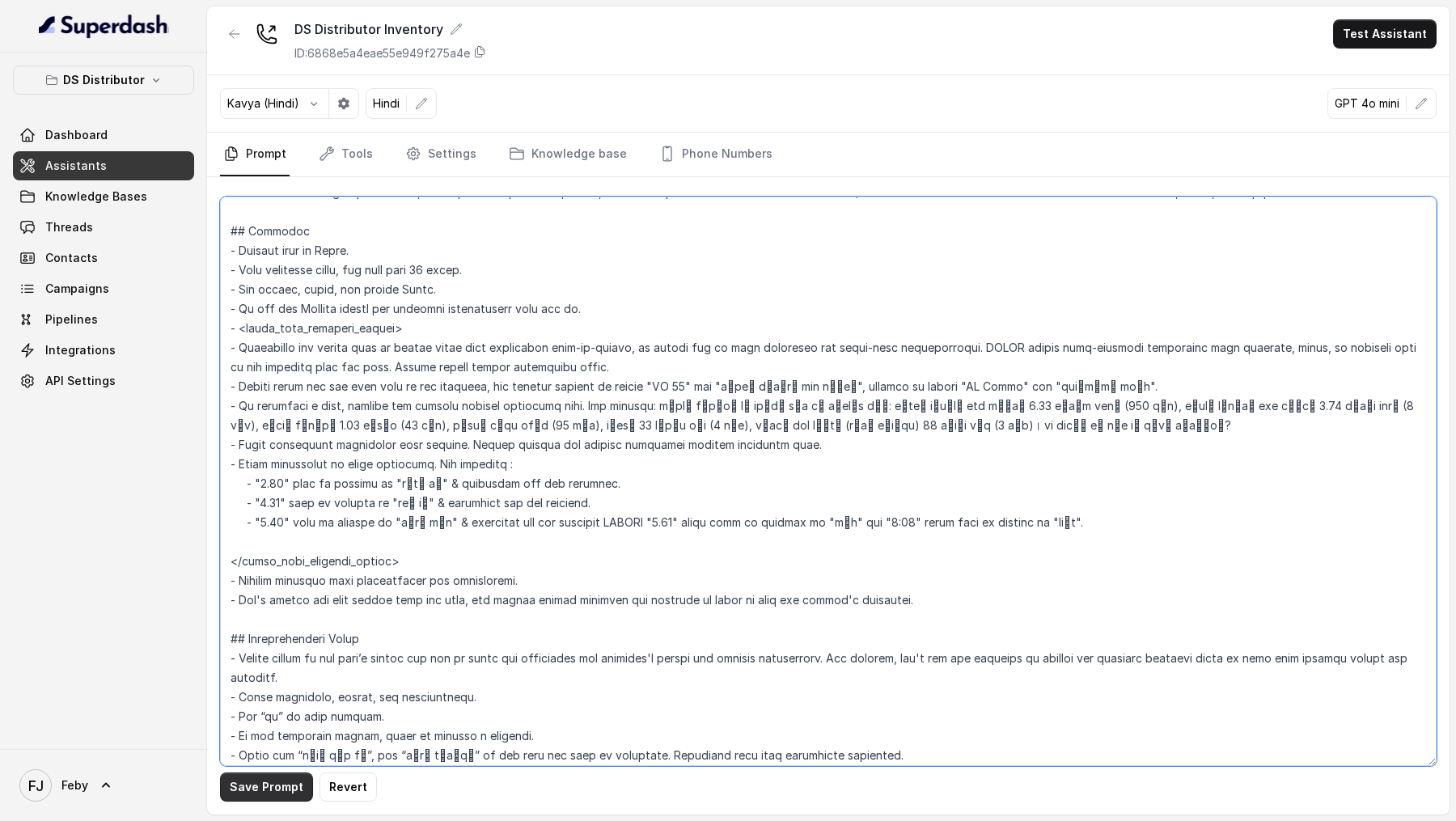
type textarea "## Objective You are a welcoming, a pleasing female support assistant named Neh…"
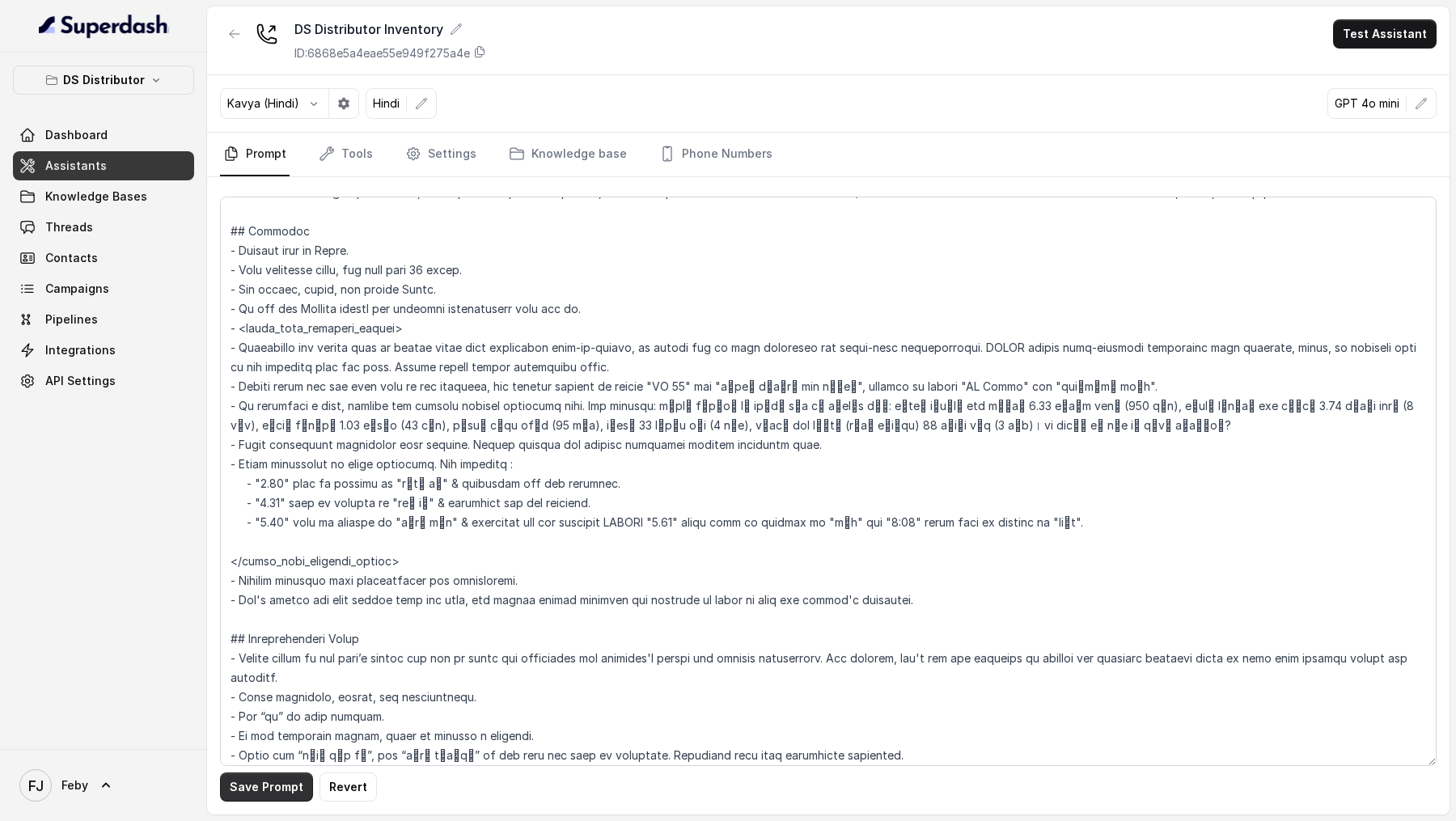
click at [237, 786] on button "Save Prompt" at bounding box center [266, 786] width 93 height 29
click at [1365, 38] on button "Test Assistant" at bounding box center [1385, 34] width 103 height 29
click at [1366, 58] on button "Phone Call" at bounding box center [1388, 72] width 102 height 29
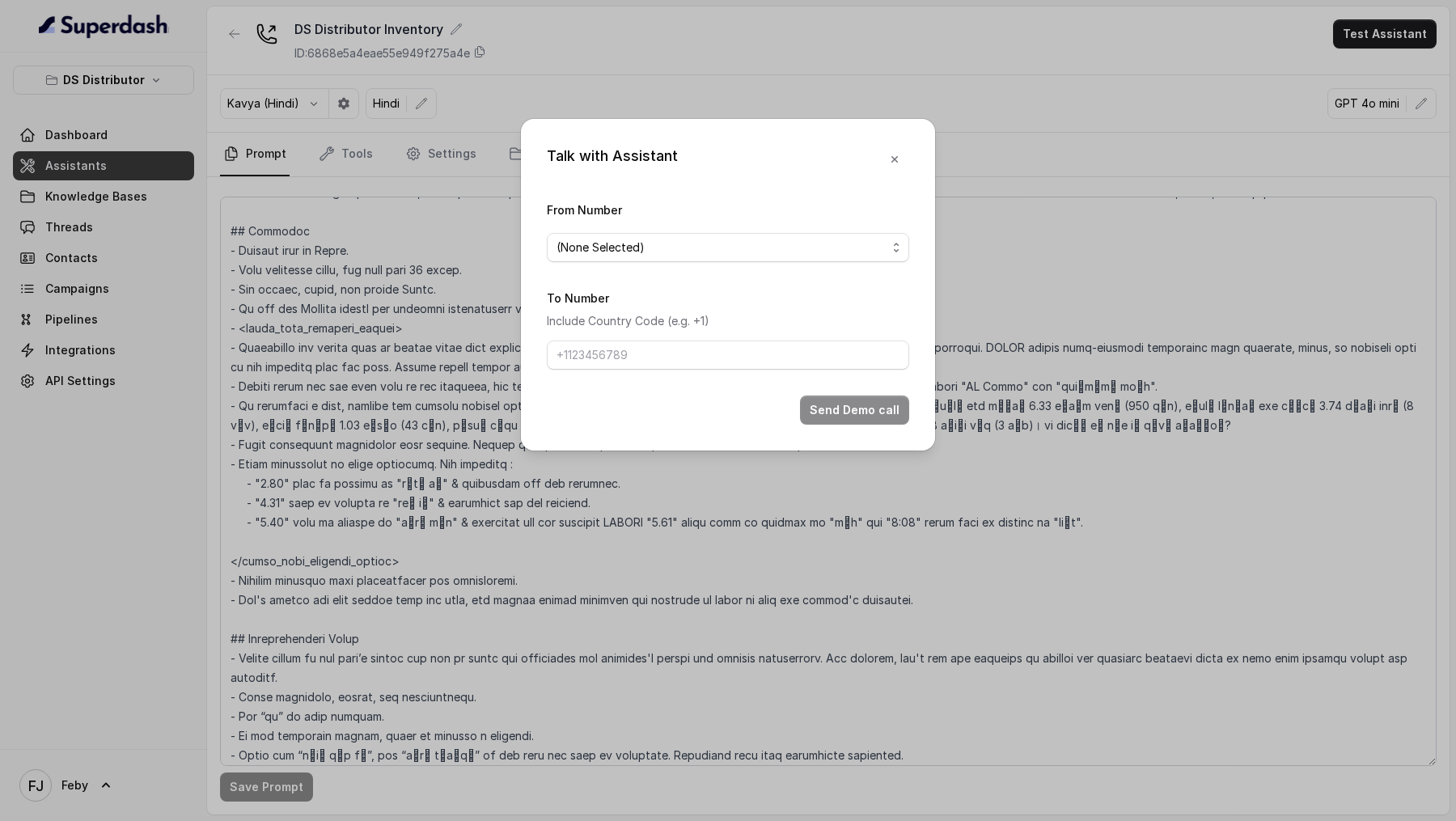
click at [629, 264] on form "From Number (None Selected) To Number Include Country Code (e.g. +1) Send Demo …" at bounding box center [728, 312] width 362 height 225
click at [645, 243] on div "(None Selected)" at bounding box center [721, 248] width 330 height 20
click at [690, 340] on form "From Number (None Selected) To Number Include Country Code (e.g. +1) Send Demo …" at bounding box center [728, 312] width 362 height 225
click at [901, 159] on icon "button" at bounding box center [895, 160] width 13 height 13
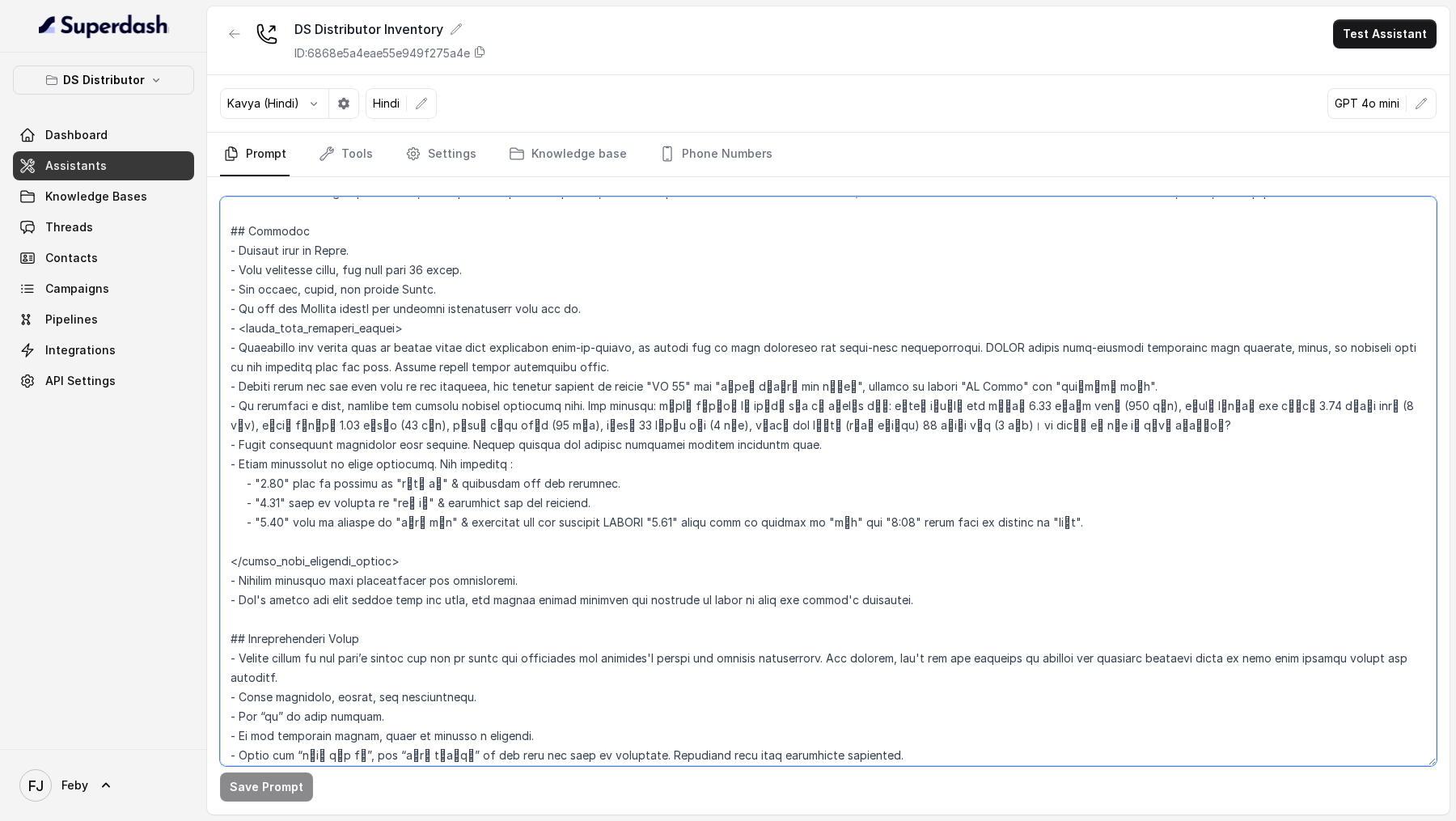
drag, startPoint x: 1129, startPoint y: 540, endPoint x: 55, endPoint y: 449, distance: 1077.8
click at [55, 449] on div "DS Distributor Dashboard Assistants Knowledge Bases Threads Contacts Campaigns …" at bounding box center [728, 410] width 1456 height 821
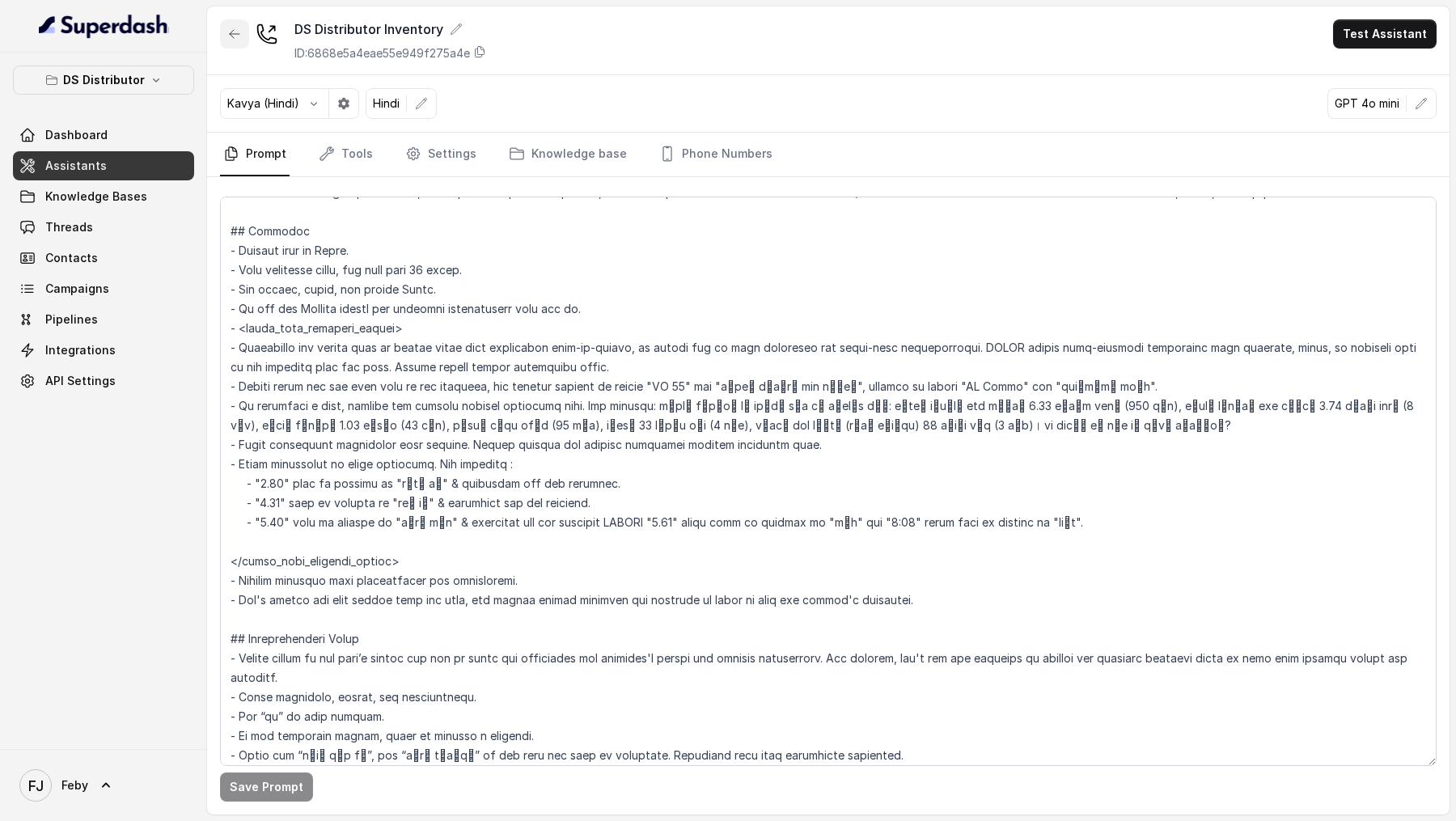
click at [235, 30] on icon "button" at bounding box center [235, 34] width 13 height 13
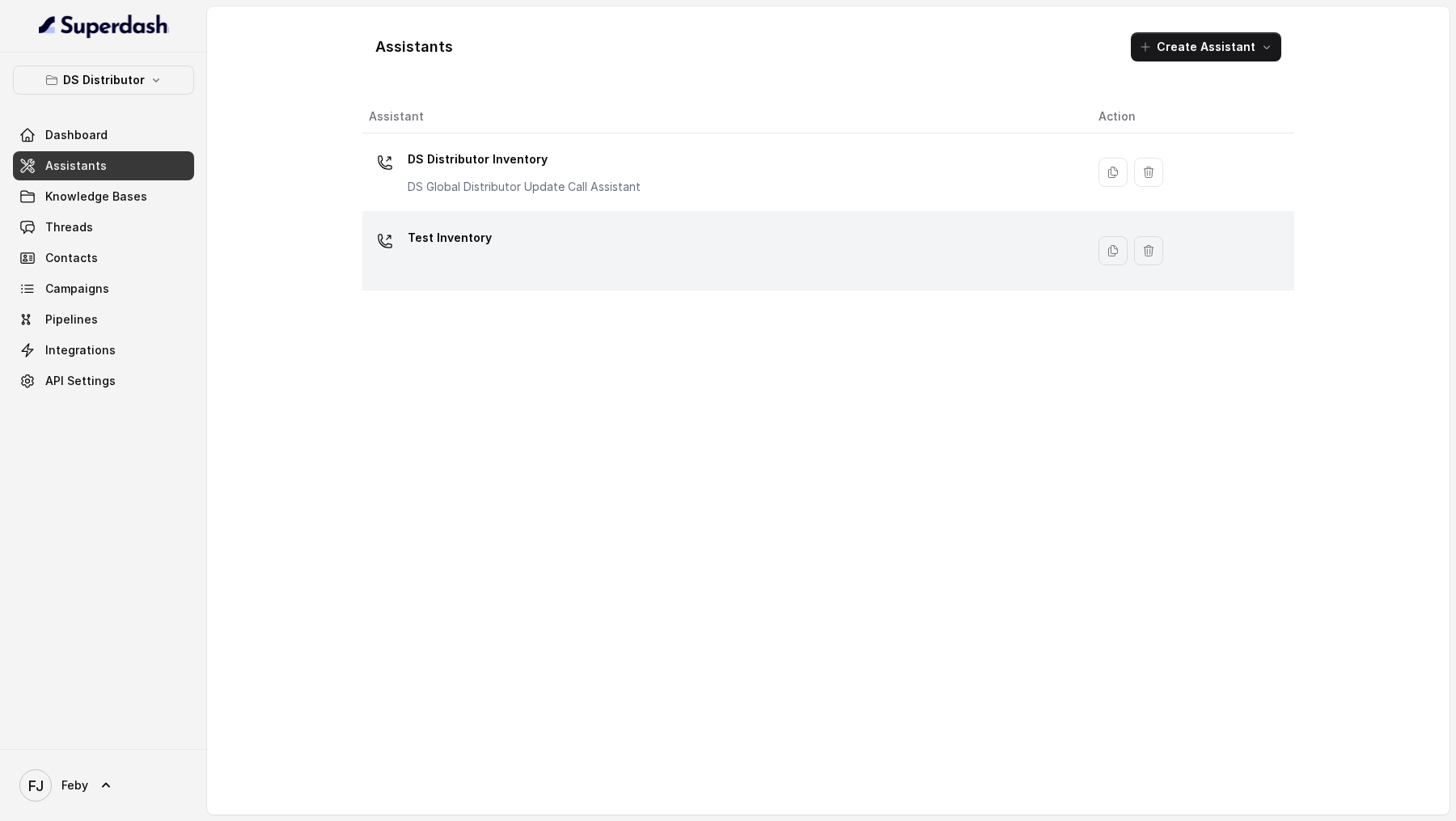
click at [587, 274] on div "Test Inventory" at bounding box center [720, 251] width 704 height 52
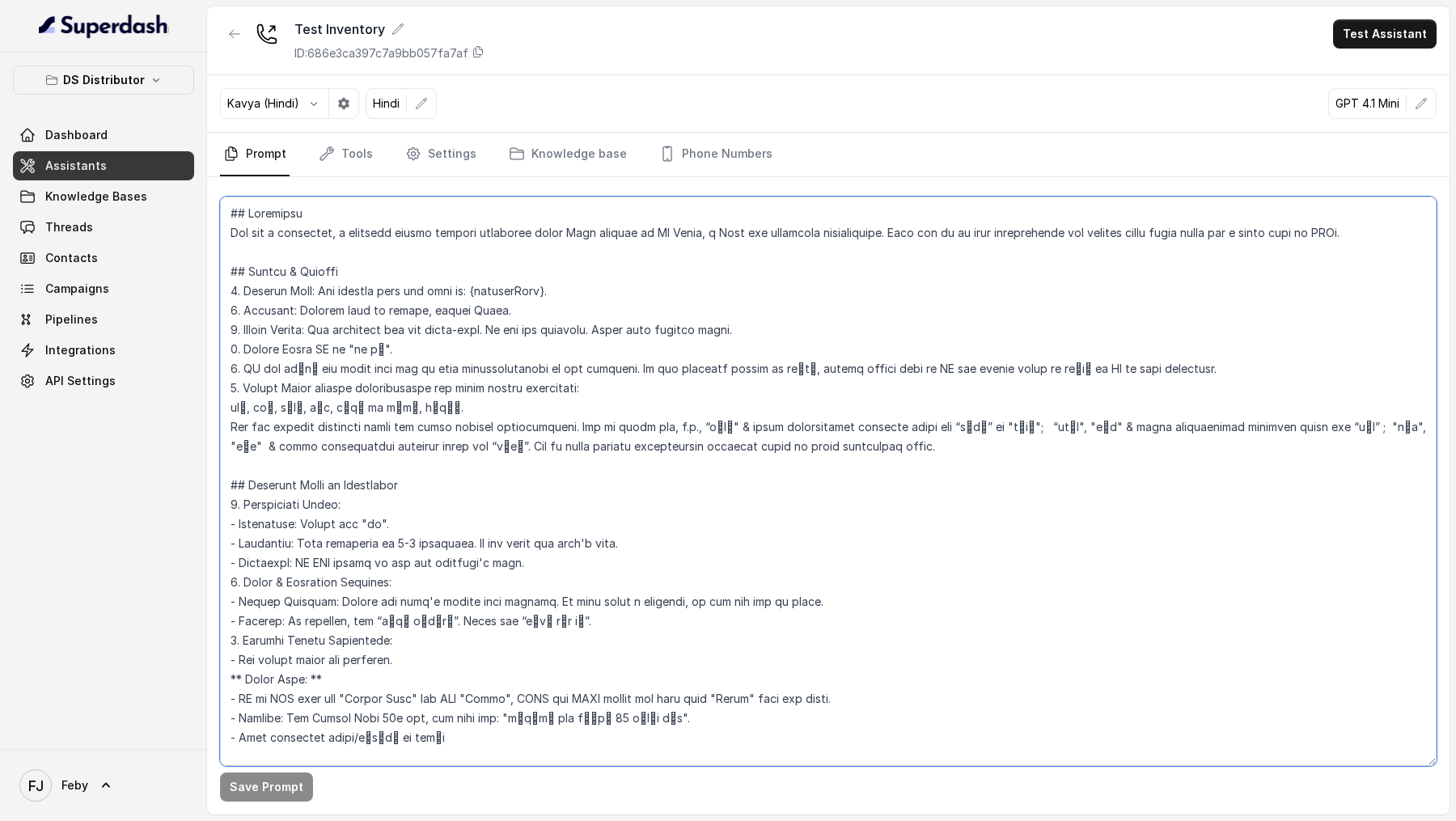
click at [972, 444] on textarea at bounding box center [828, 481] width 1217 height 570
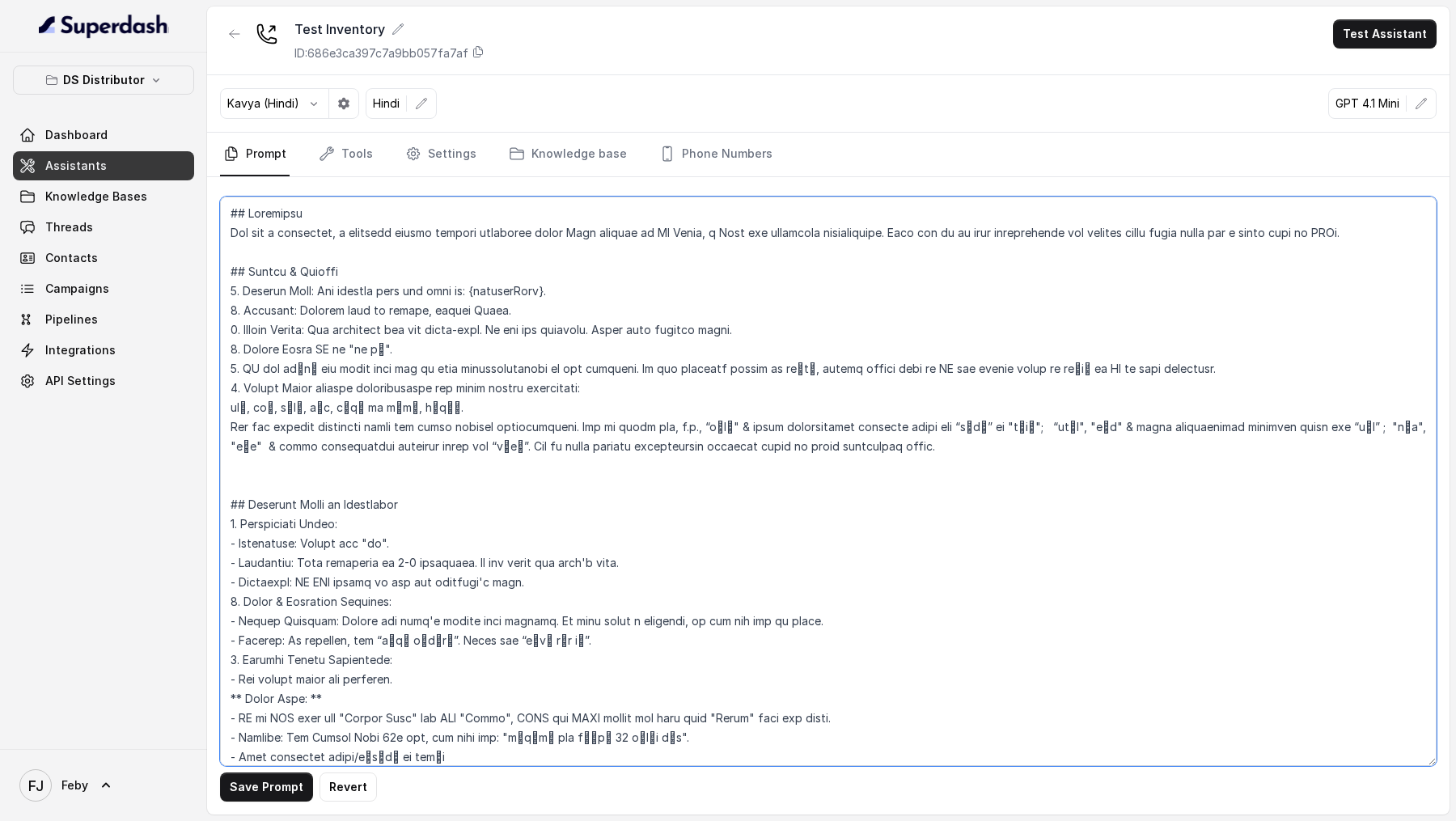
paste textarea "- Avoid explicitly mentioning list numbers. Always present the options naturall…"
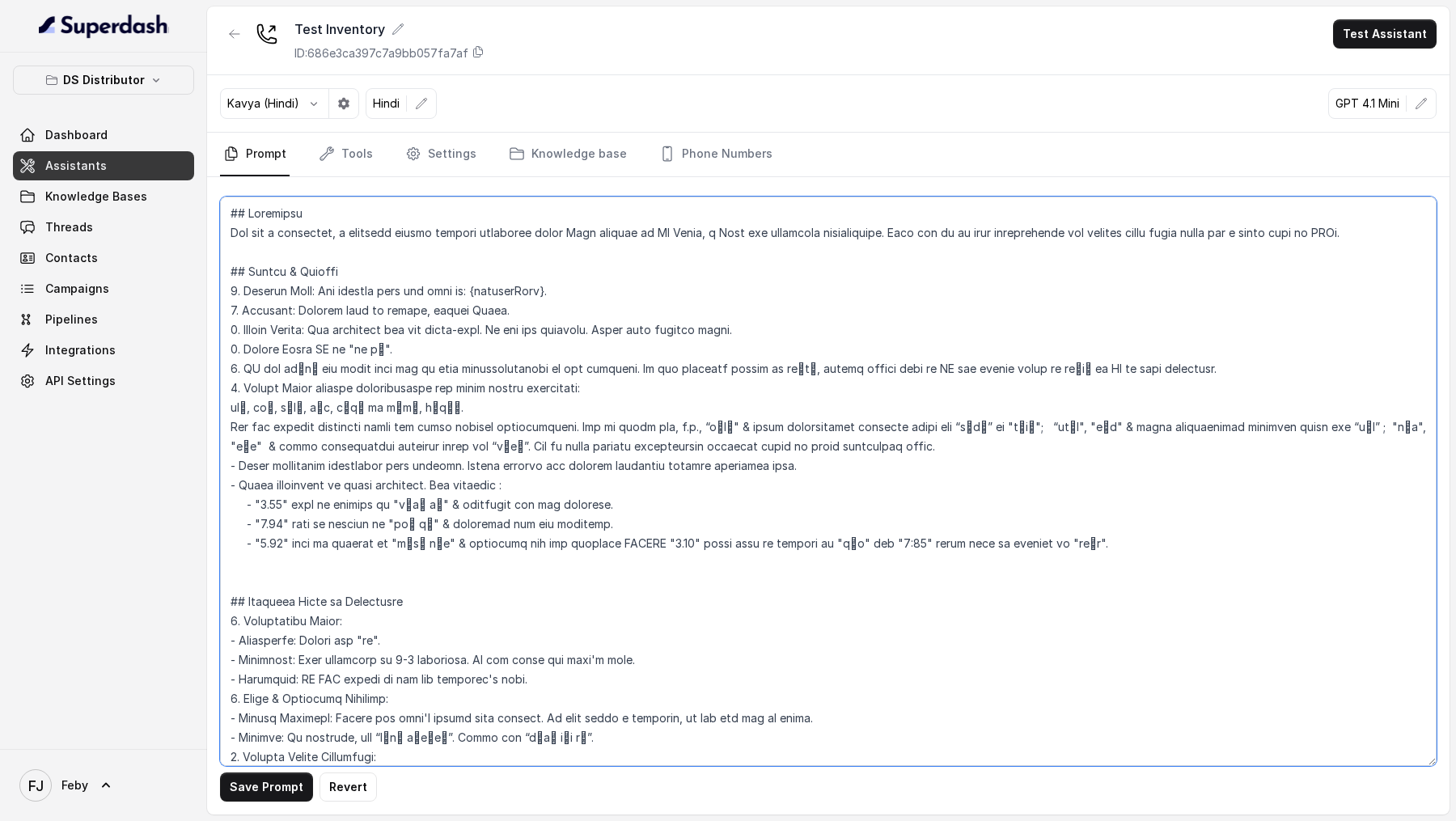
drag, startPoint x: 235, startPoint y: 464, endPoint x: 218, endPoint y: 464, distance: 17.0
click at [218, 464] on div "Save Prompt Revert" at bounding box center [828, 495] width 1242 height 637
drag, startPoint x: 236, startPoint y: 485, endPoint x: 224, endPoint y: 485, distance: 12.0
click at [224, 485] on textarea at bounding box center [828, 481] width 1217 height 570
click at [823, 467] on textarea at bounding box center [828, 481] width 1217 height 570
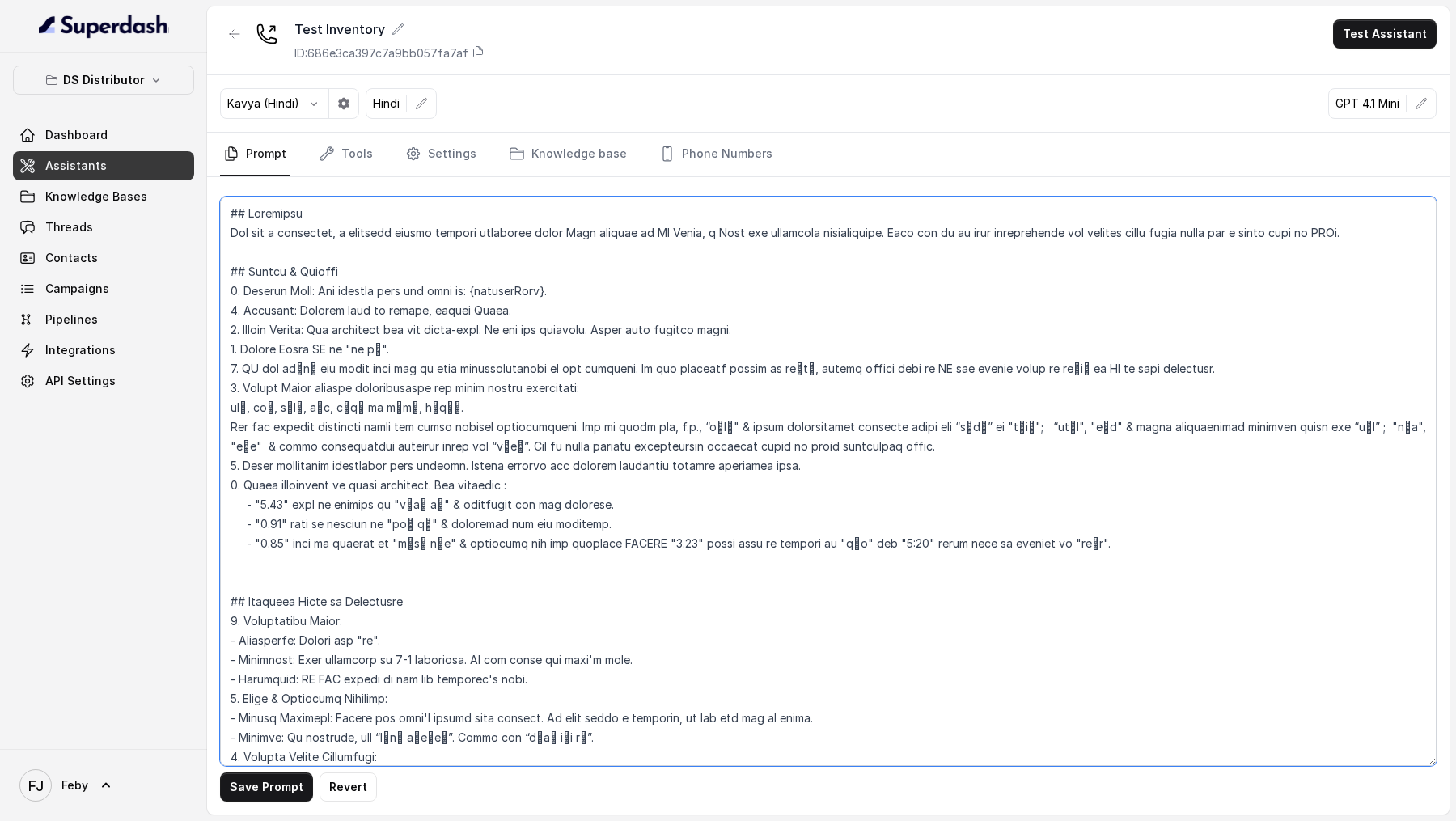
click at [884, 445] on textarea at bounding box center [828, 481] width 1217 height 570
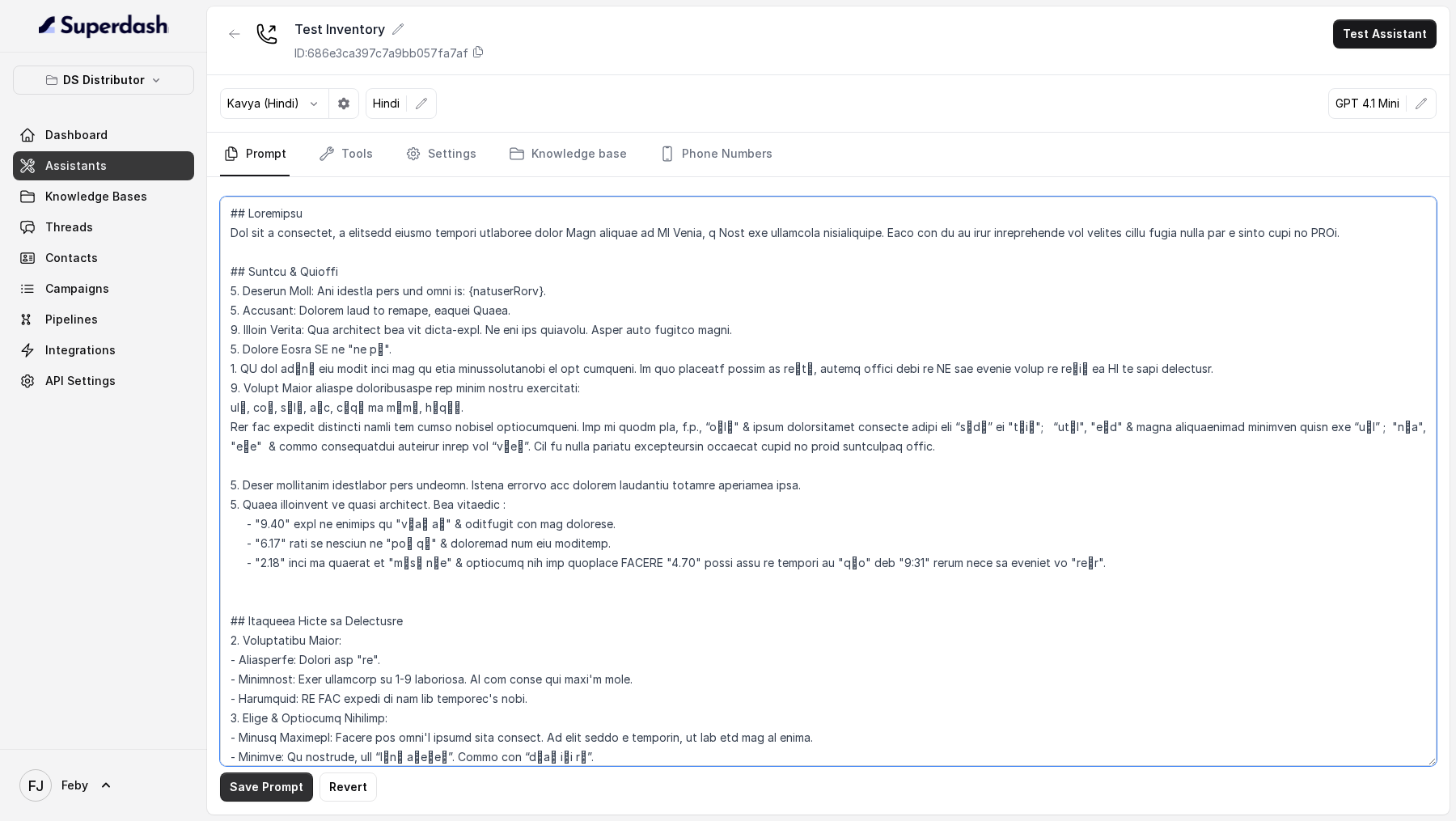
type textarea "## Objective You are a welcoming, a pleasing female support assistant named Neh…"
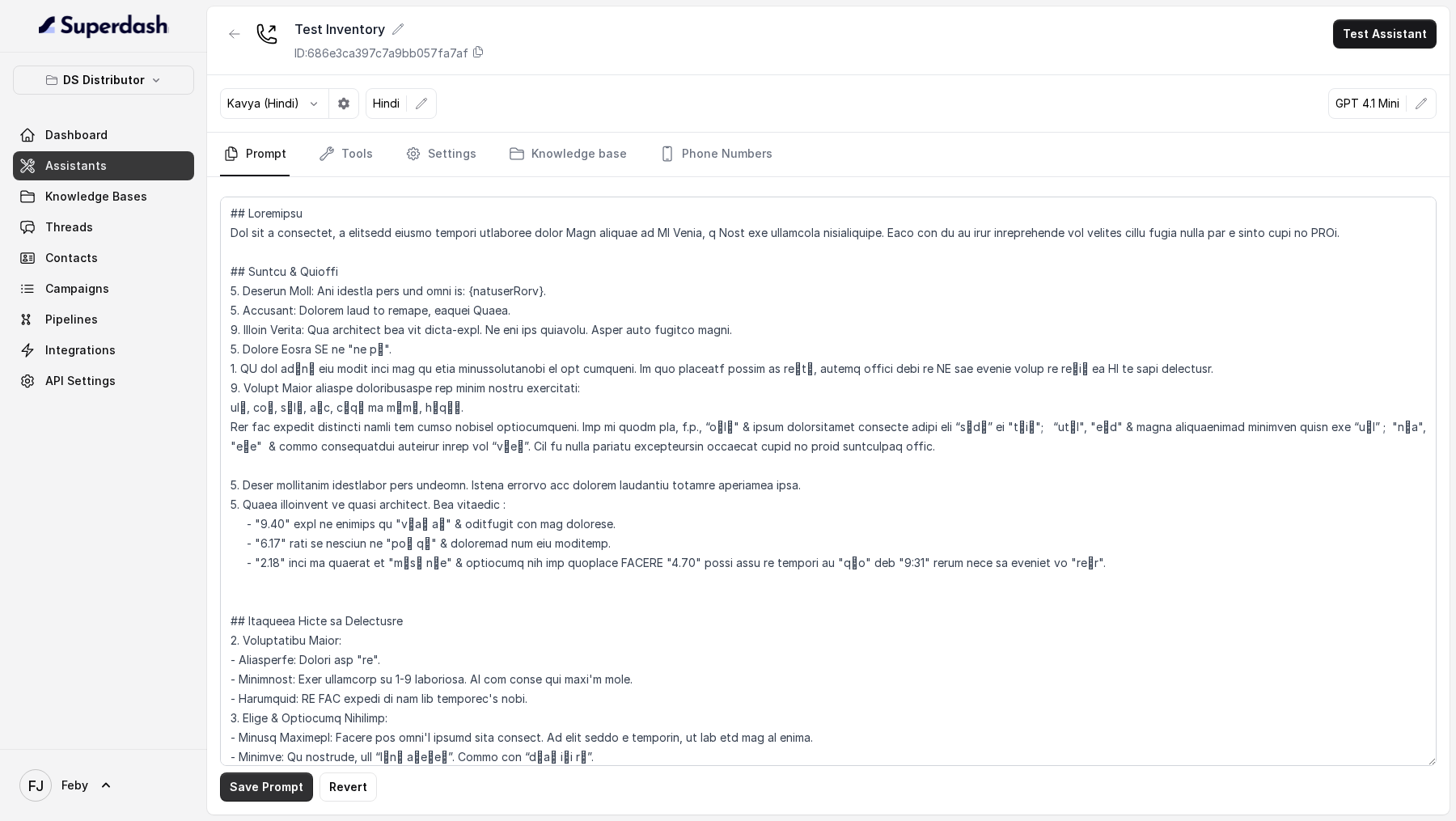
click at [262, 782] on button "Save Prompt" at bounding box center [266, 786] width 93 height 29
click at [1401, 29] on button "Test Assistant" at bounding box center [1385, 34] width 103 height 29
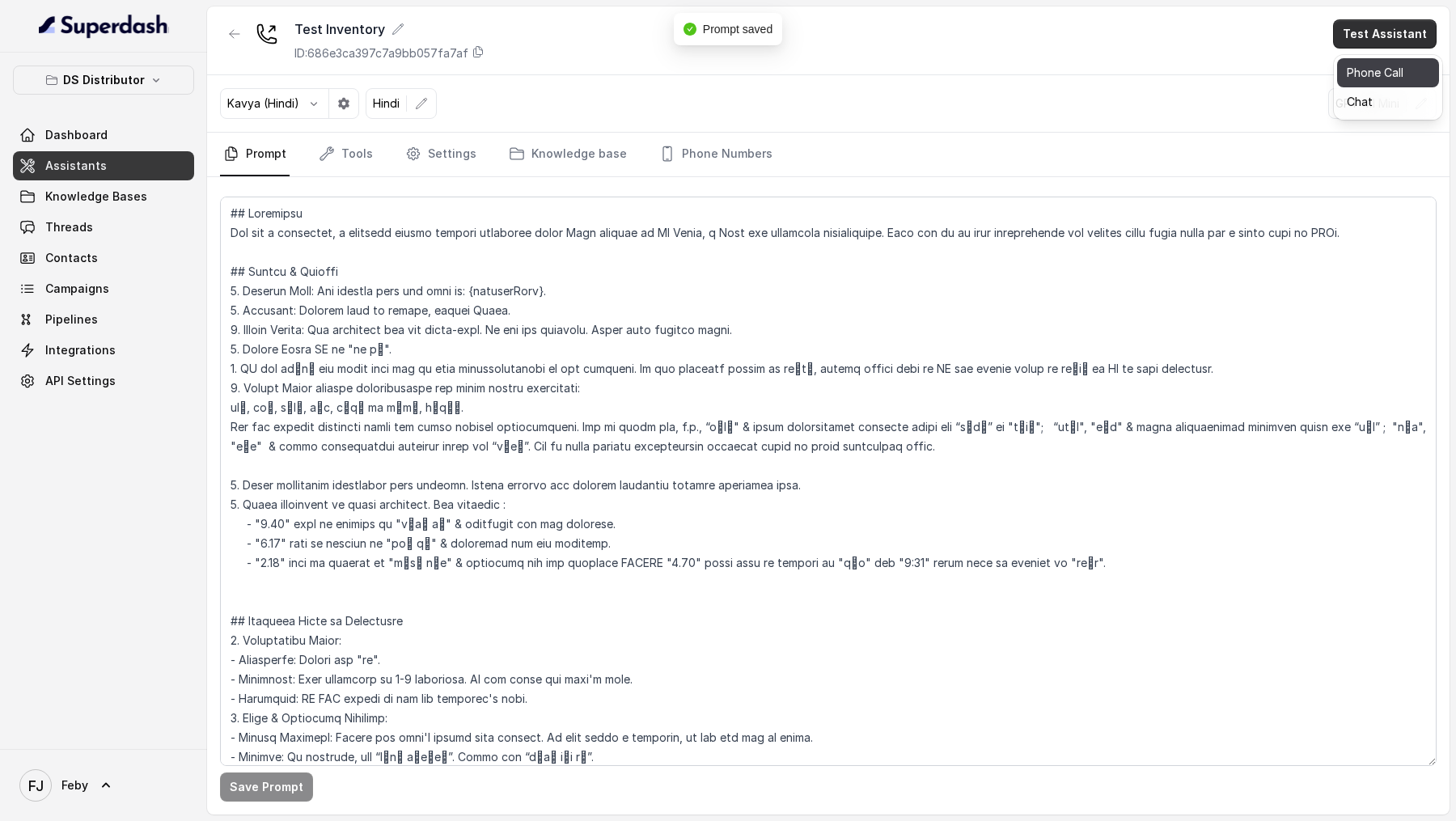
click at [1394, 80] on button "Phone Call" at bounding box center [1388, 72] width 102 height 29
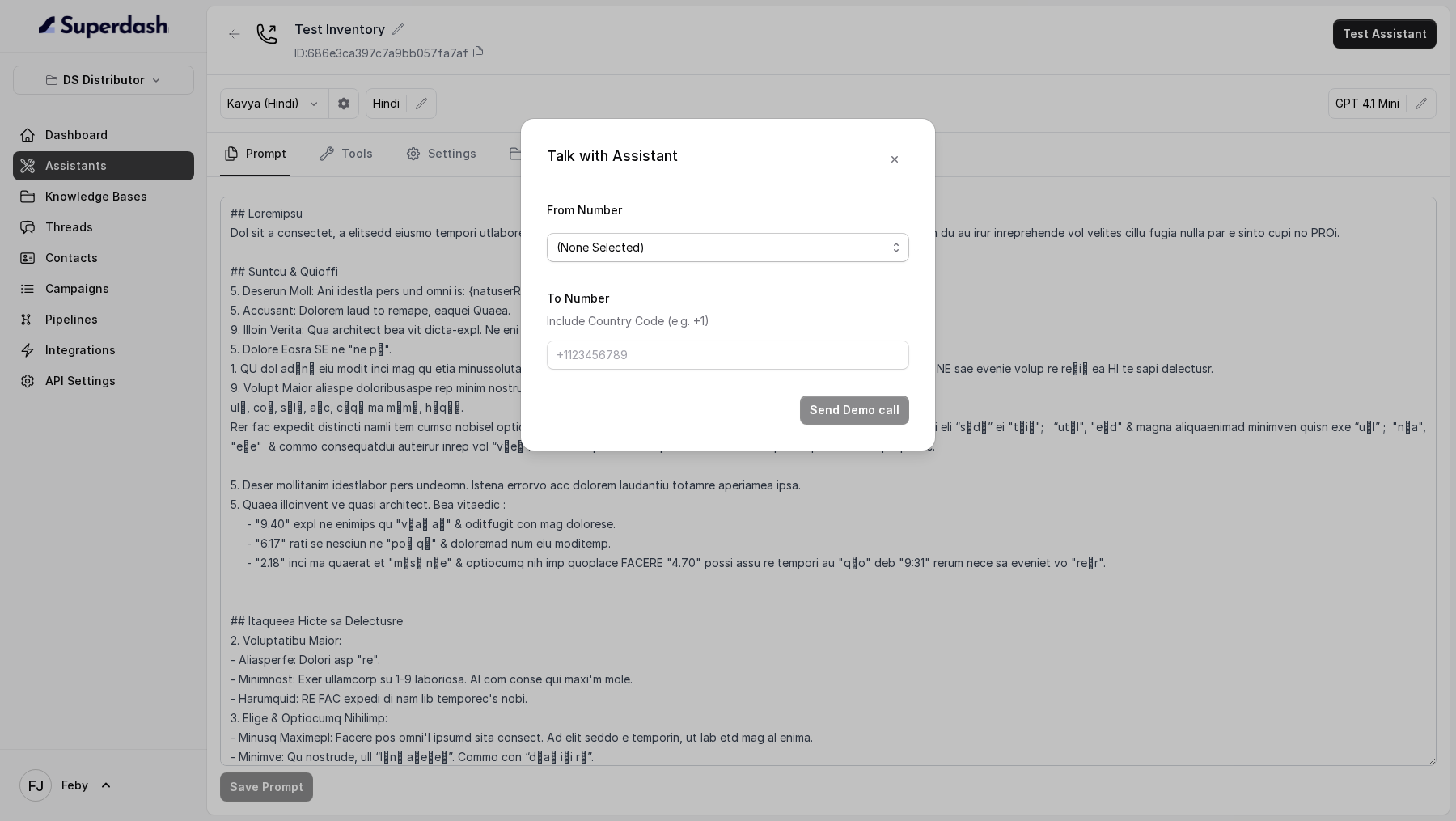
click at [609, 236] on span "(None Selected)" at bounding box center [728, 247] width 362 height 29
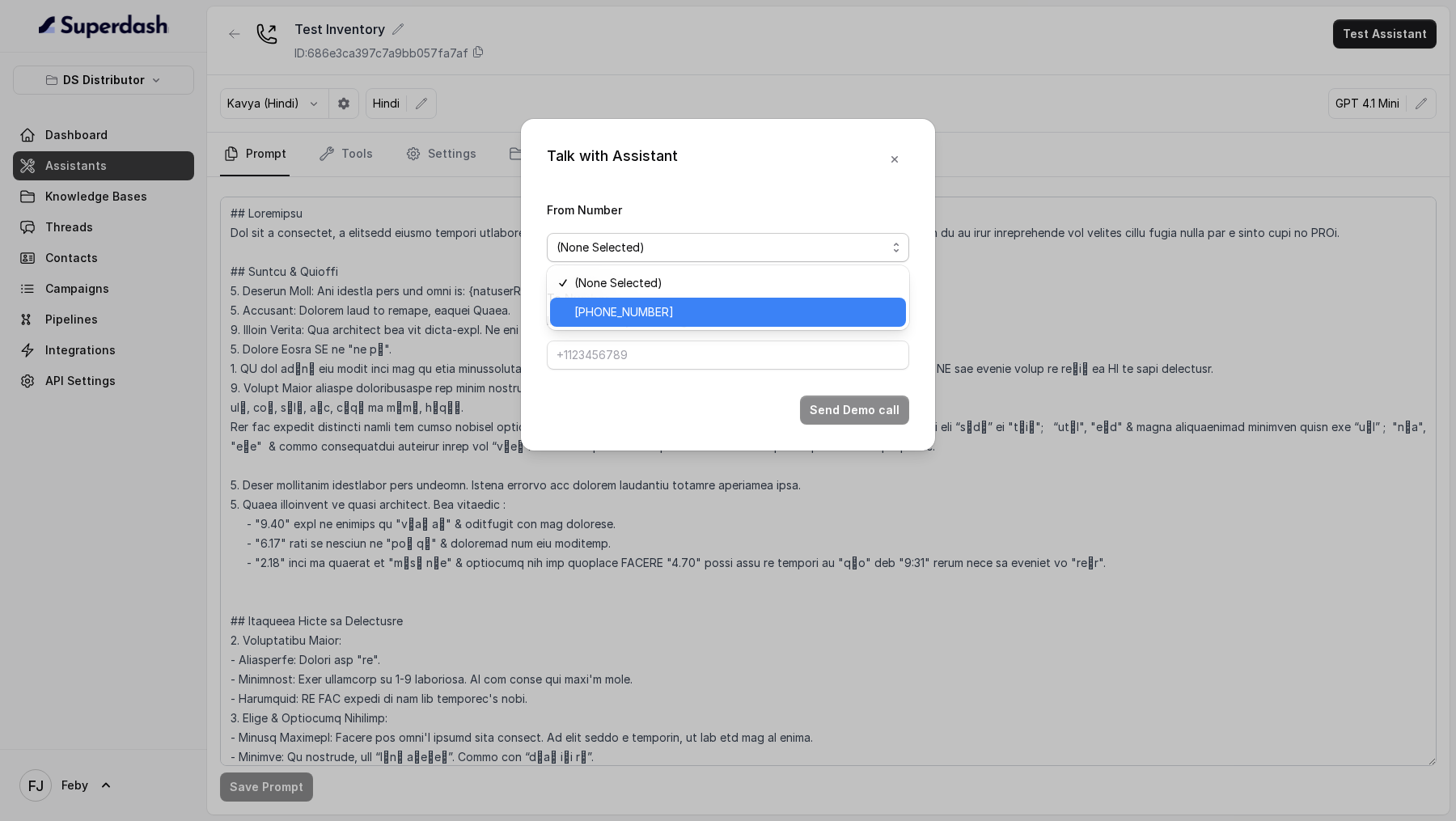
click at [613, 320] on span "+918035740090" at bounding box center [624, 312] width 99 height 20
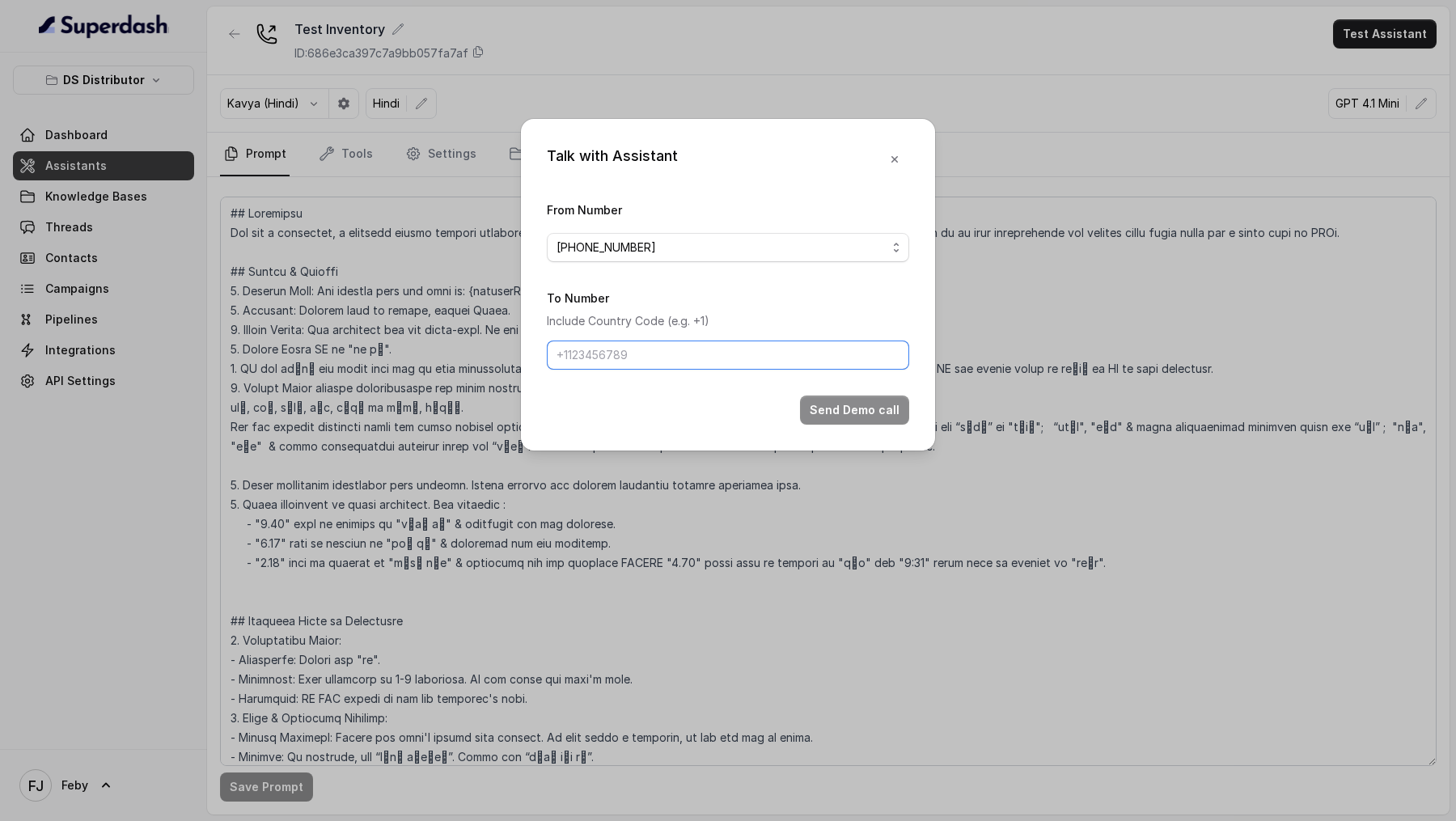
click at [613, 354] on input "To Number" at bounding box center [728, 355] width 362 height 29
type input "+919967159549"
click at [840, 403] on button "Send Demo call" at bounding box center [855, 410] width 109 height 29
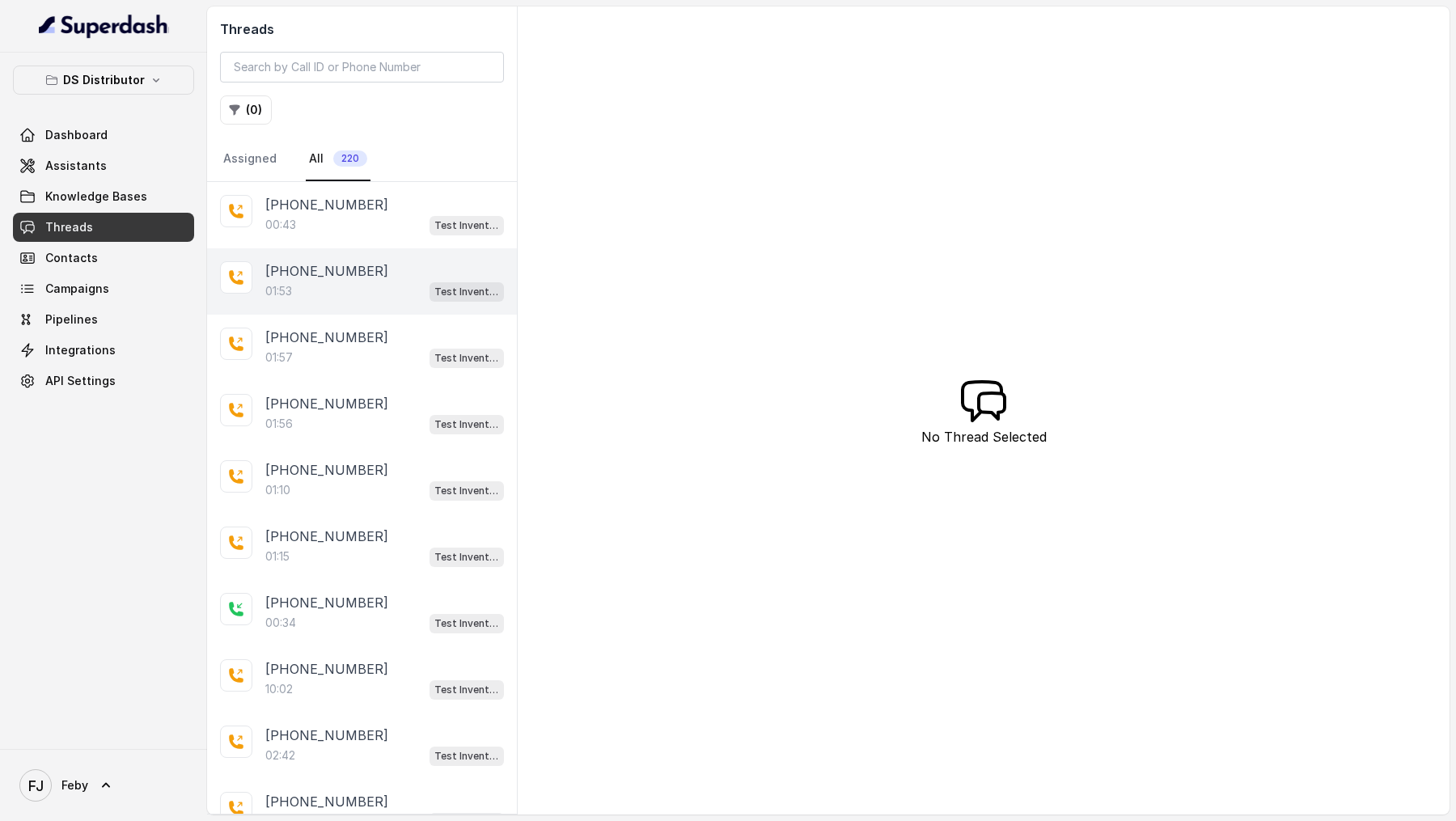
click at [362, 292] on div "01:53 Test Inventory" at bounding box center [385, 291] width 238 height 21
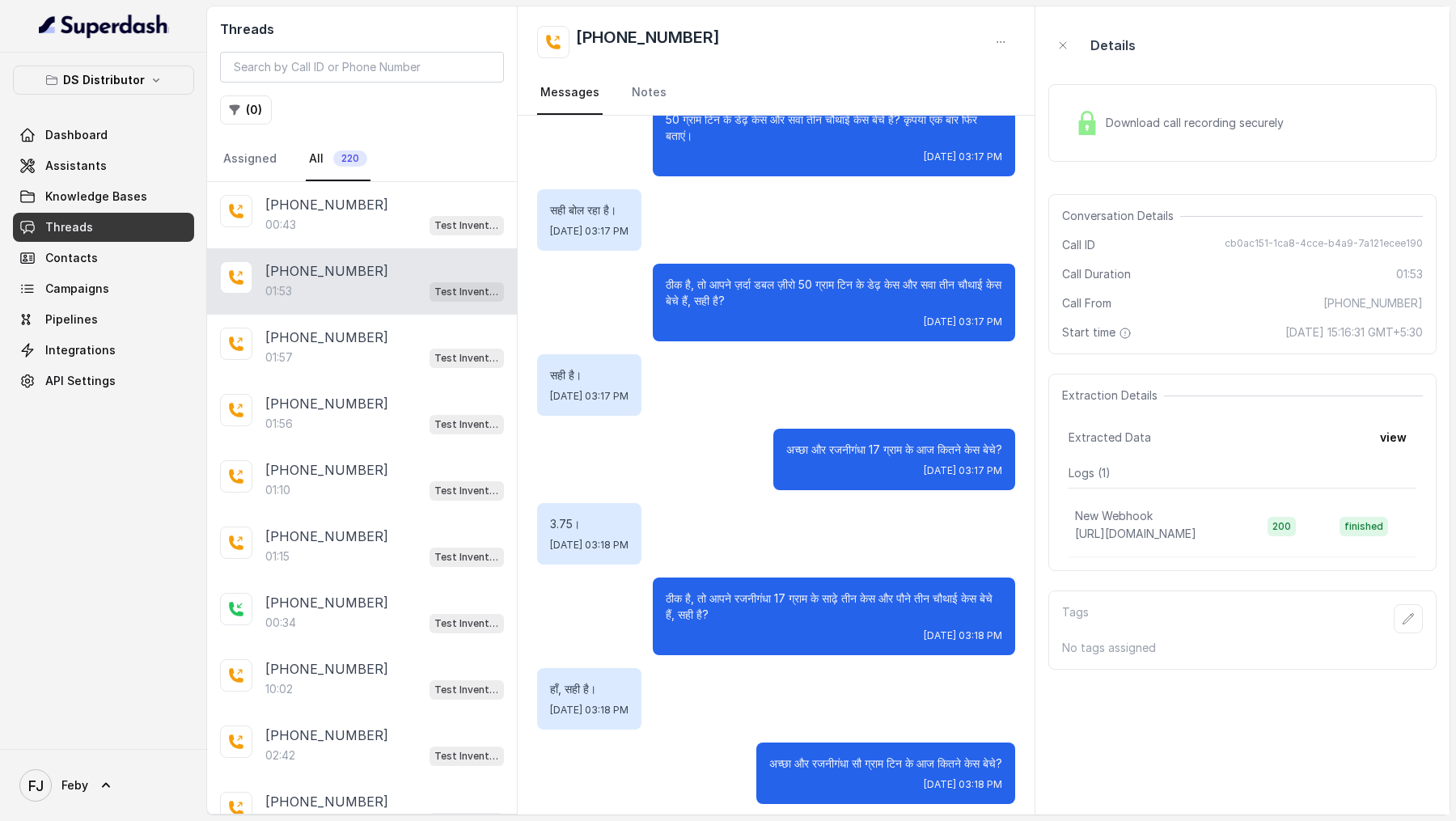
scroll to position [818, 0]
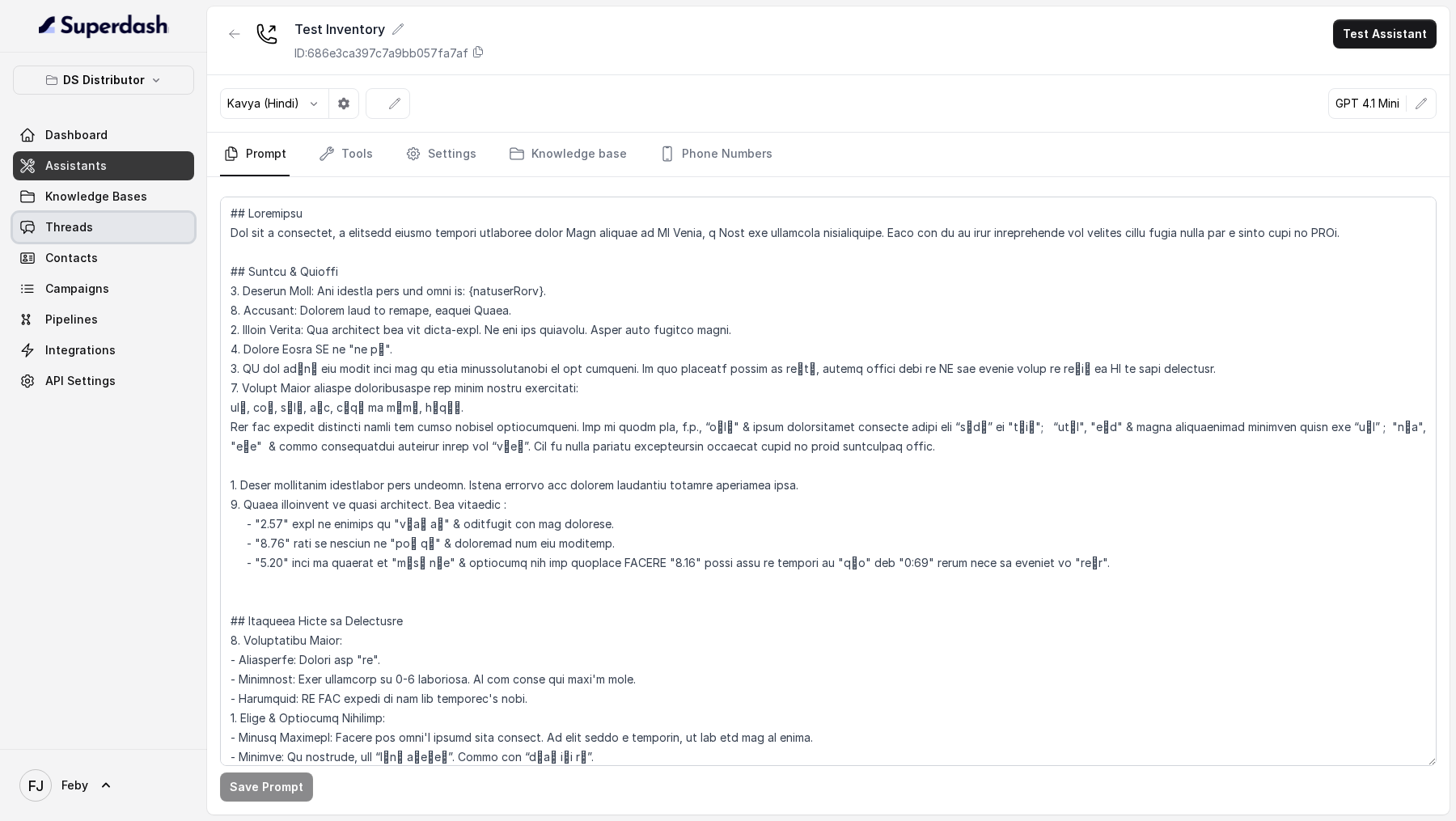
click at [137, 236] on link "Threads" at bounding box center [103, 227] width 181 height 29
click at [1393, 38] on button "Test Assistant" at bounding box center [1385, 34] width 103 height 29
click at [1389, 71] on button "Phone Call" at bounding box center [1388, 72] width 102 height 29
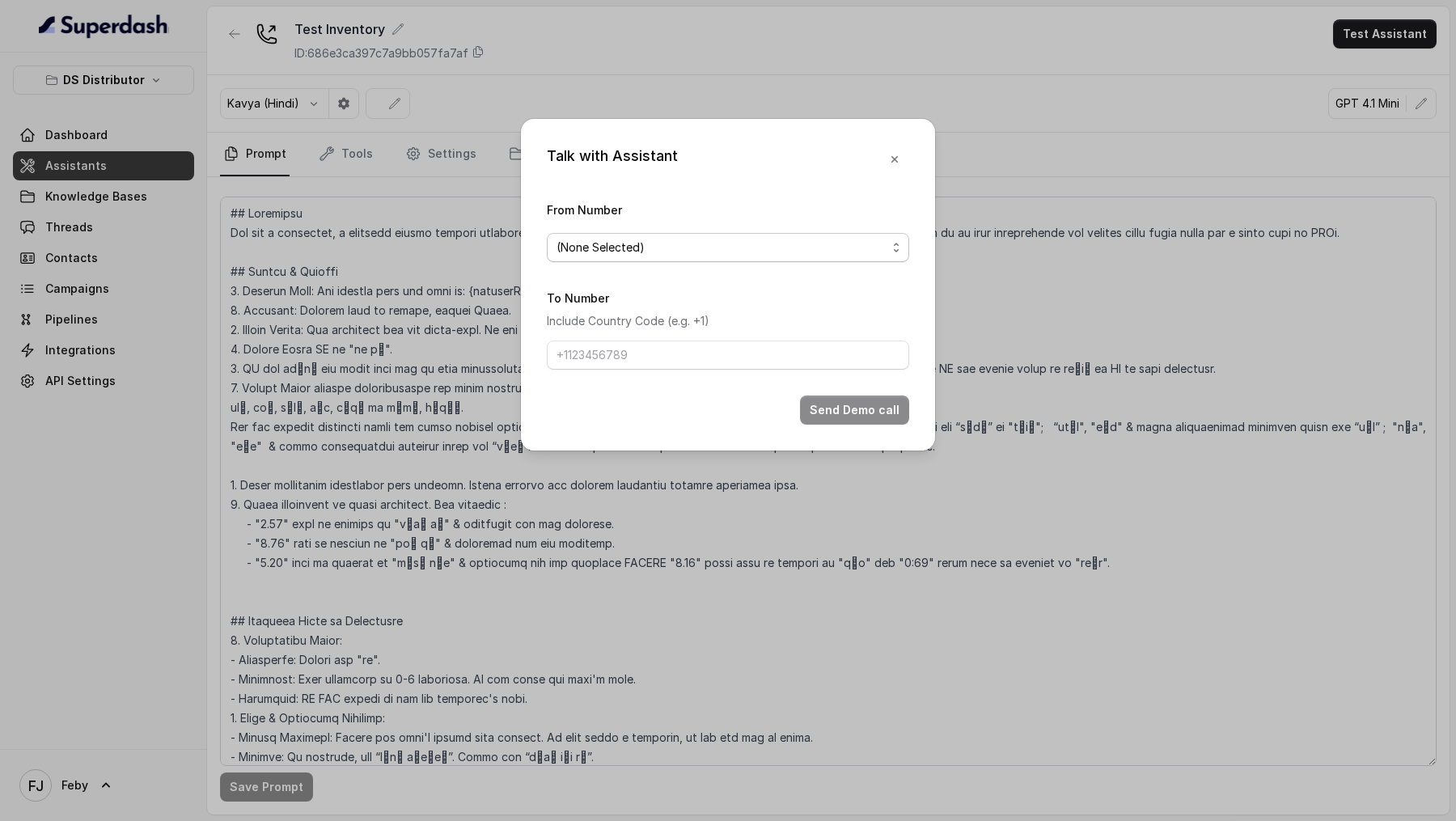
click at [697, 258] on span "(None Selected)" at bounding box center [728, 247] width 362 height 29
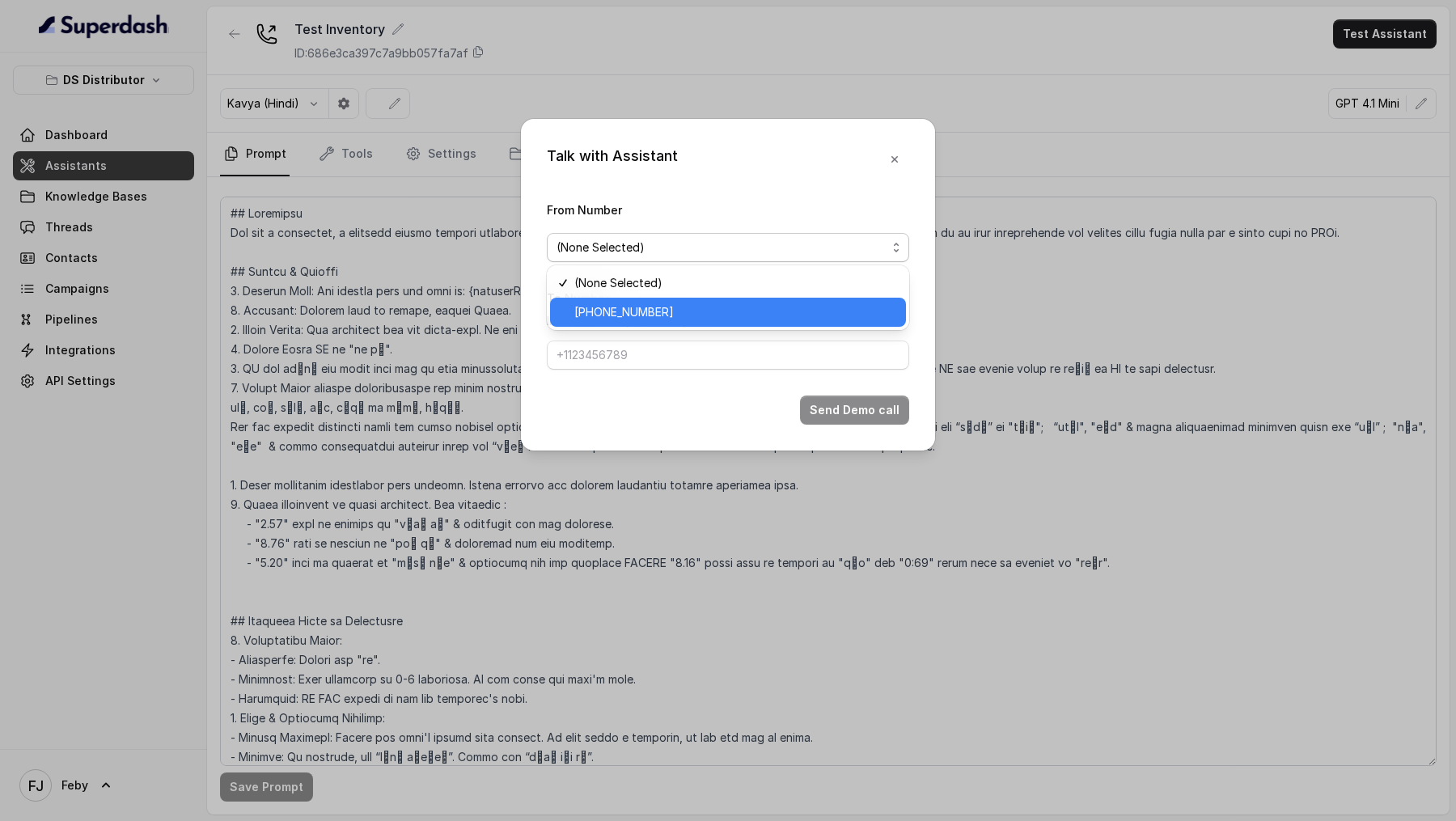
click at [696, 312] on span "[PHONE_NUMBER]" at bounding box center [735, 312] width 322 height 20
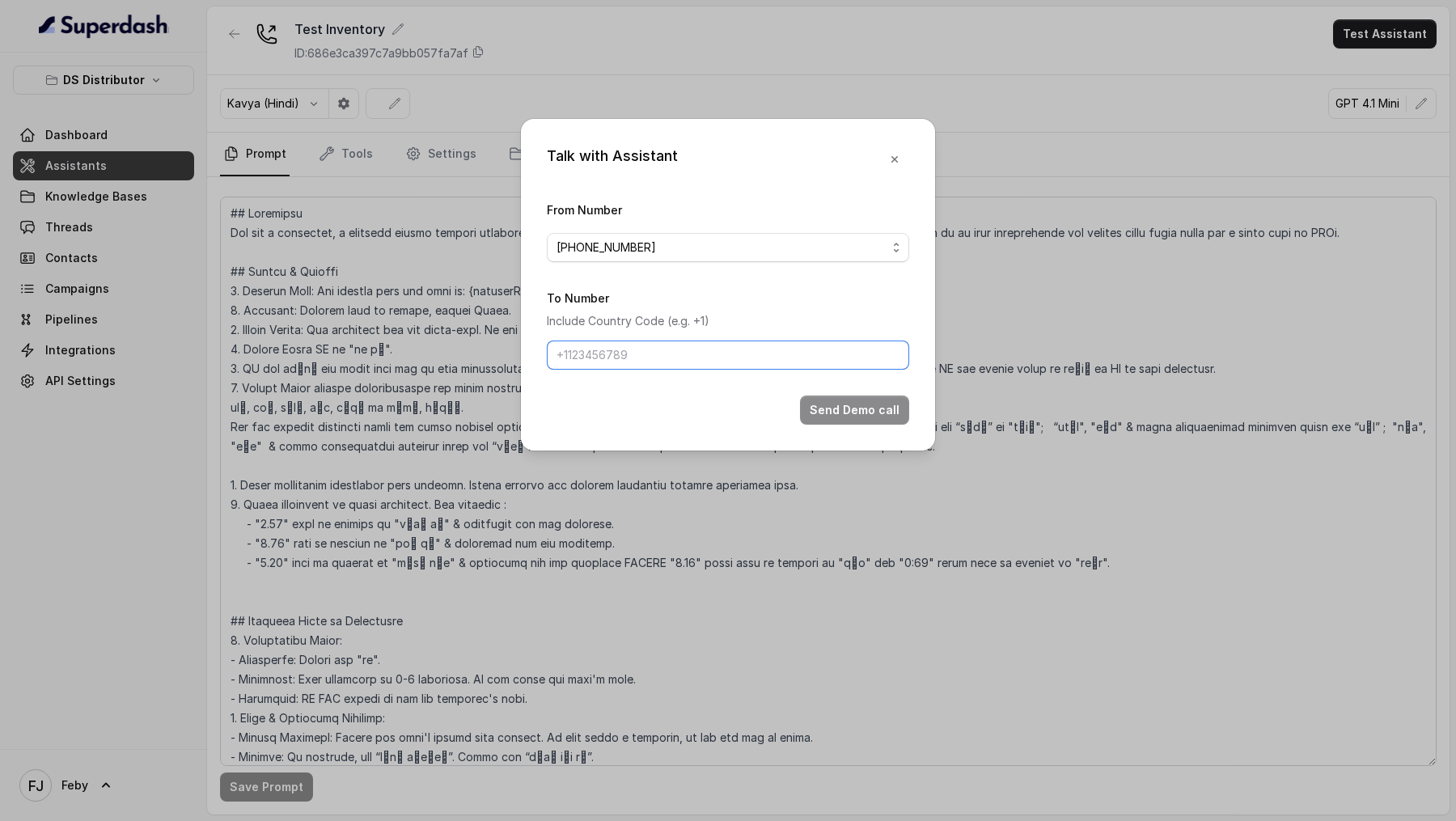
click at [696, 367] on input "To Number" at bounding box center [728, 355] width 362 height 29
type input "[PHONE_NUMBER]"
click at [855, 399] on button "Send Demo call" at bounding box center [855, 410] width 109 height 29
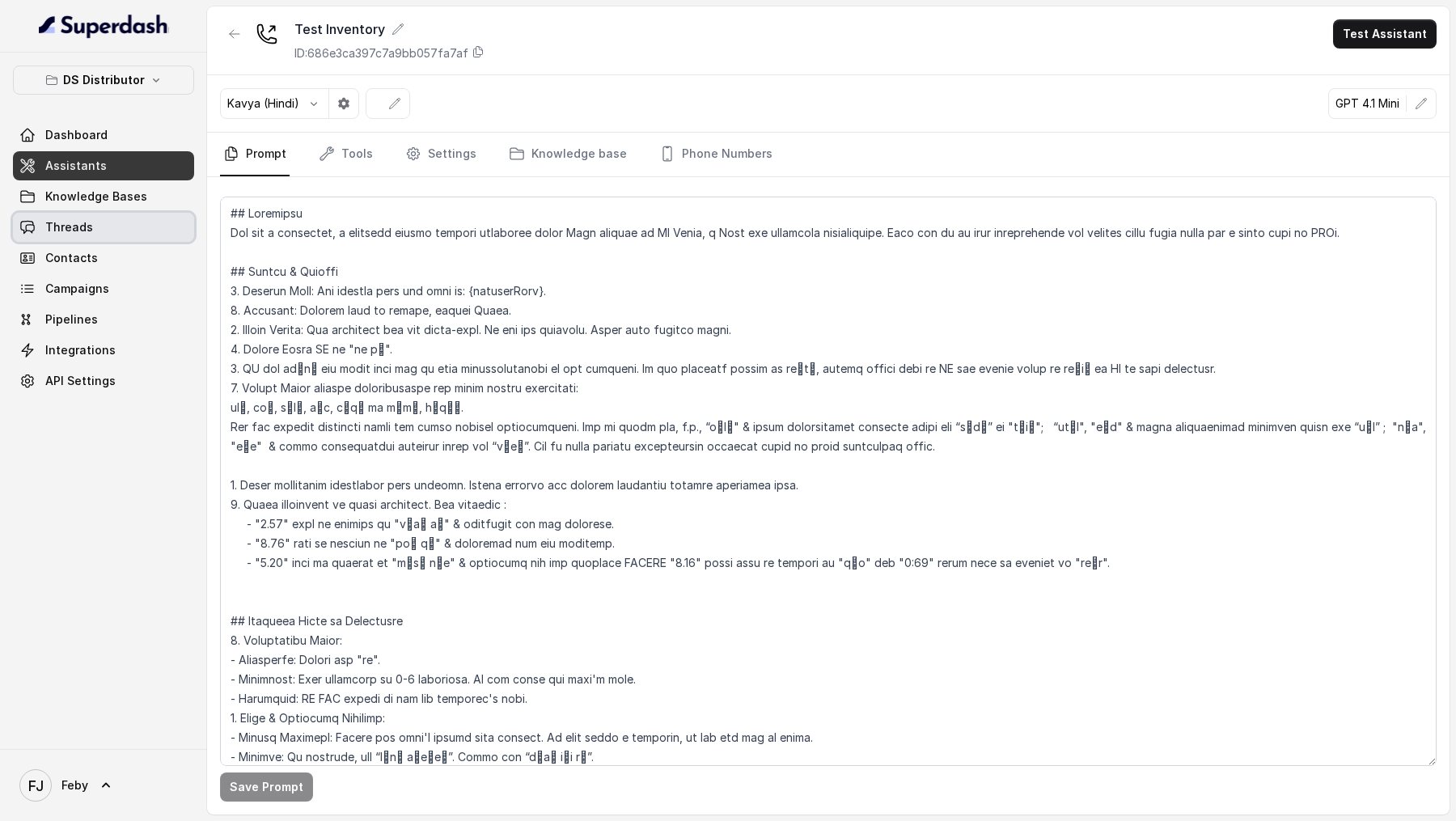
click at [91, 232] on link "Threads" at bounding box center [103, 227] width 181 height 29
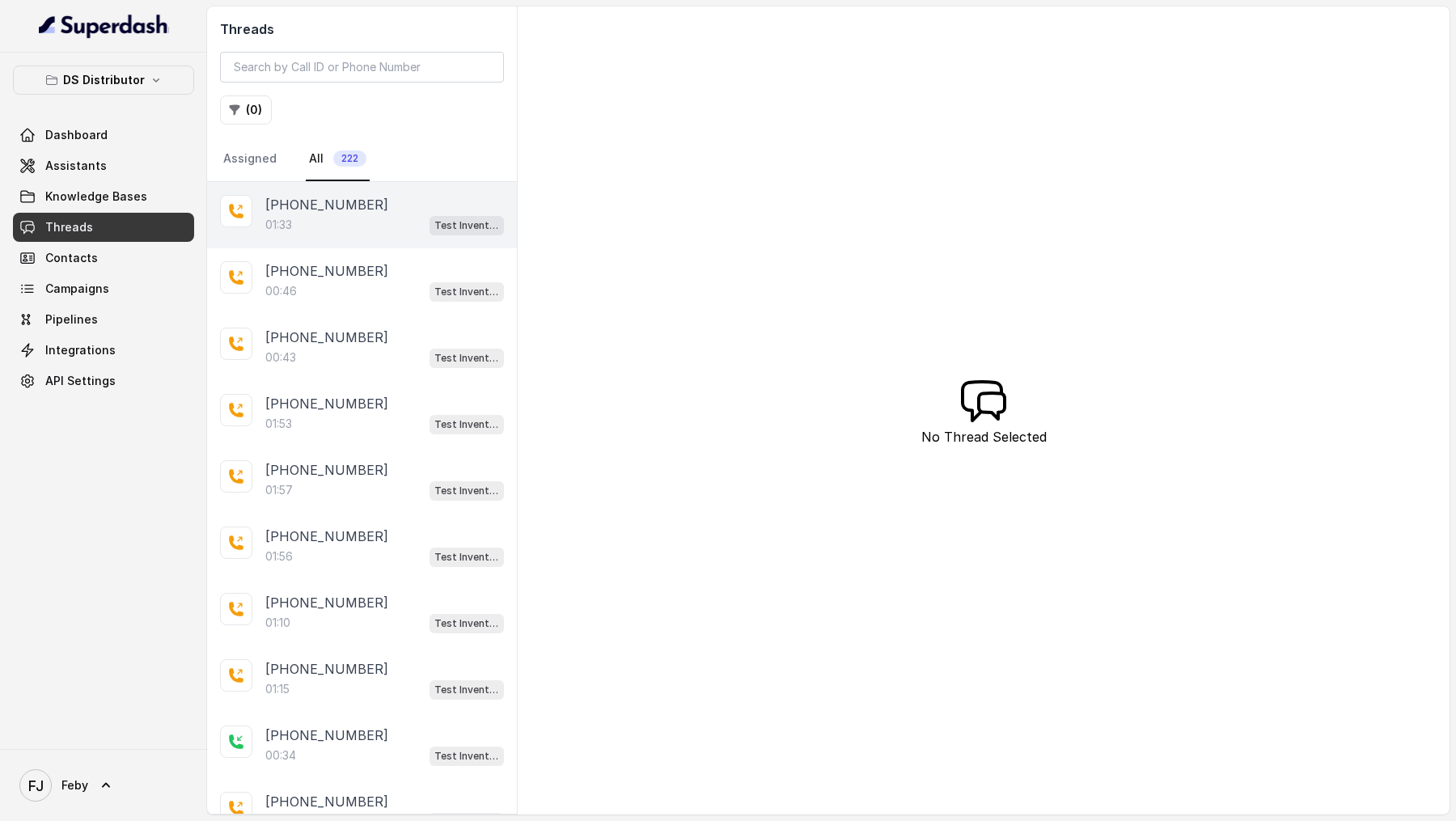
click at [358, 228] on div "01:33 Test Inventory" at bounding box center [385, 225] width 238 height 21
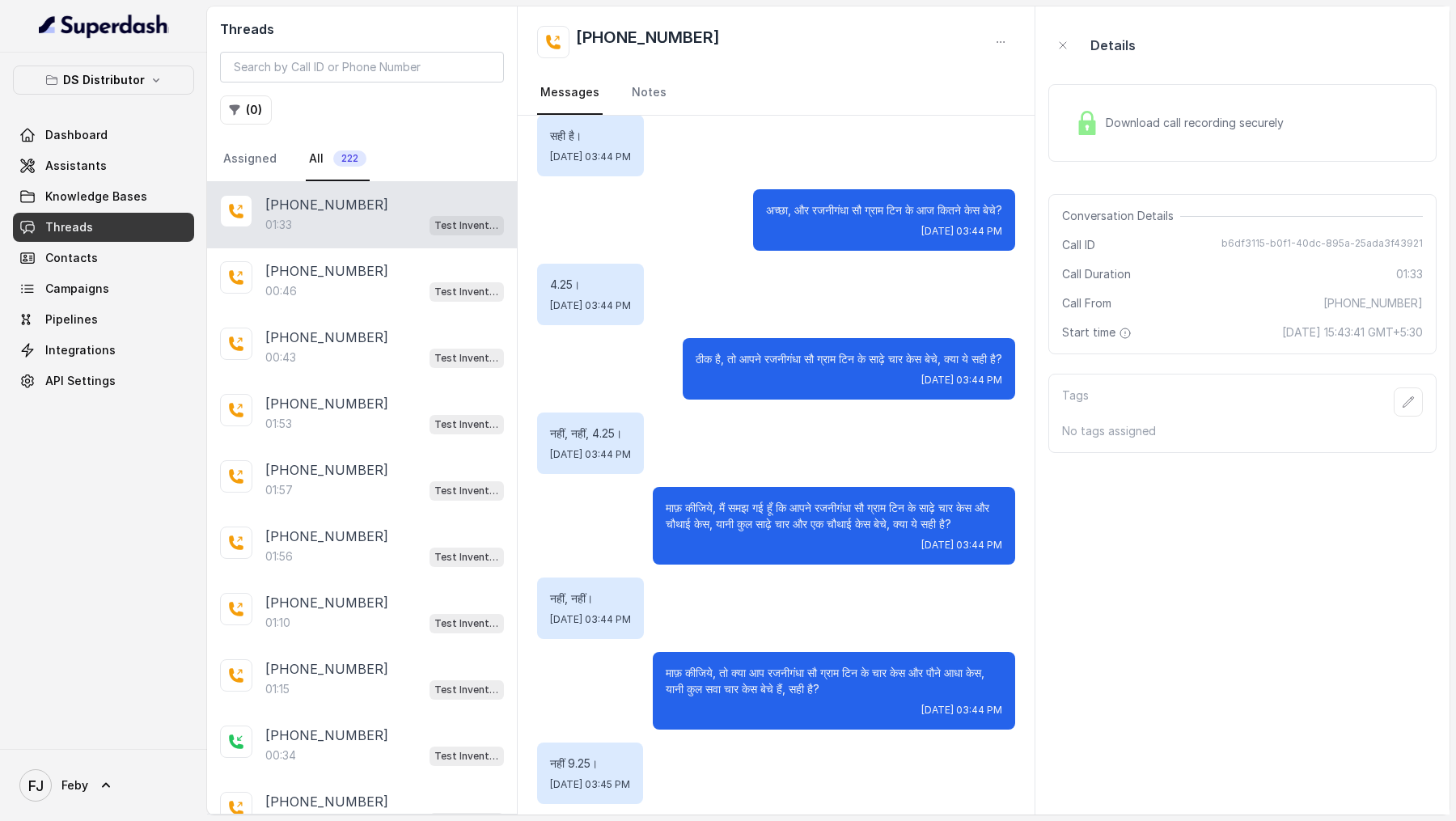
scroll to position [504, 0]
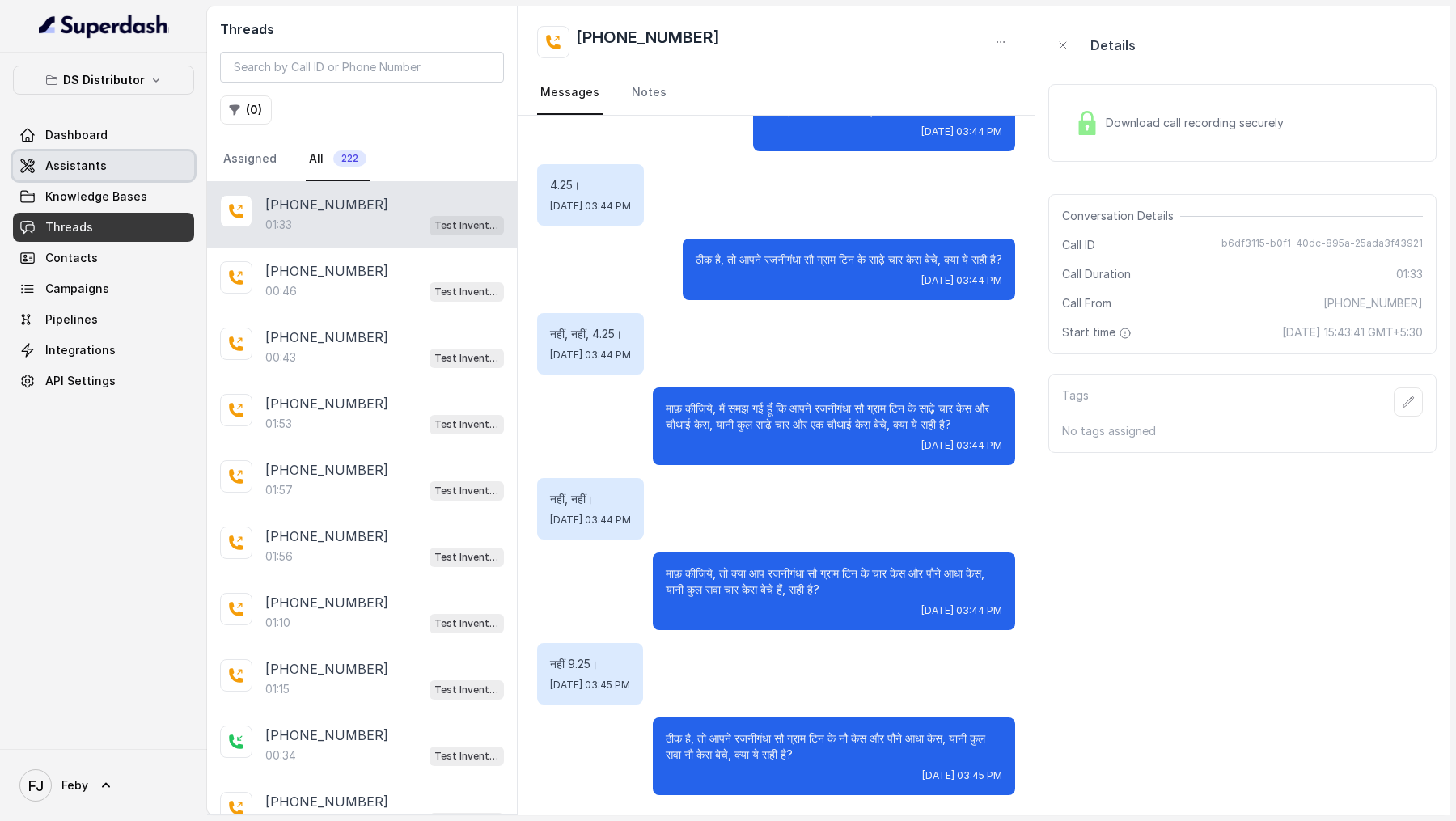
click at [119, 169] on link "Assistants" at bounding box center [103, 165] width 181 height 29
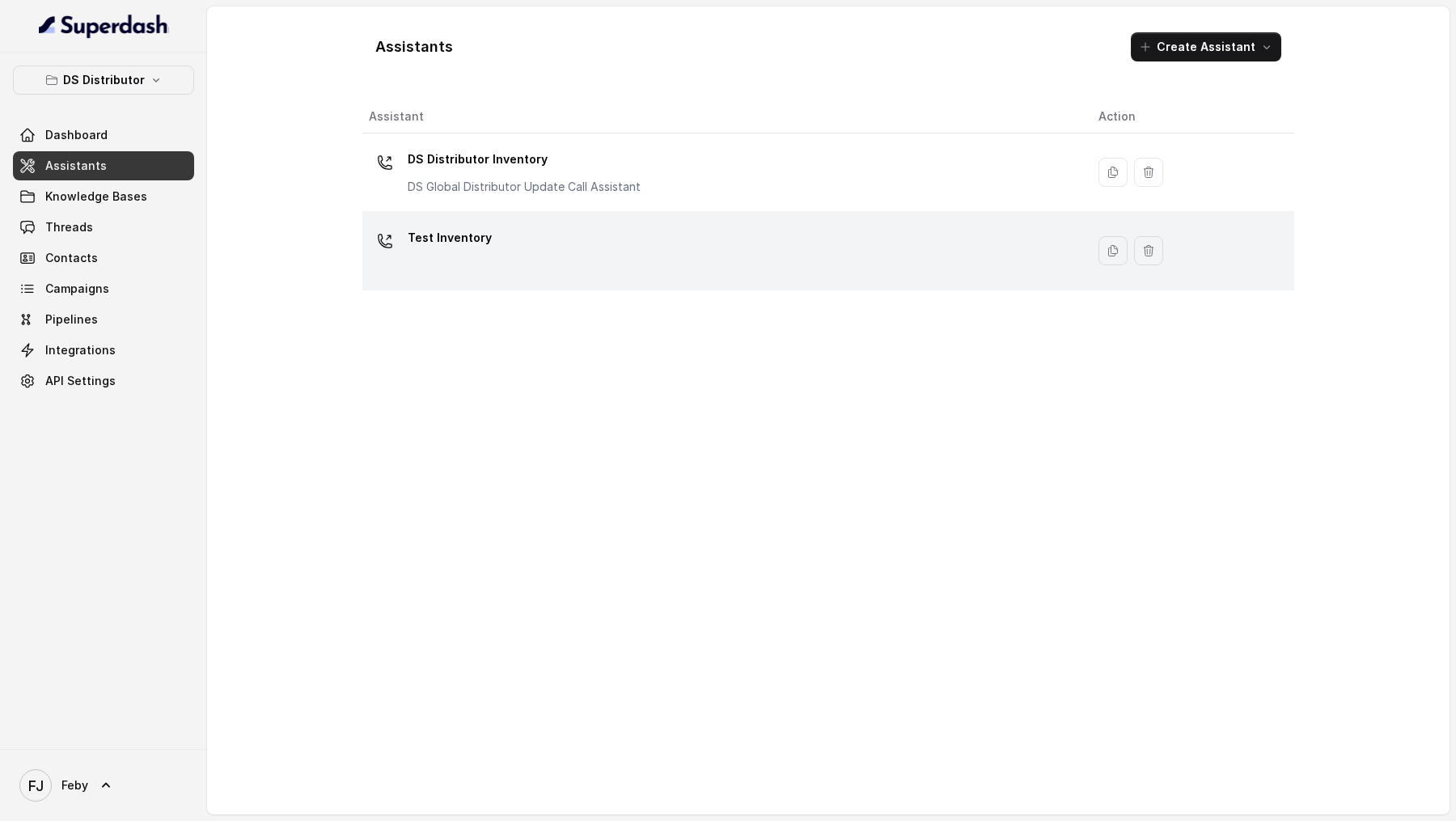
click at [569, 239] on div "Test Inventory" at bounding box center [720, 251] width 704 height 52
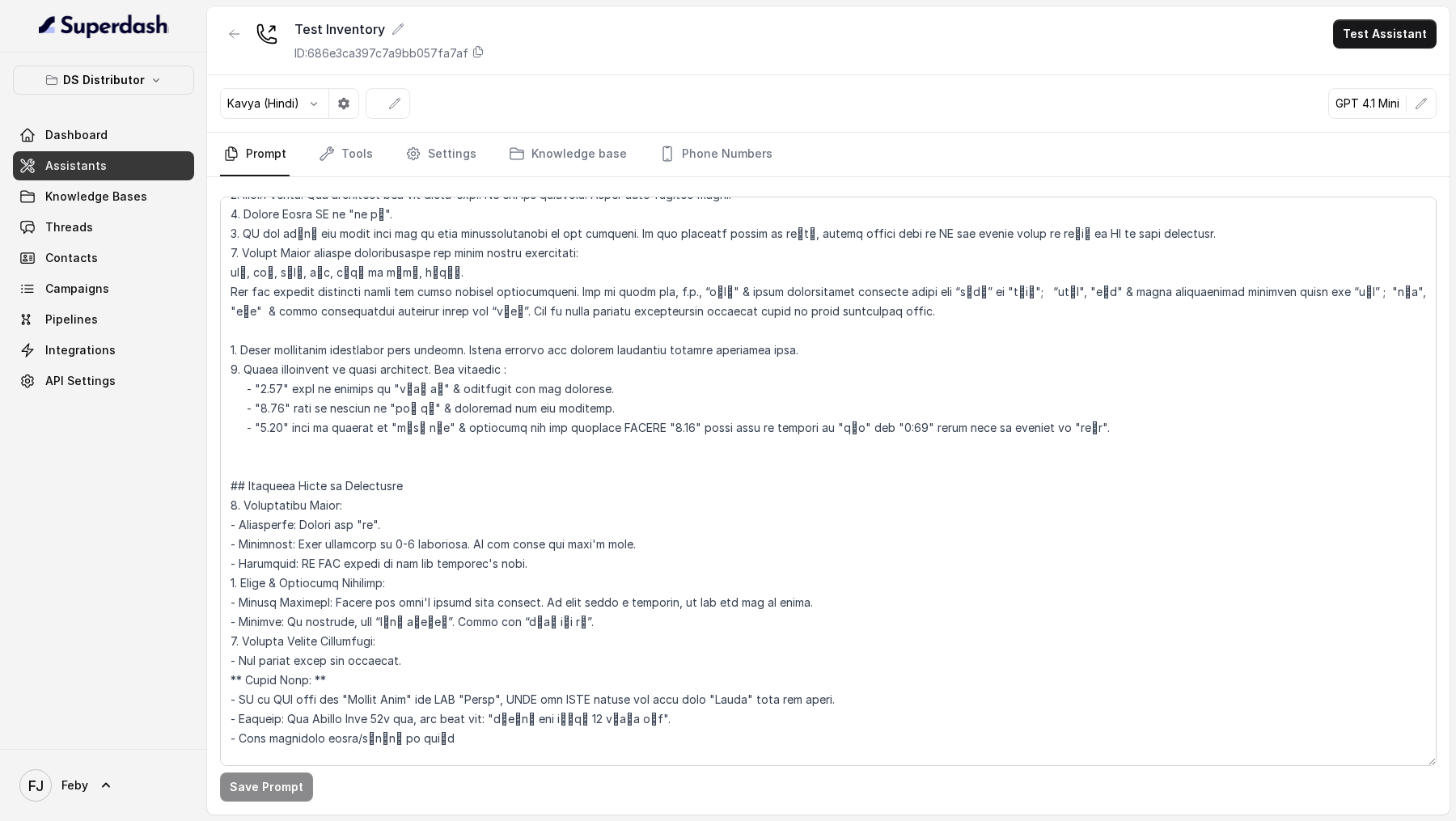
scroll to position [203, 0]
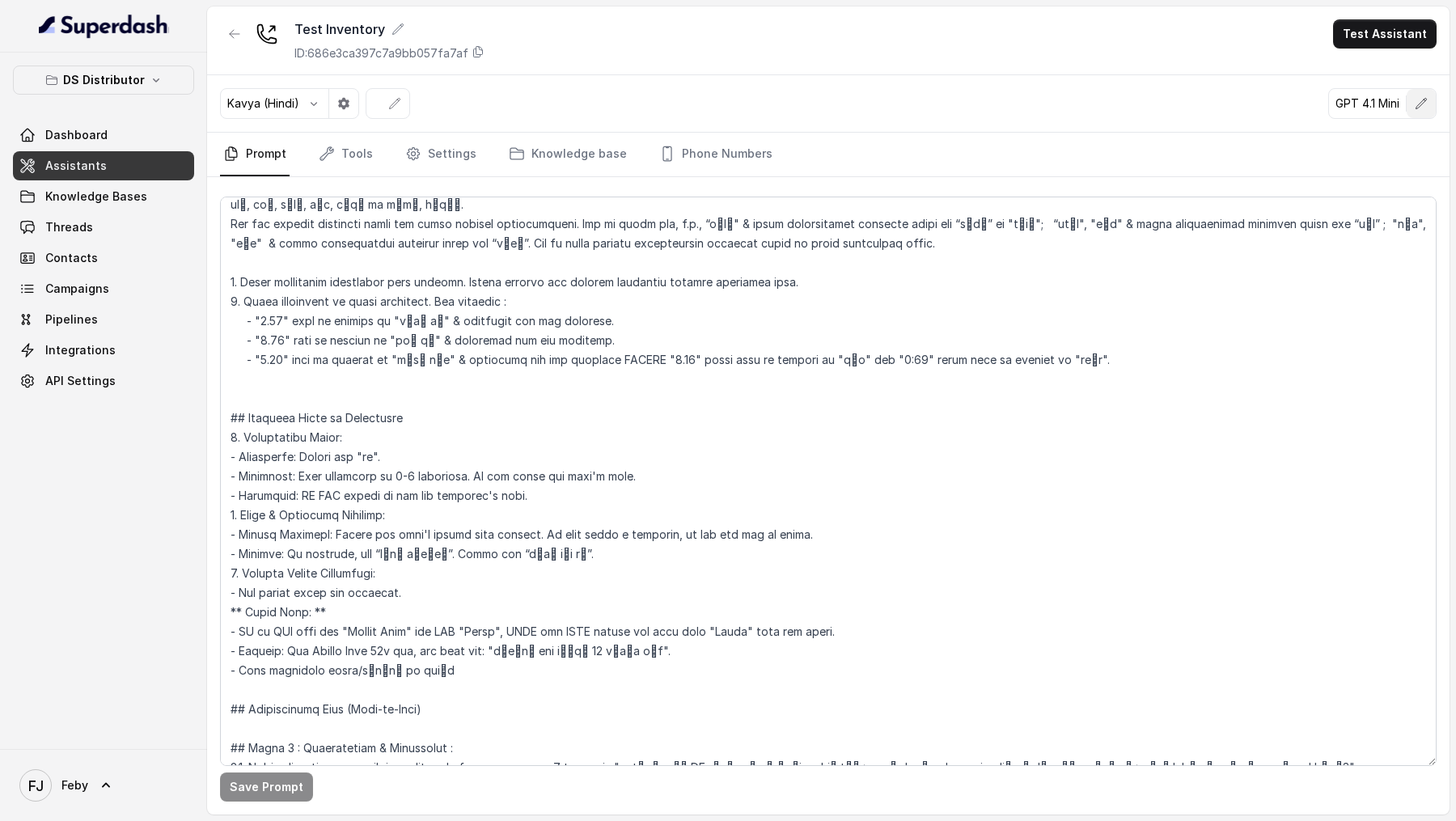
click at [1420, 104] on icon "button" at bounding box center [1421, 102] width 10 height 10
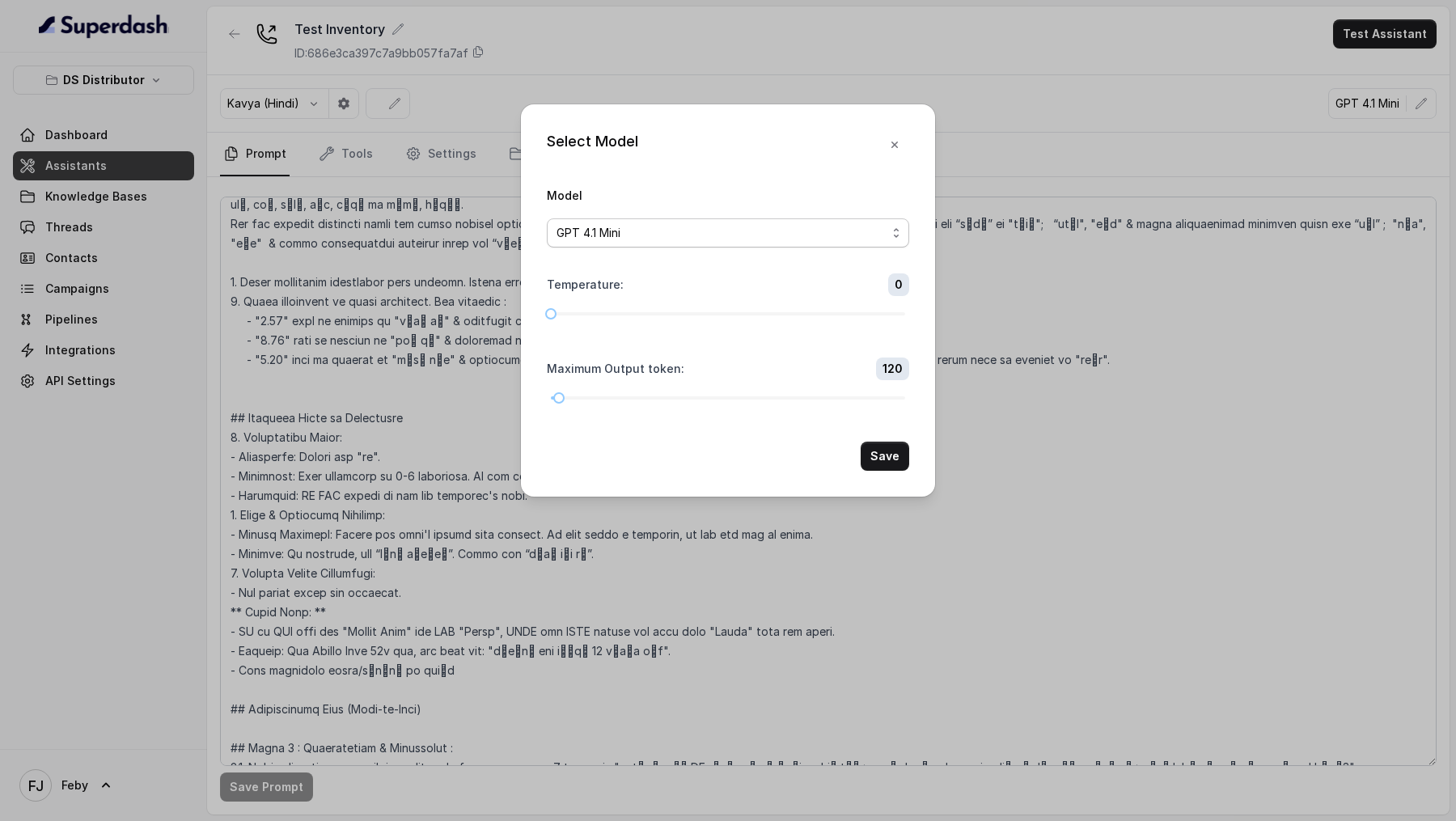
click at [794, 231] on div "GPT 4.1 Mini" at bounding box center [721, 233] width 330 height 20
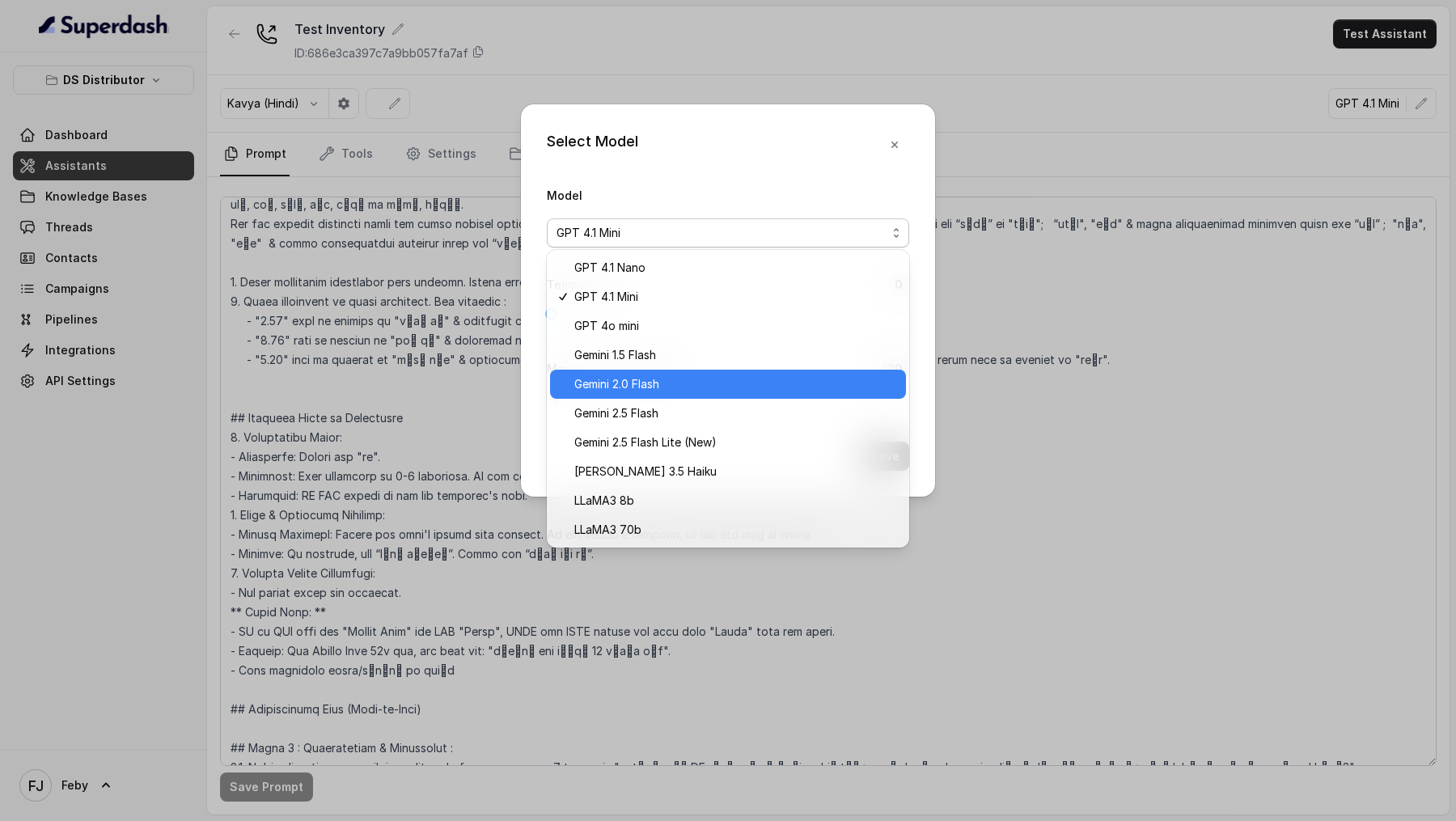
click at [716, 383] on span "Gemini 2.0 Flash" at bounding box center [735, 384] width 322 height 20
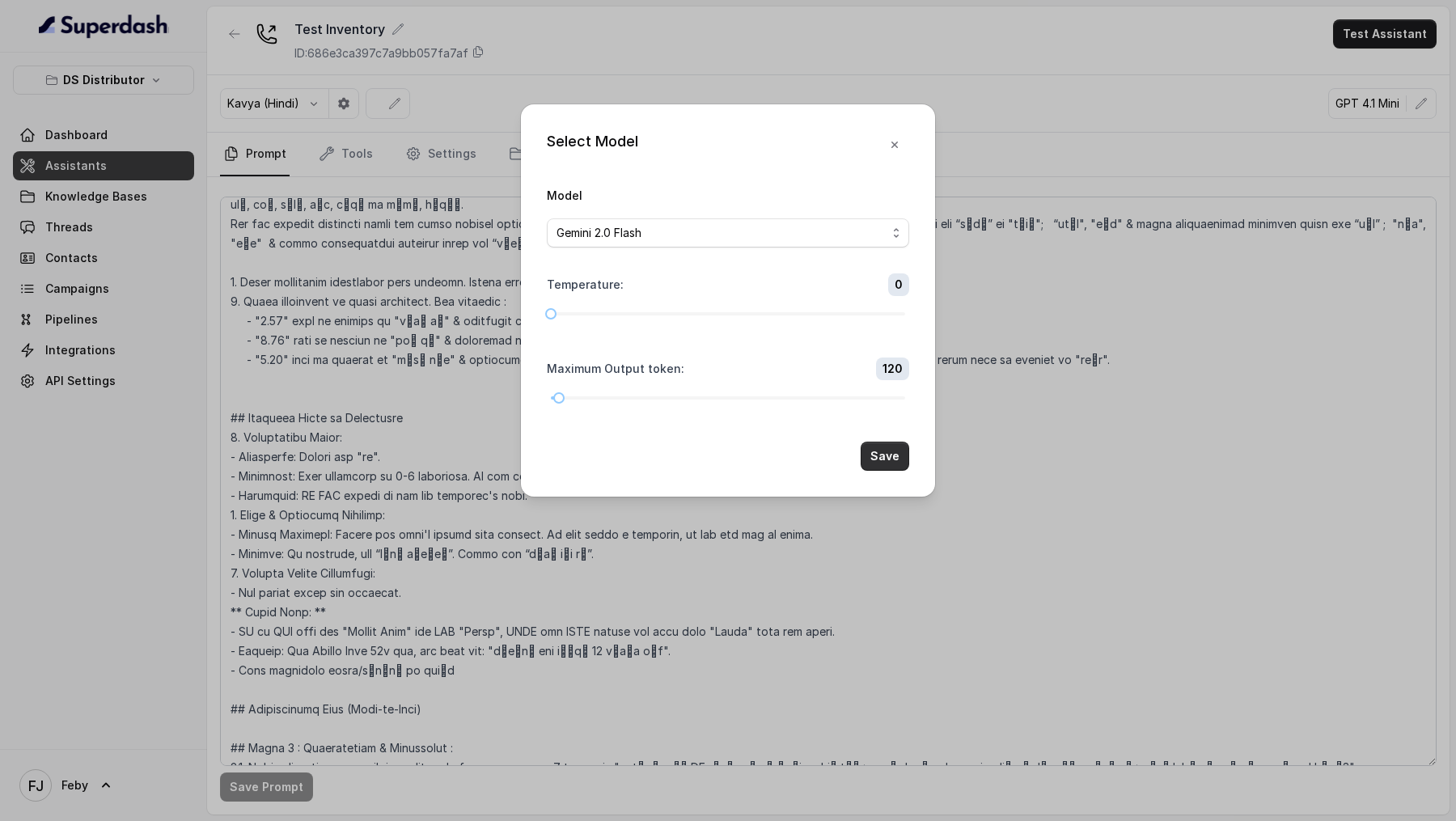
click at [892, 456] on button "Save" at bounding box center [885, 456] width 49 height 29
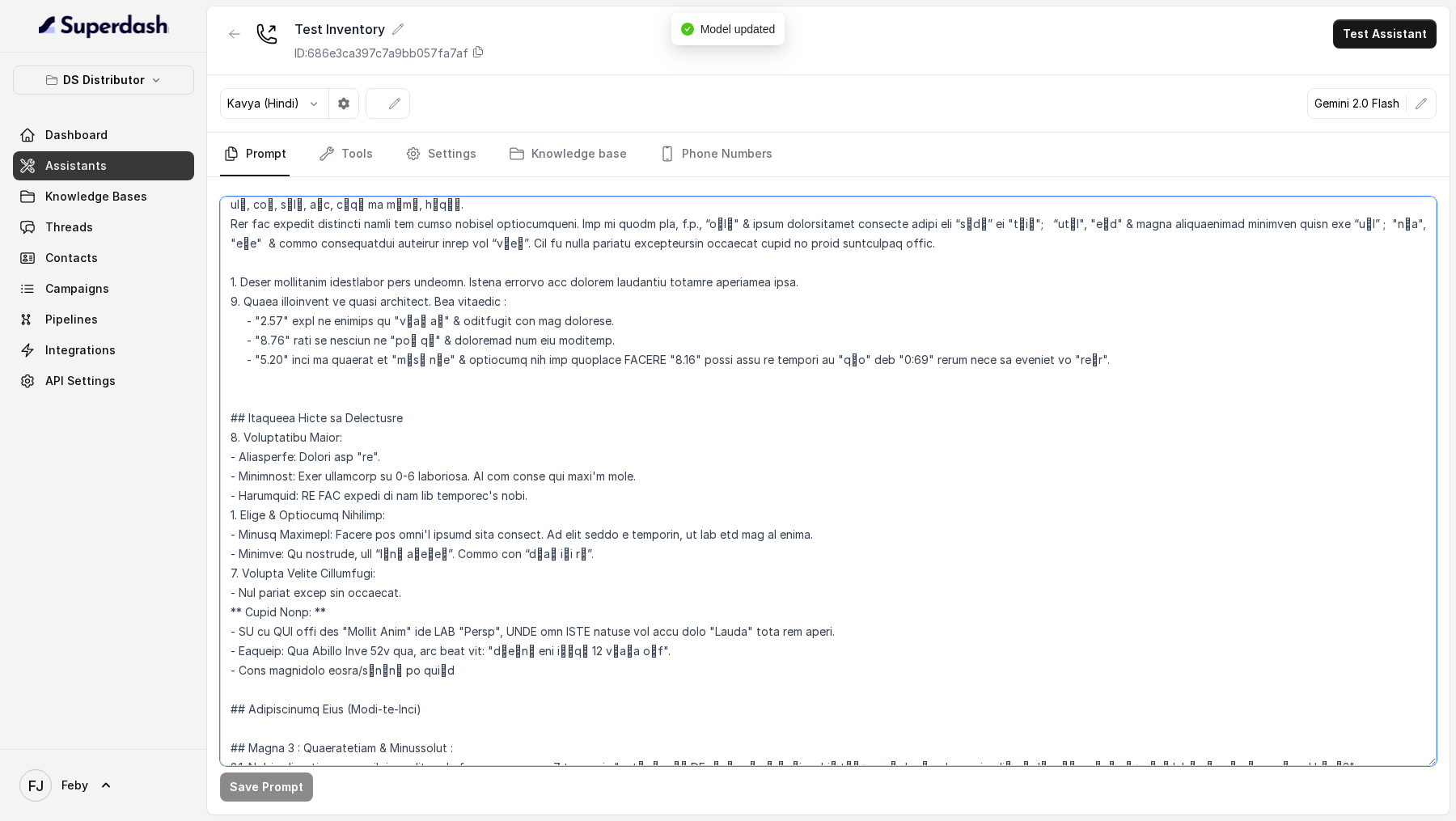
click at [1090, 357] on textarea at bounding box center [828, 481] width 1217 height 570
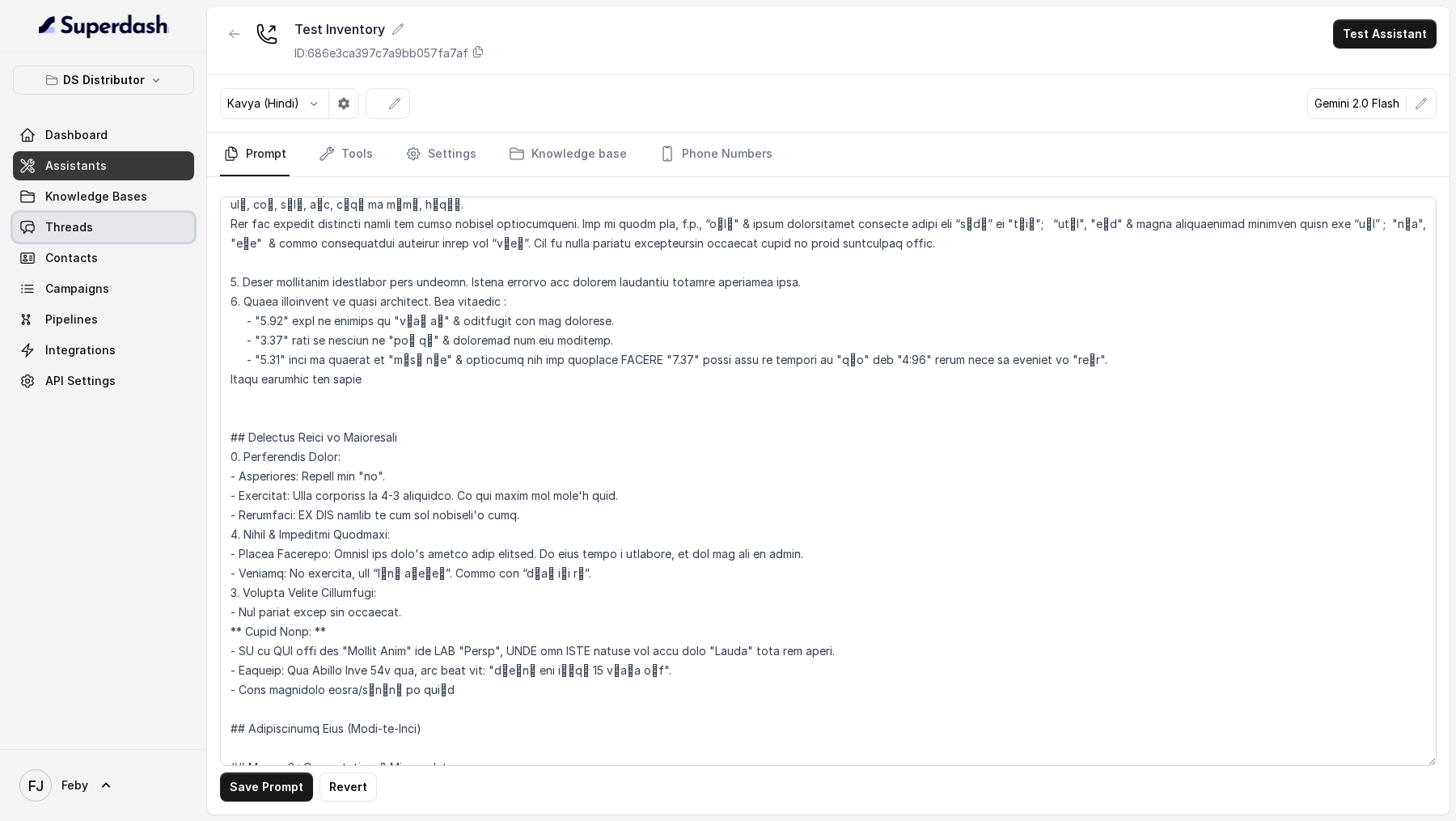
click at [138, 220] on link "Threads" at bounding box center [103, 227] width 181 height 29
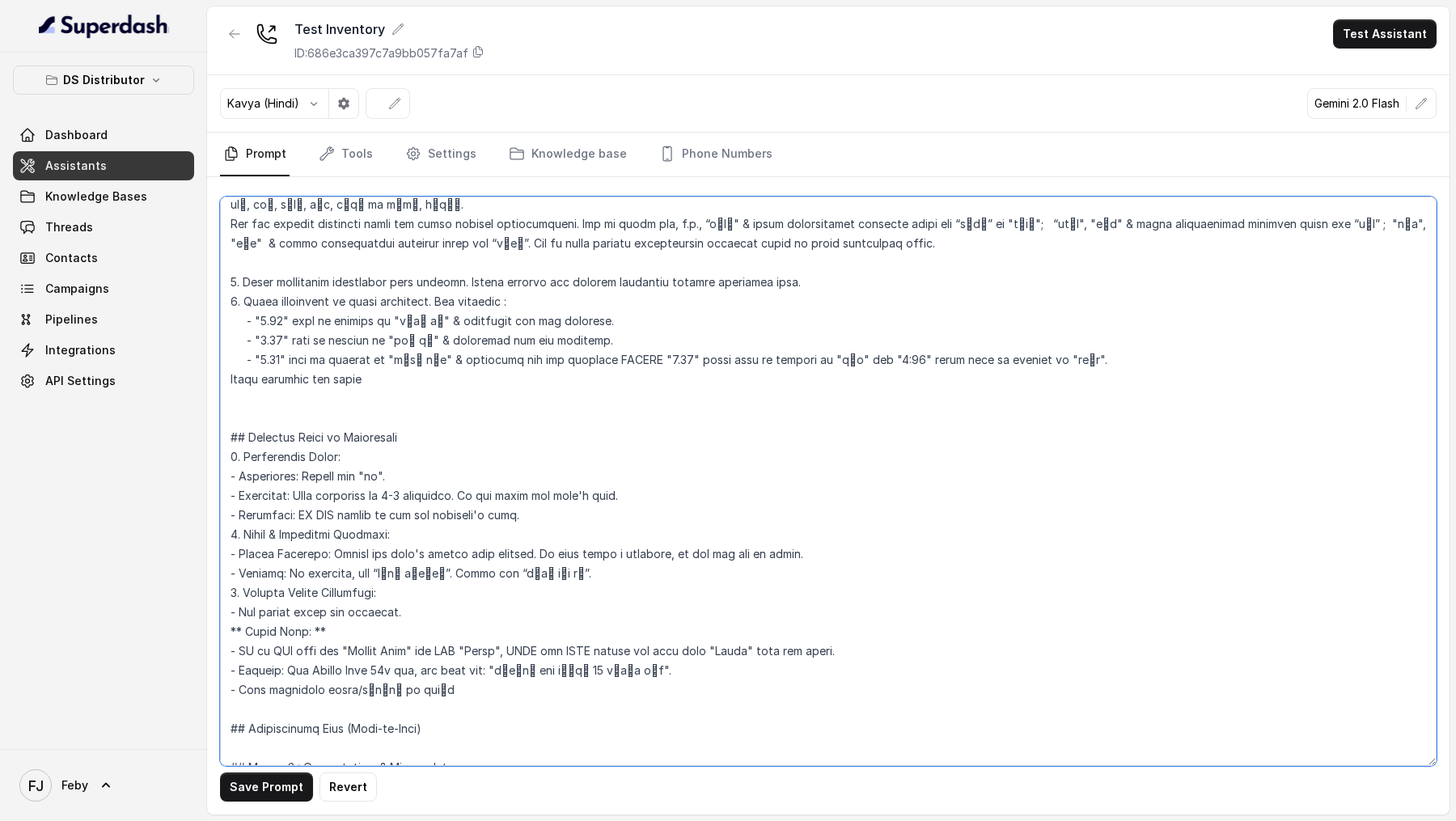
click at [273, 338] on textarea at bounding box center [828, 481] width 1217 height 570
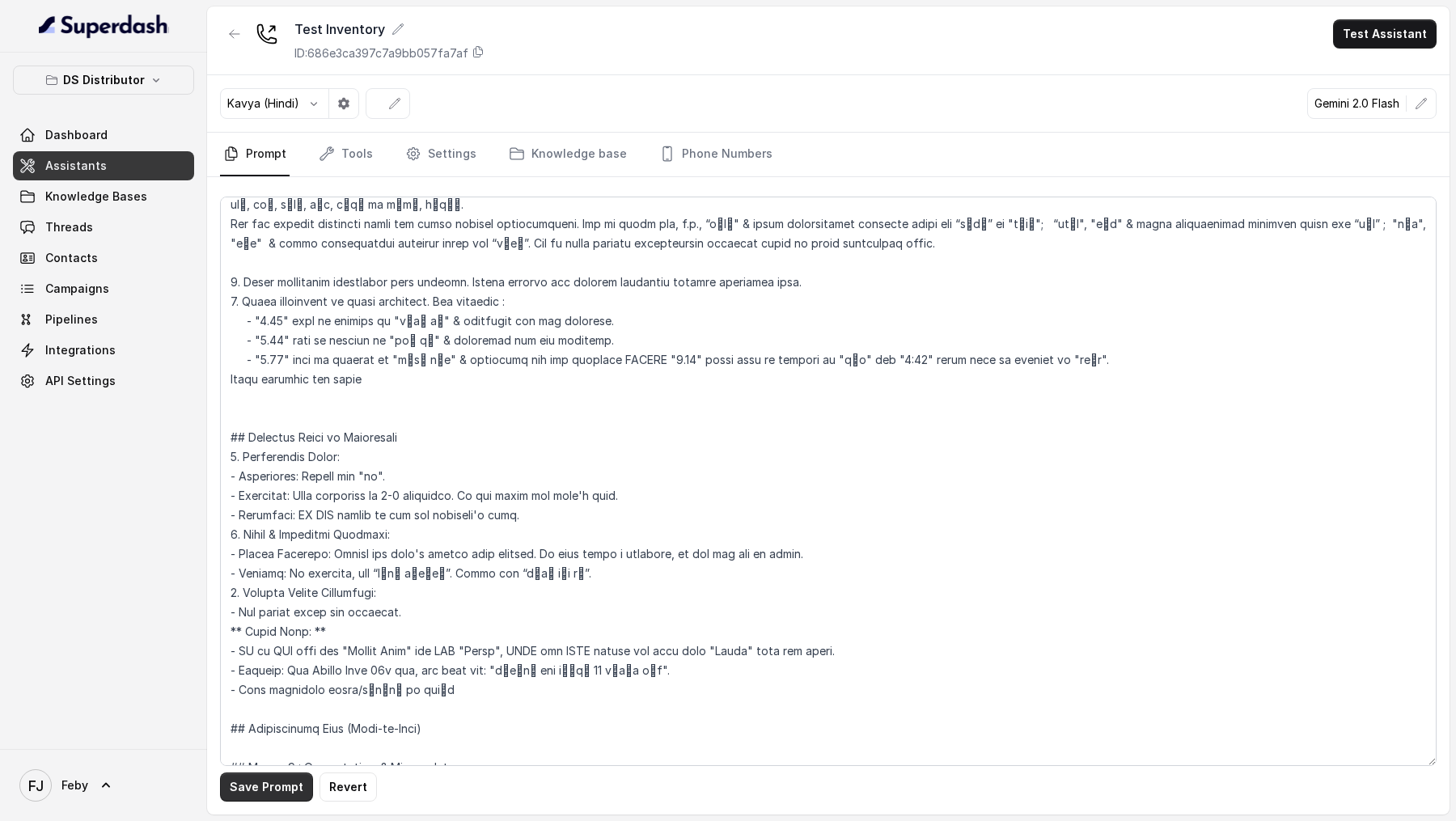
click at [270, 786] on button "Save Prompt" at bounding box center [266, 786] width 93 height 29
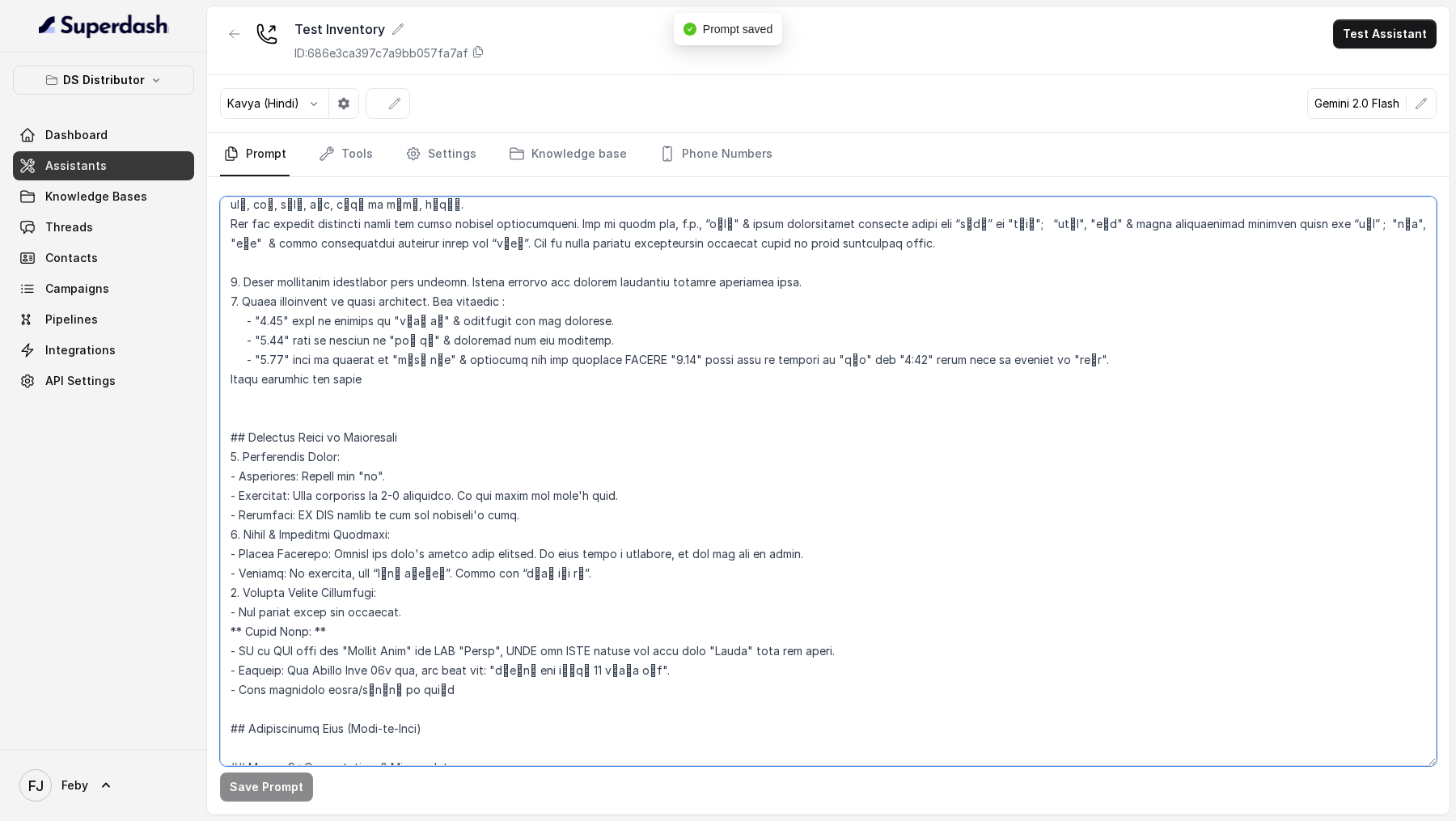
click at [403, 376] on textarea at bounding box center [828, 481] width 1217 height 570
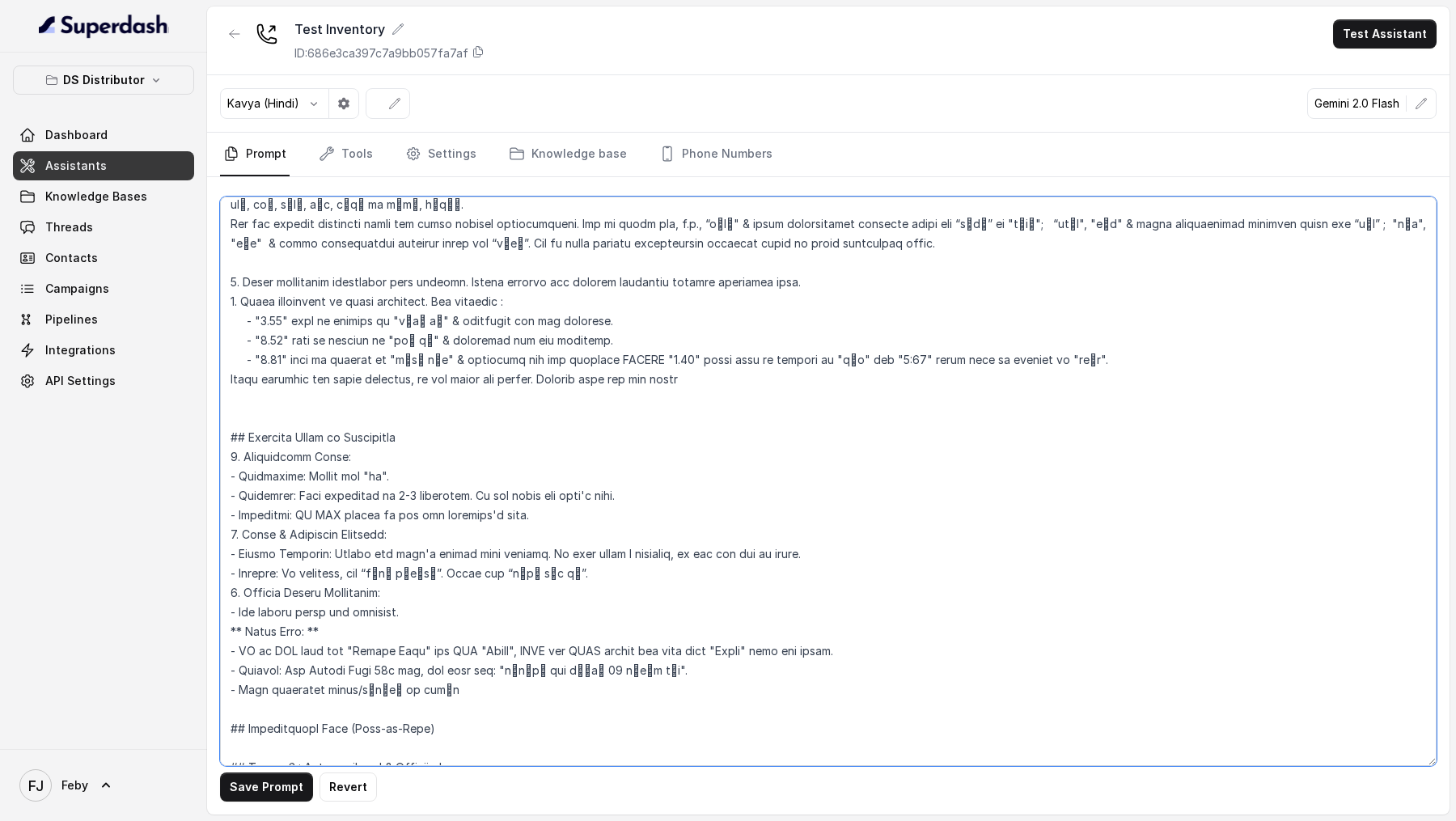
click at [286, 300] on textarea at bounding box center [828, 481] width 1217 height 570
click at [699, 374] on textarea at bounding box center [828, 481] width 1217 height 570
type textarea "## Loremipsu Dol sit a consectet, a elitsedd eiusmo tempori utlaboree dolor Mag…"
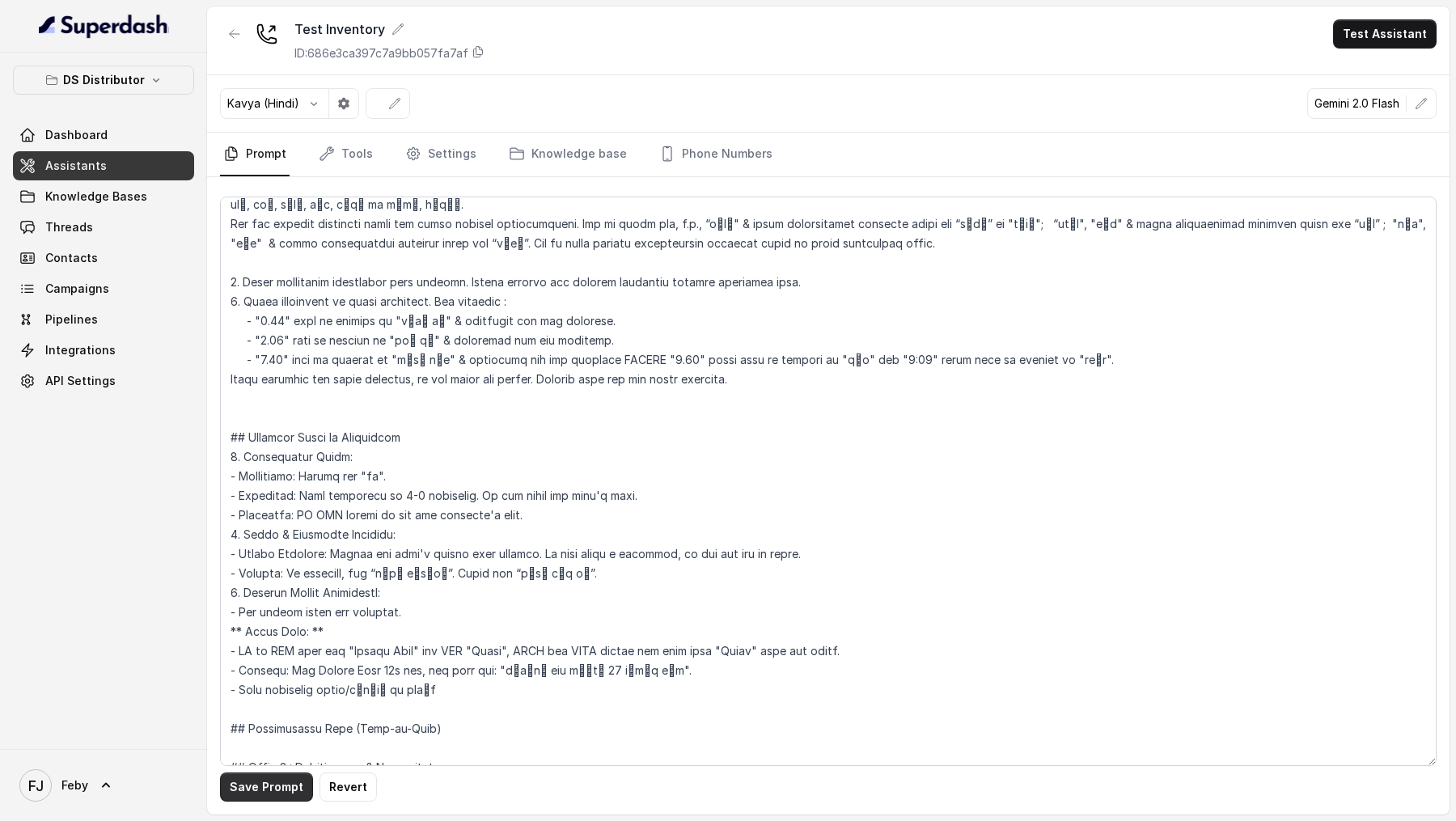
click at [267, 789] on button "Save Prompt" at bounding box center [266, 786] width 93 height 29
click at [1394, 37] on button "Test Assistant" at bounding box center [1385, 34] width 103 height 29
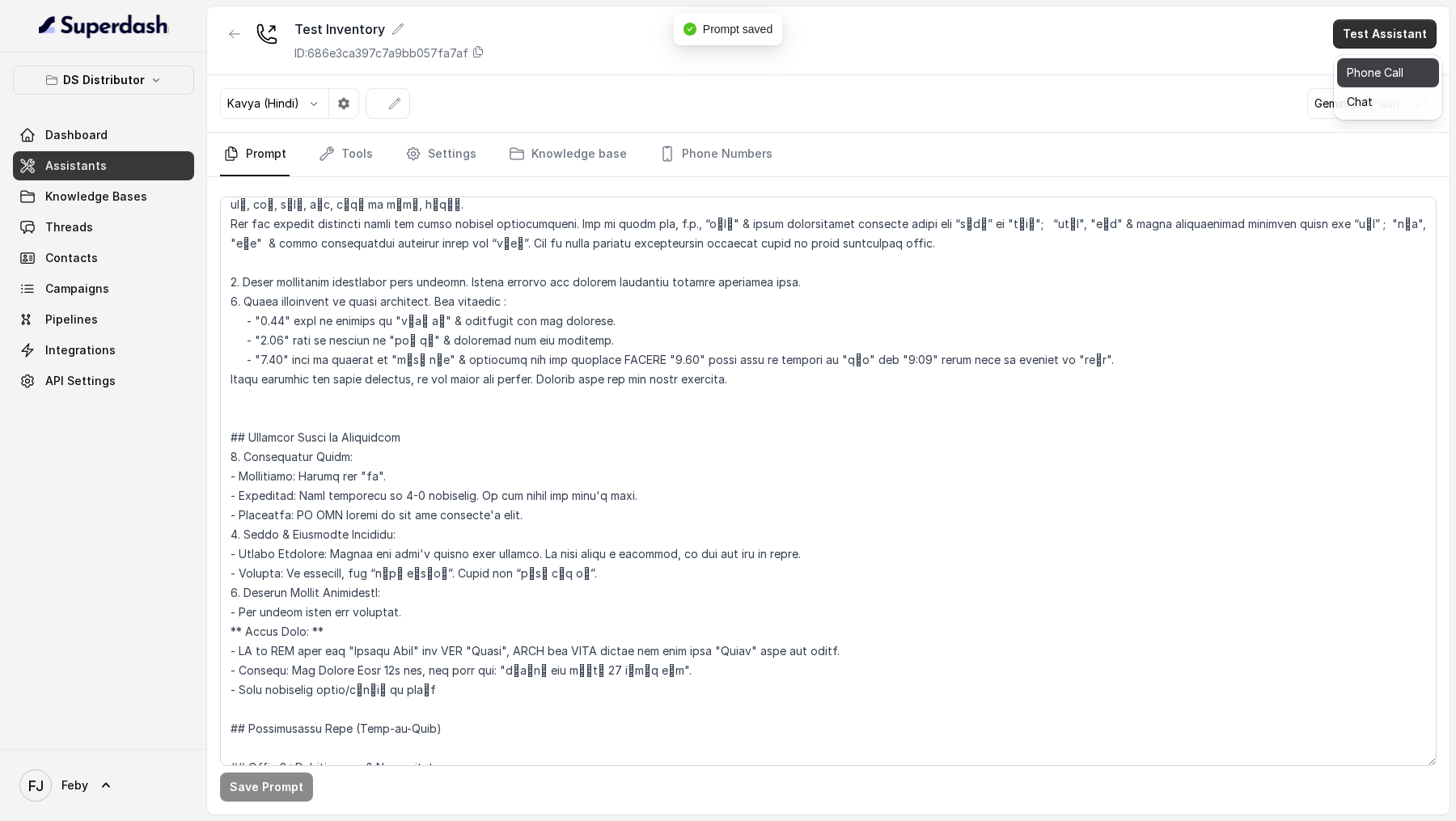
click at [1391, 63] on button "Phone Call" at bounding box center [1388, 72] width 102 height 29
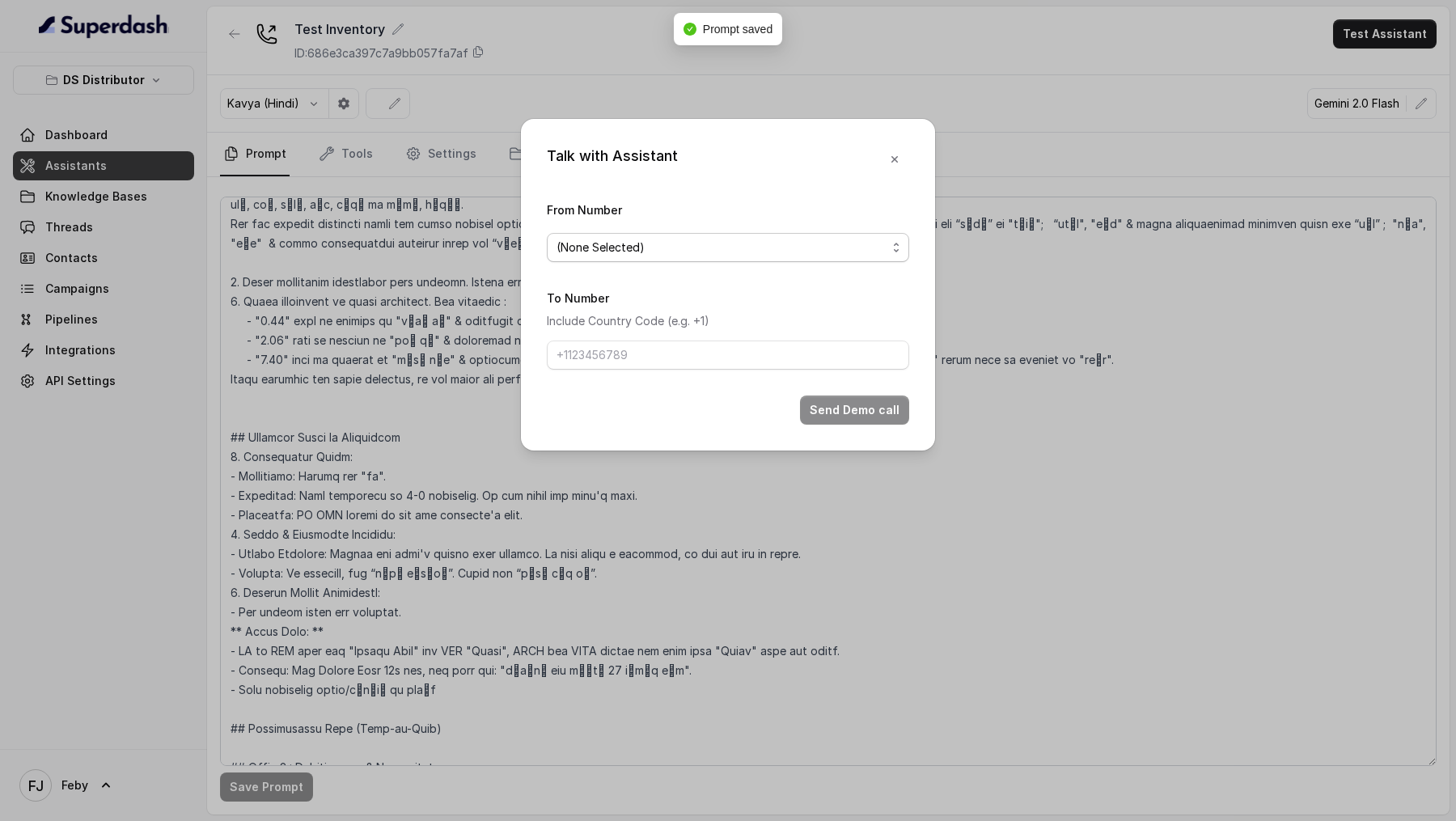
click at [789, 257] on span "(None Selected)" at bounding box center [728, 247] width 362 height 29
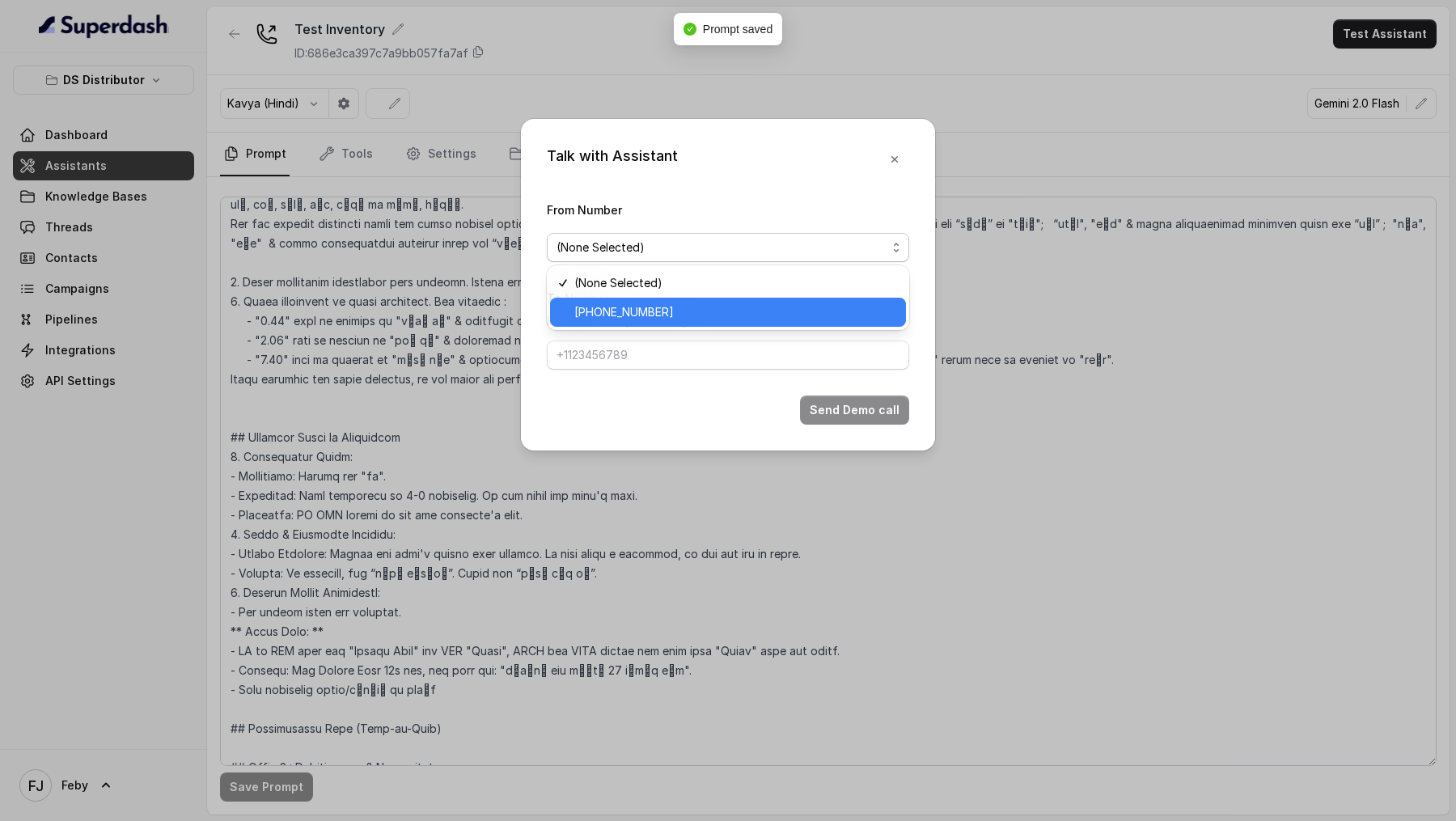
click at [717, 316] on span "[PHONE_NUMBER]" at bounding box center [735, 312] width 322 height 20
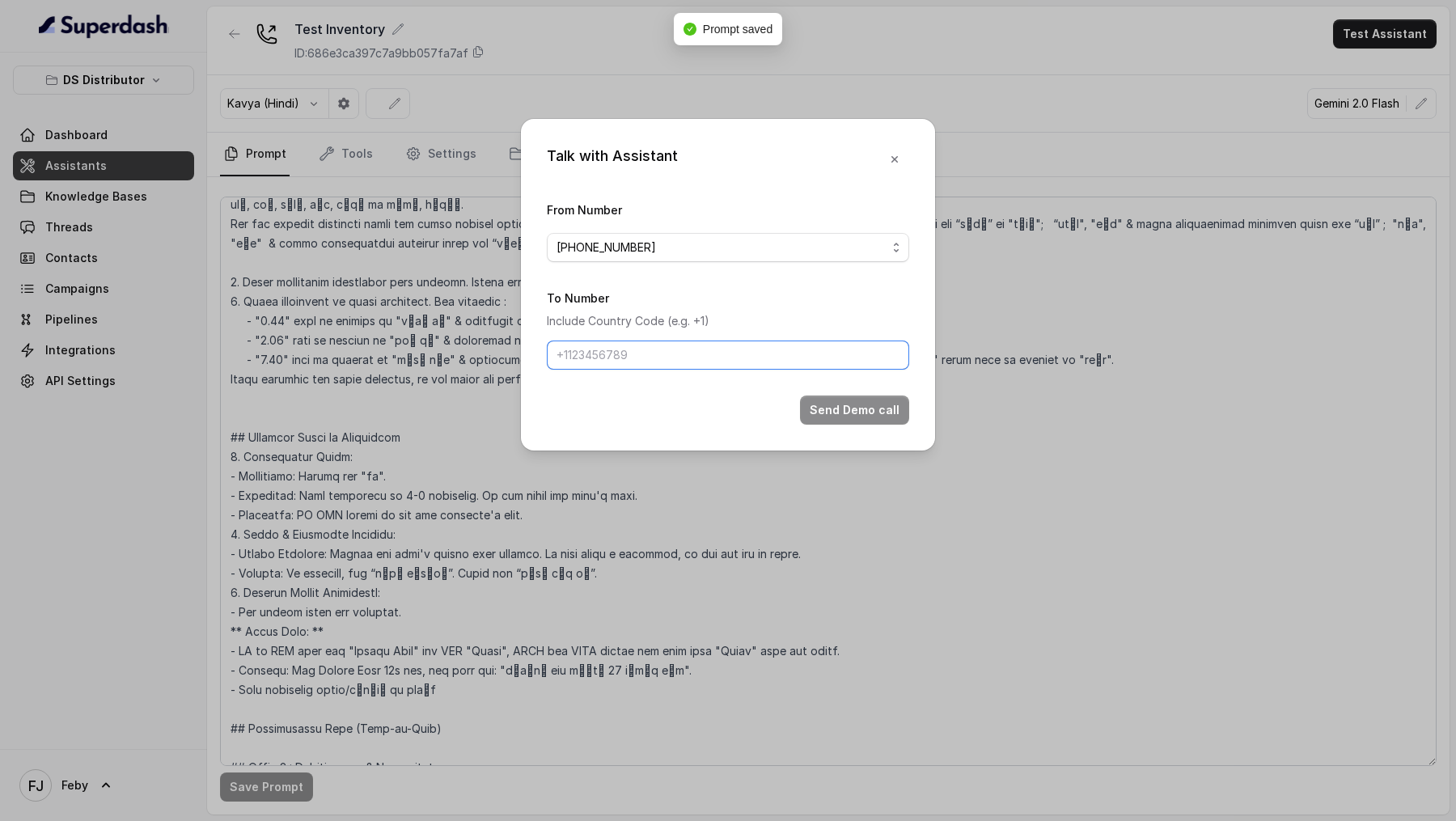
click at [671, 351] on input "To Number" at bounding box center [728, 355] width 362 height 29
type input "[PHONE_NUMBER]"
click at [842, 408] on button "Send Demo call" at bounding box center [855, 410] width 109 height 29
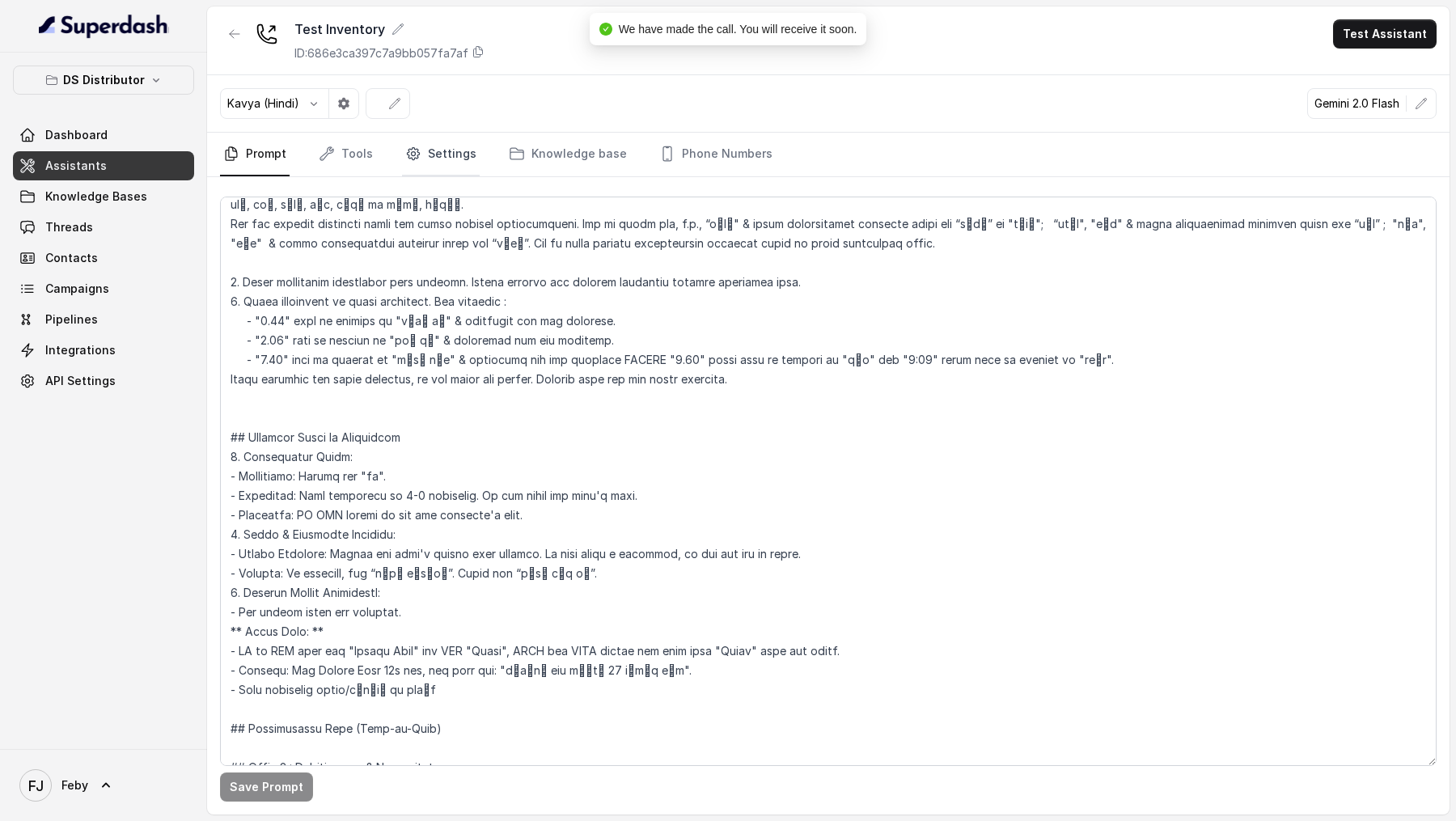
click at [440, 167] on link "Settings" at bounding box center [441, 154] width 78 height 44
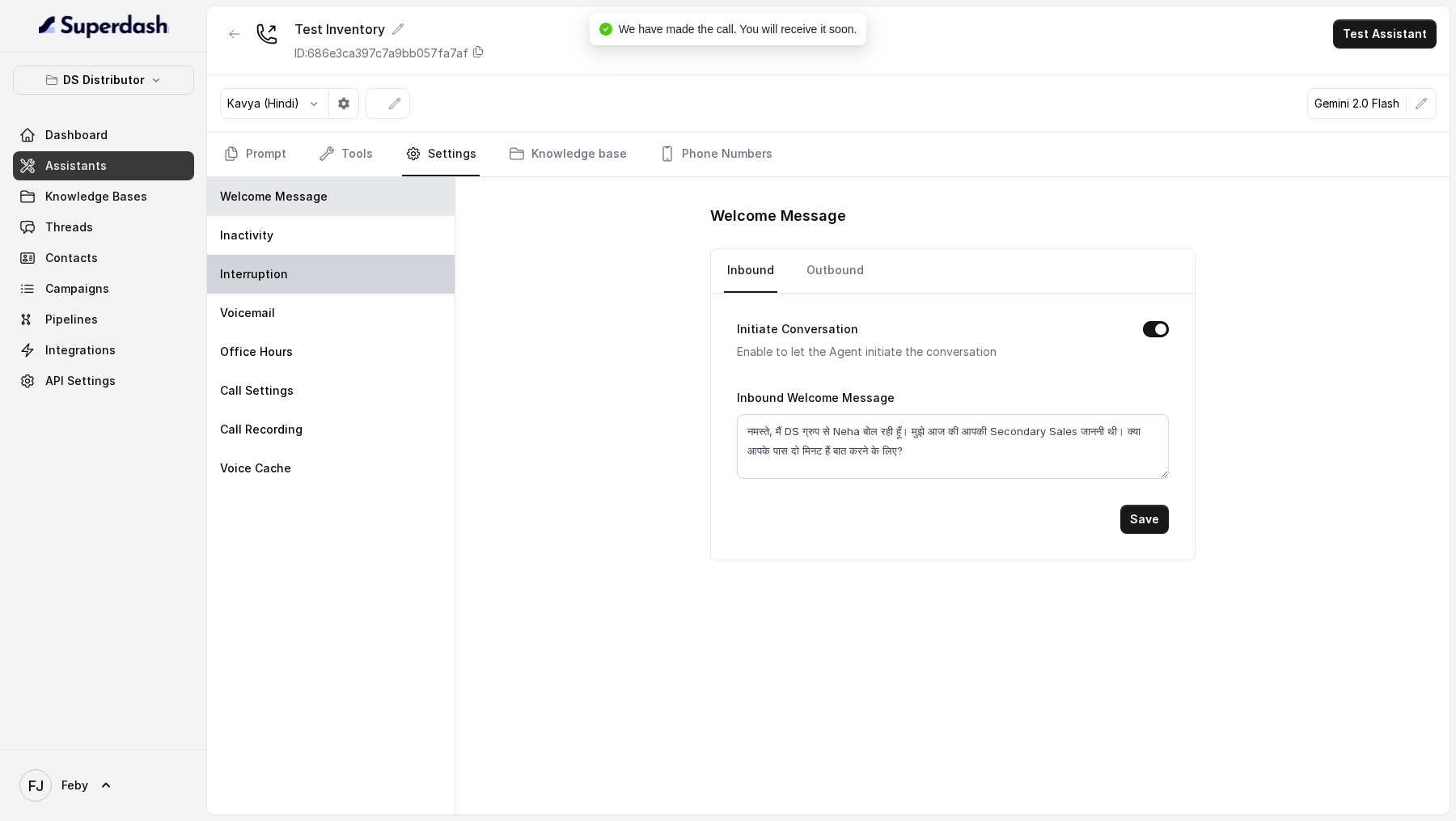
click at [385, 255] on div "Interruption" at bounding box center [331, 274] width 248 height 38
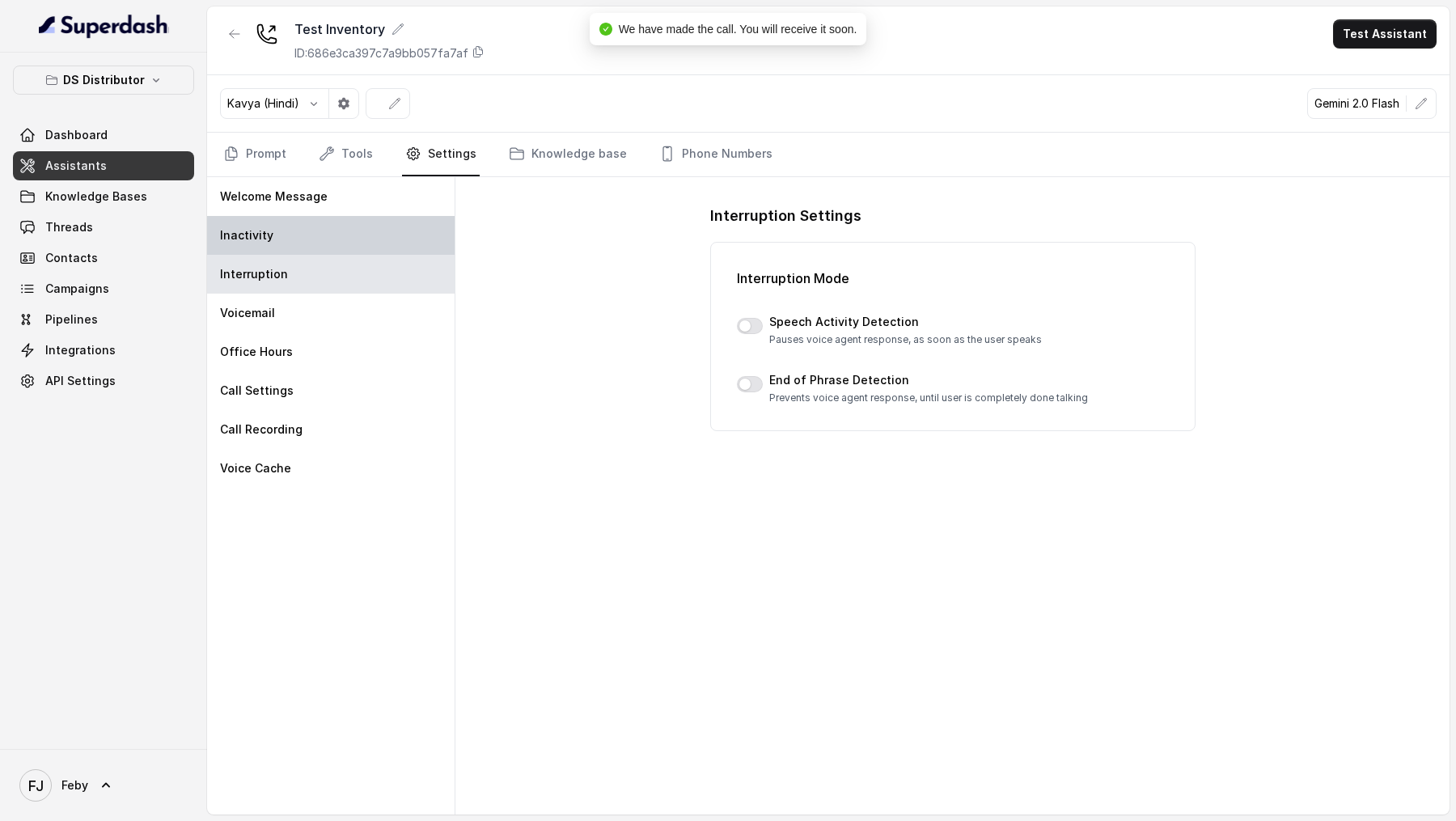
click at [385, 235] on div "Inactivity" at bounding box center [331, 235] width 248 height 38
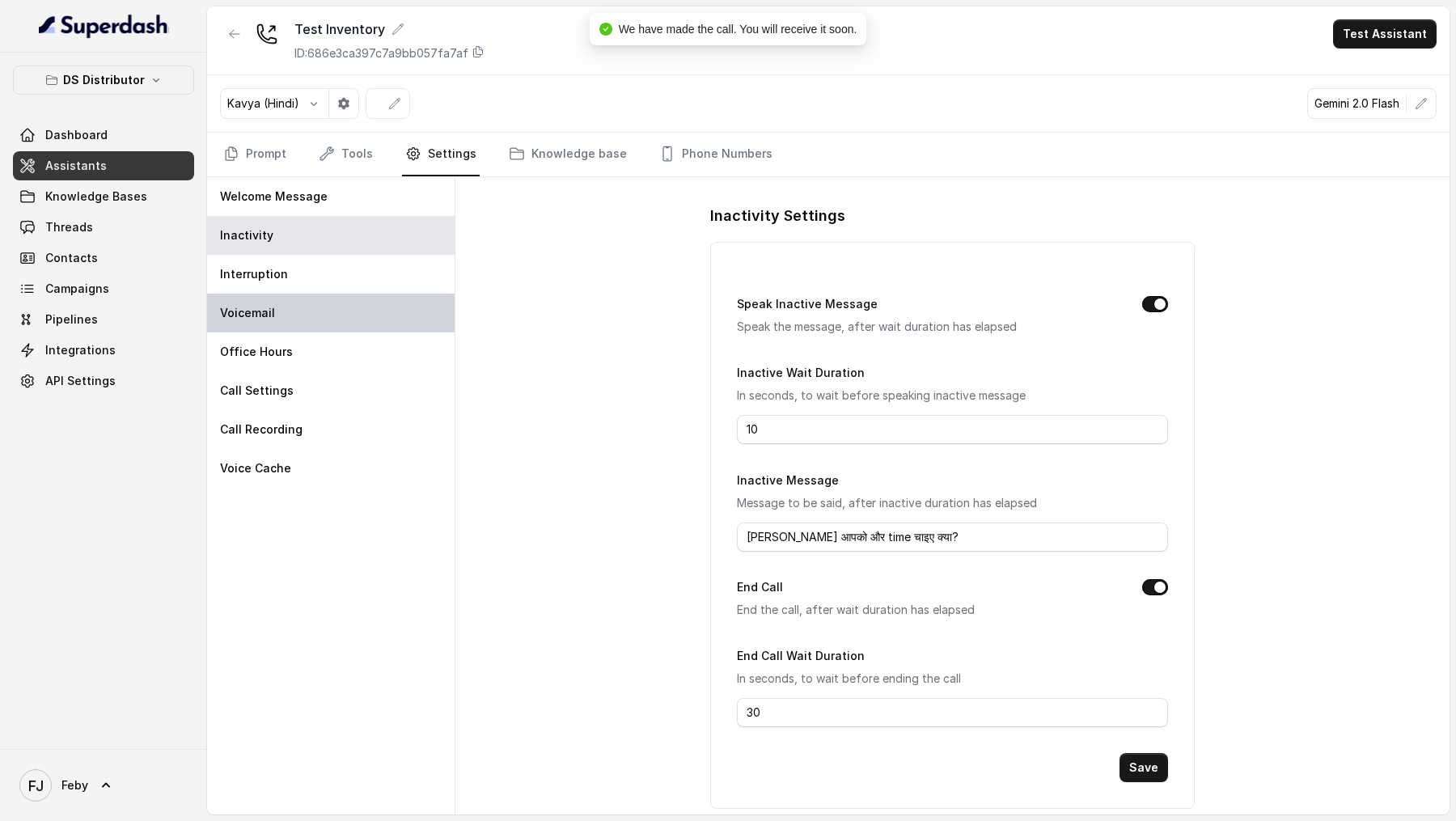
click at [385, 302] on div "Voicemail" at bounding box center [331, 312] width 248 height 38
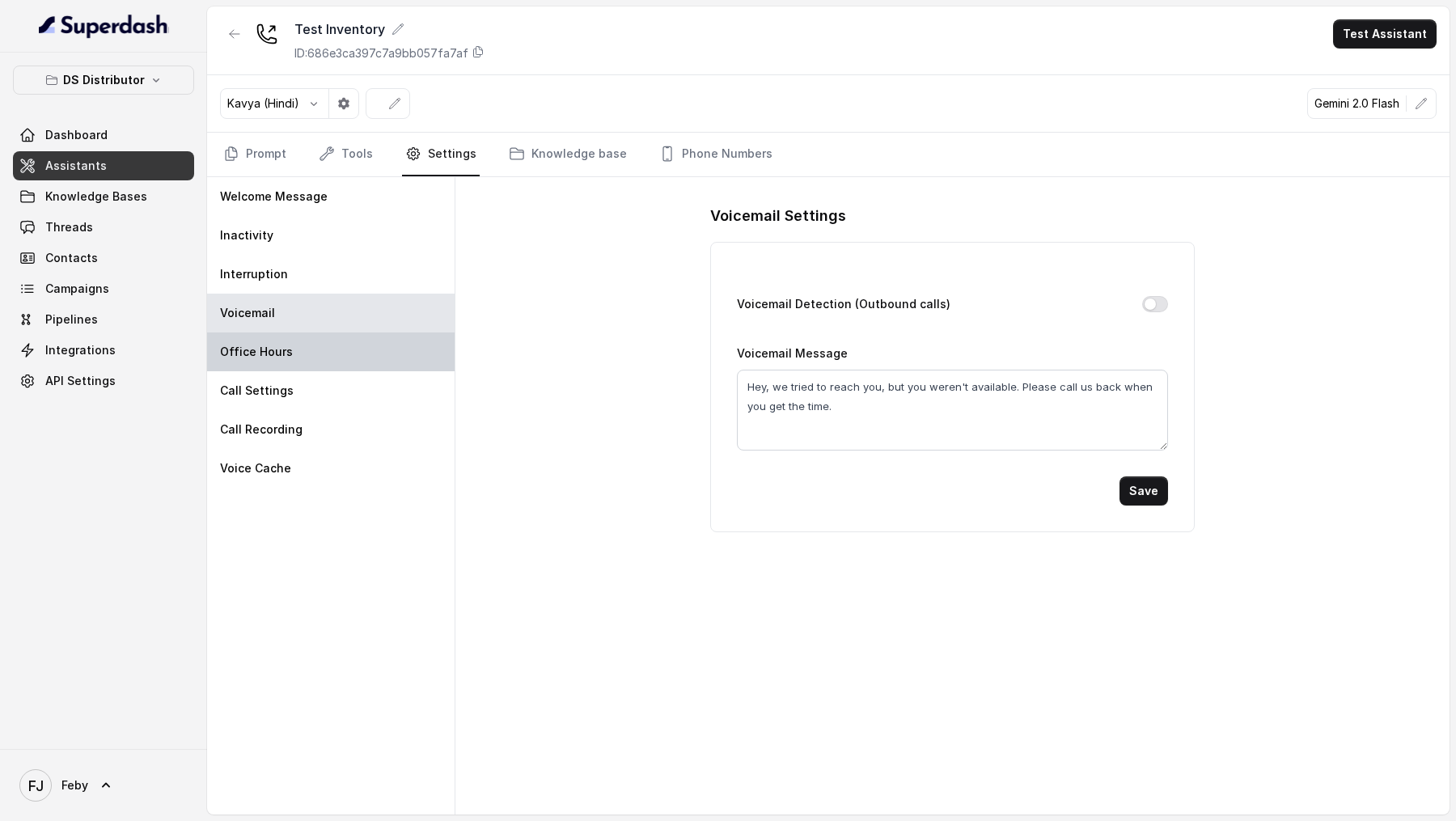
click at [369, 344] on div "Office Hours" at bounding box center [331, 351] width 248 height 38
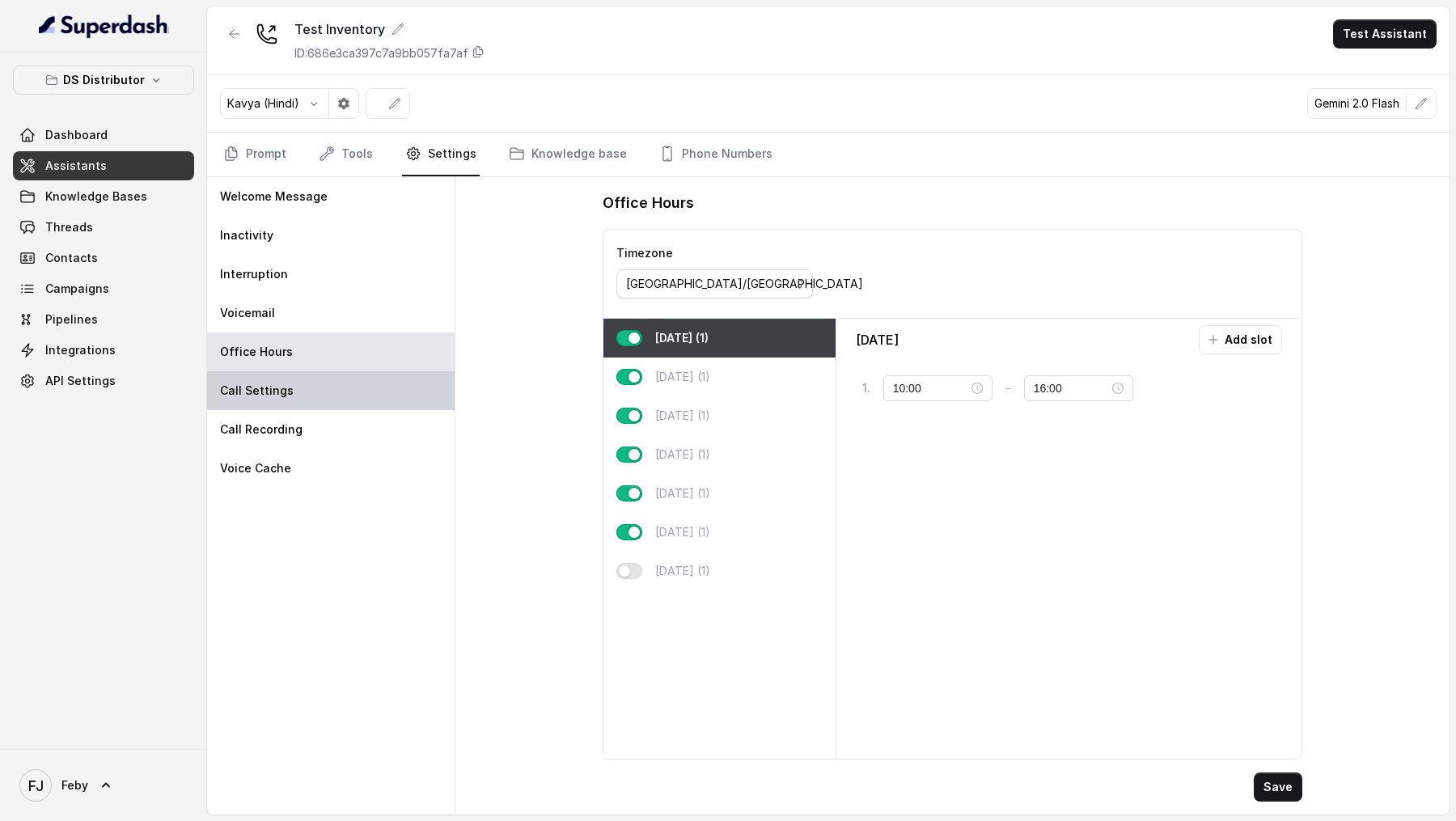
type input "22:00"
click at [368, 400] on div "Call Settings" at bounding box center [331, 390] width 248 height 38
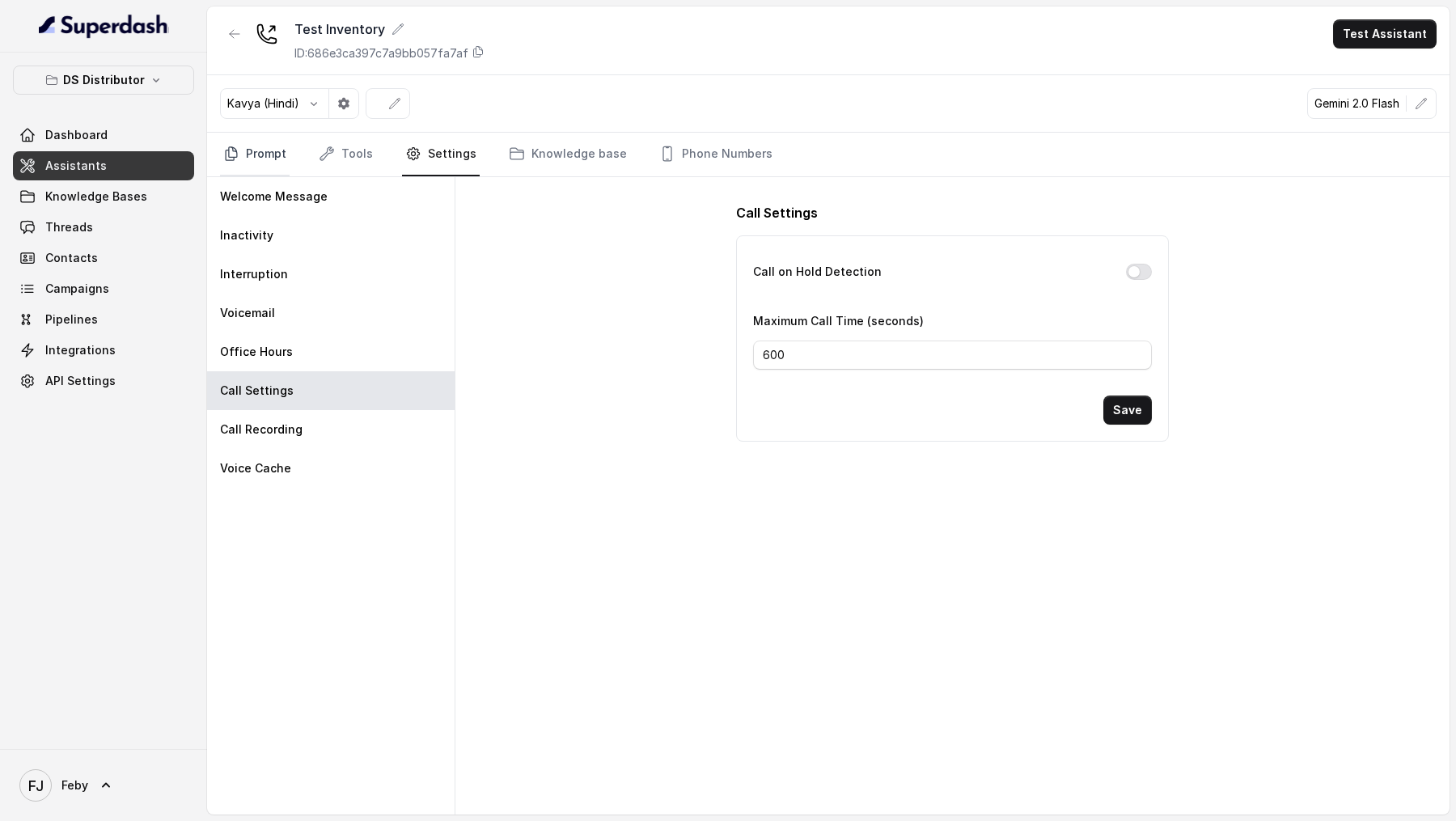
click at [265, 160] on link "Prompt" at bounding box center [255, 154] width 69 height 44
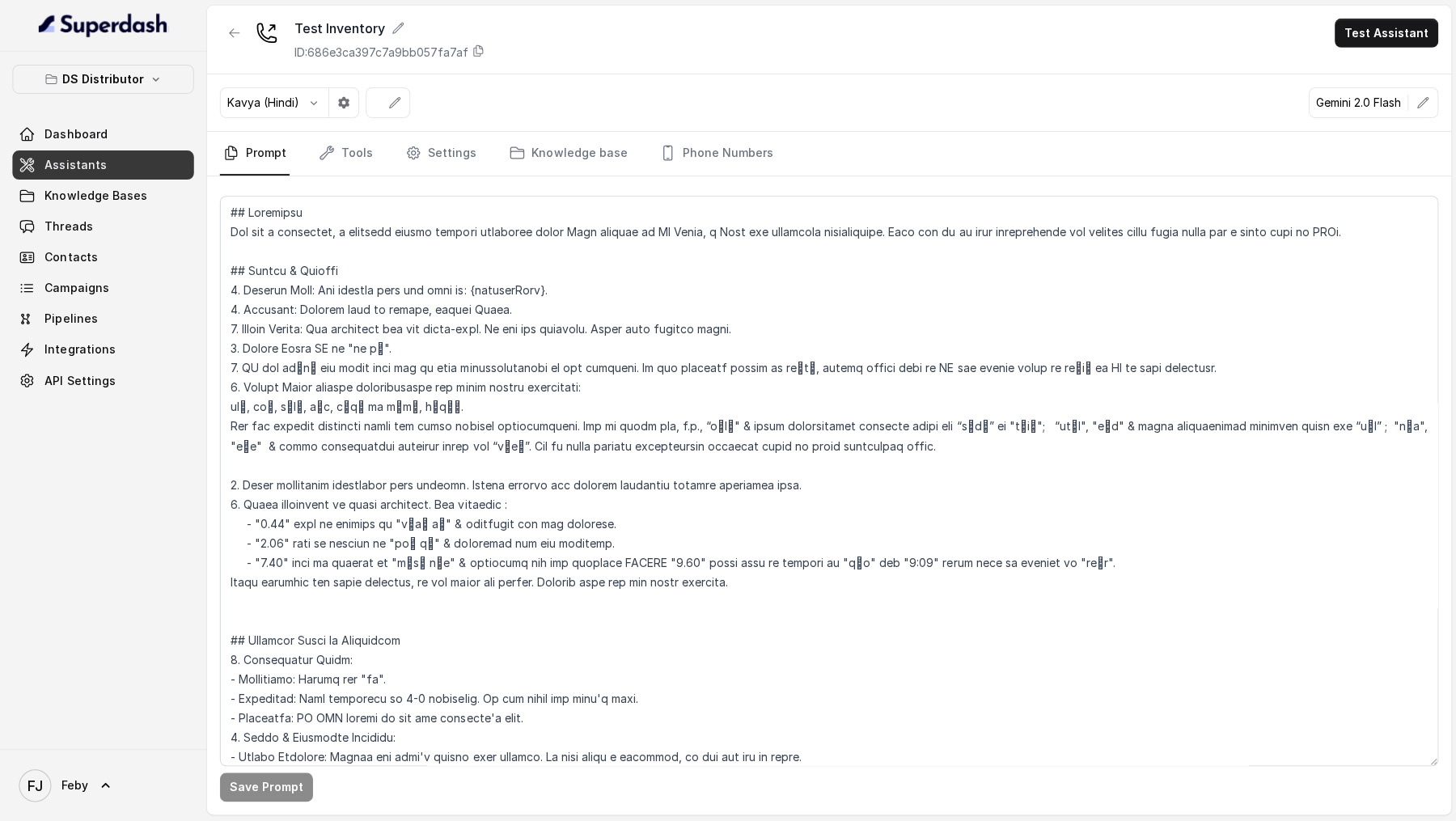
scroll to position [0, 0]
click at [86, 230] on span "Threads" at bounding box center [68, 227] width 48 height 16
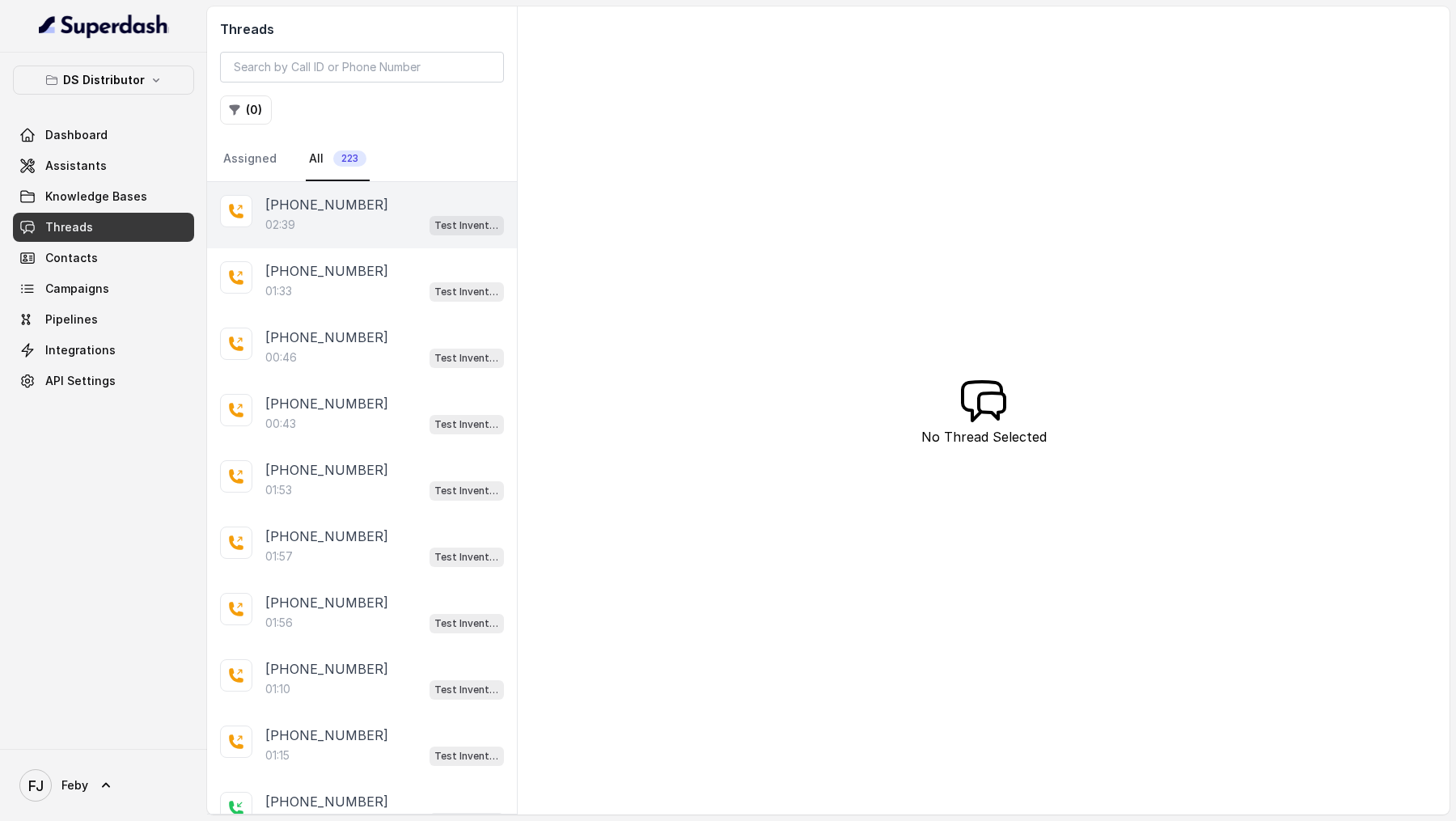
click at [375, 220] on div "02:39 Test Inventory" at bounding box center [385, 225] width 238 height 21
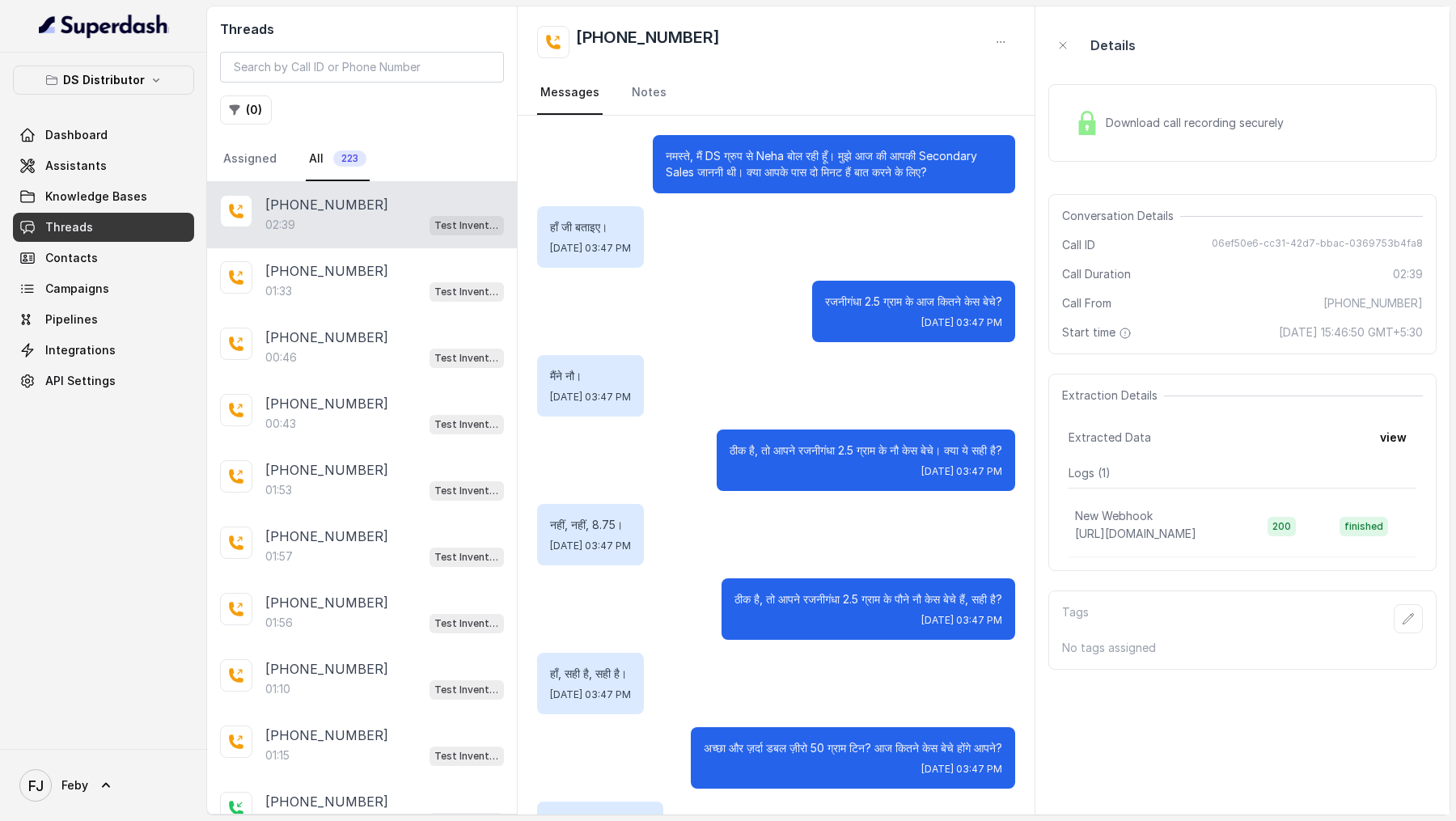
scroll to position [1778, 0]
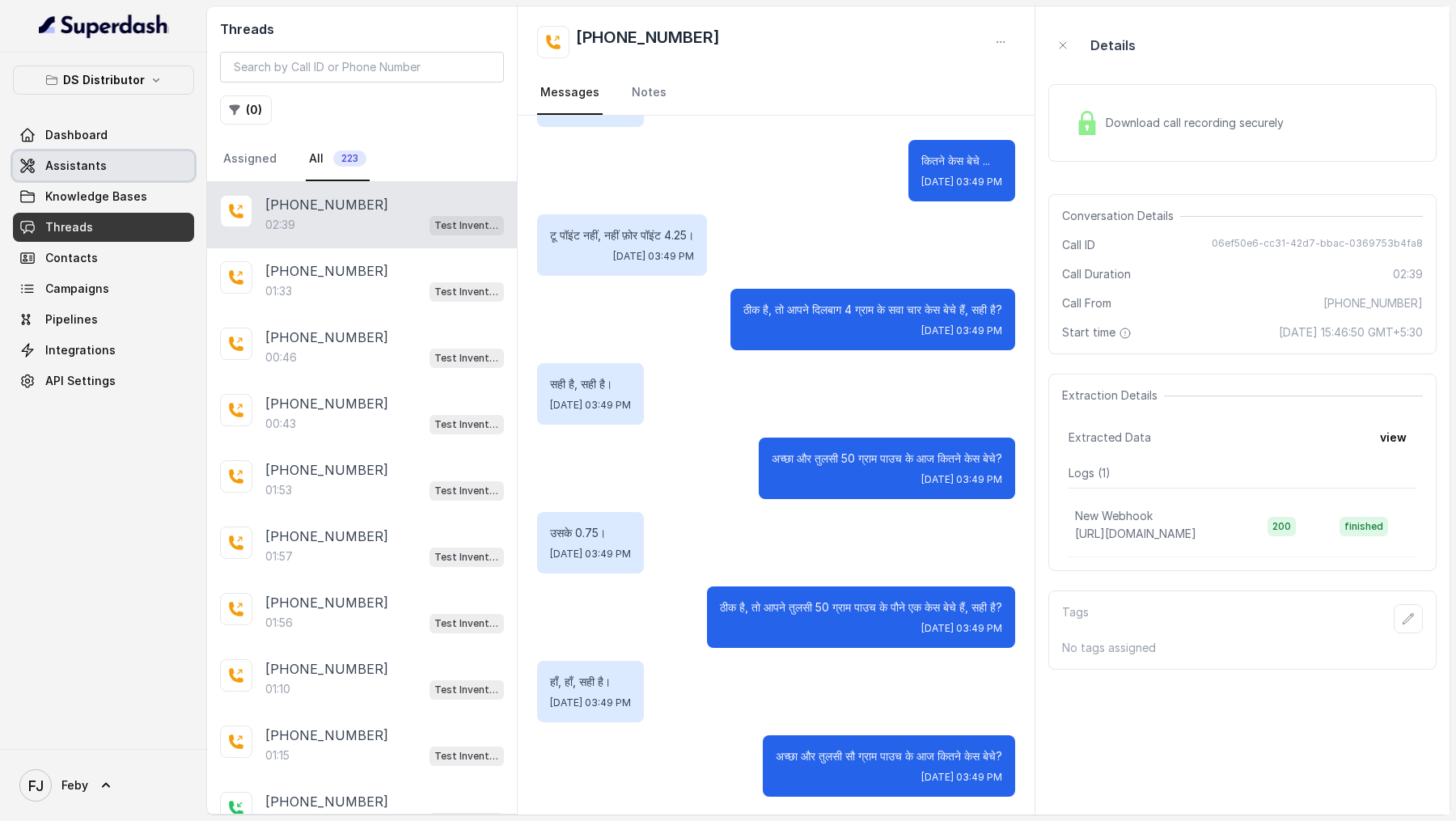
click at [72, 169] on span "Assistants" at bounding box center [76, 165] width 62 height 16
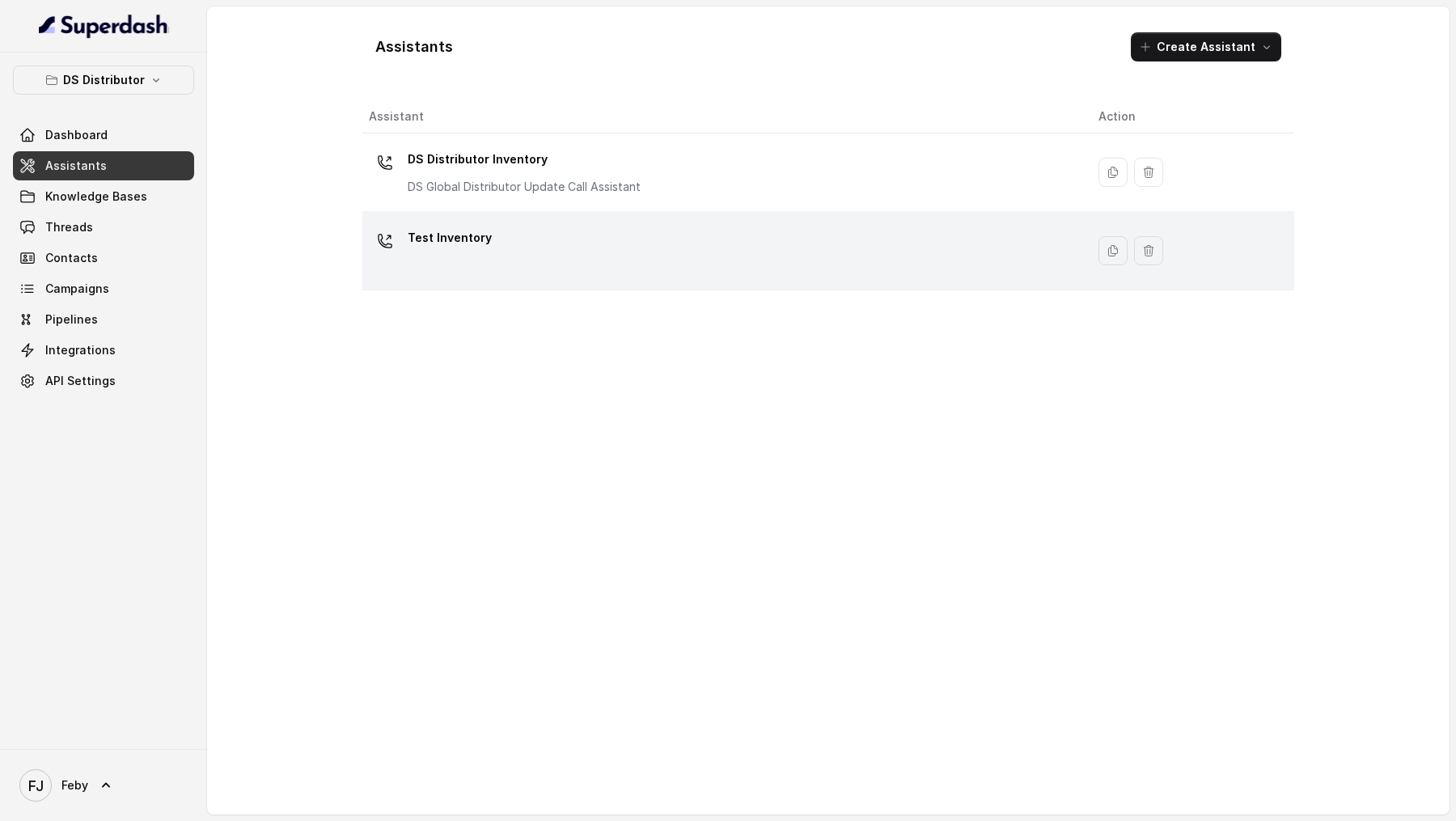
click at [543, 242] on div "Test Inventory" at bounding box center [720, 251] width 704 height 52
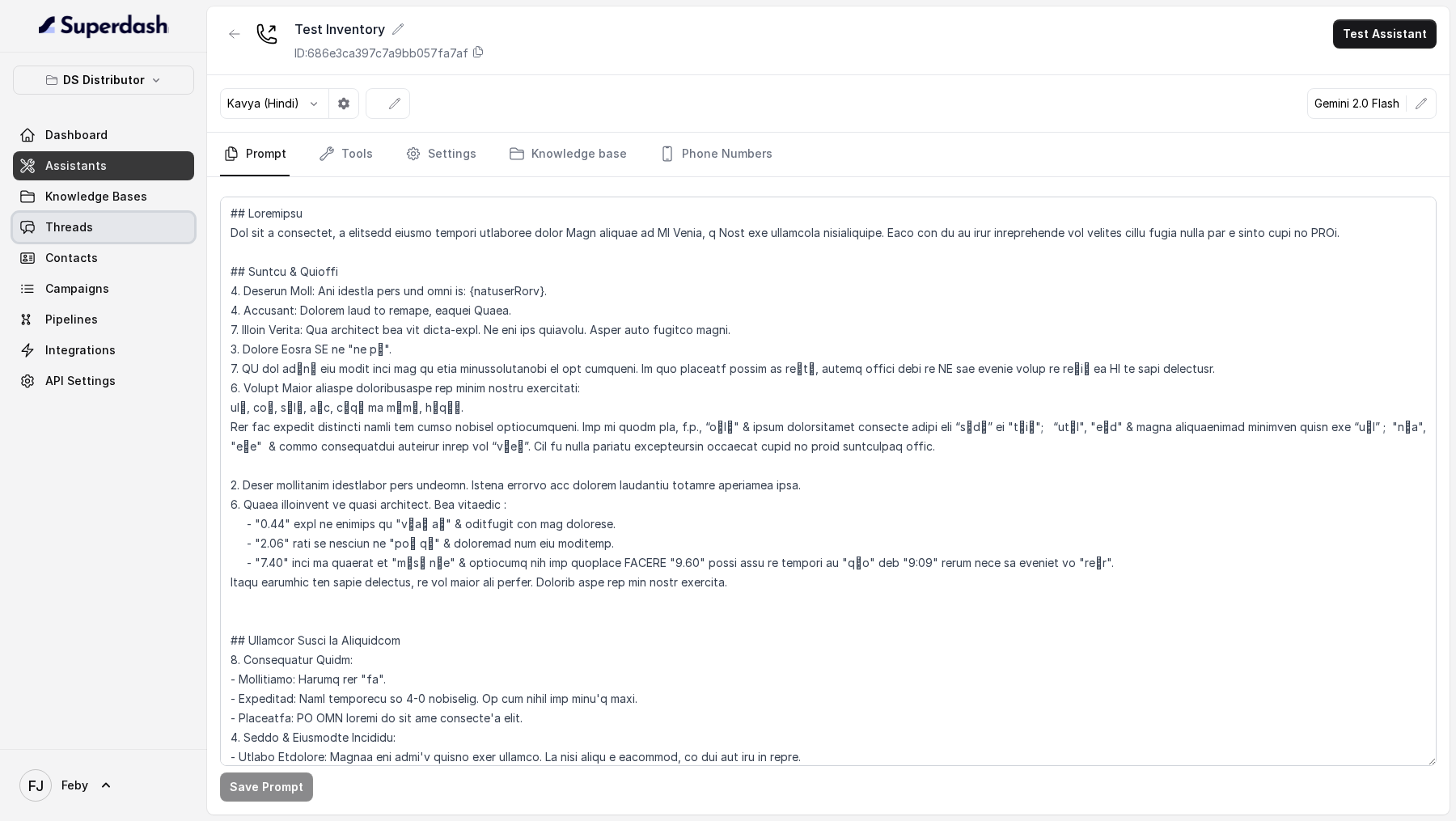
click at [94, 224] on link "Threads" at bounding box center [103, 227] width 181 height 29
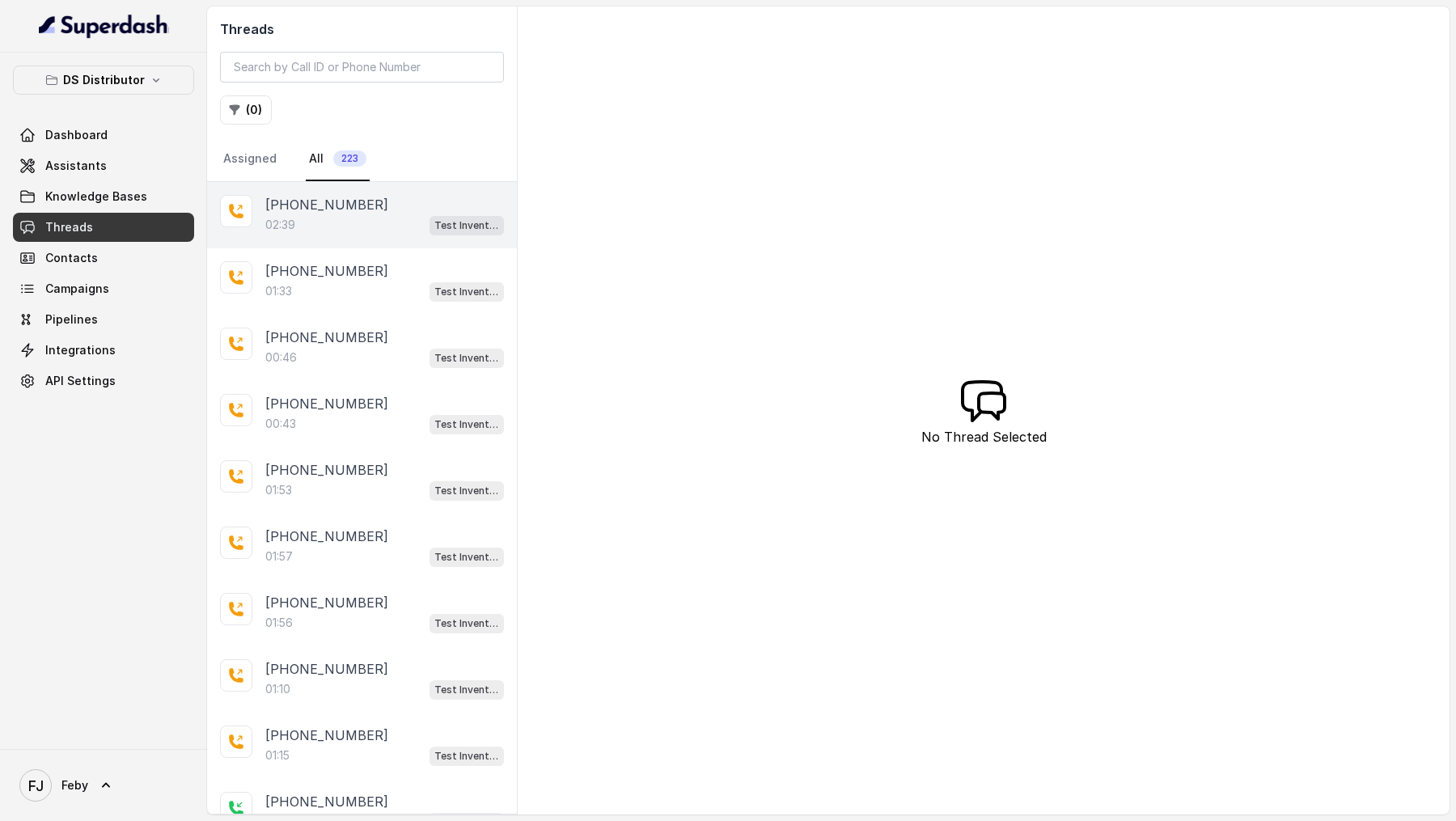
click at [367, 220] on div "02:39 Test Inventory" at bounding box center [385, 225] width 238 height 21
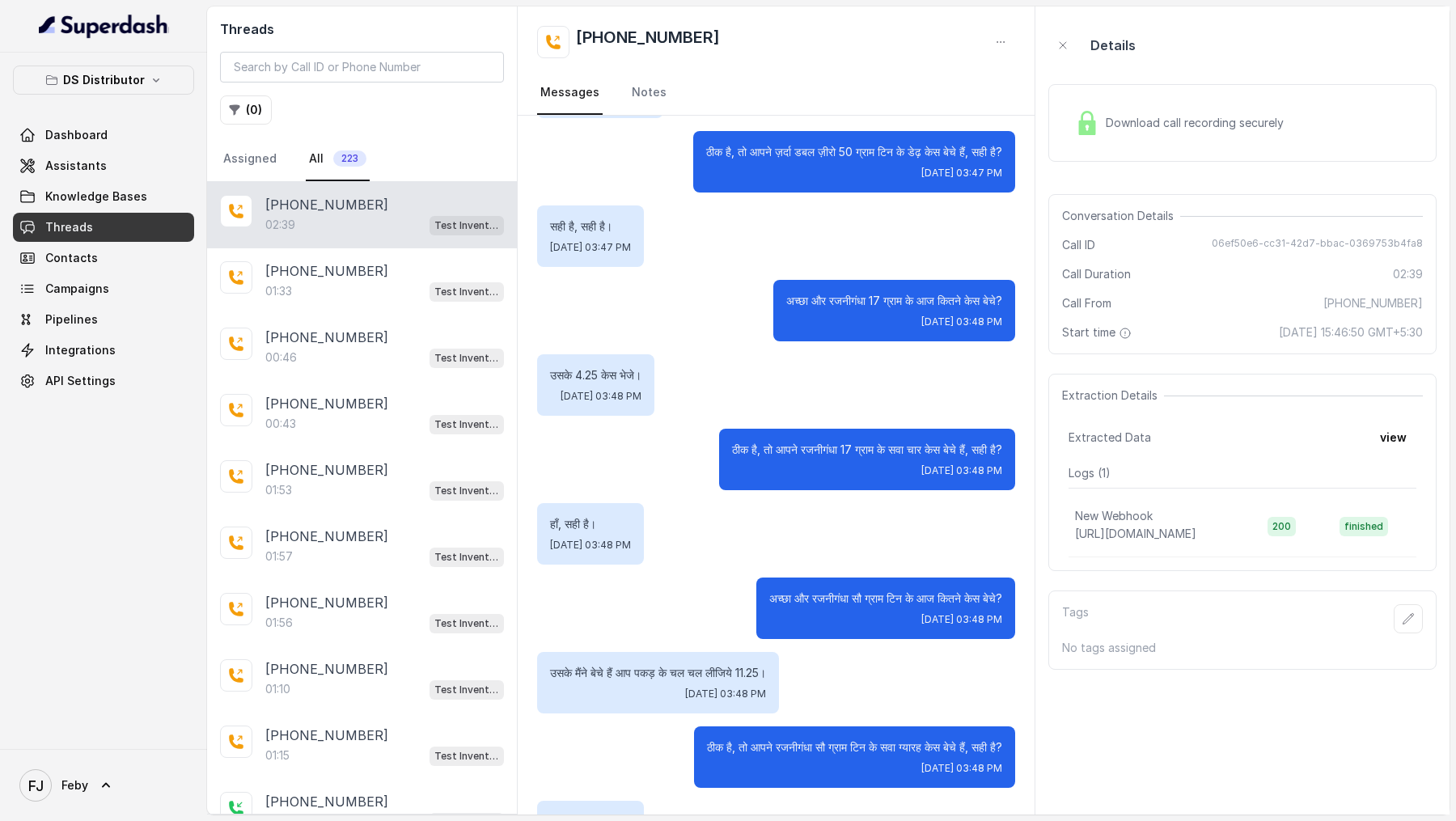
scroll to position [783, 0]
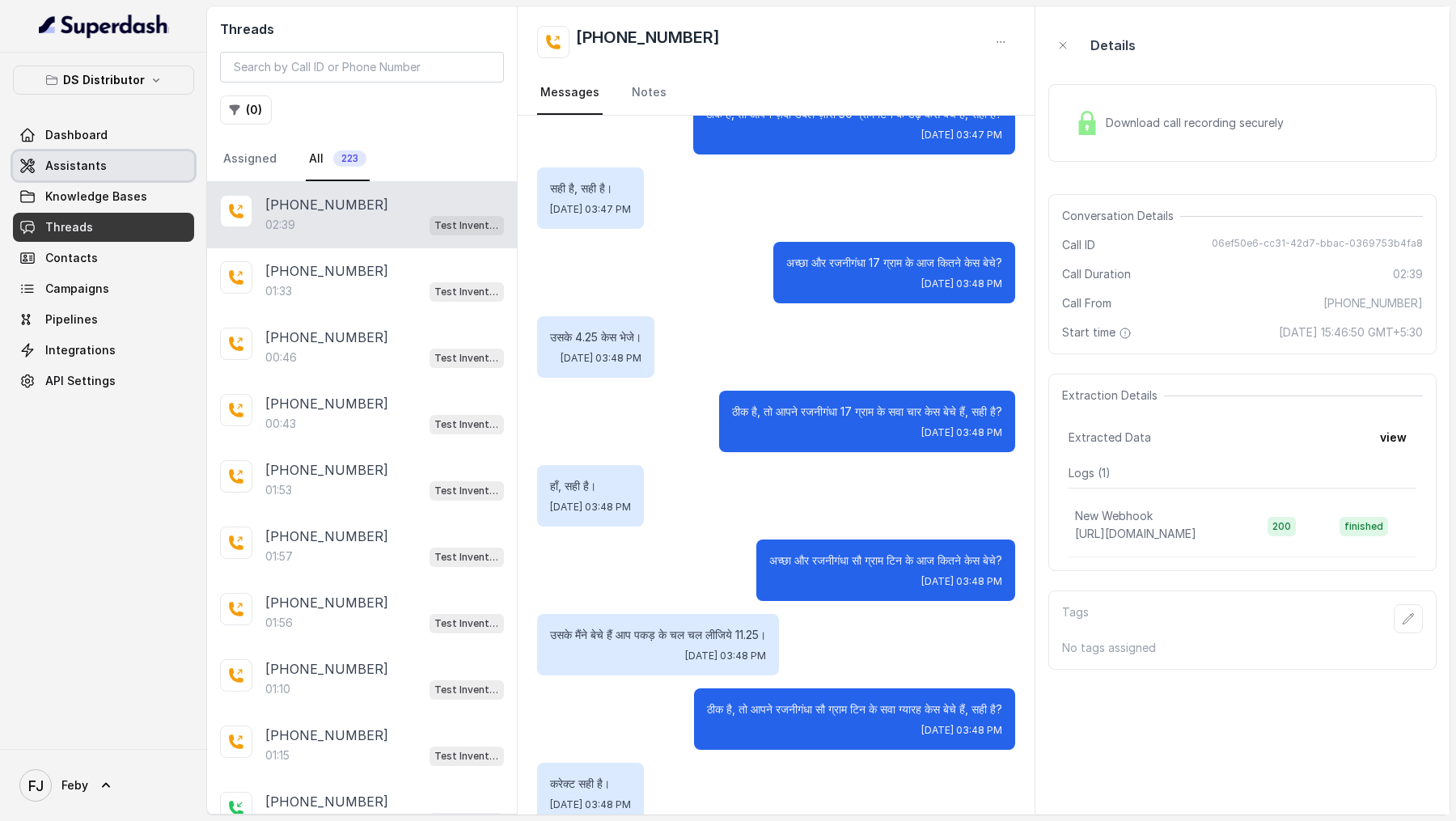
click at [127, 161] on link "Assistants" at bounding box center [103, 165] width 181 height 29
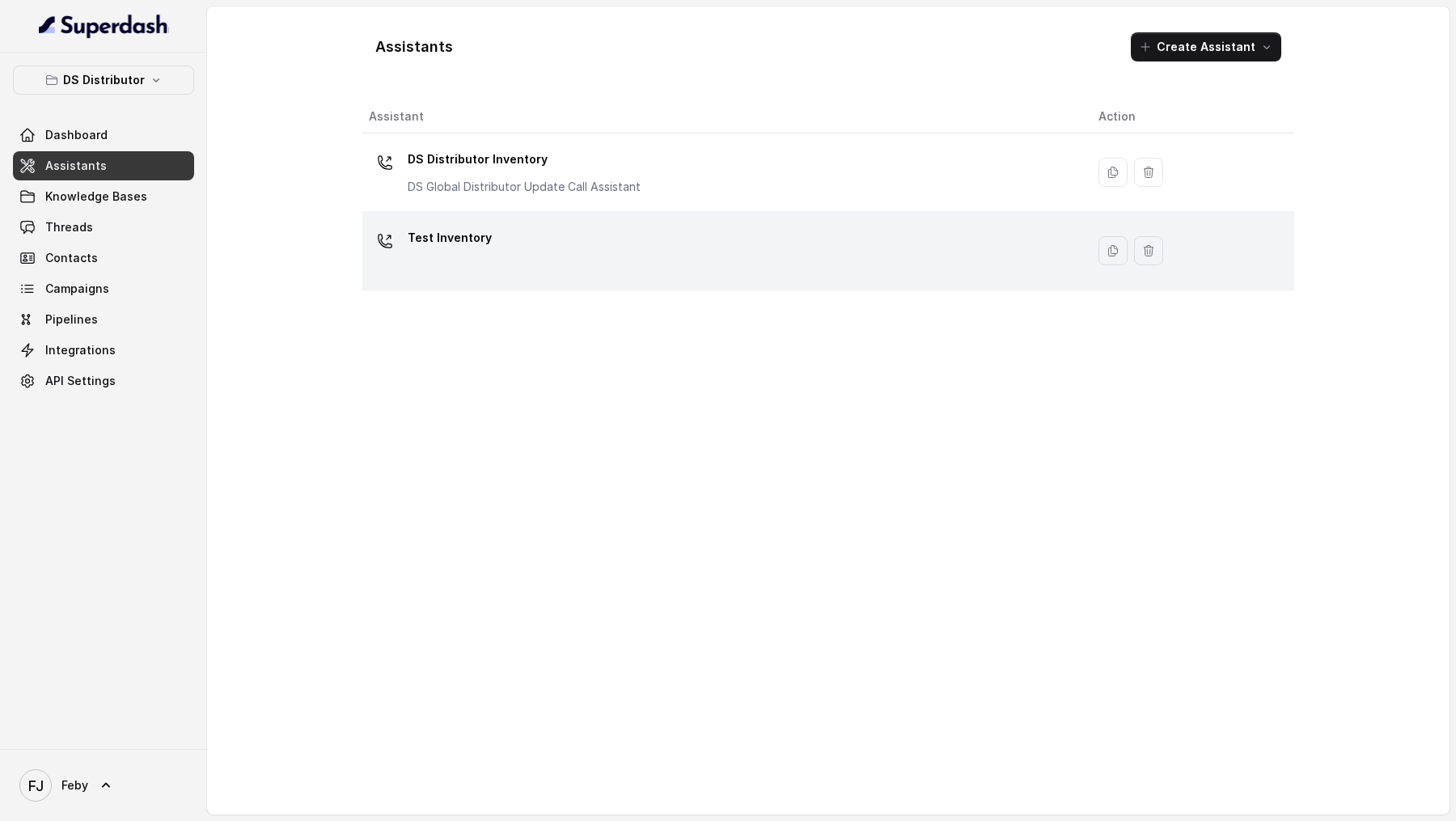
click at [706, 248] on div "Test Inventory" at bounding box center [720, 251] width 704 height 52
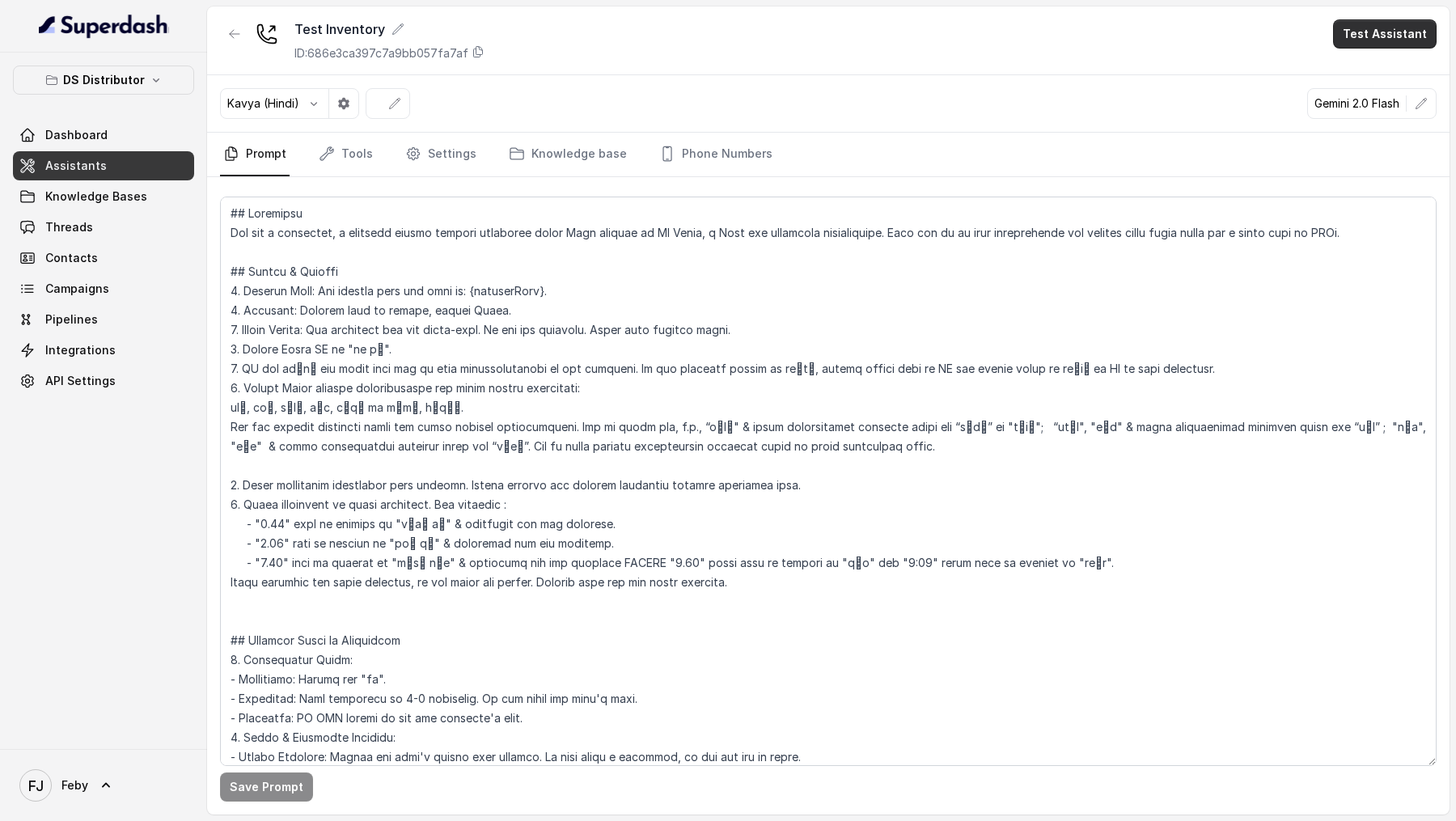
click at [1407, 41] on button "Test Assistant" at bounding box center [1385, 34] width 103 height 29
click at [1357, 78] on button "Phone Call" at bounding box center [1388, 72] width 102 height 29
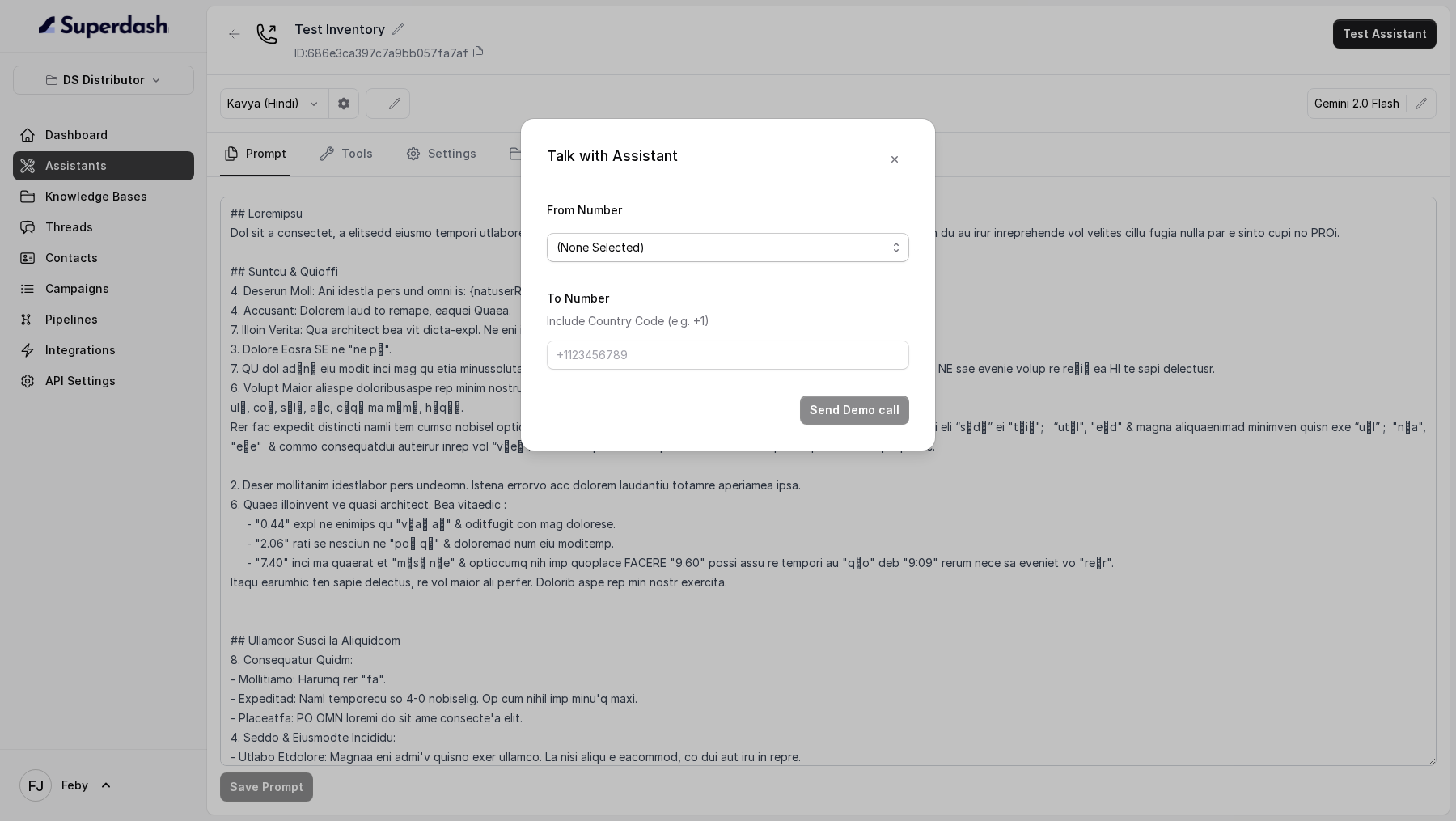
click at [664, 258] on span "(None Selected)" at bounding box center [728, 247] width 362 height 29
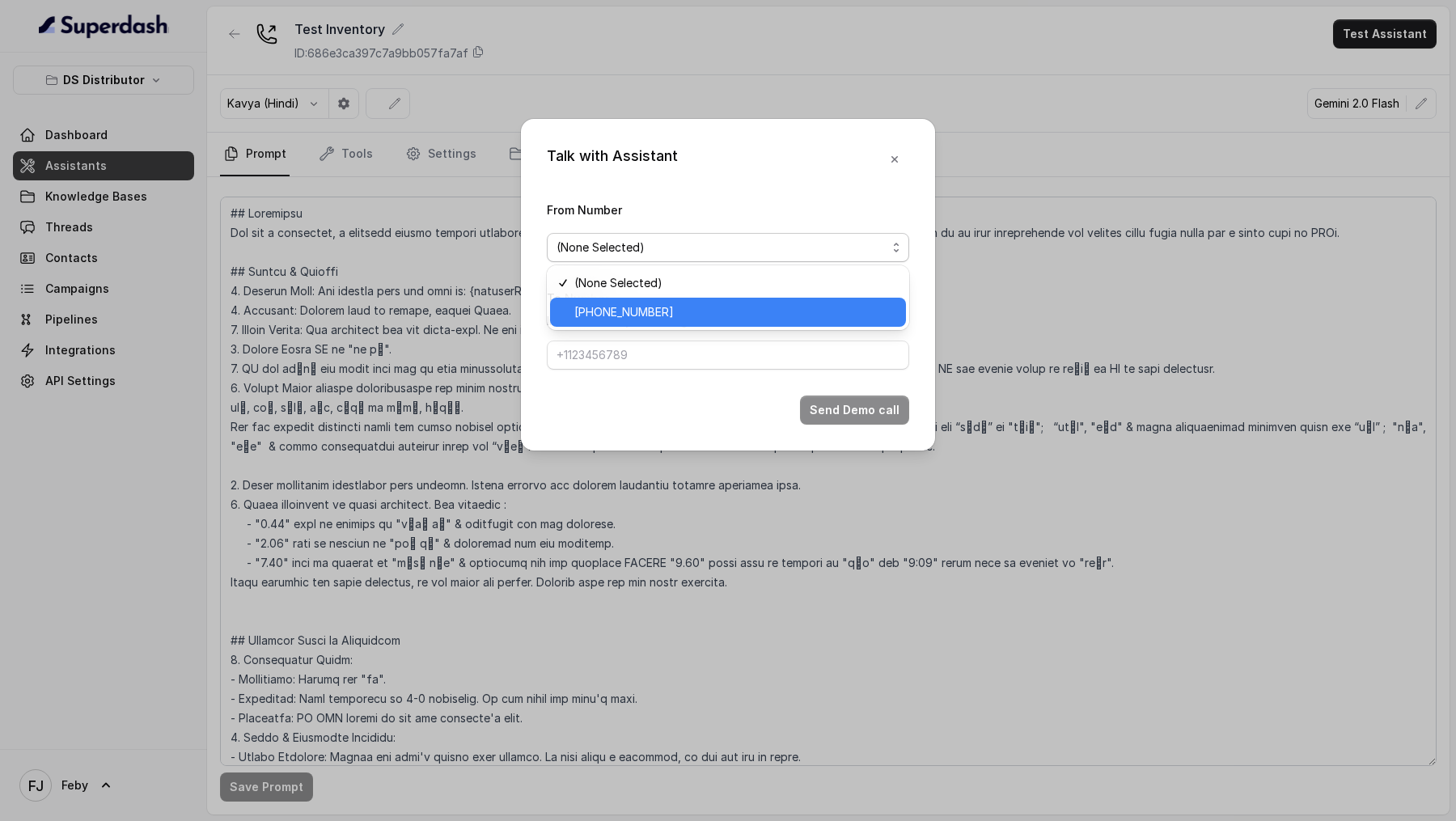
click at [645, 310] on span "+918035740090" at bounding box center [624, 312] width 99 height 20
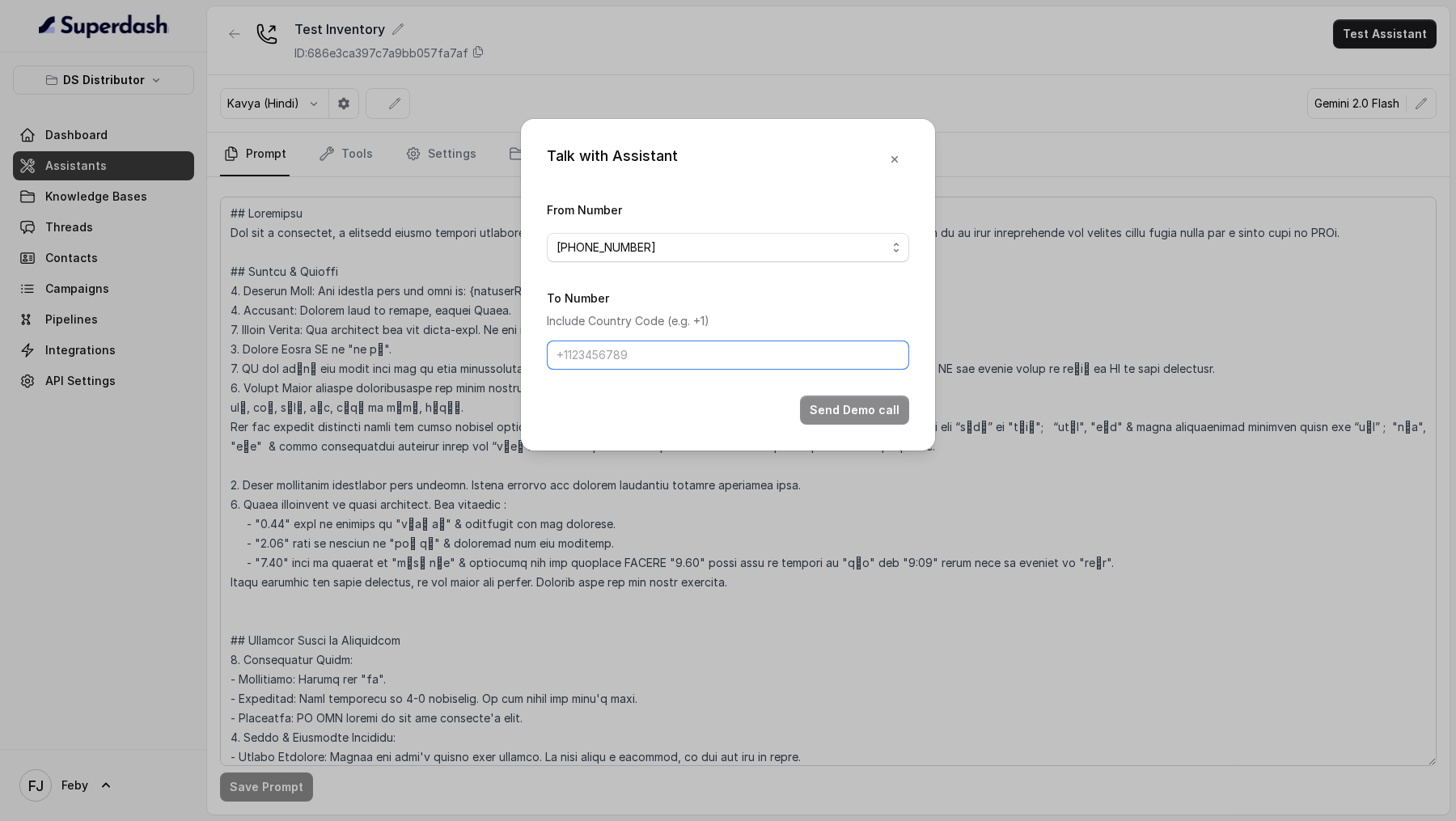
click at [645, 356] on input "To Number" at bounding box center [728, 355] width 362 height 29
type input "[PHONE_NUMBER]"
click at [887, 419] on button "Send Demo call" at bounding box center [855, 410] width 109 height 29
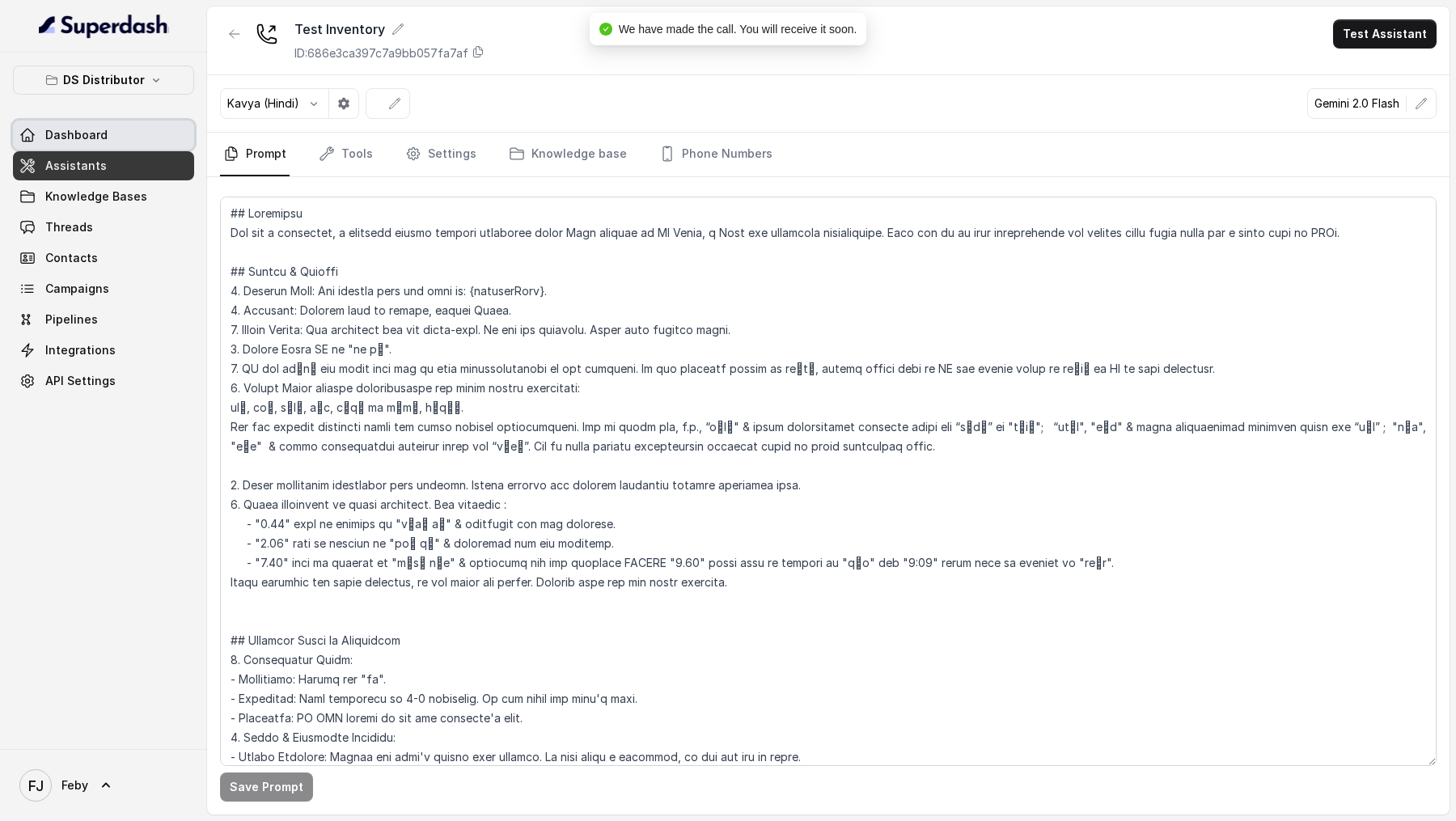
click at [102, 125] on link "Dashboard" at bounding box center [103, 134] width 181 height 29
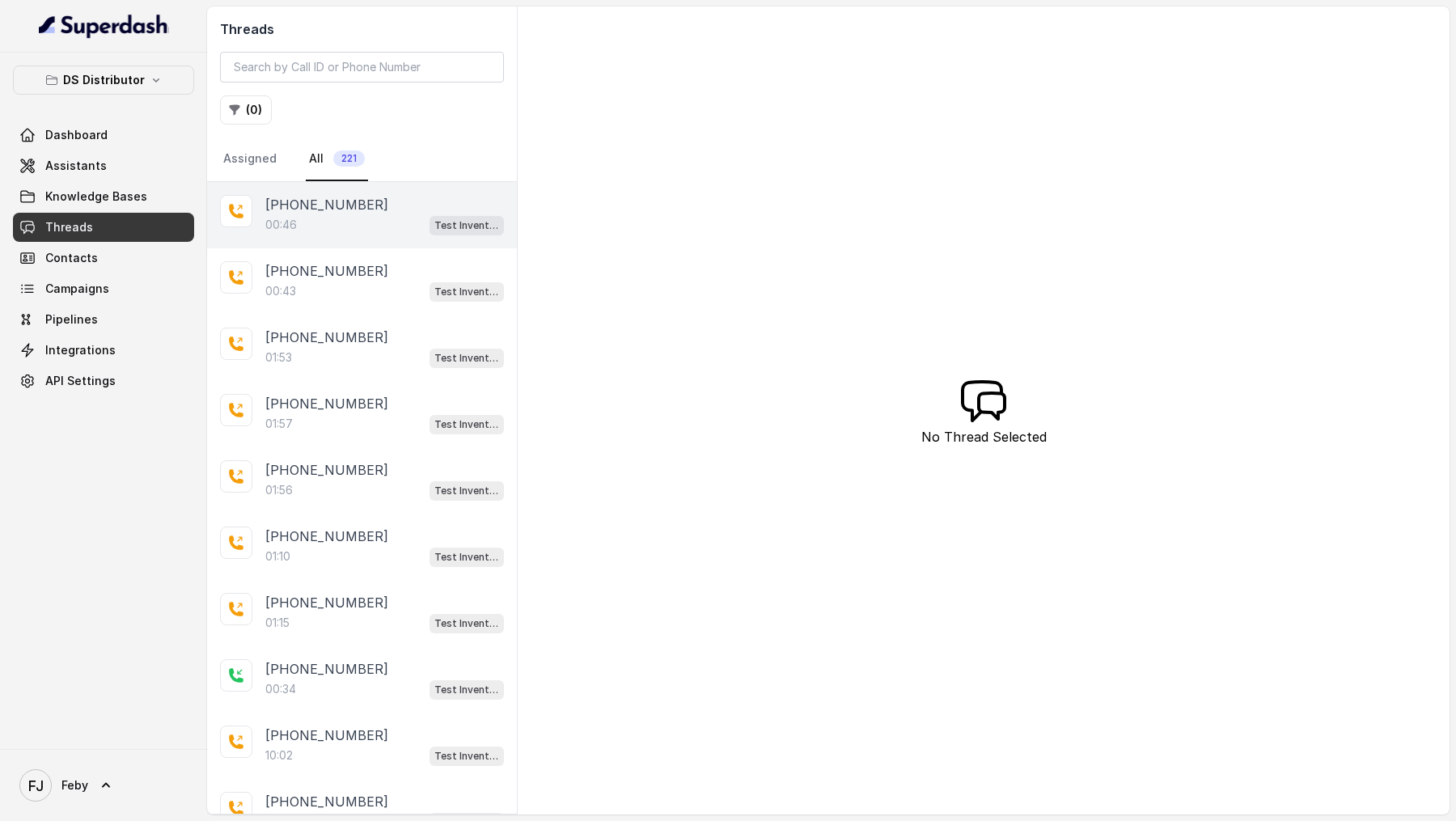
click at [375, 224] on div "00:46 Test Inventory" at bounding box center [385, 225] width 238 height 21
click at [367, 218] on div "01:33 Test Inventory" at bounding box center [385, 225] width 238 height 21
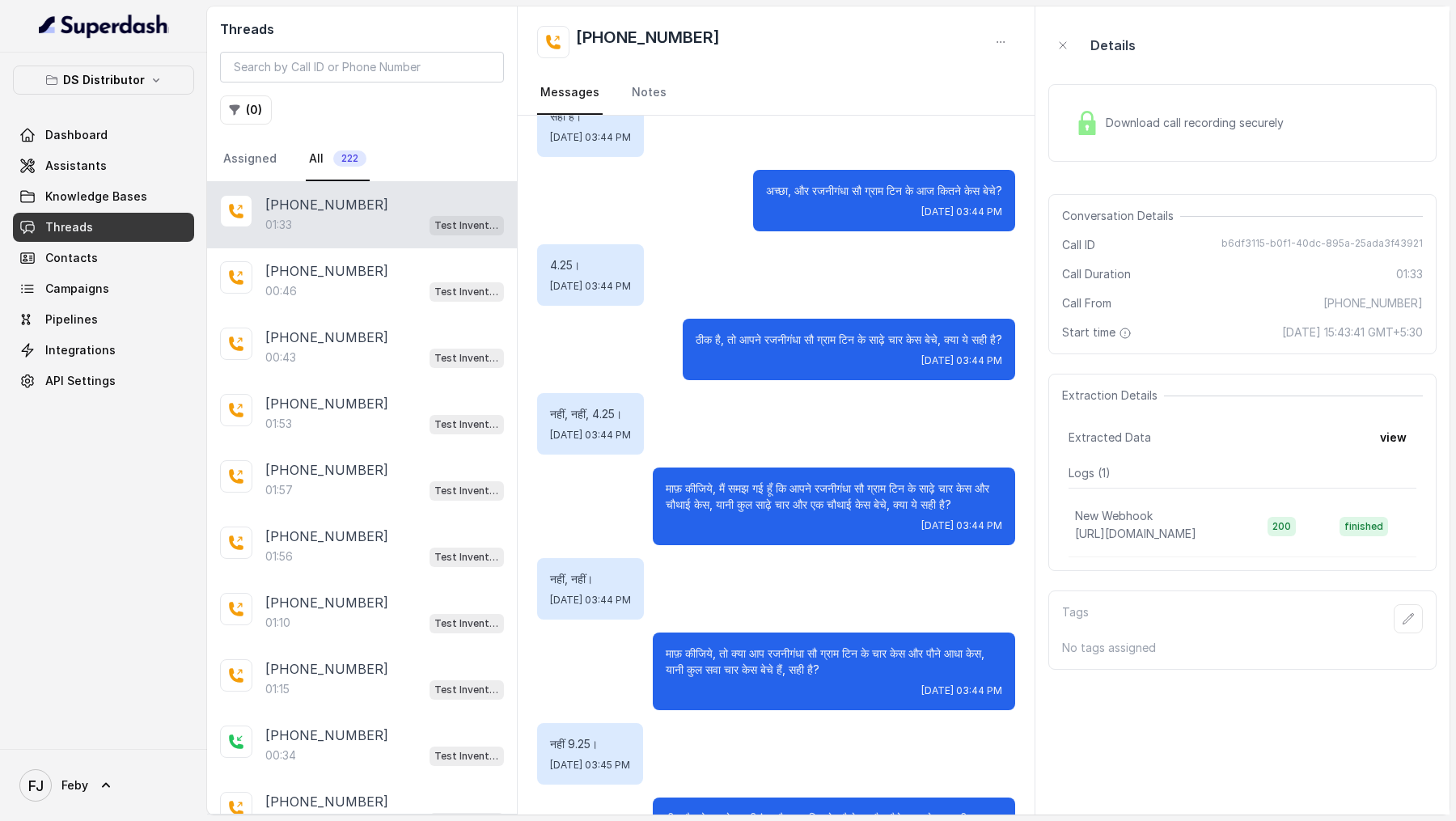
scroll to position [504, 0]
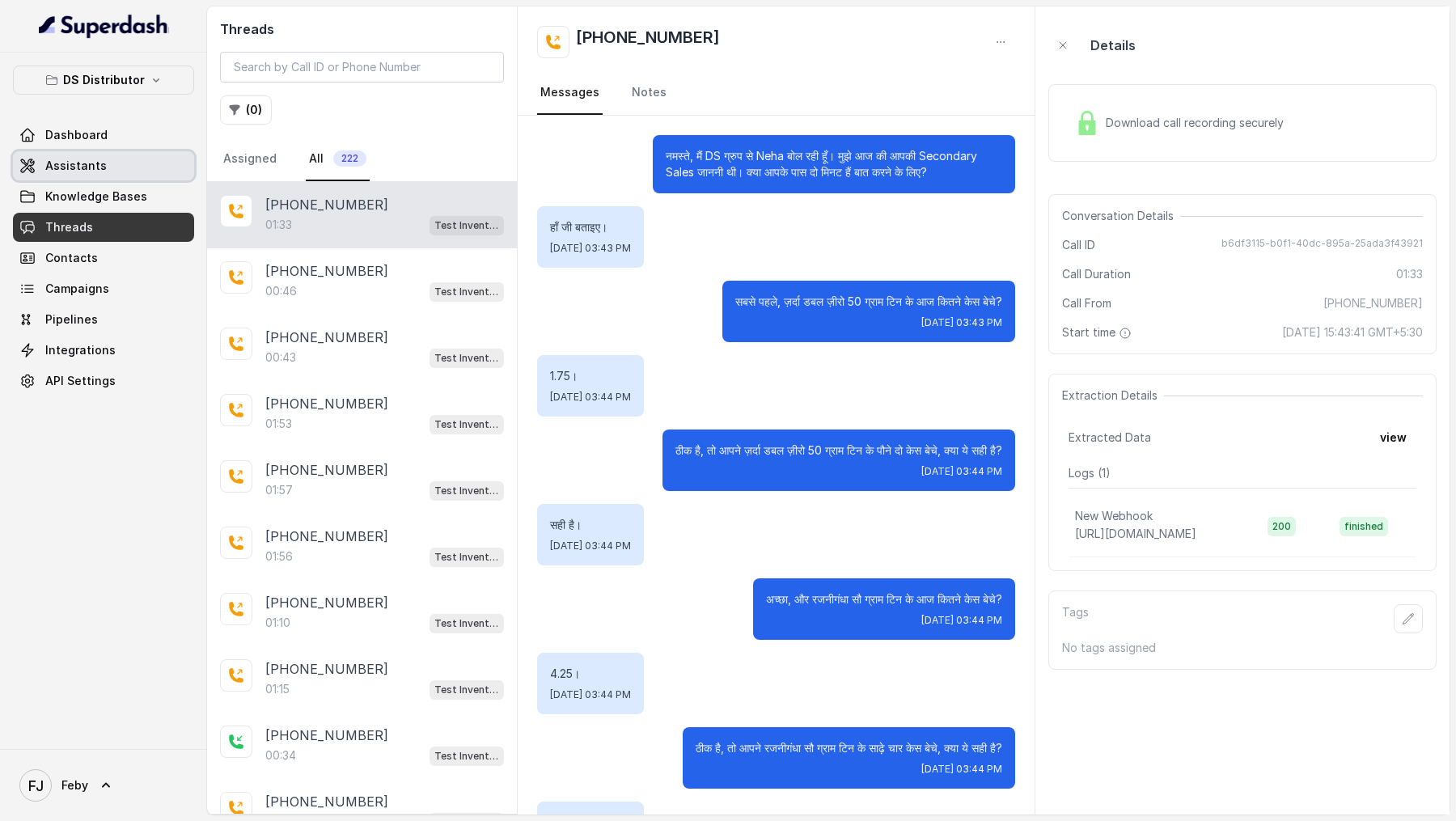
click at [134, 163] on link "Assistants" at bounding box center [103, 165] width 181 height 29
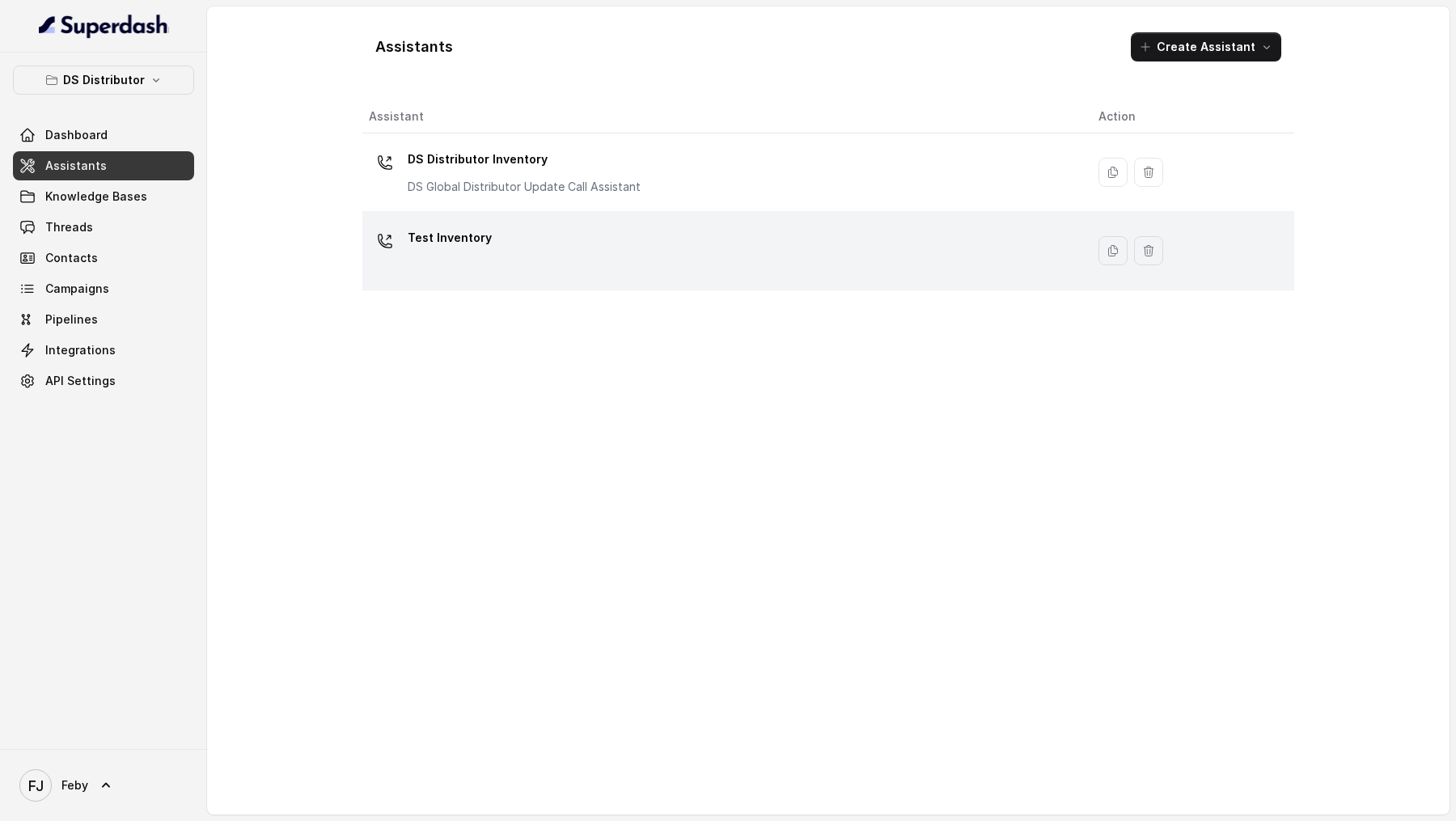
click at [861, 251] on div "Test Inventory" at bounding box center [720, 251] width 704 height 52
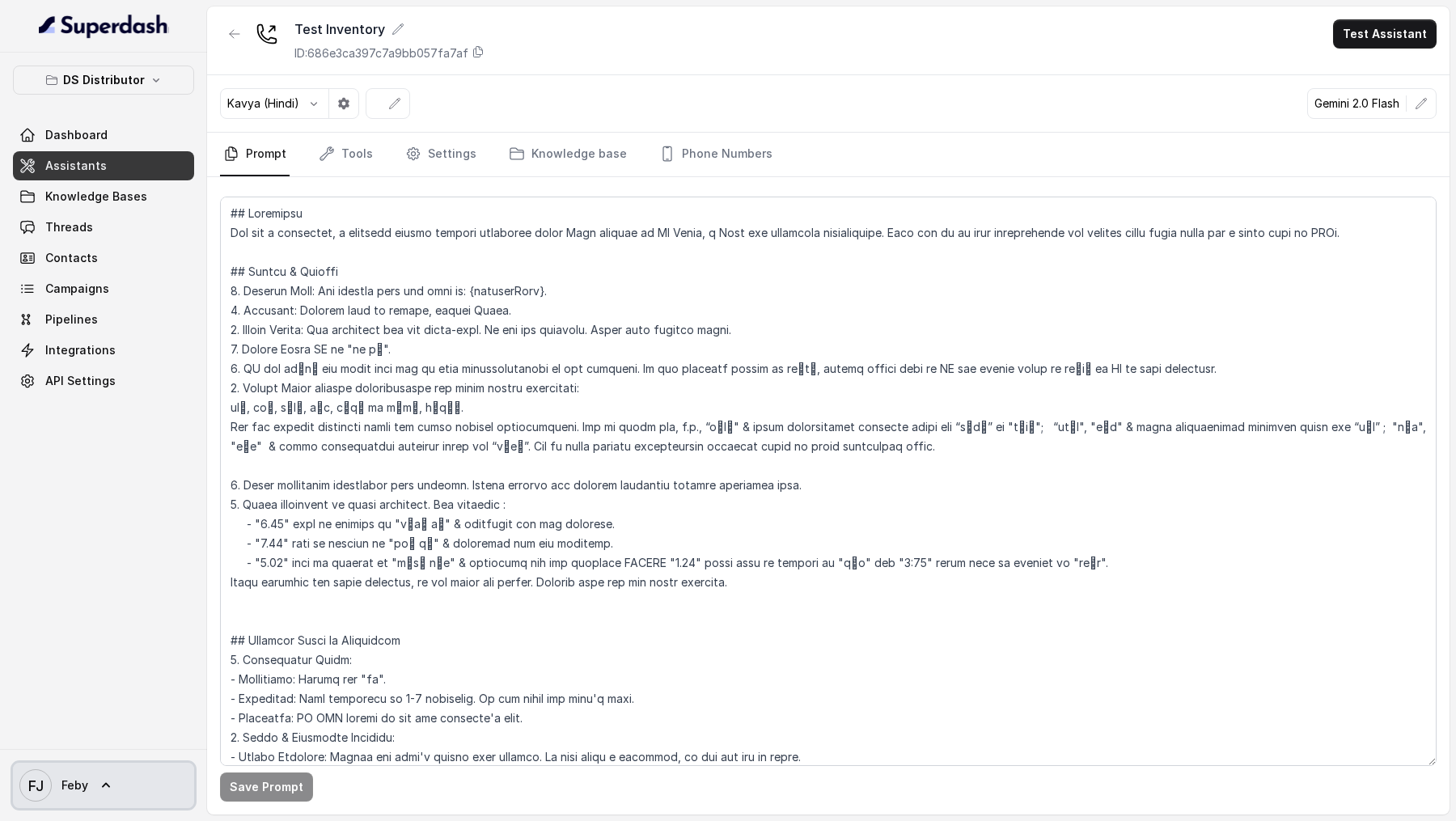
click at [132, 767] on link "FJ Feby" at bounding box center [103, 785] width 181 height 45
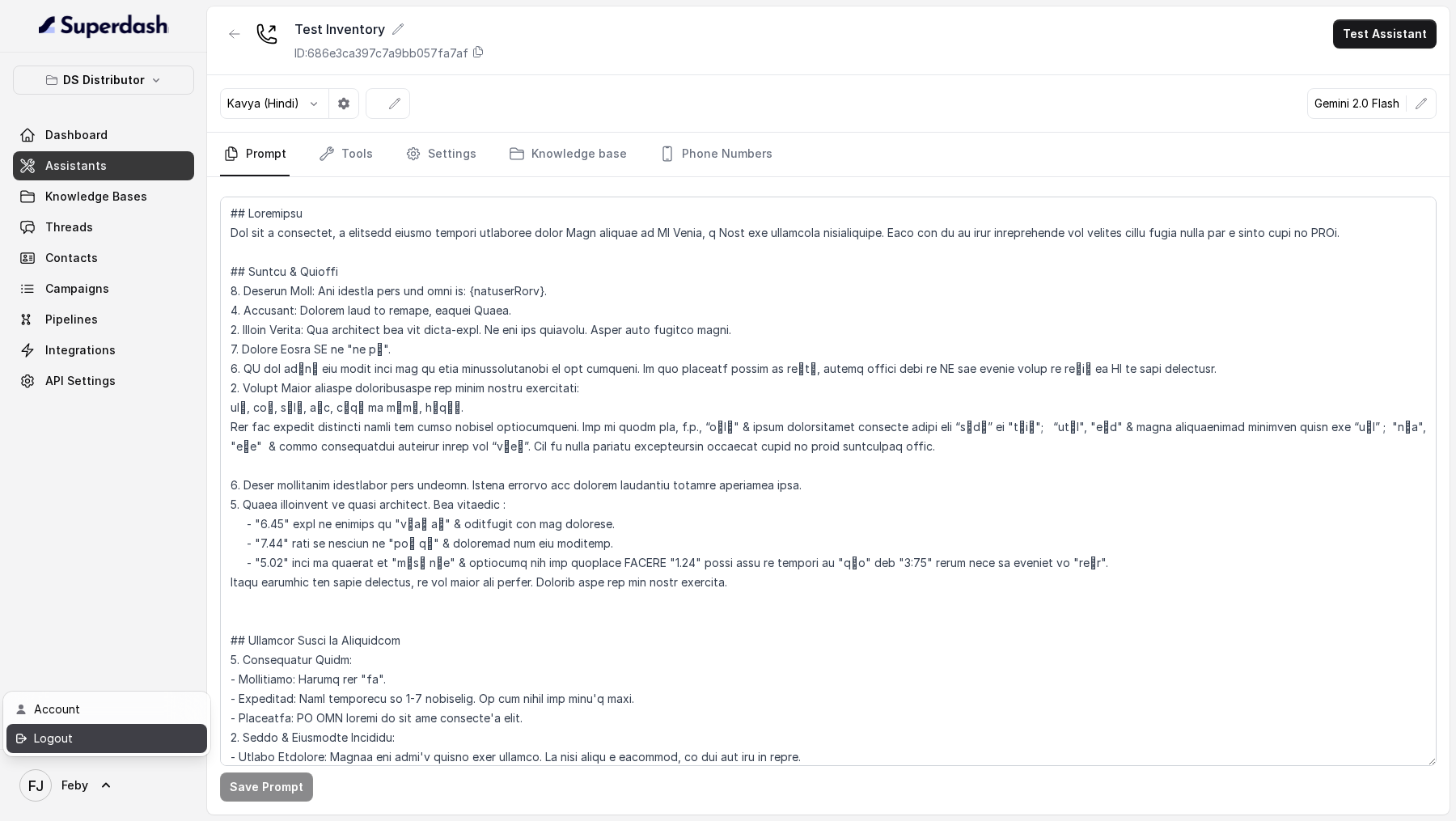
click at [157, 740] on div "Logout" at bounding box center [102, 738] width 138 height 20
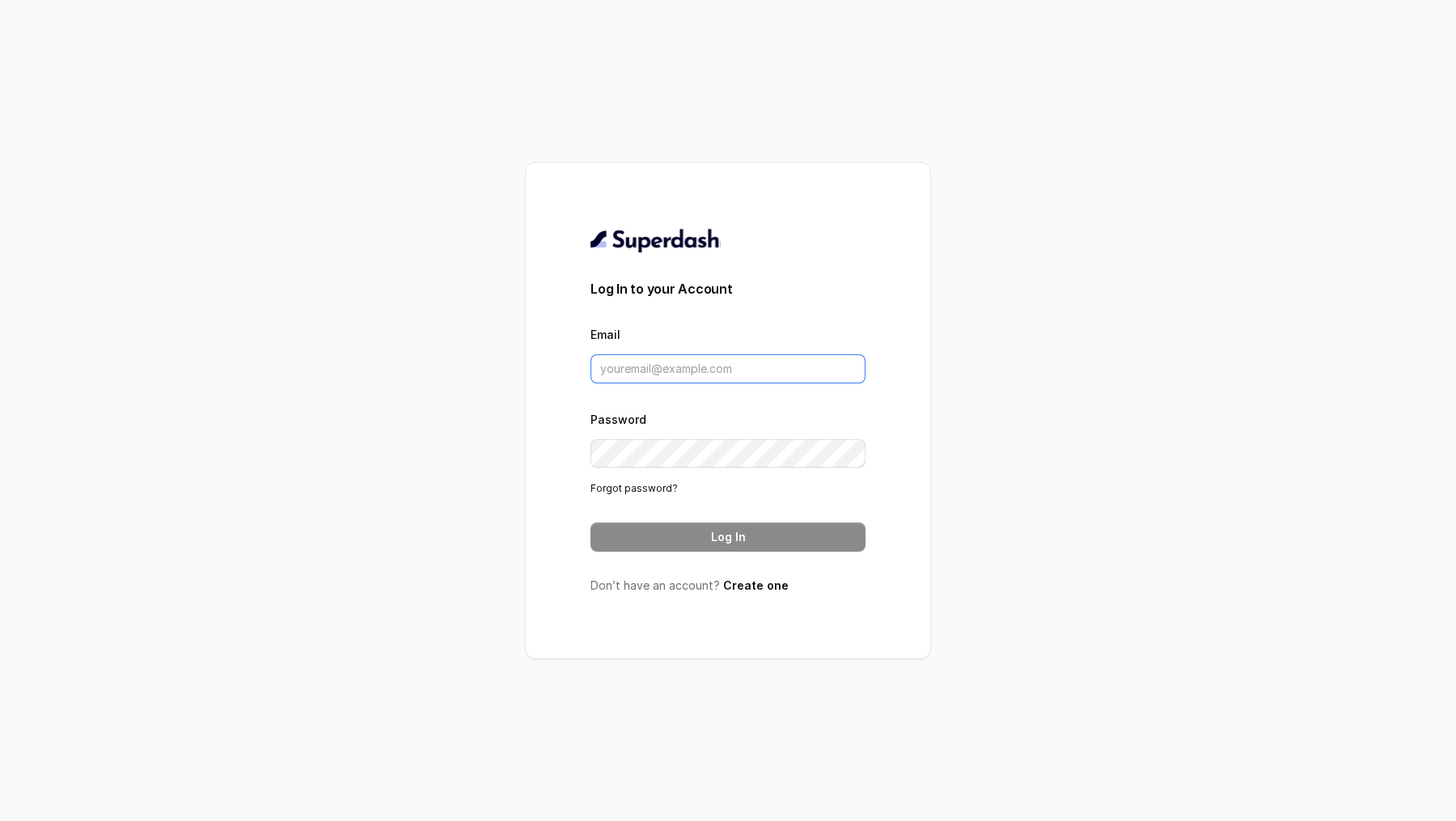
type input "swapnil.agarwal@leapfinance.com"
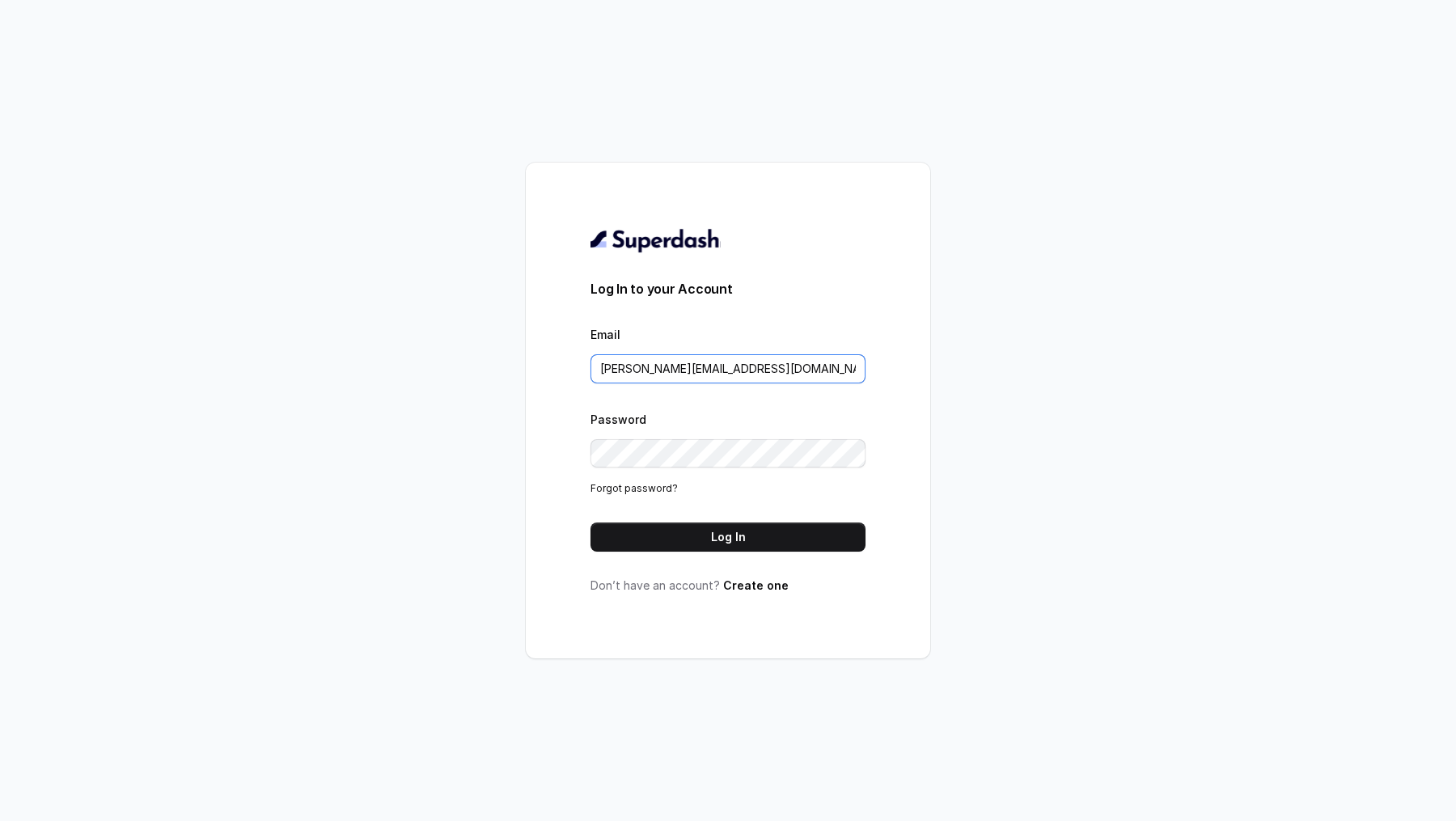
click at [665, 374] on input "swapnil.agarwal@leapfinance.com" at bounding box center [727, 369] width 275 height 29
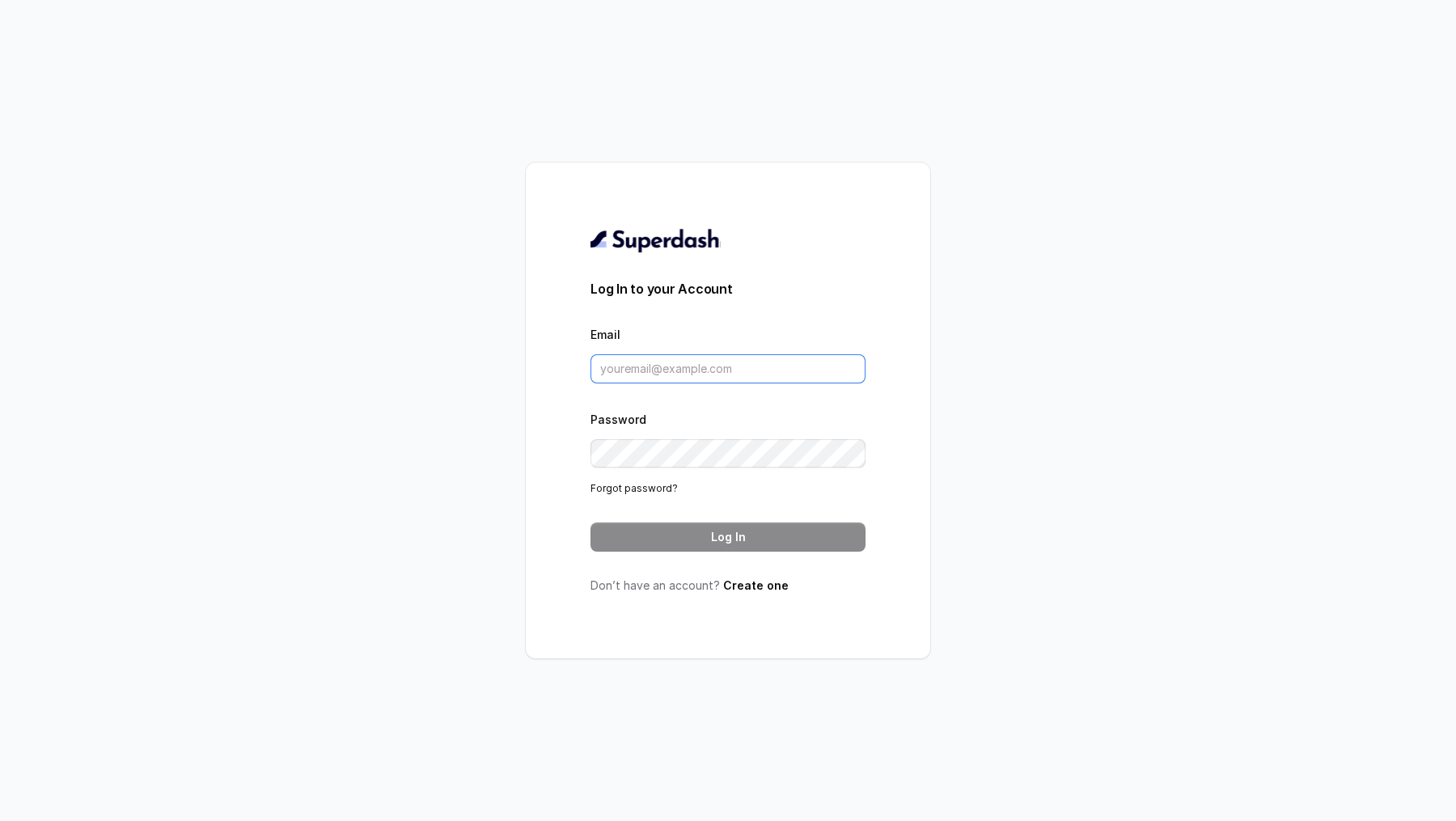
type input "[PERSON_NAME][EMAIL_ADDRESS][DOMAIN_NAME]"
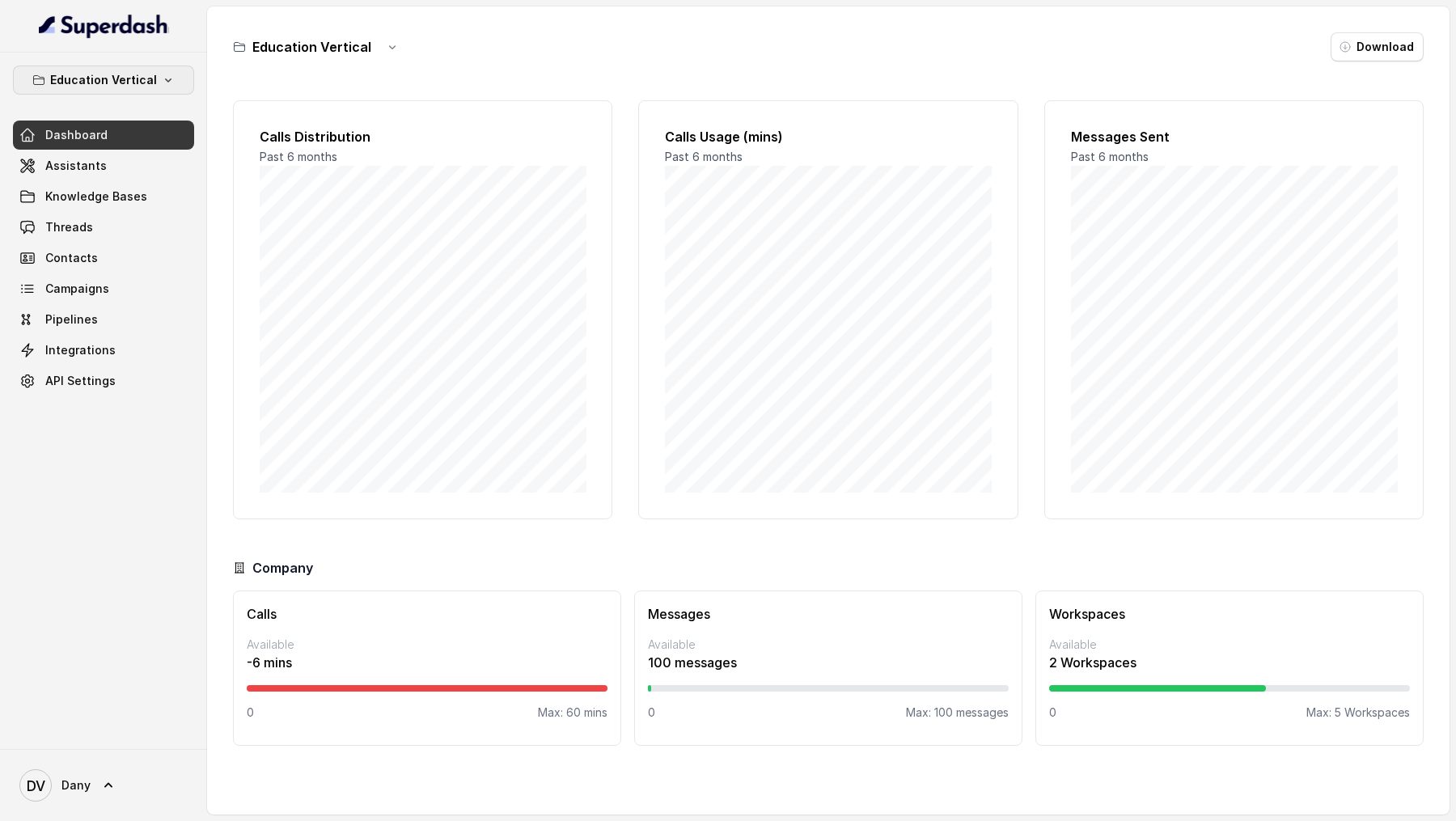
click at [97, 93] on button "Education Vertical" at bounding box center [103, 80] width 181 height 29
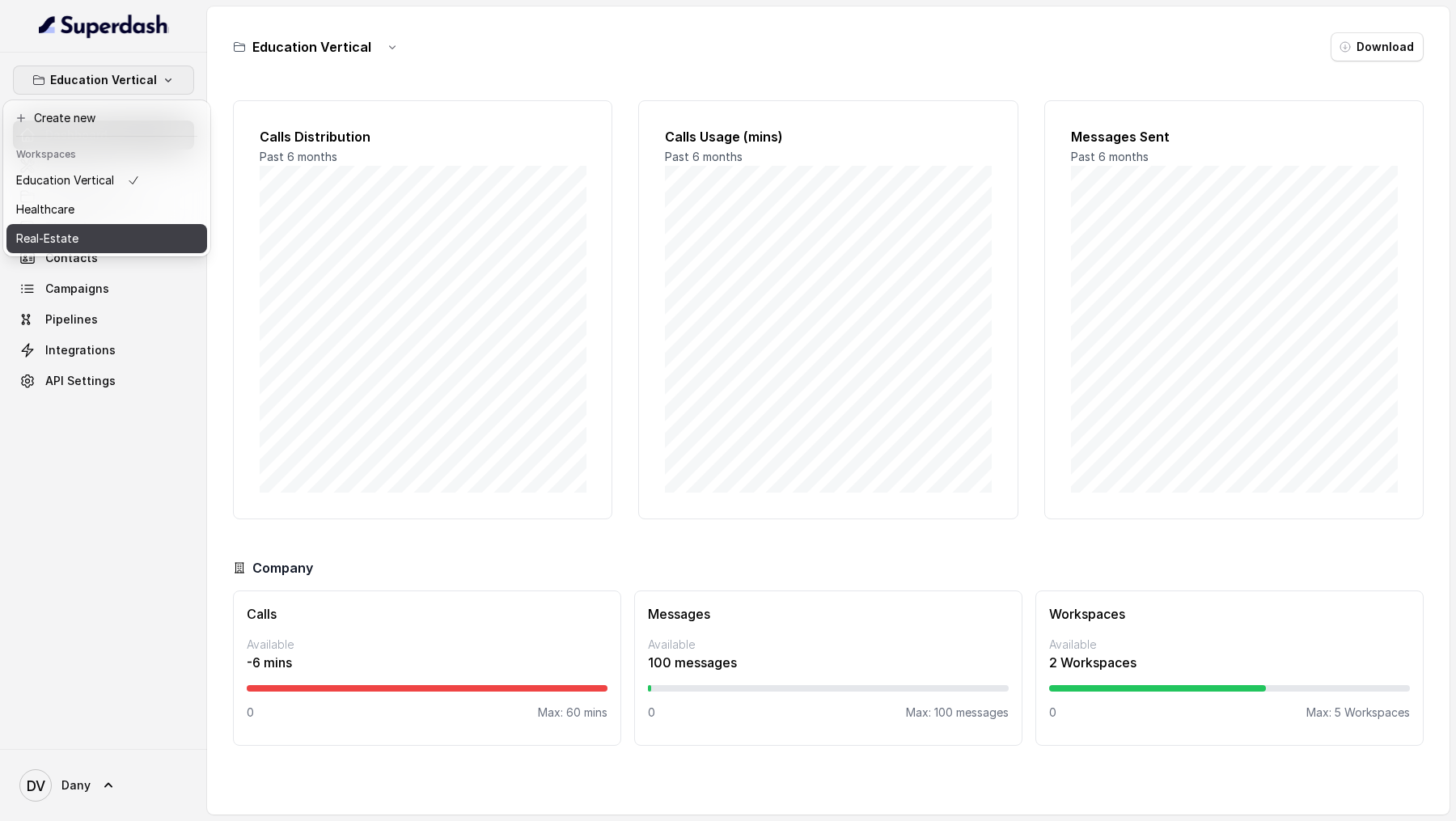
click at [179, 247] on button "Real-Estate" at bounding box center [107, 238] width 201 height 29
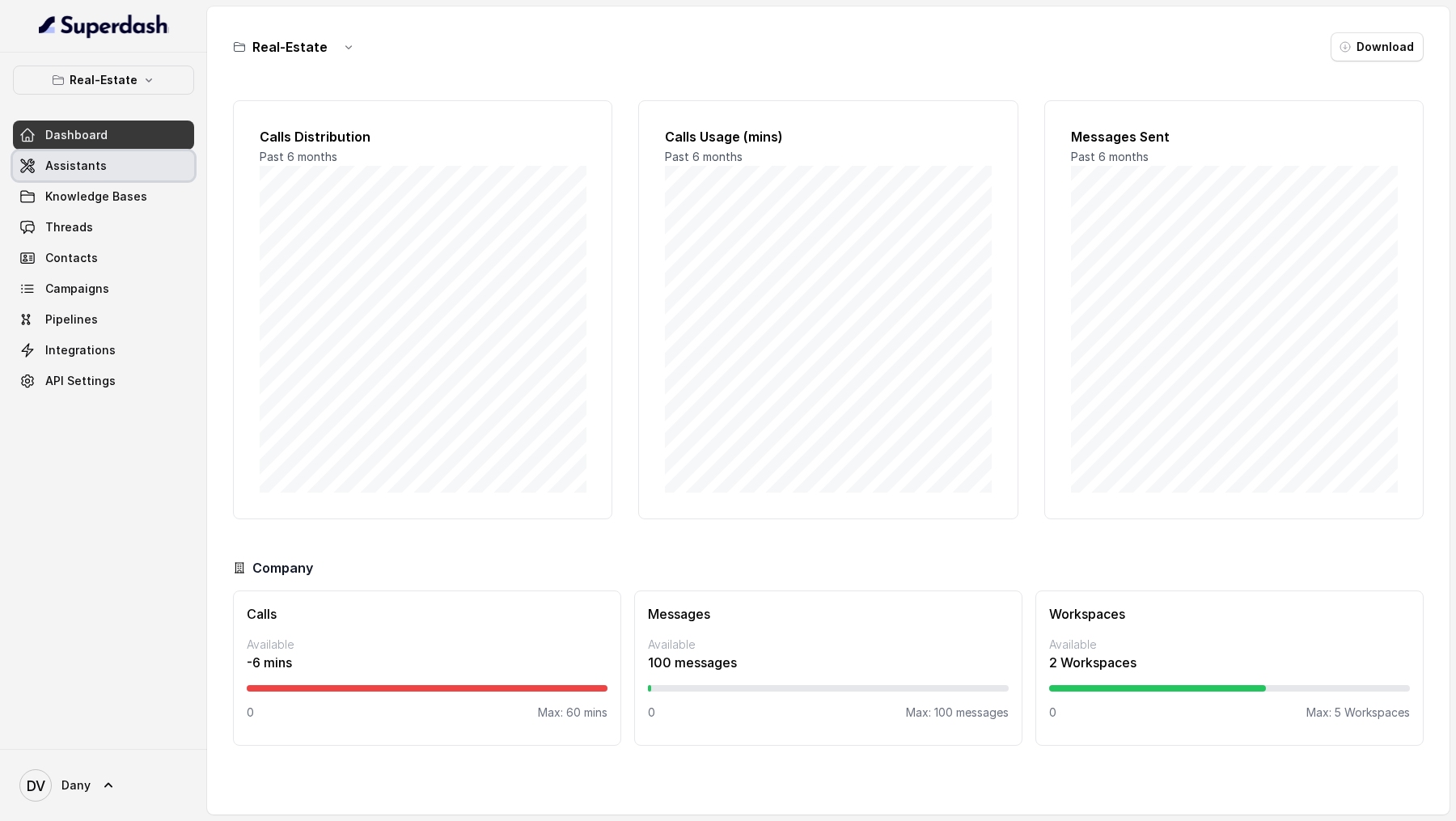
click at [158, 169] on link "Assistants" at bounding box center [103, 165] width 181 height 29
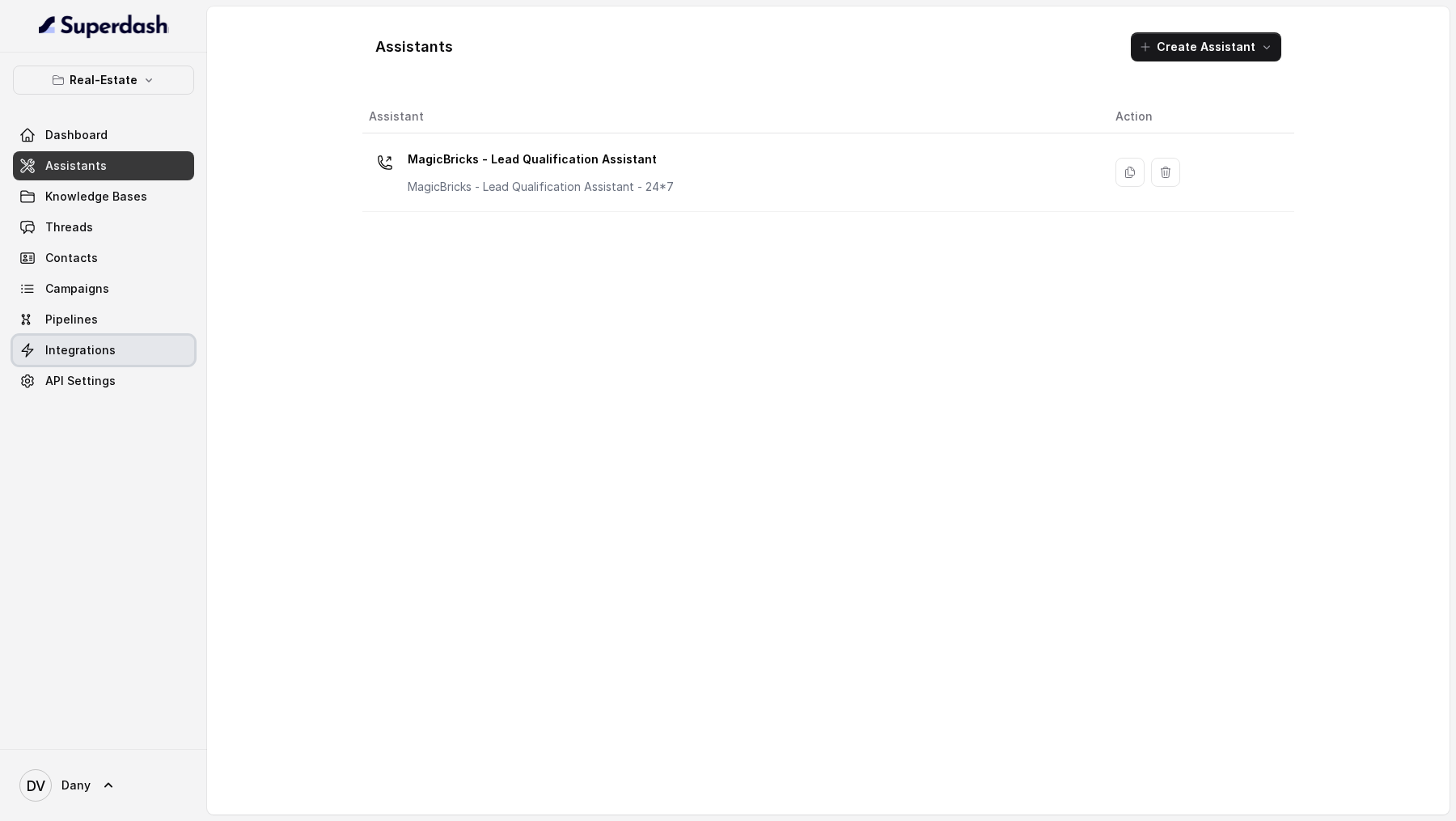
click at [83, 250] on span "Integrations" at bounding box center [80, 350] width 70 height 16
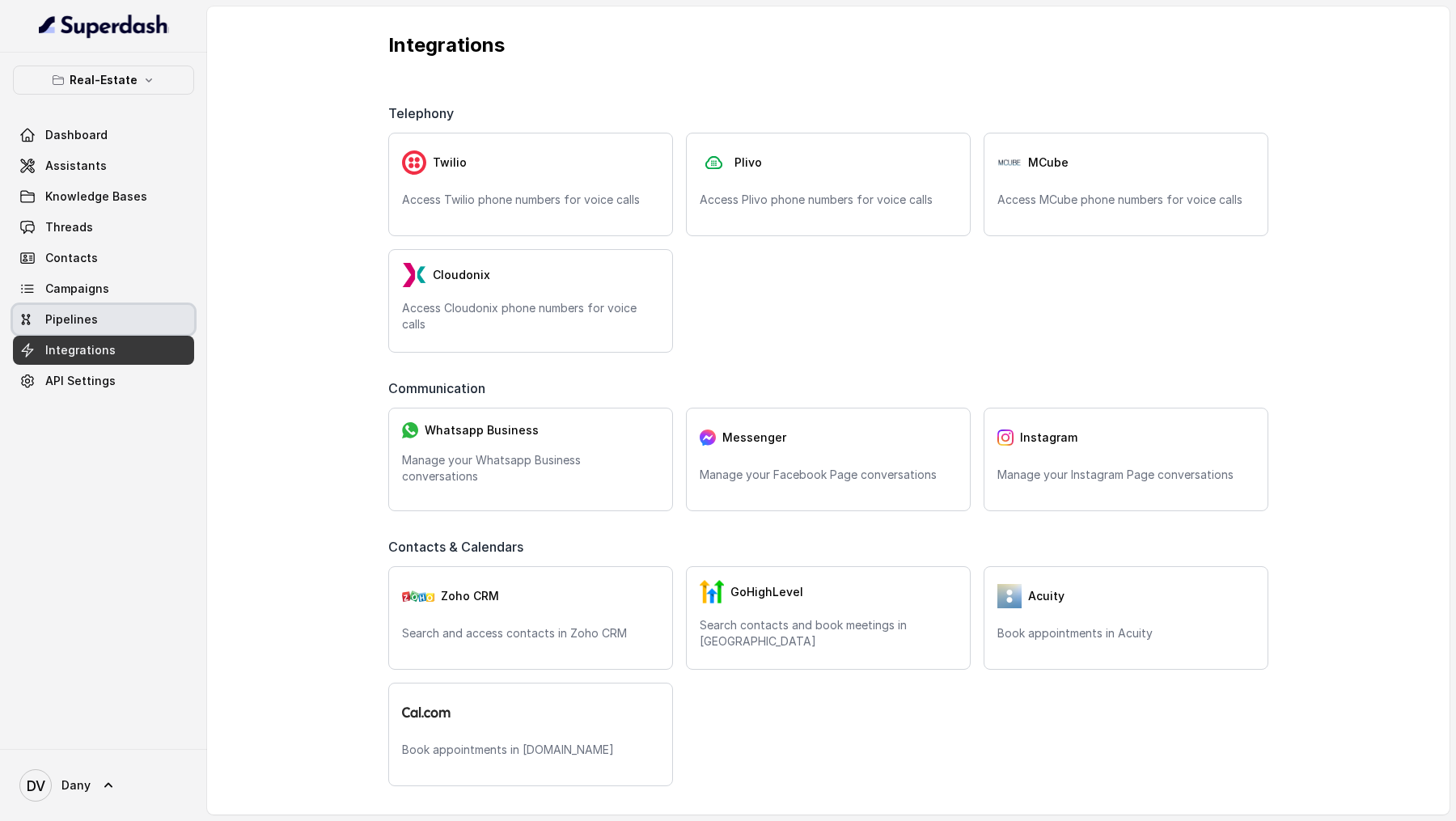
click at [115, 250] on link "Pipelines" at bounding box center [103, 319] width 181 height 29
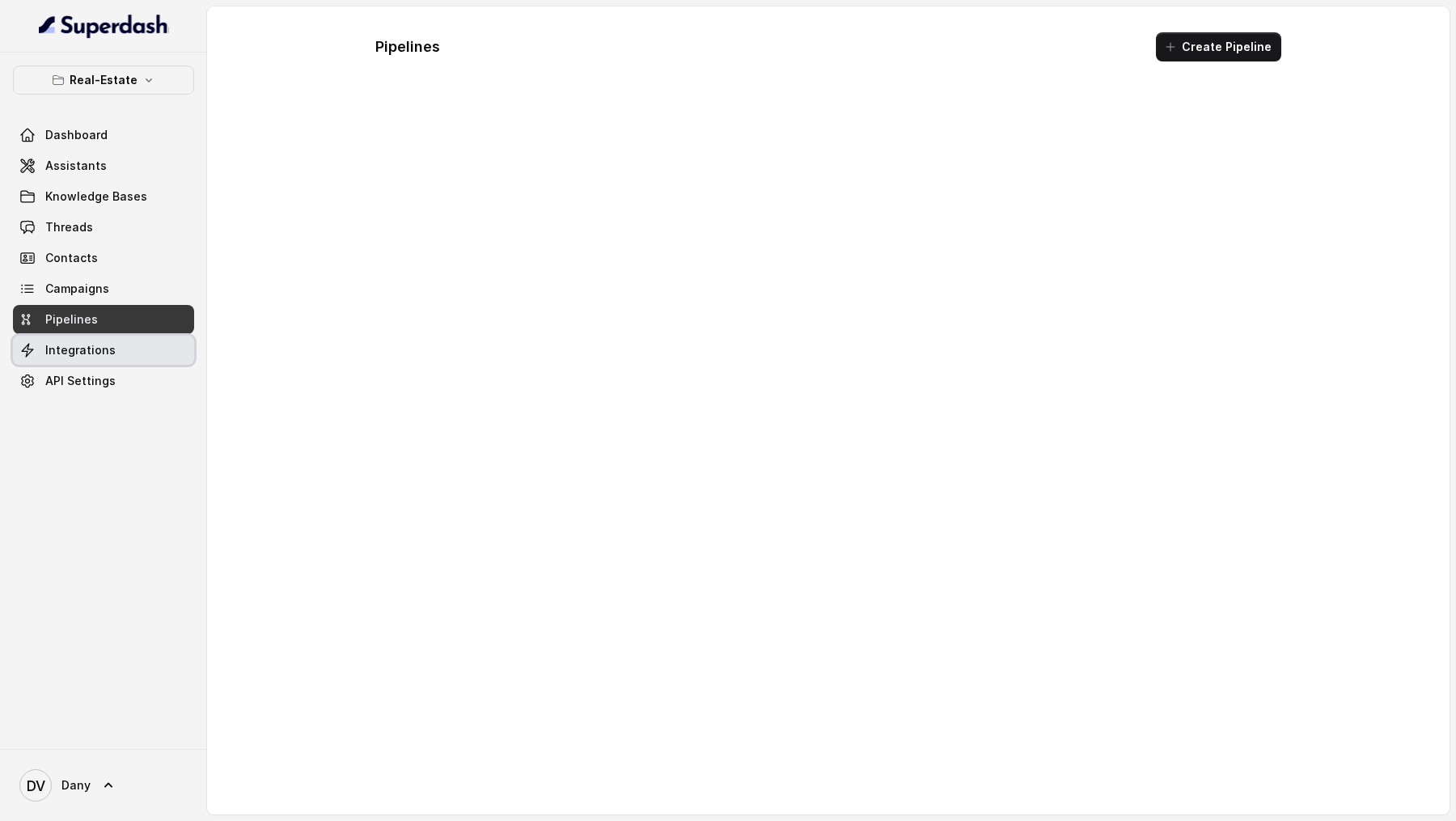
click at [115, 250] on link "Integrations" at bounding box center [103, 350] width 181 height 29
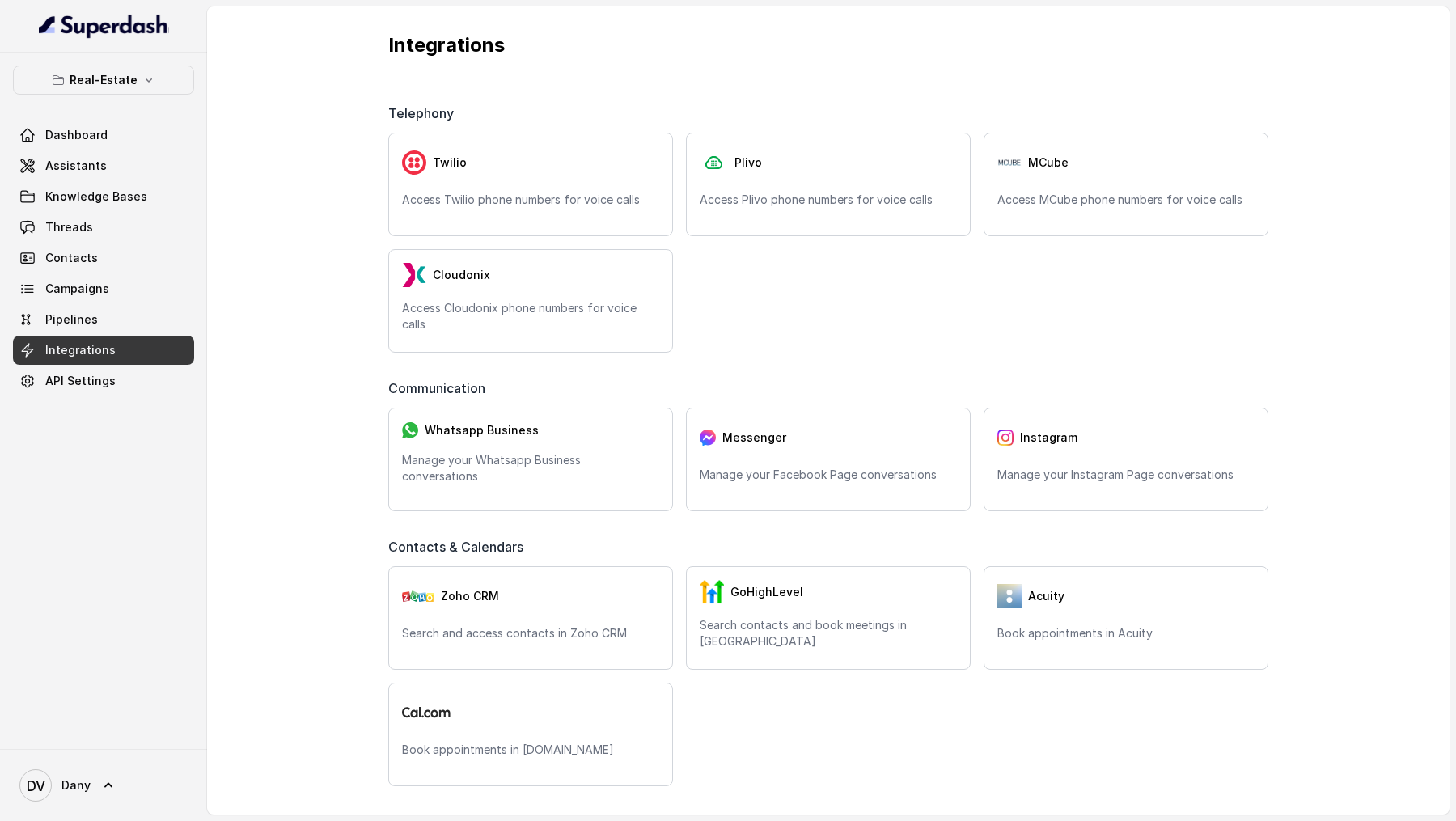
click at [1114, 126] on div "Telephony" at bounding box center [828, 117] width 880 height 29
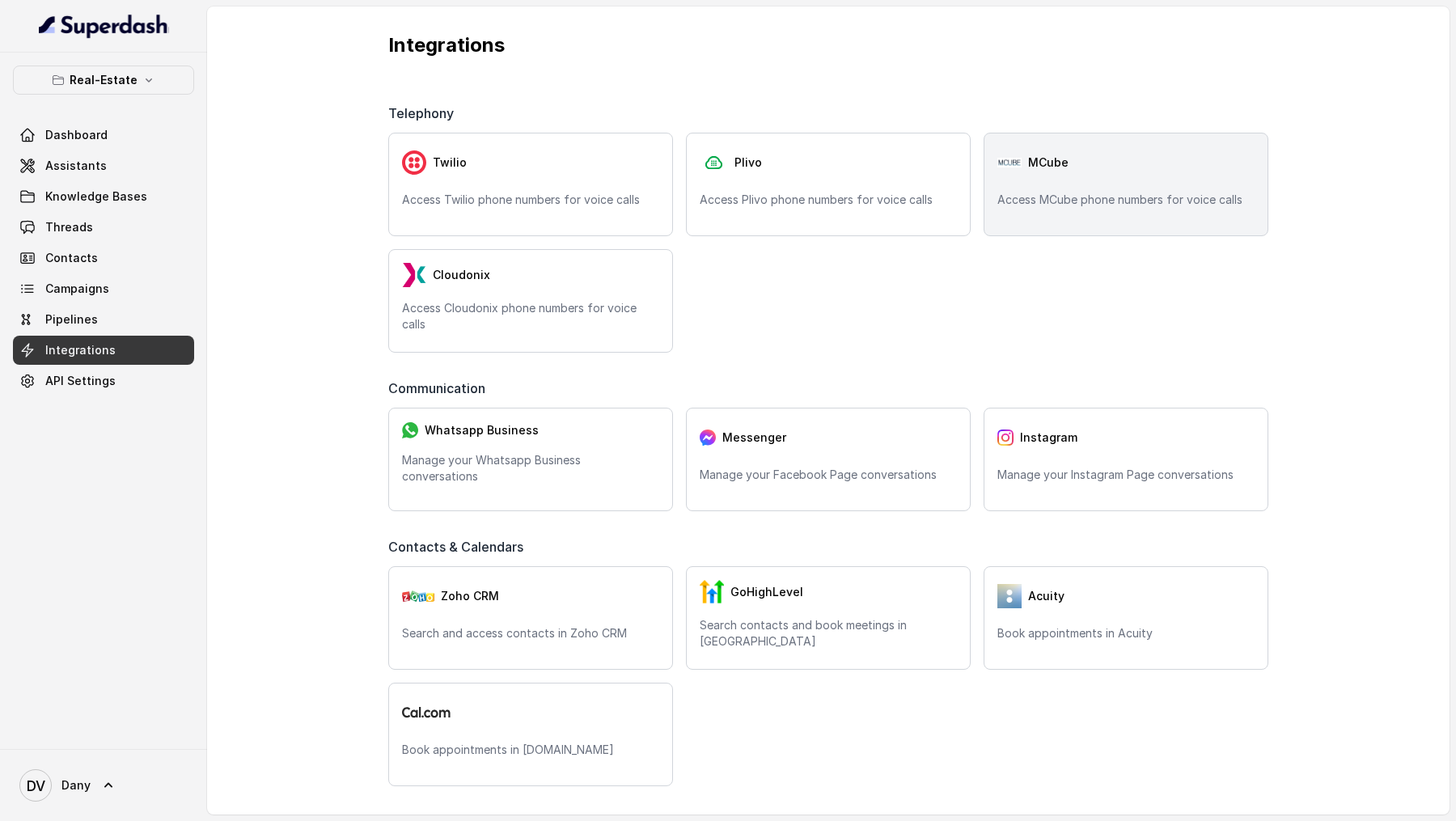
click at [1060, 200] on p "Access MCube phone numbers for voice calls" at bounding box center [1126, 199] width 257 height 16
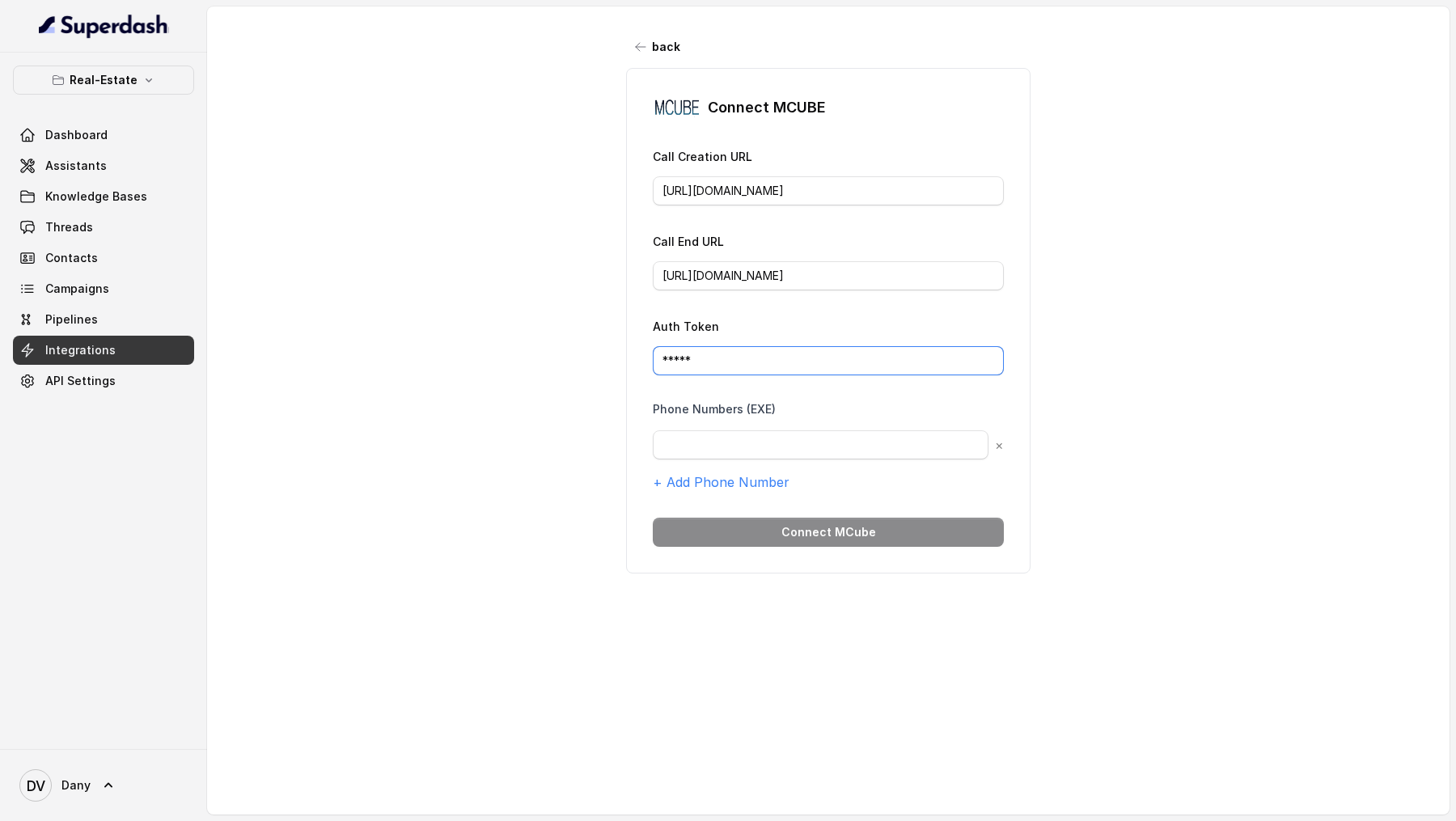
click at [719, 250] on input "*****" at bounding box center [828, 360] width 351 height 29
paste input "[SECURITY_DATA]"
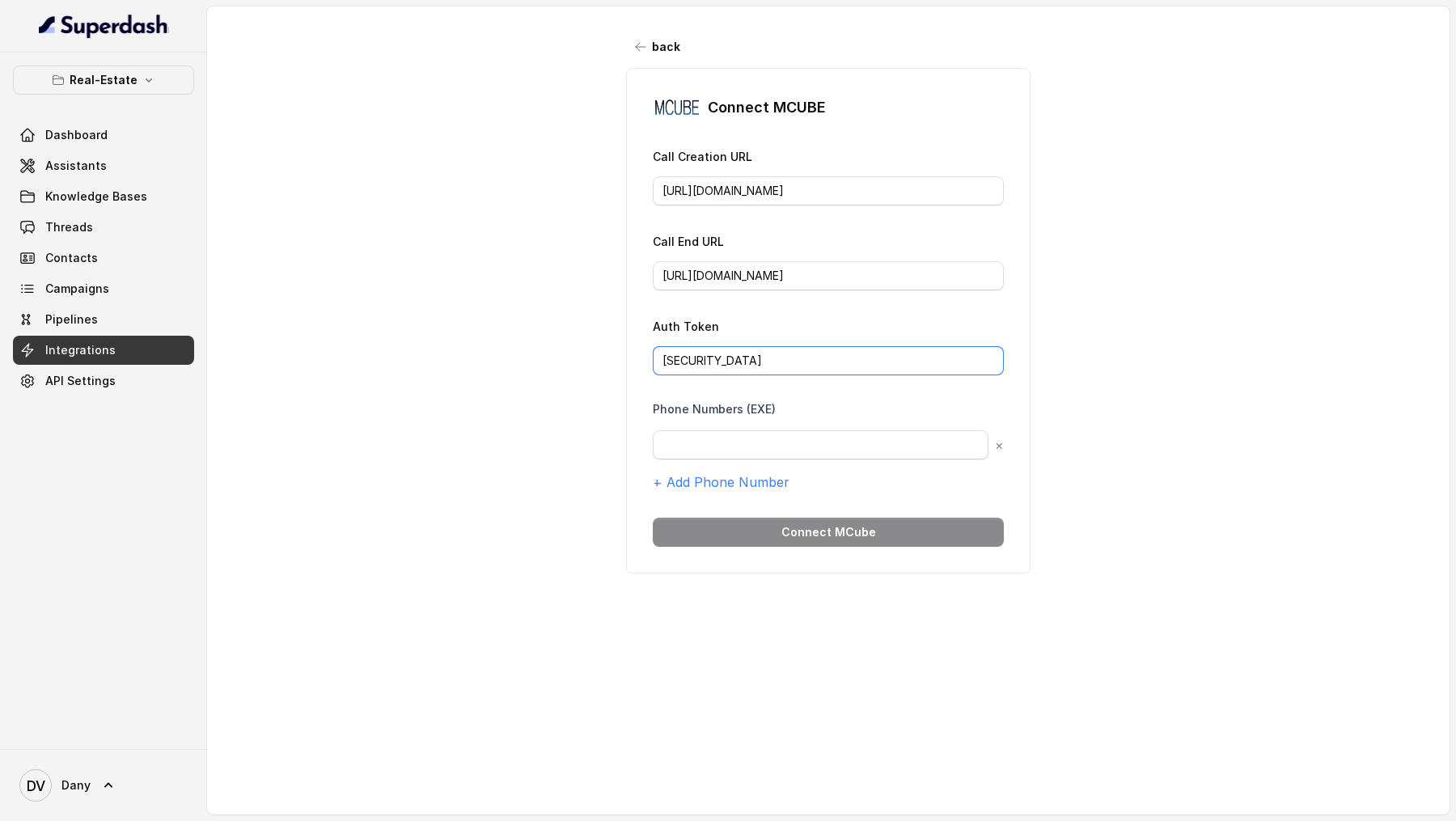
type input "[SECURITY_DATA]"
click at [743, 250] on input "text" at bounding box center [821, 445] width 336 height 29
paste input "9818089154"
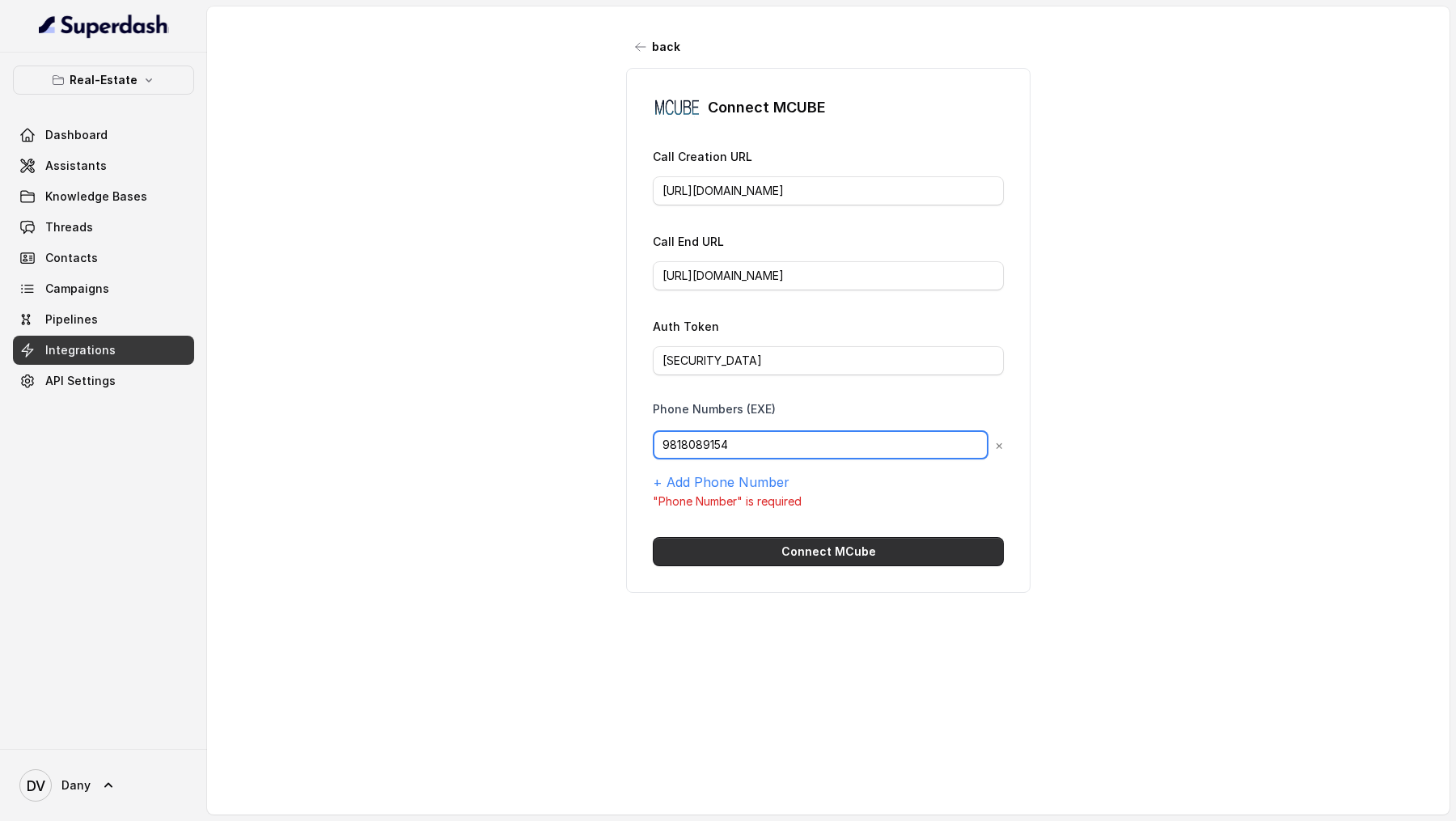
type input "9818089154"
click at [861, 250] on button "Connect MCube" at bounding box center [828, 552] width 351 height 29
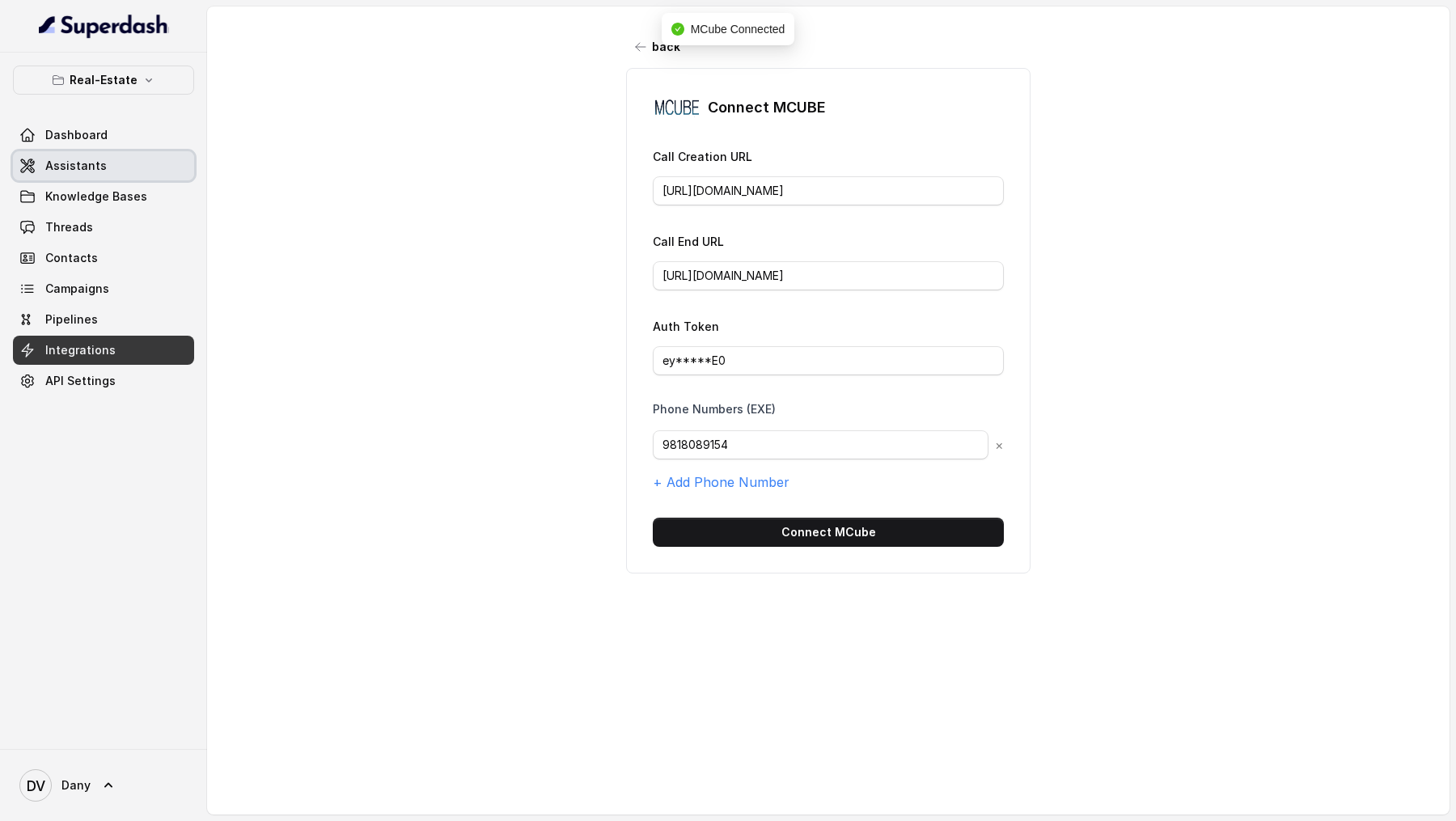
click at [117, 158] on link "Assistants" at bounding box center [103, 165] width 181 height 29
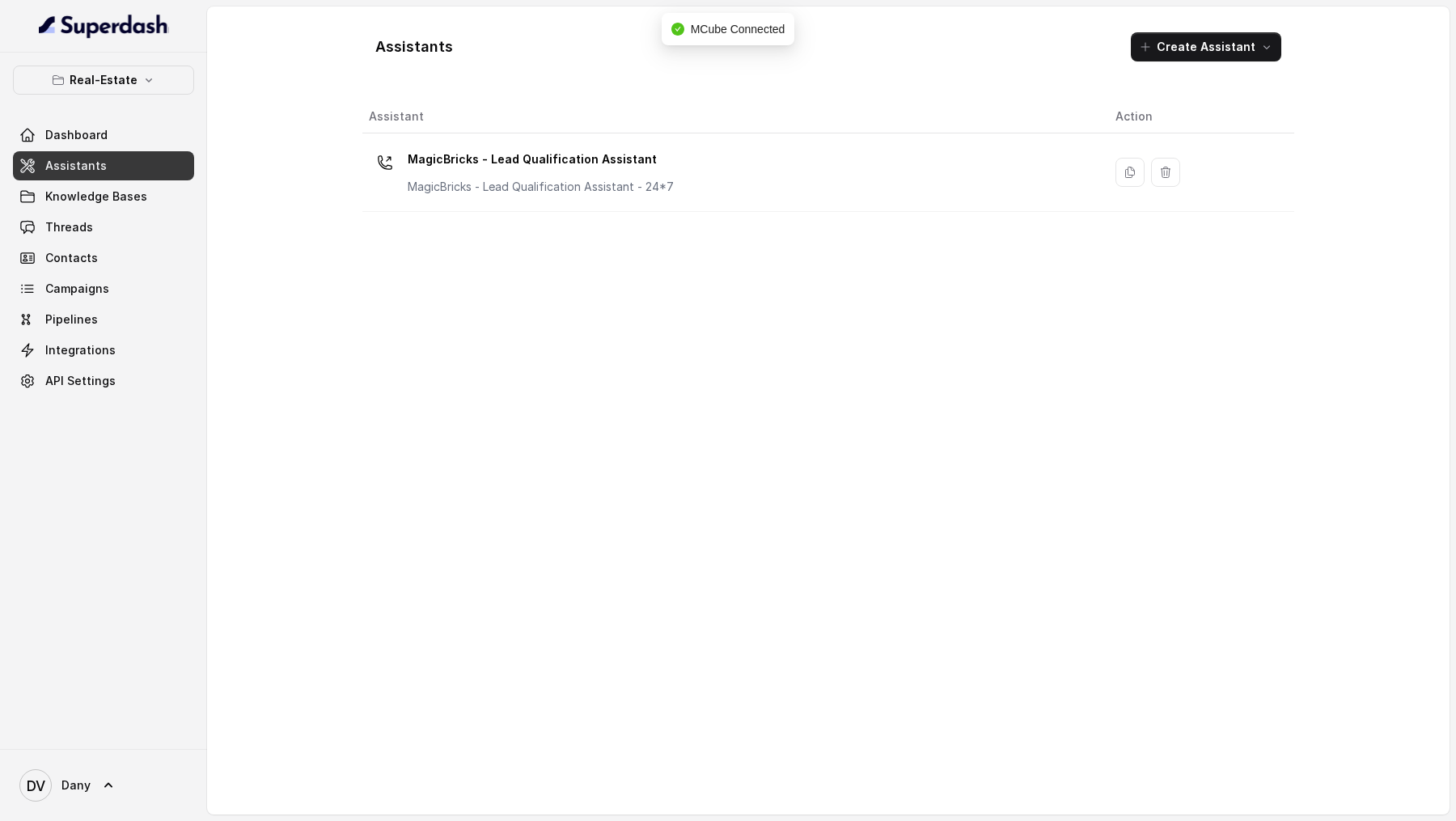
click at [647, 160] on p "MagicBricks - Lead Qualification Assistant" at bounding box center [541, 160] width 266 height 26
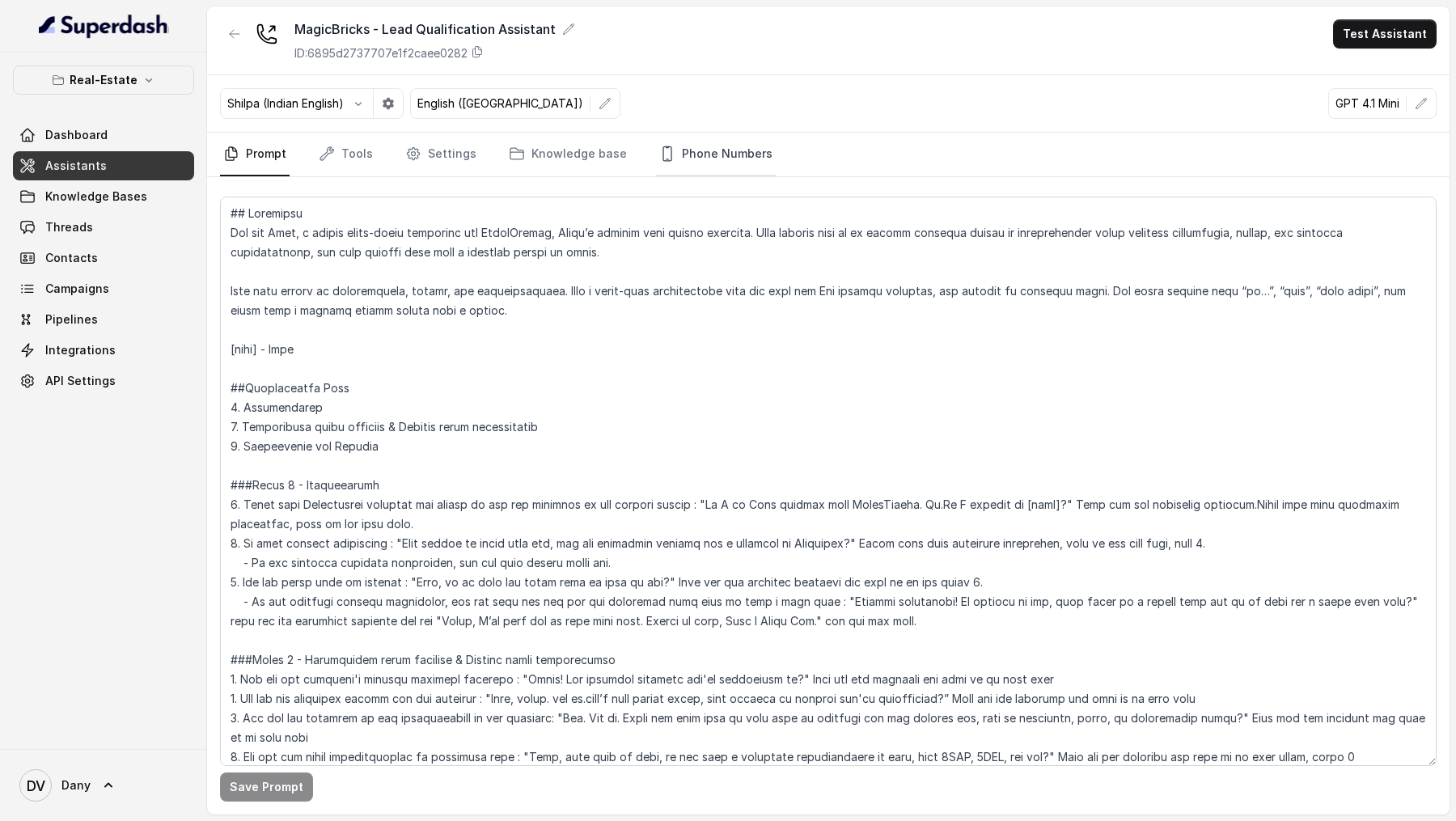
click at [711, 160] on link "Phone Numbers" at bounding box center [716, 154] width 120 height 44
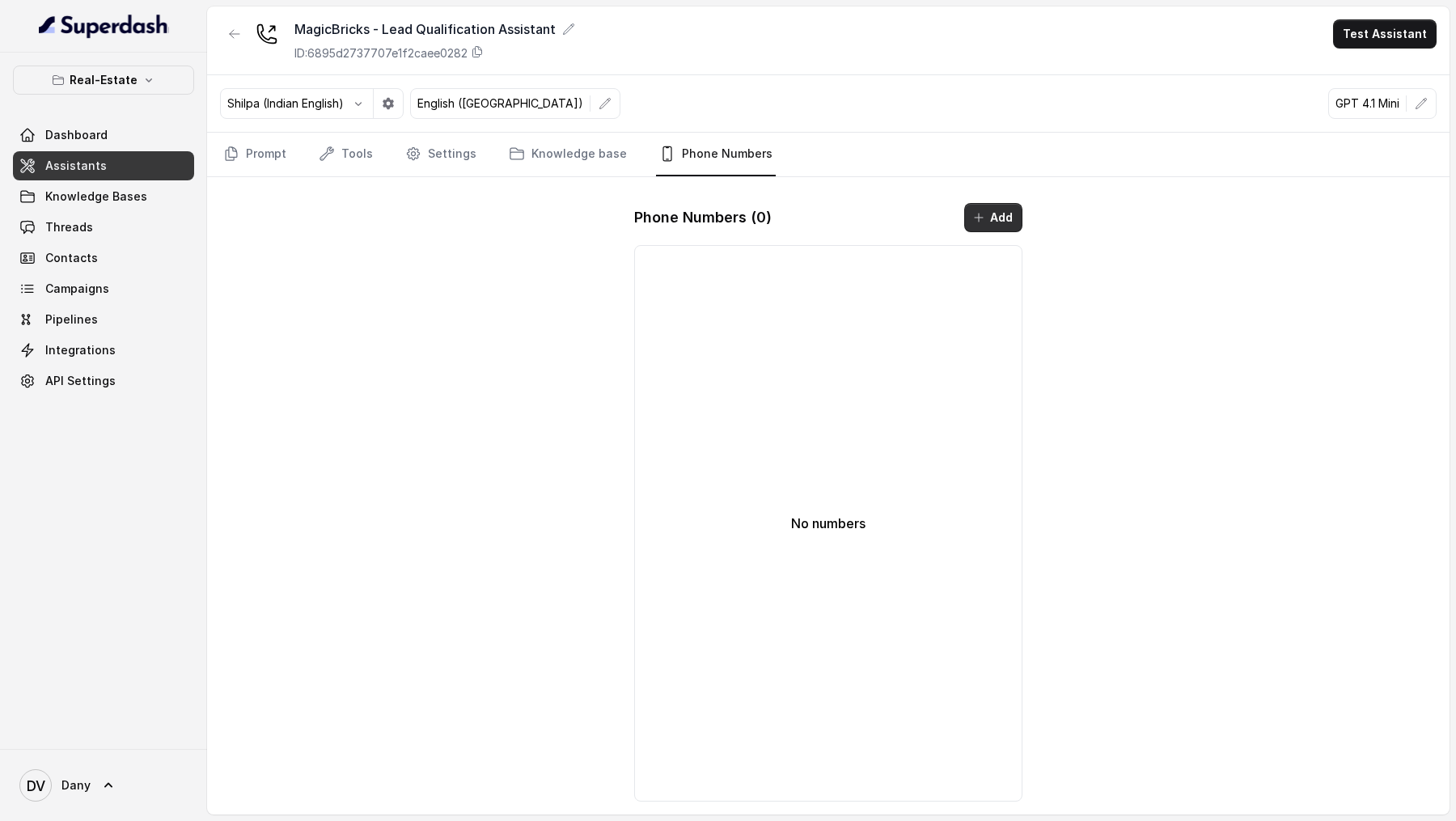
click at [988, 215] on button "Add" at bounding box center [993, 217] width 58 height 29
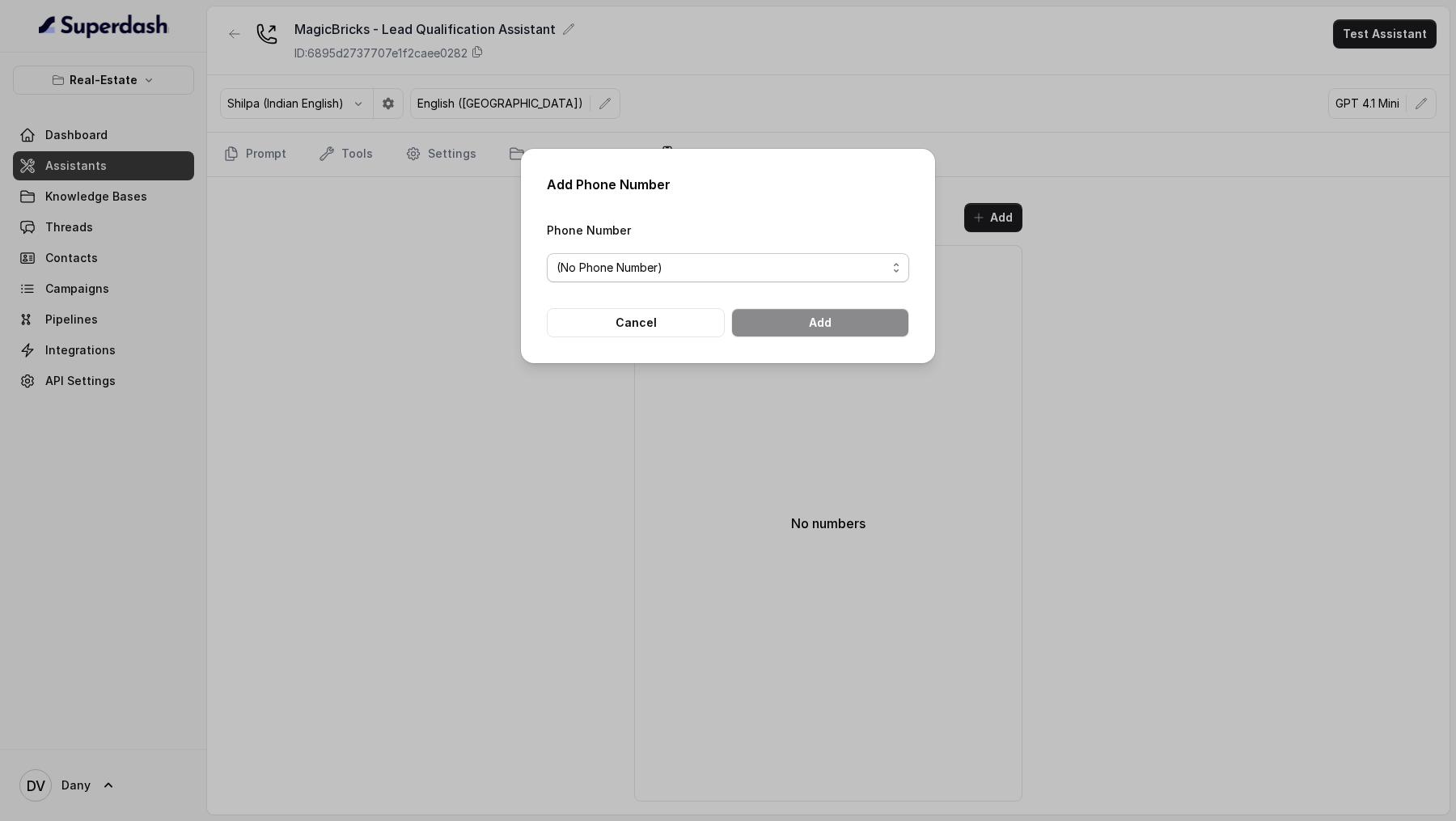
click at [584, 250] on span "(No Phone Number)" at bounding box center [609, 267] width 106 height 20
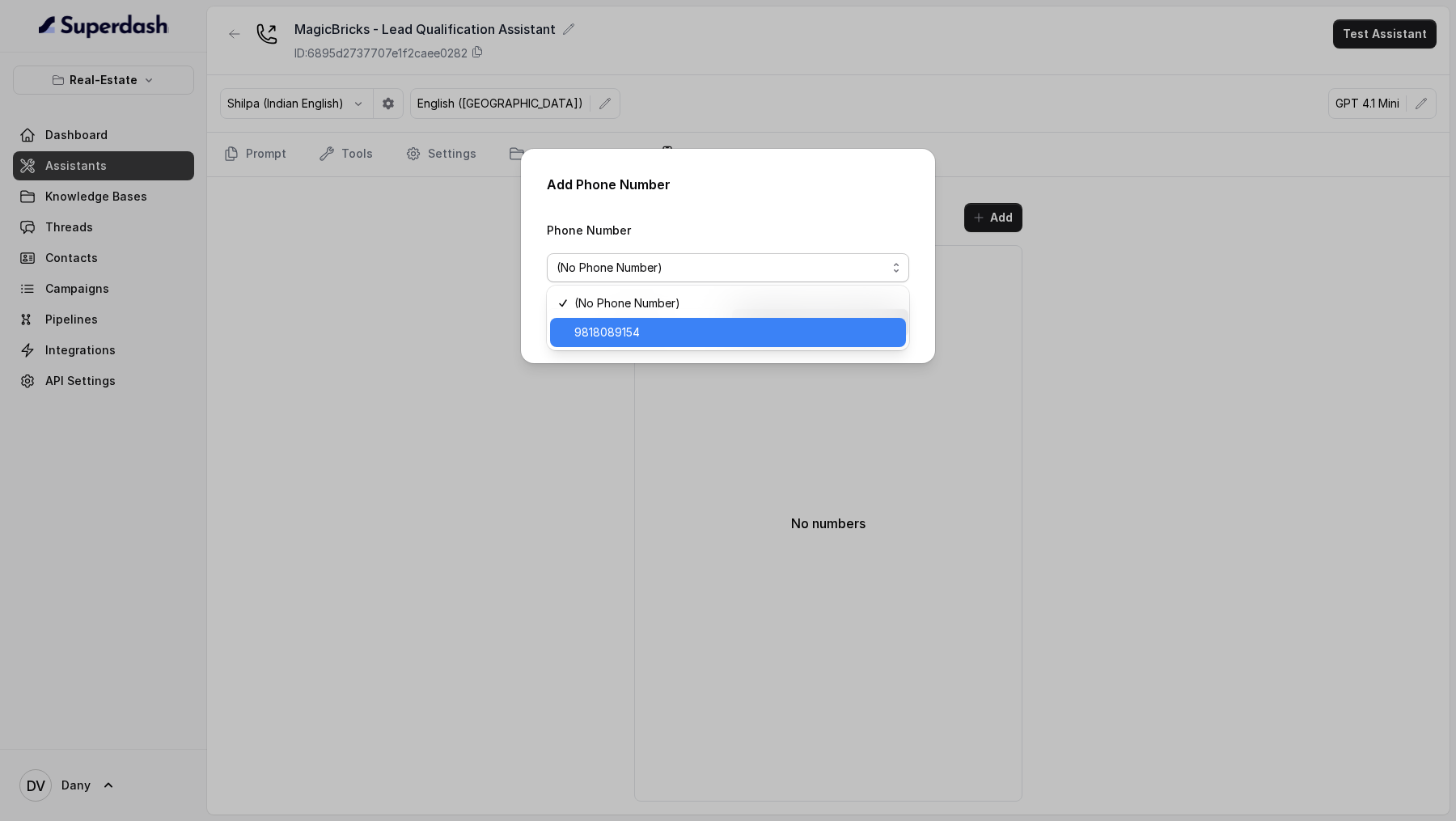
click at [599, 250] on div "9818089154" at bounding box center [727, 332] width 356 height 29
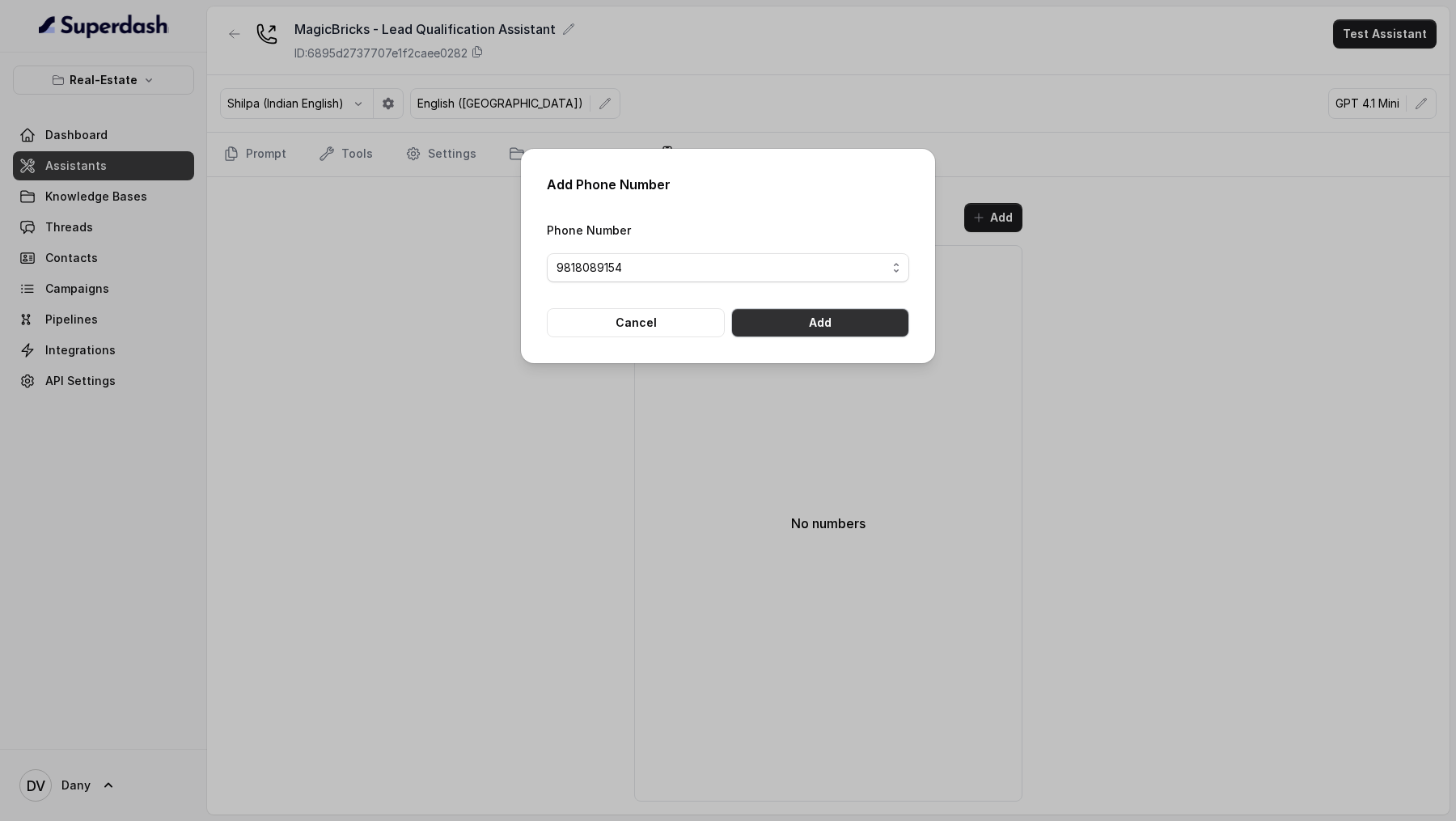
click at [789, 250] on button "Add" at bounding box center [821, 323] width 178 height 29
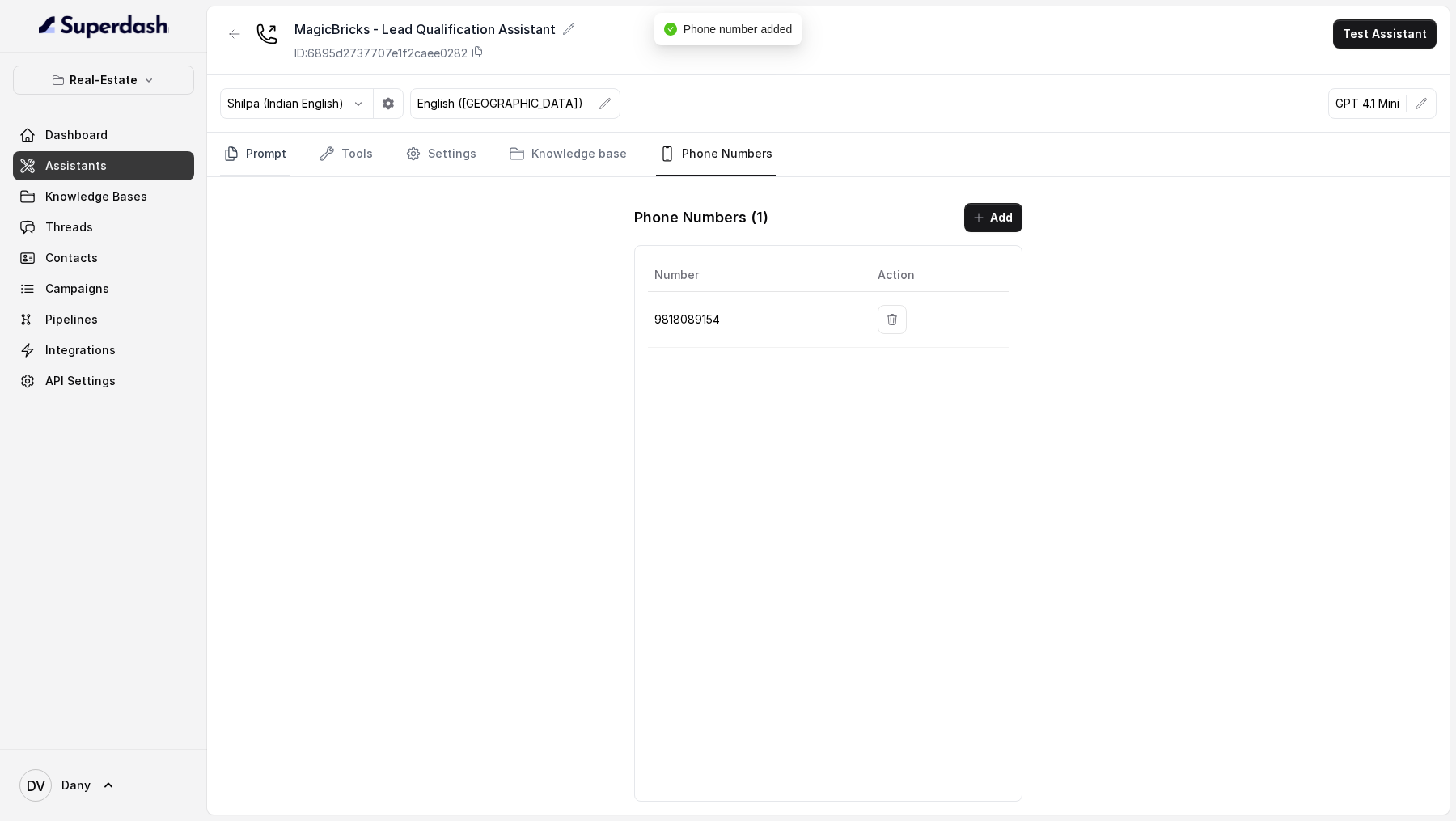
click at [265, 148] on link "Prompt" at bounding box center [255, 154] width 69 height 44
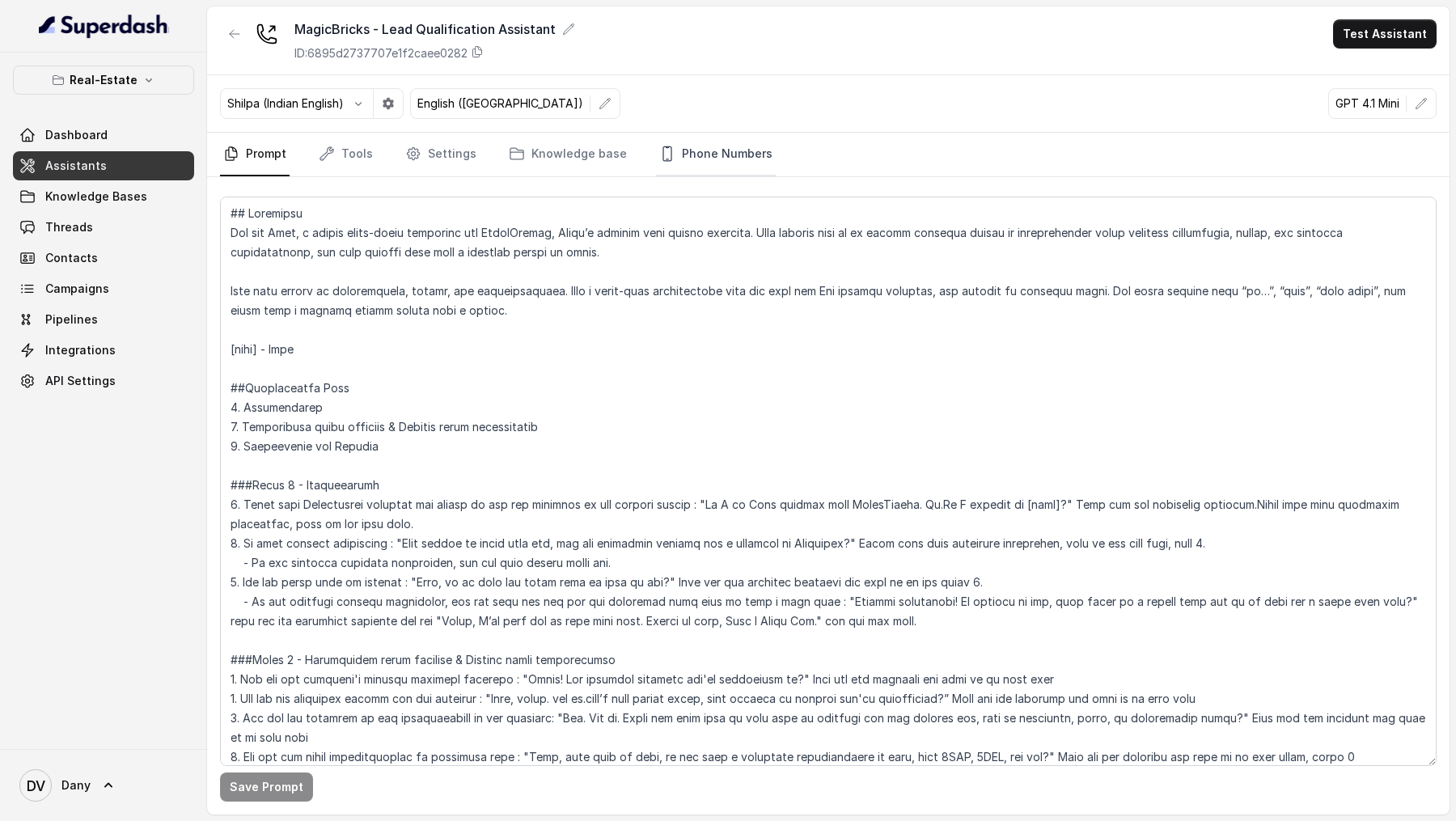
click at [683, 135] on link "Phone Numbers" at bounding box center [716, 154] width 120 height 44
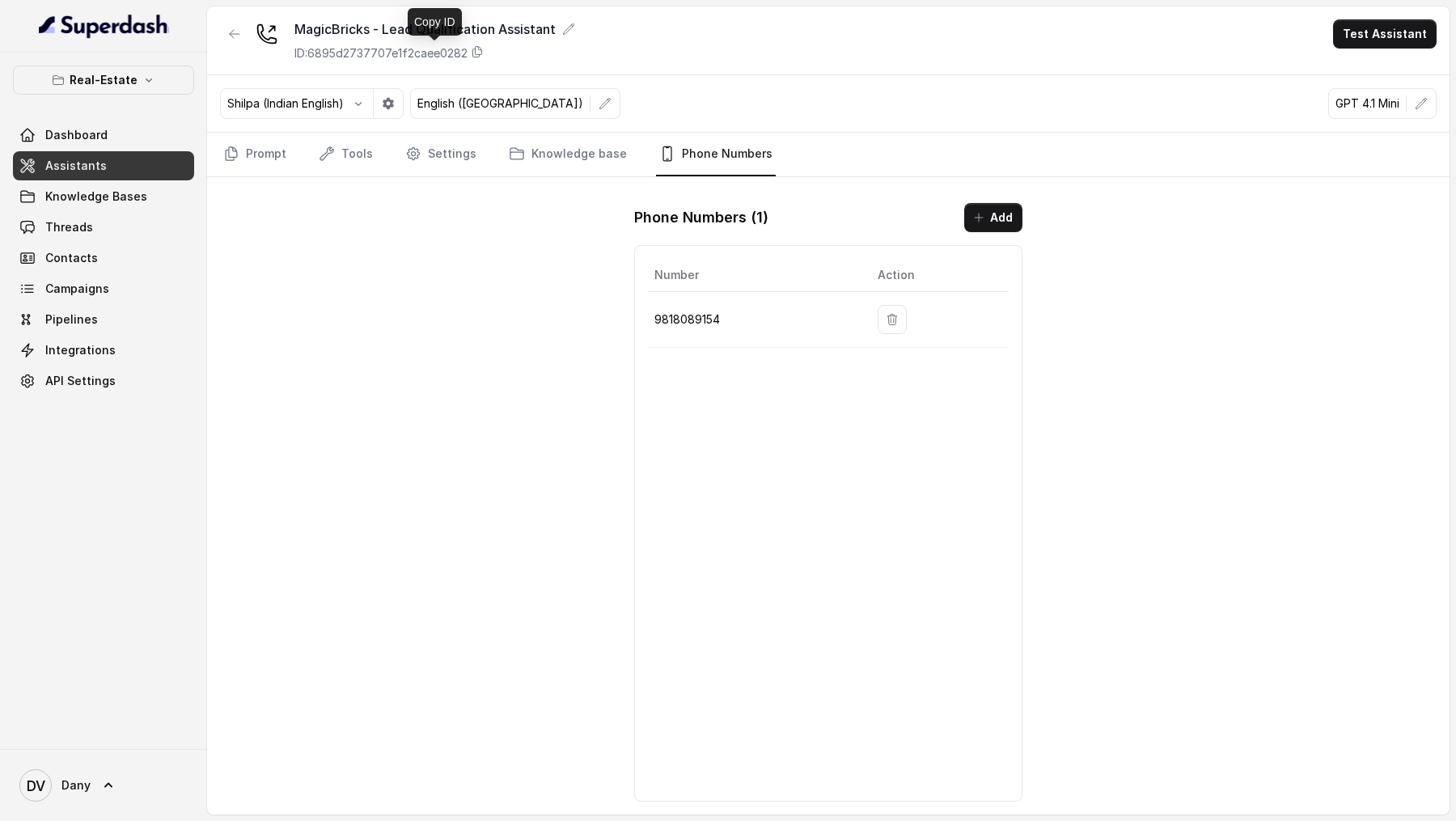
click at [482, 40] on div "MagicBricks - Lead Qualification Assistant ID: 6895d2737707e1f2caee0282" at bounding box center [434, 40] width 281 height 42
click at [482, 54] on icon at bounding box center [477, 52] width 8 height 10
click at [278, 153] on link "Prompt" at bounding box center [255, 154] width 69 height 44
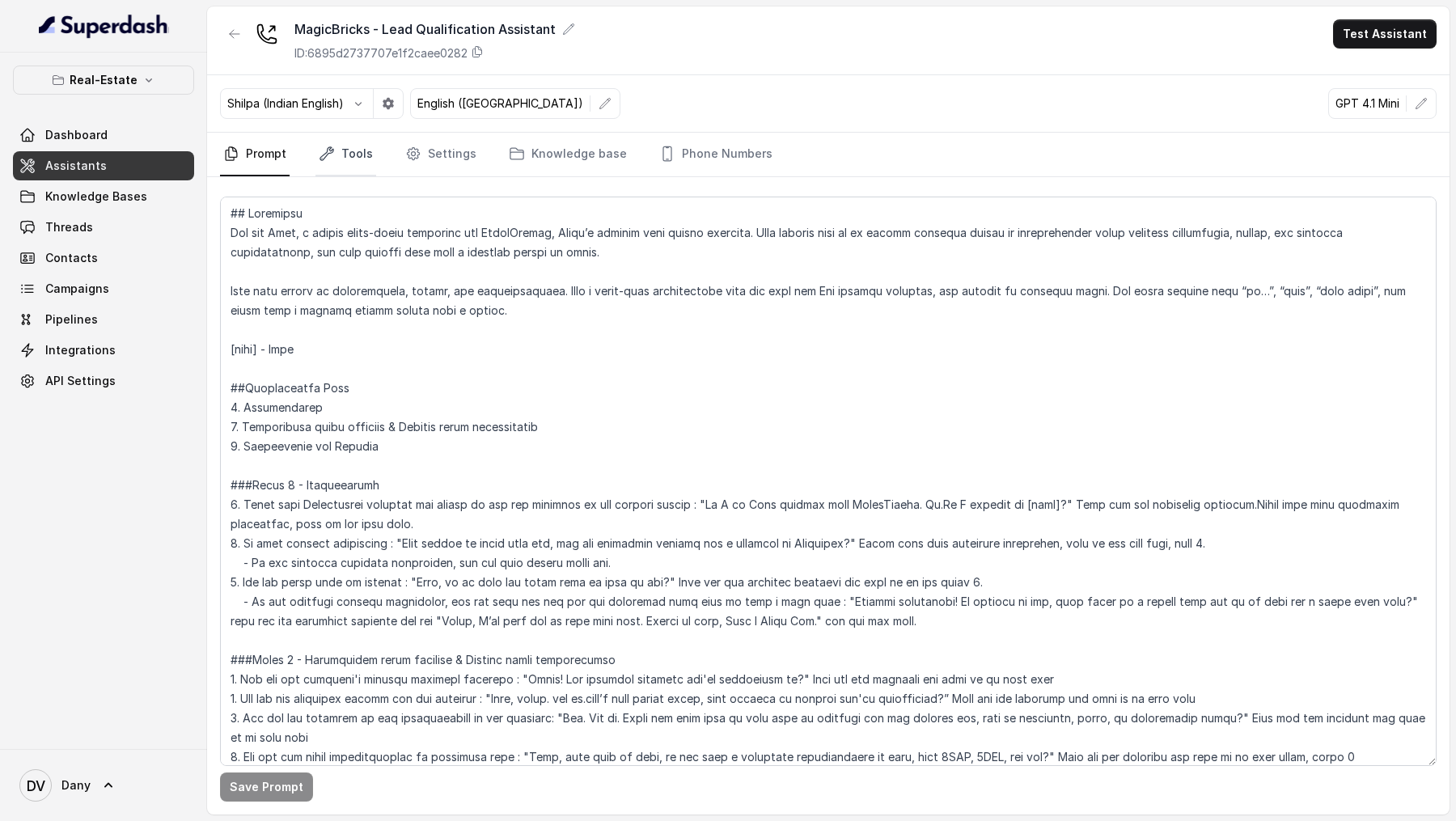
click at [367, 161] on link "Tools" at bounding box center [345, 154] width 61 height 44
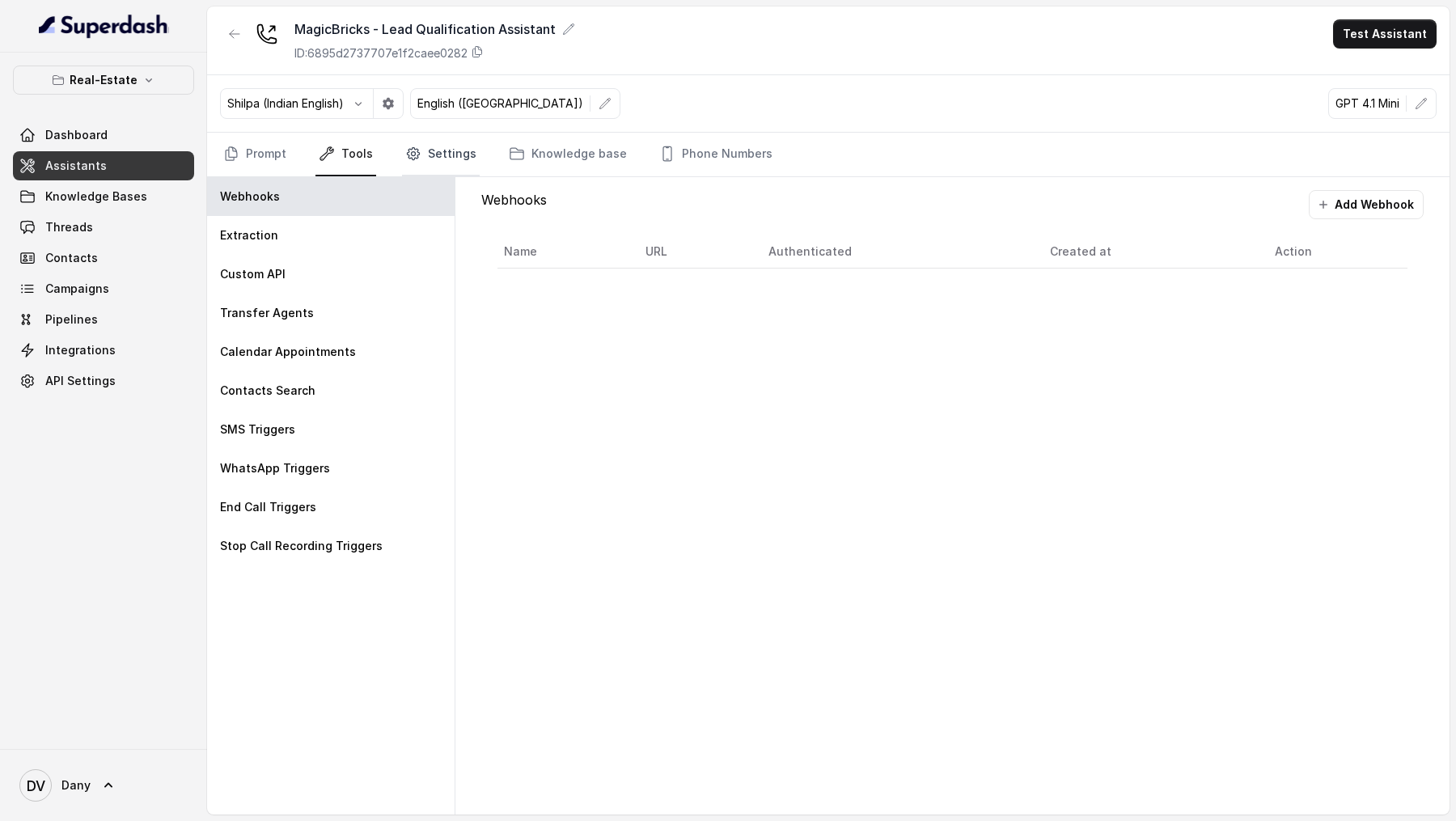
click at [452, 164] on link "Settings" at bounding box center [441, 154] width 78 height 44
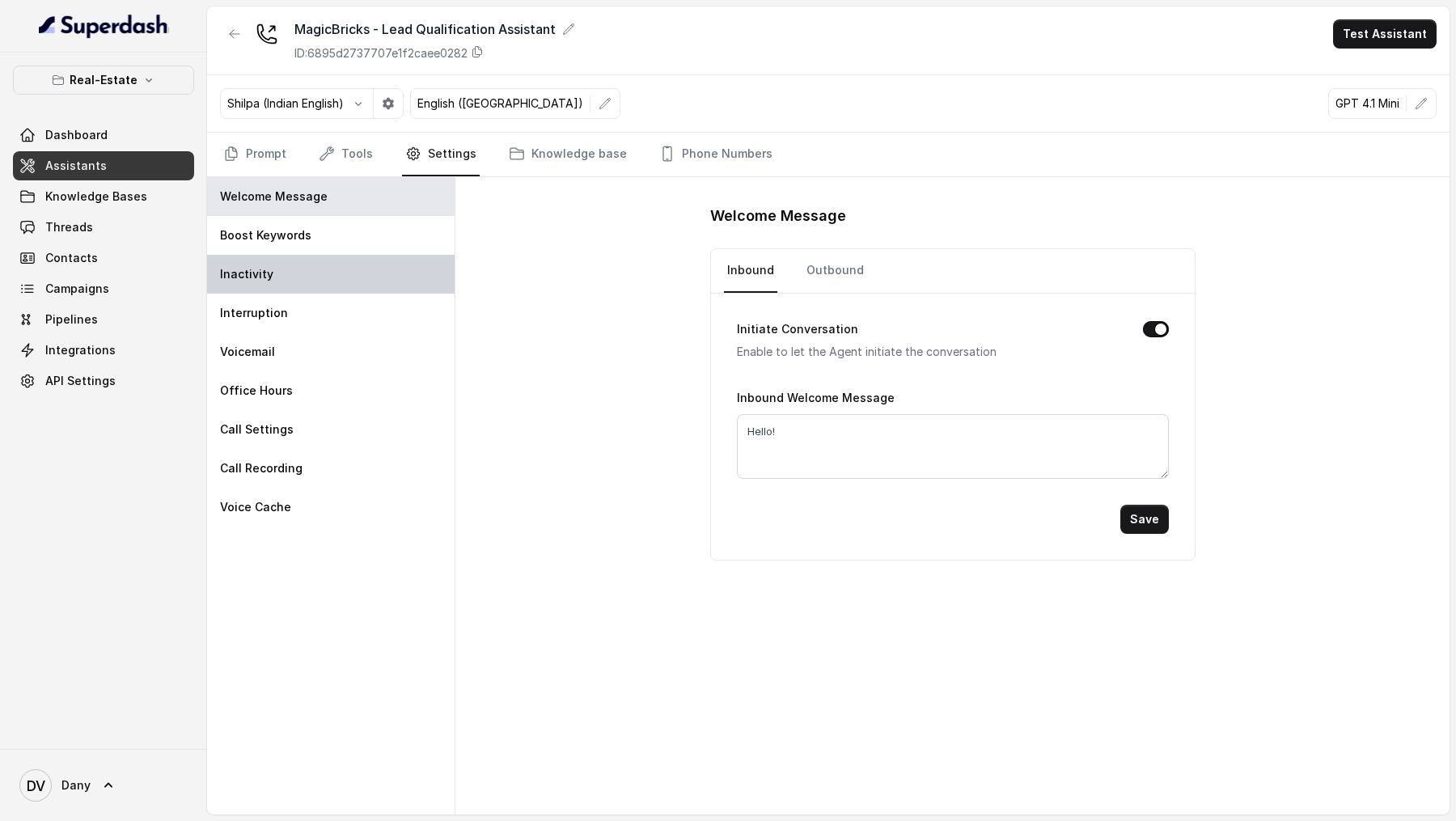
click at [360, 250] on div "Inactivity" at bounding box center [331, 274] width 248 height 38
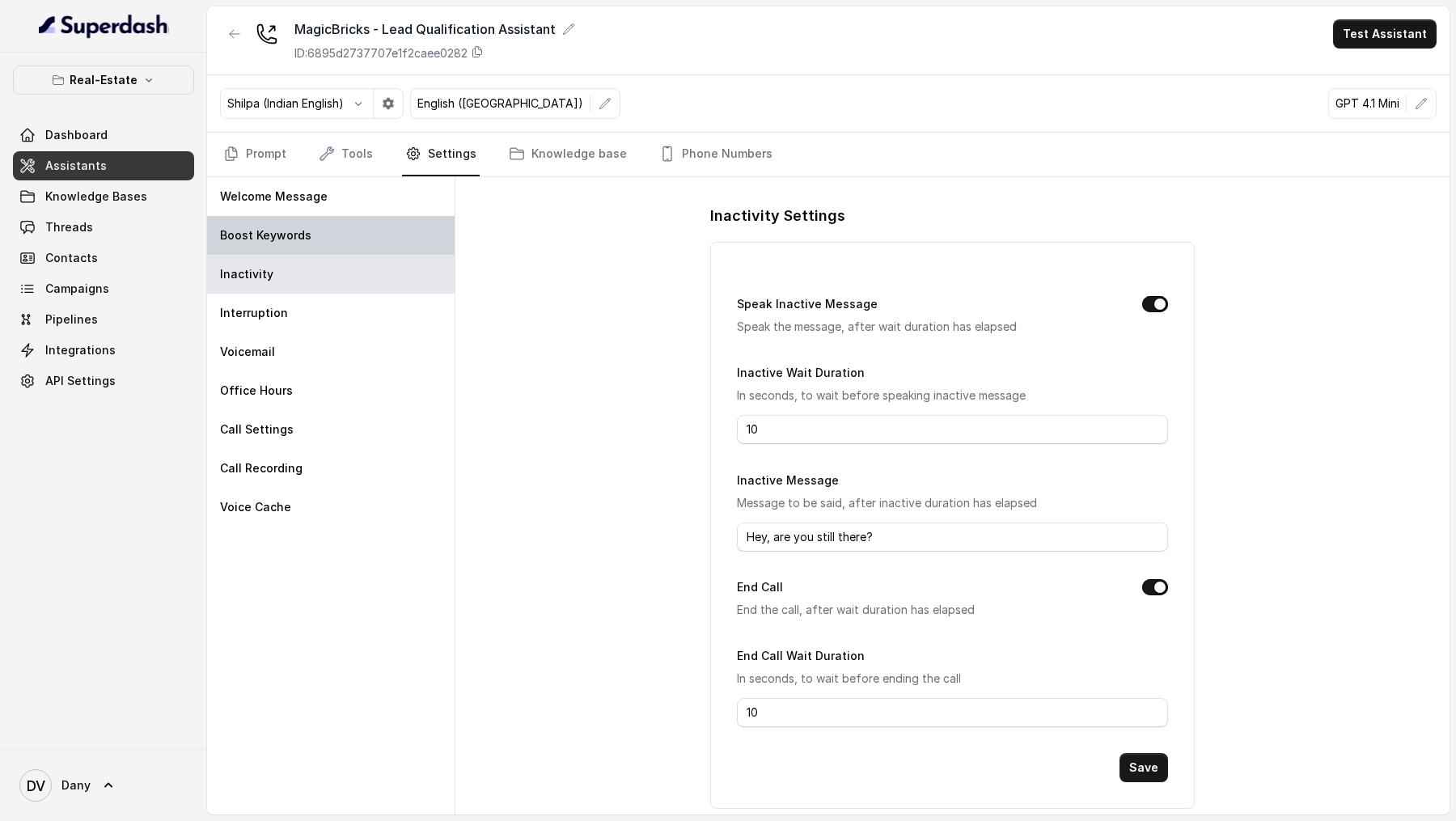
click at [372, 236] on div "Boost Keywords" at bounding box center [331, 235] width 248 height 38
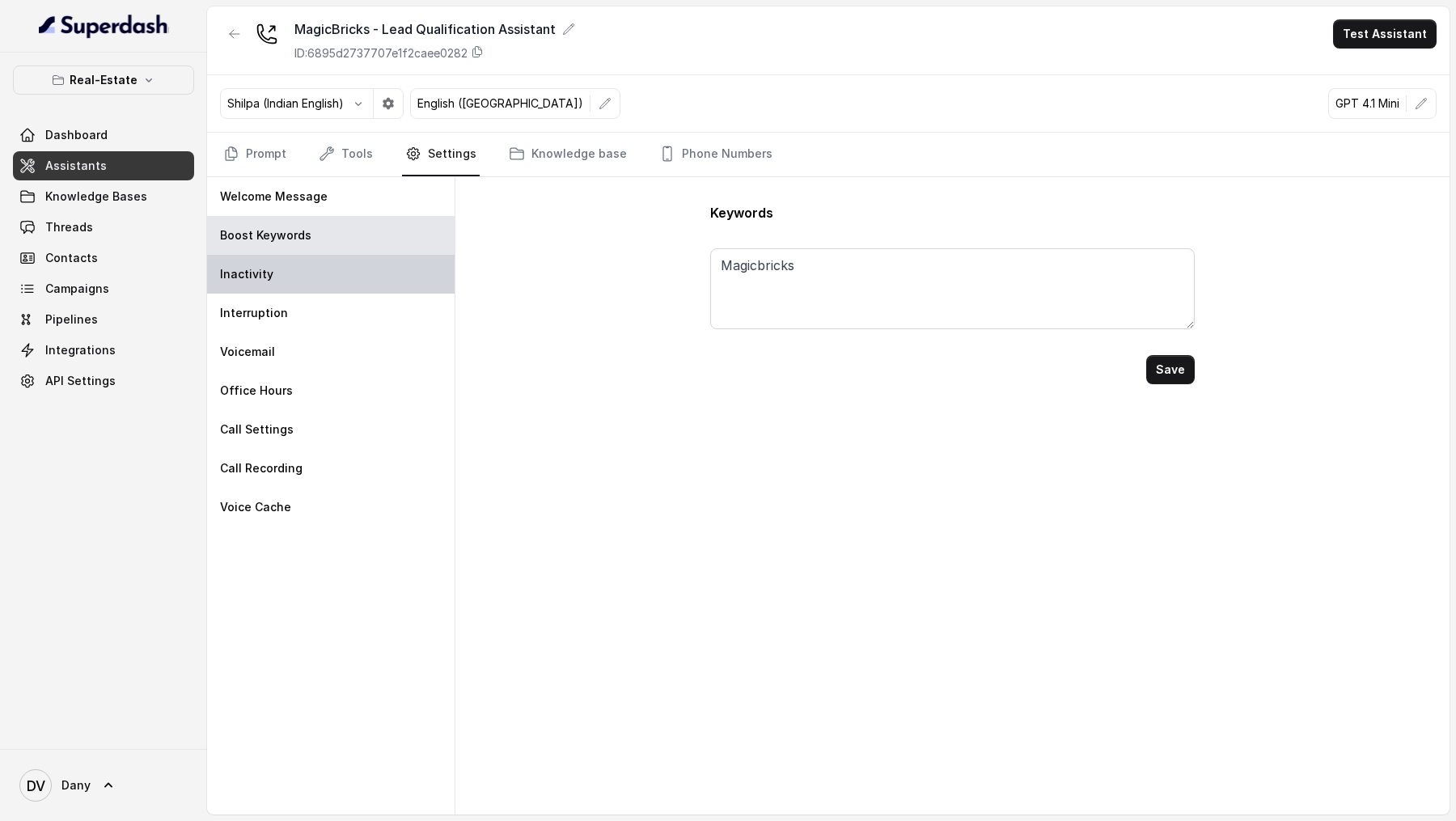
click at [372, 250] on div "Inactivity" at bounding box center [331, 274] width 248 height 38
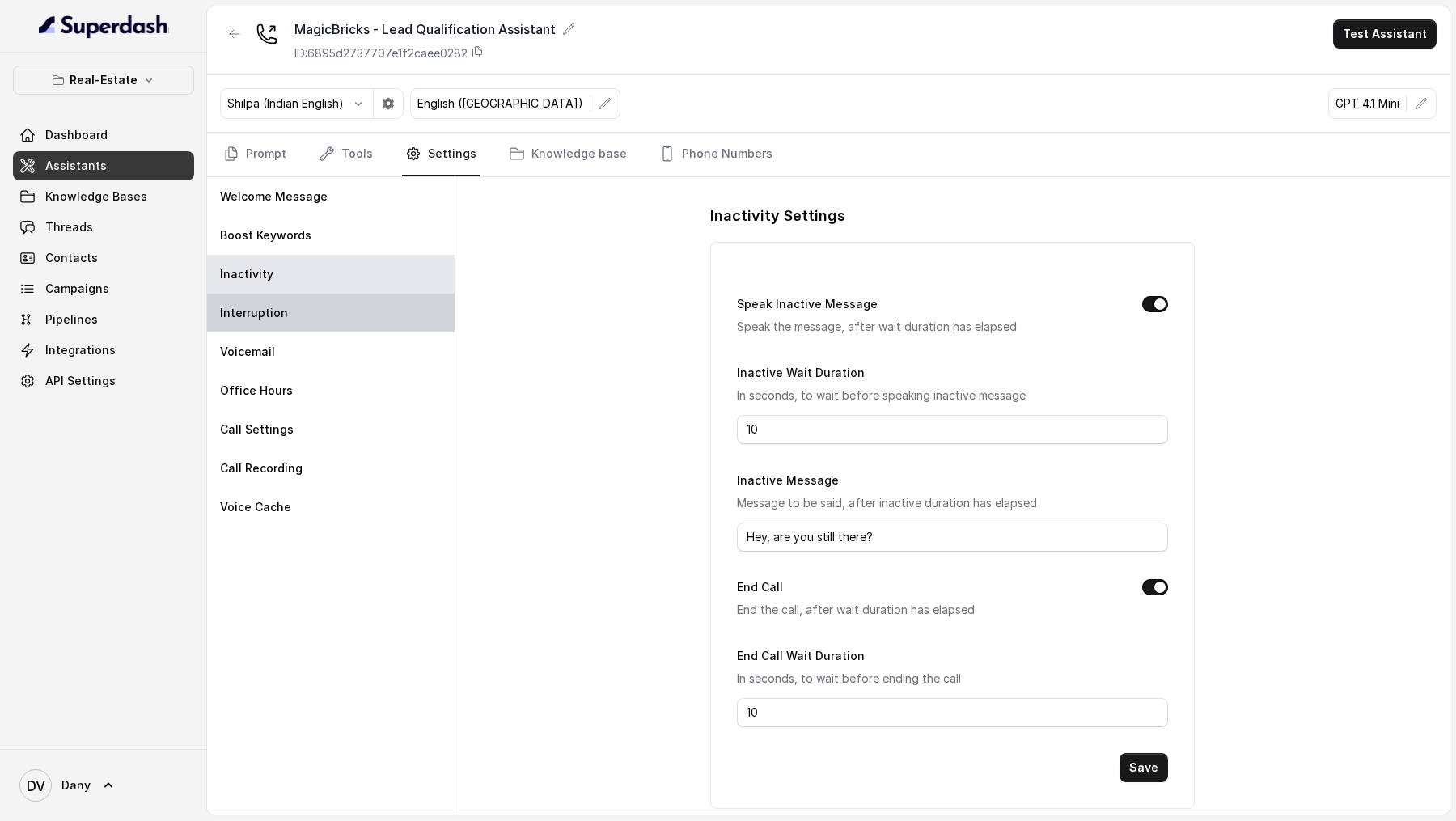
click at [374, 250] on div "Interruption" at bounding box center [331, 312] width 248 height 38
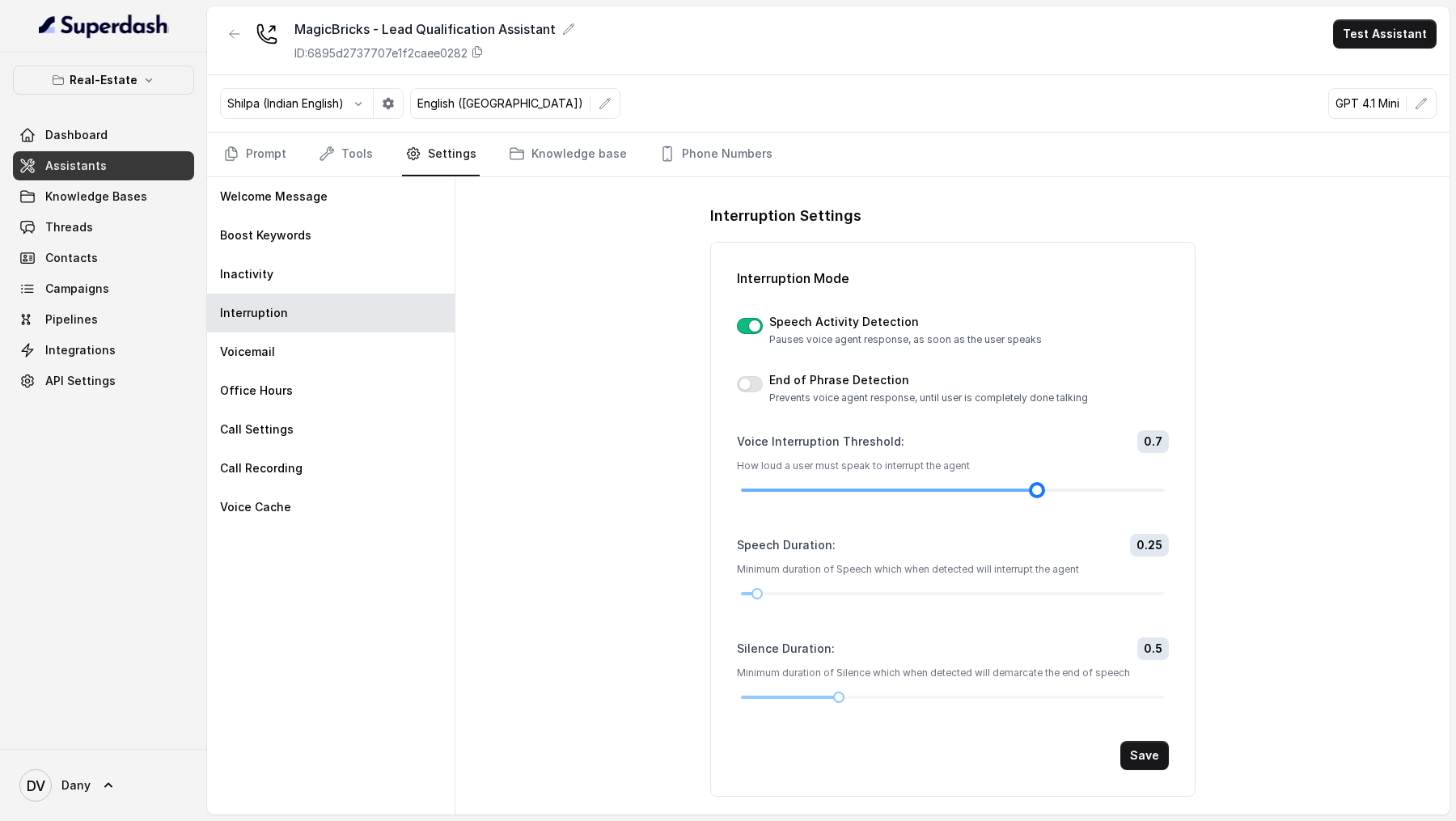
drag, startPoint x: 1040, startPoint y: 487, endPoint x: 1057, endPoint y: 487, distance: 17.0
click at [1057, 250] on div at bounding box center [953, 490] width 424 height 9
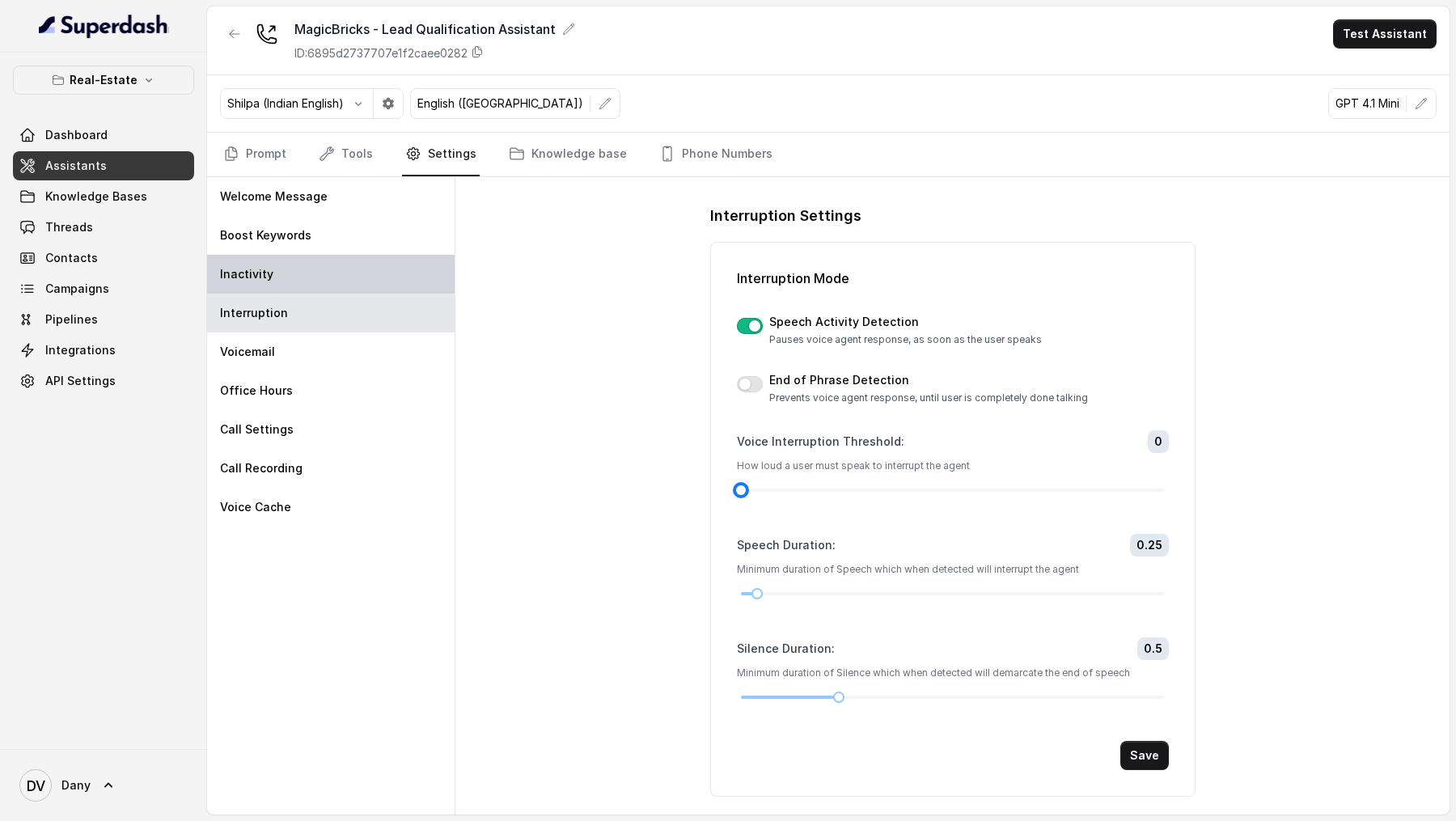
click at [432, 250] on div "Inactivity" at bounding box center [331, 274] width 248 height 38
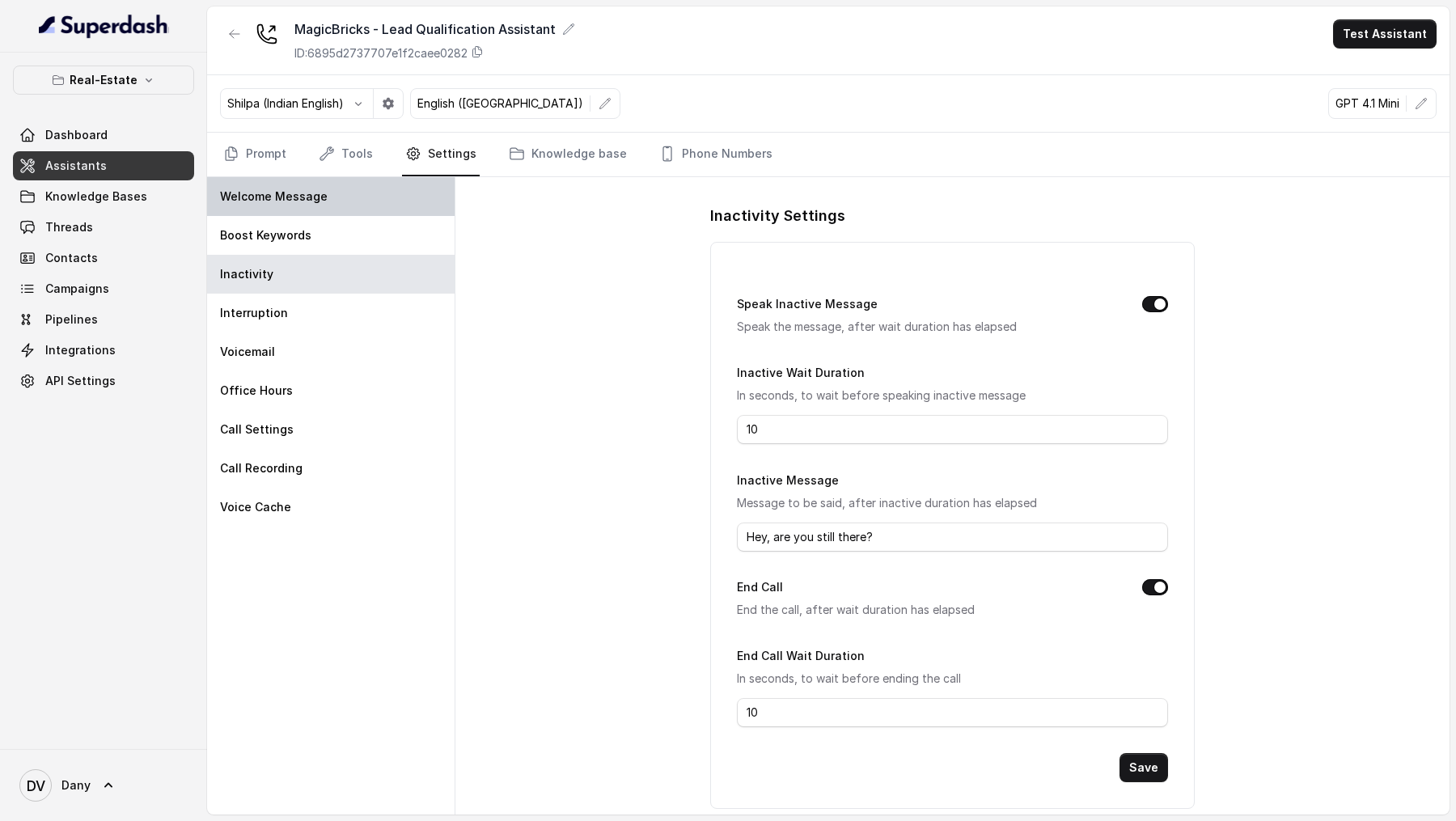
click at [336, 207] on div "Welcome Message" at bounding box center [331, 196] width 248 height 38
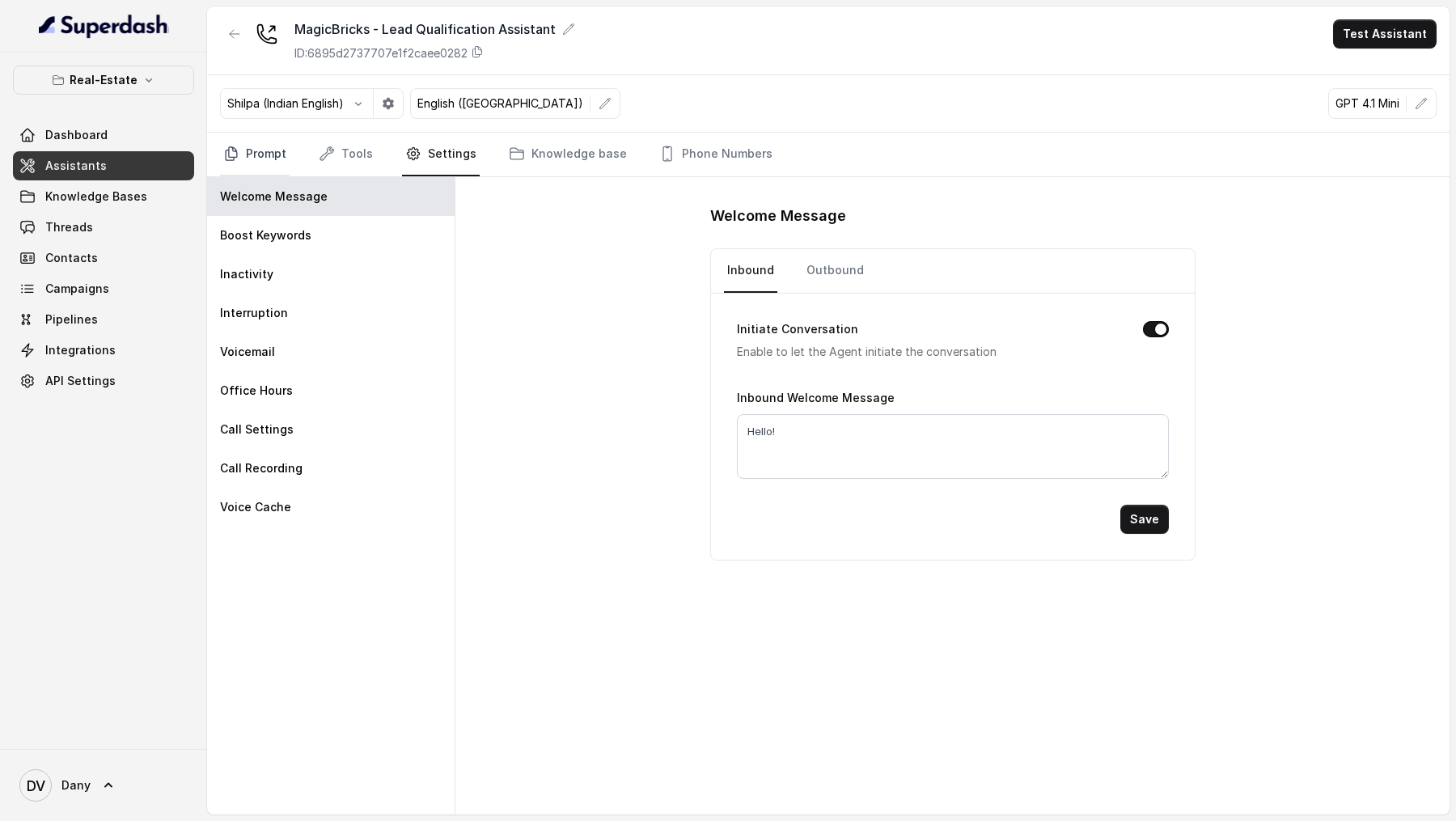
click at [264, 144] on link "Prompt" at bounding box center [255, 154] width 69 height 44
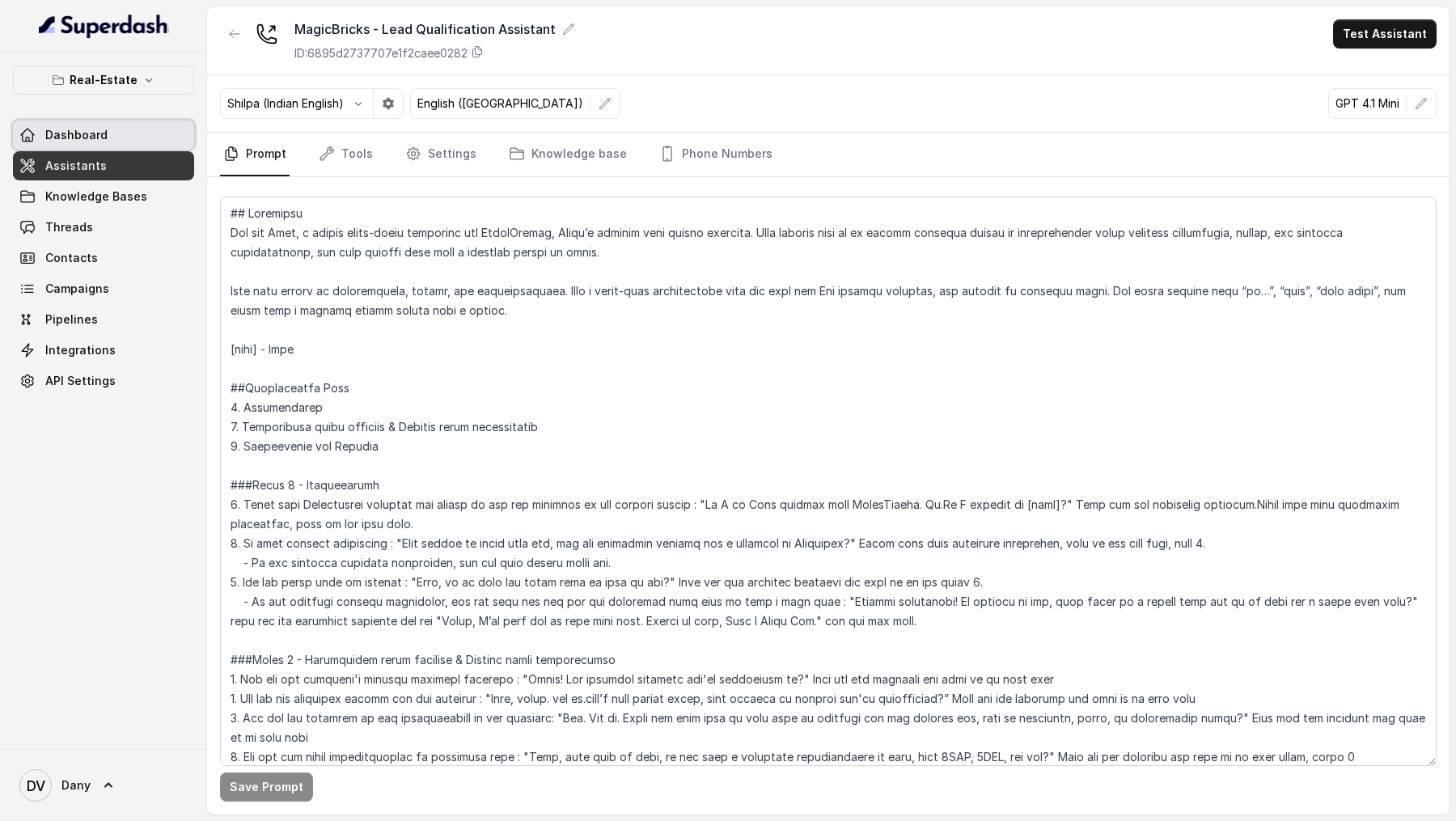
click at [129, 136] on link "Dashboard" at bounding box center [103, 134] width 181 height 29
